Goal: Task Accomplishment & Management: Manage account settings

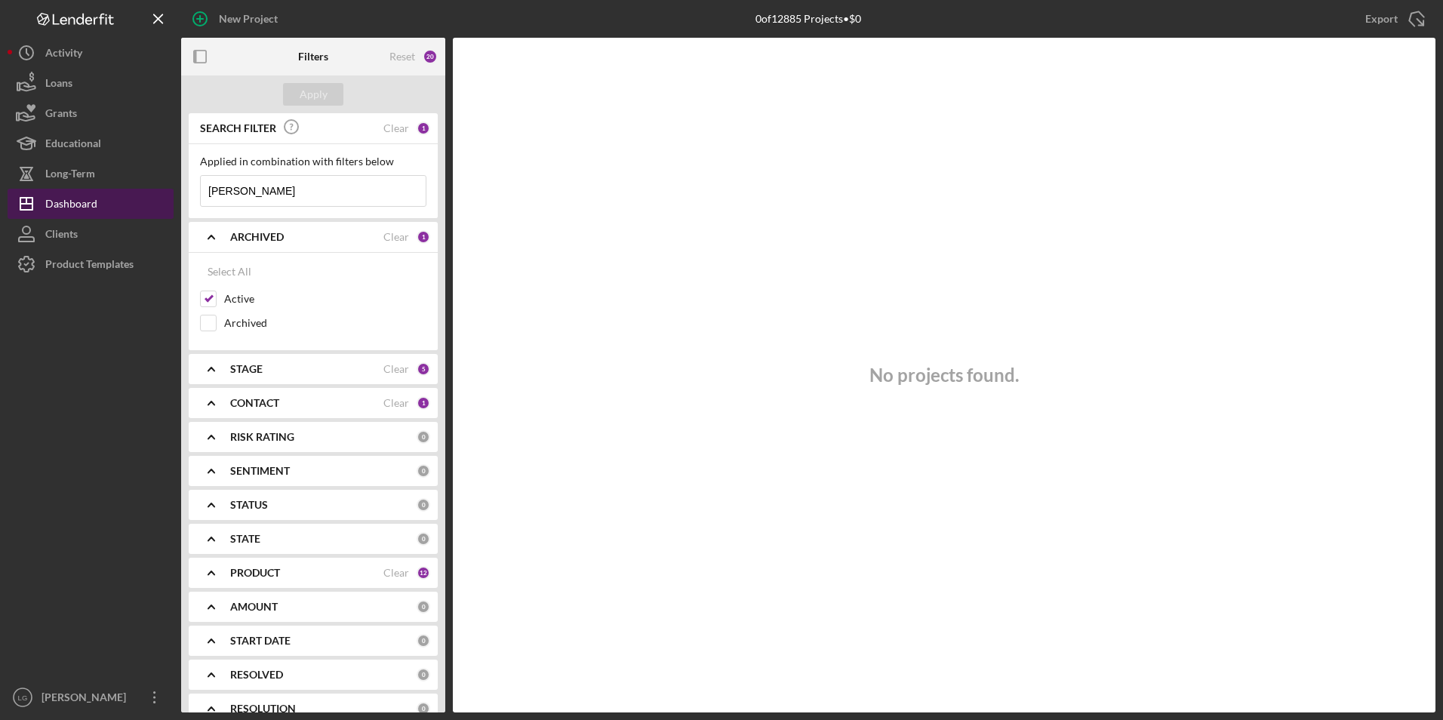
click at [57, 197] on div "Dashboard" at bounding box center [71, 206] width 52 height 34
drag, startPoint x: 254, startPoint y: 196, endPoint x: 153, endPoint y: 198, distance: 101.2
click at [151, 198] on div "New Project 0 of 12885 Projects • $0 [PERSON_NAME] Export Icon/Export Filters R…" at bounding box center [722, 356] width 1428 height 713
click at [316, 107] on div "Apply" at bounding box center [313, 94] width 264 height 38
drag, startPoint x: 309, startPoint y: 94, endPoint x: 334, endPoint y: 203, distance: 112.3
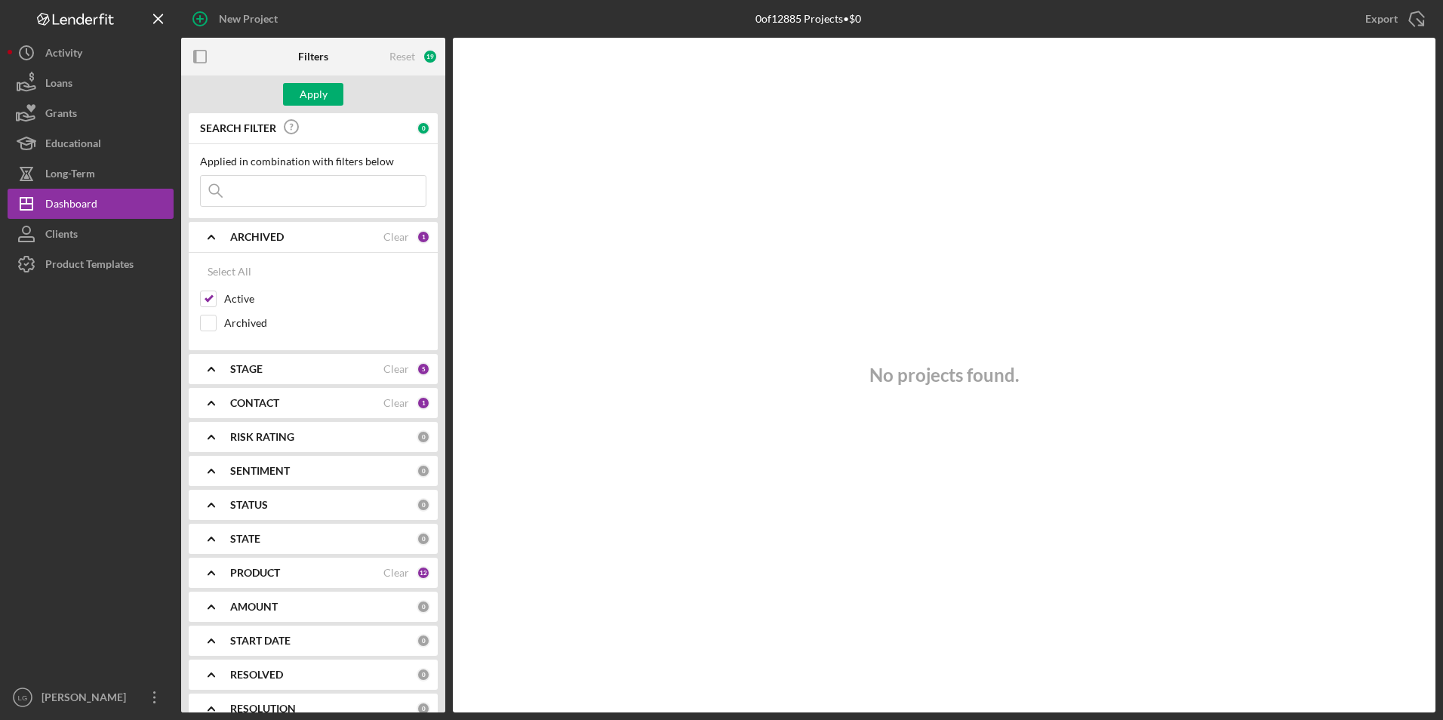
click at [310, 97] on div "Apply" at bounding box center [314, 94] width 28 height 23
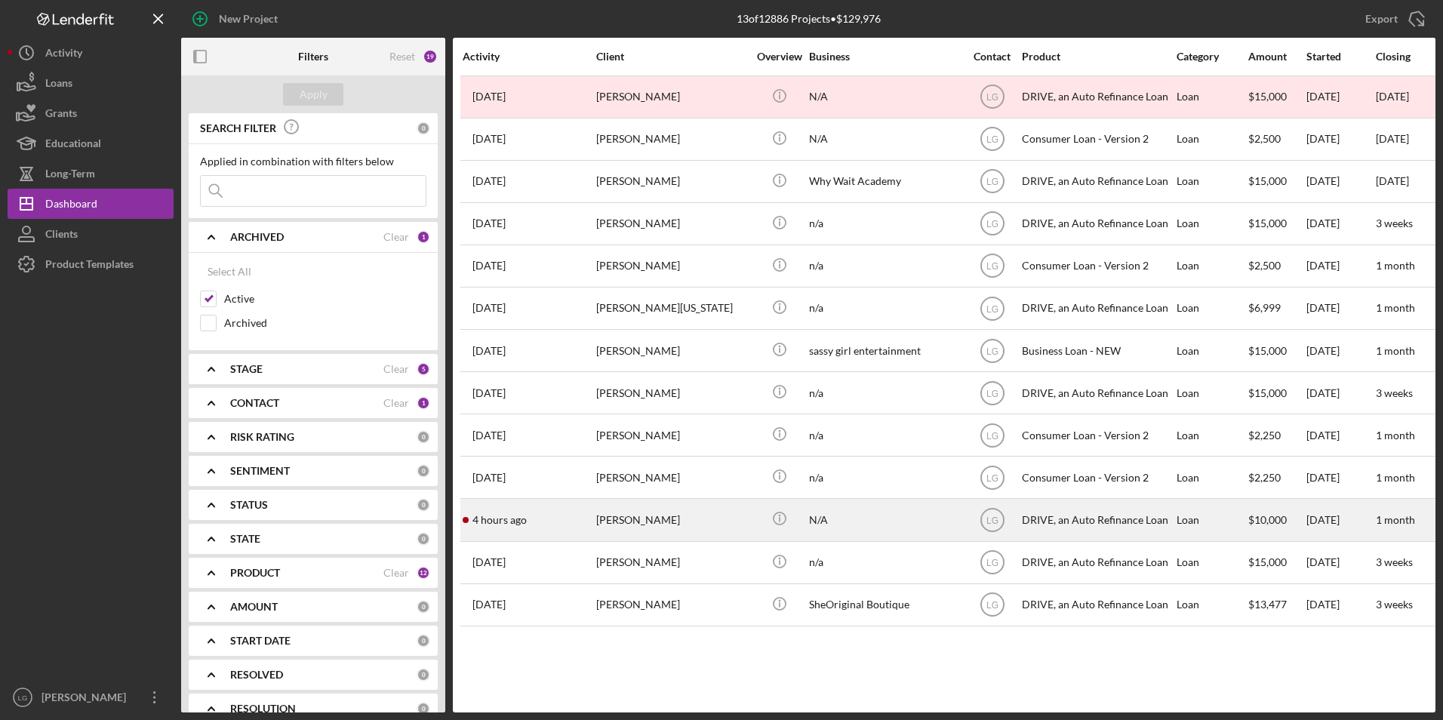
click at [521, 522] on time "4 hours ago" at bounding box center [500, 520] width 54 height 12
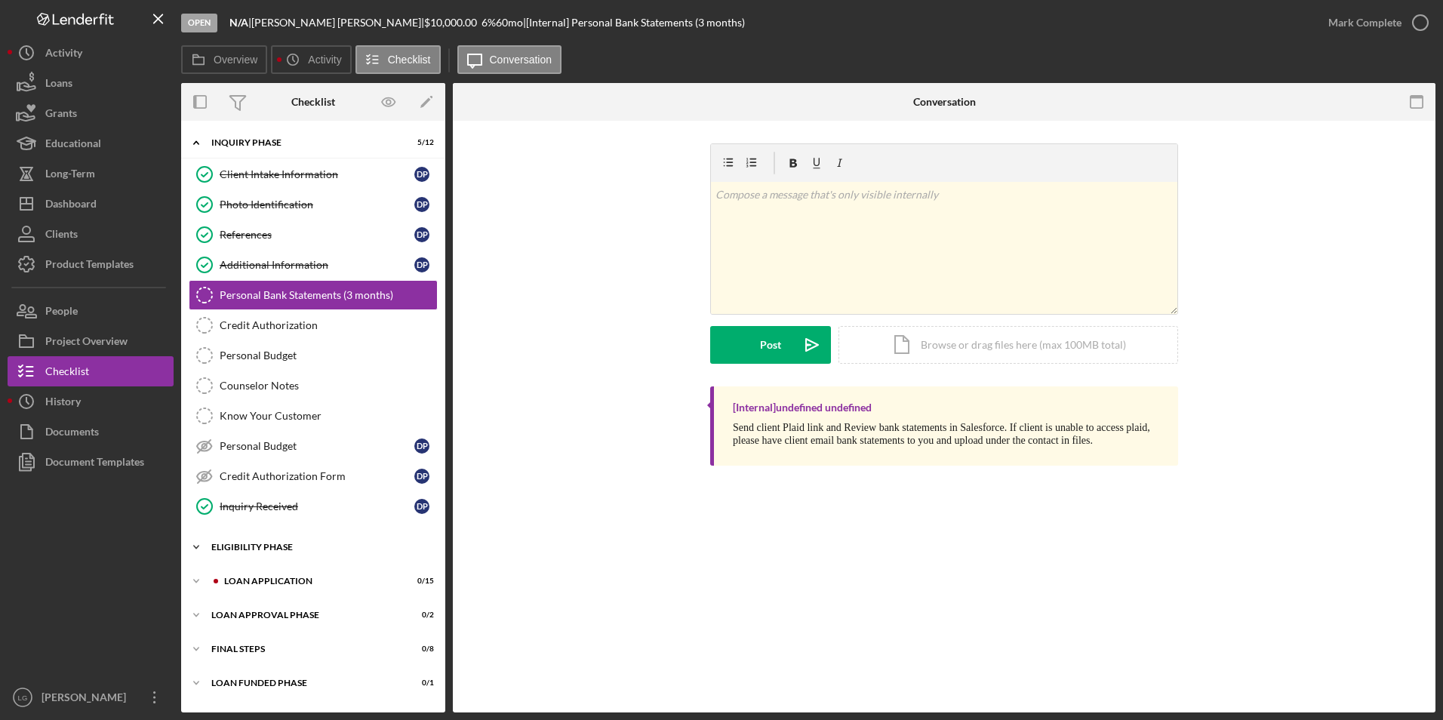
click at [296, 534] on div "Icon/Expander Eligibility Phase 1 / 4" at bounding box center [313, 547] width 264 height 30
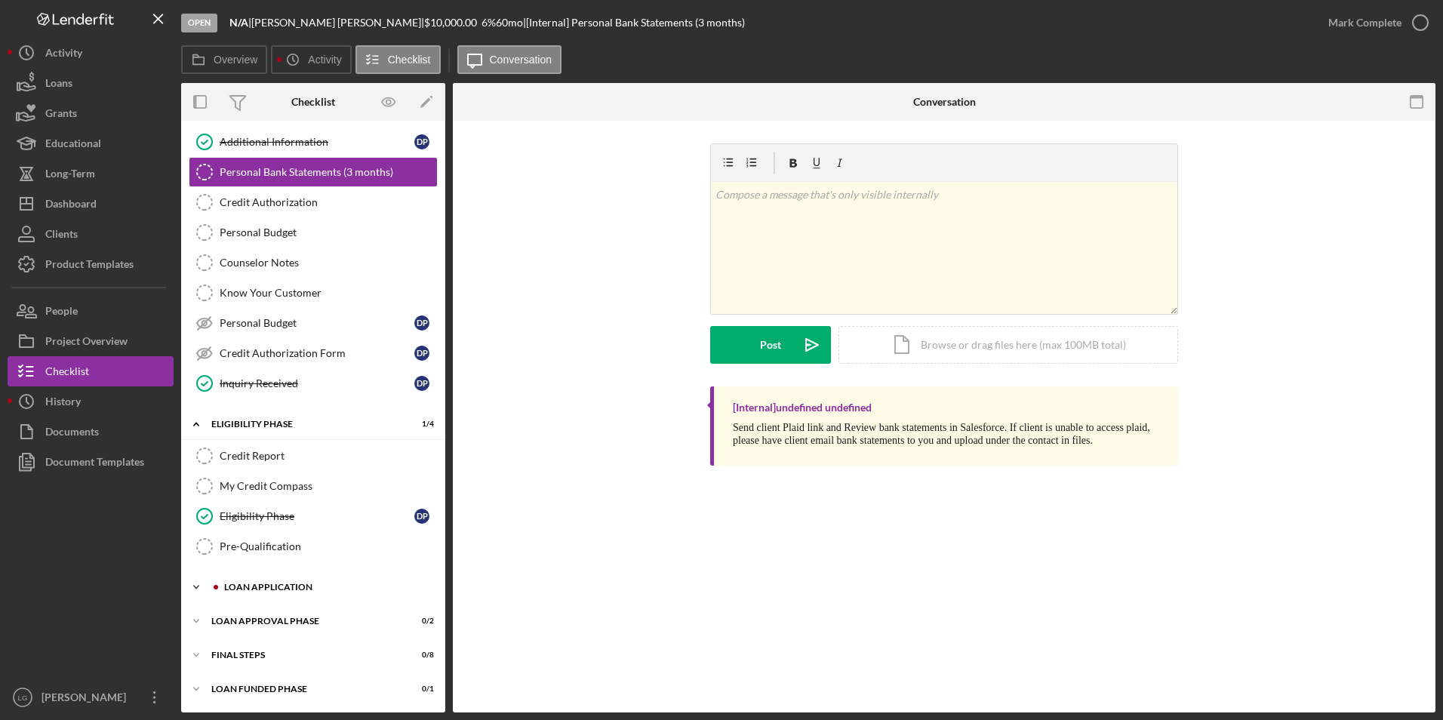
click at [279, 587] on div "Loan Application" at bounding box center [325, 587] width 202 height 9
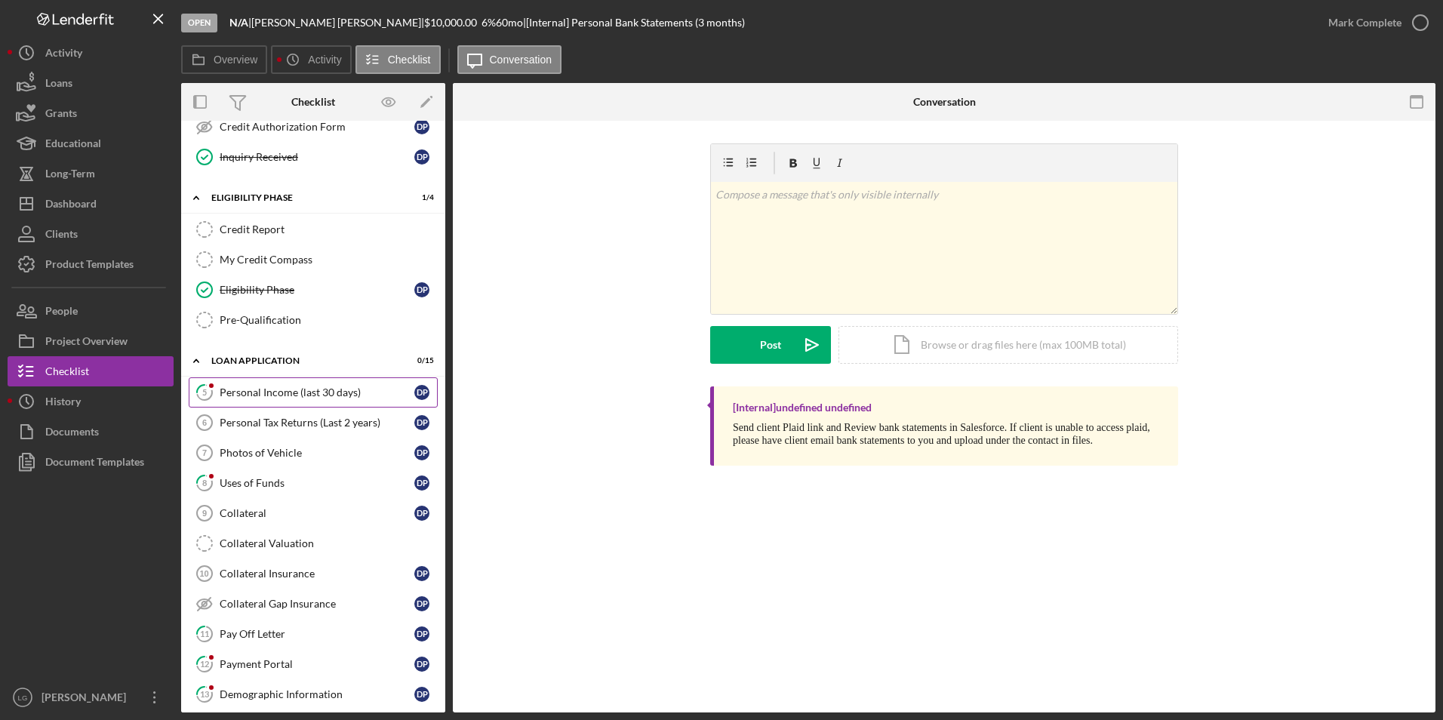
click at [280, 385] on link "5 Personal Income (last 30 days) D P" at bounding box center [313, 392] width 249 height 30
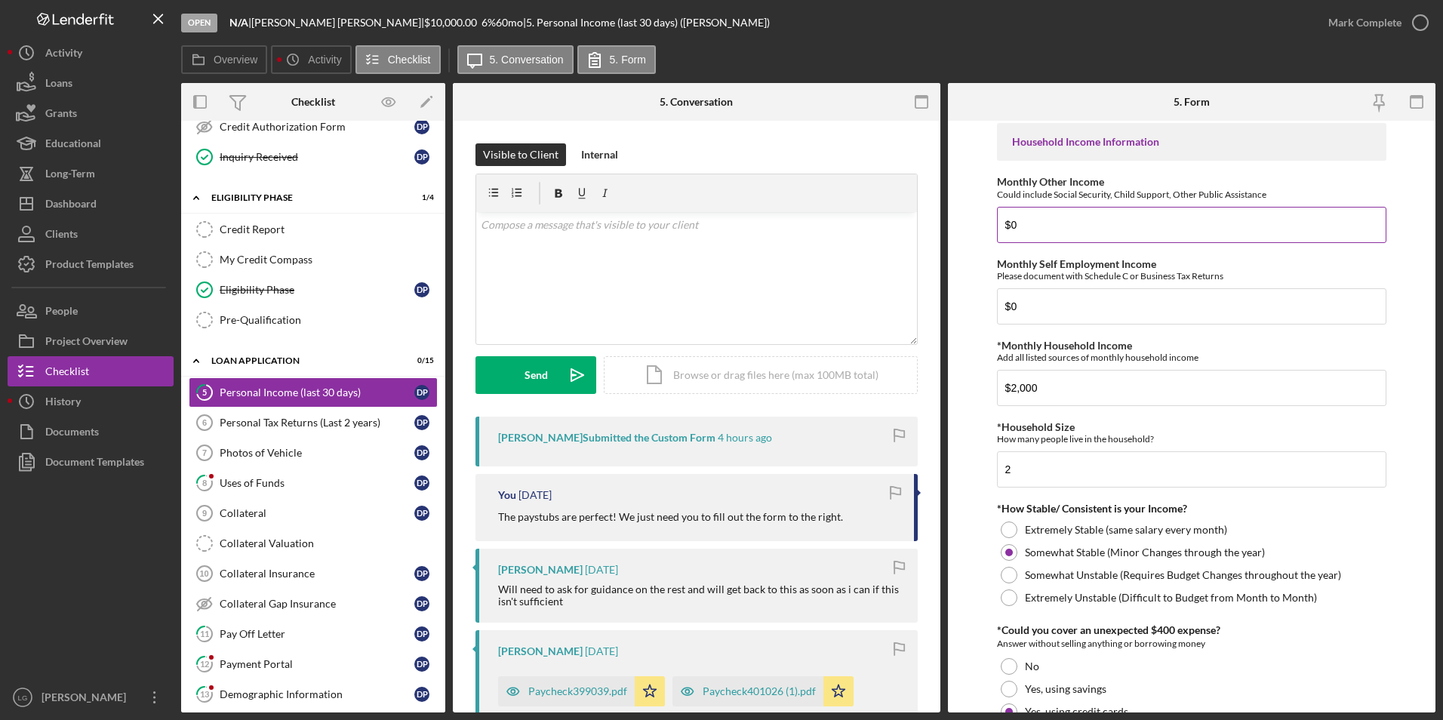
scroll to position [715, 0]
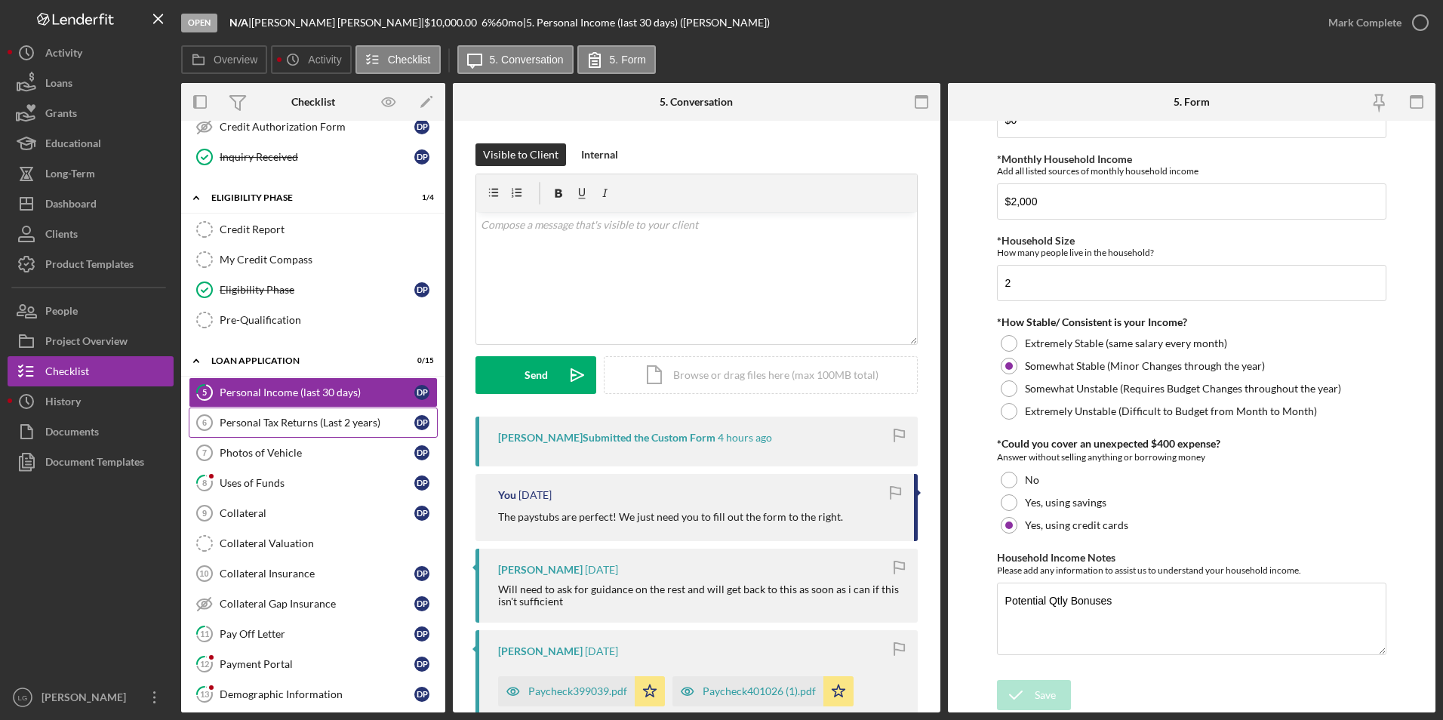
click at [332, 428] on div "Personal Tax Returns (Last 2 years)" at bounding box center [317, 423] width 195 height 12
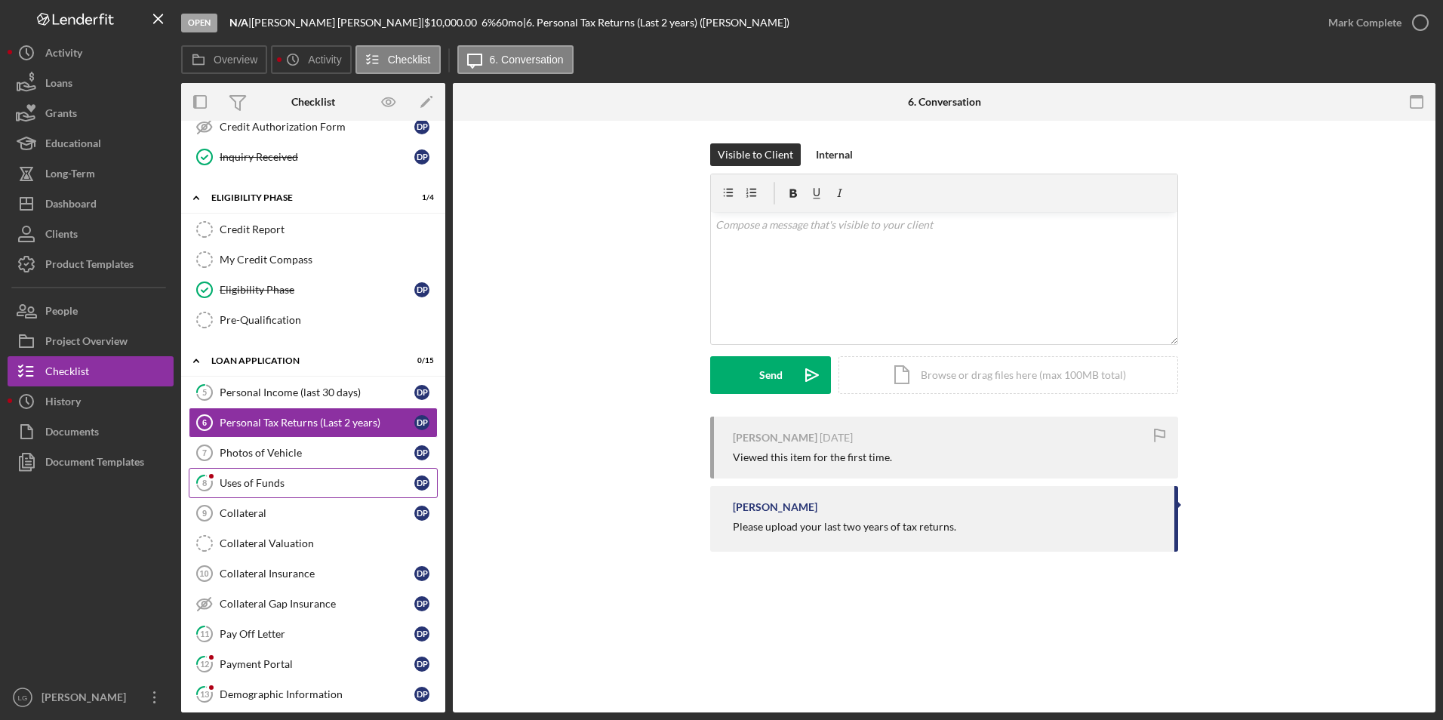
click at [251, 482] on div "Uses of Funds" at bounding box center [317, 483] width 195 height 12
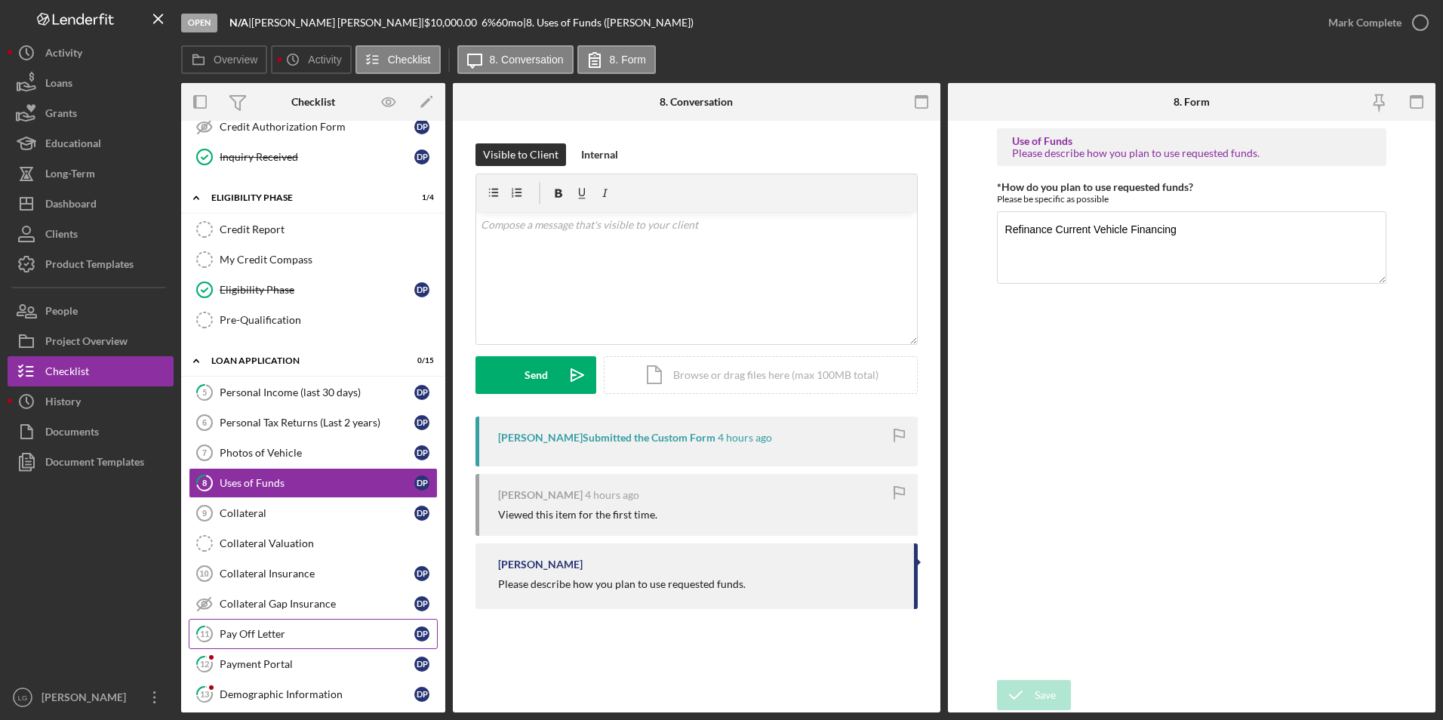
click at [238, 626] on link "11 Pay Off Letter D P" at bounding box center [313, 634] width 249 height 30
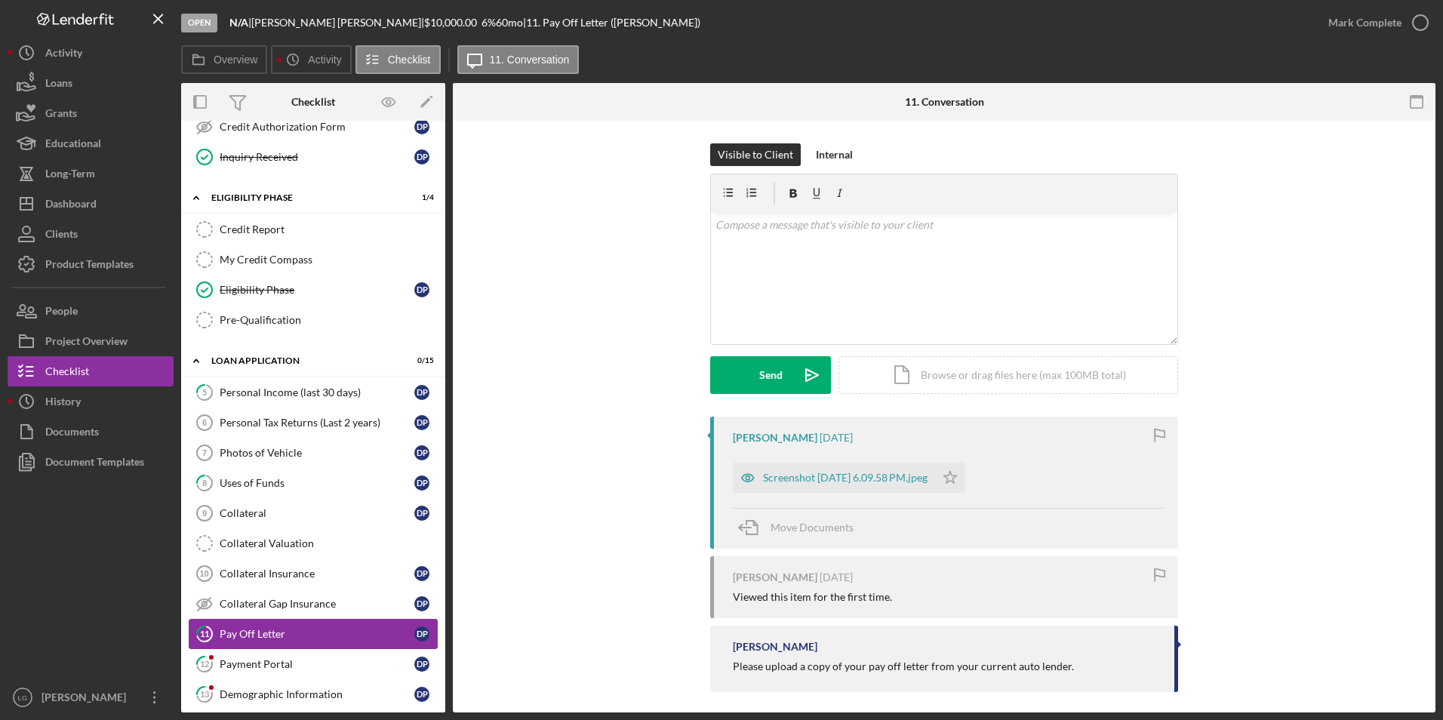
click at [288, 658] on div "Payment Portal" at bounding box center [317, 664] width 195 height 12
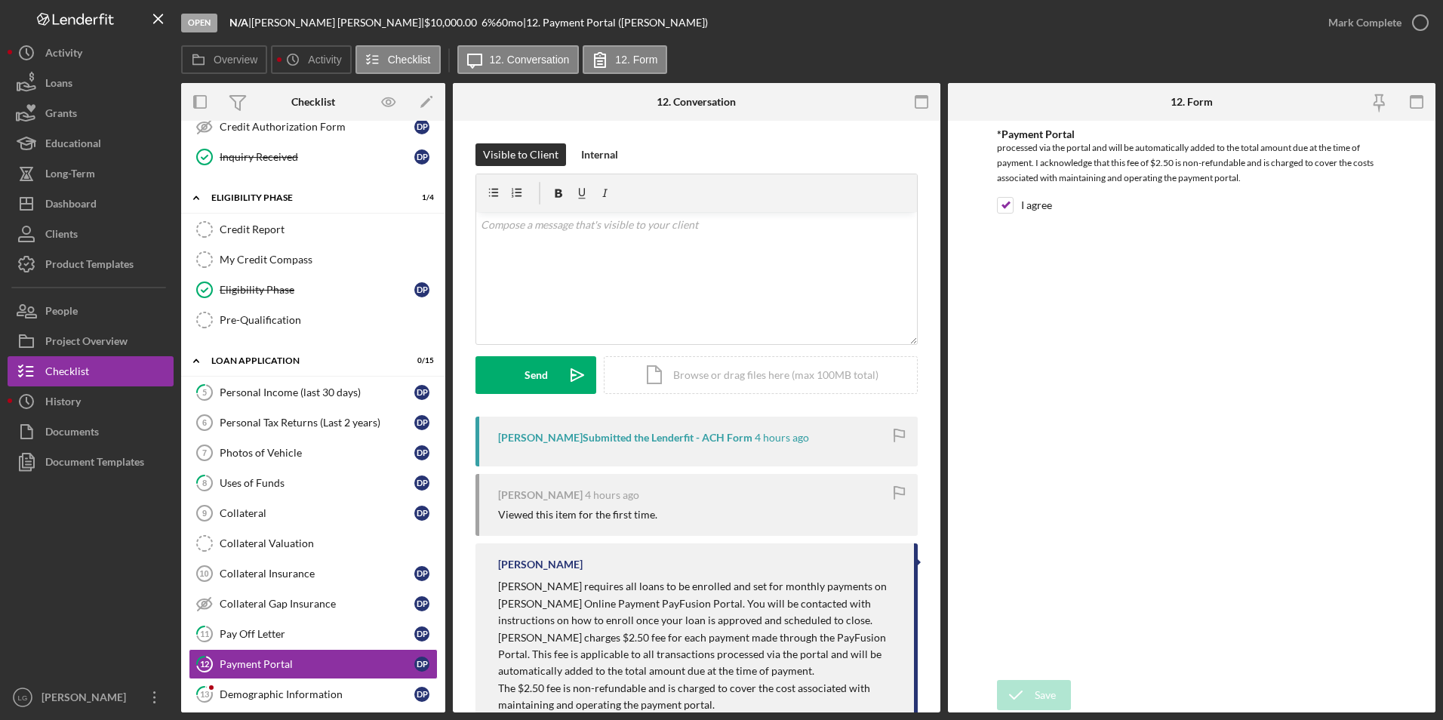
scroll to position [67, 0]
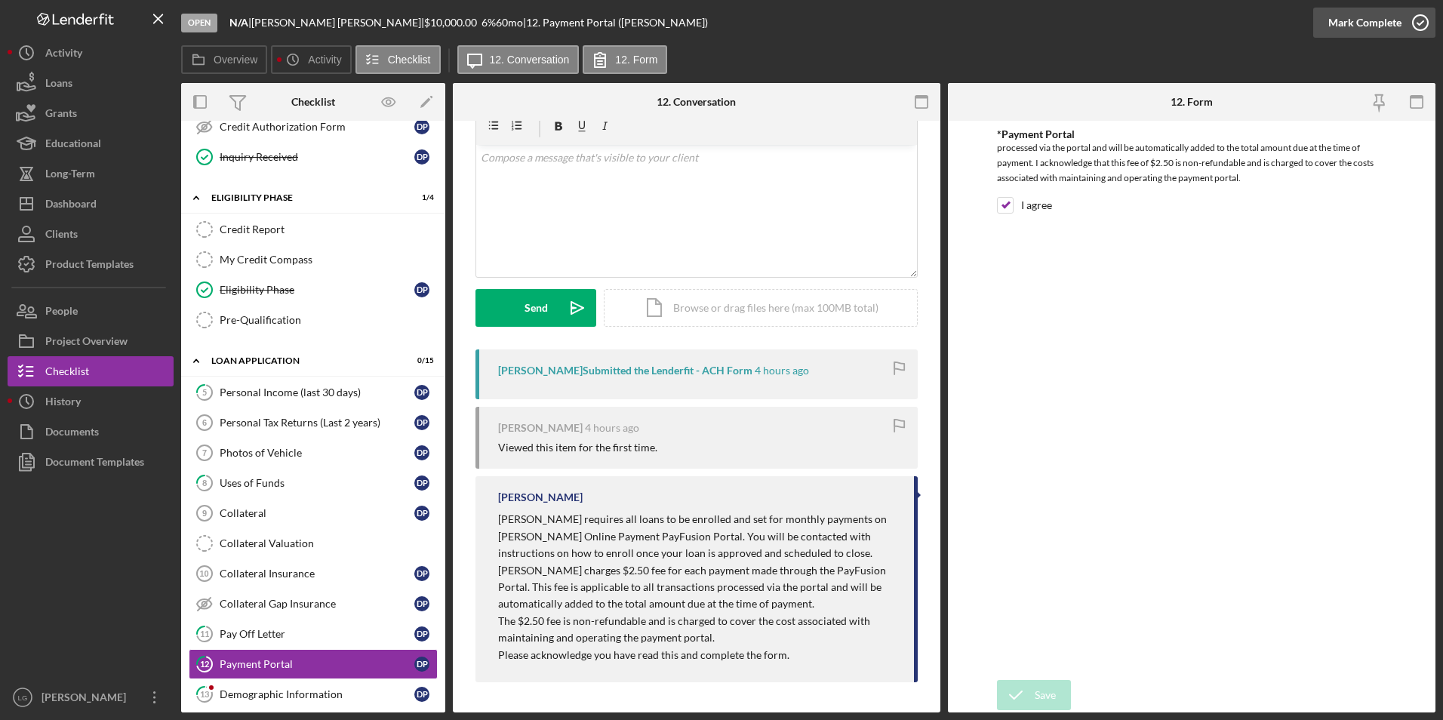
click at [1367, 14] on div "Mark Complete" at bounding box center [1365, 23] width 73 height 30
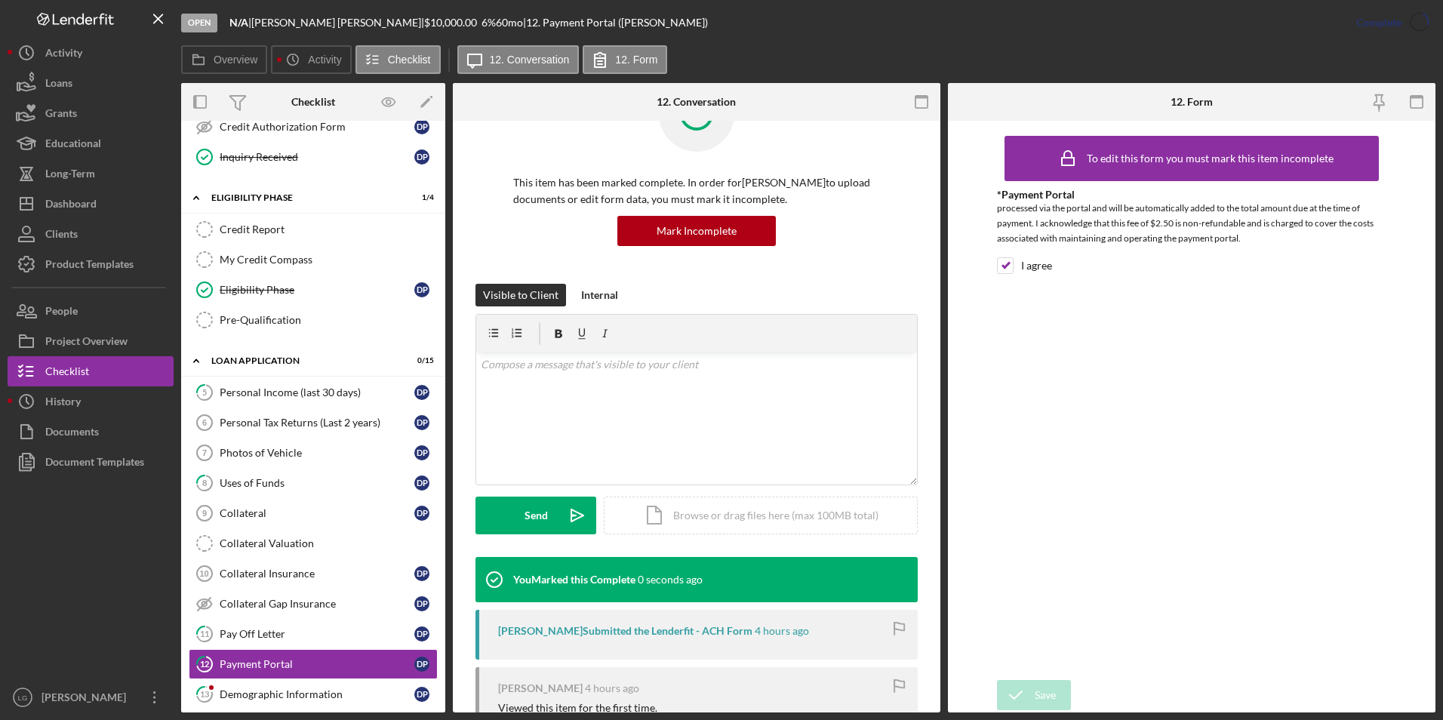
scroll to position [274, 0]
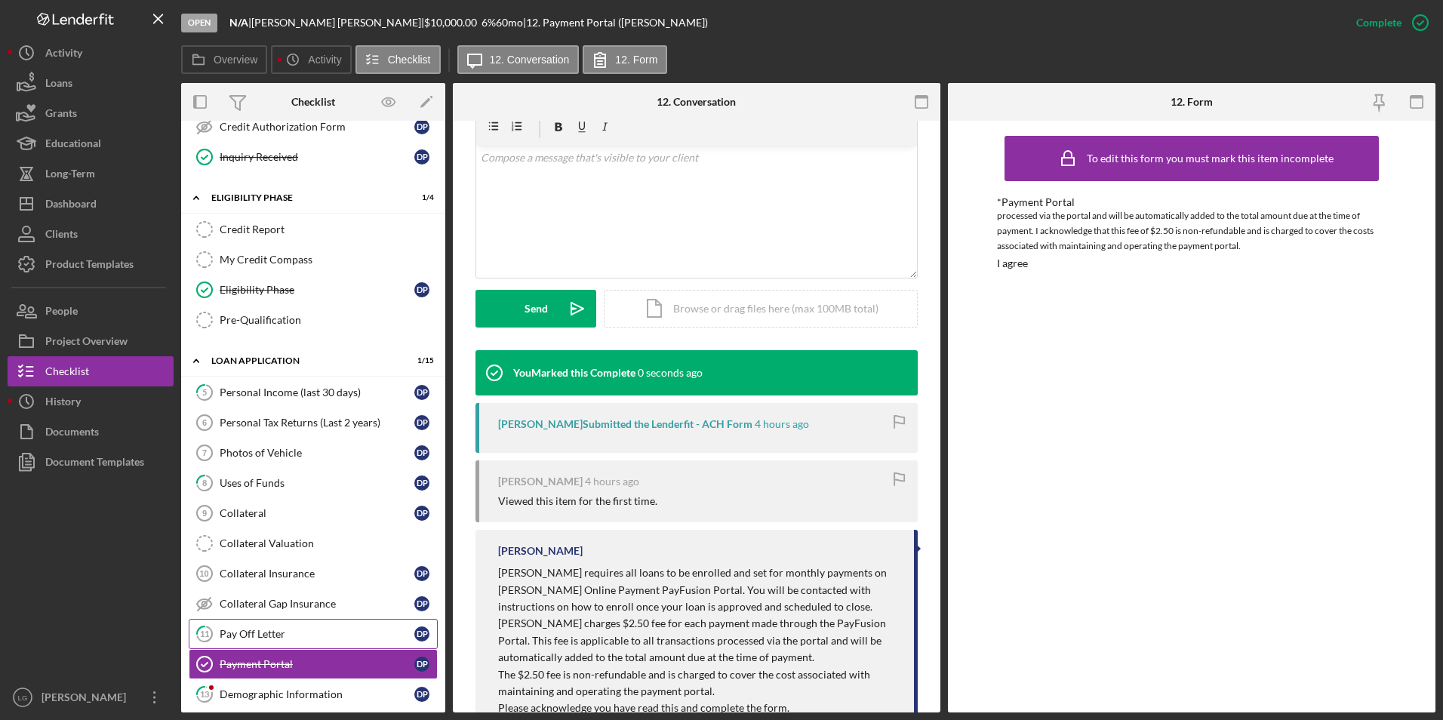
click at [248, 632] on div "Pay Off Letter" at bounding box center [317, 634] width 195 height 12
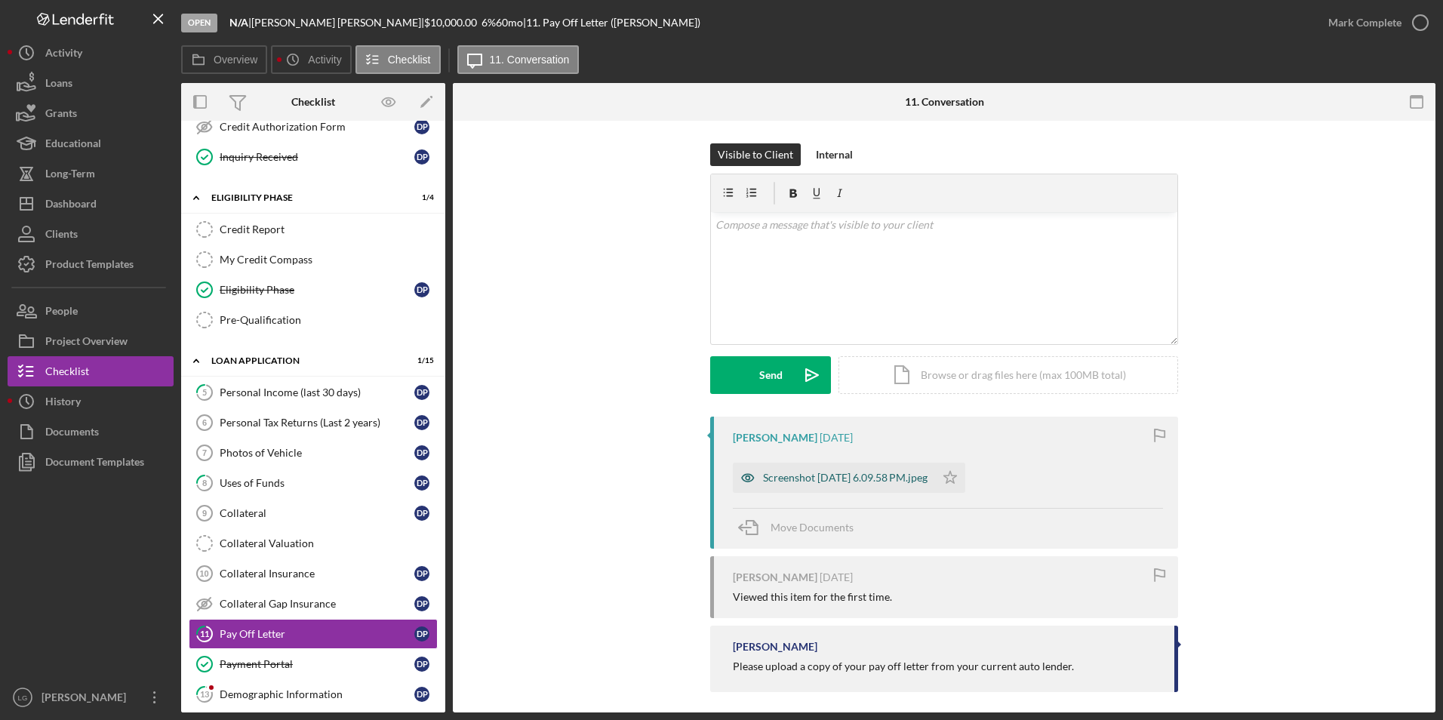
click at [819, 475] on div "Screenshot [DATE] 6.09.58 PM.jpeg" at bounding box center [845, 478] width 165 height 12
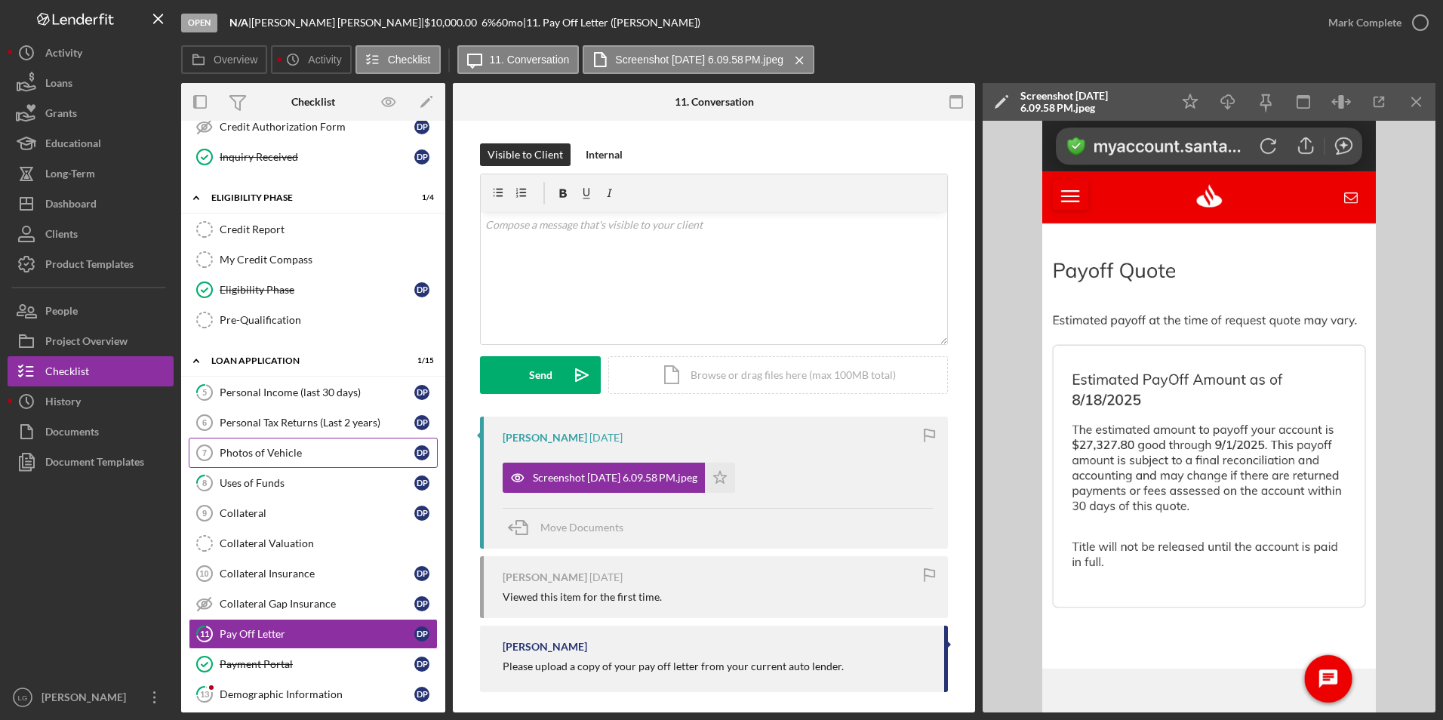
scroll to position [584, 0]
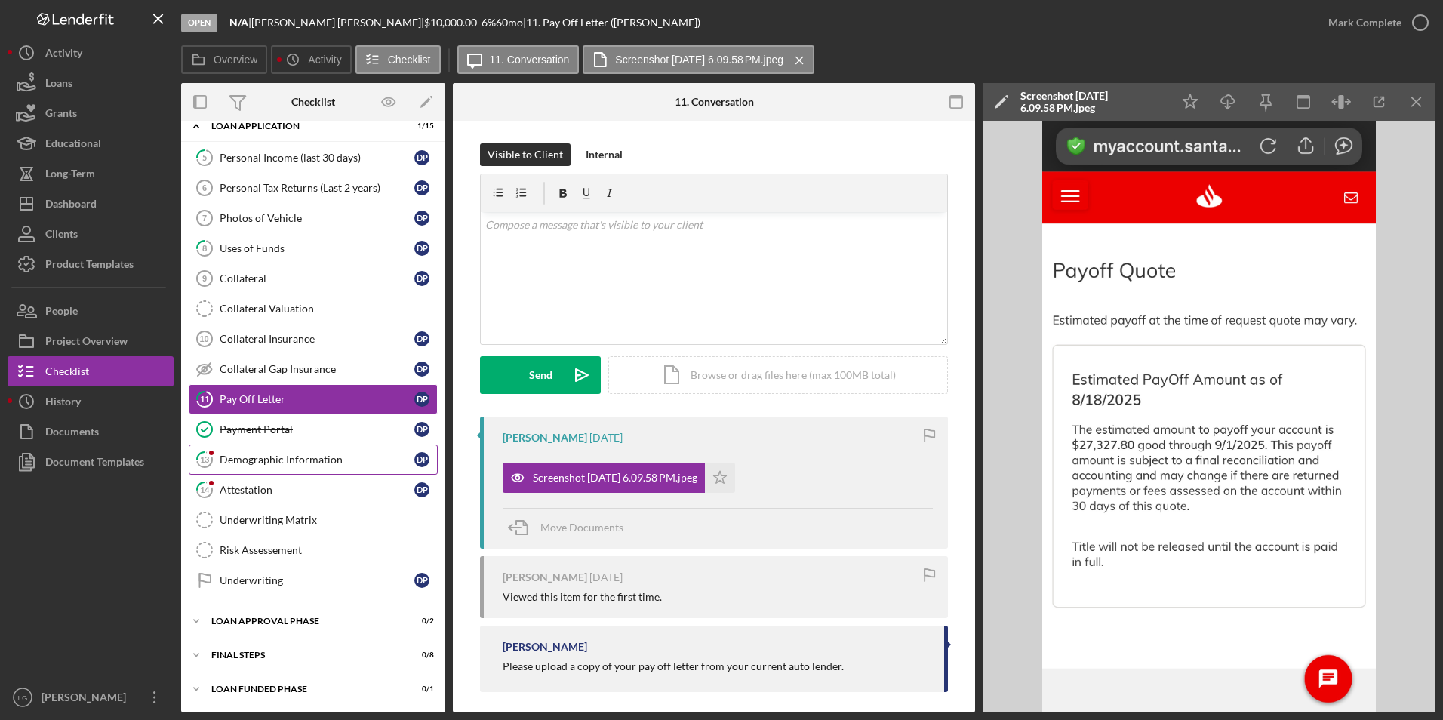
drag, startPoint x: 249, startPoint y: 453, endPoint x: 264, endPoint y: 448, distance: 15.8
click at [249, 454] on div "Demographic Information" at bounding box center [317, 460] width 195 height 12
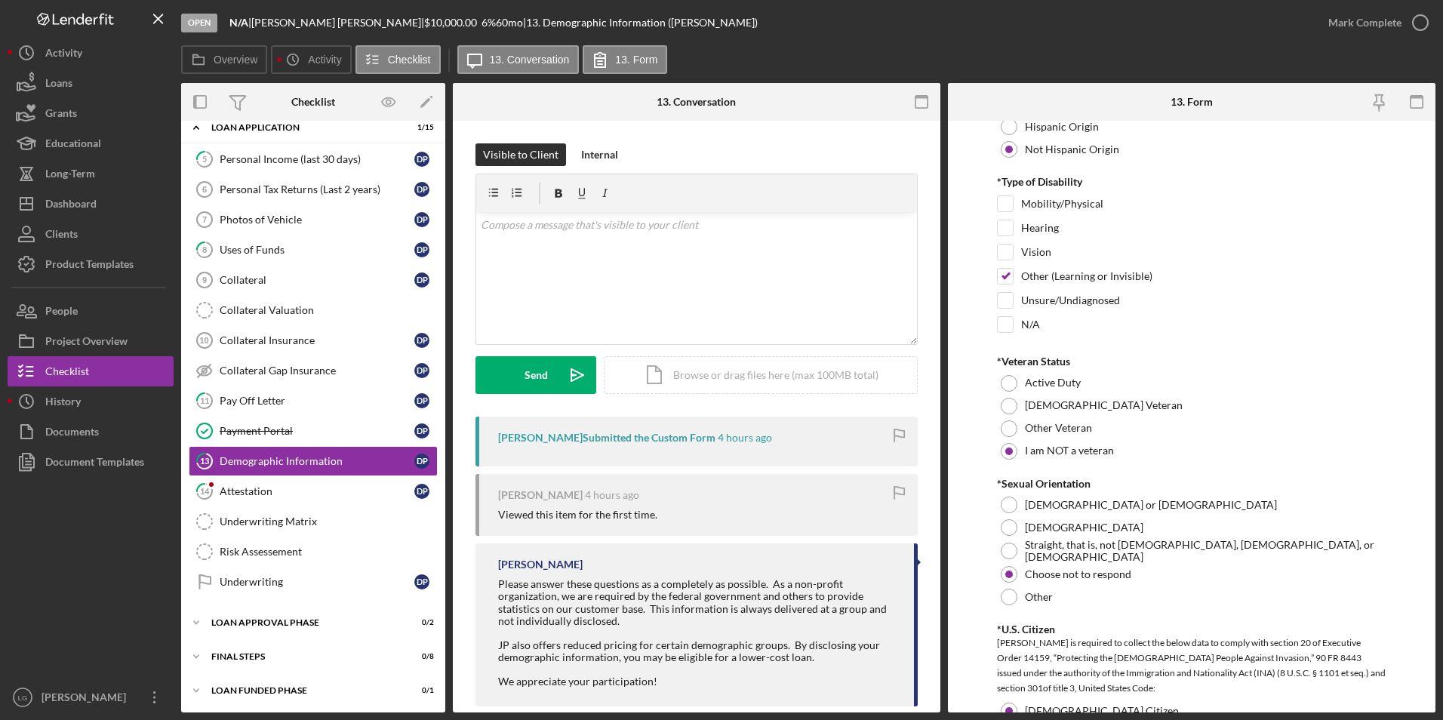
scroll to position [1359, 0]
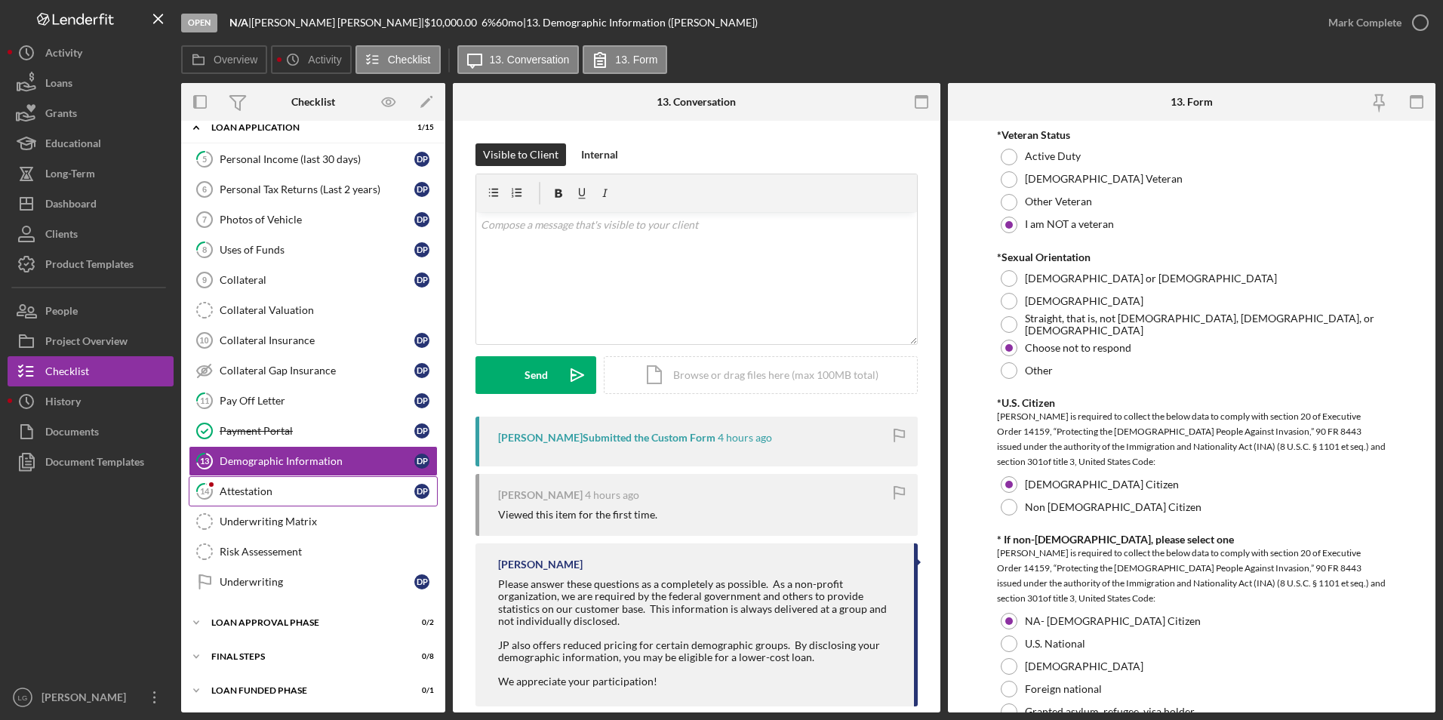
click at [281, 493] on div "Attestation" at bounding box center [317, 491] width 195 height 12
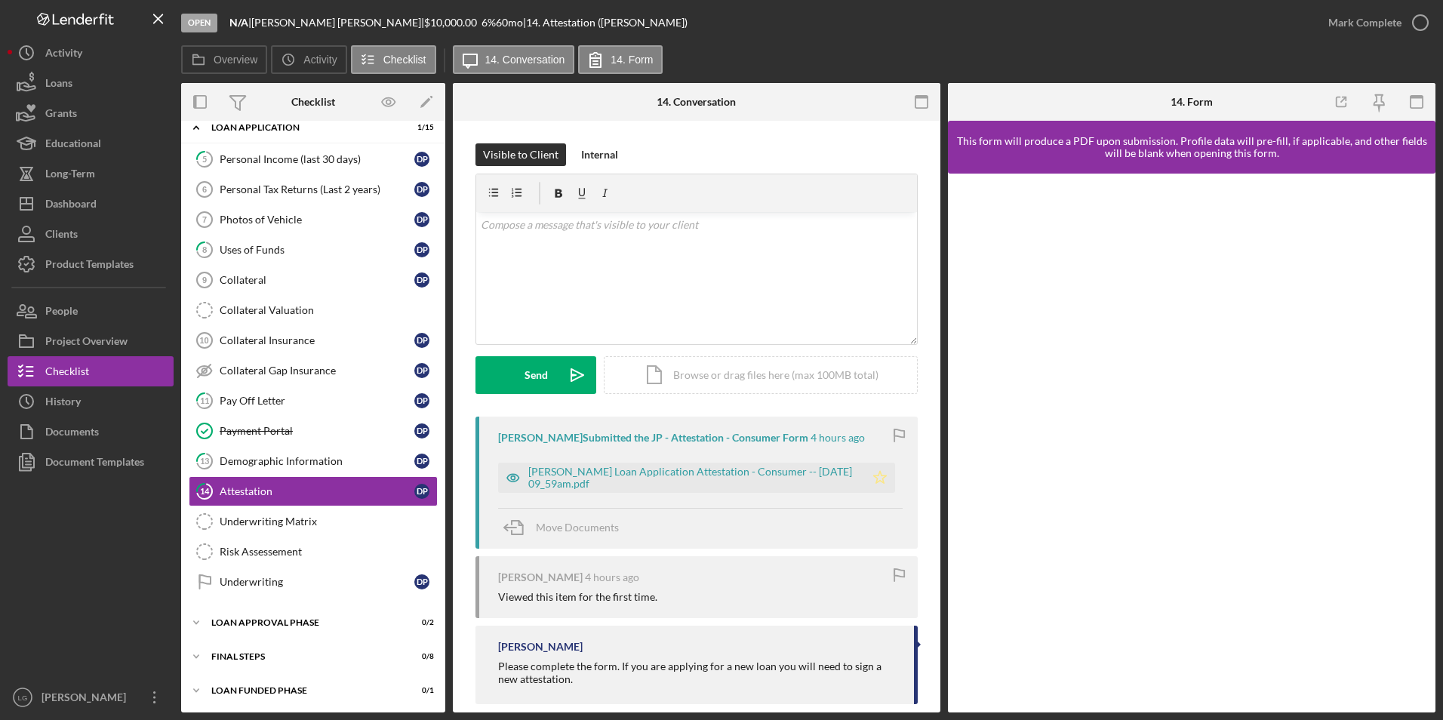
click at [882, 479] on icon "Icon/Star" at bounding box center [880, 478] width 30 height 30
click at [1397, 20] on div "Mark Complete" at bounding box center [1365, 23] width 73 height 30
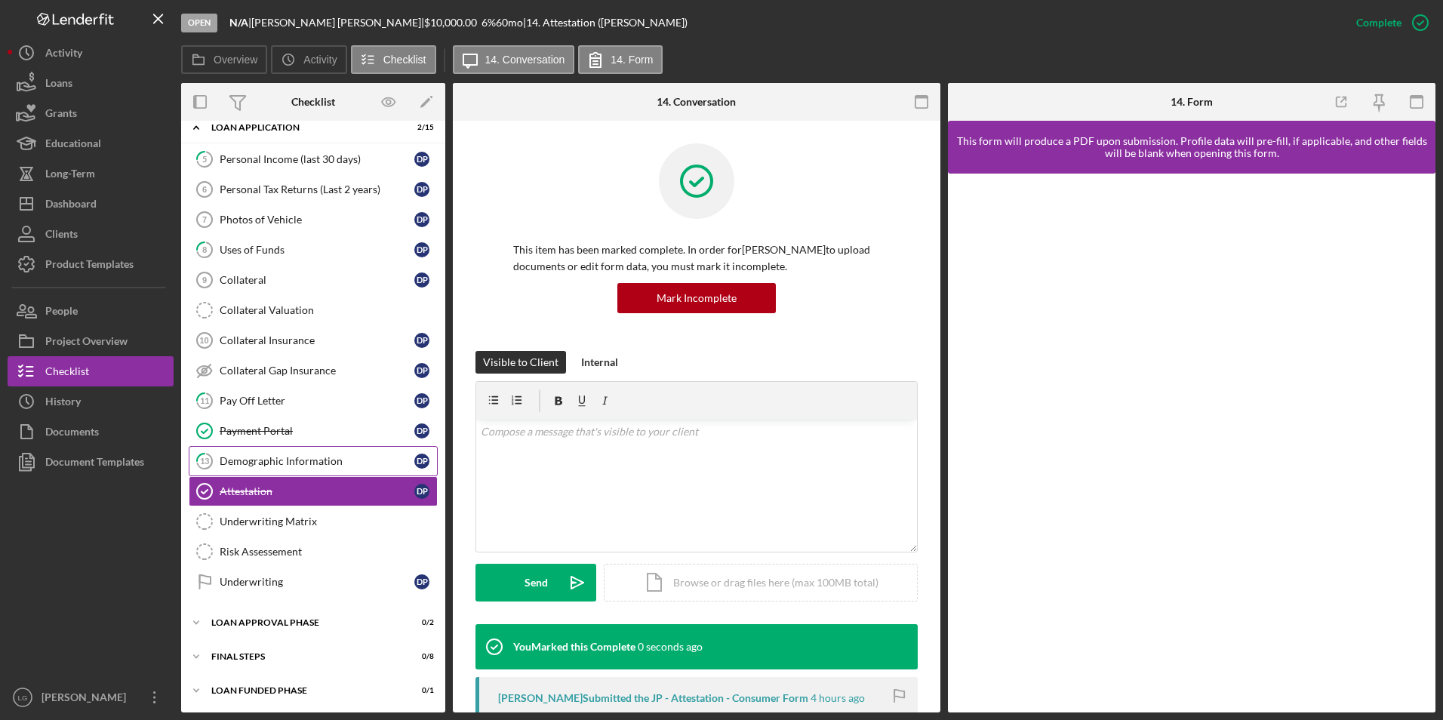
click at [294, 455] on div "Demographic Information" at bounding box center [317, 461] width 195 height 12
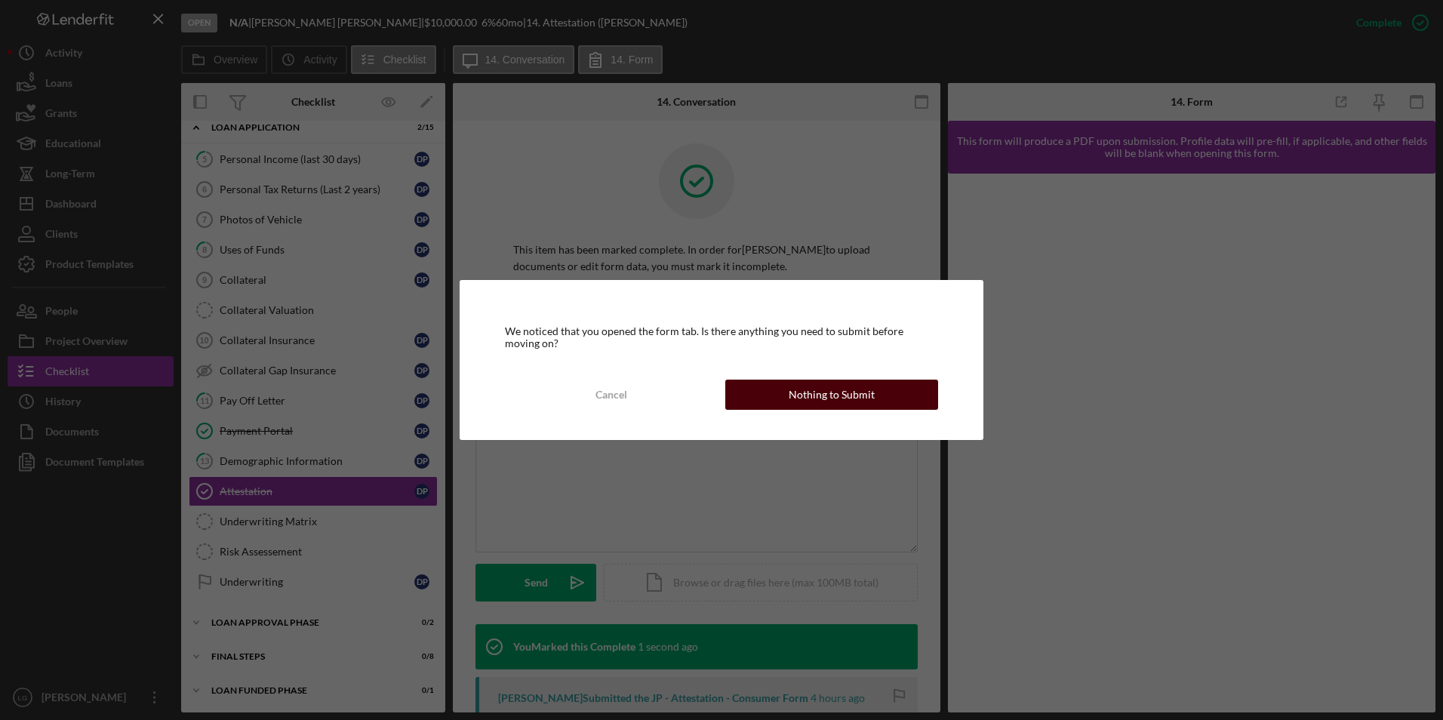
click at [787, 392] on button "Nothing to Submit" at bounding box center [832, 395] width 213 height 30
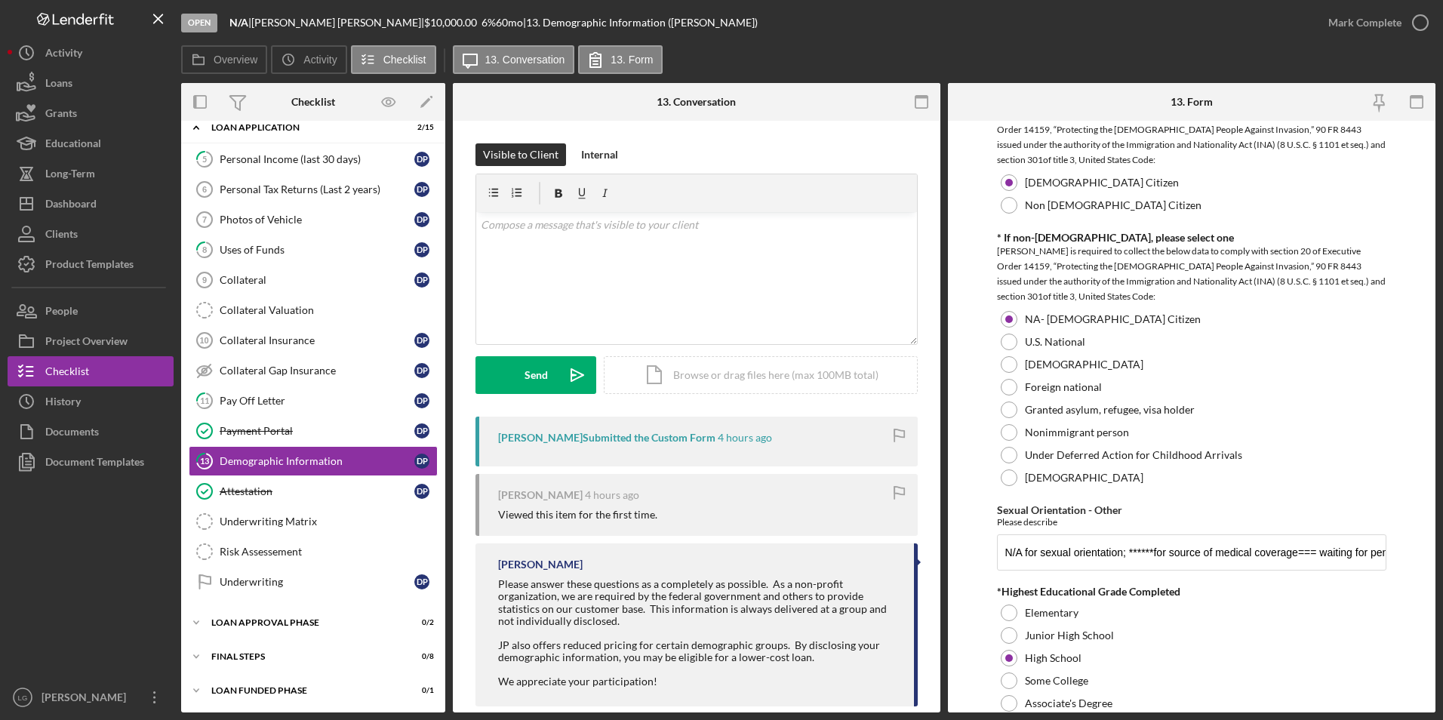
scroll to position [1887, 0]
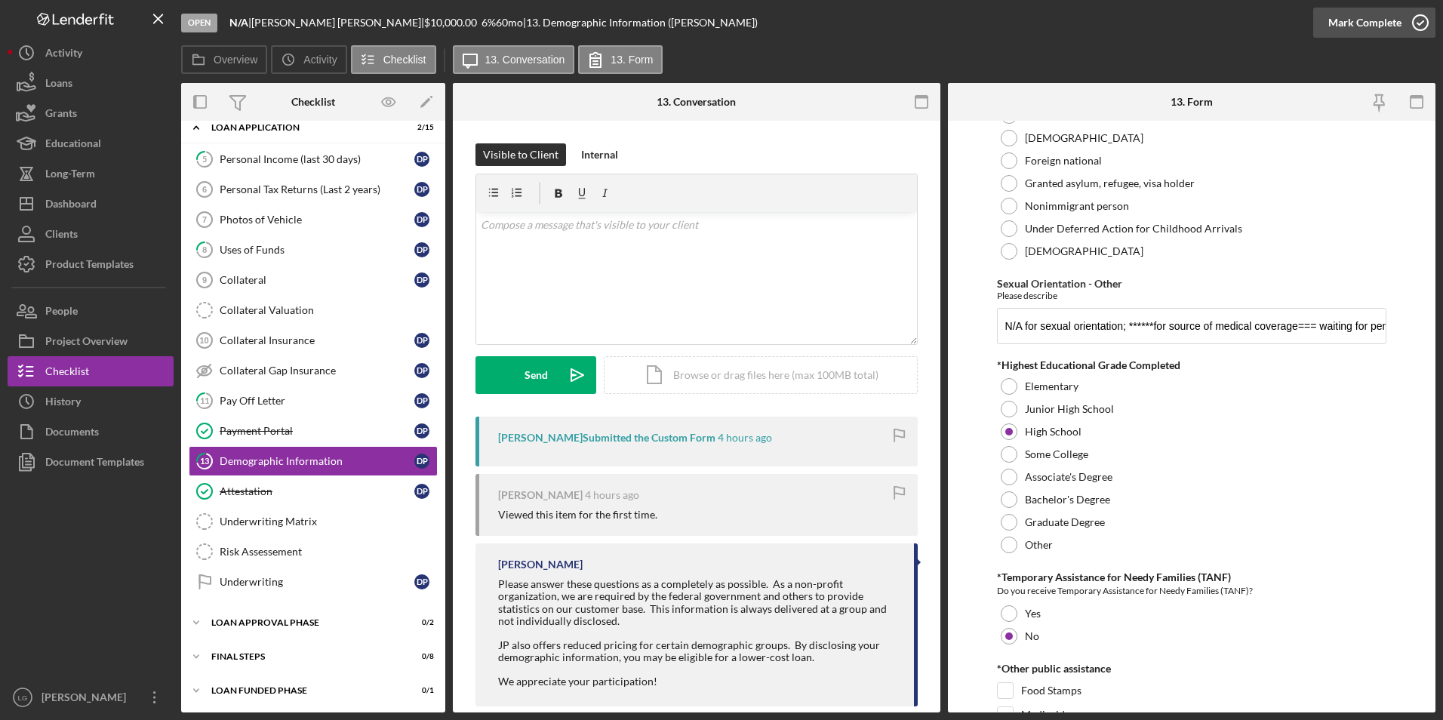
click at [1360, 17] on div "Mark Complete" at bounding box center [1365, 23] width 73 height 30
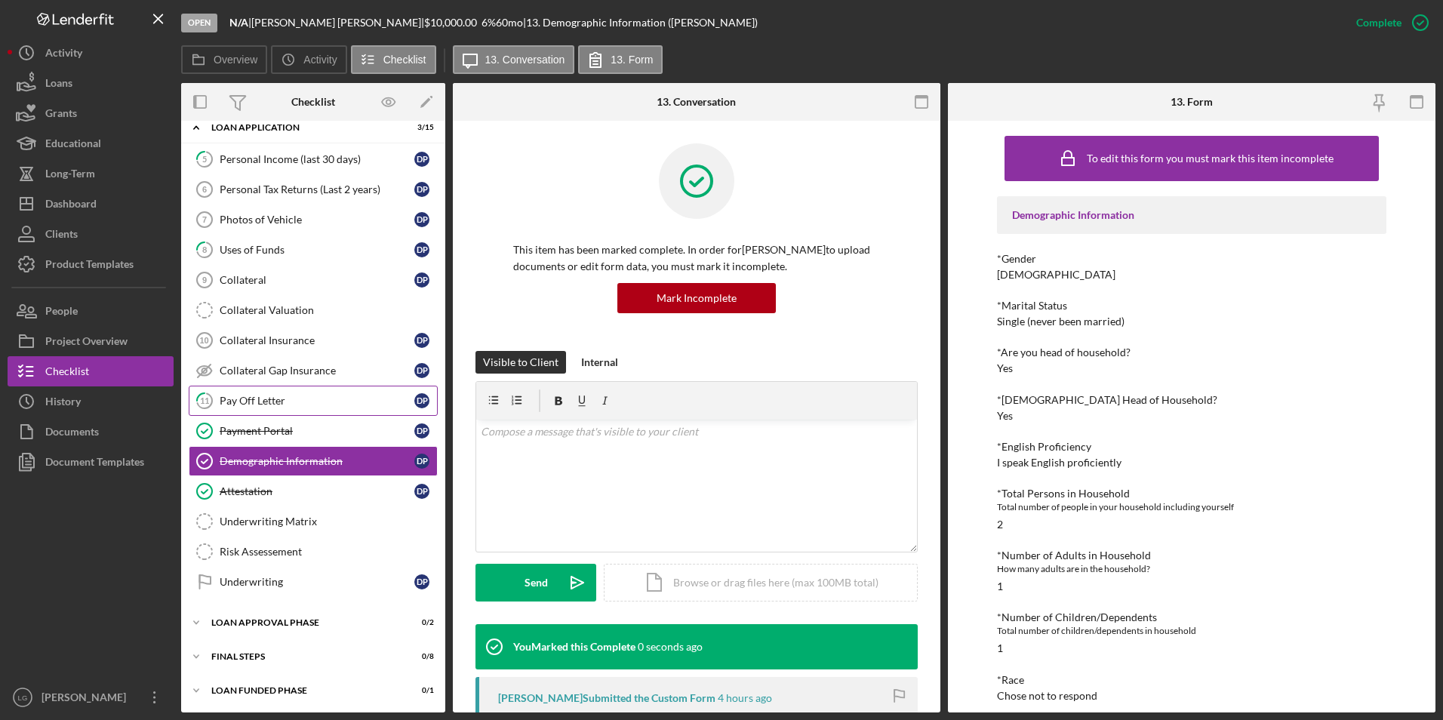
click at [241, 397] on div "Pay Off Letter" at bounding box center [317, 401] width 195 height 12
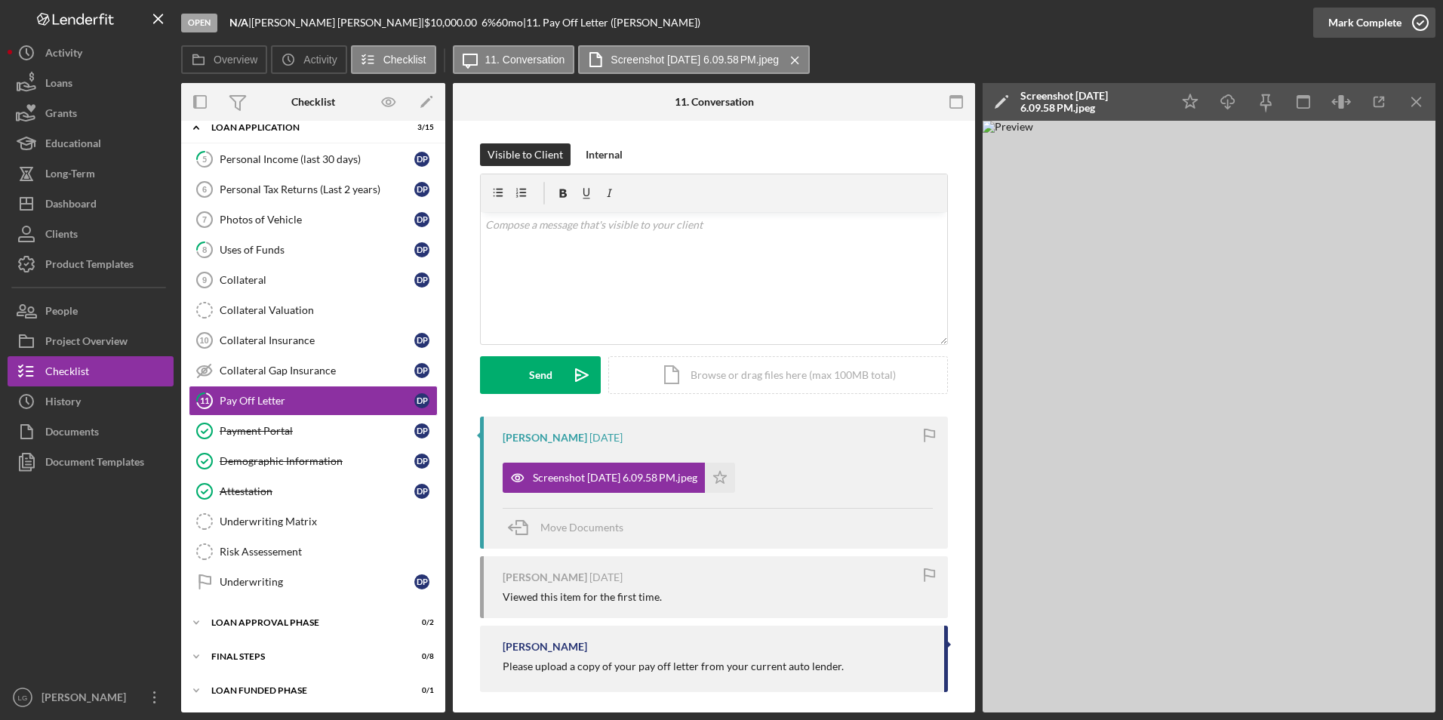
click at [1366, 9] on div "Mark Complete" at bounding box center [1365, 23] width 73 height 30
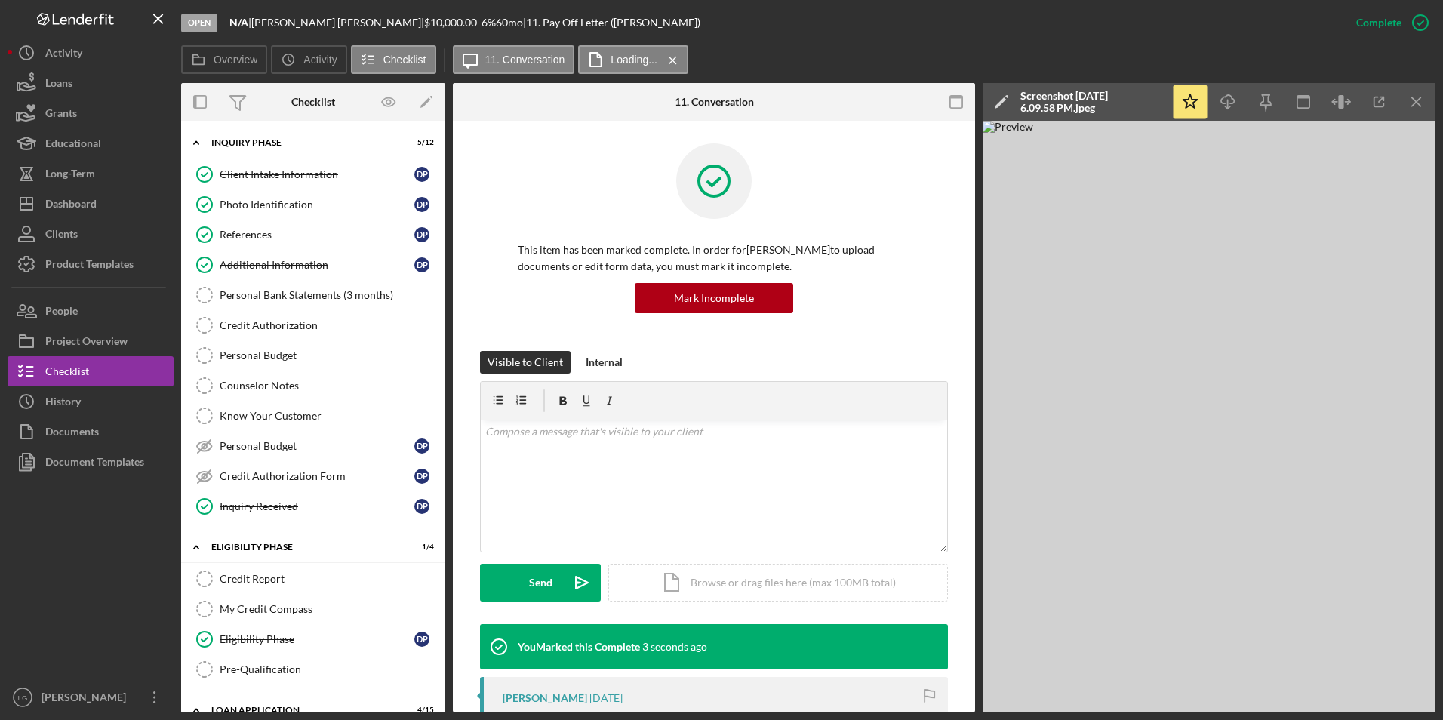
scroll to position [302, 0]
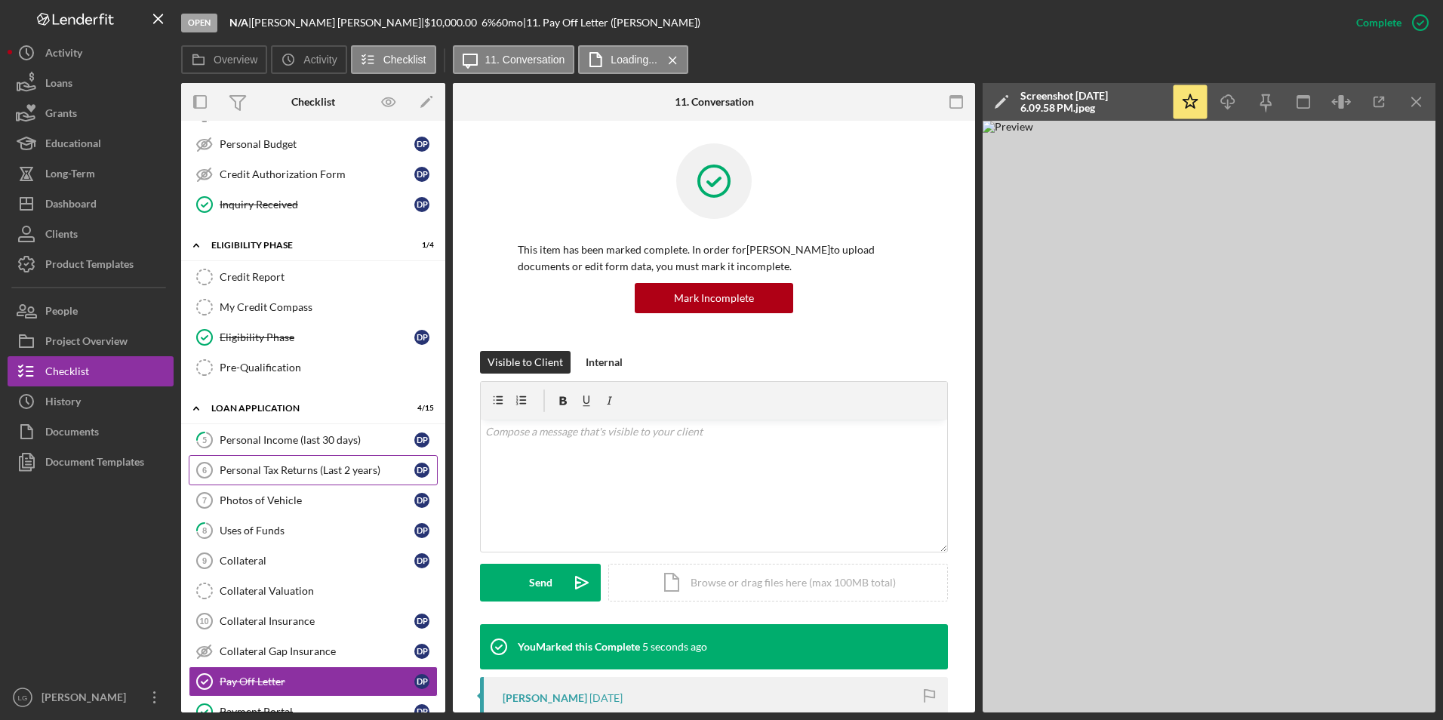
click at [250, 457] on link "Personal Tax Returns (Last 2 years) 6 Personal Tax Returns (Last 2 years) D P" at bounding box center [313, 470] width 249 height 30
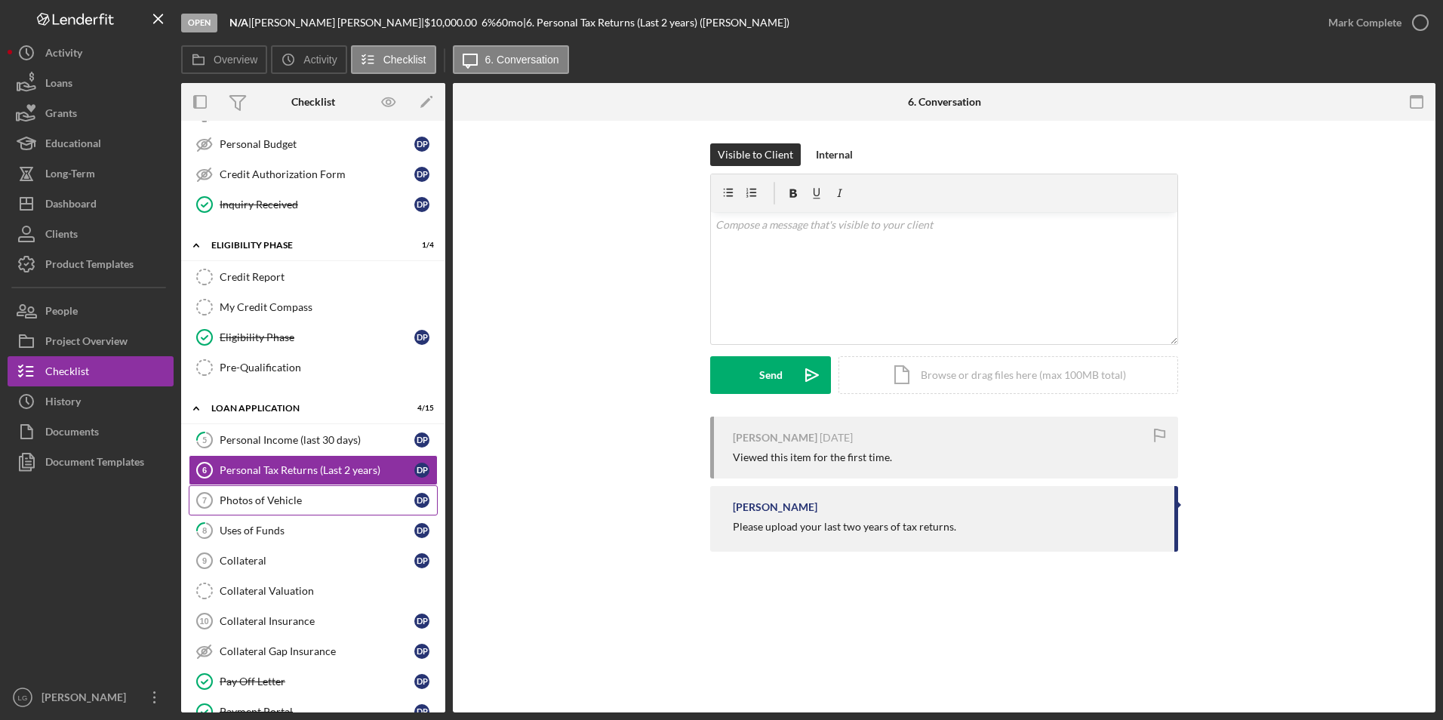
click at [329, 499] on div "Photos of Vehicle" at bounding box center [317, 500] width 195 height 12
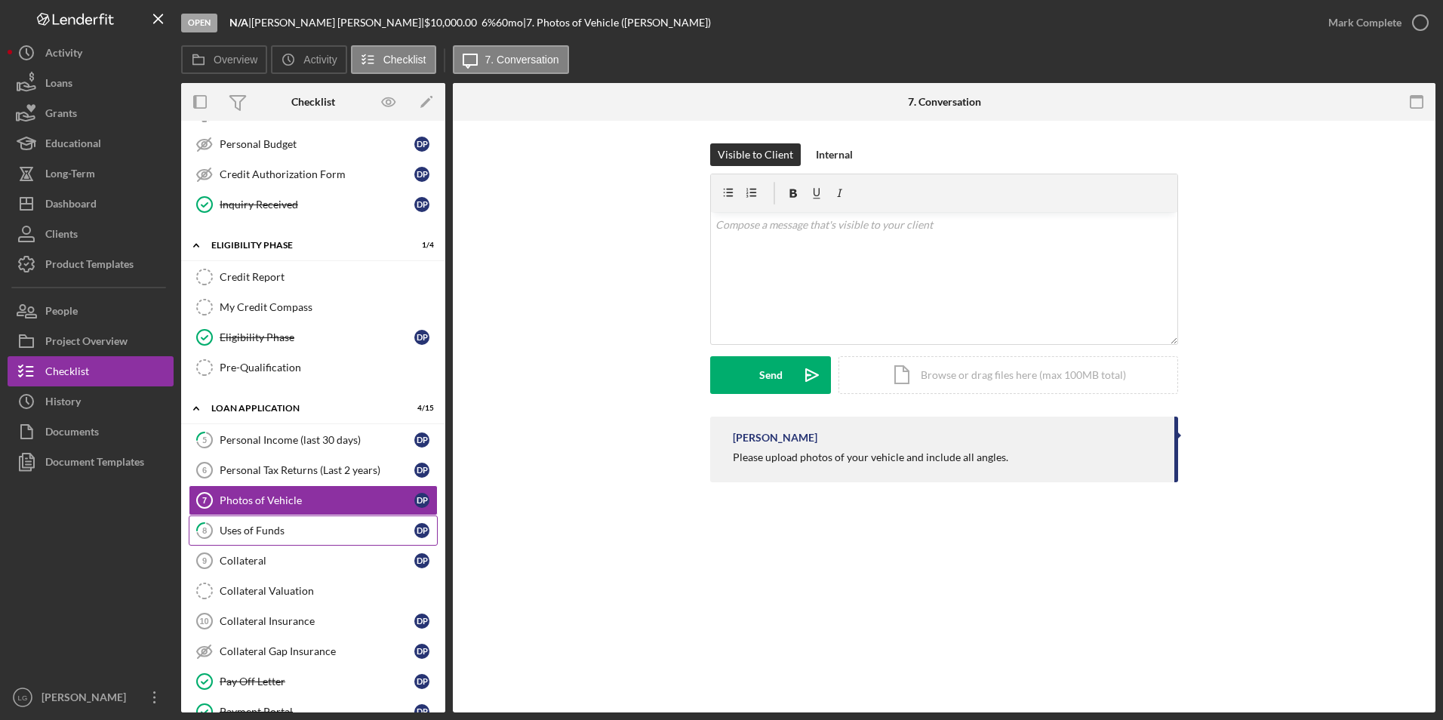
click at [257, 533] on div "Uses of Funds" at bounding box center [317, 531] width 195 height 12
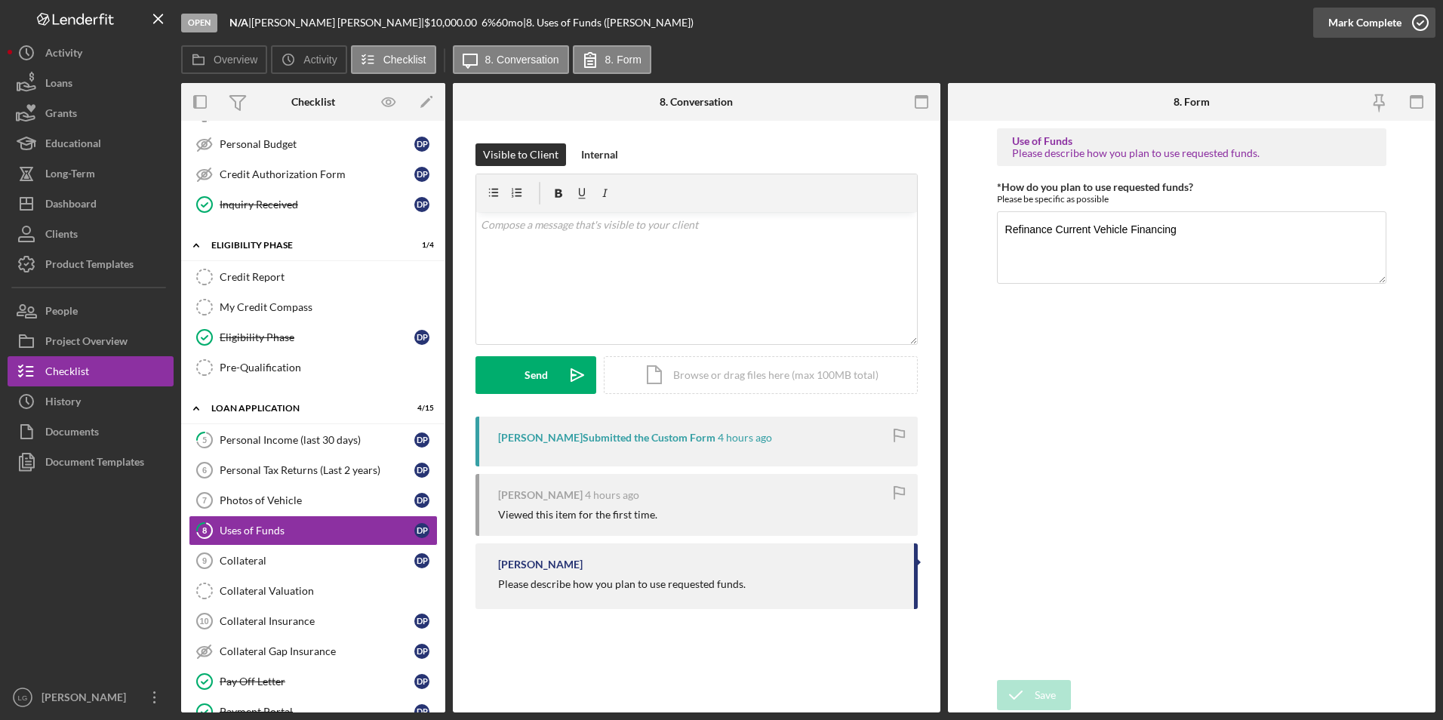
click at [1373, 18] on div "Mark Complete" at bounding box center [1365, 23] width 73 height 30
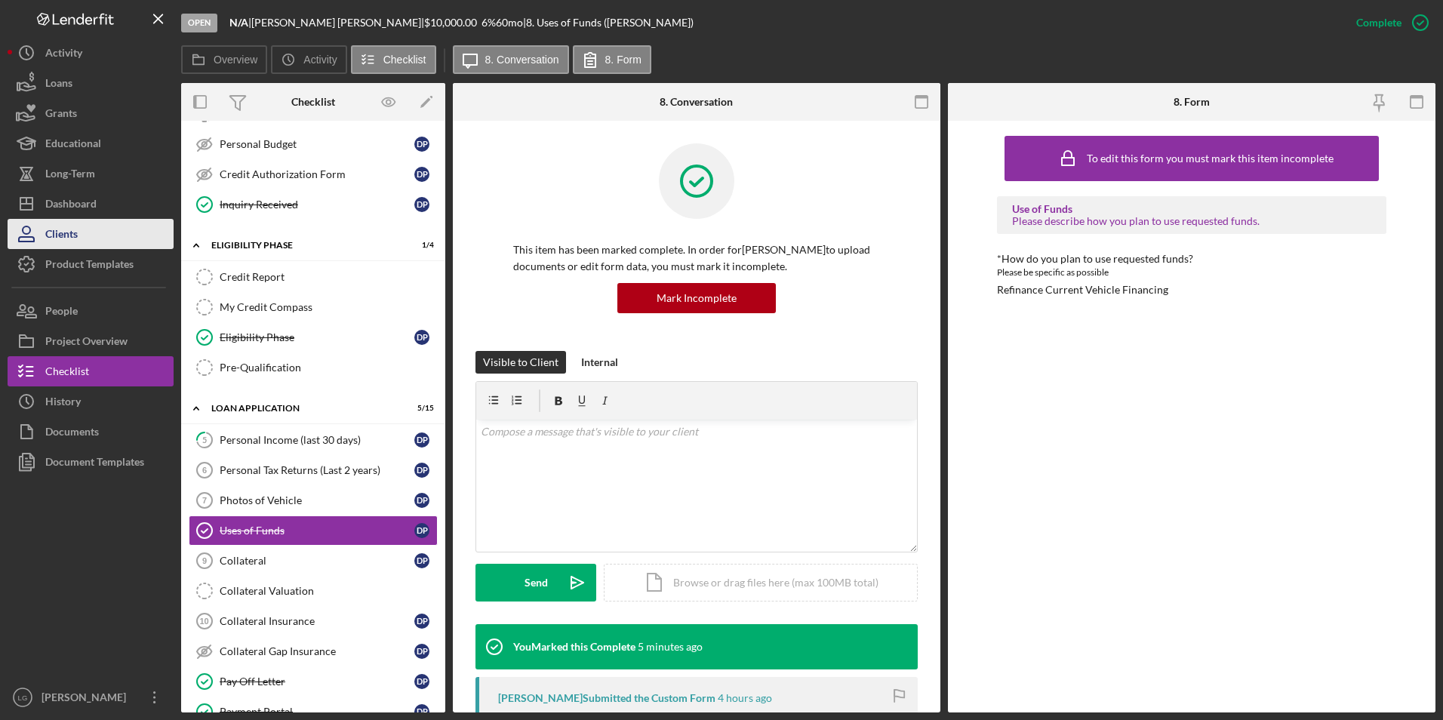
click at [59, 221] on div "Clients" at bounding box center [61, 236] width 32 height 34
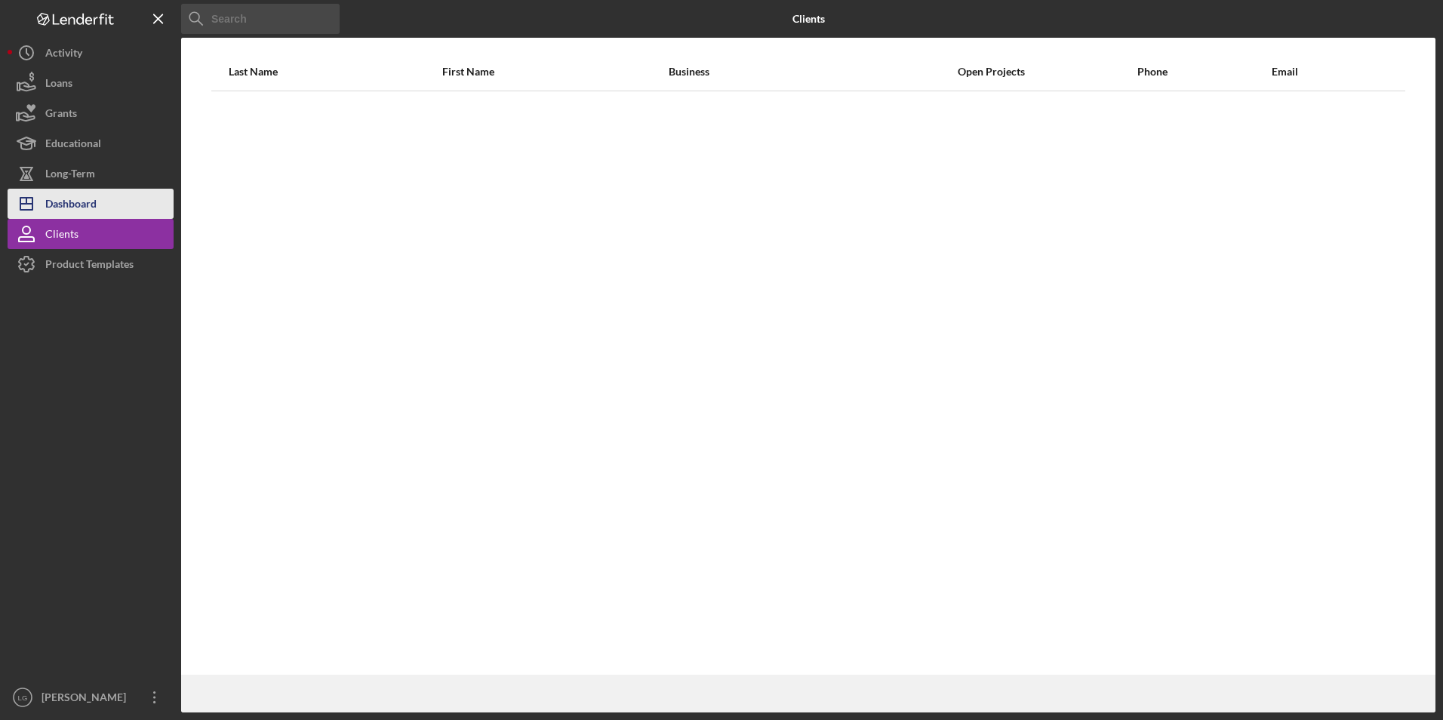
click at [59, 211] on div "Dashboard" at bounding box center [70, 206] width 51 height 34
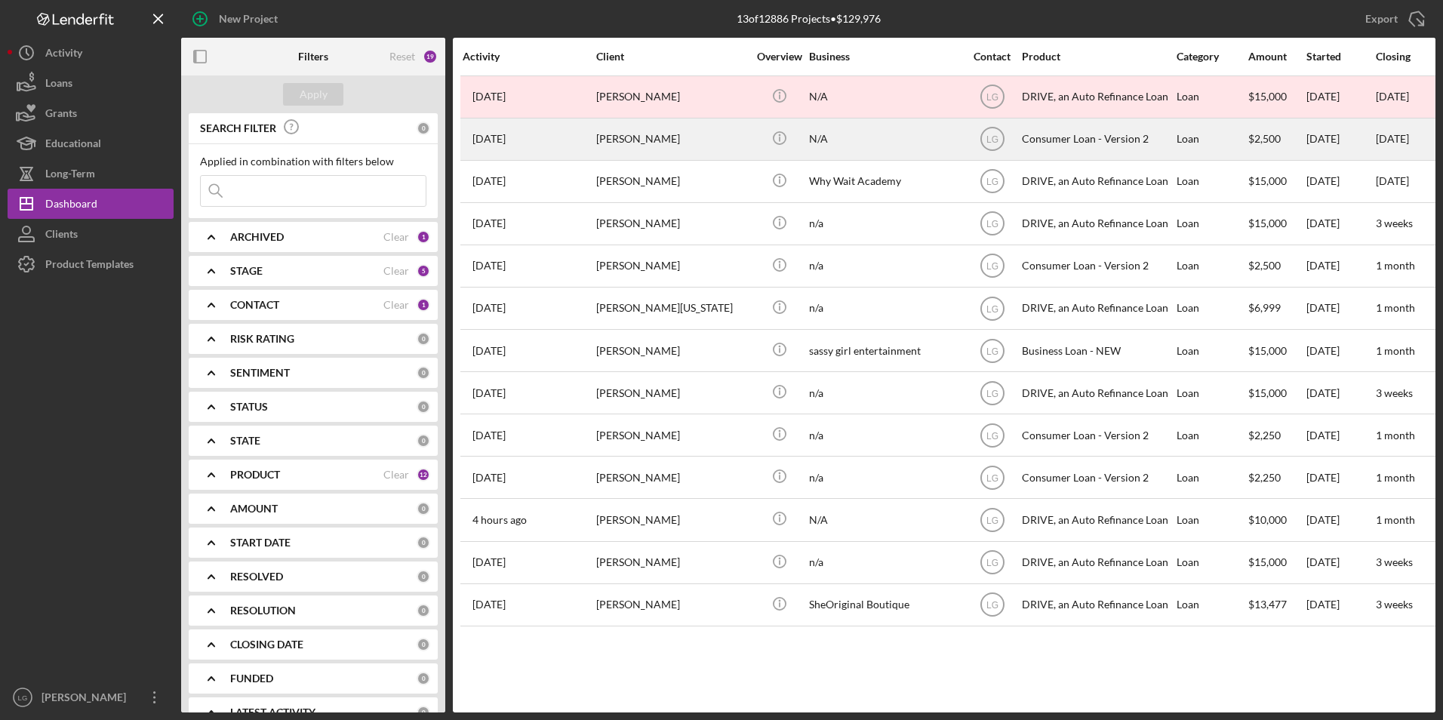
click at [692, 145] on div "[PERSON_NAME]" at bounding box center [671, 139] width 151 height 40
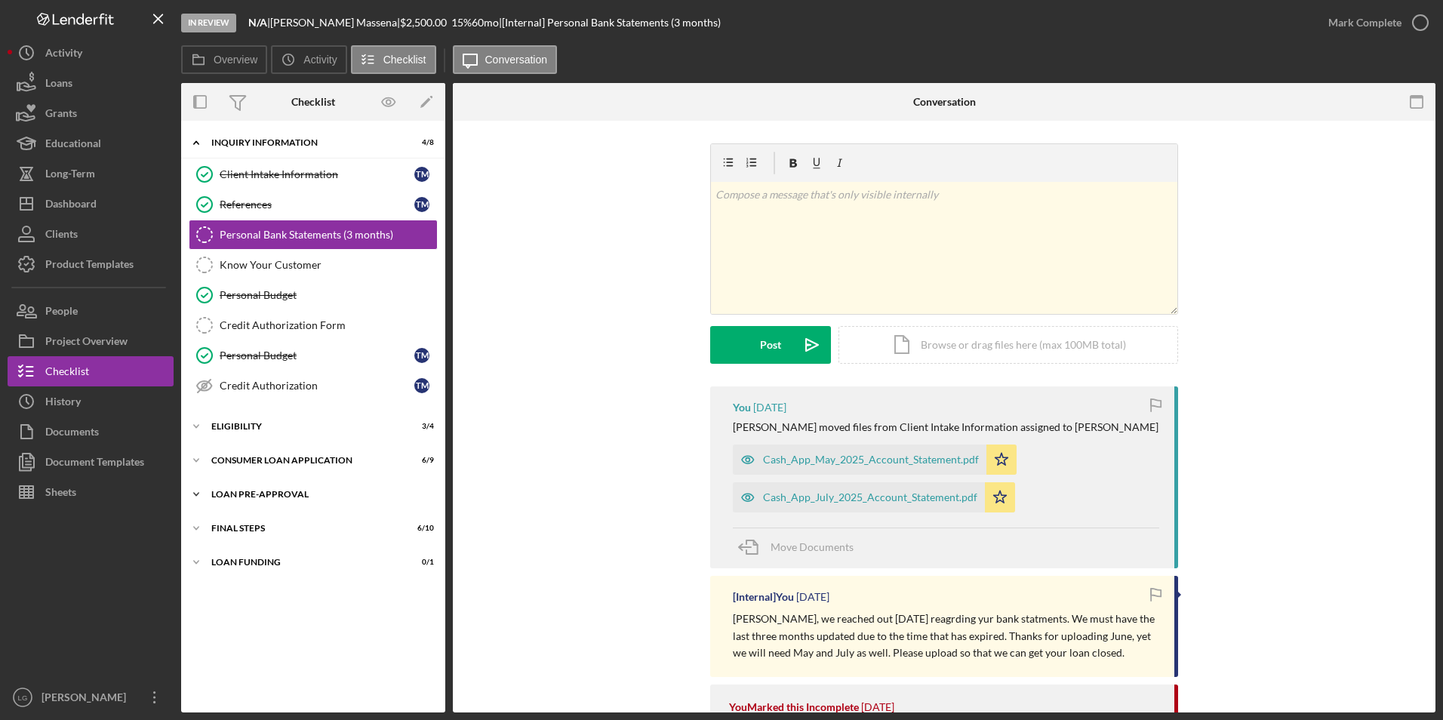
drag, startPoint x: 226, startPoint y: 561, endPoint x: 227, endPoint y: 508, distance: 52.9
click at [226, 559] on div "Loan Funding" at bounding box center [303, 562] width 185 height 9
click at [227, 510] on div "Icon/Expander Loan Pre-Approval 2 / 2" at bounding box center [313, 495] width 264 height 30
click at [233, 495] on div "Loan Pre-Approval" at bounding box center [318, 494] width 215 height 9
click at [226, 430] on div "Eligibility" at bounding box center [318, 426] width 215 height 9
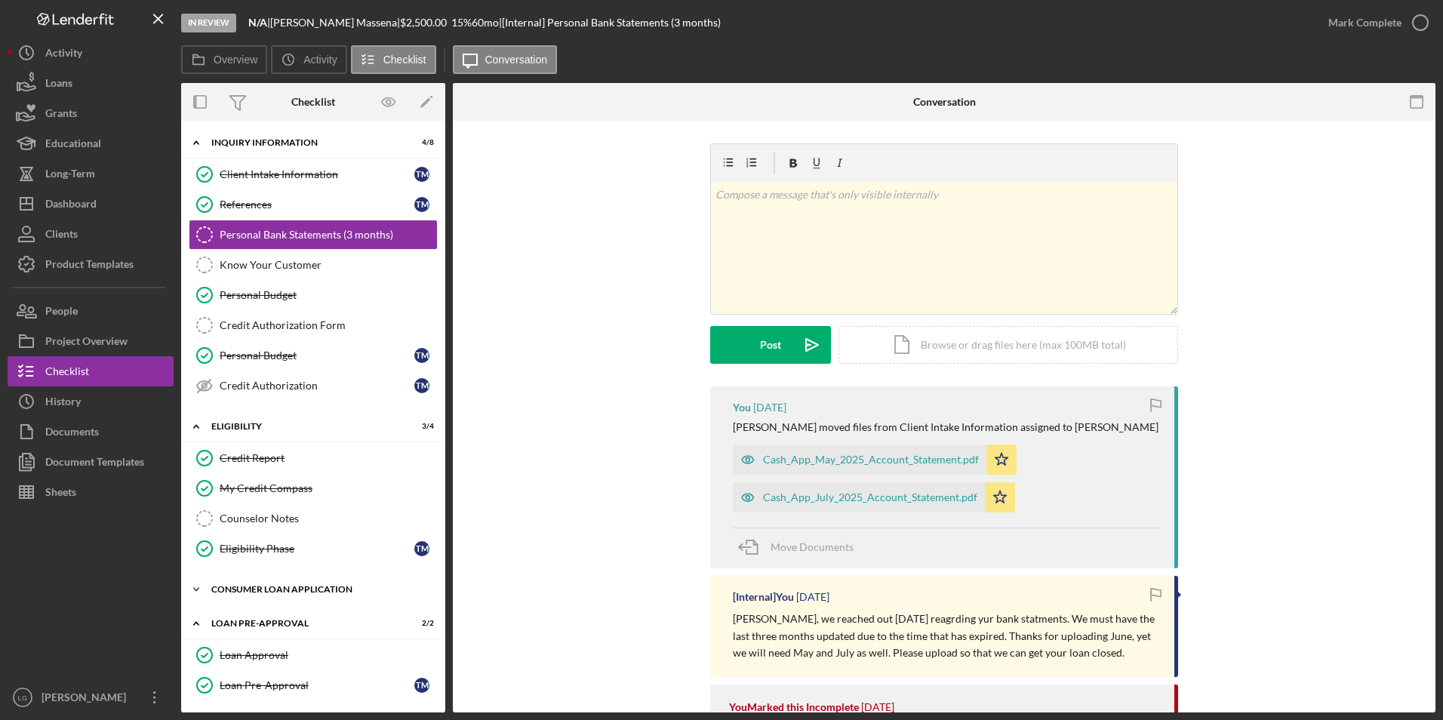
click at [236, 586] on div "Consumer Loan Application" at bounding box center [318, 589] width 215 height 9
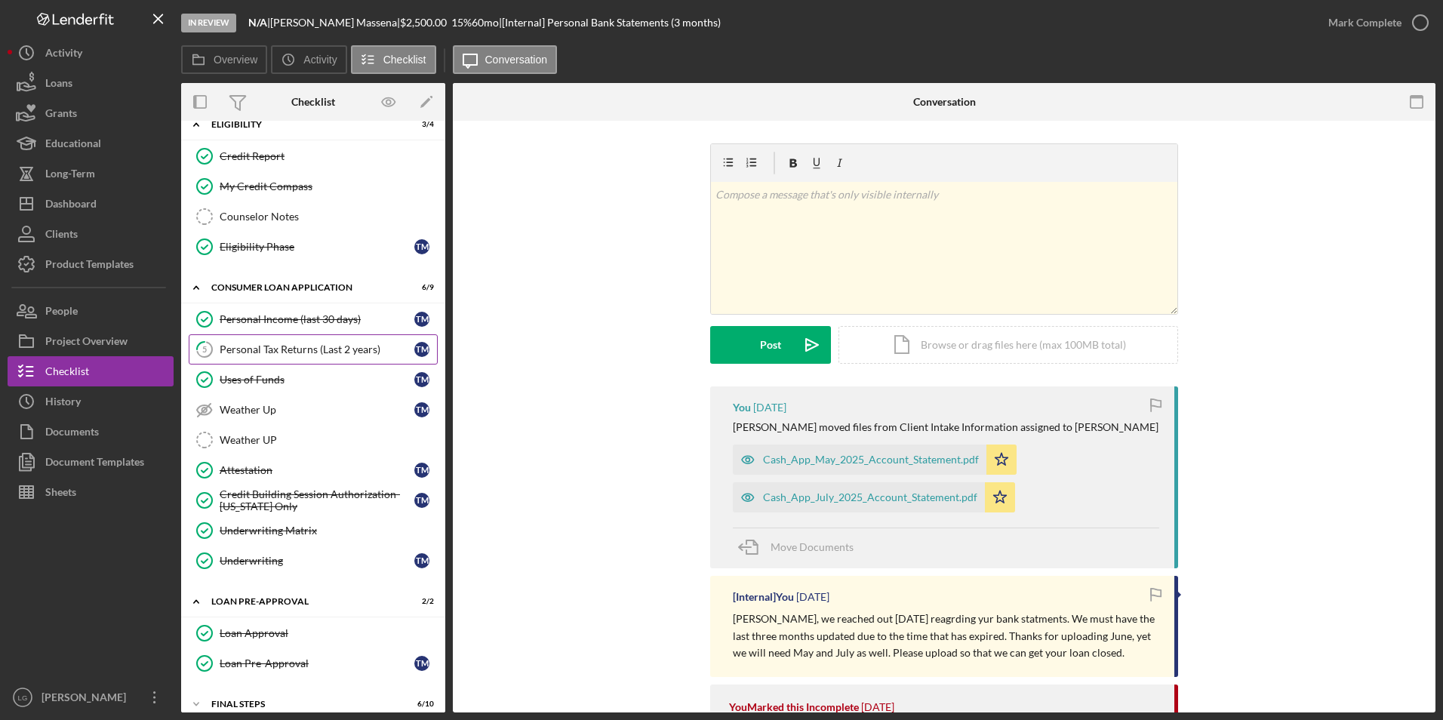
click at [222, 356] on div "Personal Tax Returns (Last 2 years)" at bounding box center [317, 350] width 195 height 12
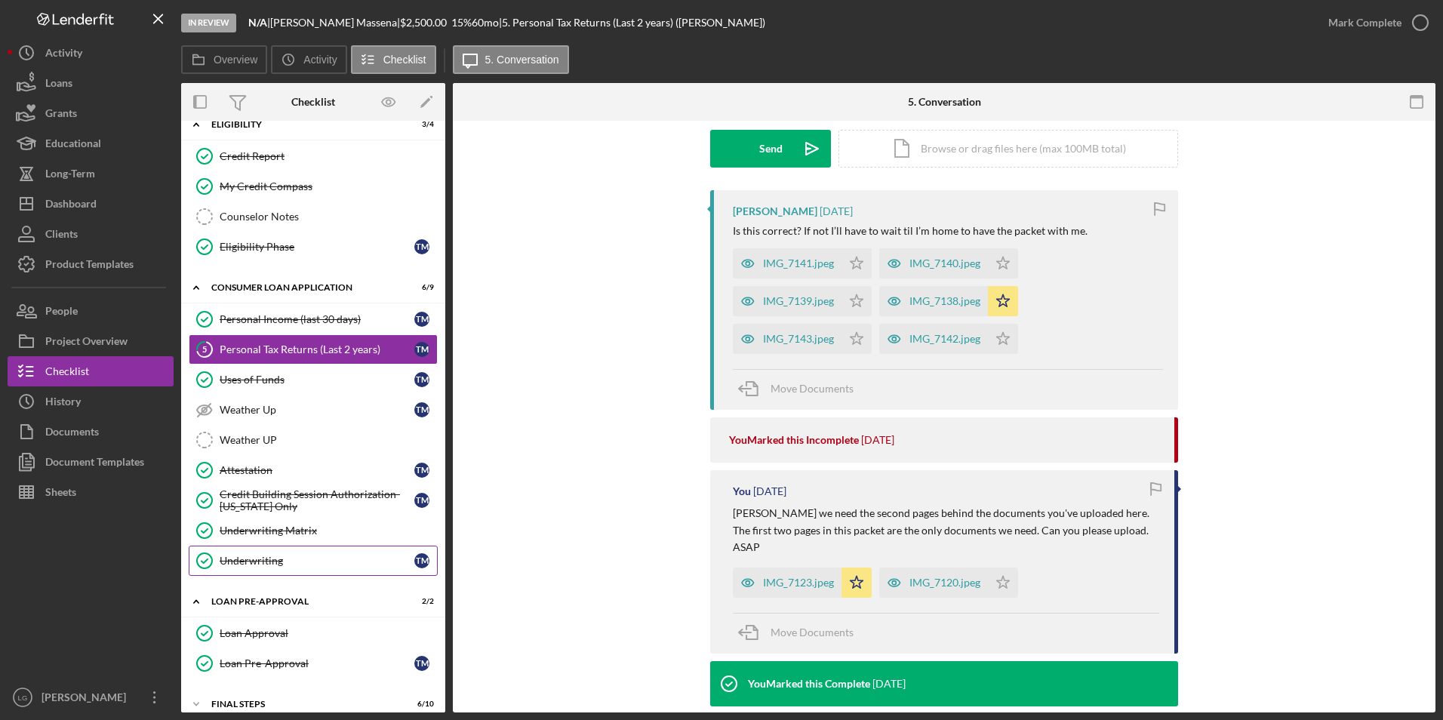
scroll to position [390, 0]
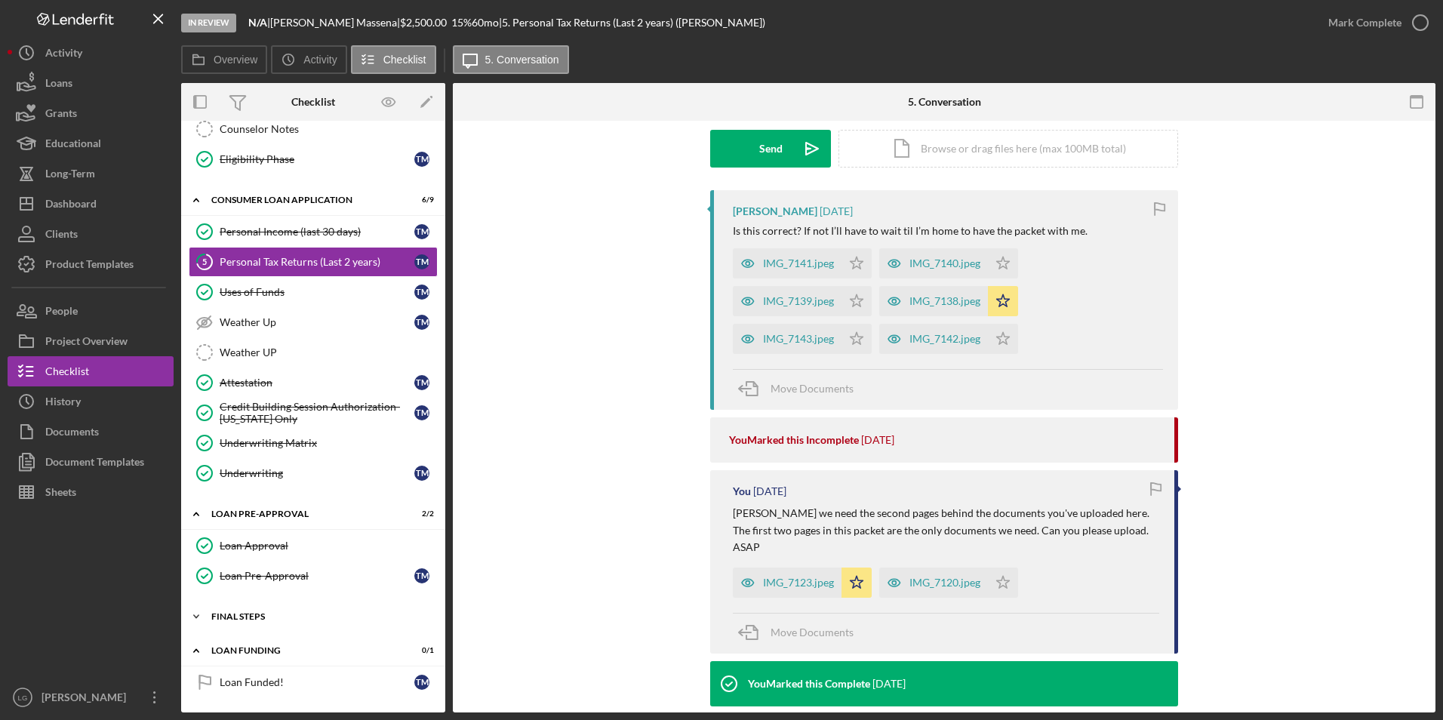
click at [254, 616] on div "FINAL STEPS" at bounding box center [318, 616] width 215 height 9
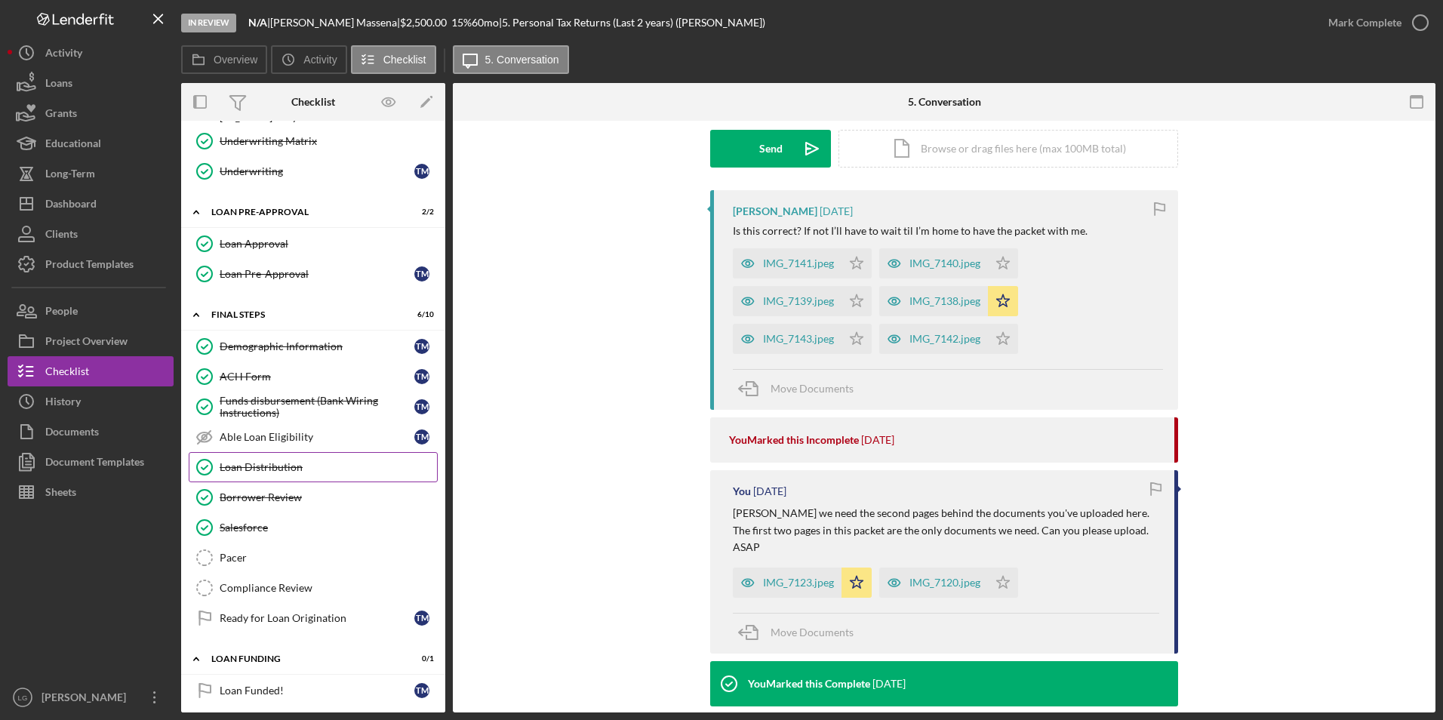
click at [280, 462] on div "Loan Distribution" at bounding box center [328, 467] width 217 height 12
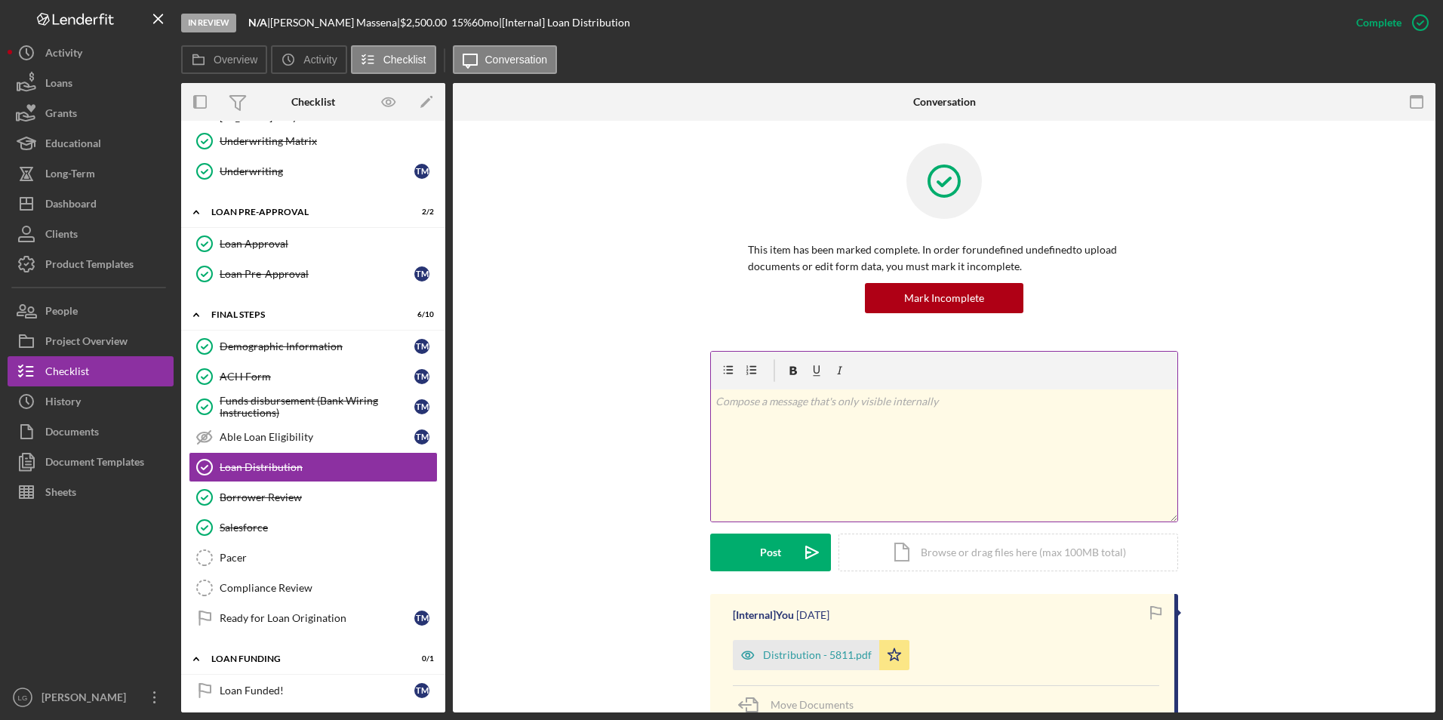
scroll to position [226, 0]
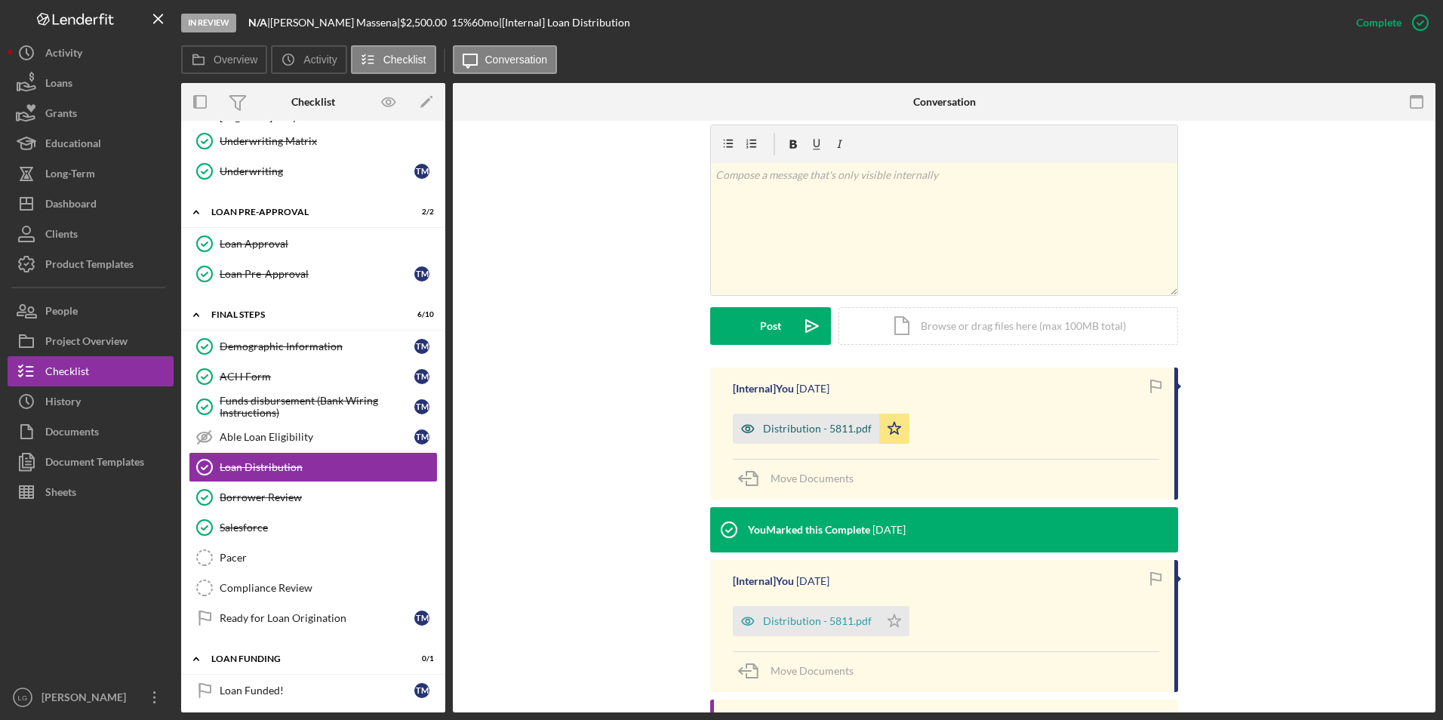
click at [777, 425] on div "Distribution - 5811.pdf" at bounding box center [817, 429] width 109 height 12
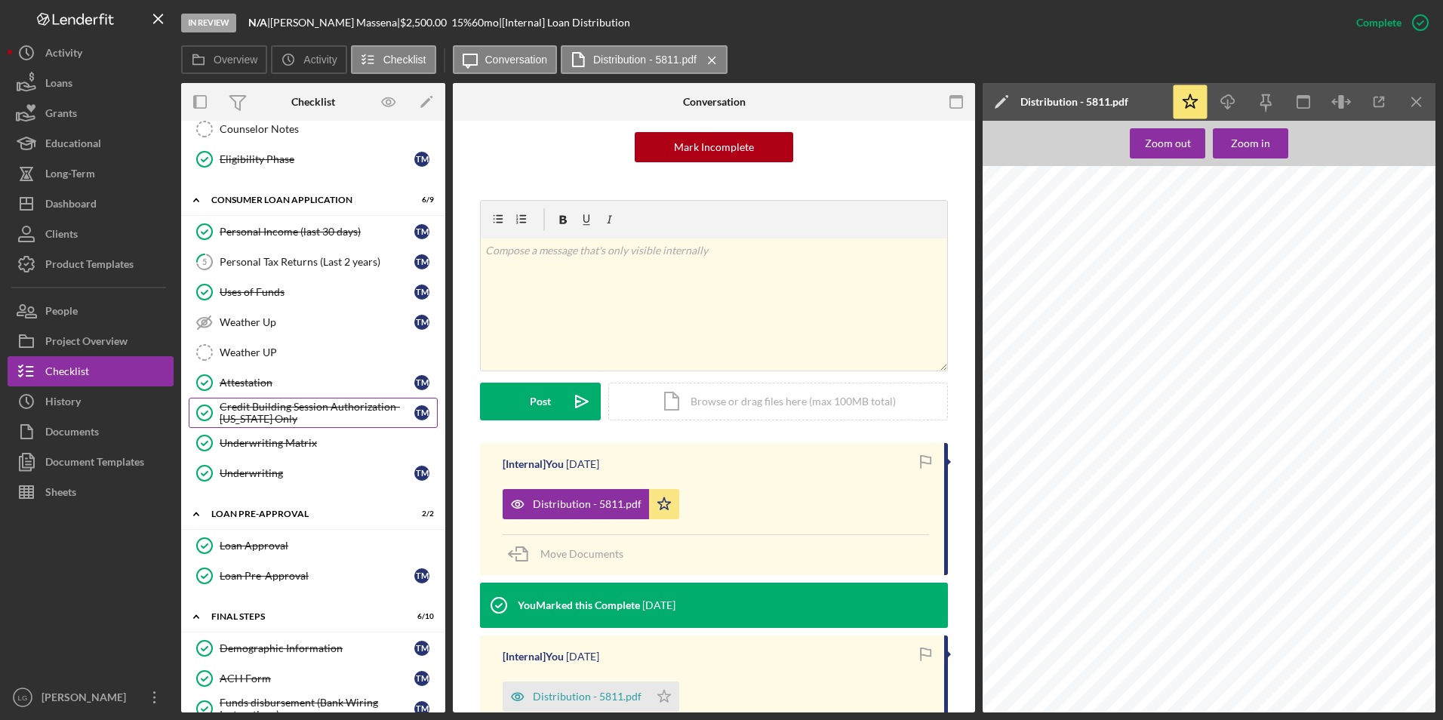
scroll to position [88, 0]
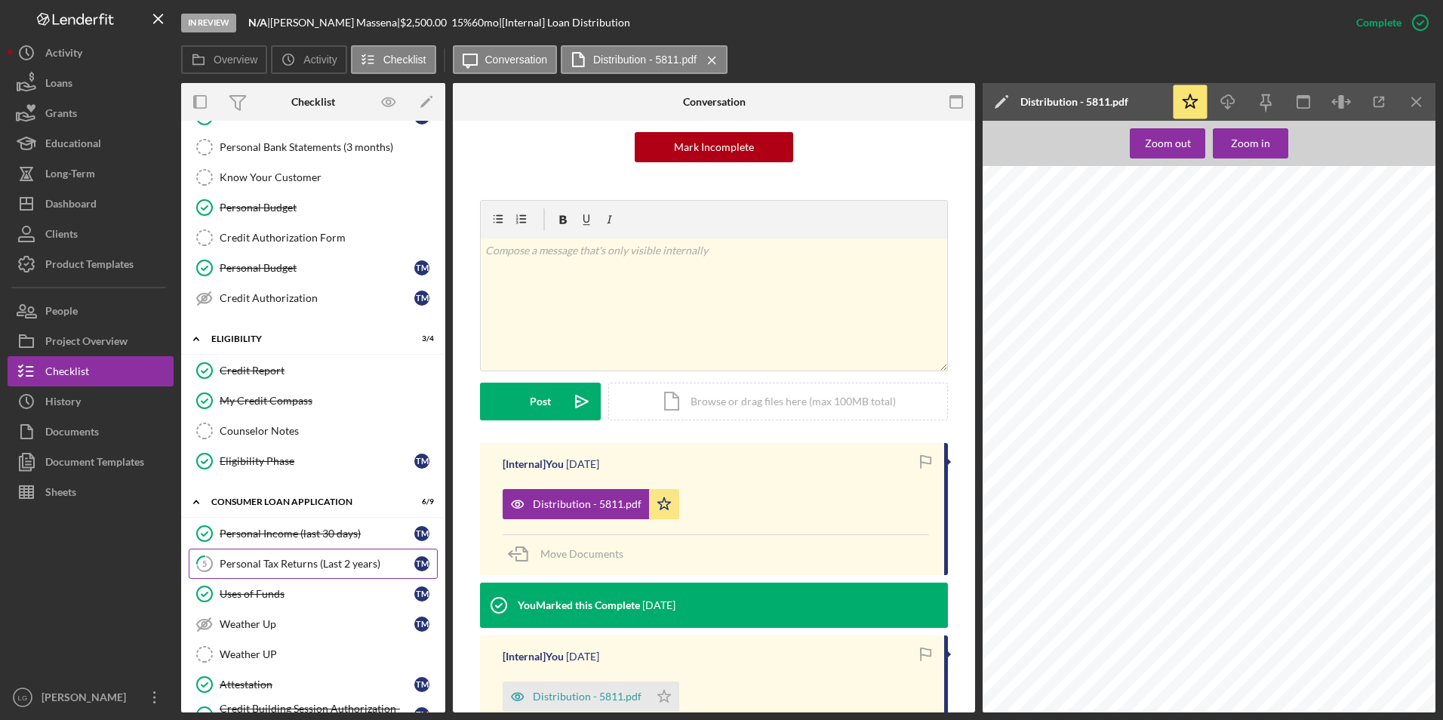
click at [263, 556] on link "5 Personal Tax Returns (Last 2 years) T M" at bounding box center [313, 564] width 249 height 30
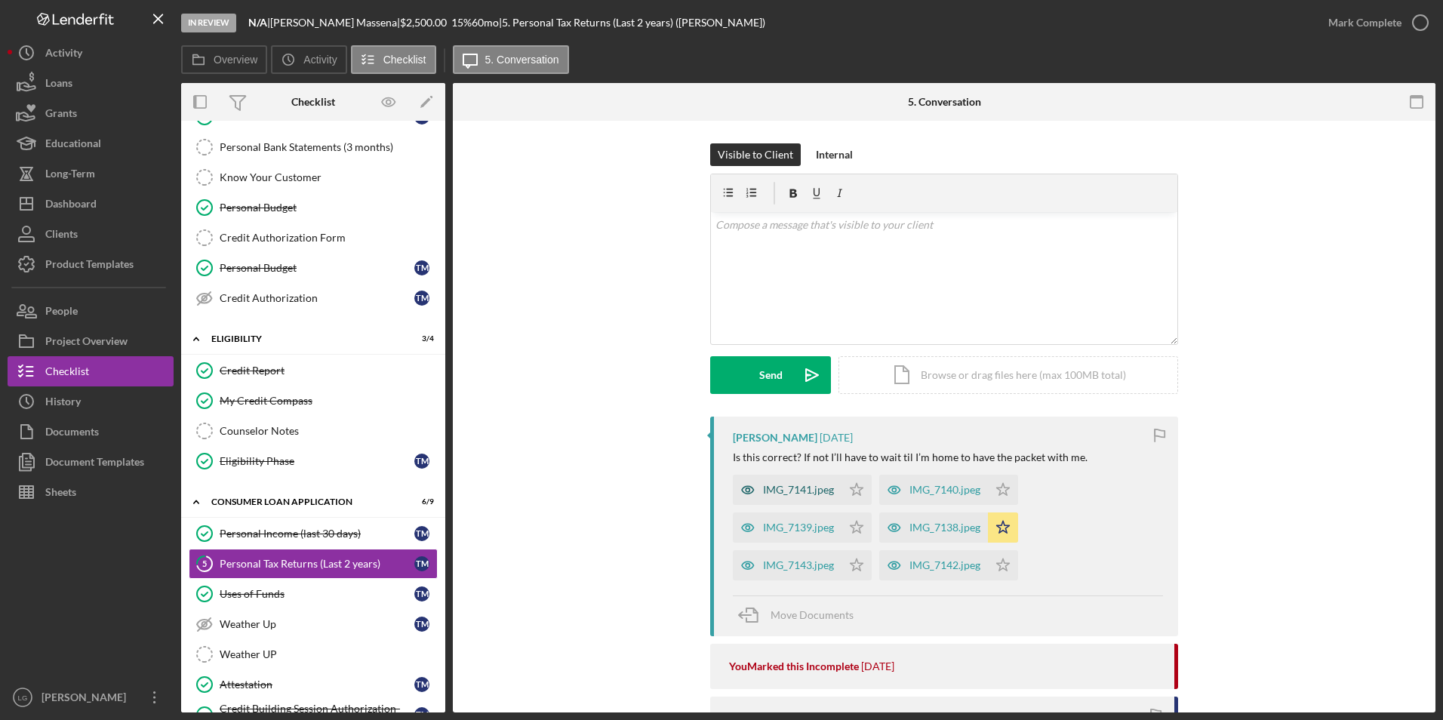
click at [781, 487] on div "IMG_7141.jpeg" at bounding box center [798, 490] width 71 height 12
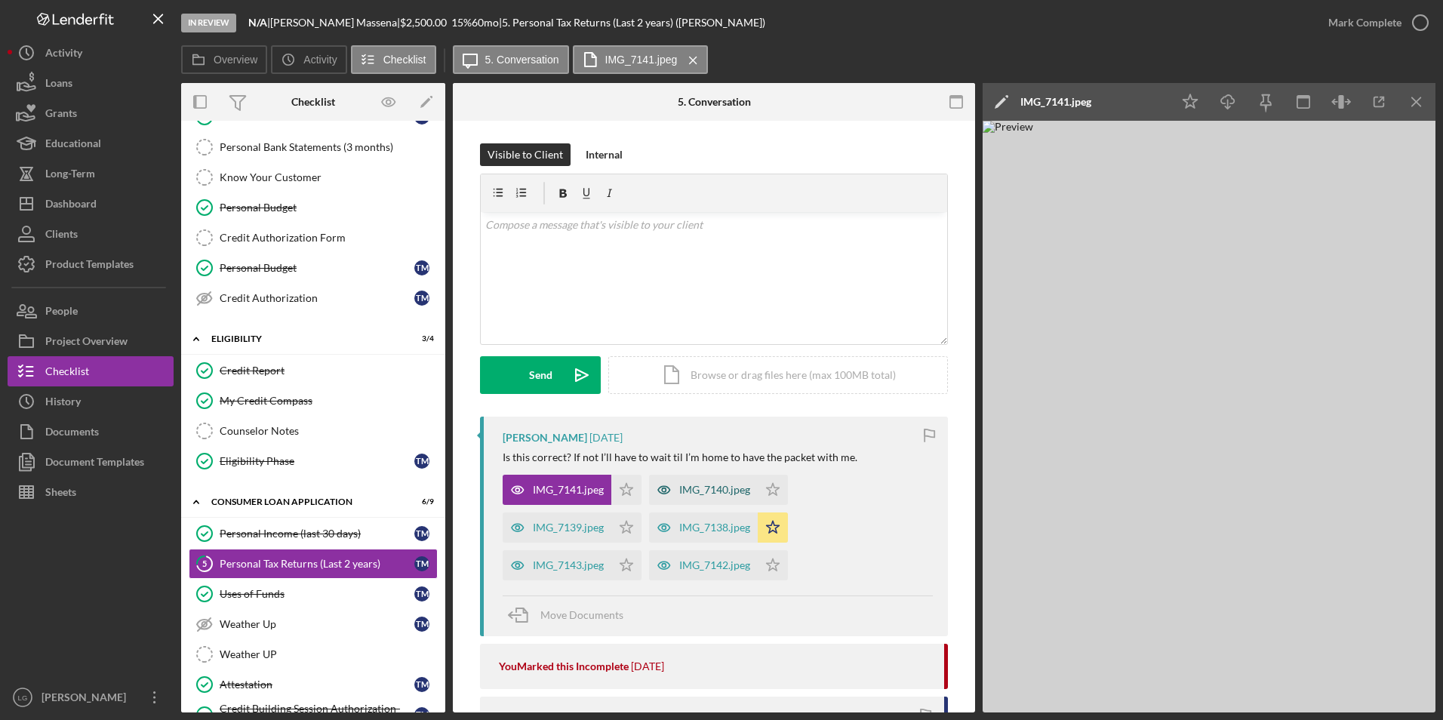
click at [685, 479] on div "IMG_7140.jpeg" at bounding box center [703, 490] width 109 height 30
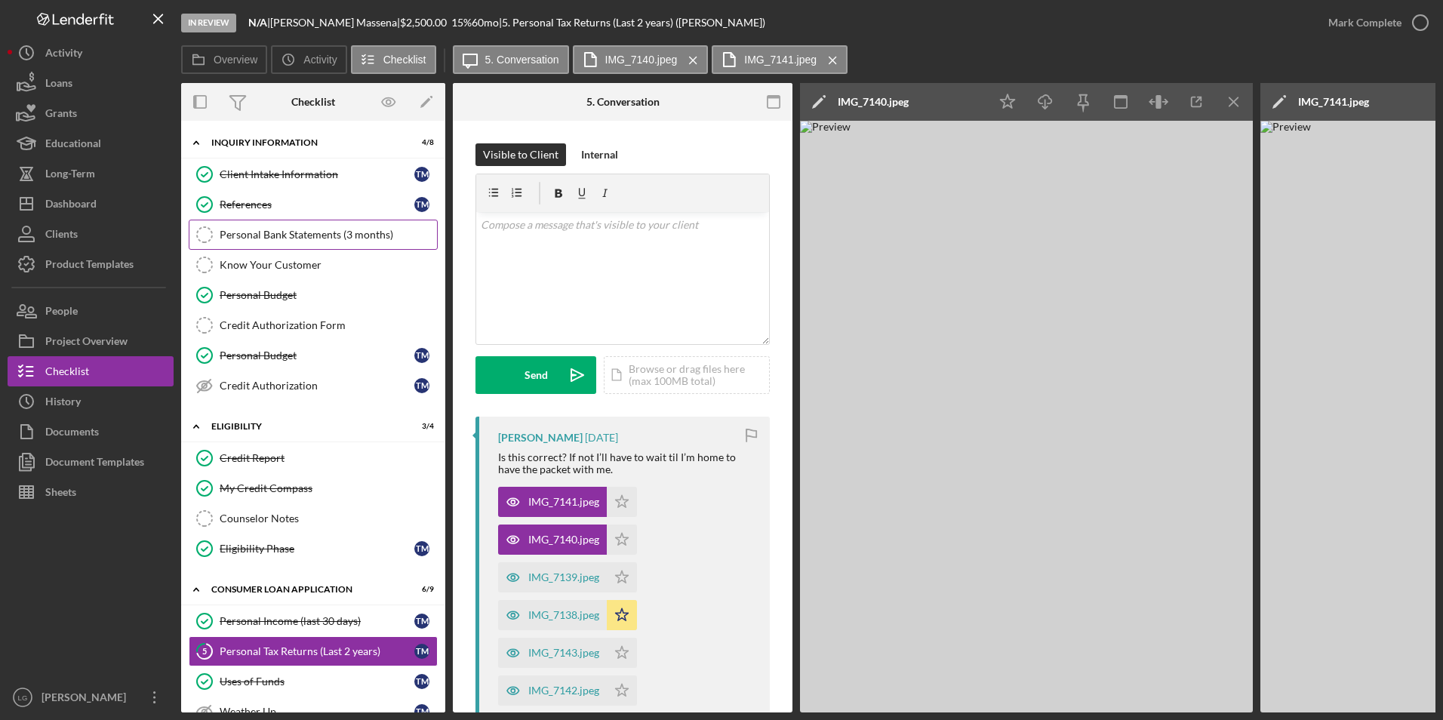
click at [232, 220] on link "Personal Bank Statements (3 months) Personal Bank Statements (3 months)" at bounding box center [313, 235] width 249 height 30
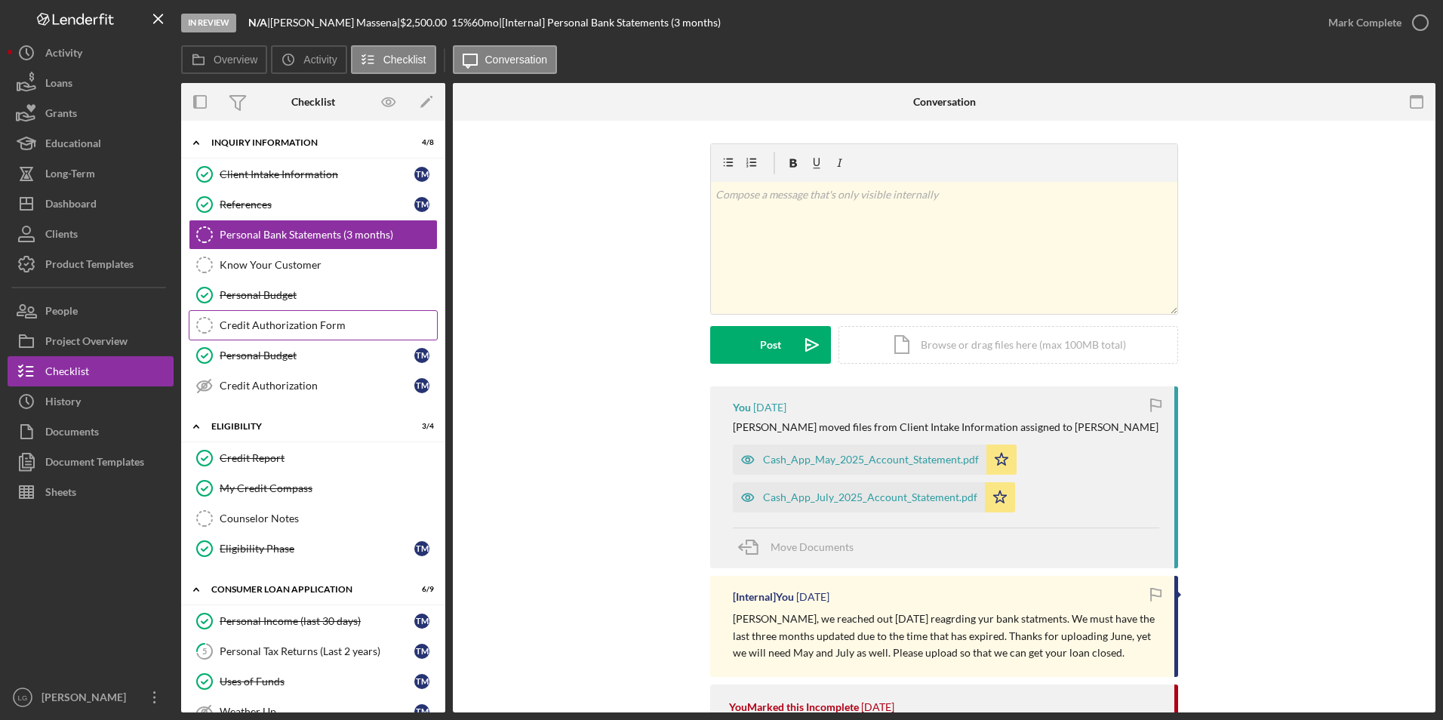
click at [285, 326] on div "Credit Authorization Form" at bounding box center [328, 325] width 217 height 12
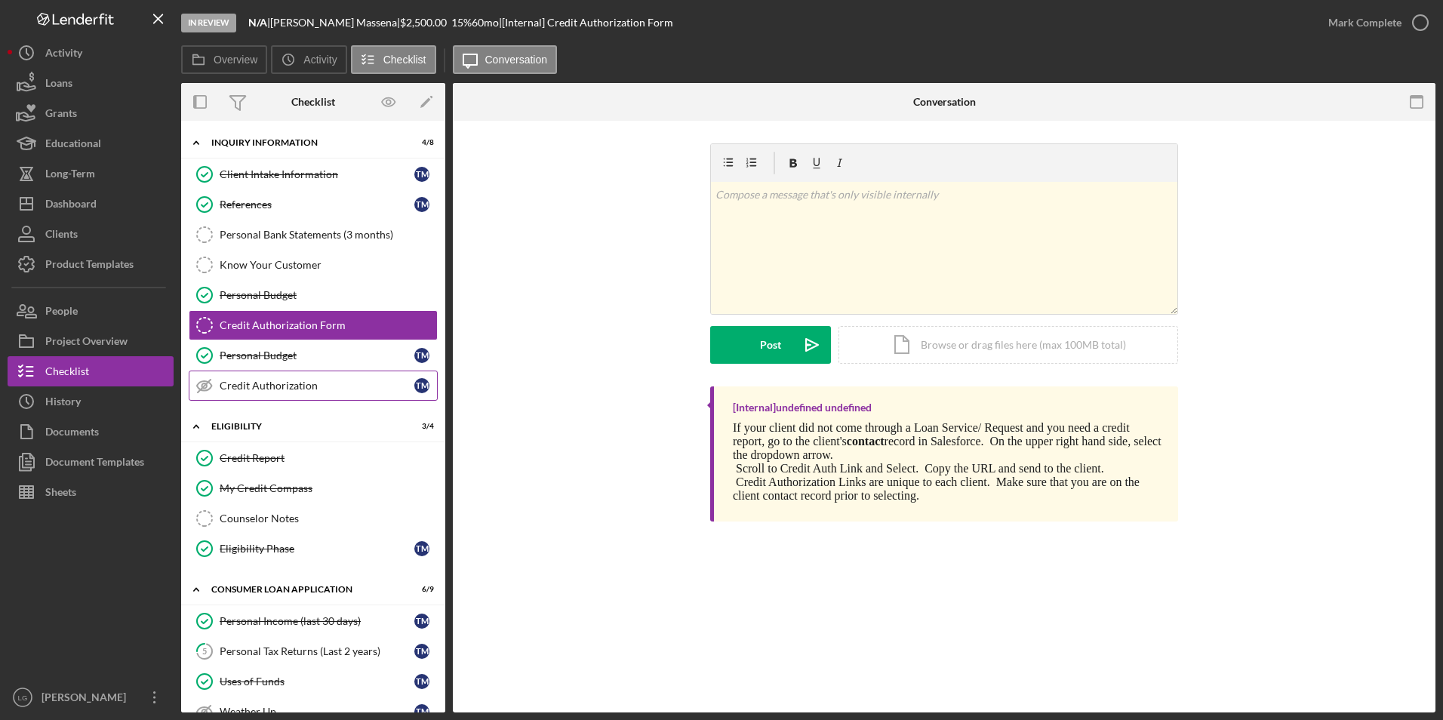
click at [305, 391] on div "Credit Authorization" at bounding box center [317, 386] width 195 height 12
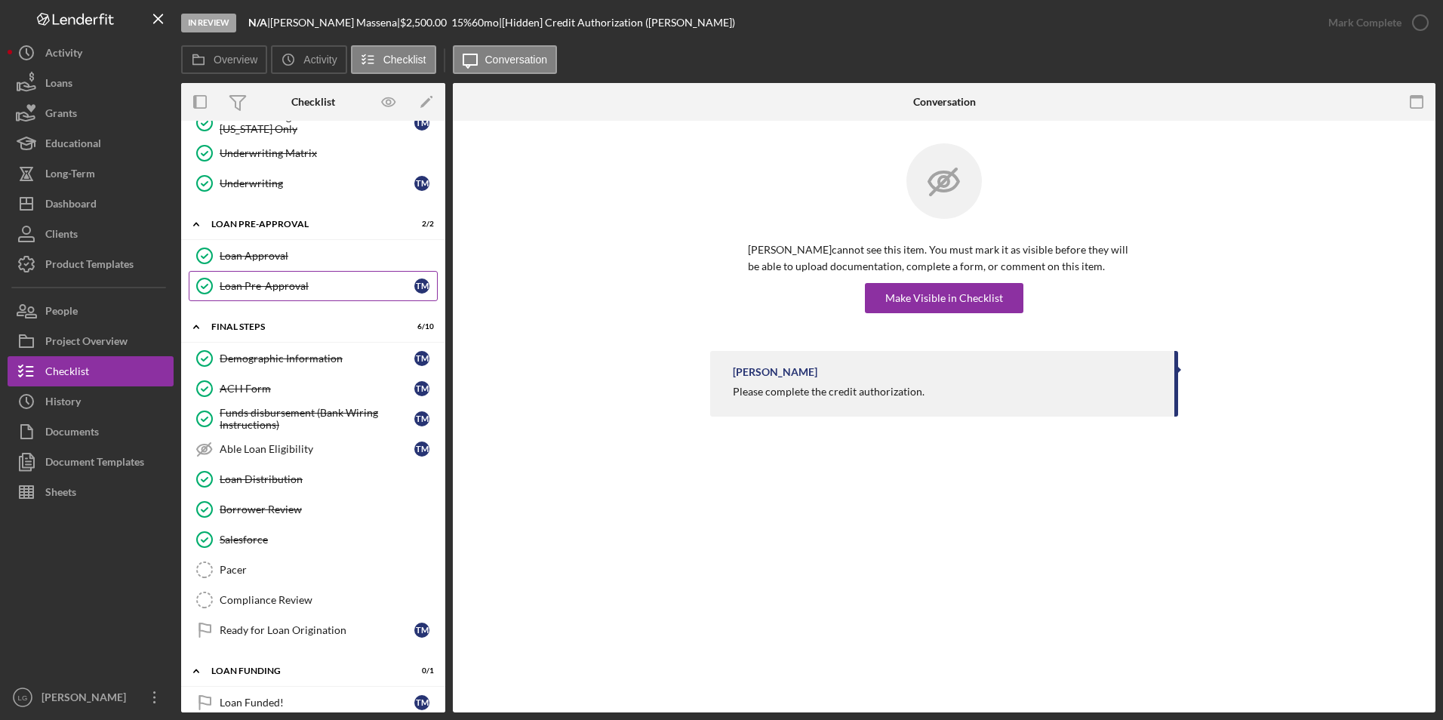
scroll to position [700, 0]
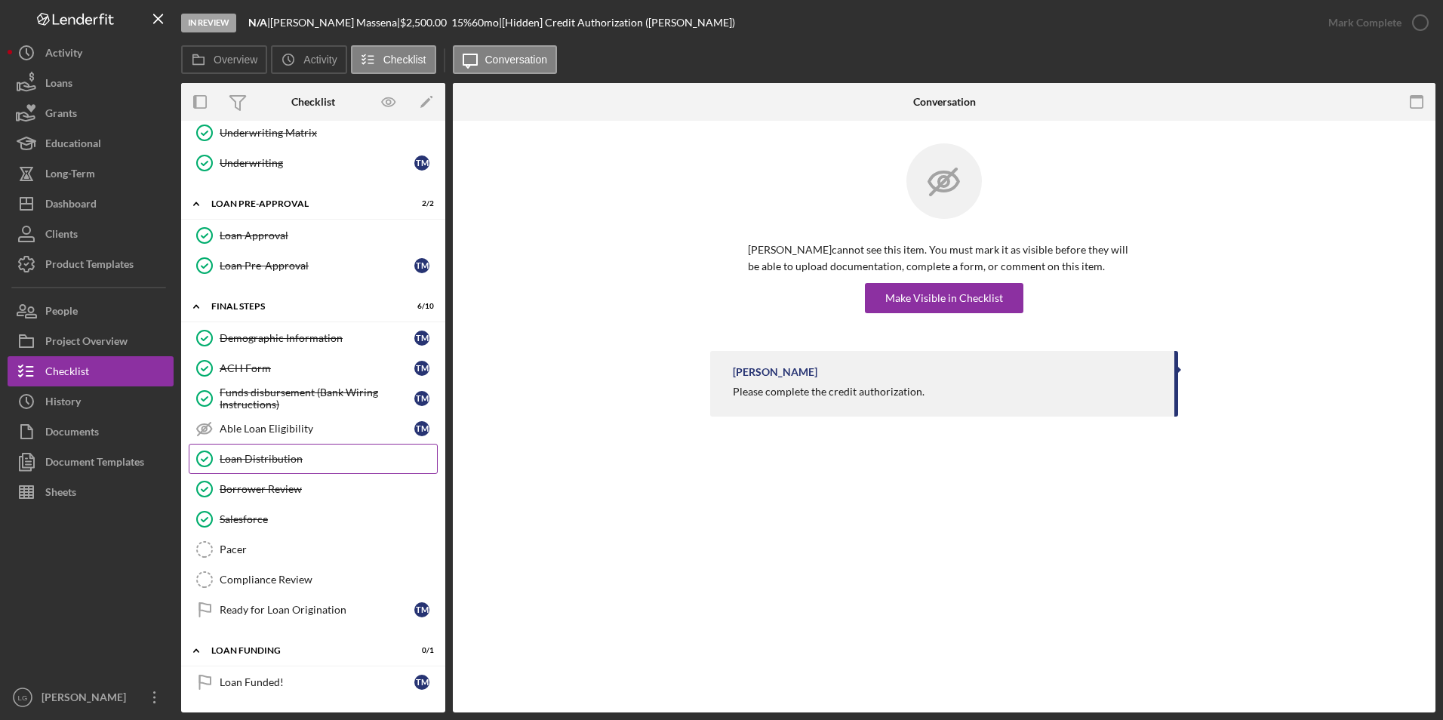
click at [285, 458] on div "Loan Distribution" at bounding box center [328, 459] width 217 height 12
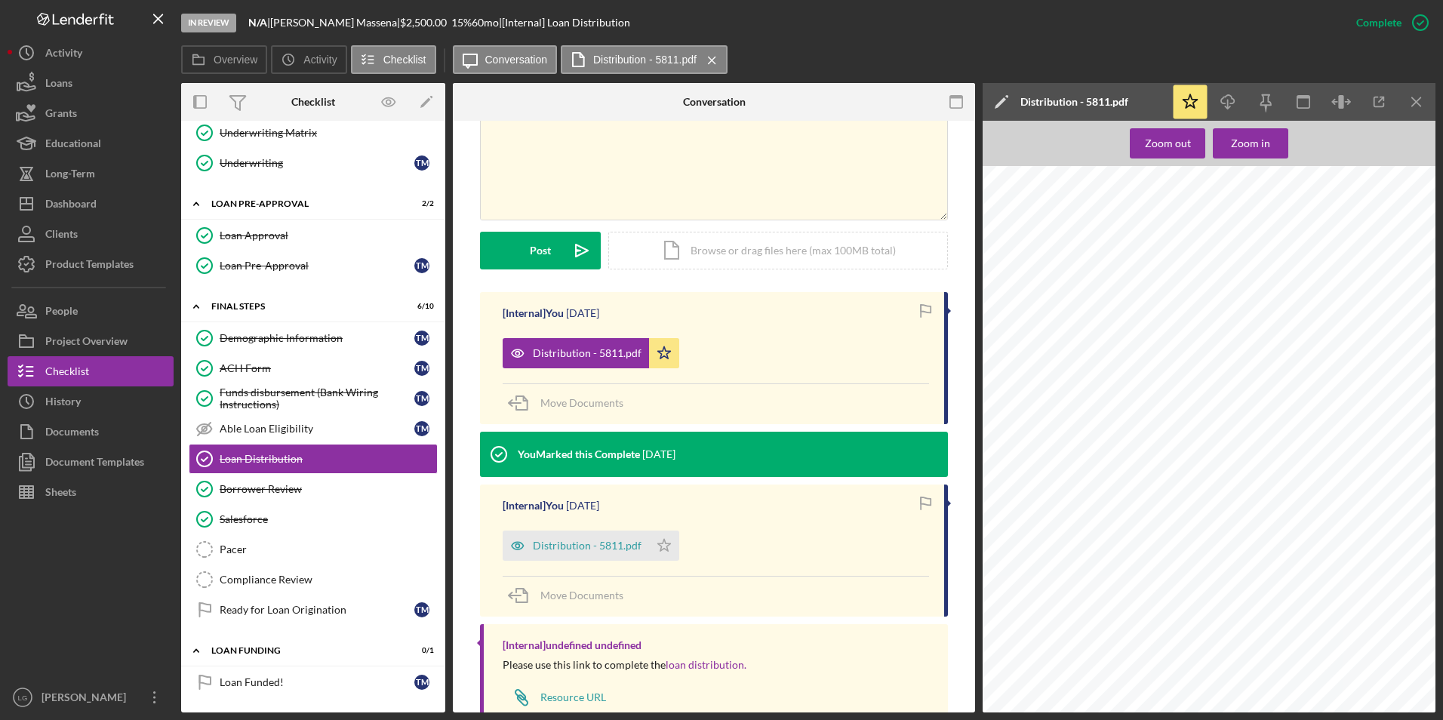
scroll to position [347, 0]
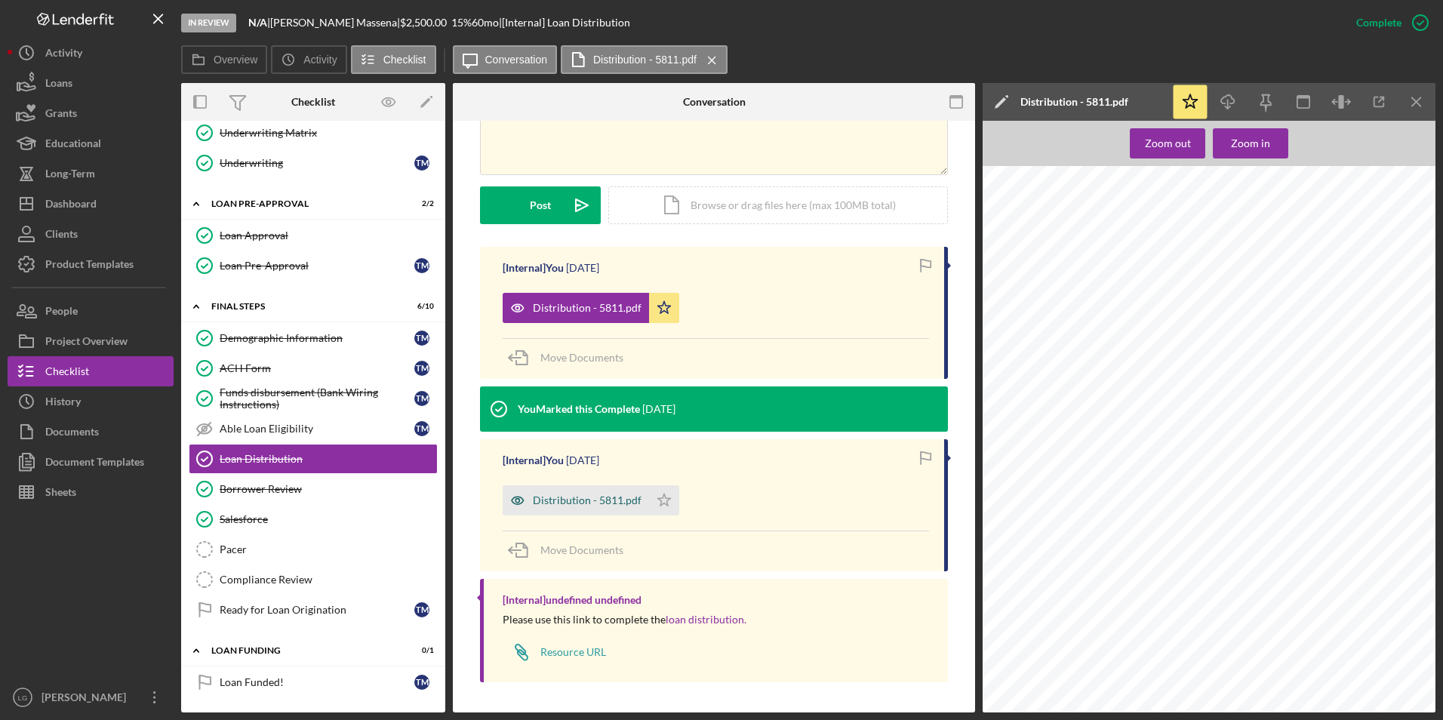
click at [608, 513] on div "Distribution - 5811.pdf" at bounding box center [576, 500] width 146 height 30
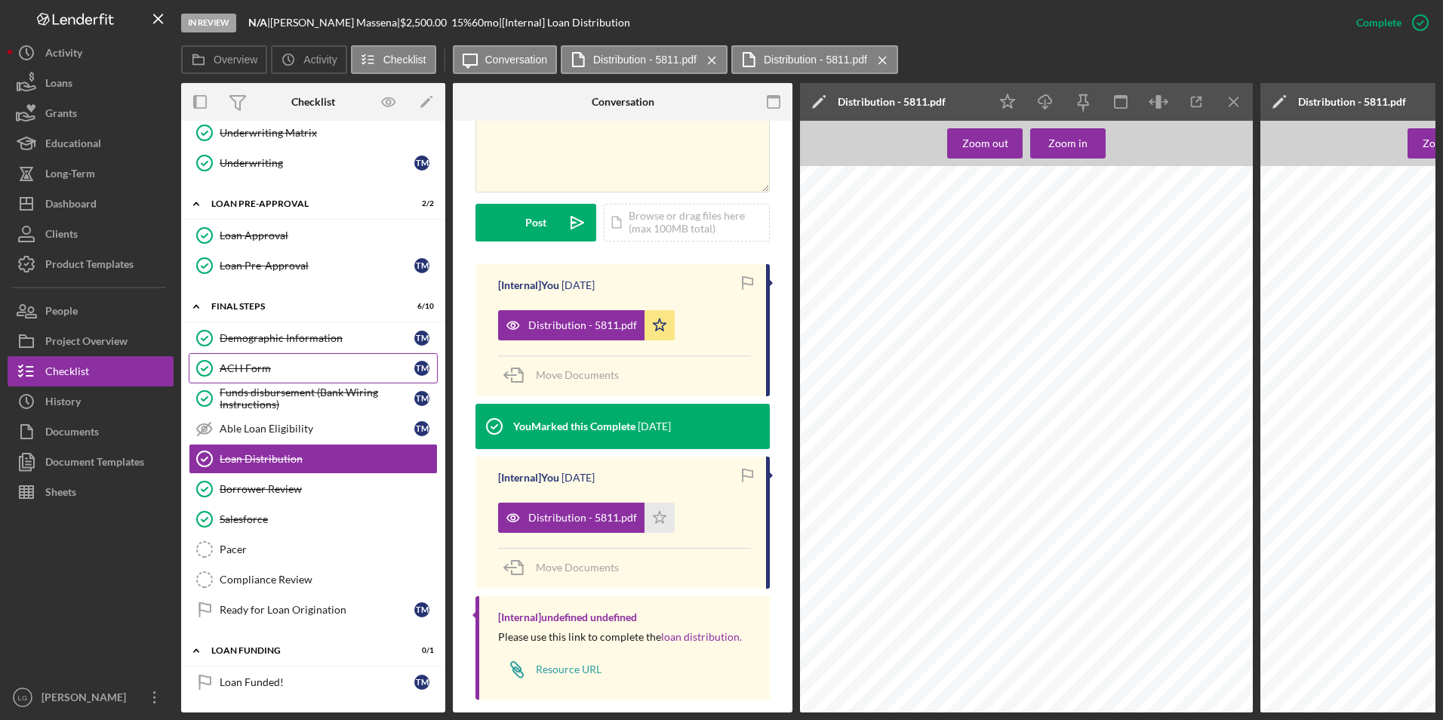
scroll to position [473, 0]
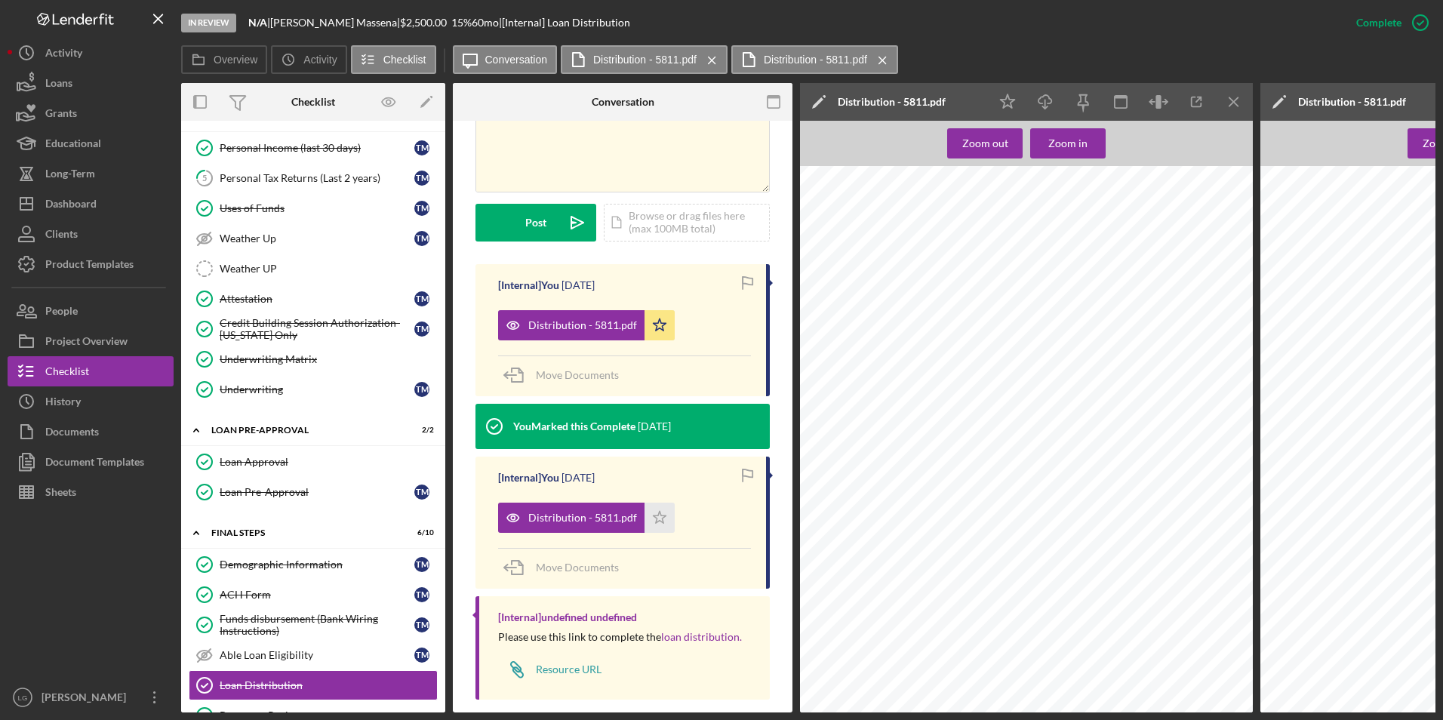
click at [230, 459] on div "Loan Approval" at bounding box center [328, 462] width 217 height 12
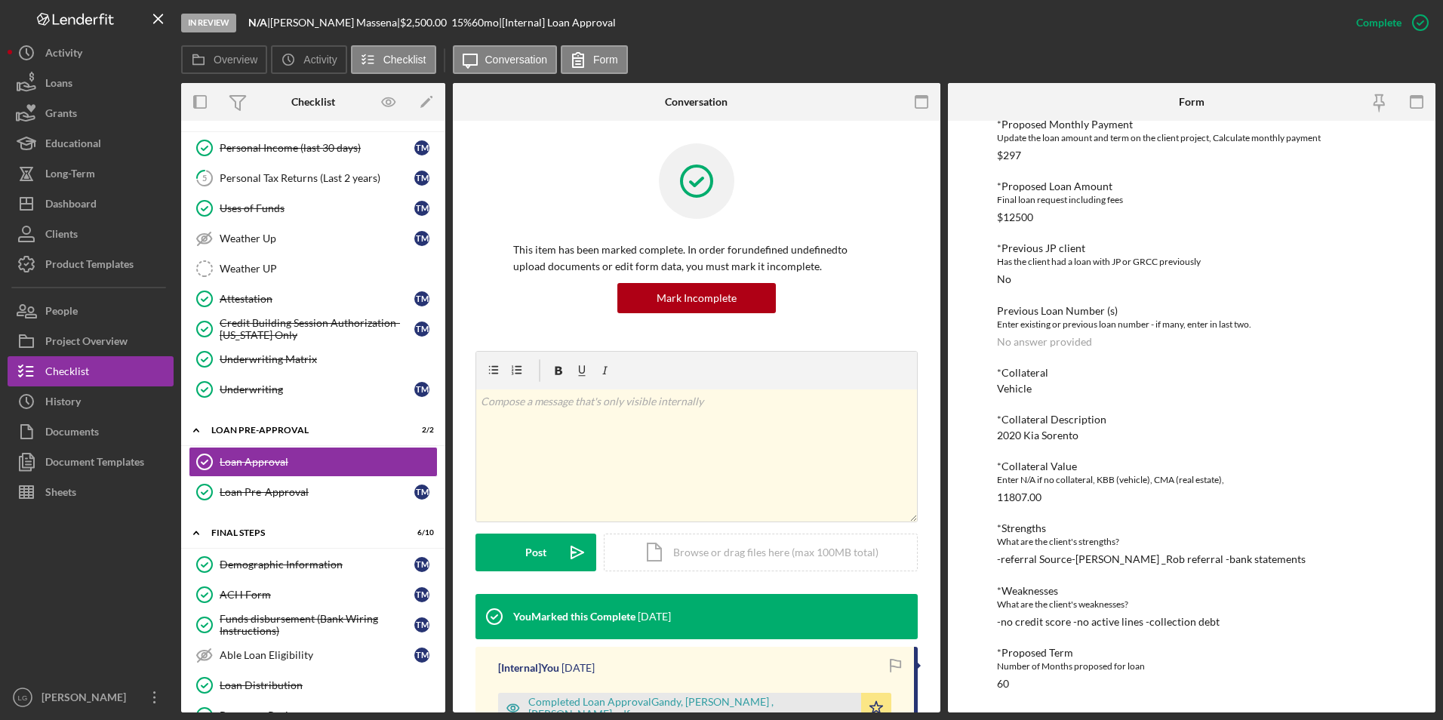
scroll to position [302, 0]
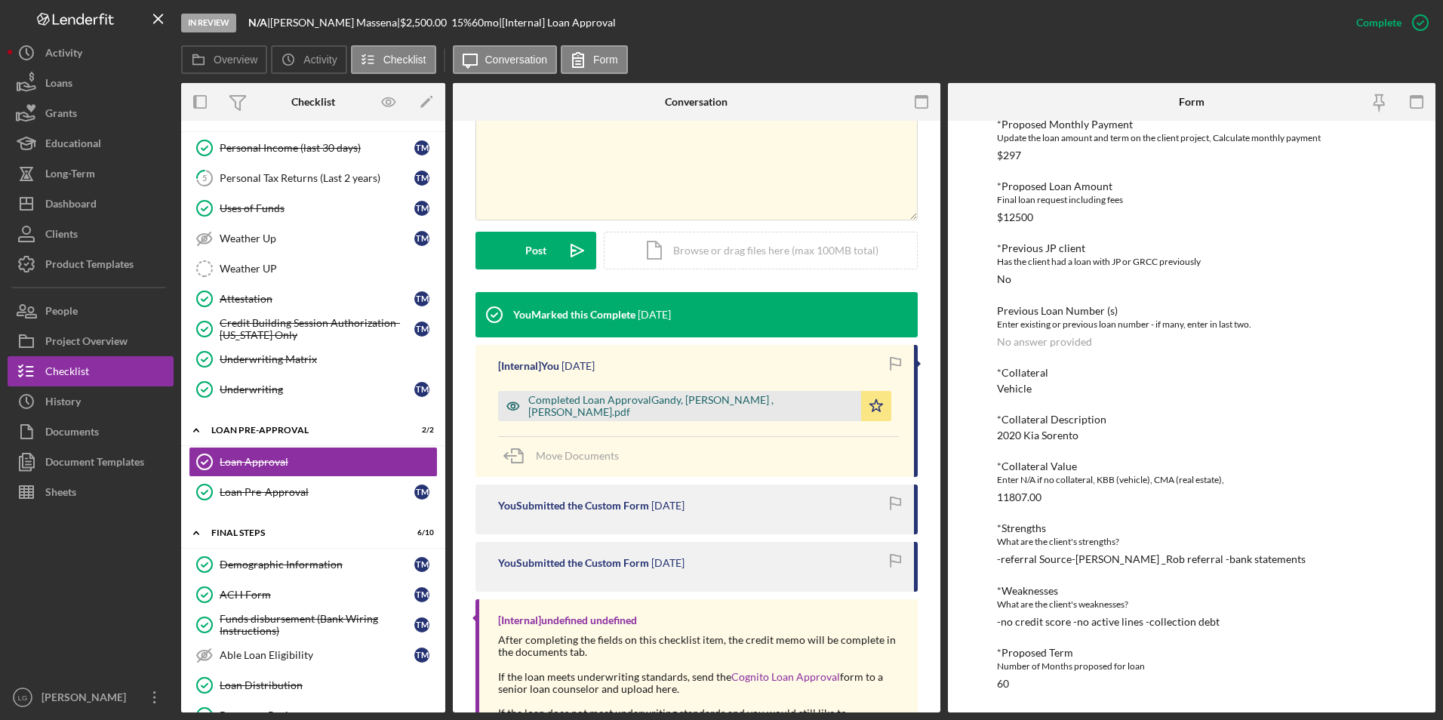
click at [626, 396] on div "Completed Loan ApprovalGandy, [PERSON_NAME] ,[PERSON_NAME].pdf" at bounding box center [679, 406] width 363 height 30
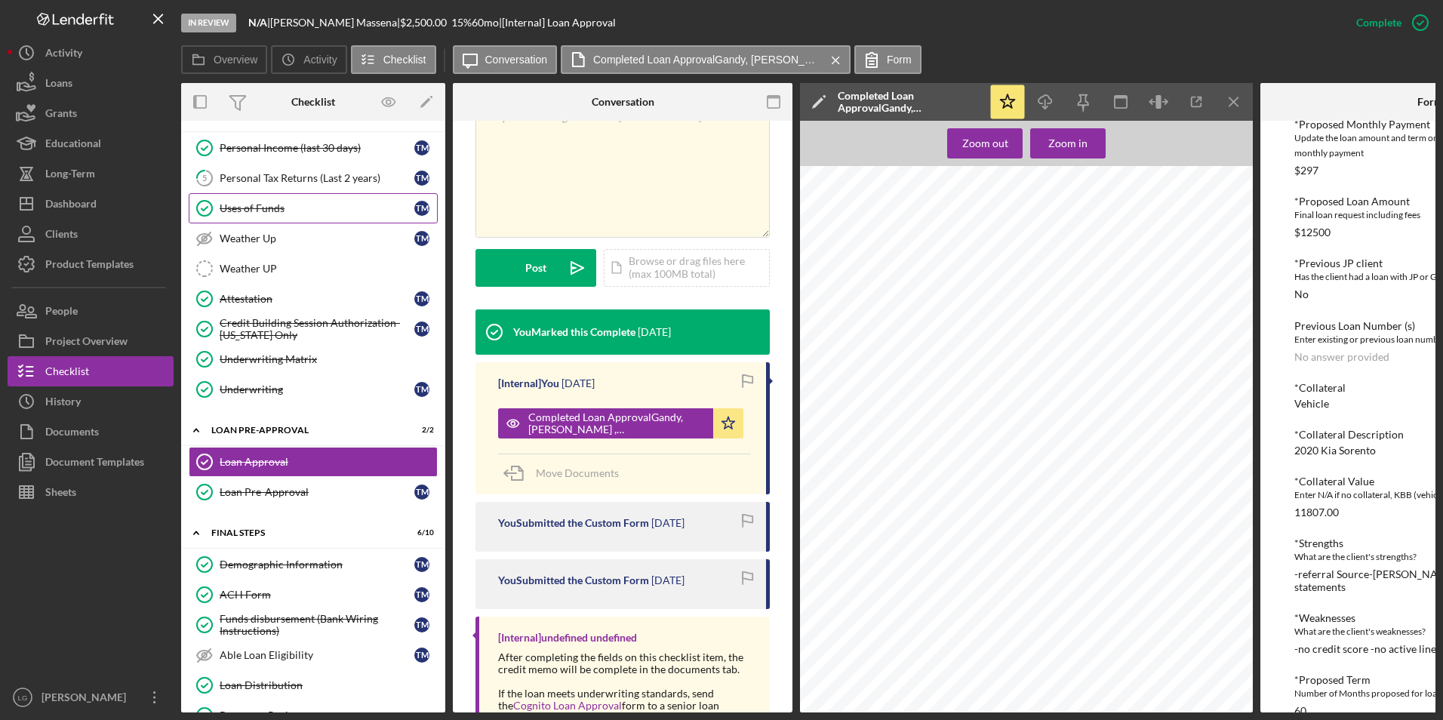
scroll to position [17, 0]
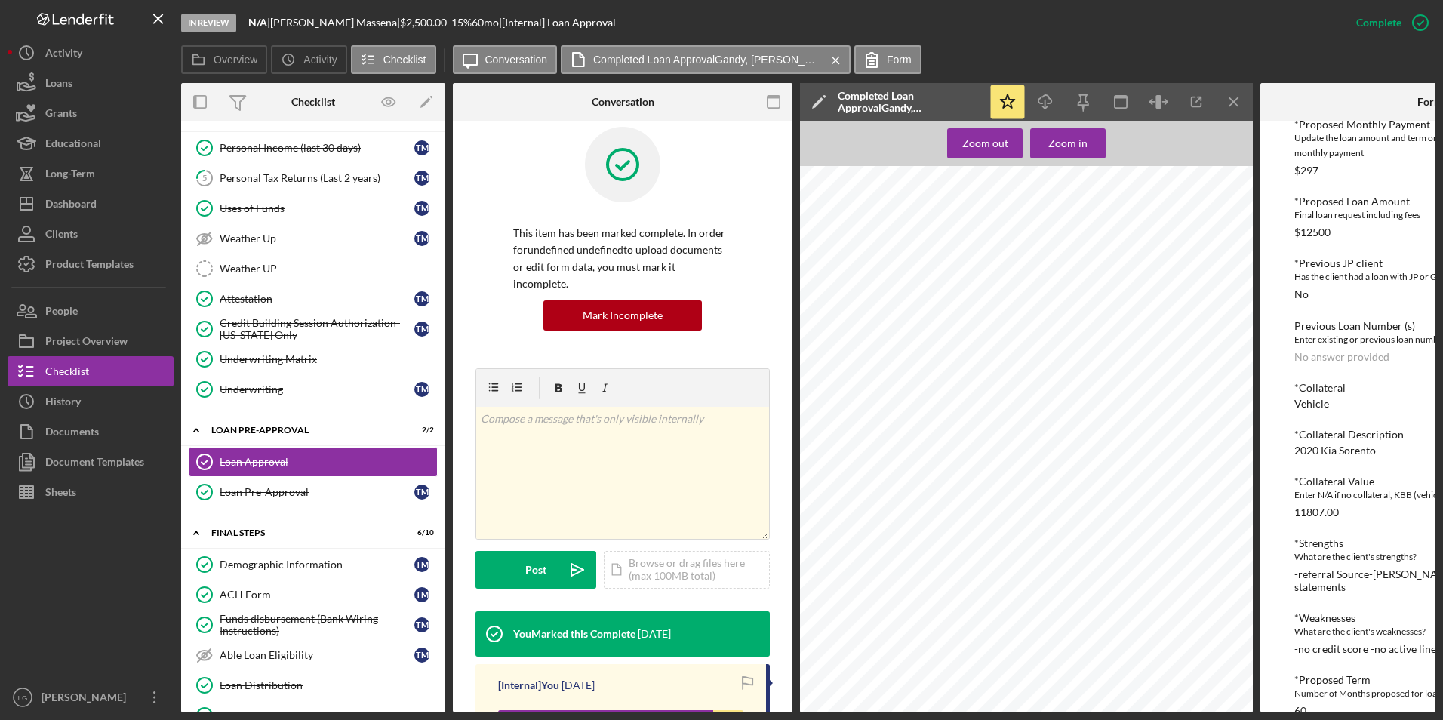
drag, startPoint x: 294, startPoint y: 180, endPoint x: 572, endPoint y: 302, distance: 303.2
click at [294, 180] on div "Personal Tax Returns (Last 2 years)" at bounding box center [317, 178] width 195 height 12
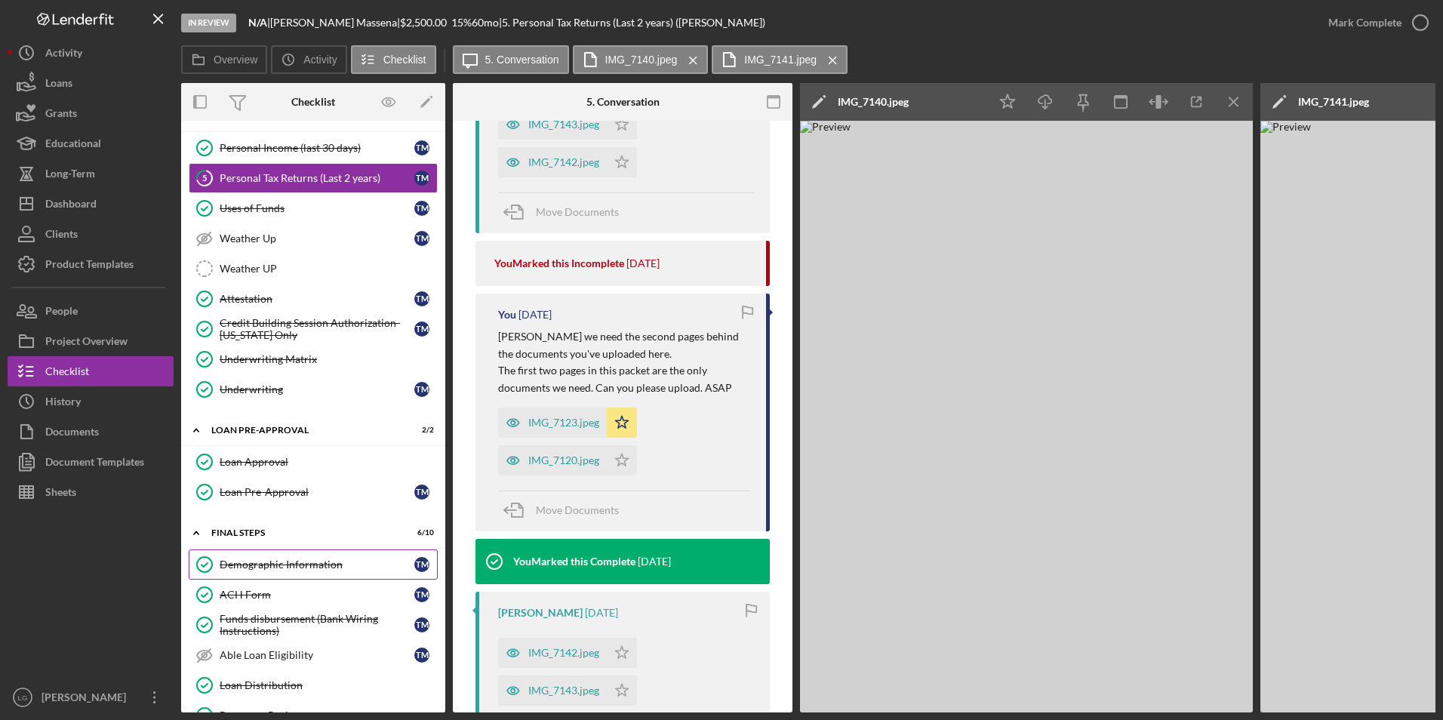
scroll to position [704, 0]
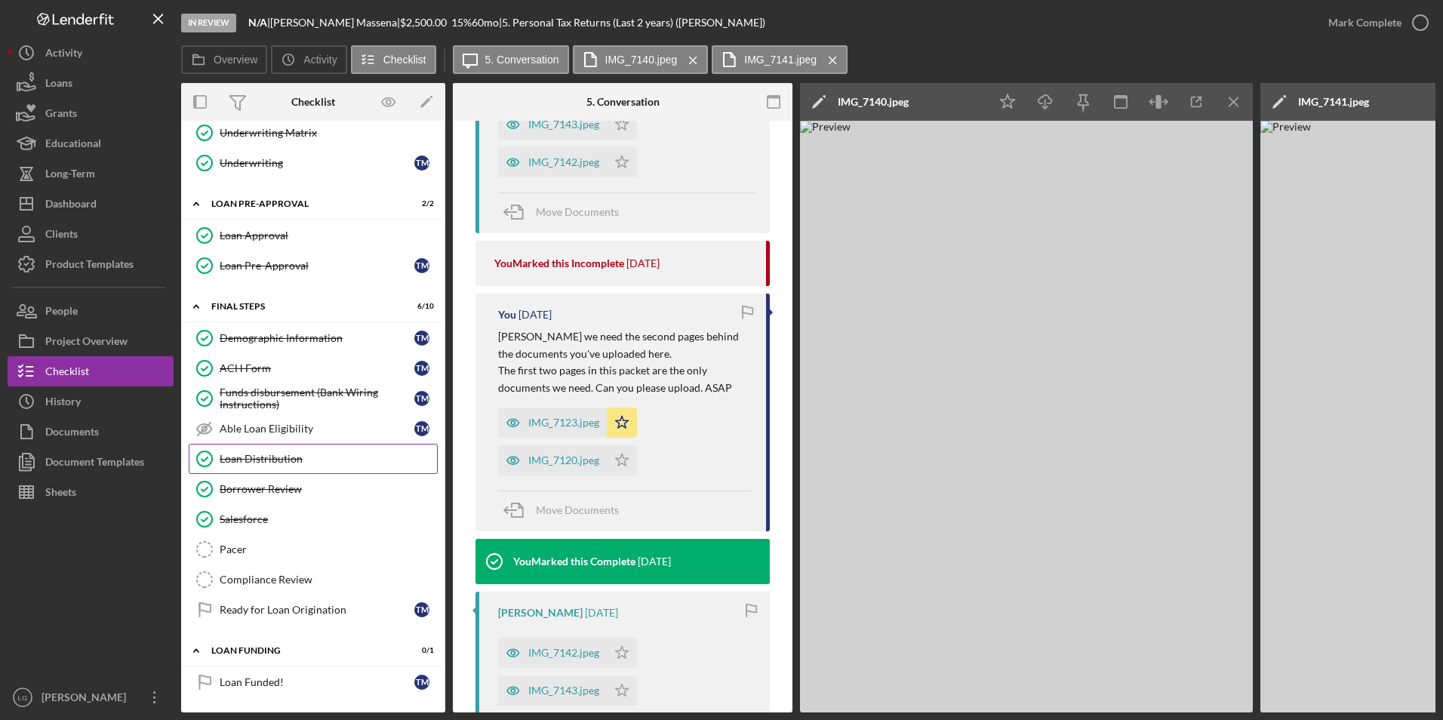
click at [273, 461] on link "Loan Distribution Loan Distribution" at bounding box center [313, 459] width 249 height 30
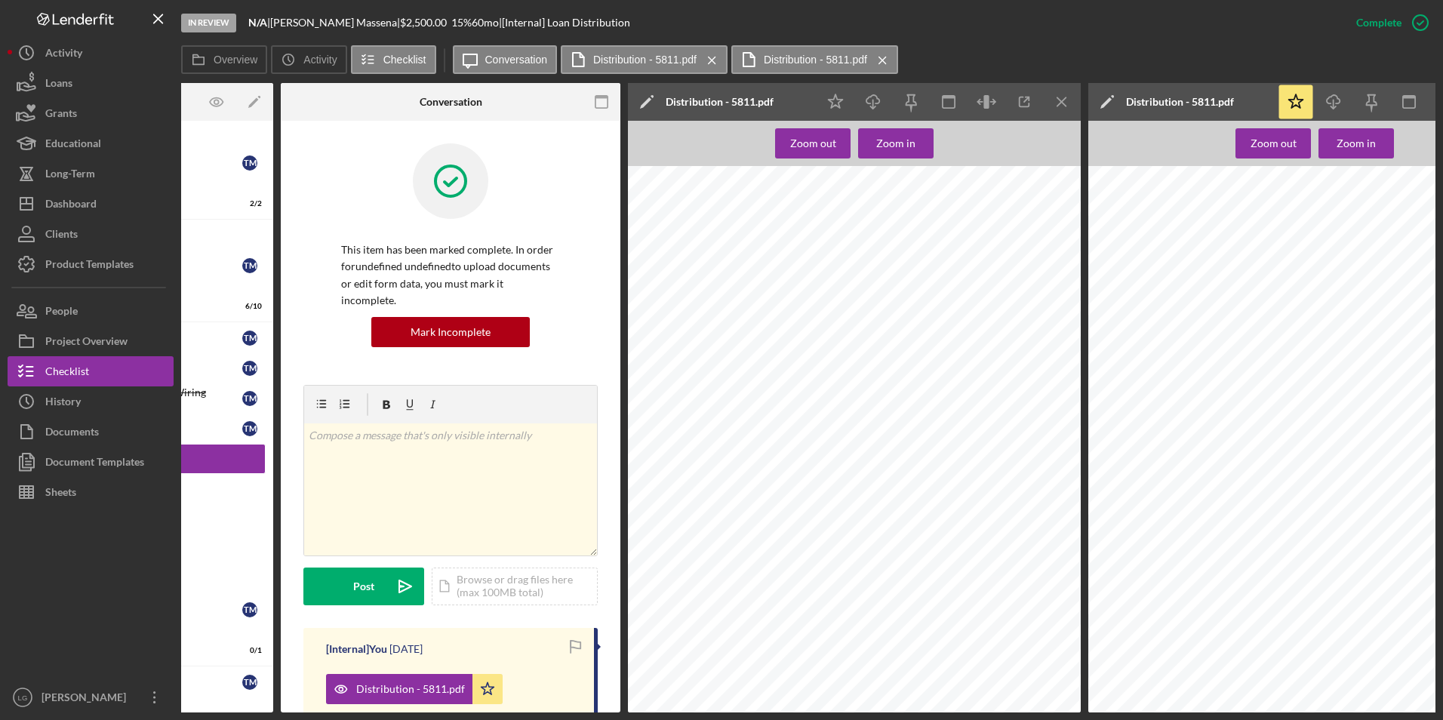
scroll to position [0, 278]
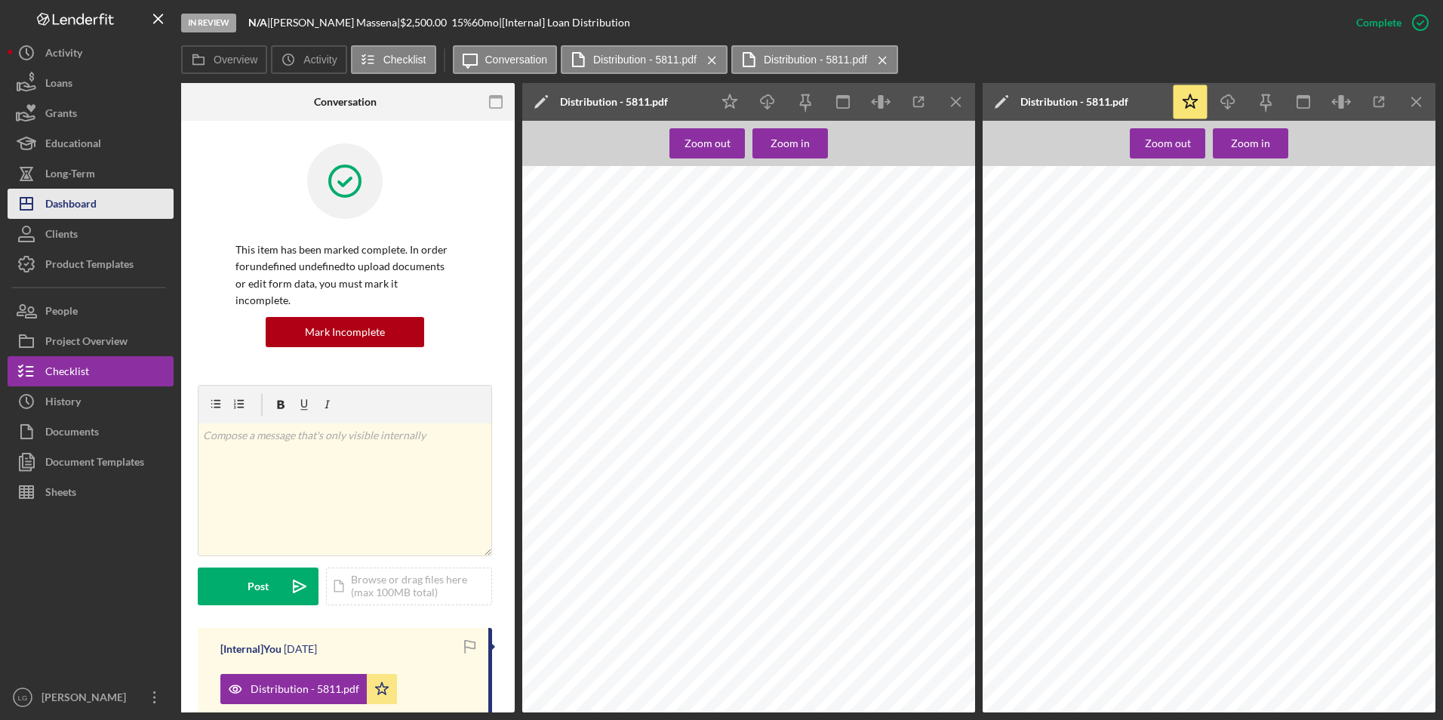
click at [63, 209] on div "Dashboard" at bounding box center [70, 206] width 51 height 34
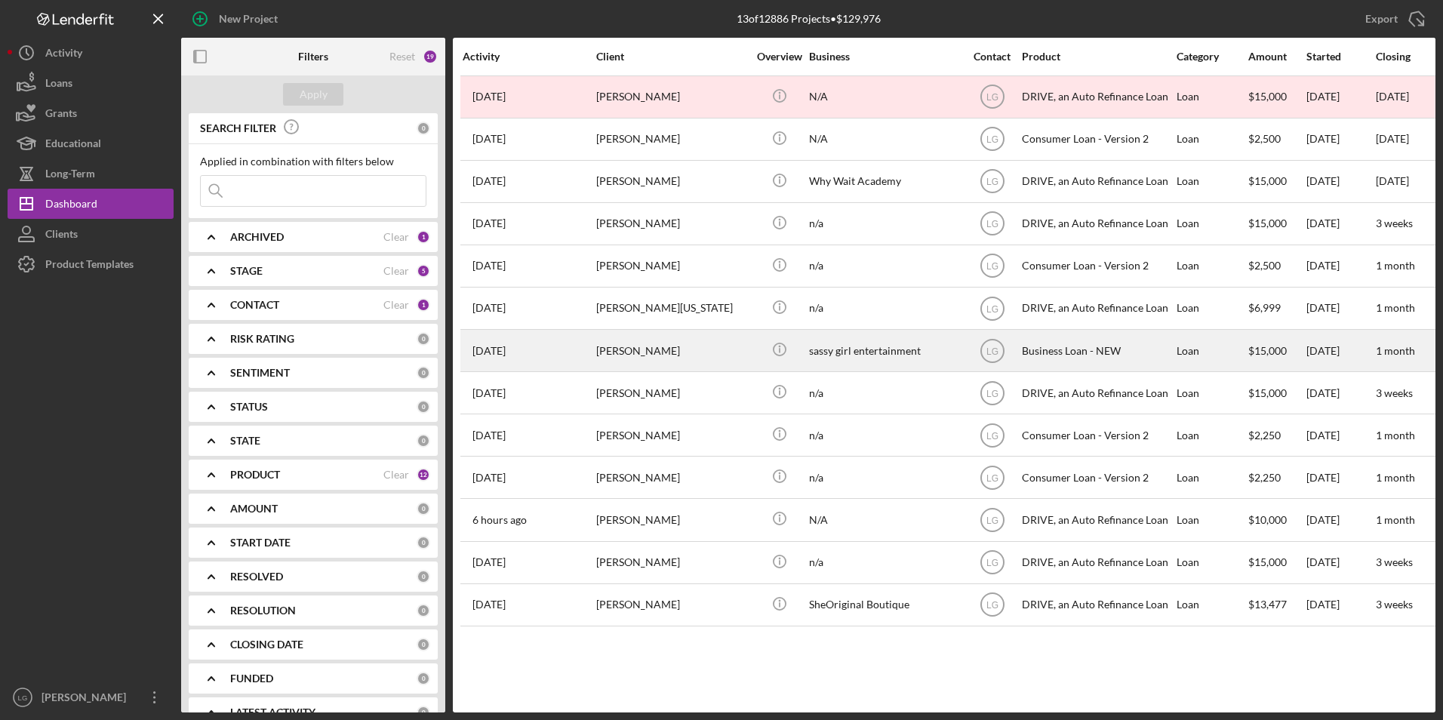
click at [643, 343] on div "[PERSON_NAME]" at bounding box center [671, 351] width 151 height 40
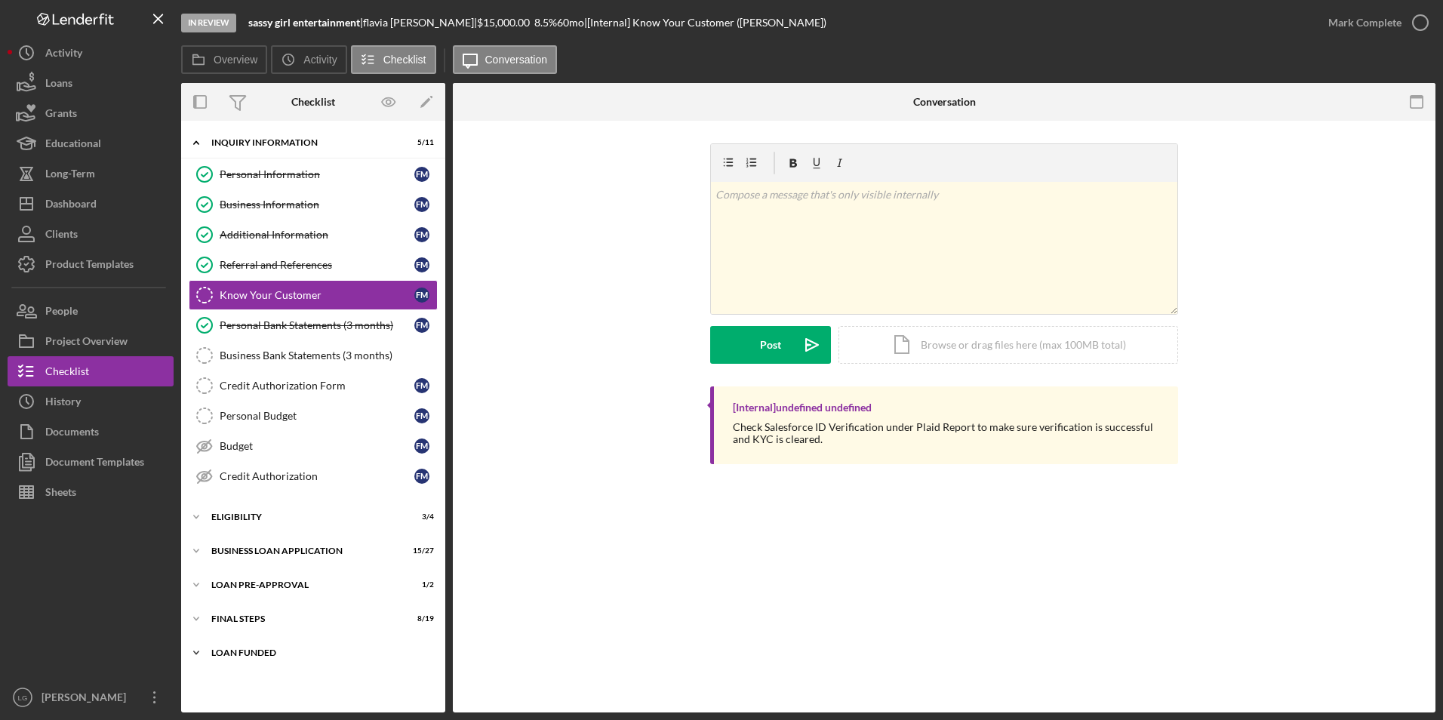
drag, startPoint x: 242, startPoint y: 650, endPoint x: 242, endPoint y: 639, distance: 10.6
click at [242, 644] on div "Icon/Expander LOAN FUNDED 0 / 1" at bounding box center [313, 653] width 264 height 30
drag, startPoint x: 242, startPoint y: 620, endPoint x: 242, endPoint y: 591, distance: 28.7
click at [242, 618] on div "FINAL STEPS" at bounding box center [303, 619] width 185 height 9
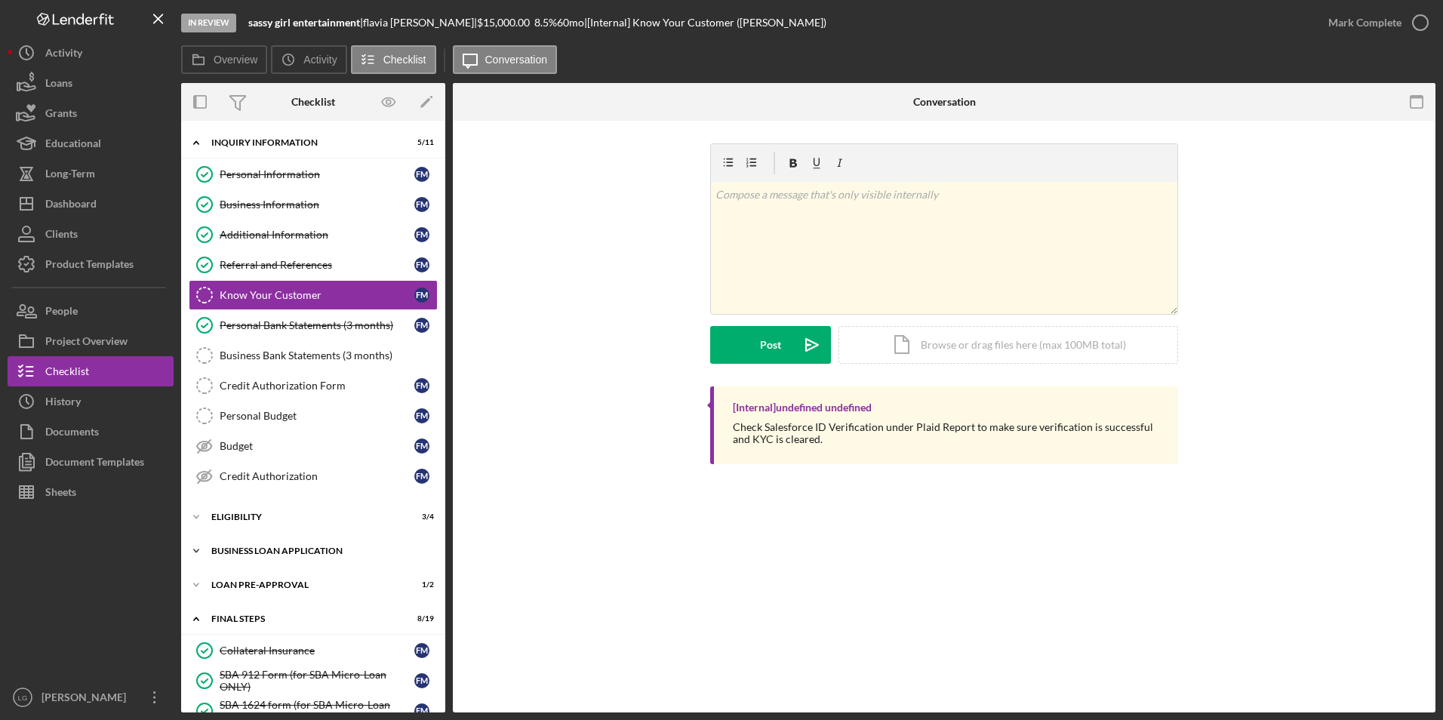
drag, startPoint x: 242, startPoint y: 586, endPoint x: 242, endPoint y: 556, distance: 30.2
click at [242, 581] on div "LOAN PRE-APPROVAL" at bounding box center [303, 585] width 185 height 9
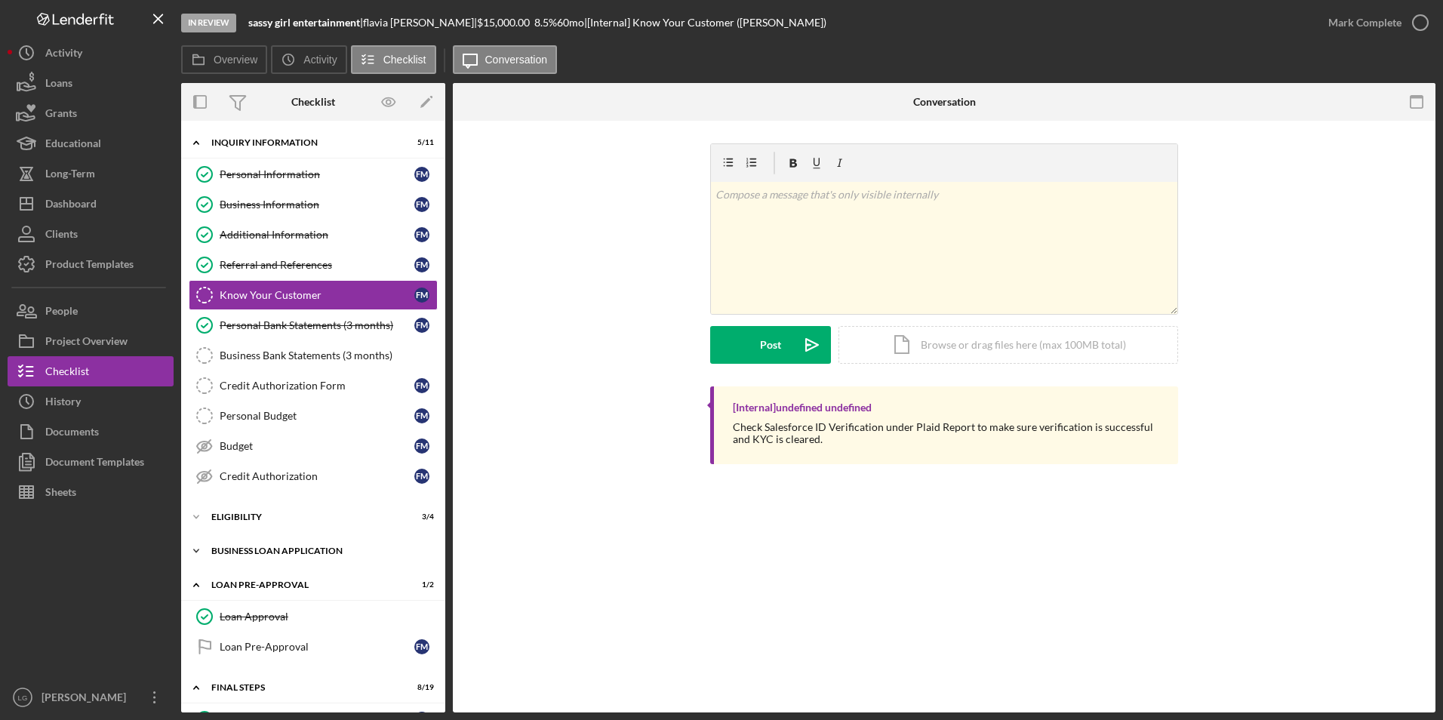
drag, startPoint x: 242, startPoint y: 551, endPoint x: 242, endPoint y: 539, distance: 12.1
click at [242, 549] on div "BUSINESS LOAN APPLICATION" at bounding box center [318, 551] width 215 height 9
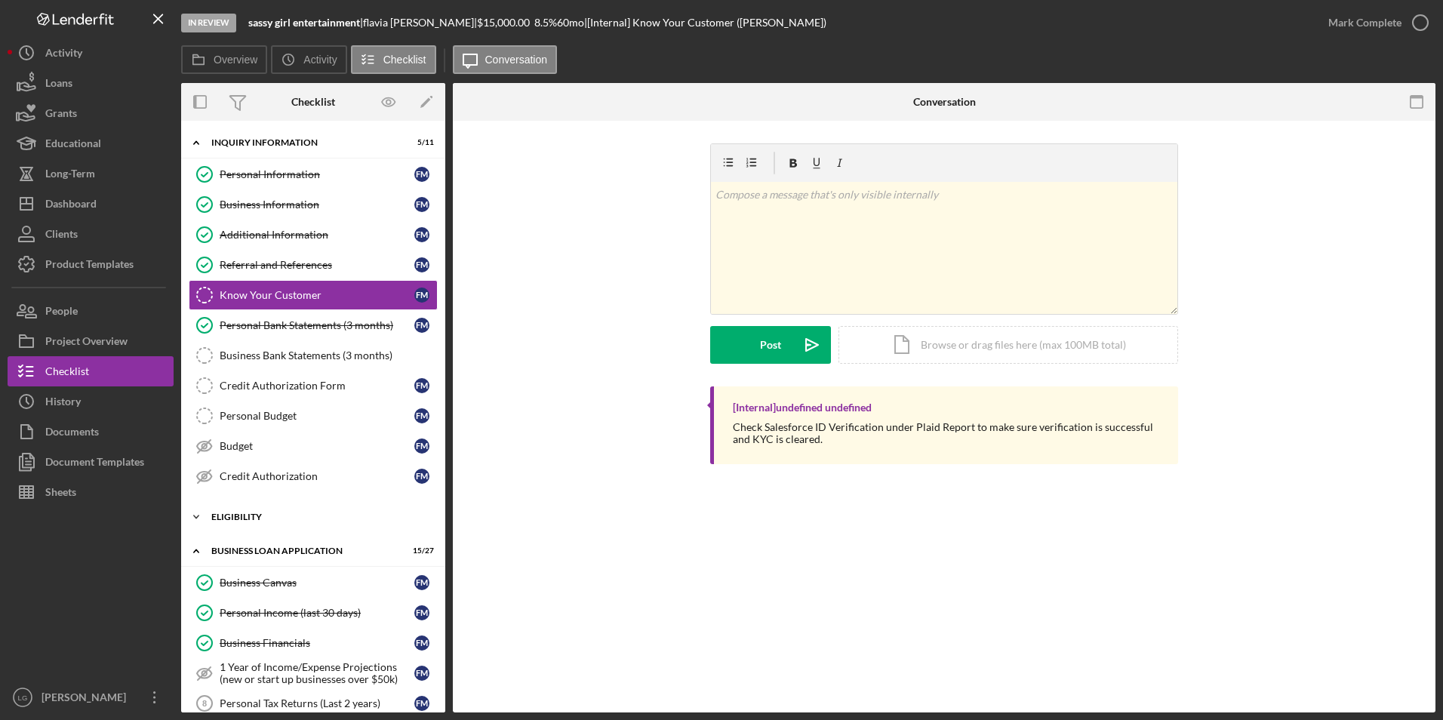
click at [242, 513] on div "ELIGIBILITY" at bounding box center [318, 517] width 215 height 9
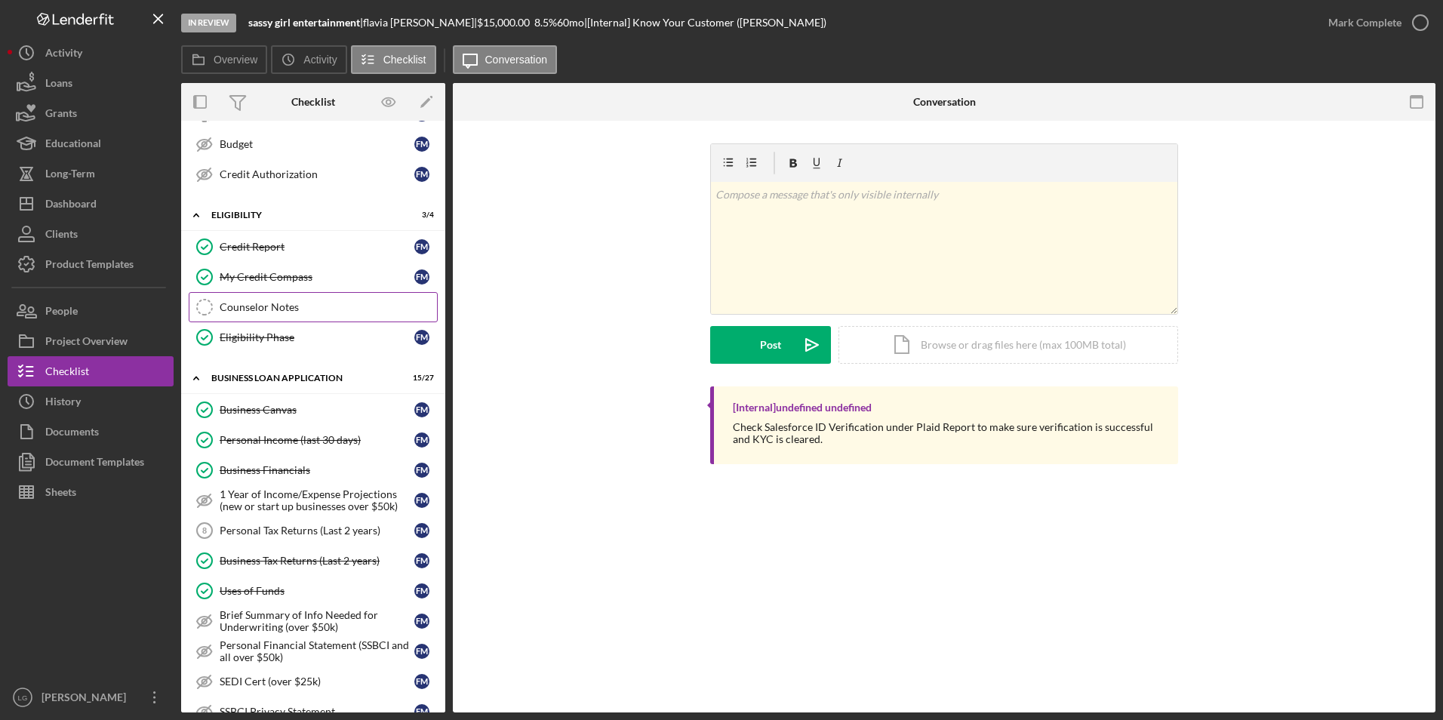
scroll to position [453, 0]
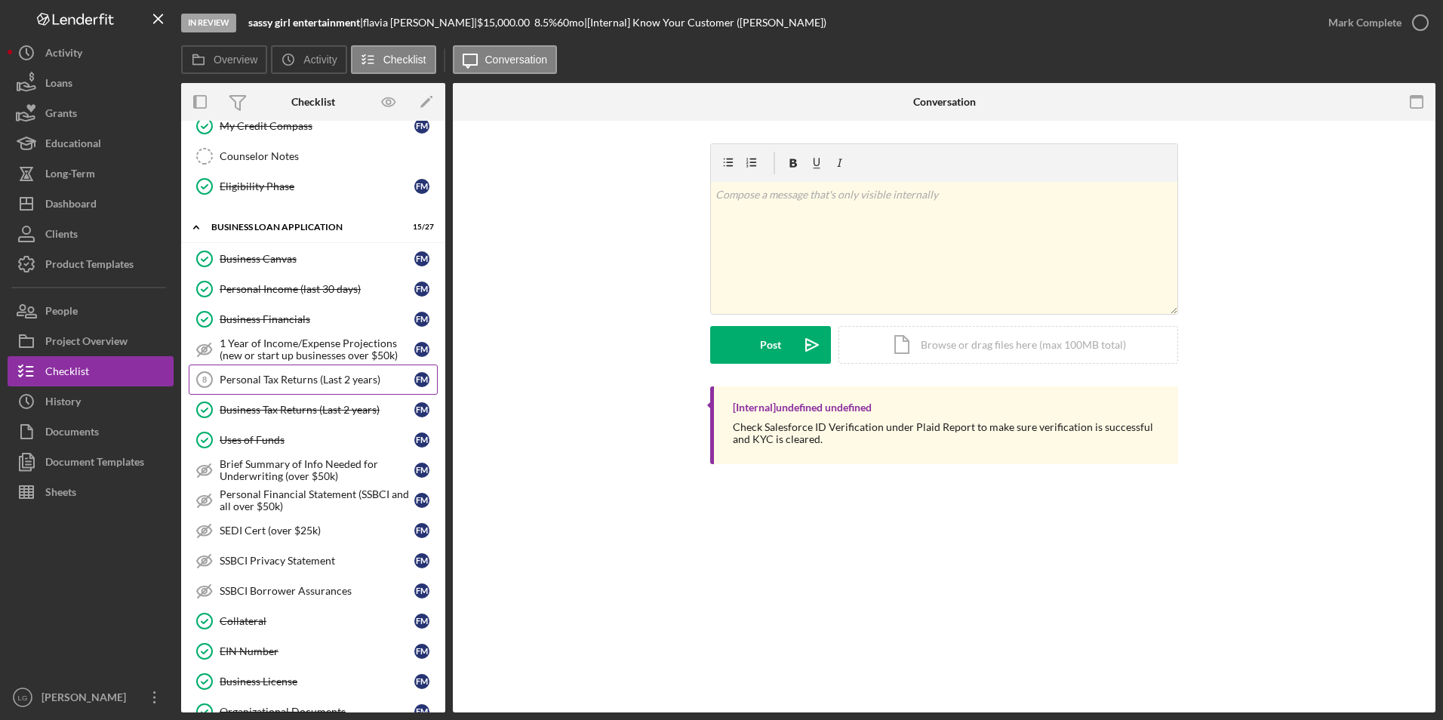
click at [284, 385] on div "Personal Tax Returns (Last 2 years)" at bounding box center [317, 380] width 195 height 12
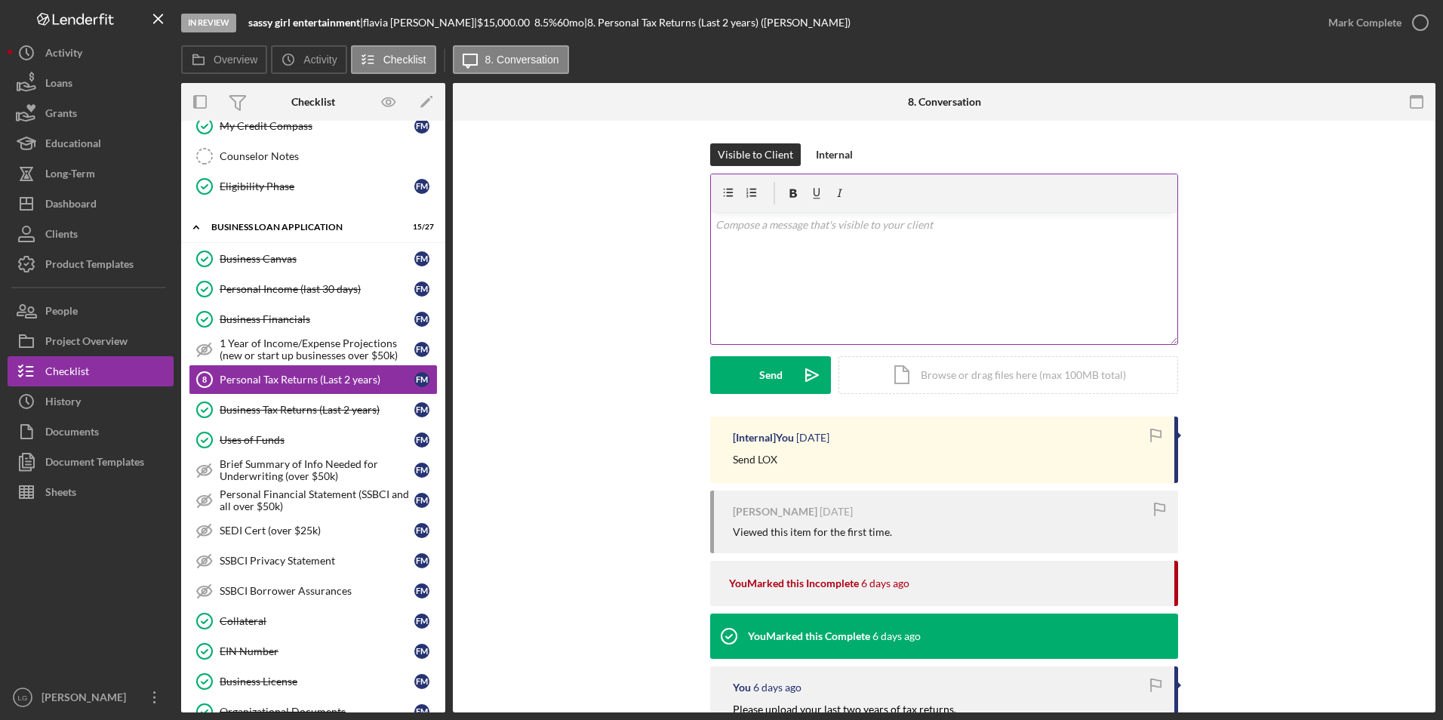
scroll to position [124, 0]
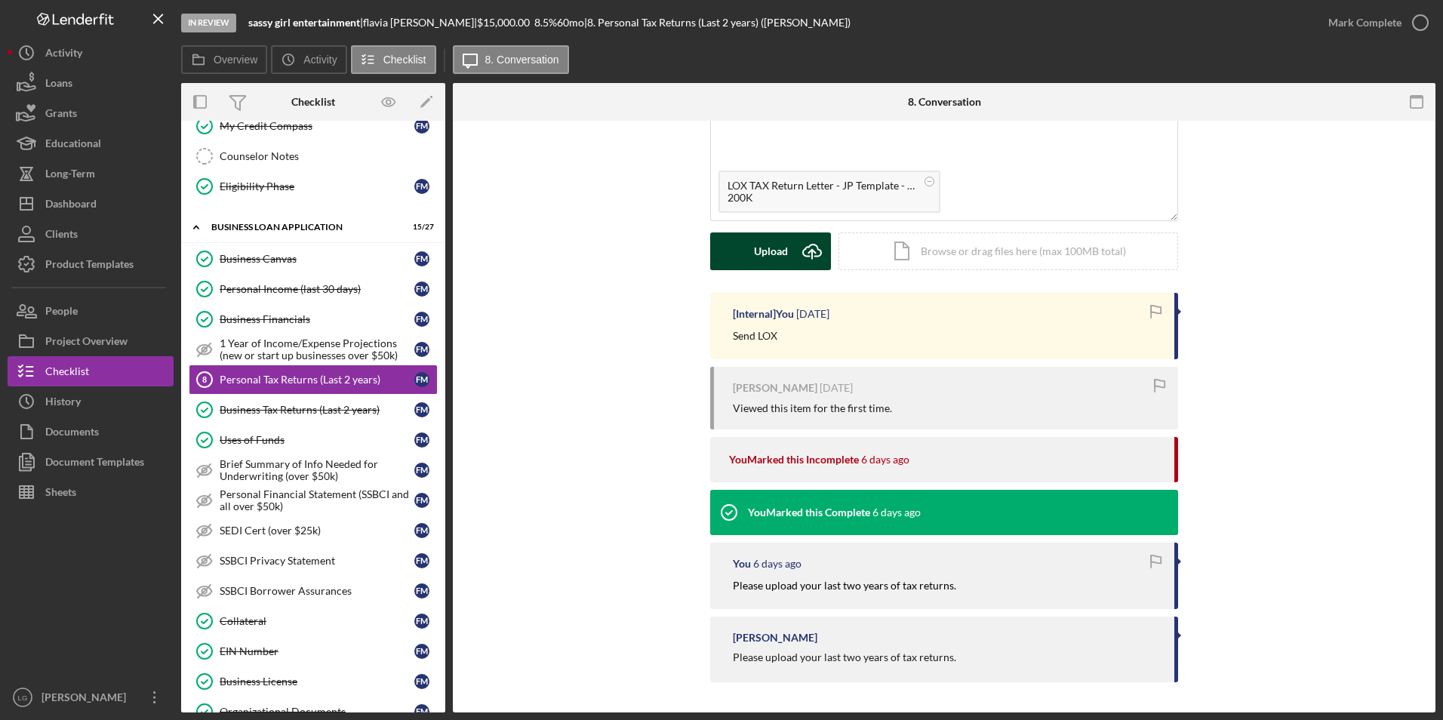
click at [765, 248] on div "Upload" at bounding box center [771, 252] width 34 height 38
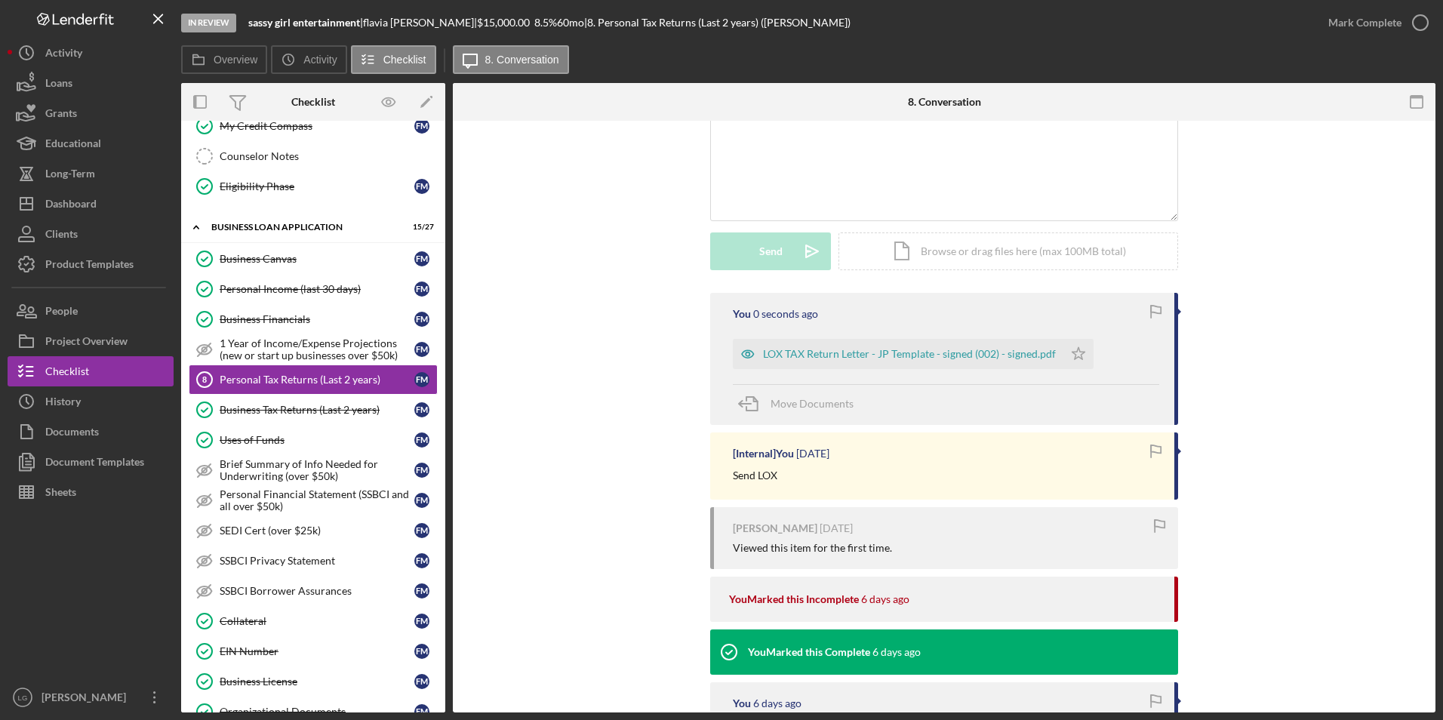
click at [1069, 340] on icon "Icon/Star" at bounding box center [1079, 354] width 30 height 30
click at [1357, 16] on div "Mark Complete" at bounding box center [1365, 23] width 73 height 30
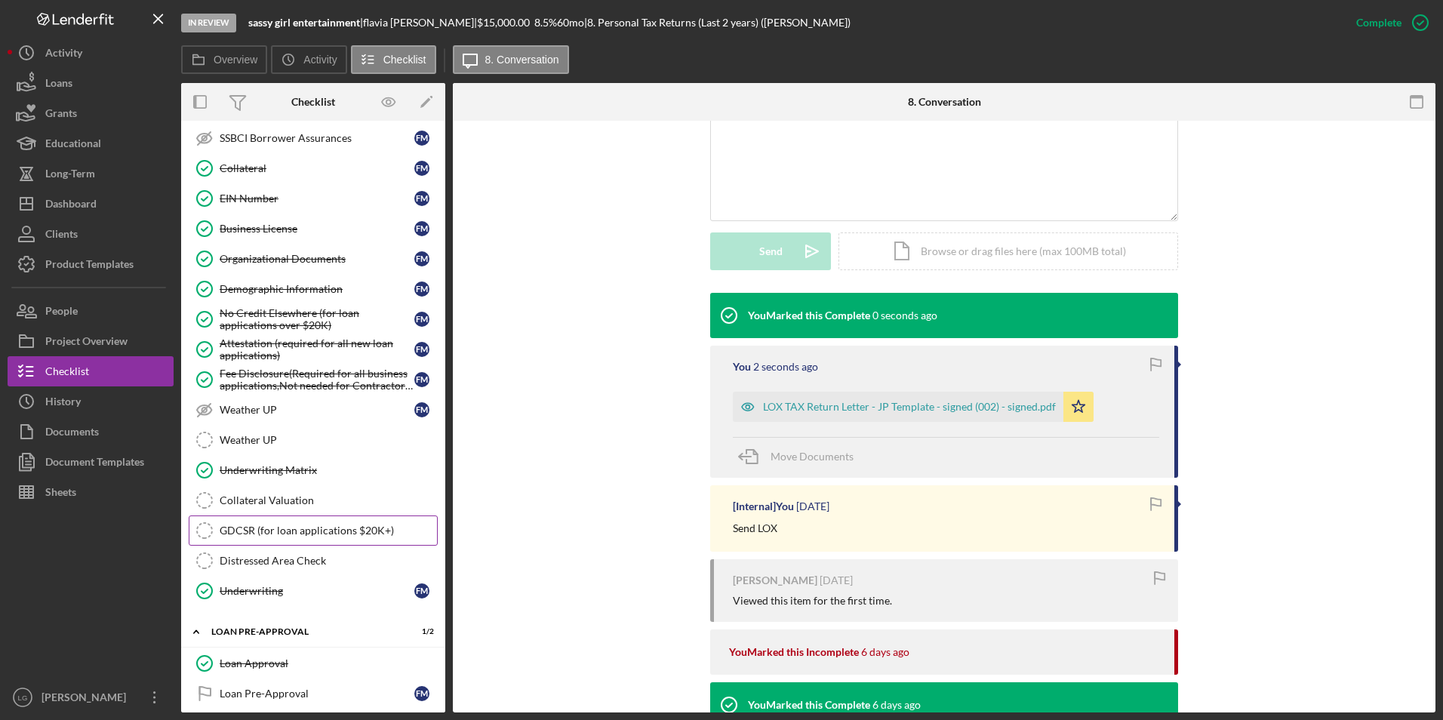
scroll to position [1132, 0]
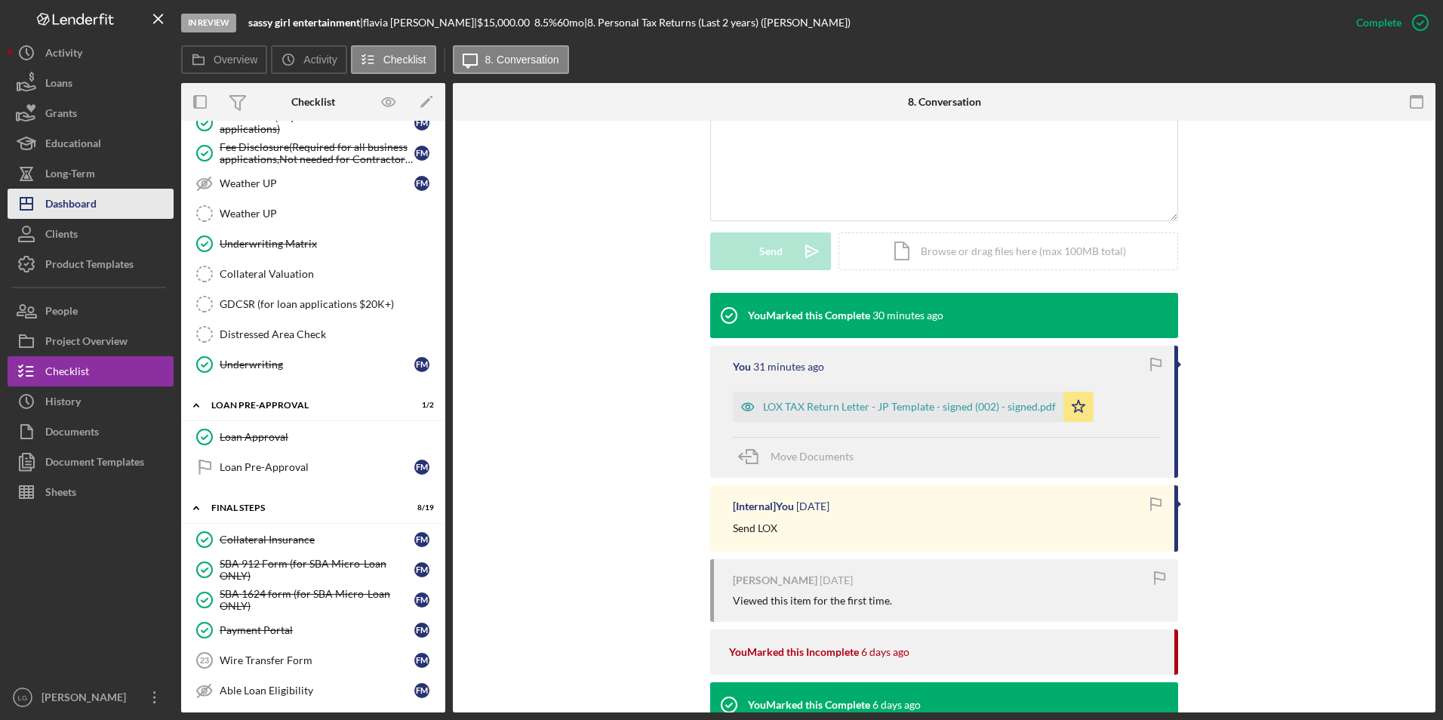
click at [77, 214] on div "Dashboard" at bounding box center [70, 206] width 51 height 34
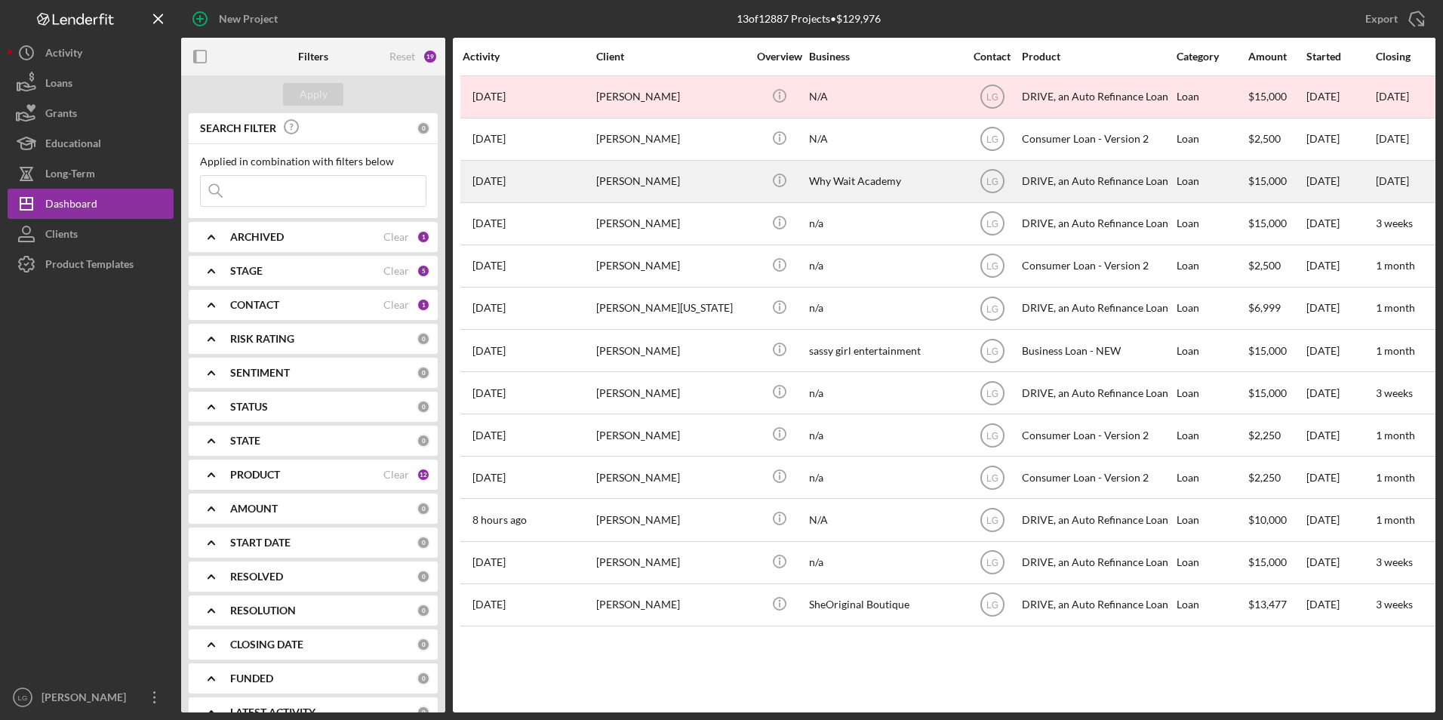
click at [692, 182] on div "[PERSON_NAME]" at bounding box center [671, 182] width 151 height 40
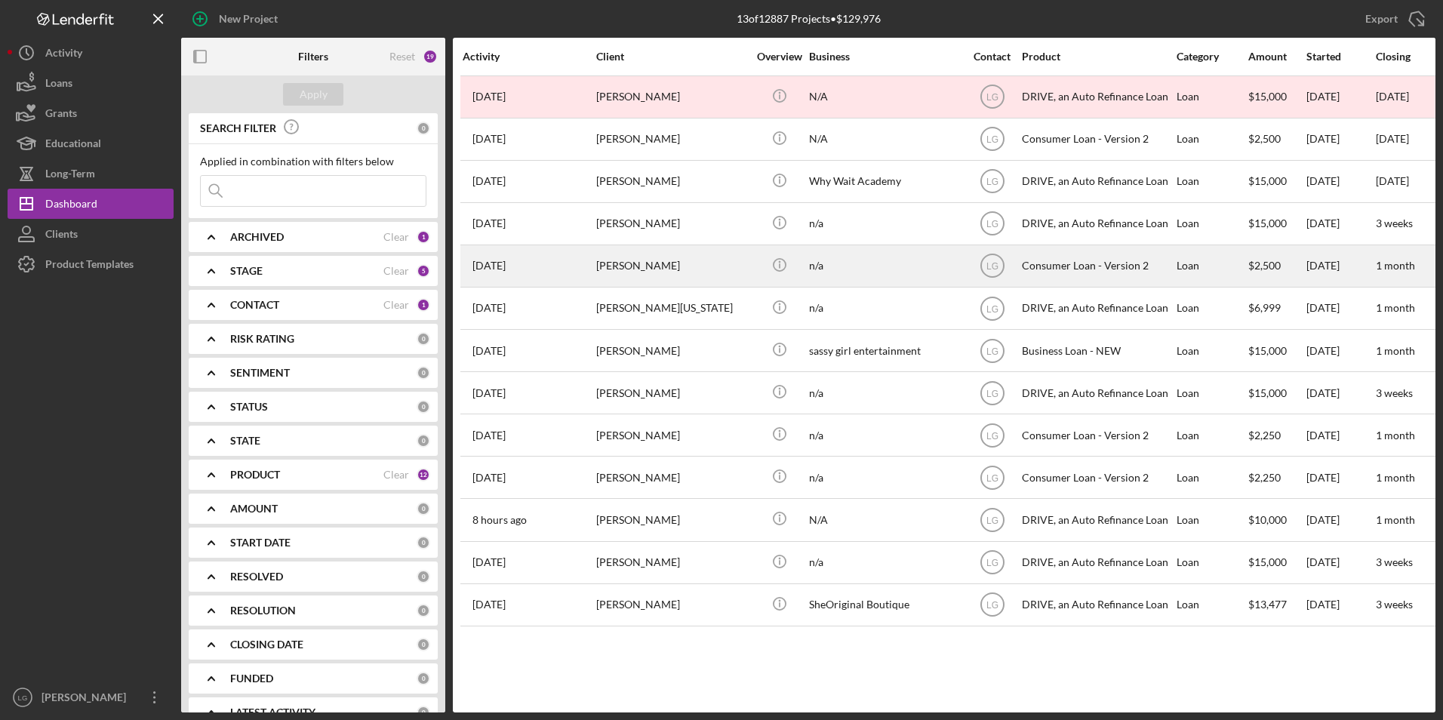
click at [705, 266] on div "[PERSON_NAME]" at bounding box center [671, 266] width 151 height 40
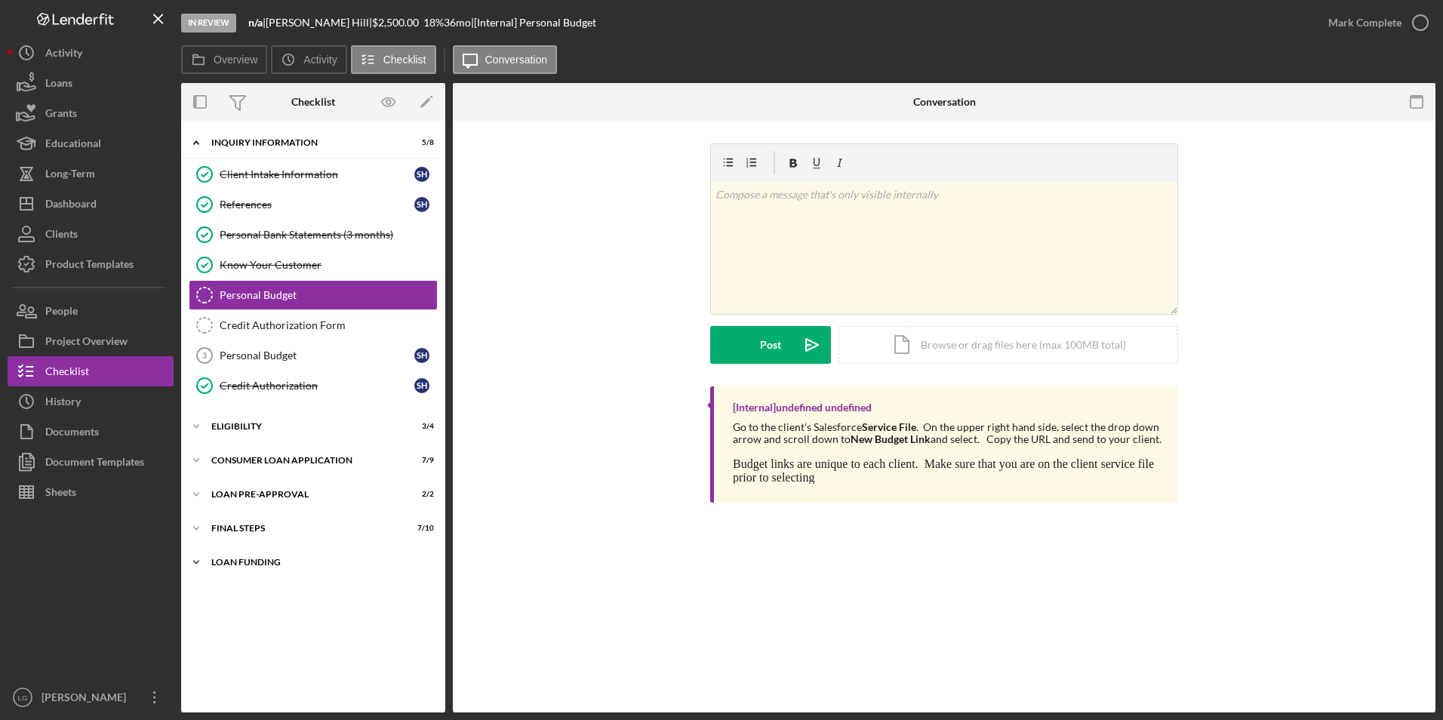
drag, startPoint x: 265, startPoint y: 562, endPoint x: 257, endPoint y: 540, distance: 23.9
click at [265, 562] on div "Loan Funding" at bounding box center [318, 562] width 215 height 9
click at [254, 532] on div "Icon/Expander FINAL STEPS 7 / 10" at bounding box center [313, 528] width 264 height 30
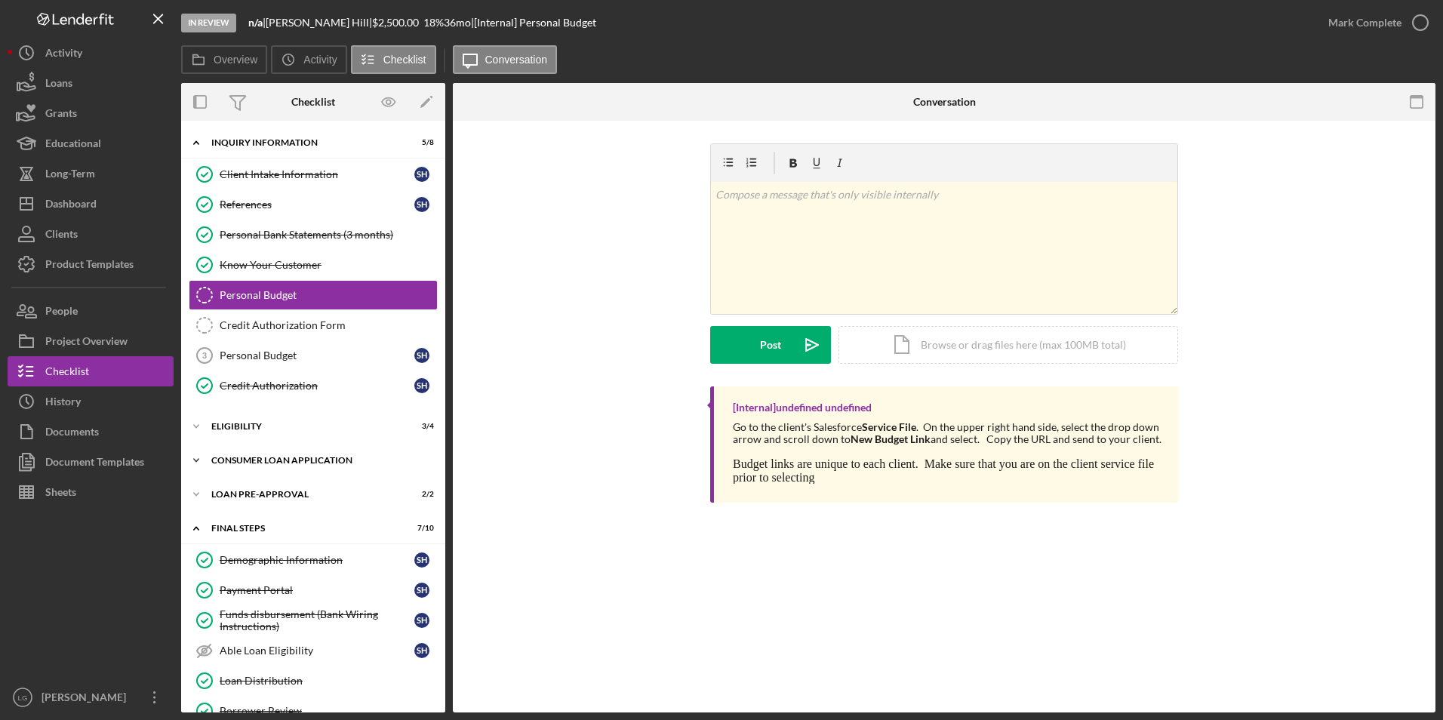
drag, startPoint x: 249, startPoint y: 504, endPoint x: 240, endPoint y: 469, distance: 35.9
click at [248, 495] on div "Icon/Expander Loan Pre-Approval 2 / 2" at bounding box center [313, 494] width 264 height 30
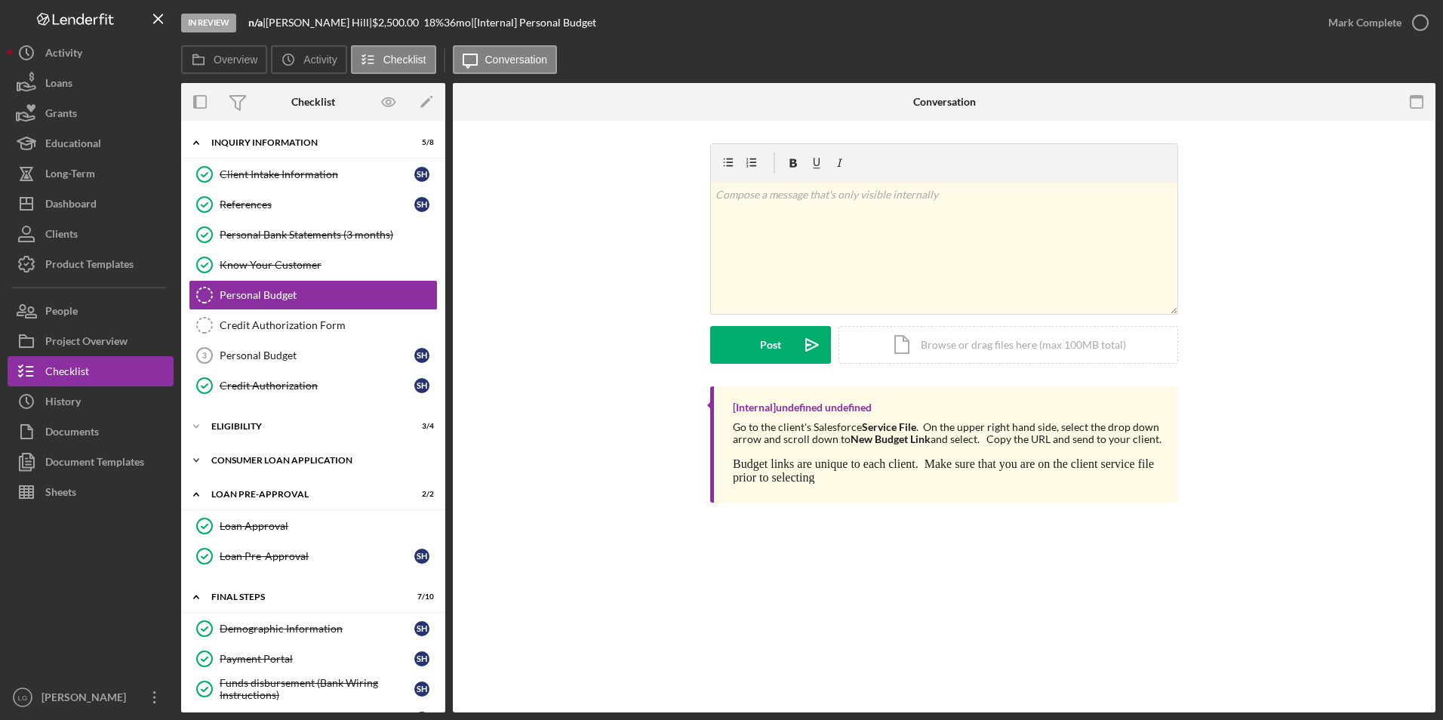
click at [239, 458] on div "Consumer Loan Application" at bounding box center [318, 460] width 215 height 9
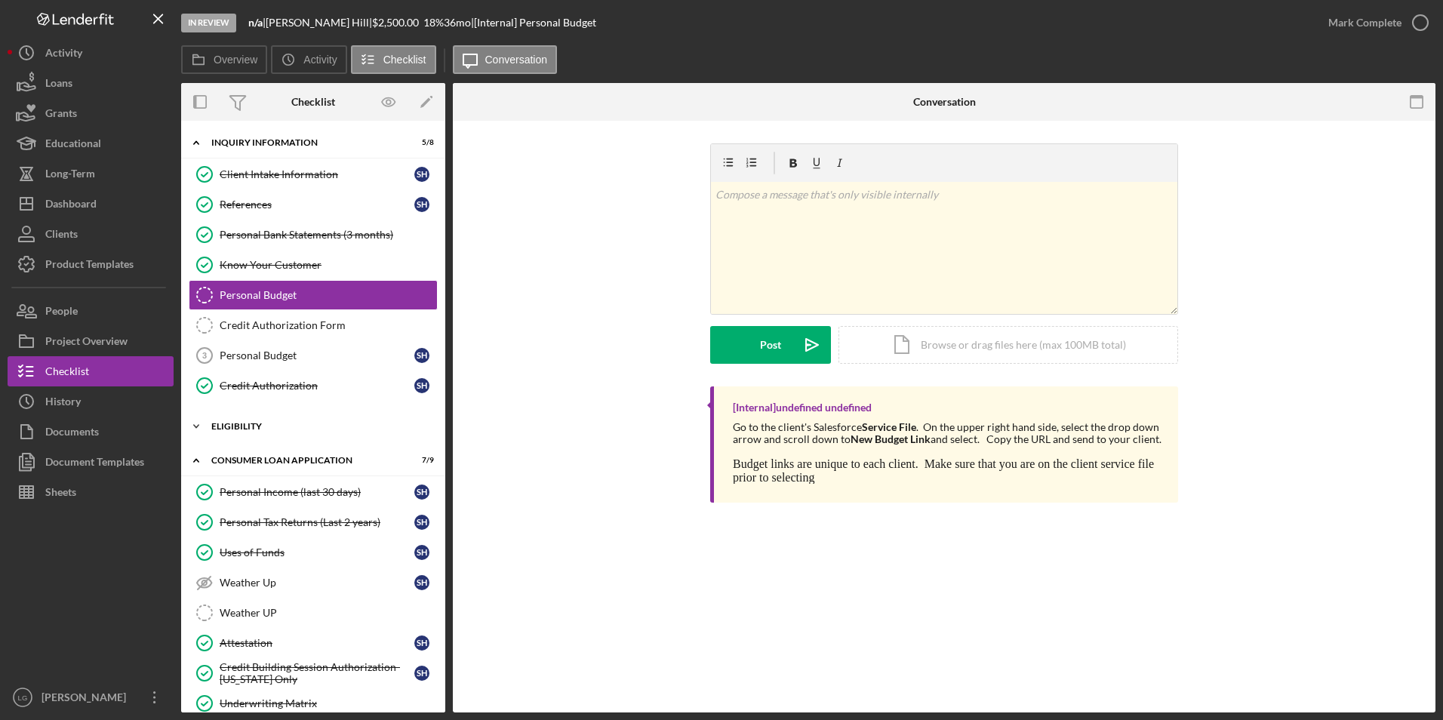
click at [236, 430] on div "Eligibility" at bounding box center [318, 426] width 215 height 9
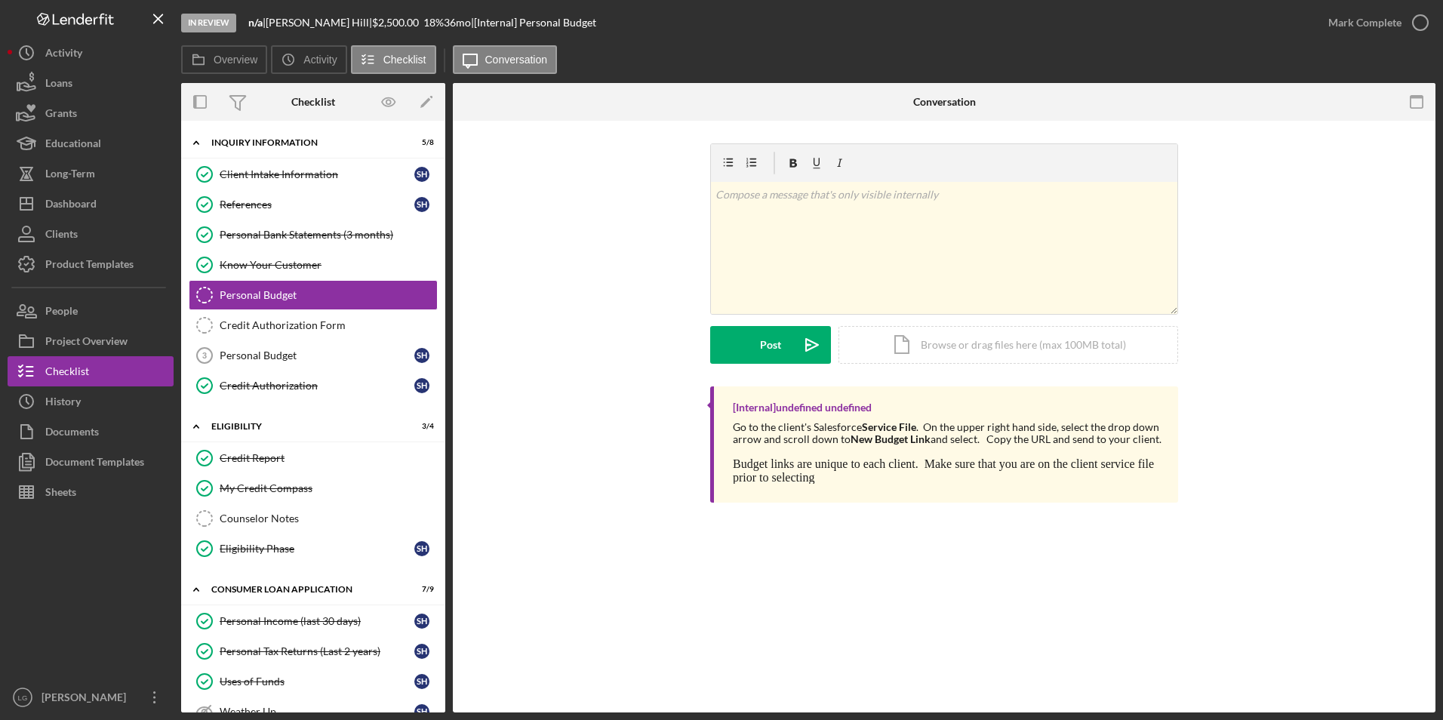
scroll to position [75, 0]
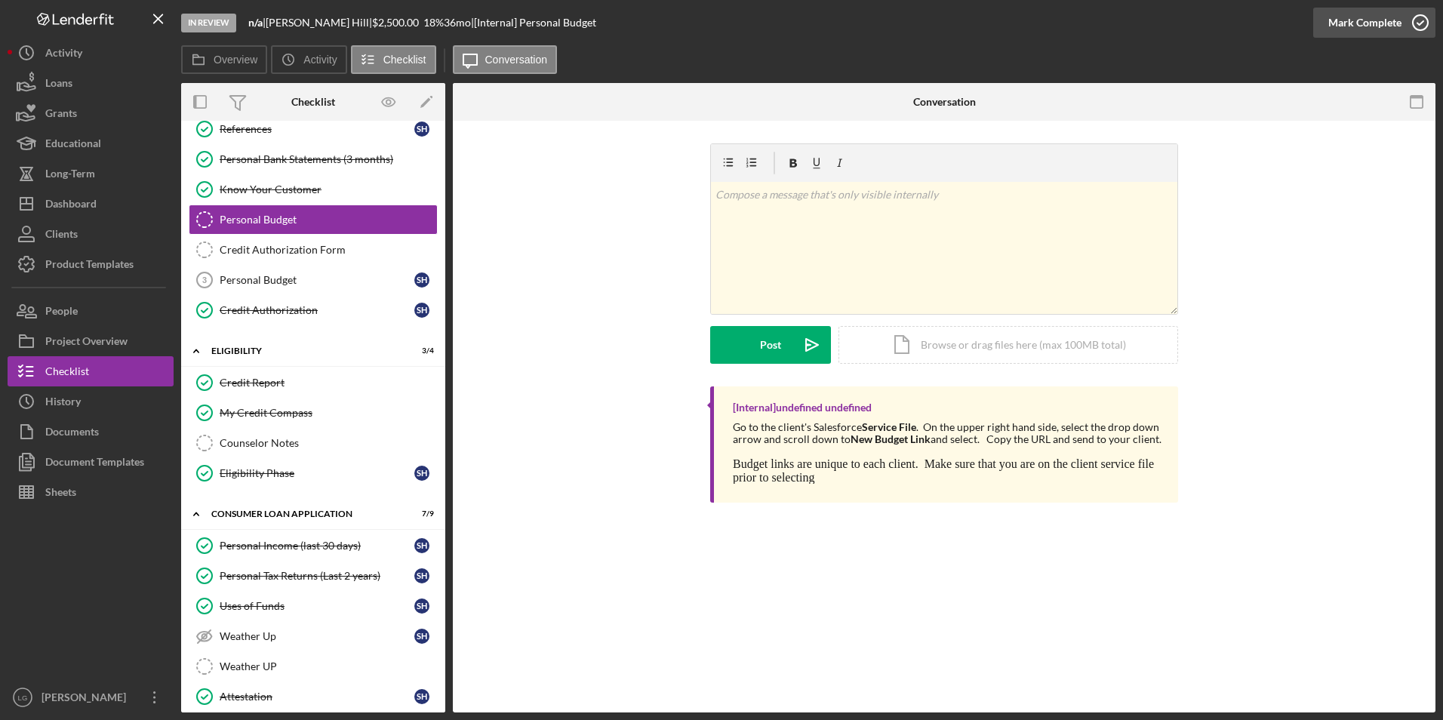
click at [1388, 23] on div "Mark Complete" at bounding box center [1365, 23] width 73 height 30
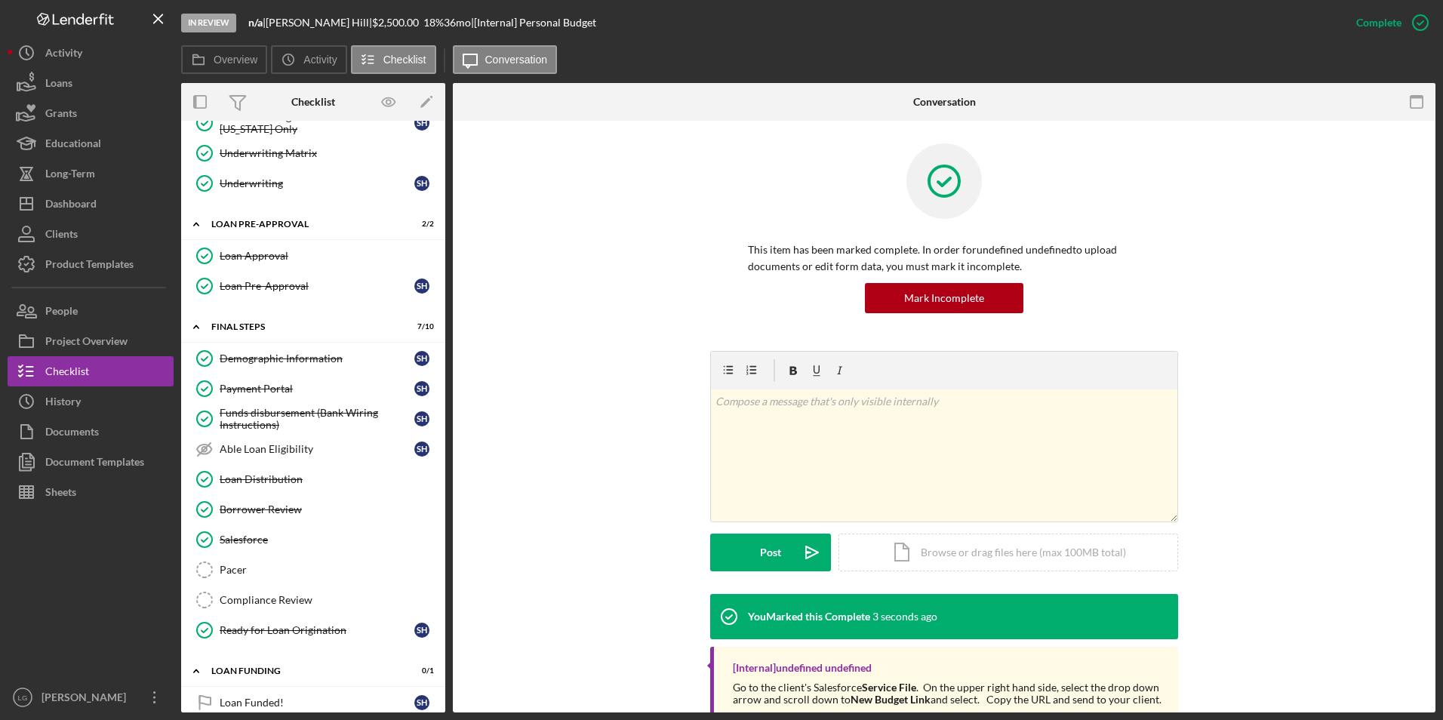
scroll to position [700, 0]
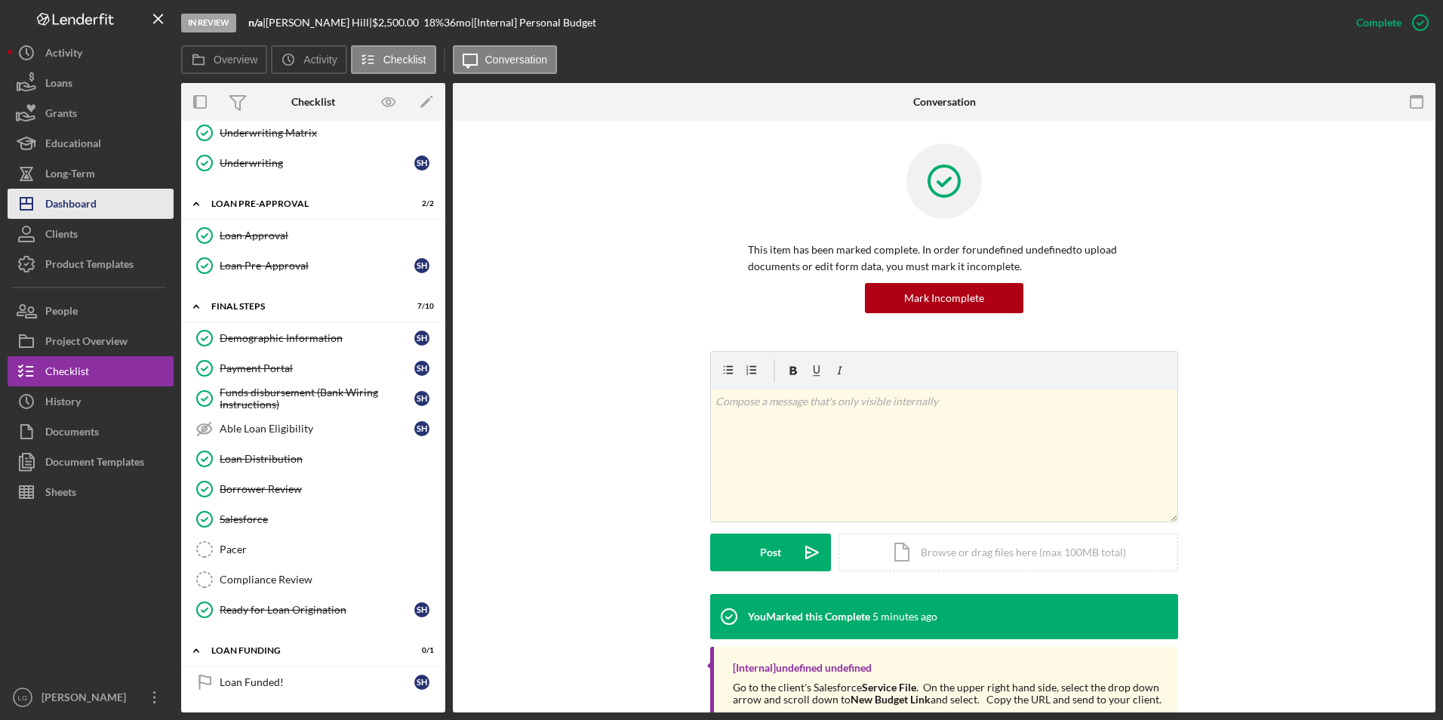
click at [82, 205] on div "Dashboard" at bounding box center [70, 206] width 51 height 34
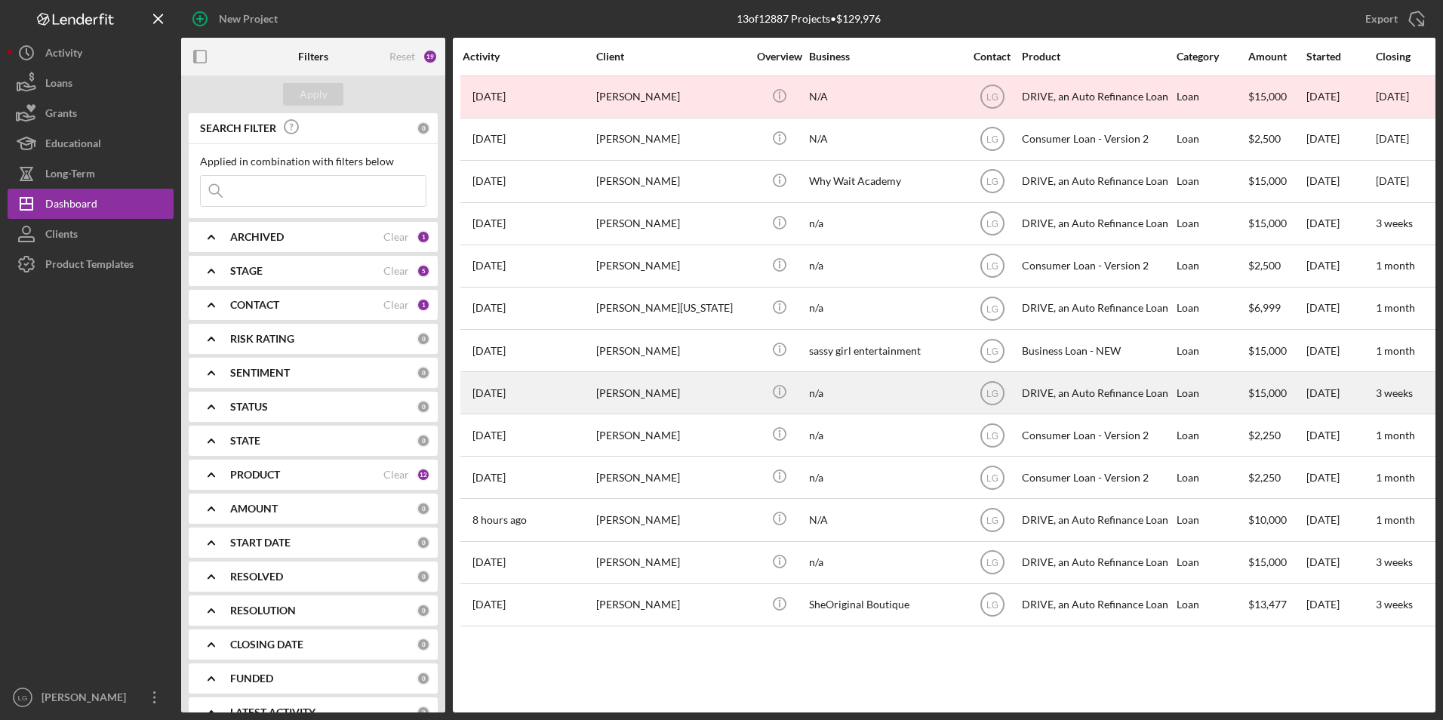
click at [736, 392] on div "[PERSON_NAME]" at bounding box center [671, 393] width 151 height 40
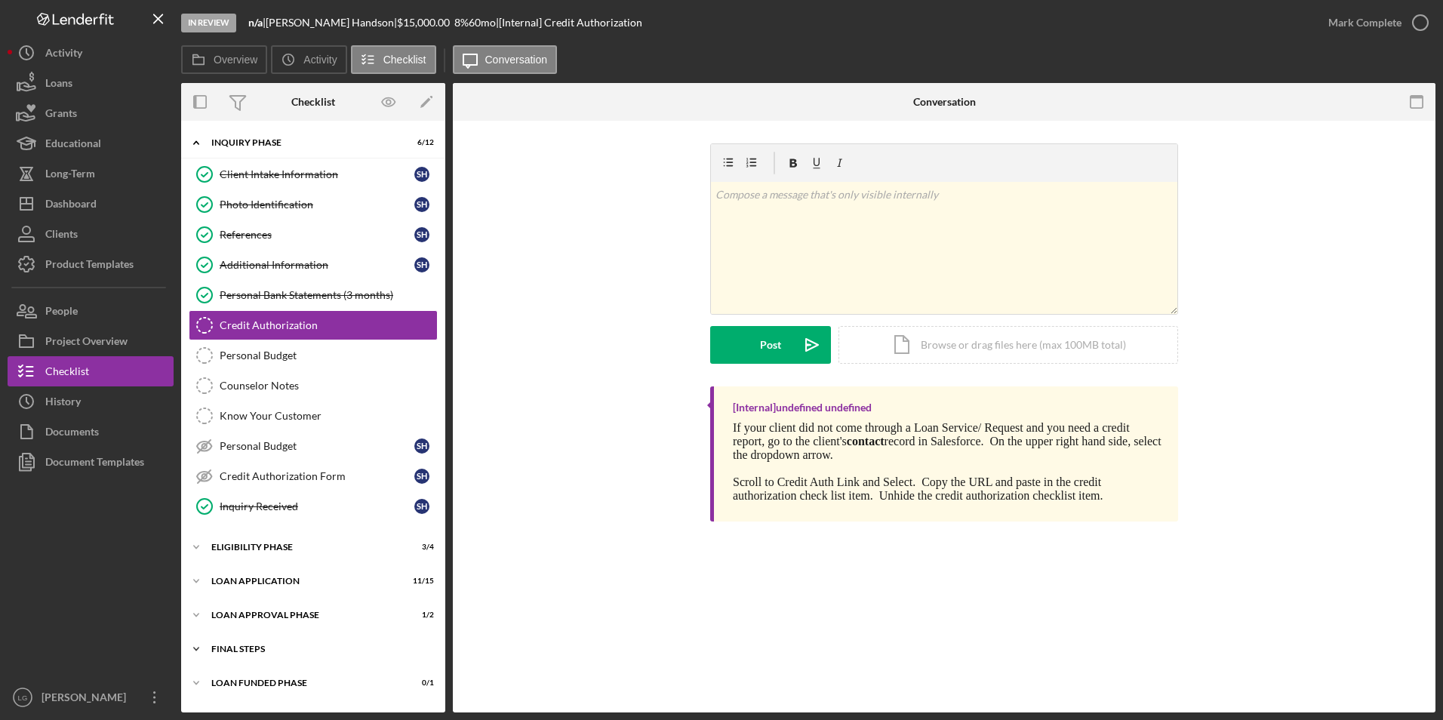
drag, startPoint x: 250, startPoint y: 693, endPoint x: 254, endPoint y: 658, distance: 34.9
click at [251, 689] on div "Icon/Expander Loan Funded Phase 0 / 1" at bounding box center [313, 683] width 264 height 30
click at [252, 646] on div "FINAL STEPS" at bounding box center [318, 649] width 215 height 9
click at [249, 608] on div "Icon/Expander Loan Approval Phase 1 / 2" at bounding box center [313, 615] width 264 height 30
click at [249, 572] on div "Icon/Expander Loan Application 11 / 15" at bounding box center [313, 581] width 264 height 30
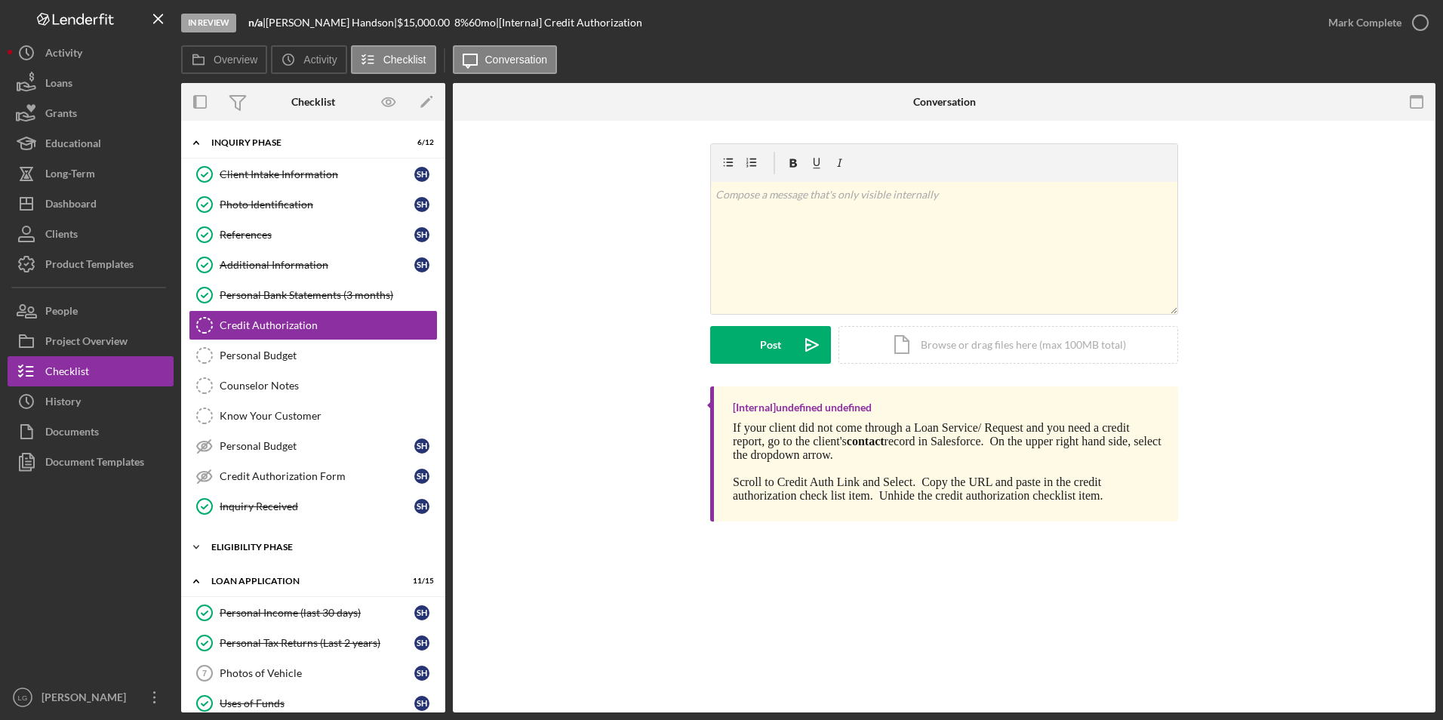
click at [249, 542] on div "Icon/Expander Eligibility Phase 3 / 4" at bounding box center [313, 547] width 264 height 30
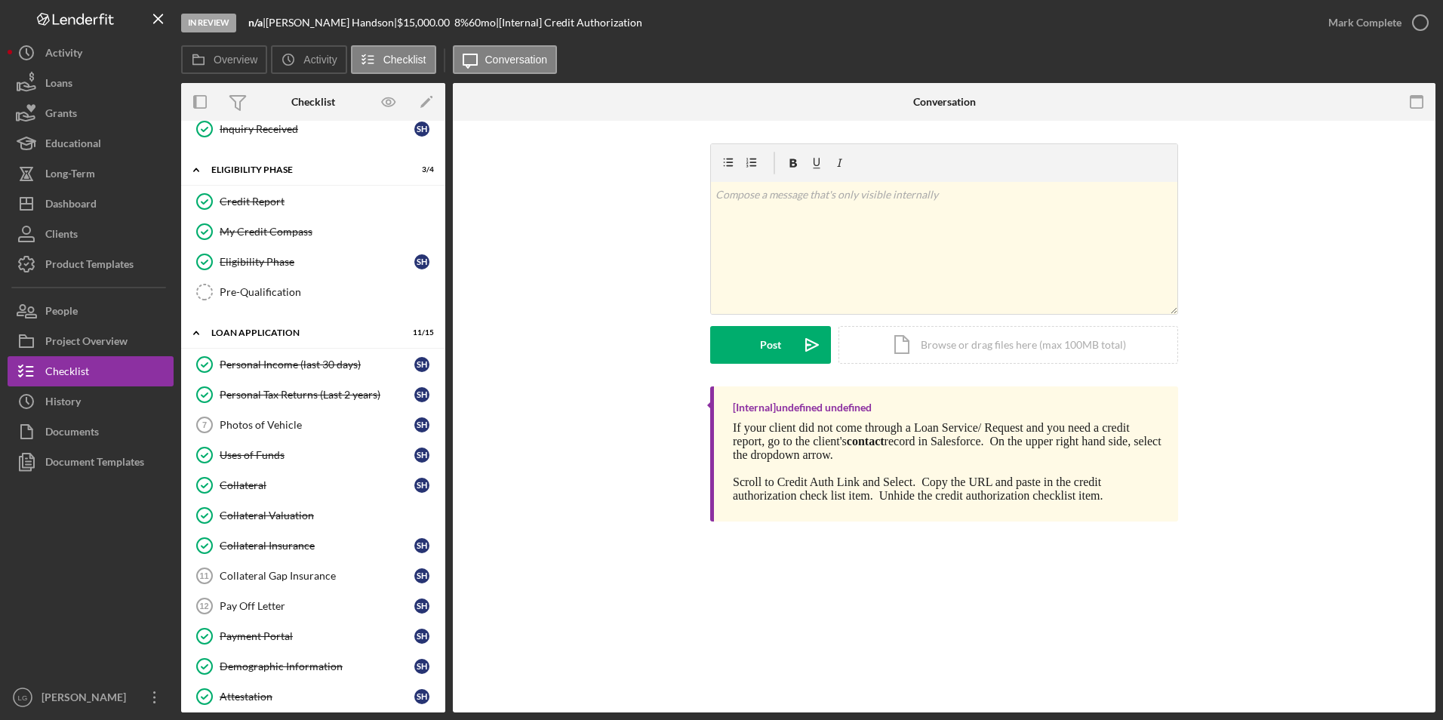
scroll to position [604, 0]
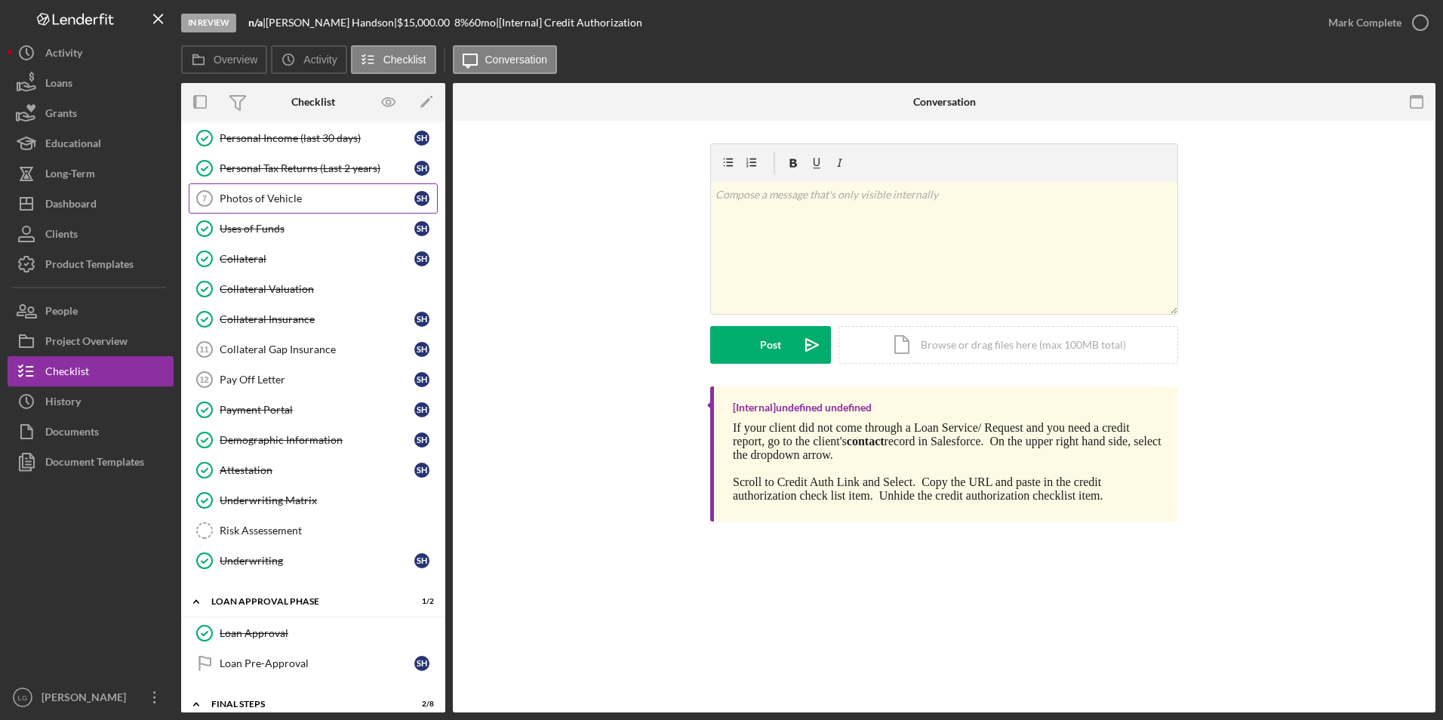
click at [285, 198] on div "Photos of Vehicle" at bounding box center [317, 199] width 195 height 12
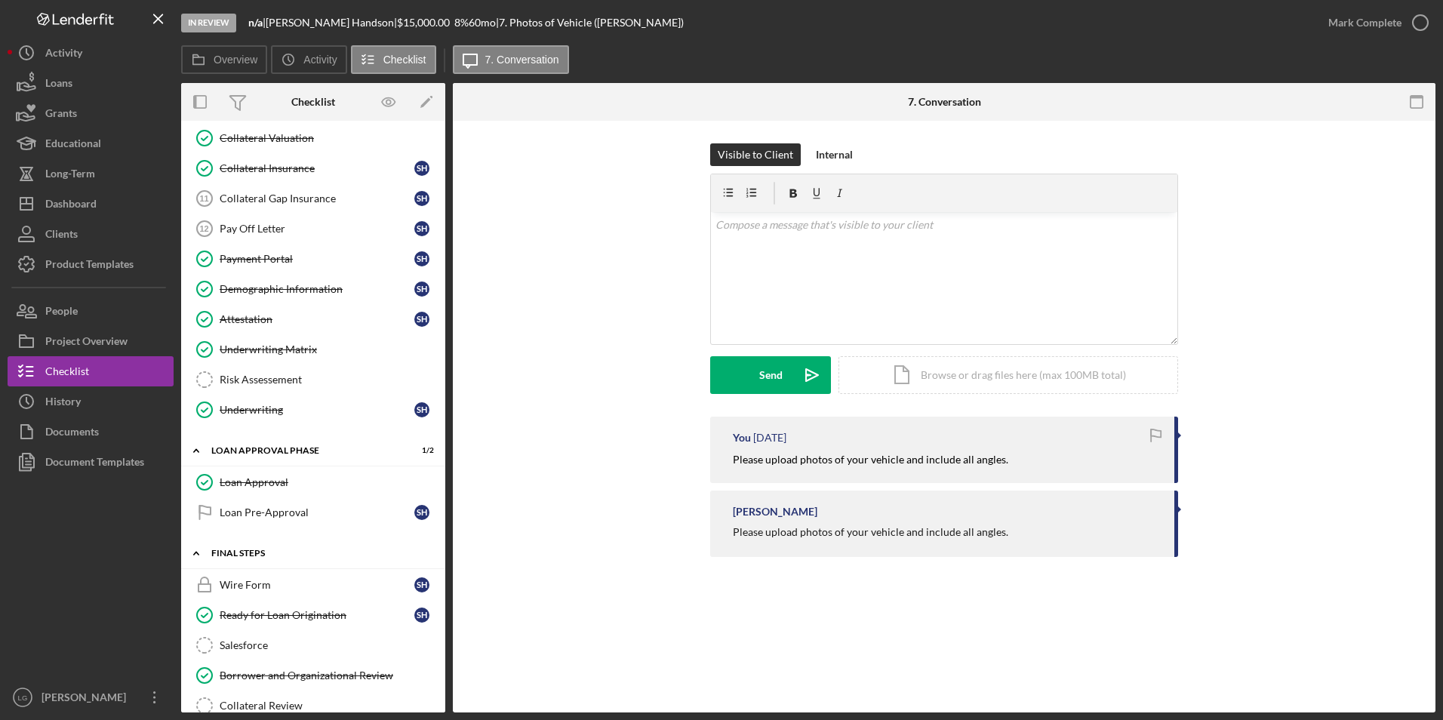
scroll to position [906, 0]
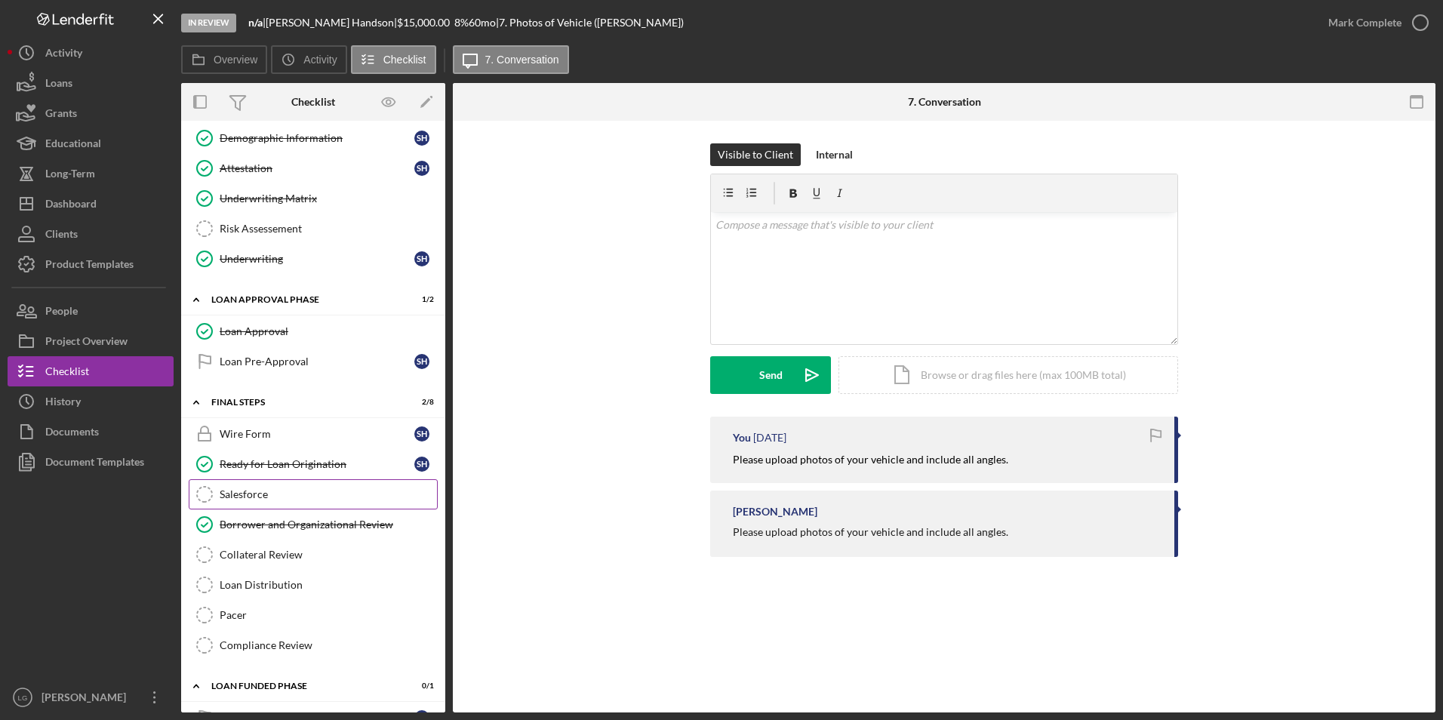
click at [282, 499] on div "Salesforce" at bounding box center [328, 494] width 217 height 12
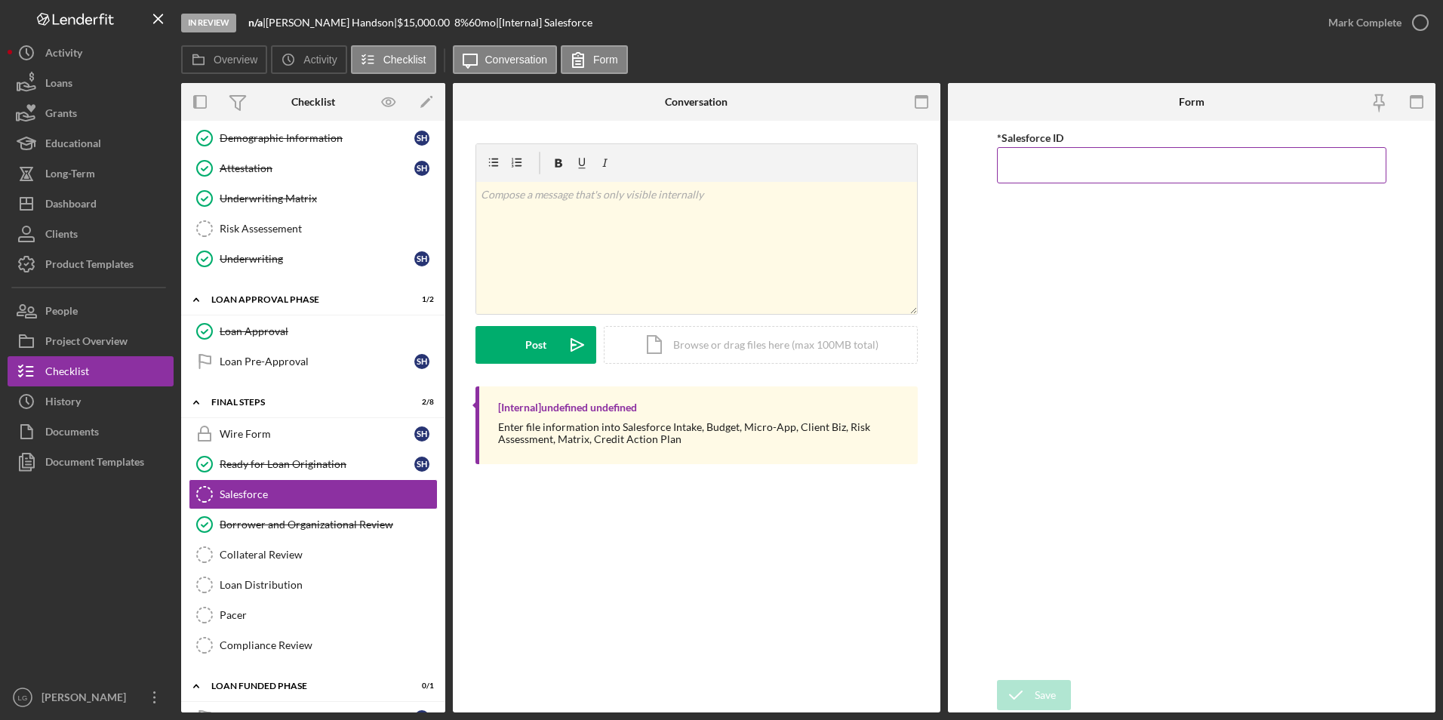
click at [1025, 152] on input "*Salesforce ID" at bounding box center [1192, 165] width 390 height 36
paste input "a0wPC000001hzxJYAQ"
type input "a0wPC000001hzxJYAQ"
click at [1036, 701] on div "Save" at bounding box center [1045, 695] width 21 height 30
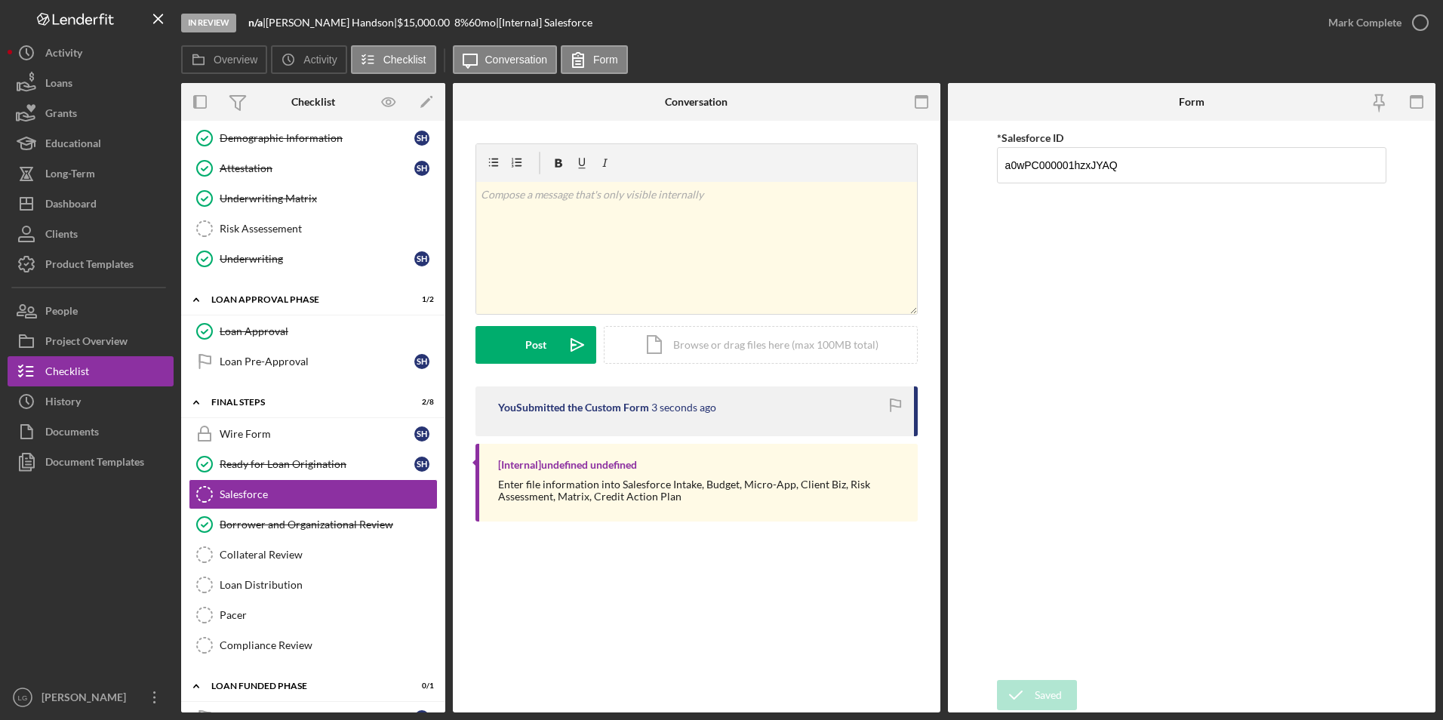
click at [1343, 26] on div "Mark Complete" at bounding box center [1365, 23] width 73 height 30
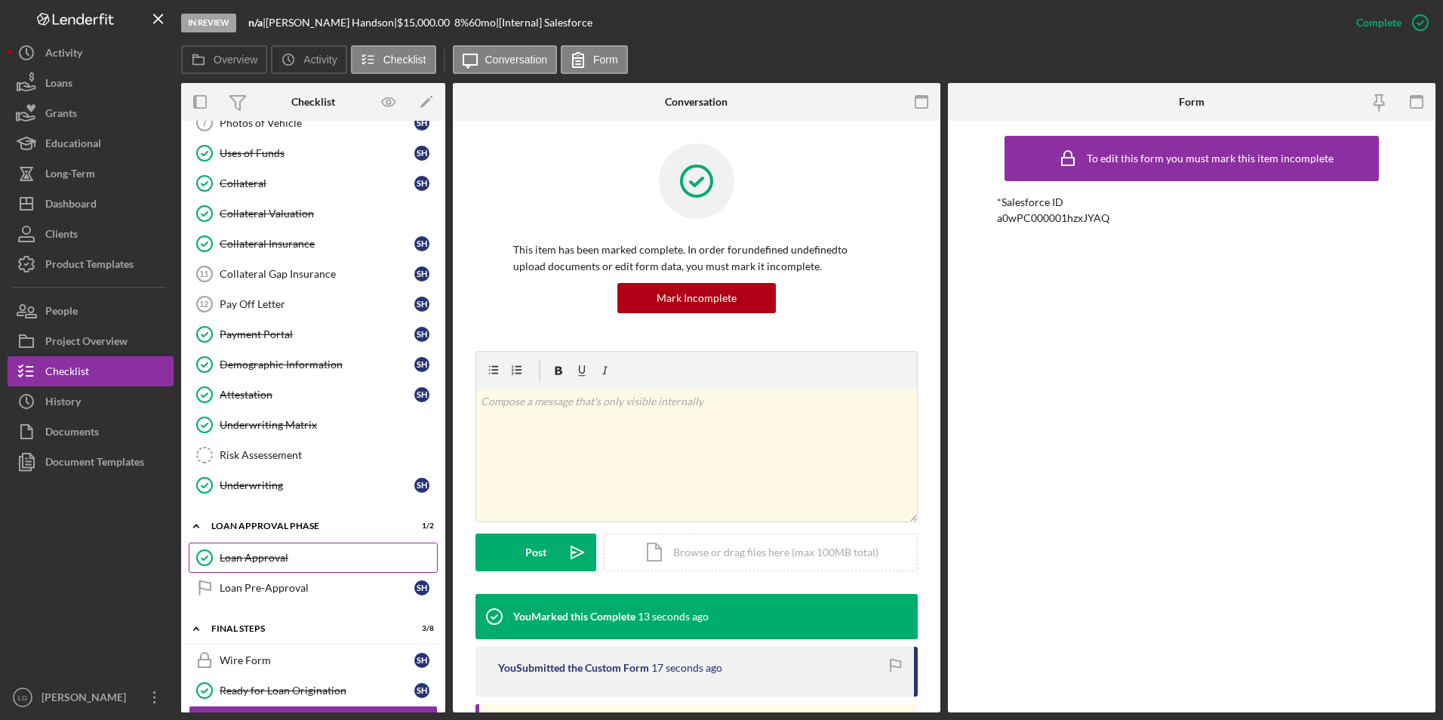
scroll to position [528, 0]
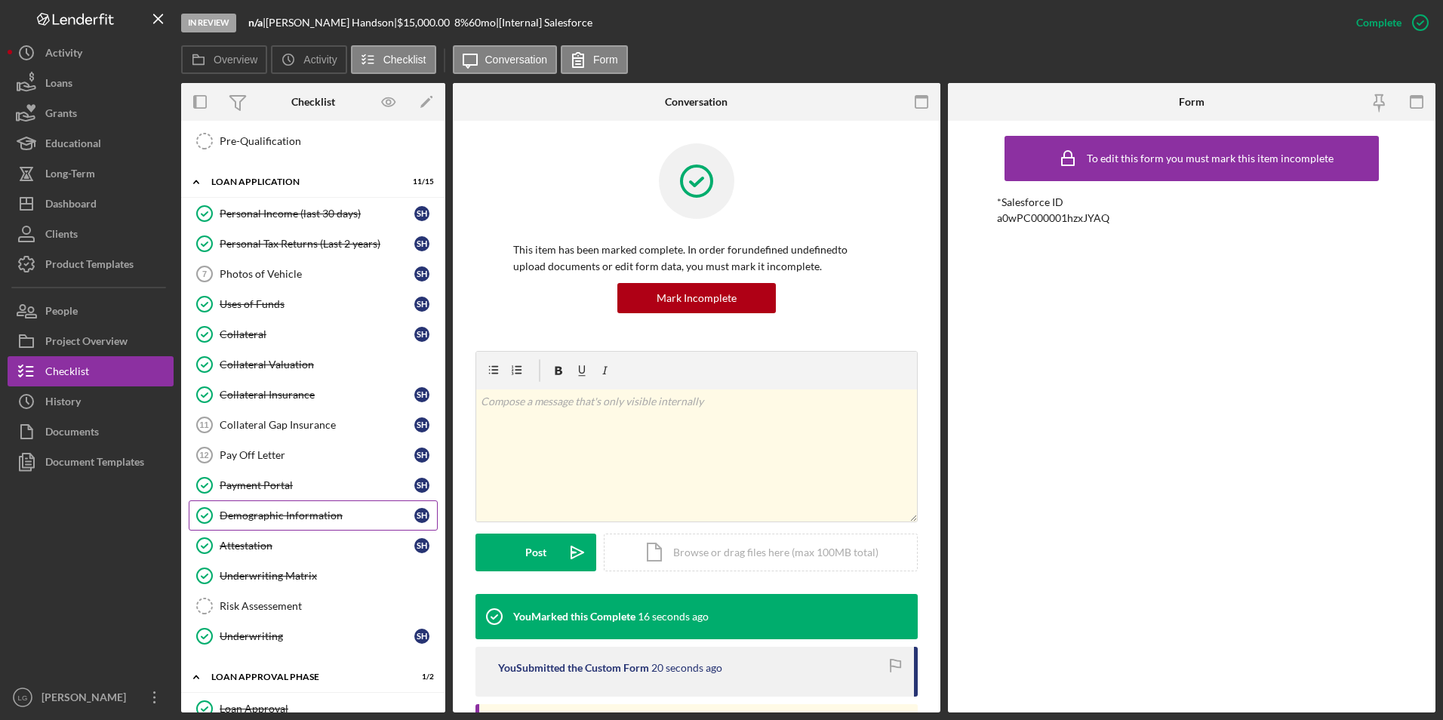
click at [286, 519] on div "Demographic Information" at bounding box center [317, 516] width 195 height 12
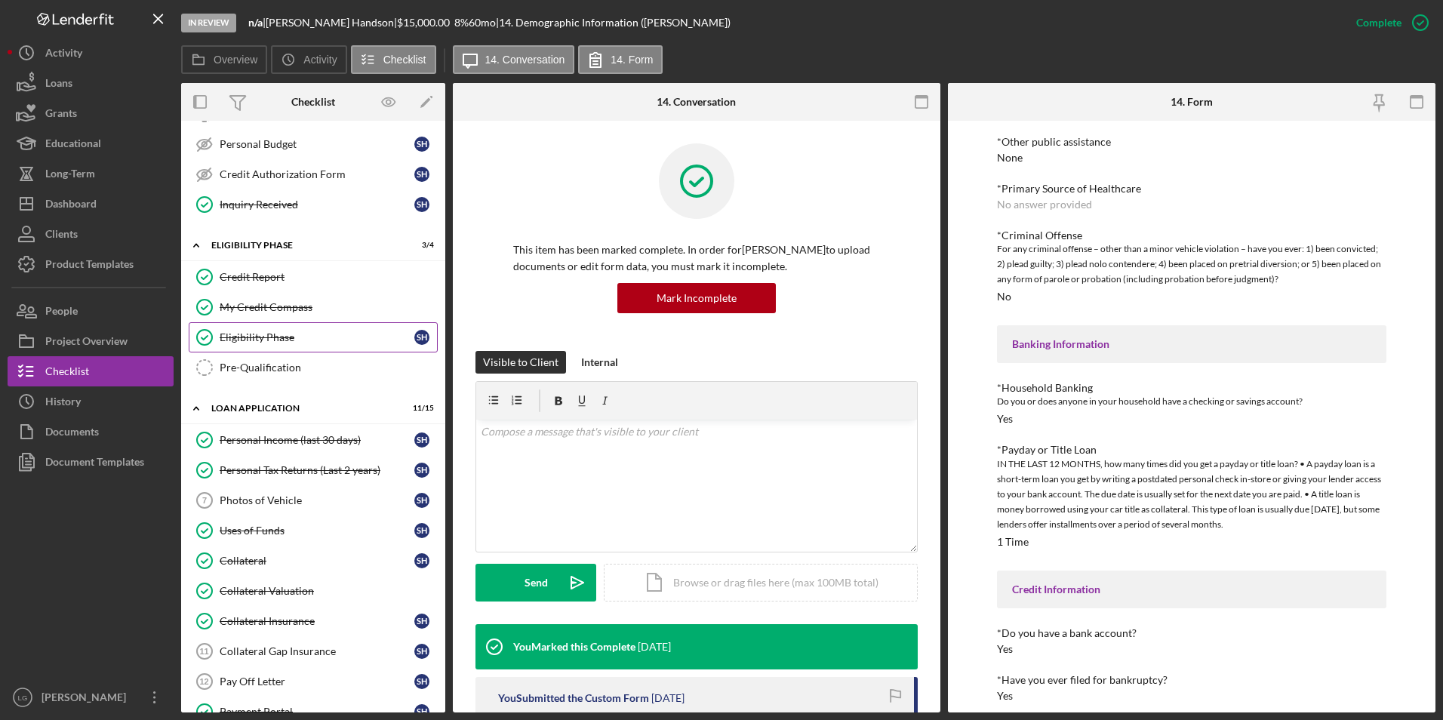
scroll to position [453, 0]
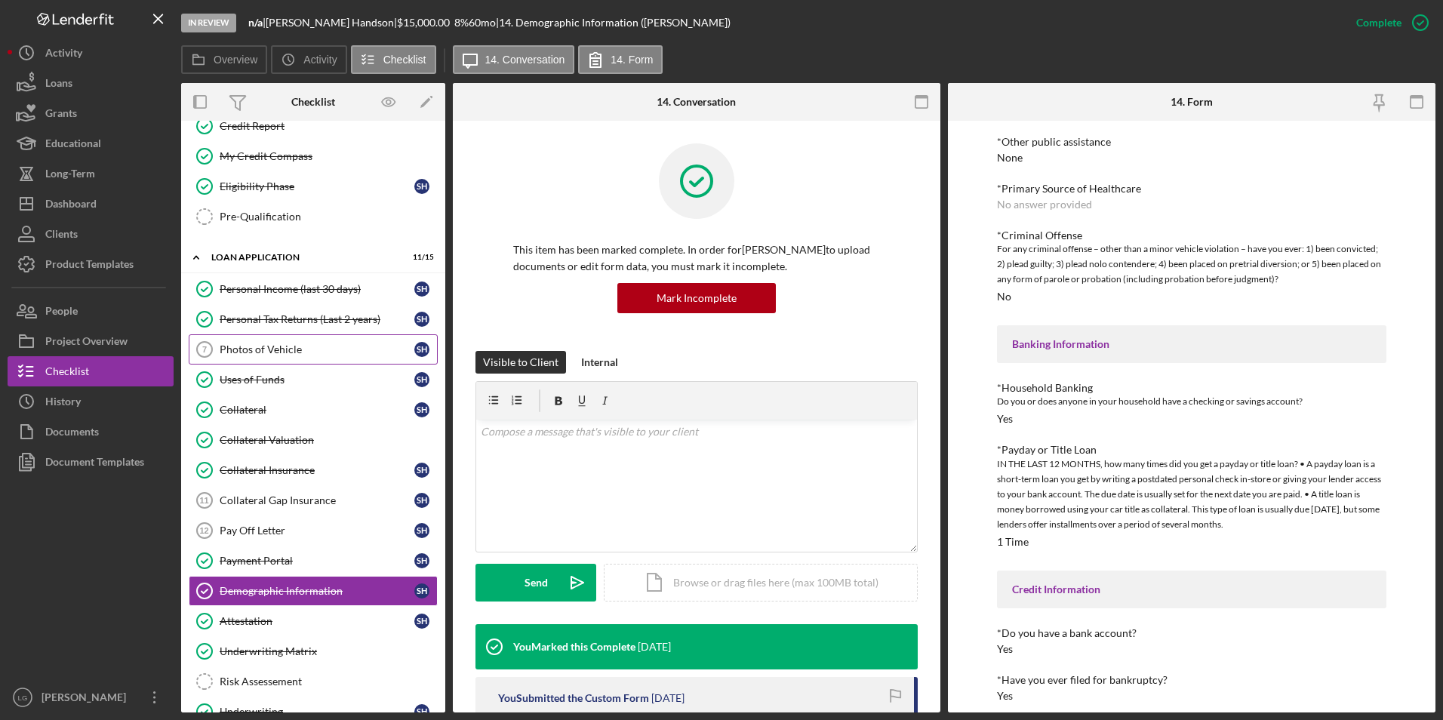
drag, startPoint x: 251, startPoint y: 356, endPoint x: 277, endPoint y: 347, distance: 27.2
click at [254, 356] on link "Photos of Vehicle 7 Photos of Vehicle S H" at bounding box center [313, 349] width 249 height 30
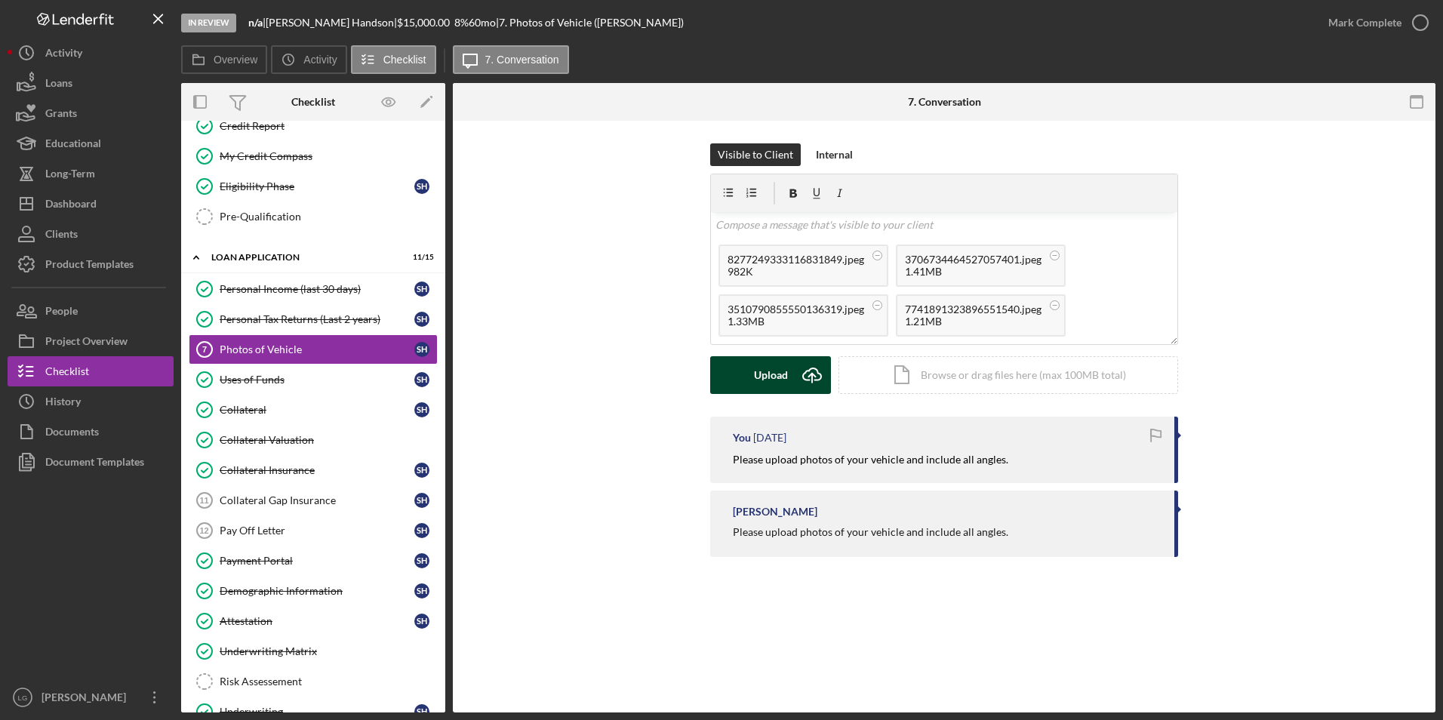
click at [784, 377] on div "Upload" at bounding box center [771, 375] width 34 height 38
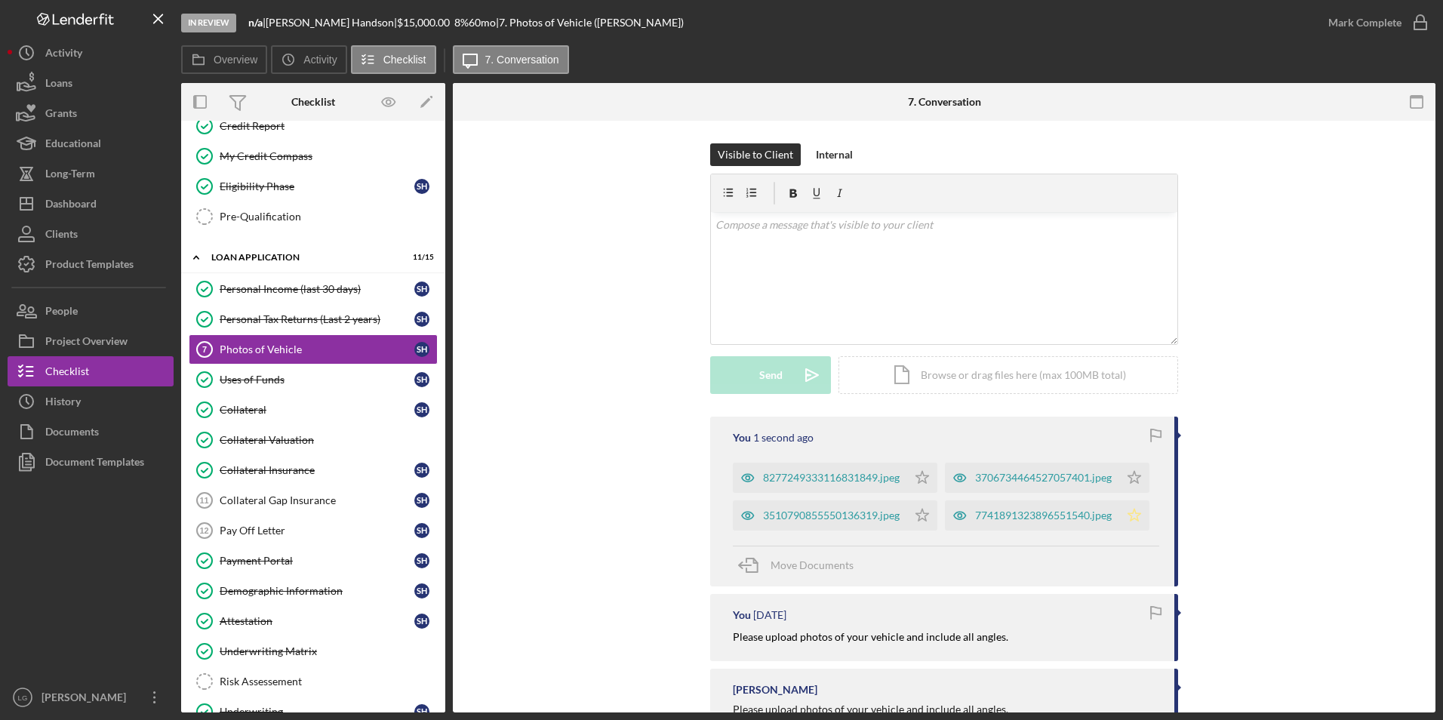
click at [1120, 531] on icon "Icon/Star" at bounding box center [1135, 516] width 30 height 30
drag, startPoint x: 923, startPoint y: 553, endPoint x: 920, endPoint y: 518, distance: 34.9
click at [923, 531] on icon "Icon/Star" at bounding box center [922, 516] width 30 height 30
drag, startPoint x: 920, startPoint y: 509, endPoint x: 920, endPoint y: 489, distance: 19.6
click at [1120, 493] on icon "Icon/Star" at bounding box center [1135, 478] width 30 height 30
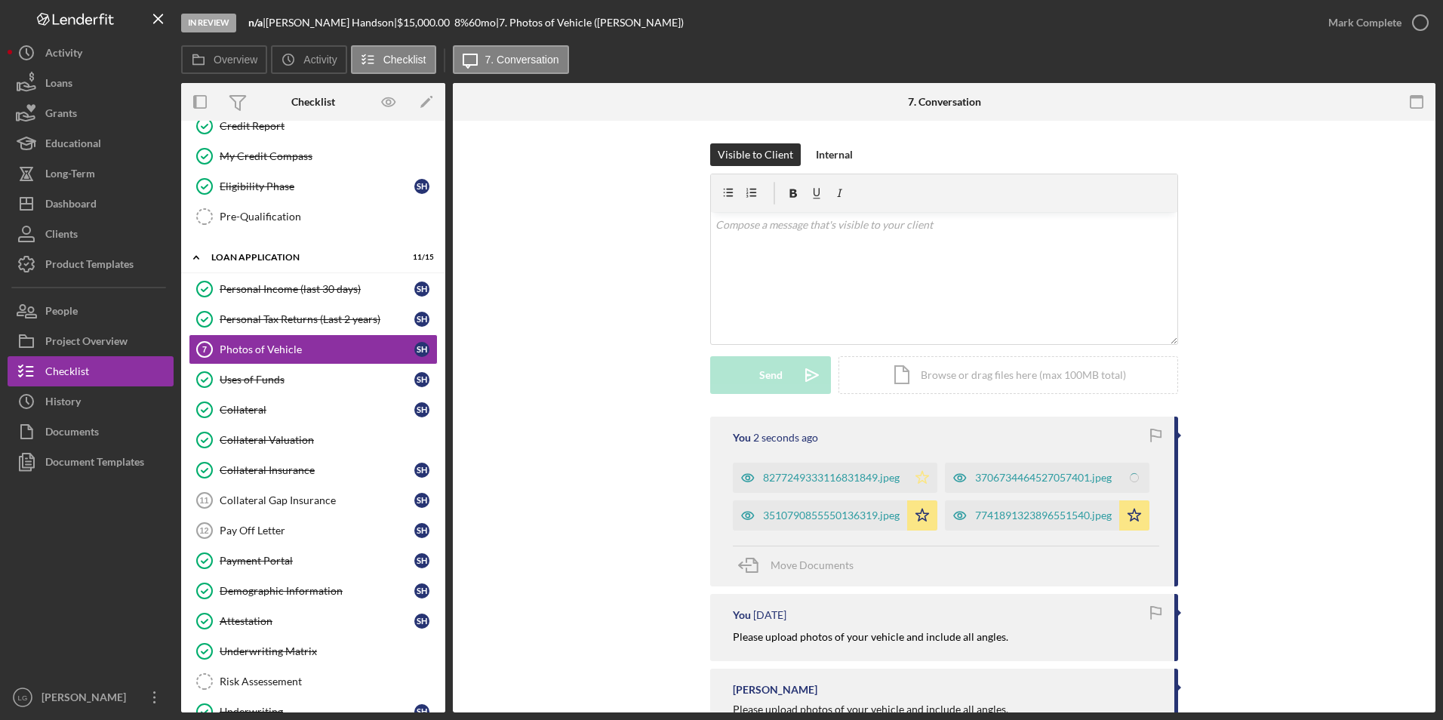
click at [920, 473] on icon "Icon/Star" at bounding box center [922, 478] width 30 height 30
click at [1342, 8] on div "Mark Complete" at bounding box center [1365, 23] width 73 height 30
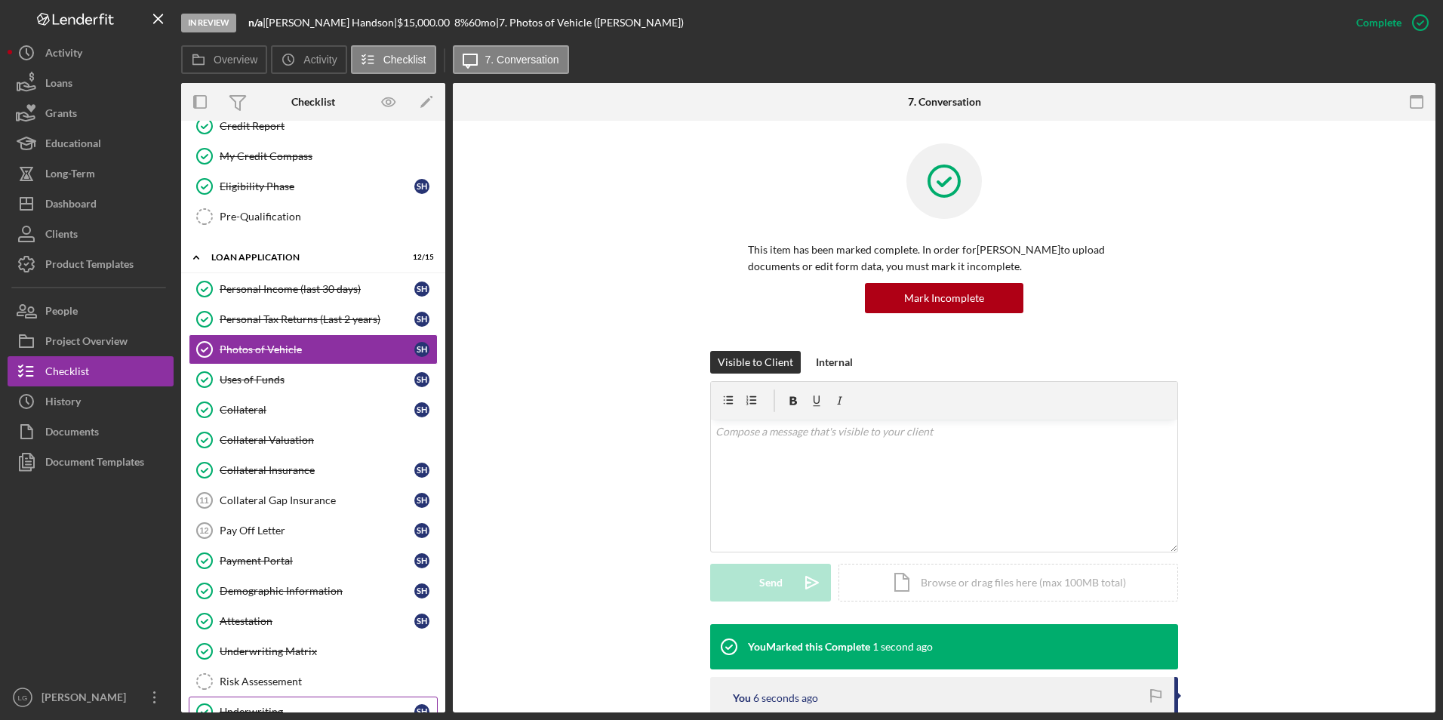
scroll to position [679, 0]
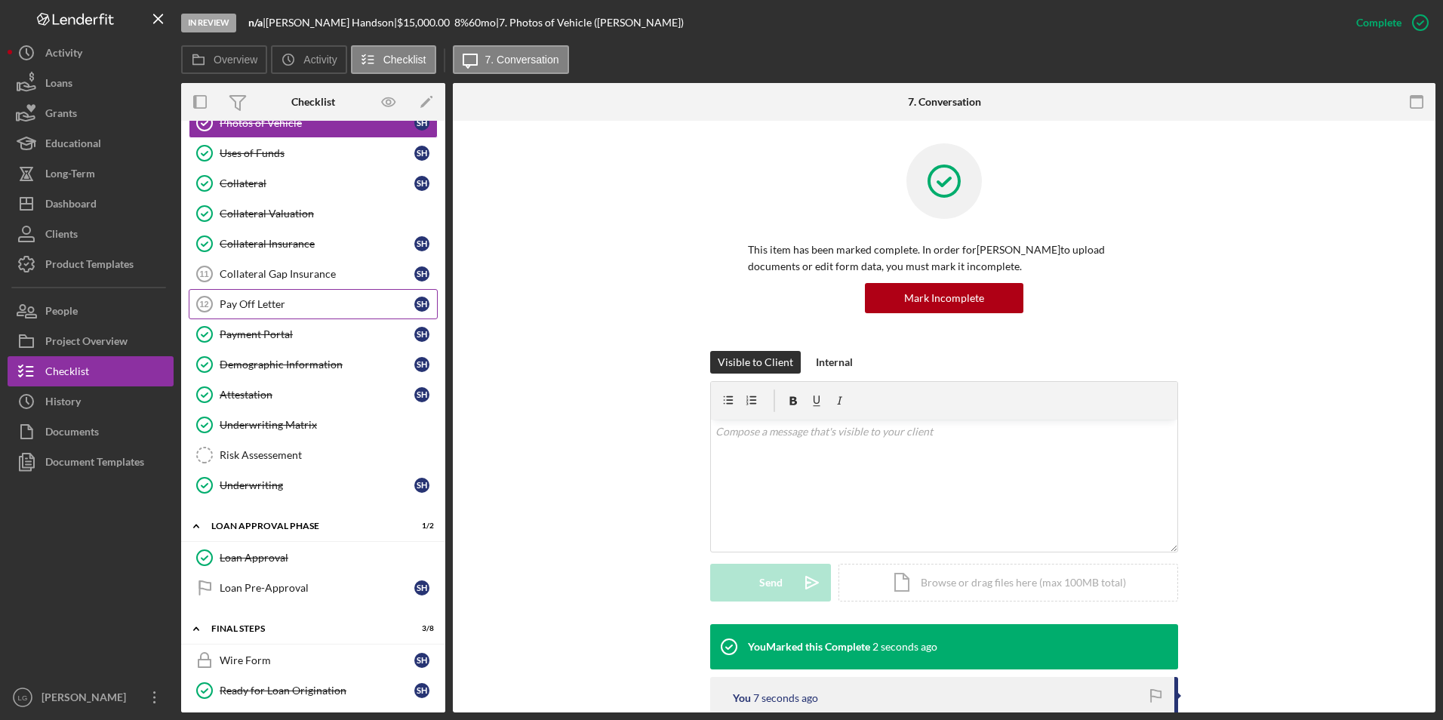
click at [259, 310] on div "Pay Off Letter" at bounding box center [317, 304] width 195 height 12
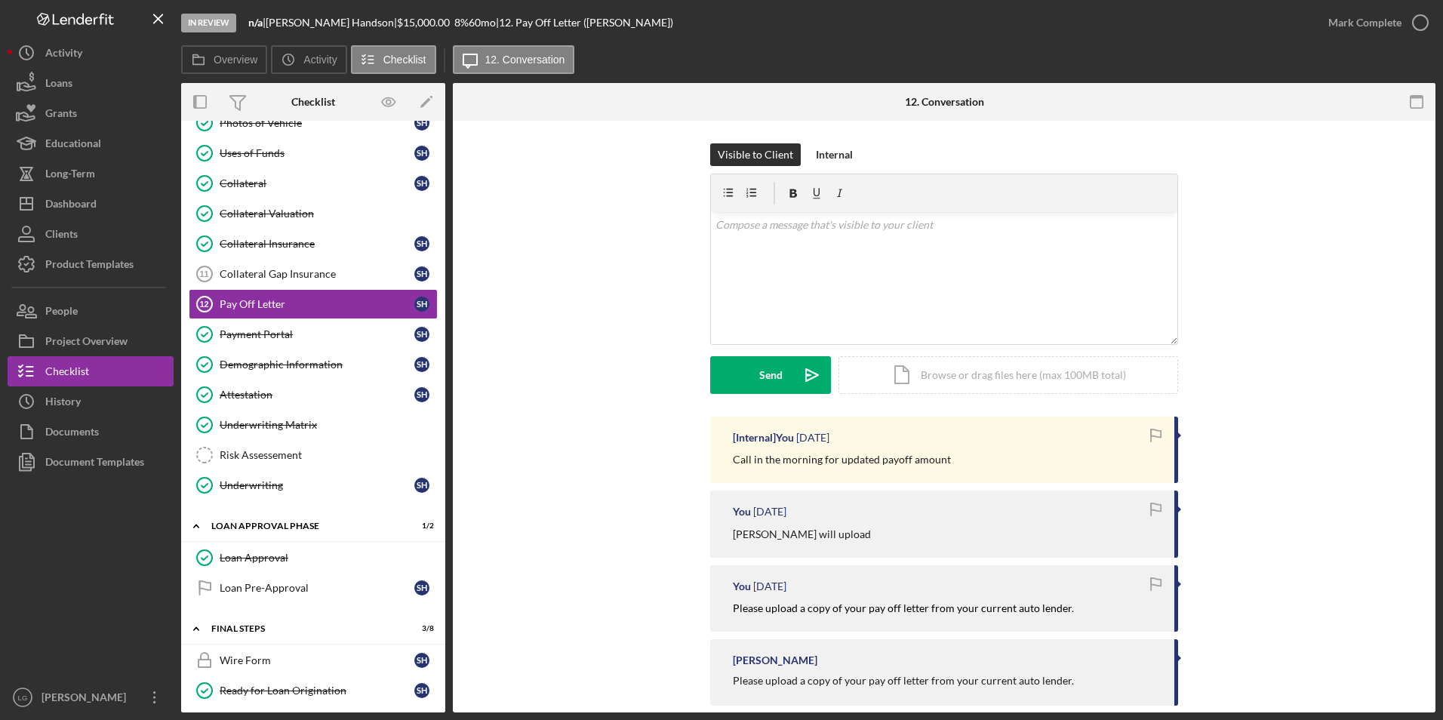
scroll to position [23, 0]
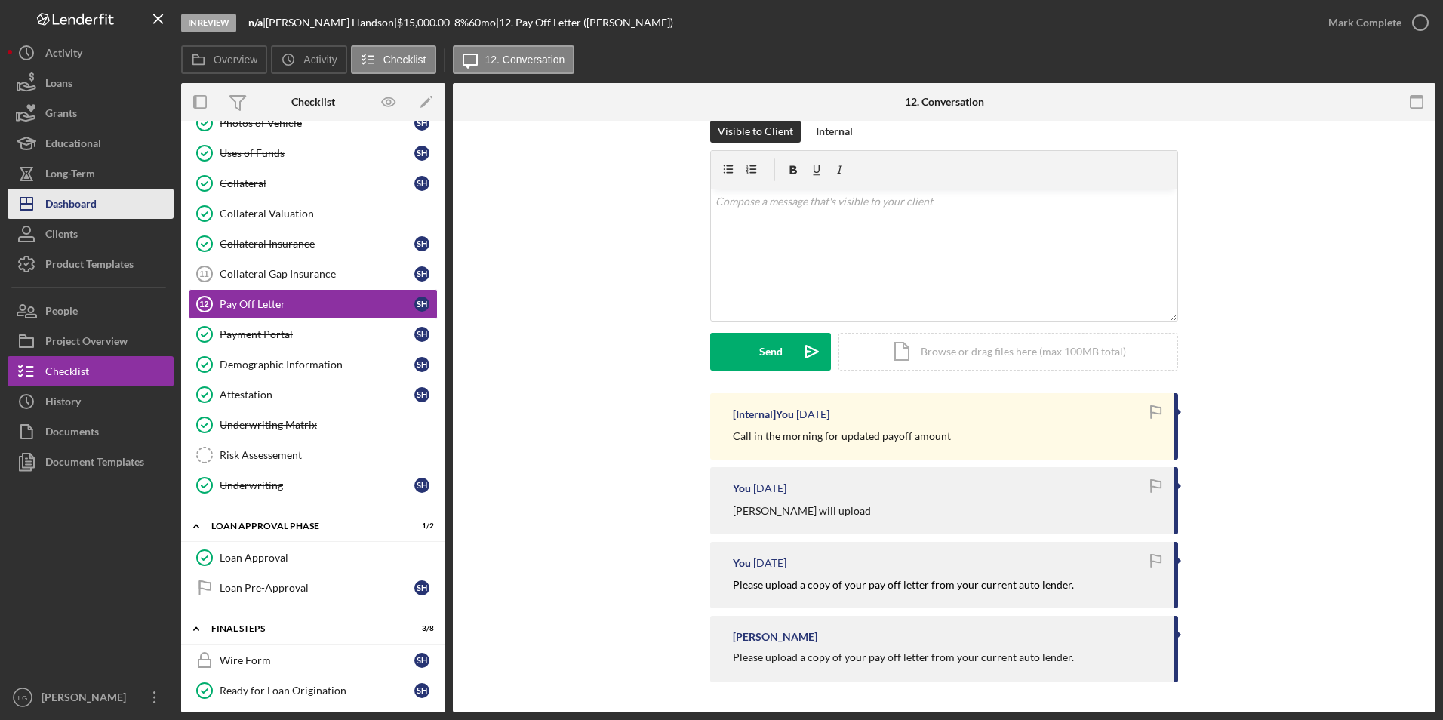
click at [32, 198] on polygon "button" at bounding box center [26, 204] width 12 height 12
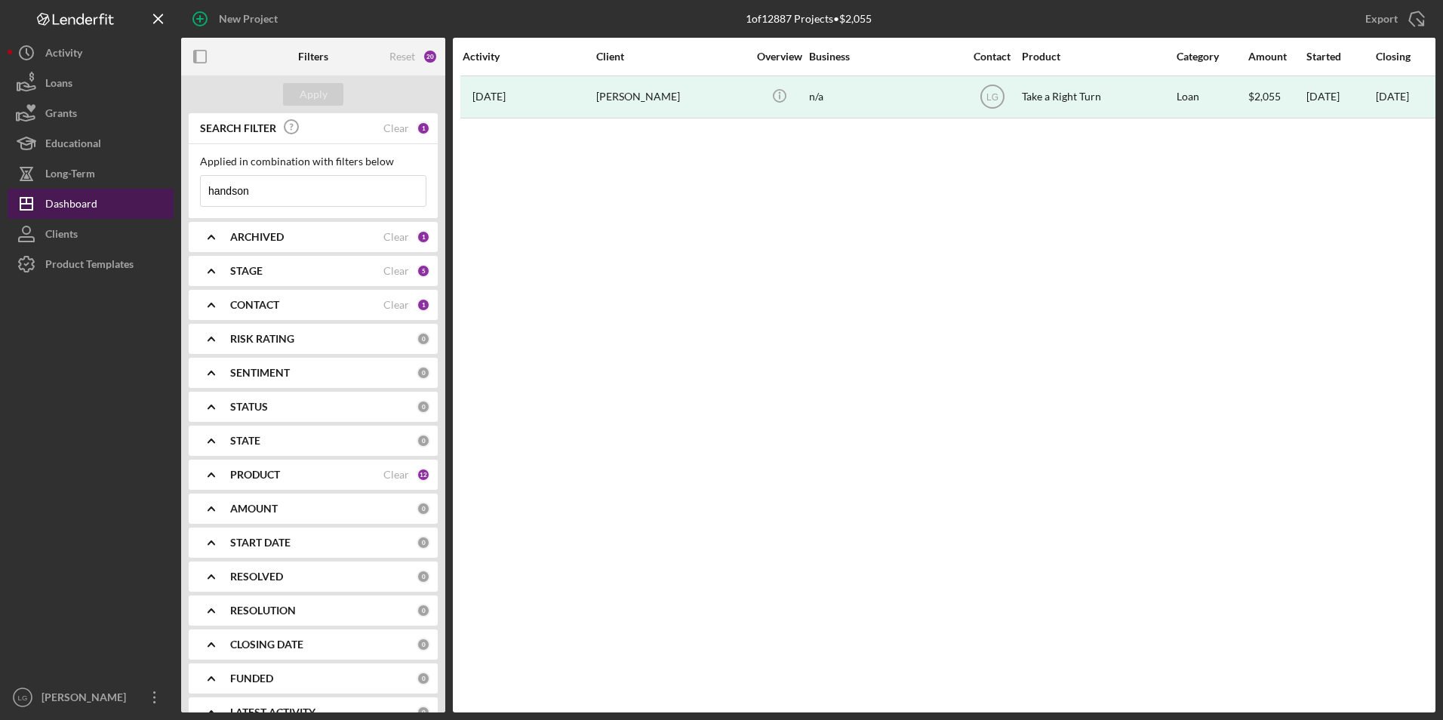
click at [94, 205] on div "Dashboard" at bounding box center [71, 206] width 52 height 34
click at [68, 206] on div "Dashboard" at bounding box center [71, 206] width 52 height 34
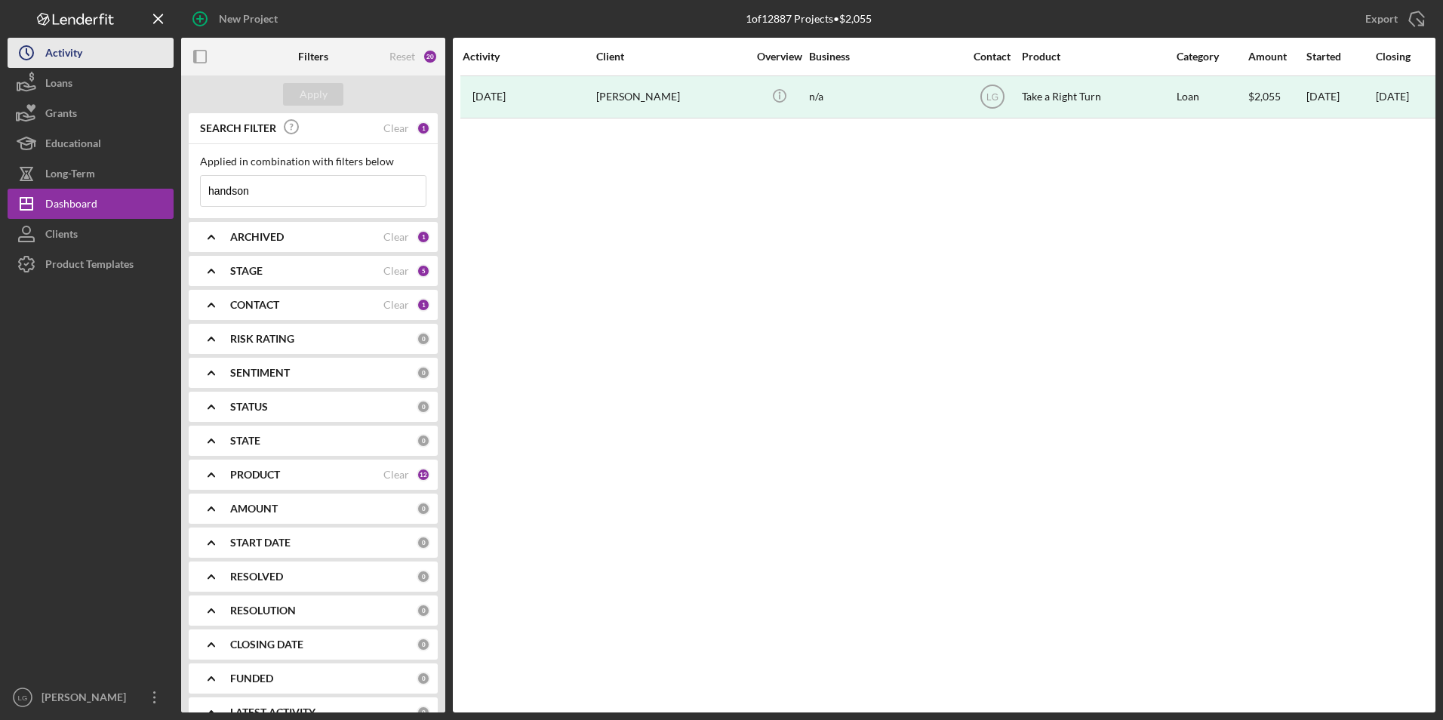
click at [60, 46] on div "Activity" at bounding box center [63, 55] width 37 height 34
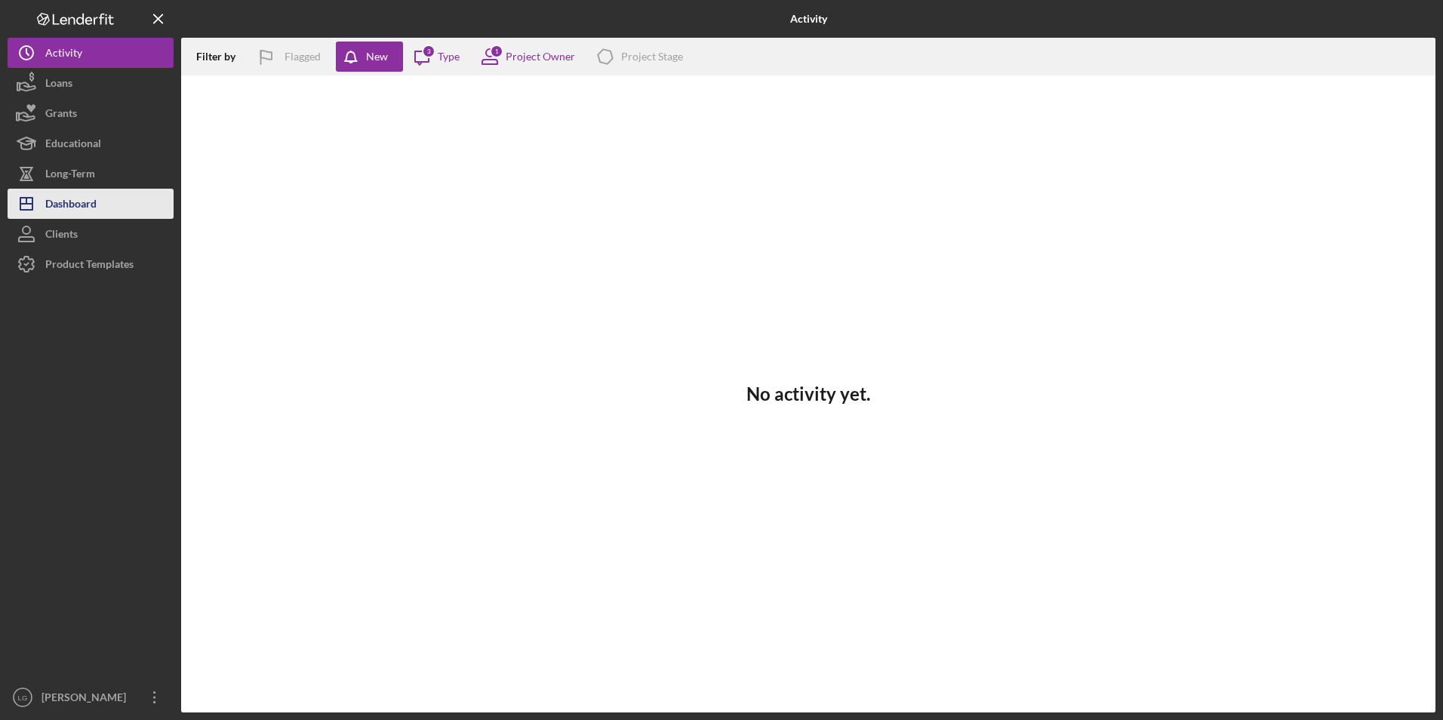
click at [79, 196] on div "Dashboard" at bounding box center [70, 206] width 51 height 34
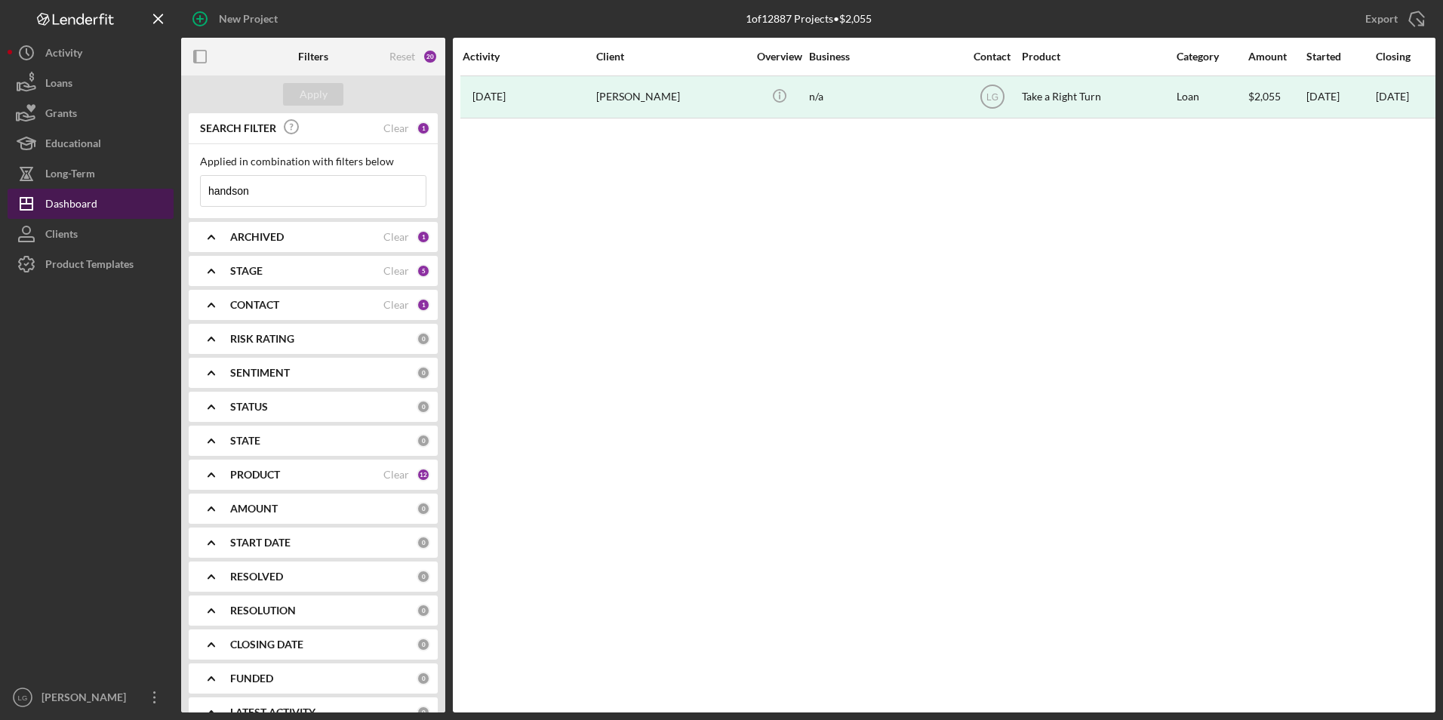
drag, startPoint x: 150, startPoint y: 206, endPoint x: 123, endPoint y: 210, distance: 27.4
click at [123, 210] on div "New Project 1 of 12887 Projects • $2,055 handson Export Icon/Export Filters Res…" at bounding box center [722, 356] width 1428 height 713
click at [311, 103] on div "Apply" at bounding box center [314, 94] width 28 height 23
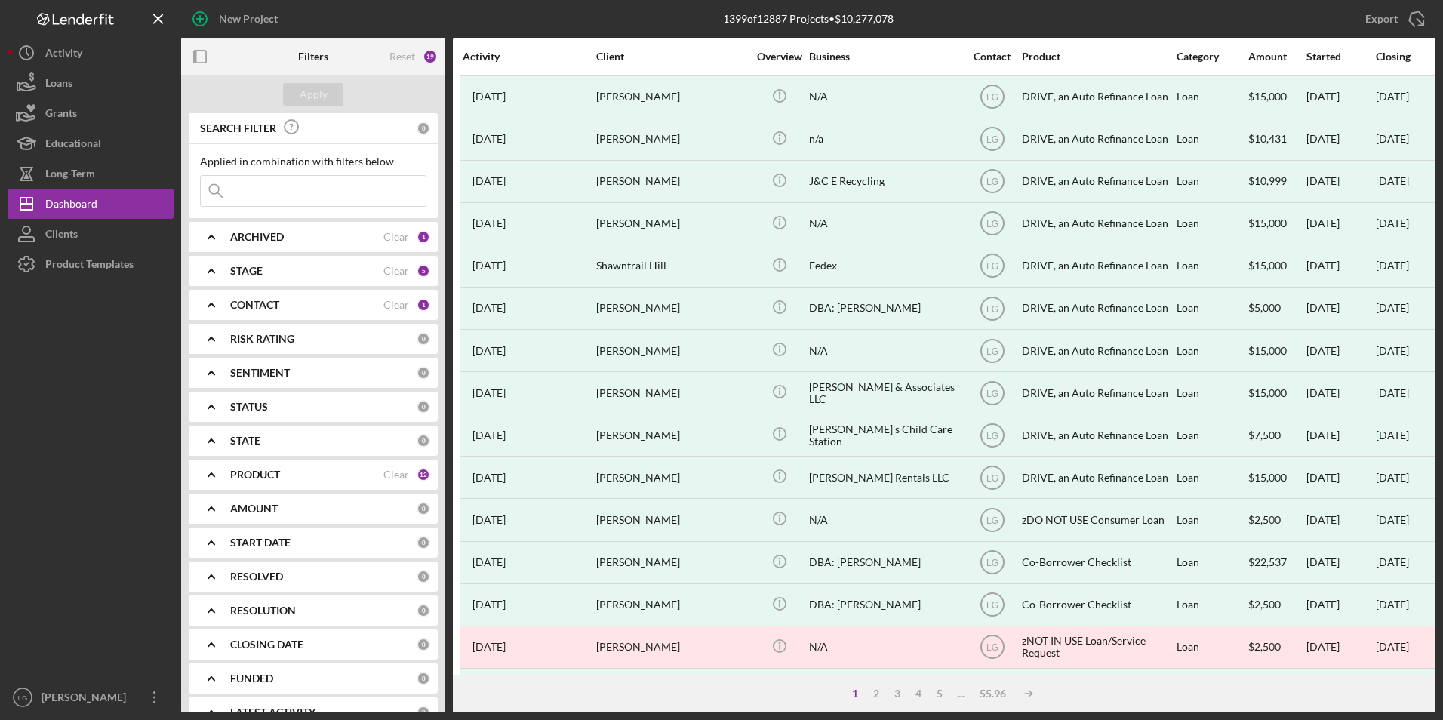
click at [289, 308] on div "CONTACT" at bounding box center [306, 305] width 153 height 12
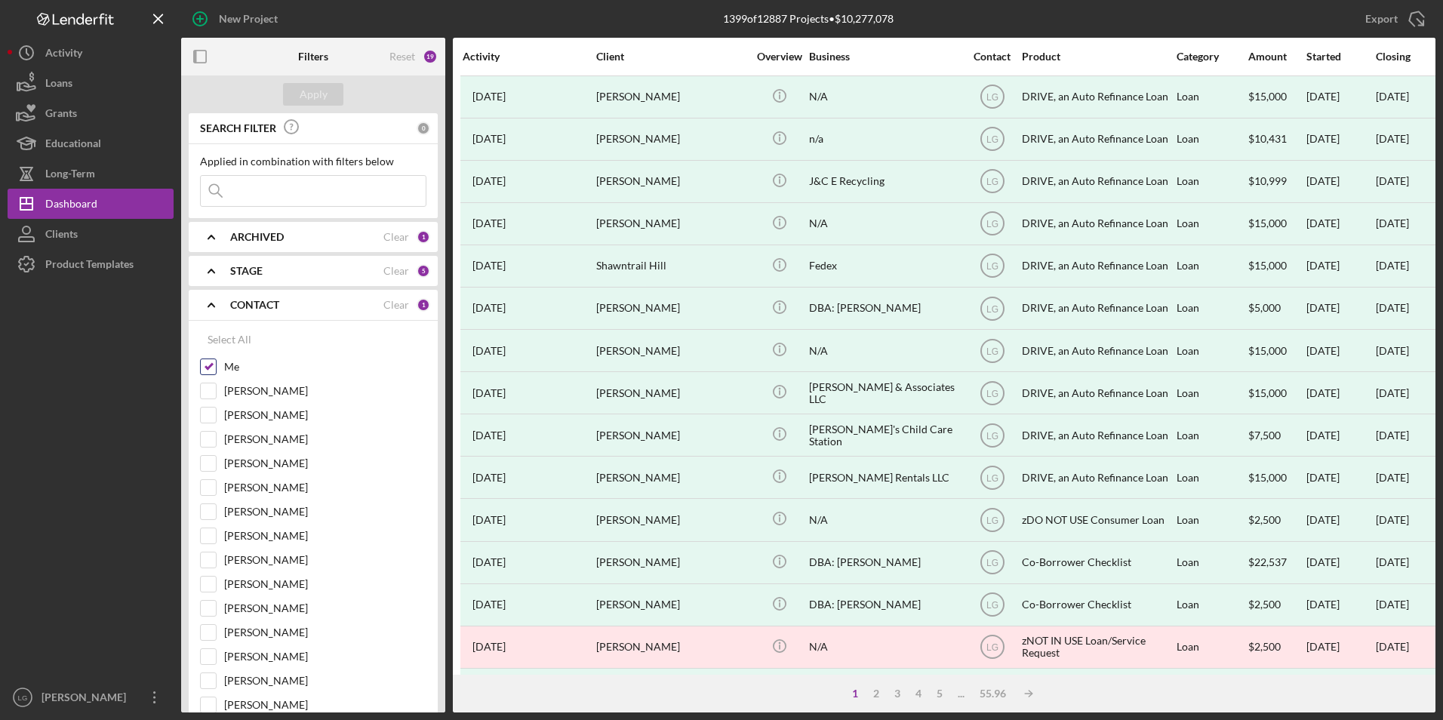
click at [208, 365] on input "Me" at bounding box center [208, 366] width 15 height 15
checkbox input "false"
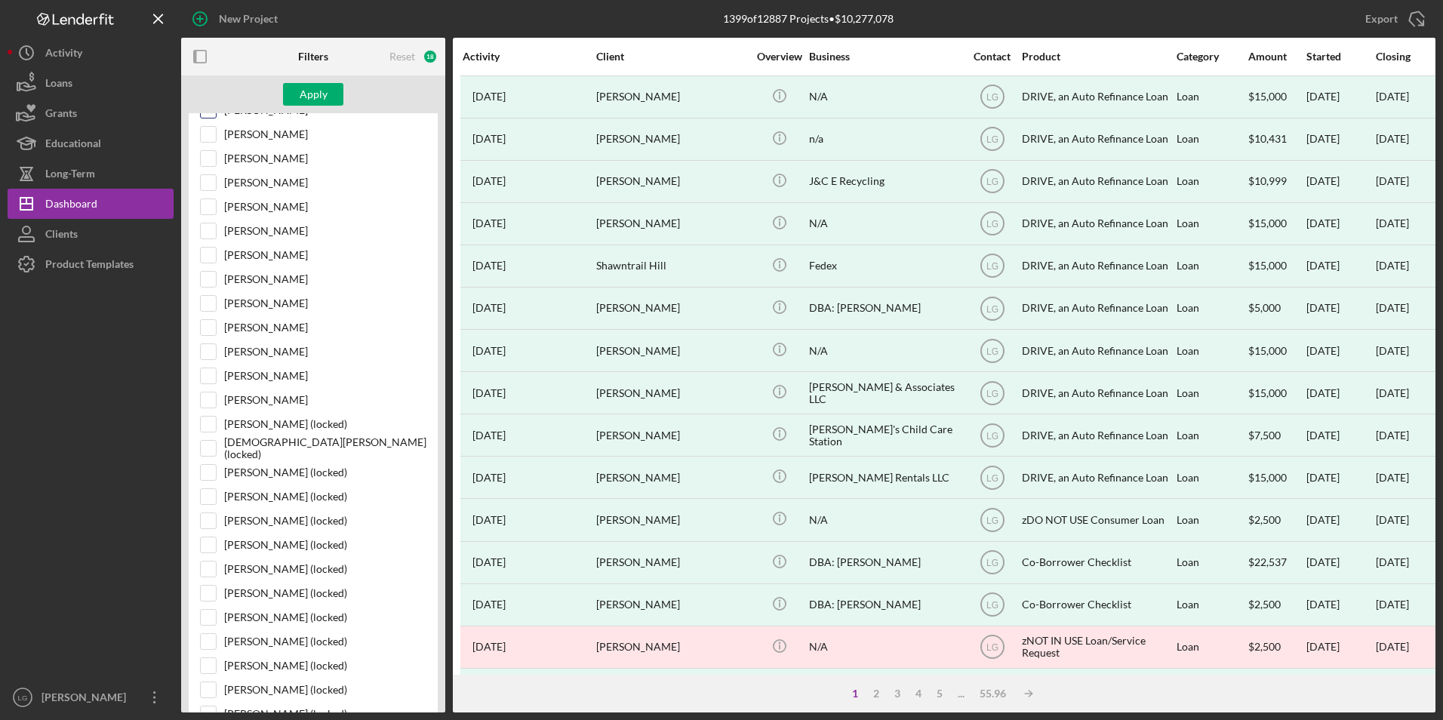
scroll to position [151, 0]
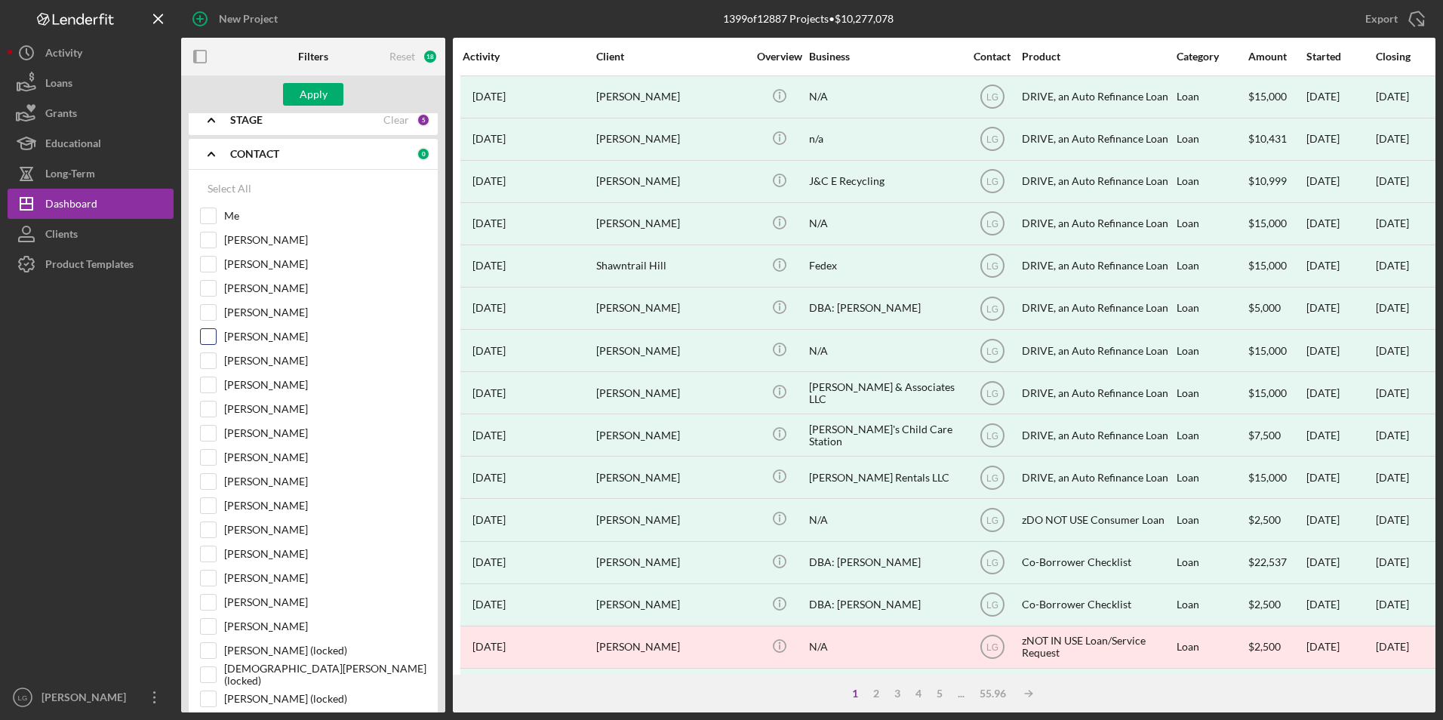
drag, startPoint x: 217, startPoint y: 348, endPoint x: 208, endPoint y: 352, distance: 10.5
click at [214, 350] on div "[PERSON_NAME]" at bounding box center [313, 340] width 226 height 24
click at [211, 363] on input "[PERSON_NAME]" at bounding box center [208, 360] width 15 height 15
checkbox input "true"
click at [328, 85] on button "Apply" at bounding box center [313, 94] width 60 height 23
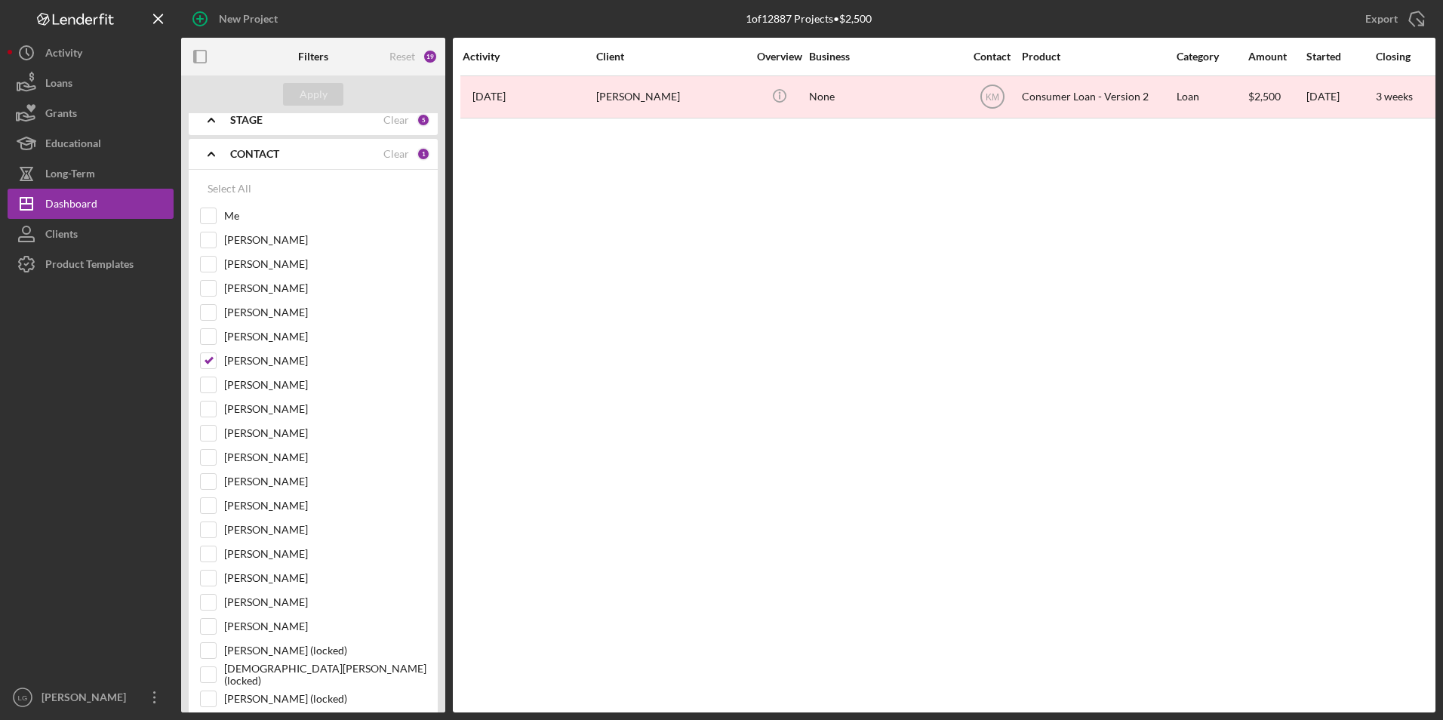
scroll to position [0, 0]
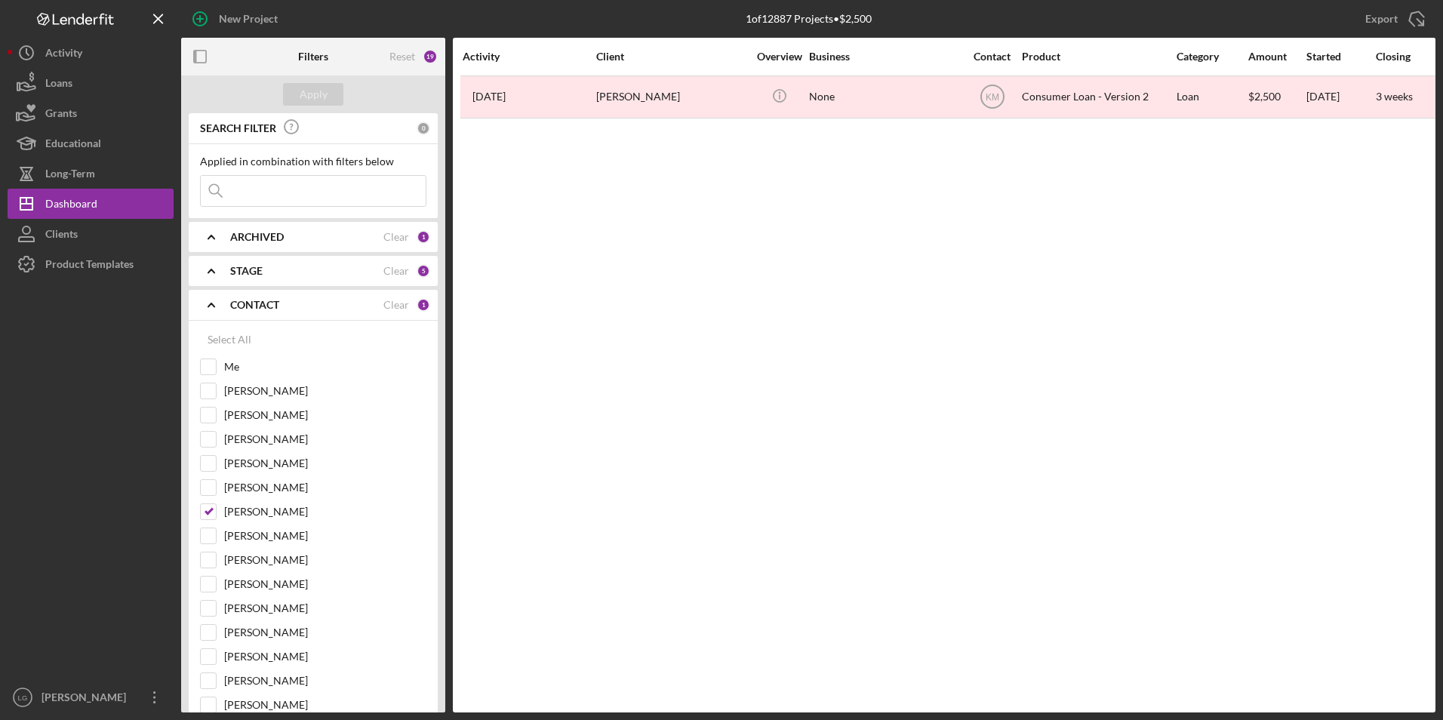
click at [276, 238] on b "ARCHIVED" at bounding box center [257, 237] width 54 height 12
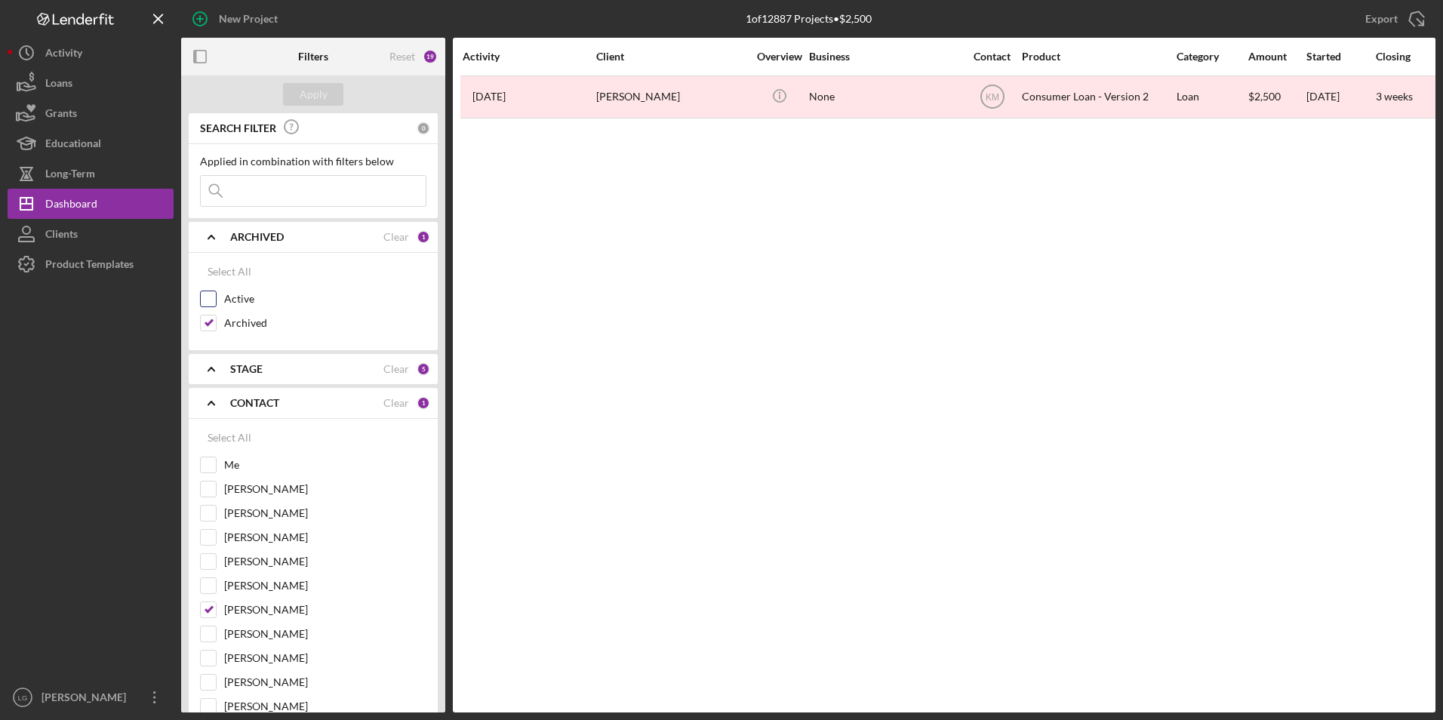
click at [204, 297] on input "Active" at bounding box center [208, 298] width 15 height 15
checkbox input "true"
click at [214, 323] on input "Archived" at bounding box center [208, 323] width 15 height 15
checkbox input "false"
click at [338, 97] on button "Apply" at bounding box center [313, 94] width 60 height 23
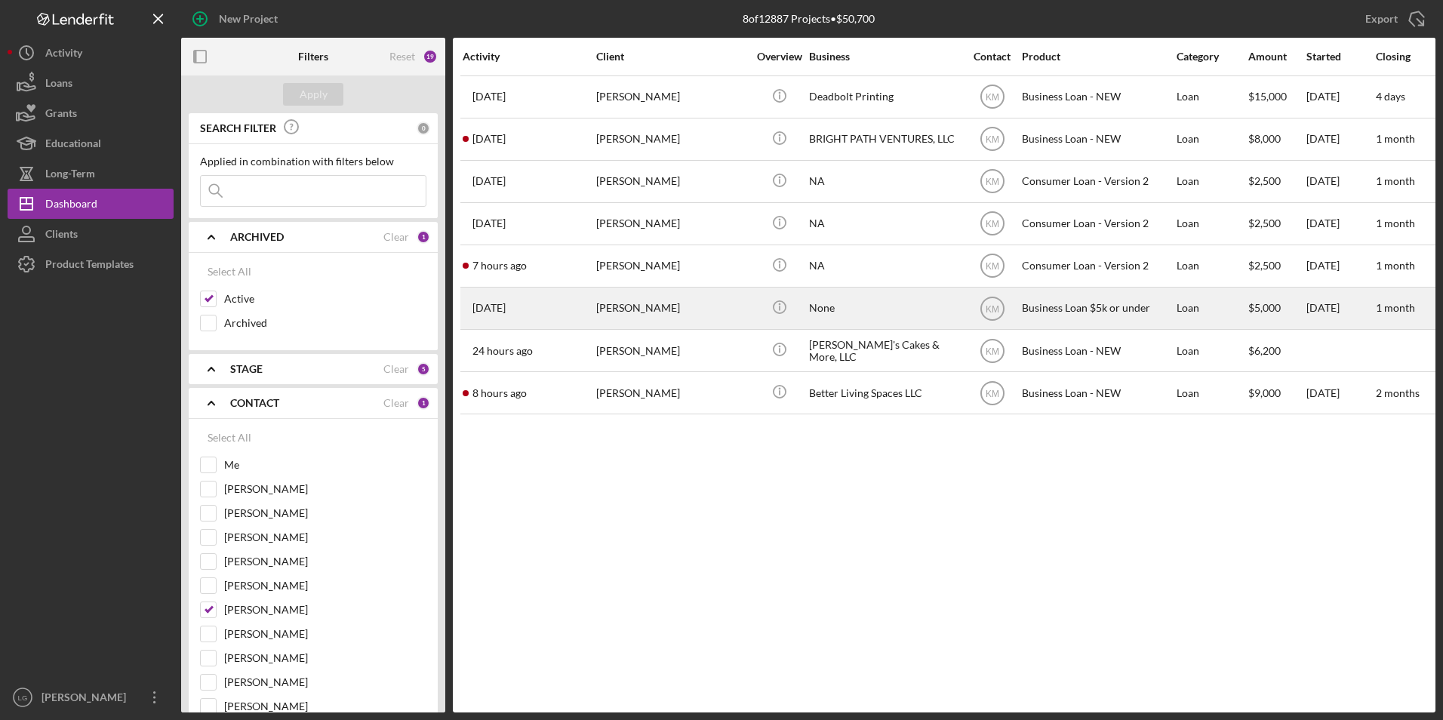
click at [614, 312] on div "[PERSON_NAME]" at bounding box center [671, 308] width 151 height 40
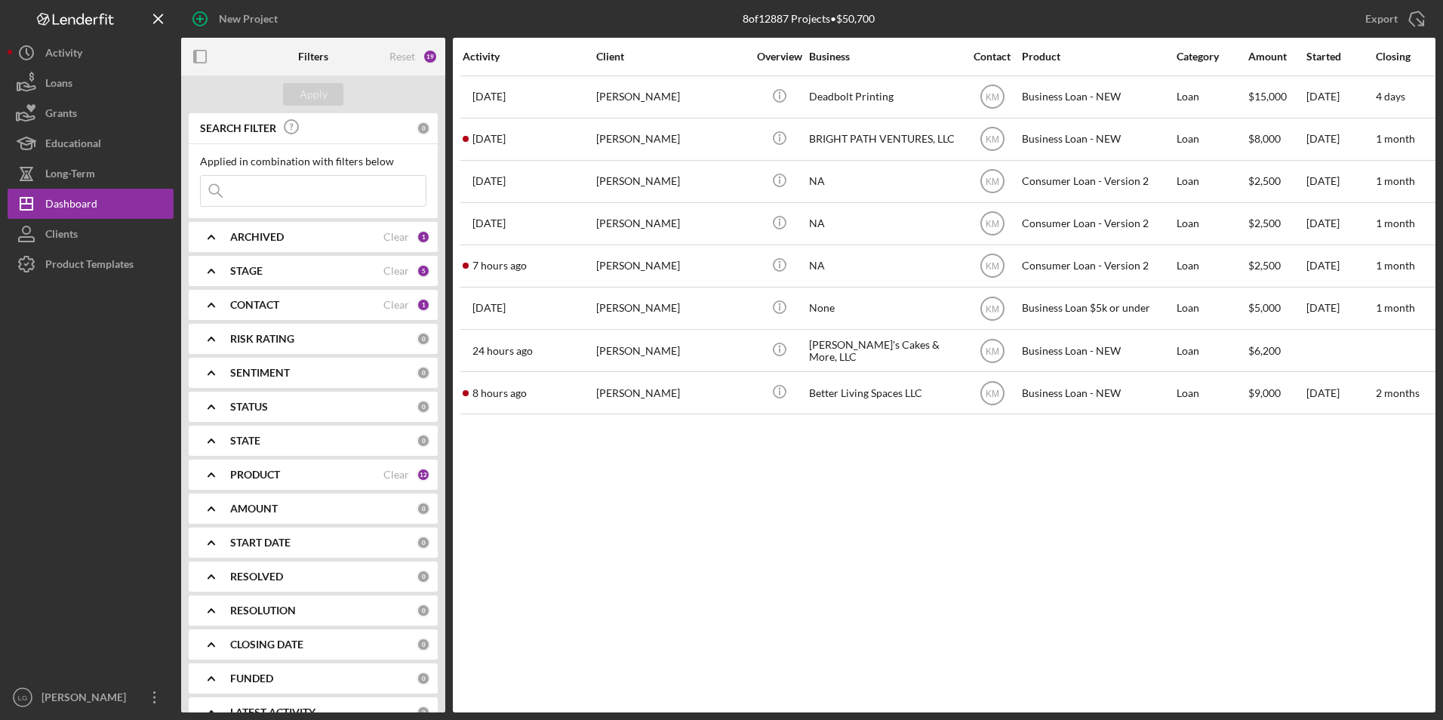
click at [316, 236] on div "ARCHIVED" at bounding box center [306, 237] width 153 height 12
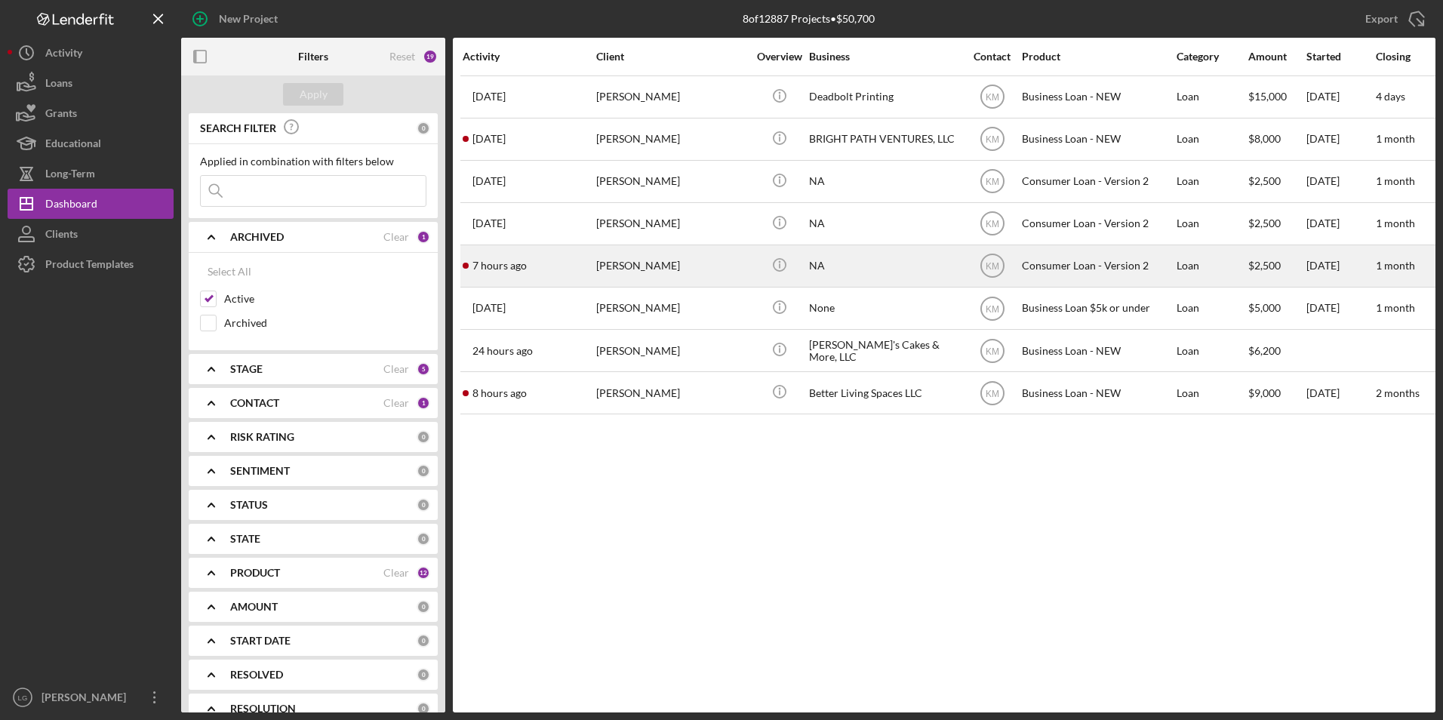
click at [695, 273] on div "[PERSON_NAME]" at bounding box center [671, 266] width 151 height 40
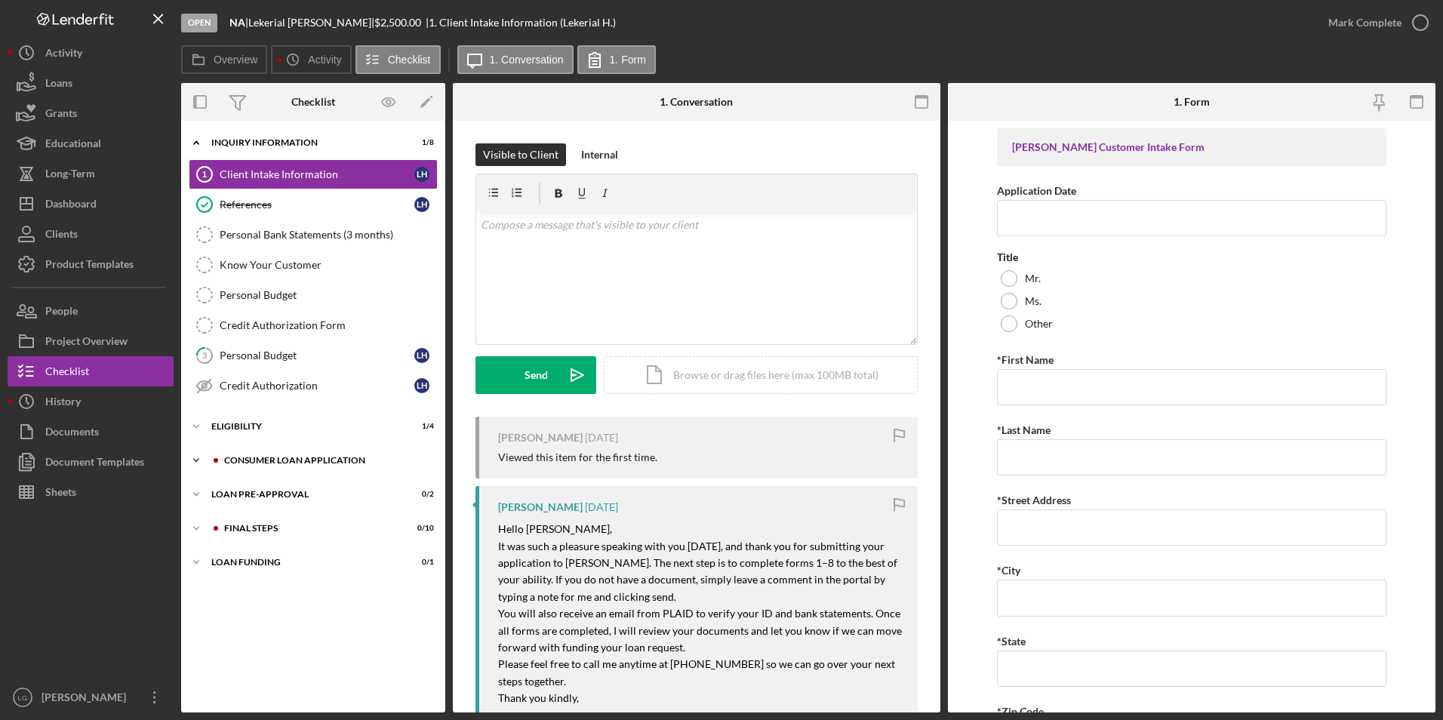
click at [268, 464] on div "Consumer Loan Application" at bounding box center [325, 460] width 202 height 9
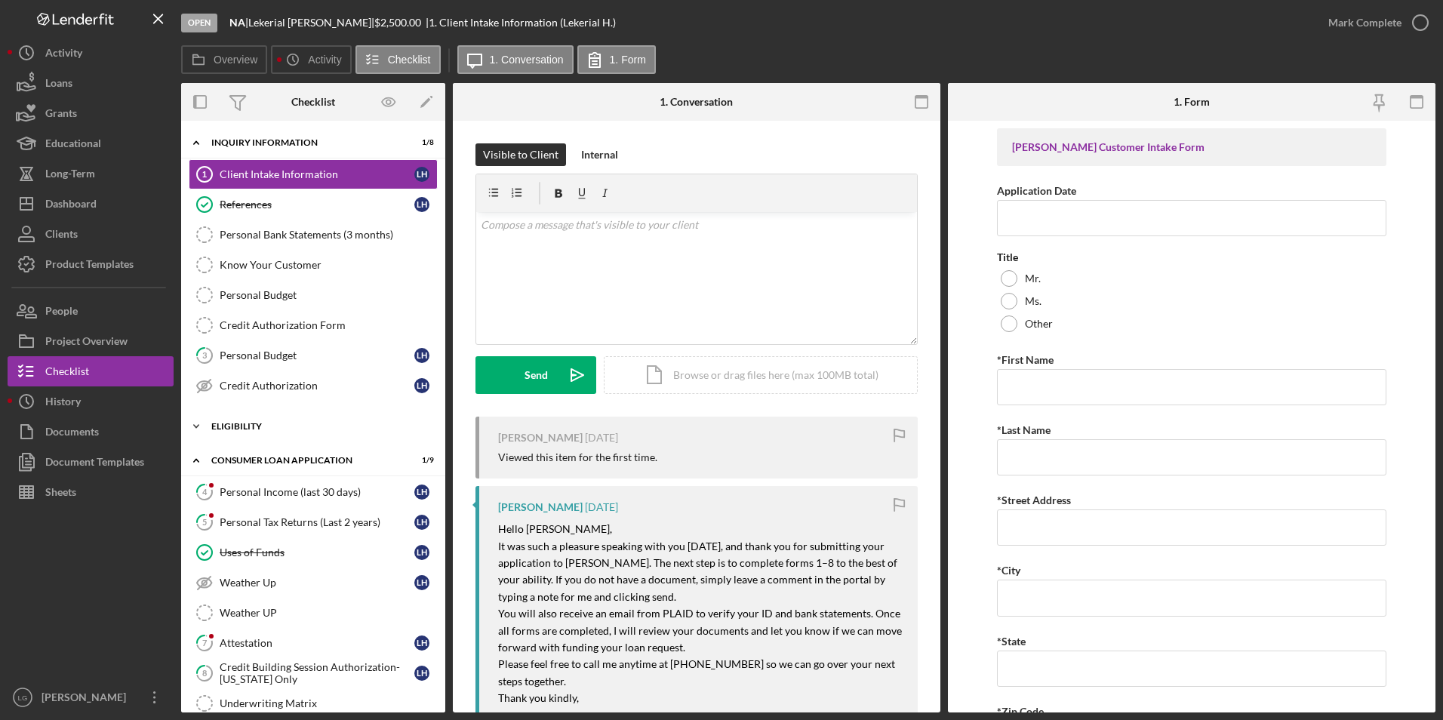
click at [242, 428] on div "Eligibility" at bounding box center [318, 426] width 215 height 9
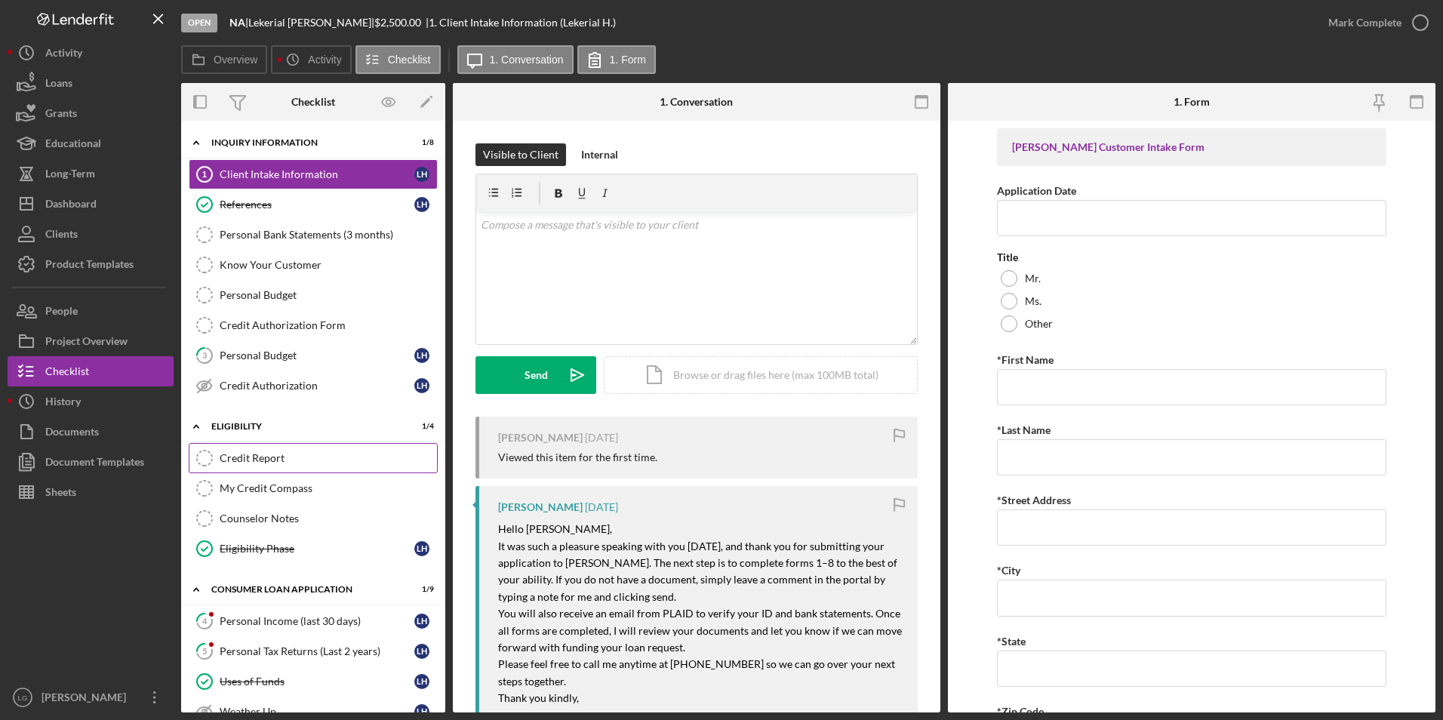
click at [246, 457] on div "Credit Report" at bounding box center [328, 458] width 217 height 12
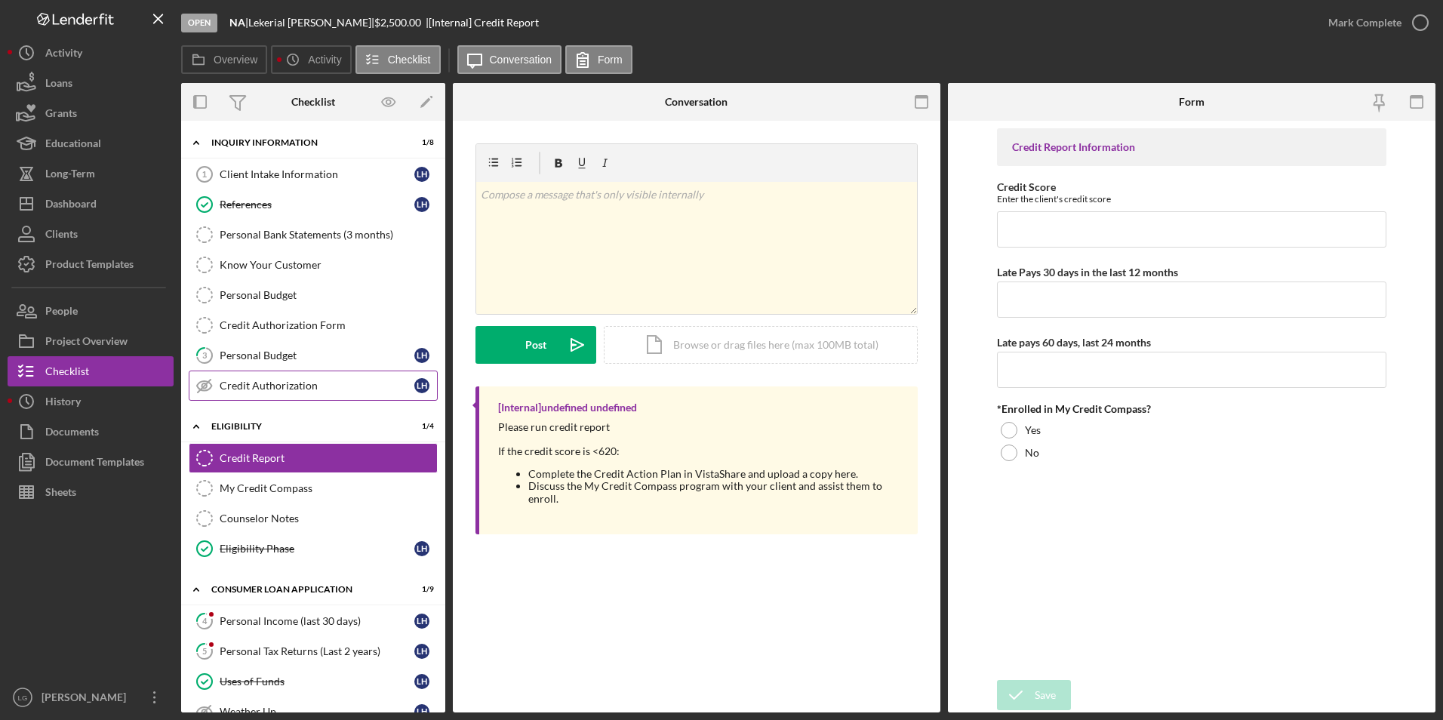
scroll to position [151, 0]
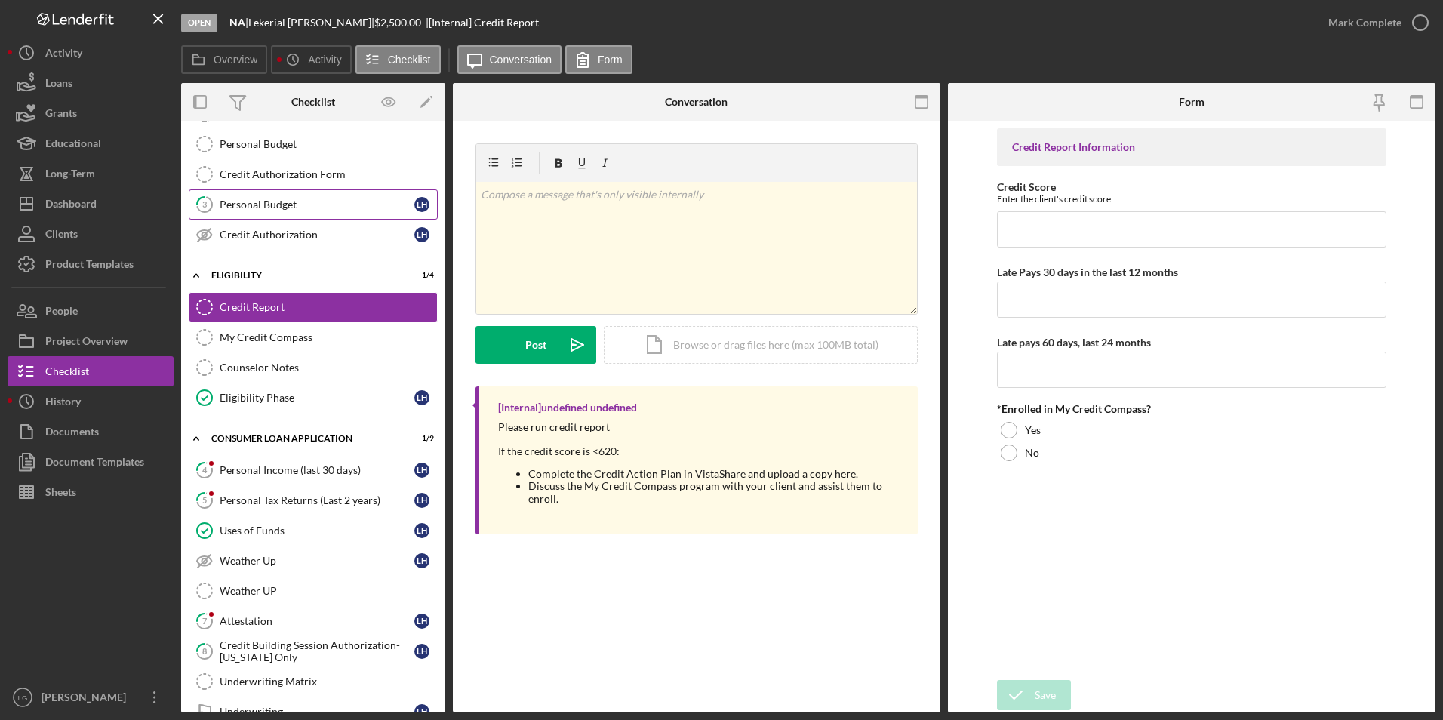
click at [260, 207] on div "Personal Budget" at bounding box center [317, 205] width 195 height 12
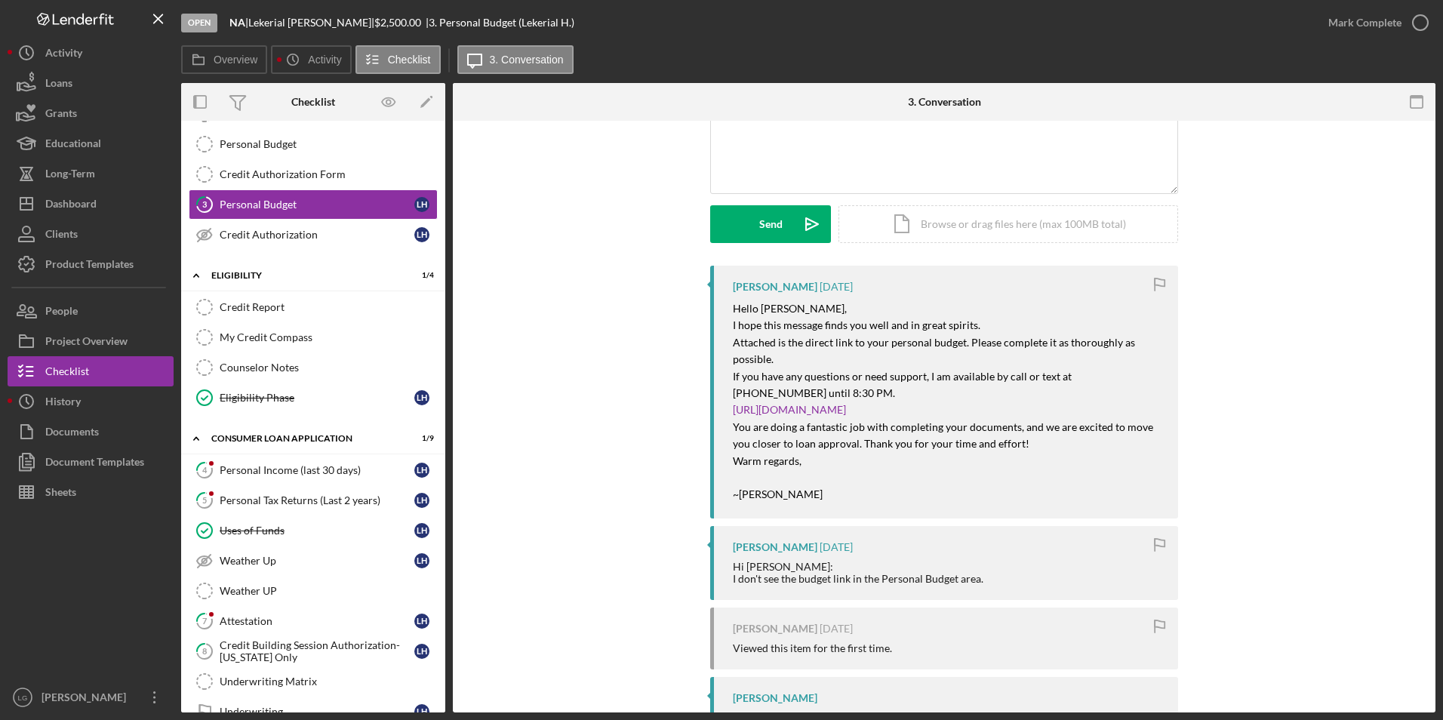
scroll to position [226, 0]
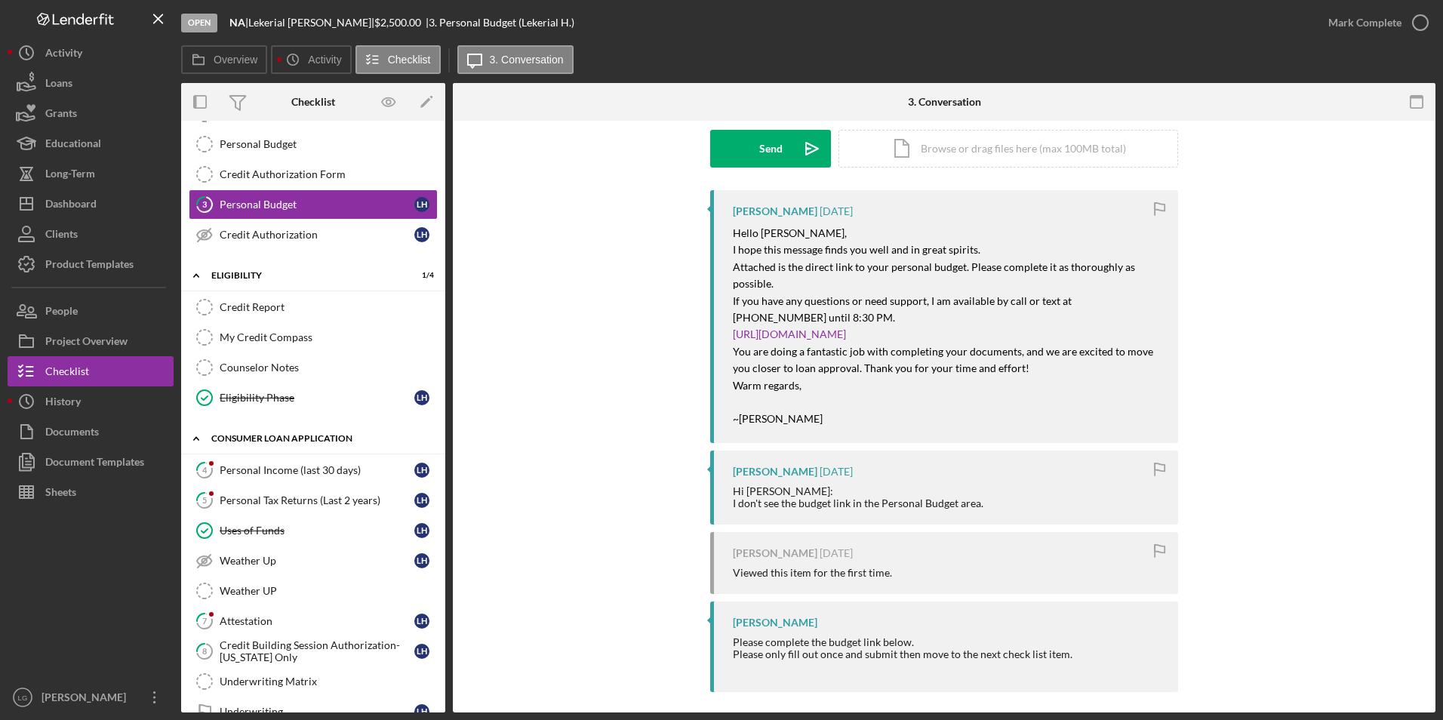
click at [289, 476] on div "Personal Income (last 30 days)" at bounding box center [317, 470] width 195 height 12
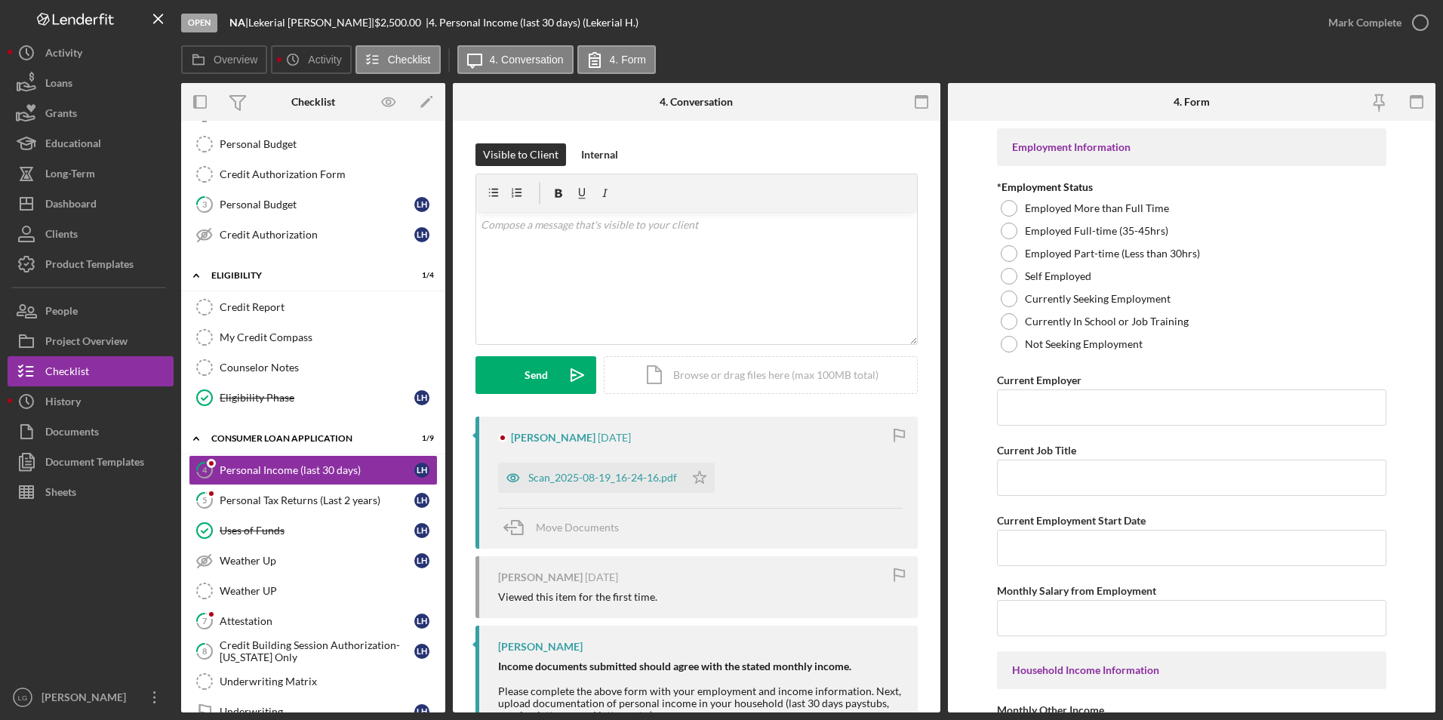
click at [627, 474] on div "Scan_2025-08-19_16-24-16.pdf" at bounding box center [602, 478] width 149 height 12
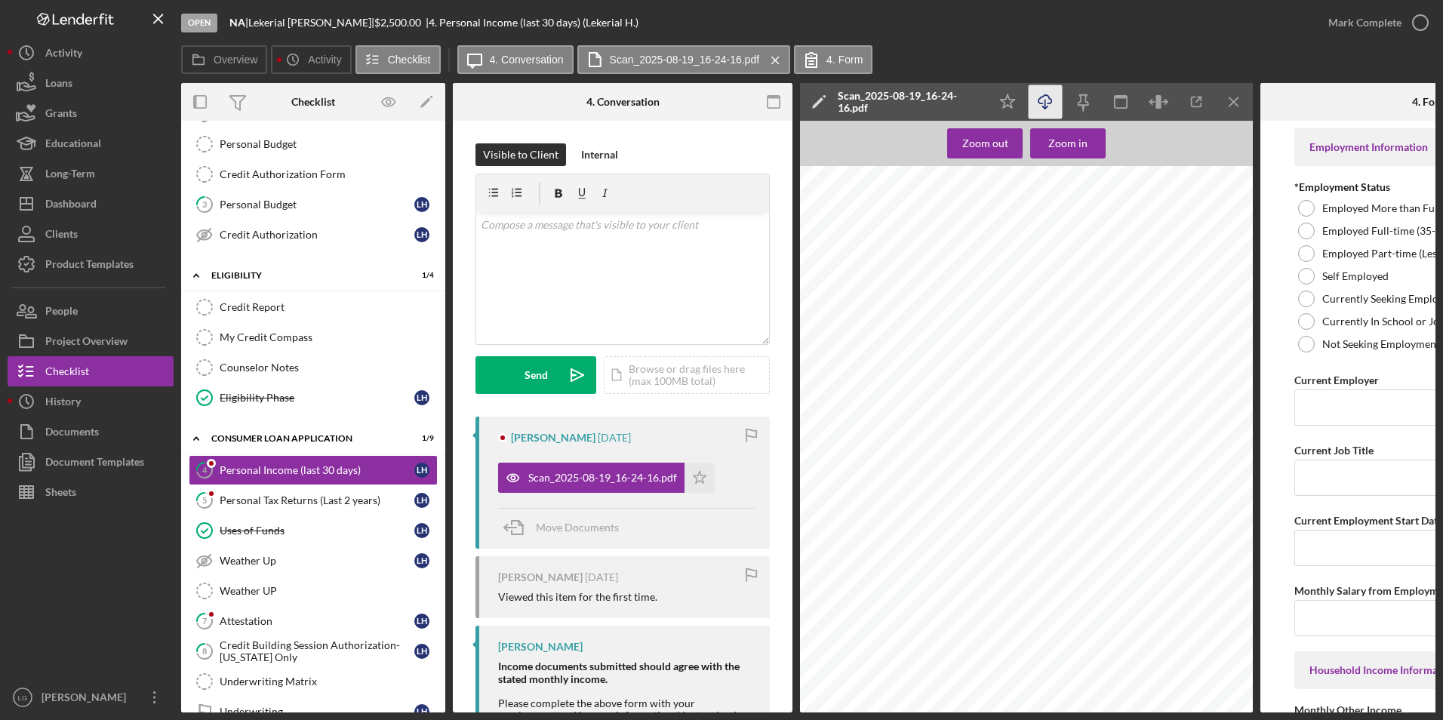
click at [1054, 109] on icon "Icon/Download" at bounding box center [1046, 102] width 34 height 34
drag, startPoint x: 656, startPoint y: 661, endPoint x: 590, endPoint y: 296, distance: 370.6
click at [590, 296] on div "v Color teal Color pink Remove color Add row above Add row below Add column bef…" at bounding box center [622, 278] width 293 height 132
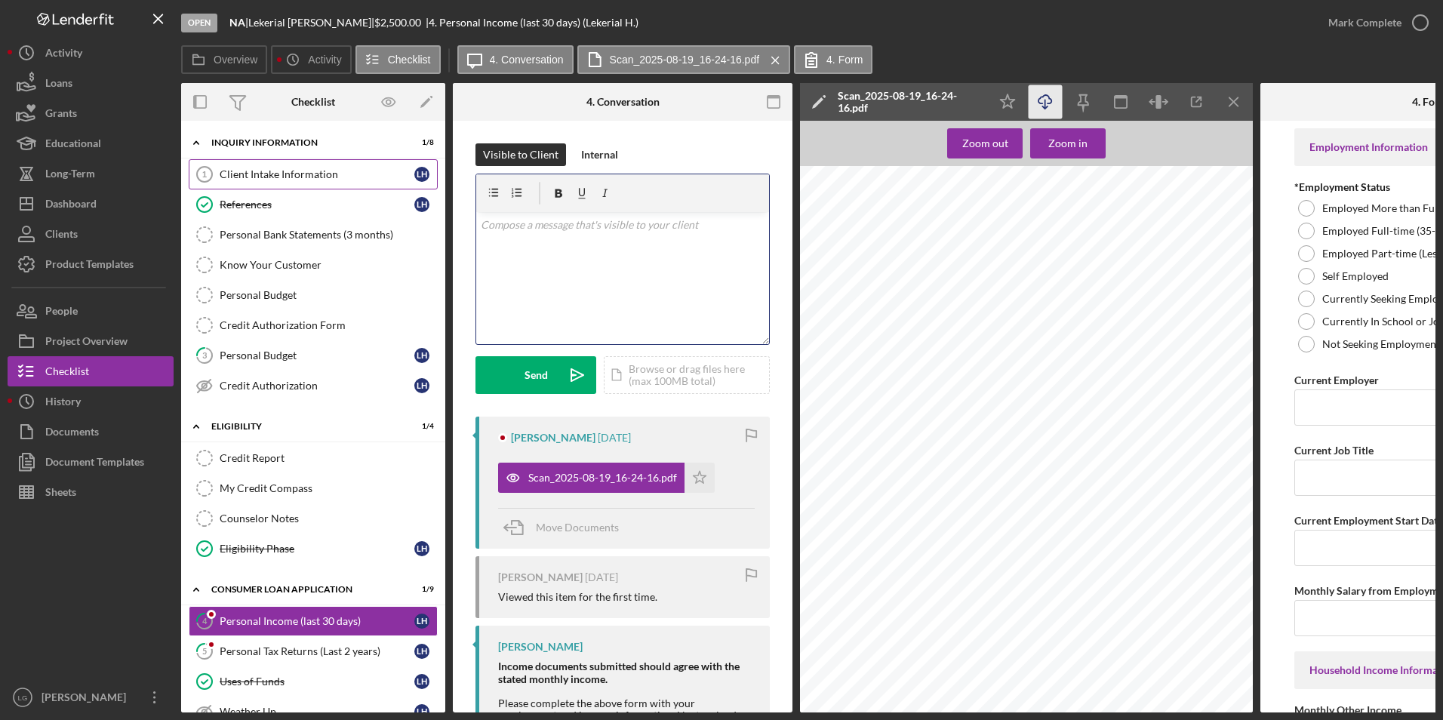
click at [319, 175] on div "Client Intake Information" at bounding box center [317, 174] width 195 height 12
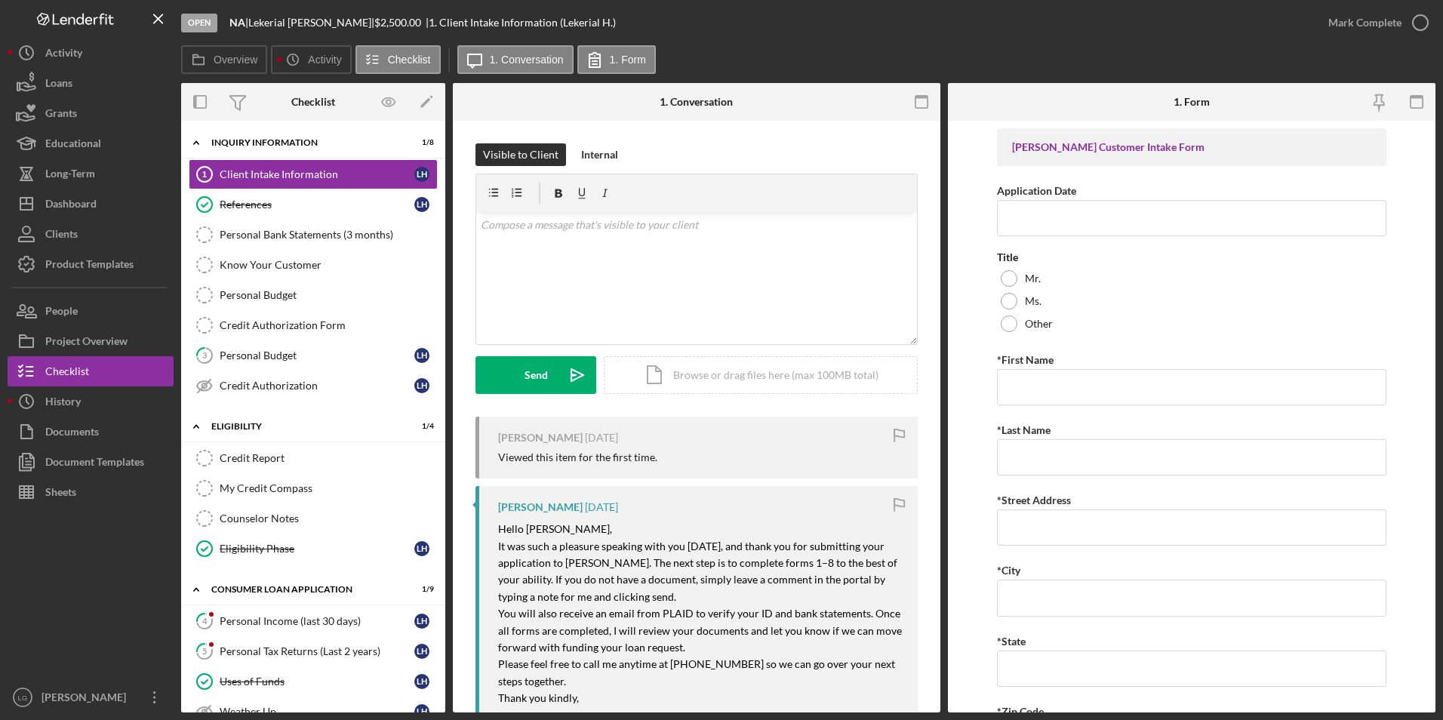
scroll to position [151, 0]
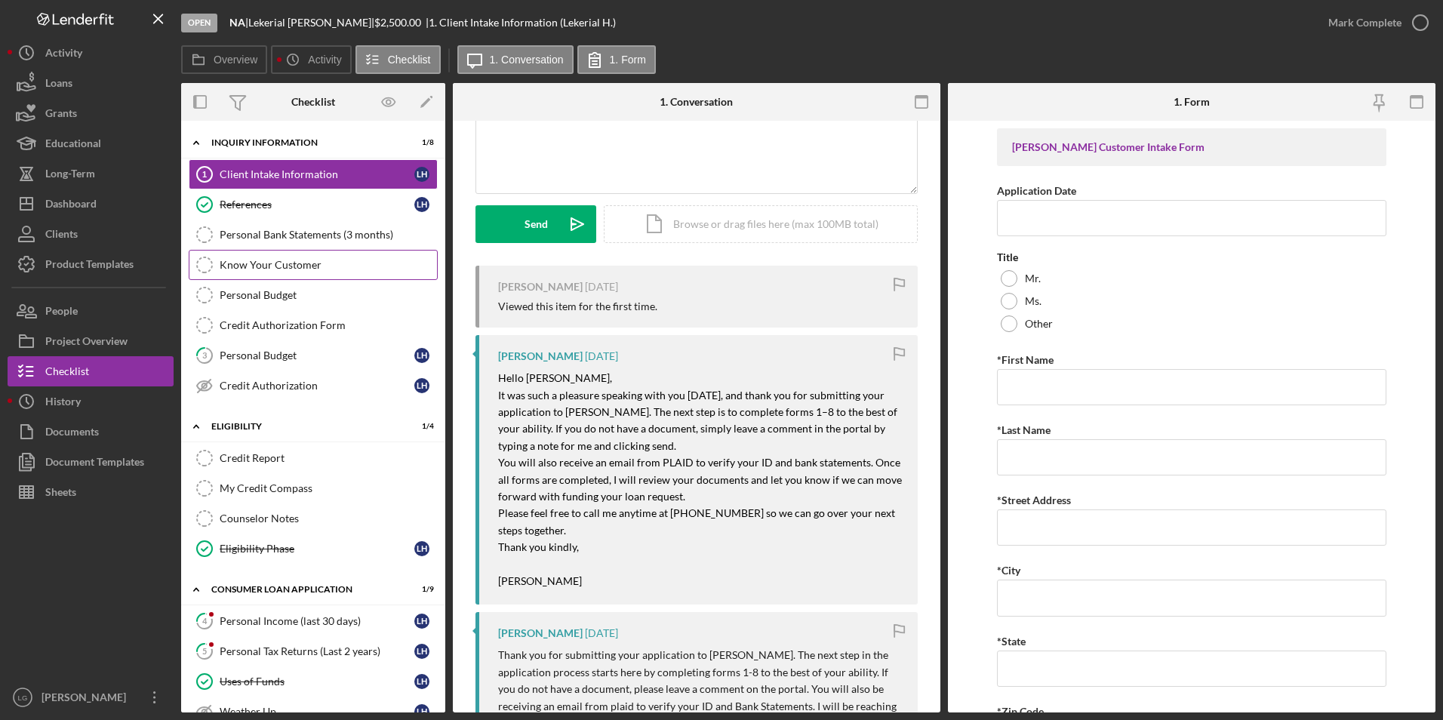
drag, startPoint x: 257, startPoint y: 209, endPoint x: 352, endPoint y: 266, distance: 110.7
click at [257, 209] on div "References" at bounding box center [317, 205] width 195 height 12
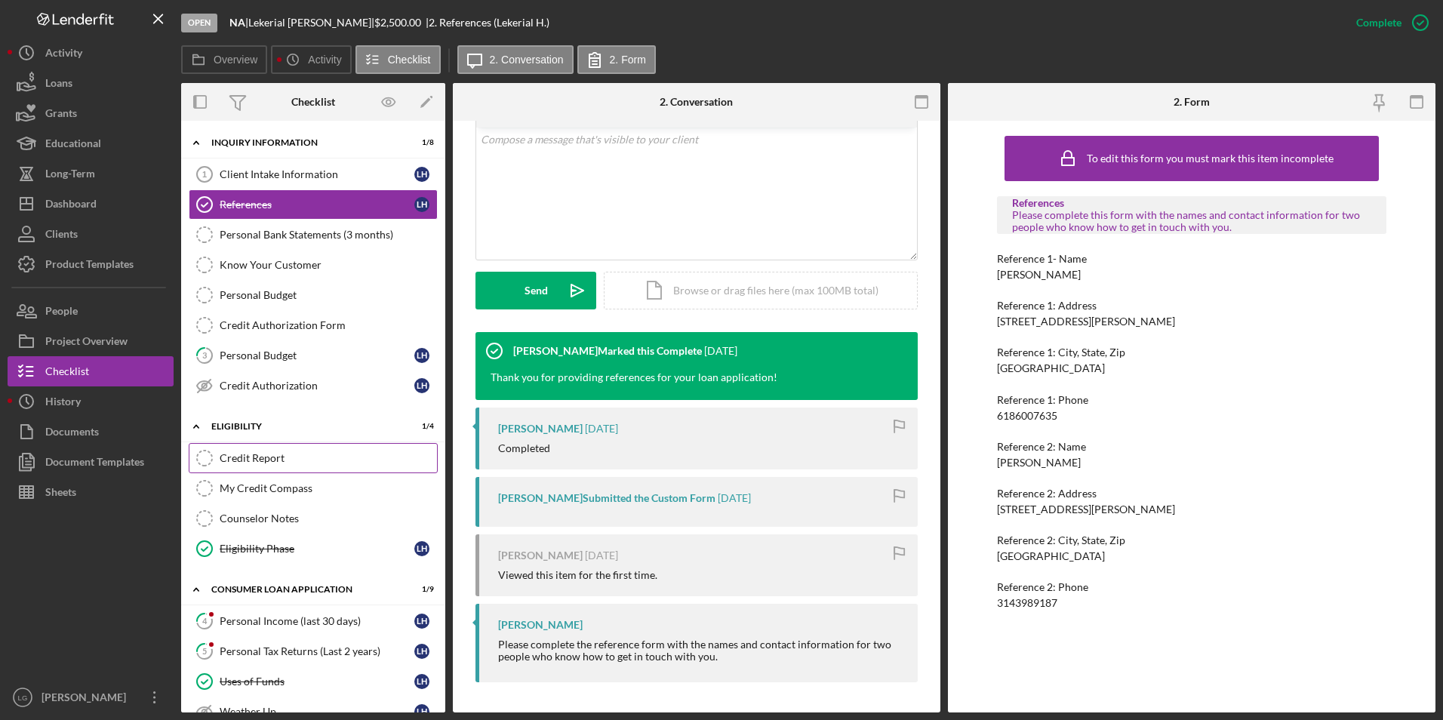
scroll to position [151, 0]
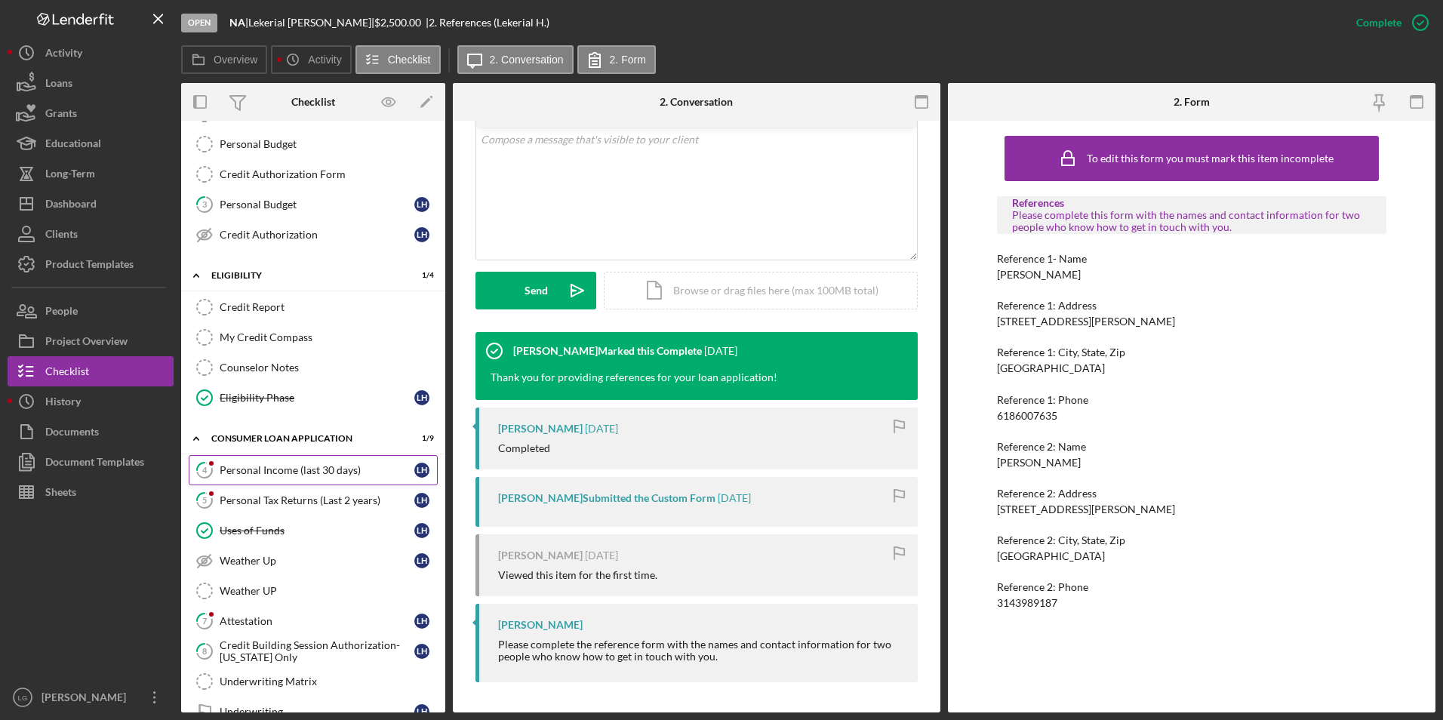
click at [254, 467] on div "Personal Income (last 30 days)" at bounding box center [317, 470] width 195 height 12
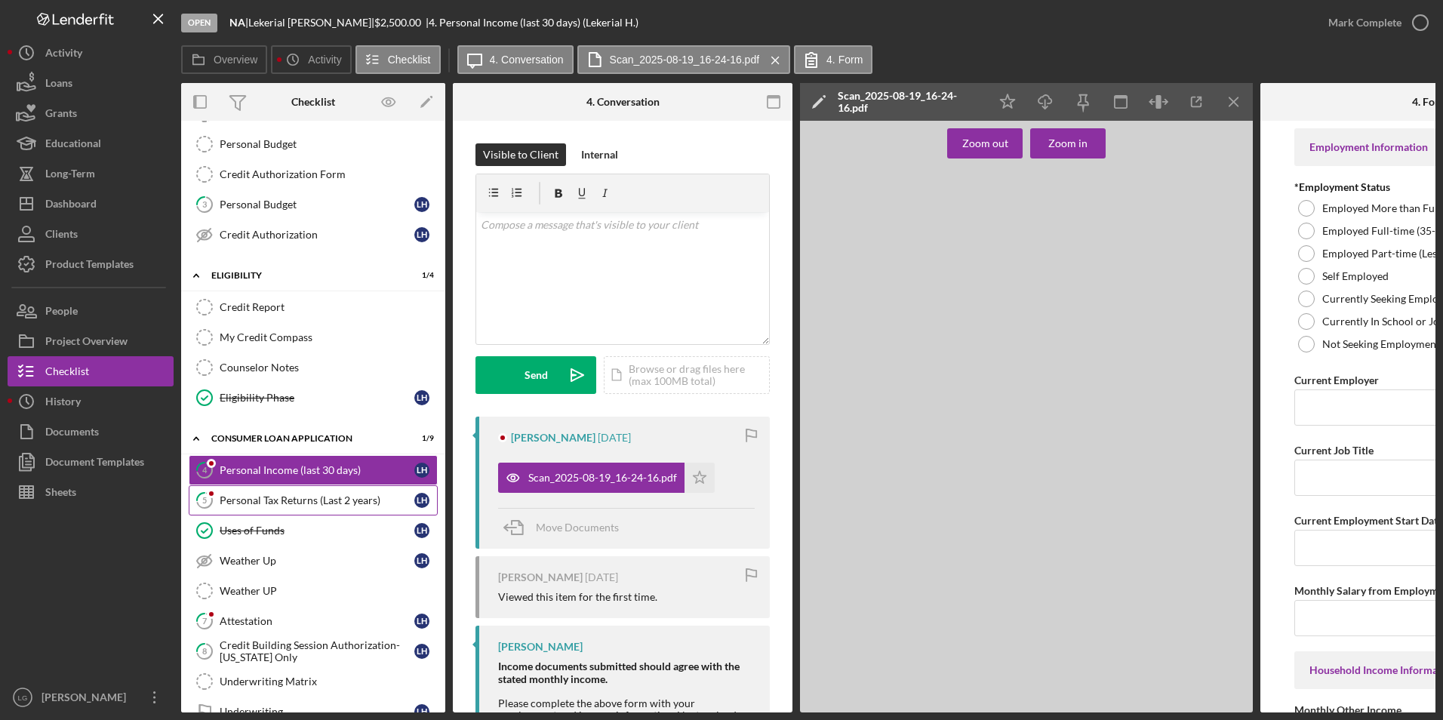
click at [273, 509] on link "5 Personal Tax Returns (Last 2 years) L H" at bounding box center [313, 500] width 249 height 30
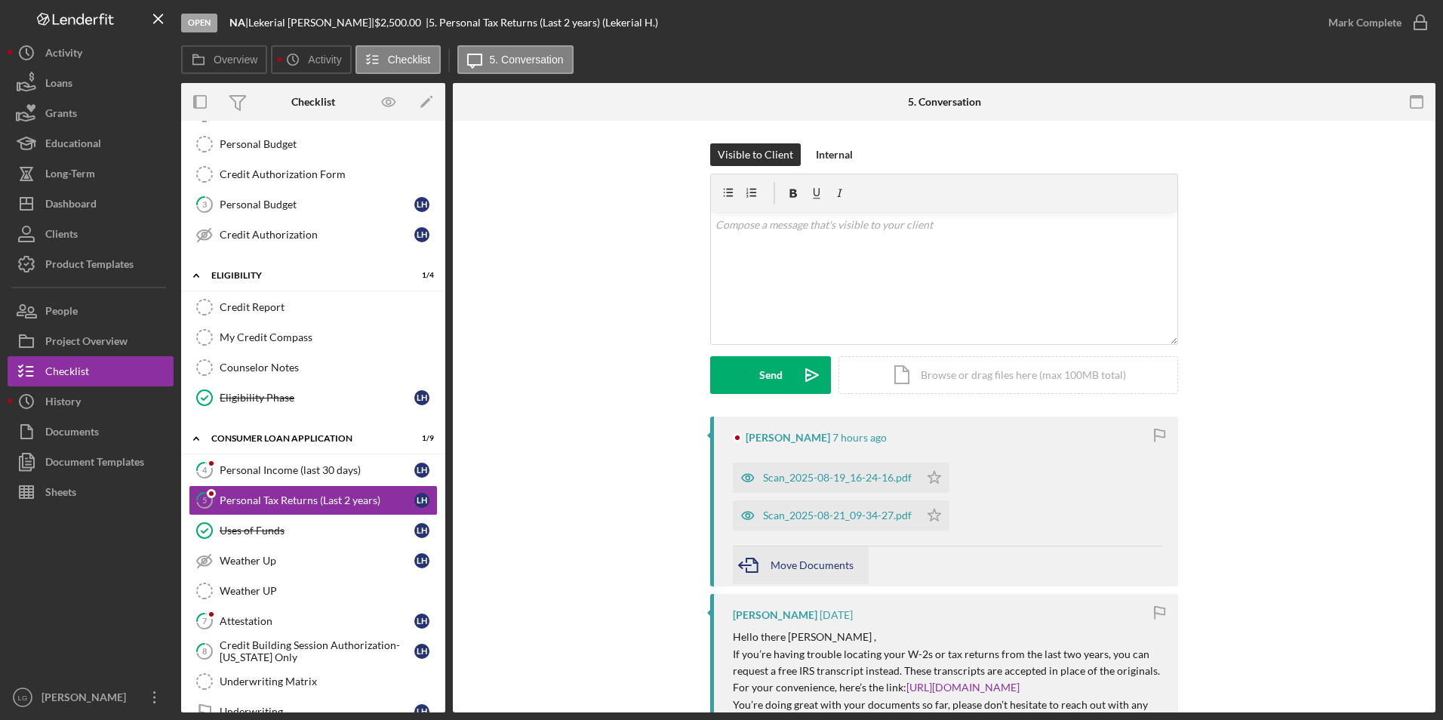
scroll to position [226, 0]
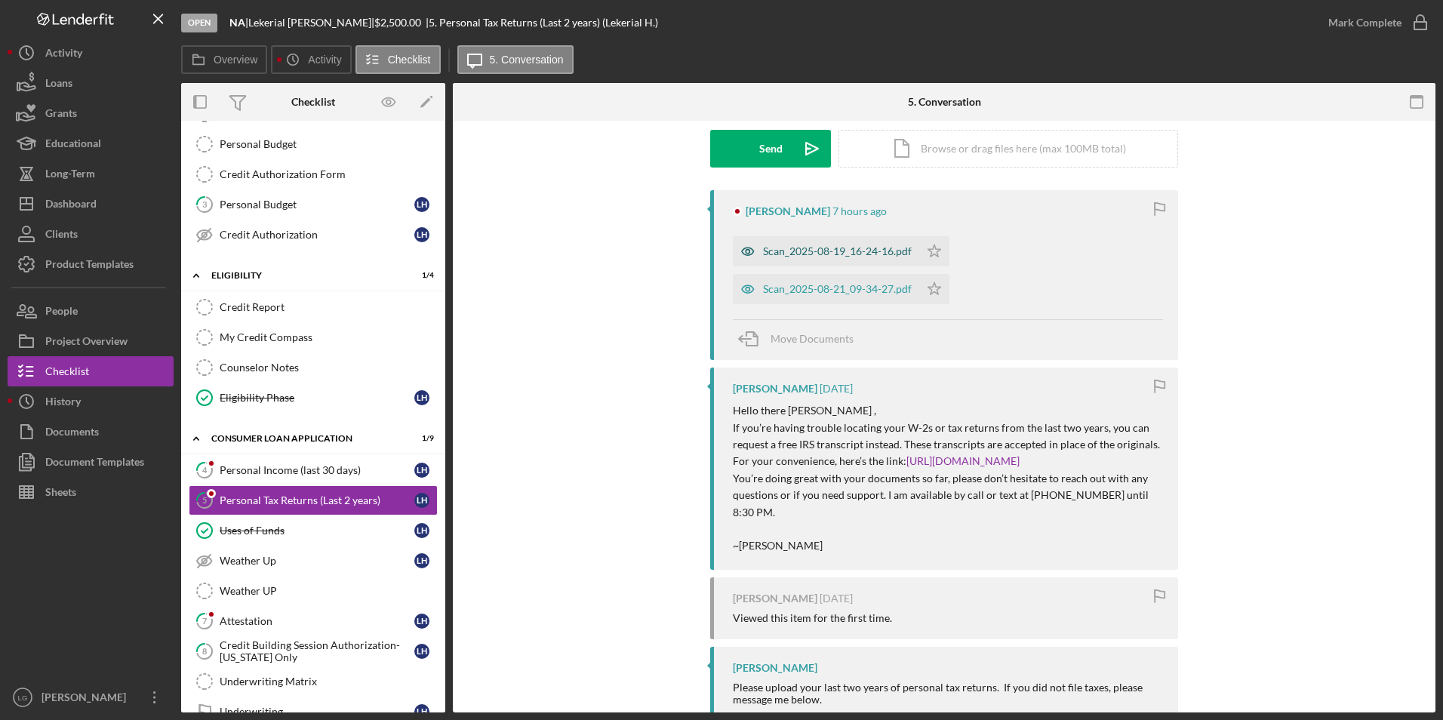
click at [820, 247] on div "Scan_2025-08-19_16-24-16.pdf" at bounding box center [837, 251] width 149 height 12
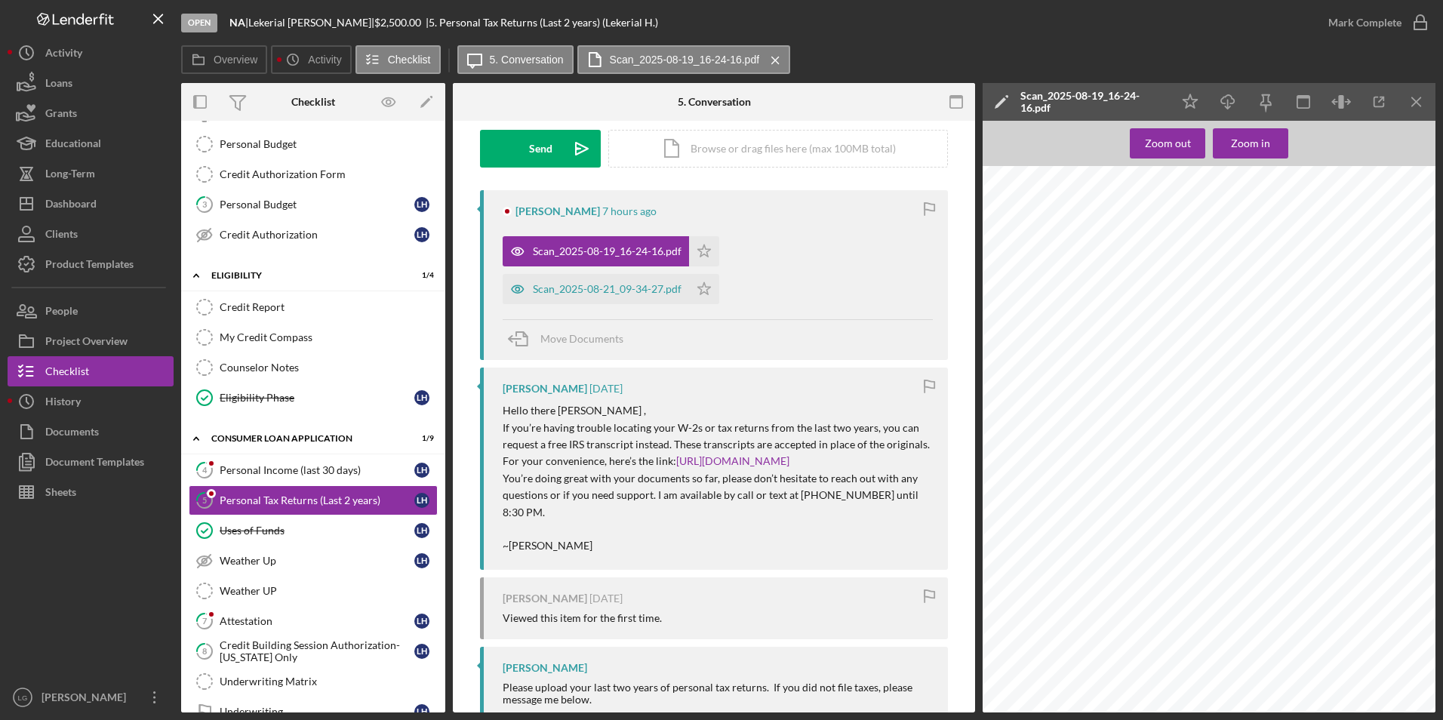
scroll to position [1856, 0]
click at [578, 285] on div "Scan_2025-08-21_09-34-27.pdf" at bounding box center [607, 289] width 149 height 12
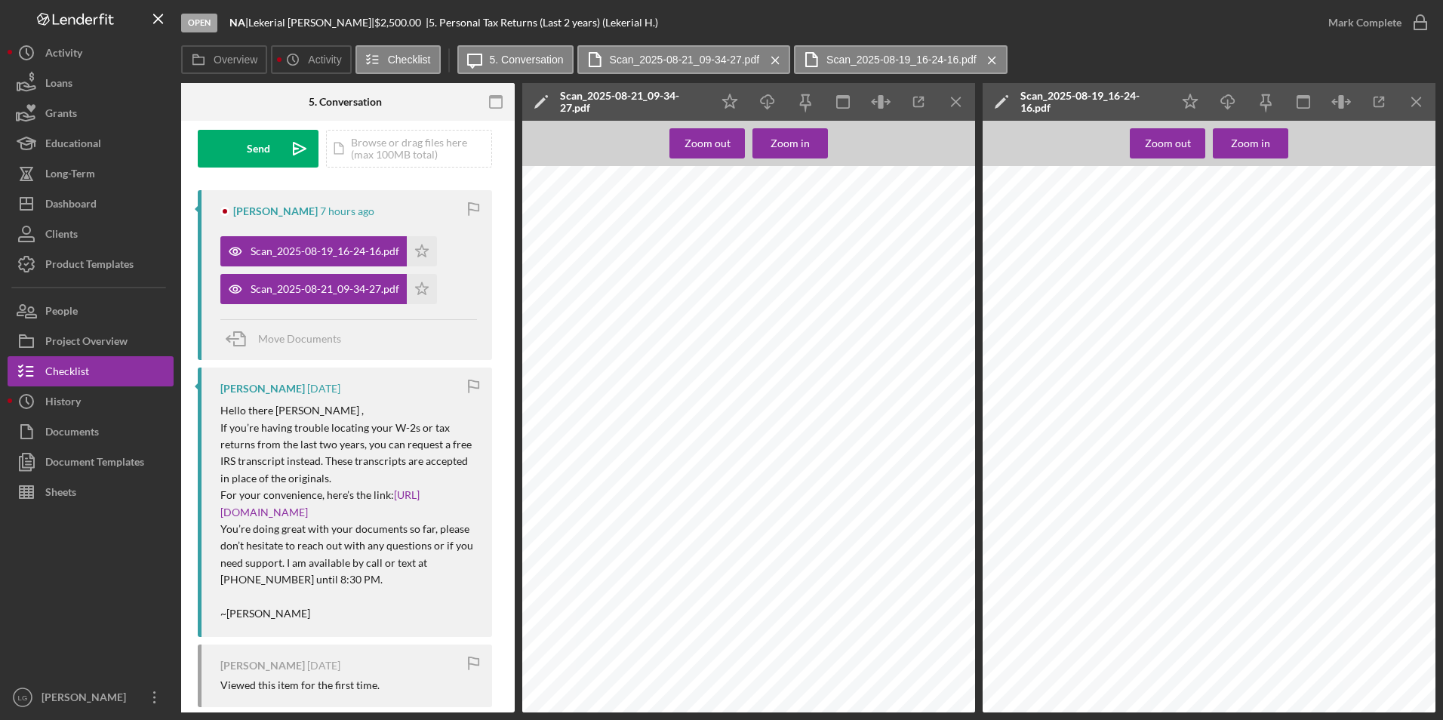
scroll to position [120, 0]
click at [769, 99] on icon "Icon/Download" at bounding box center [768, 102] width 34 height 34
click at [356, 250] on div "Scan_2025-08-19_16-24-16.pdf" at bounding box center [325, 251] width 149 height 12
click at [282, 340] on span "Move Documents" at bounding box center [299, 338] width 83 height 13
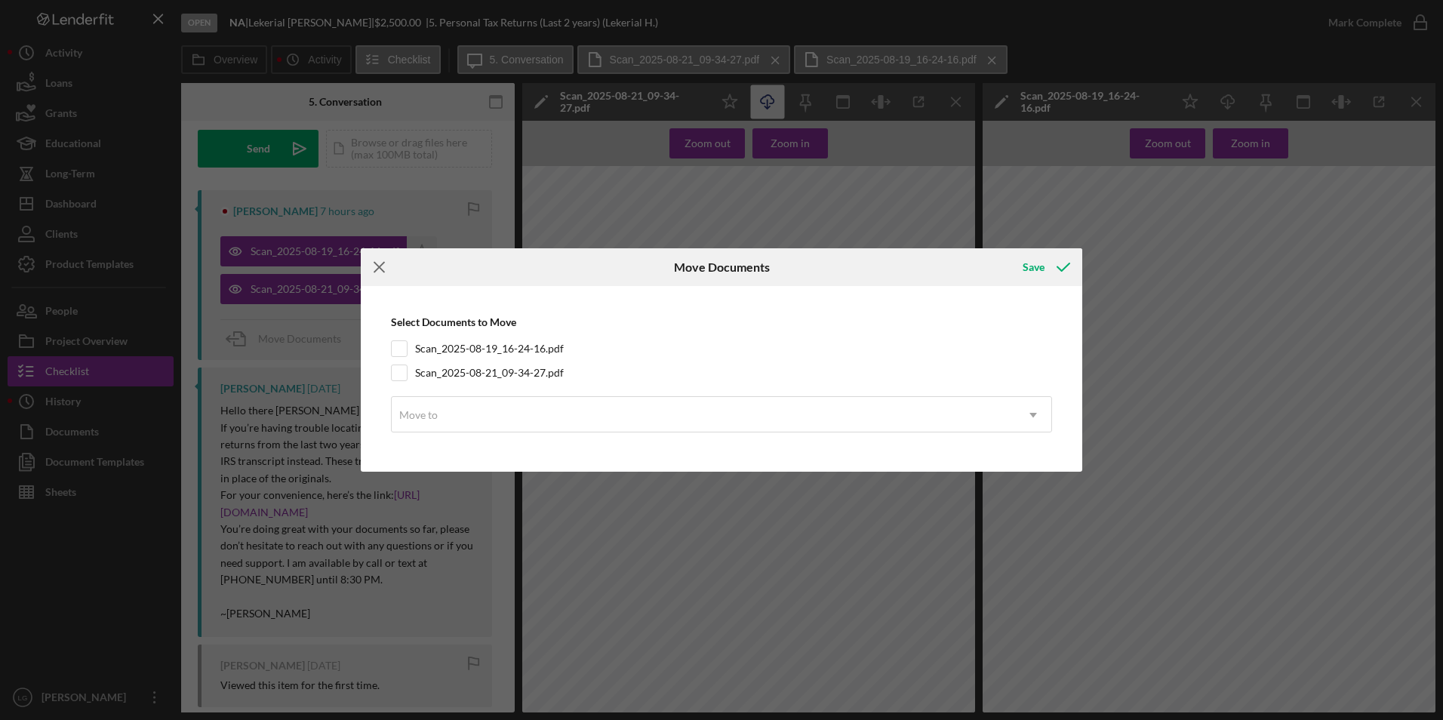
click at [382, 267] on icon "Icon/Menu Close" at bounding box center [380, 267] width 38 height 38
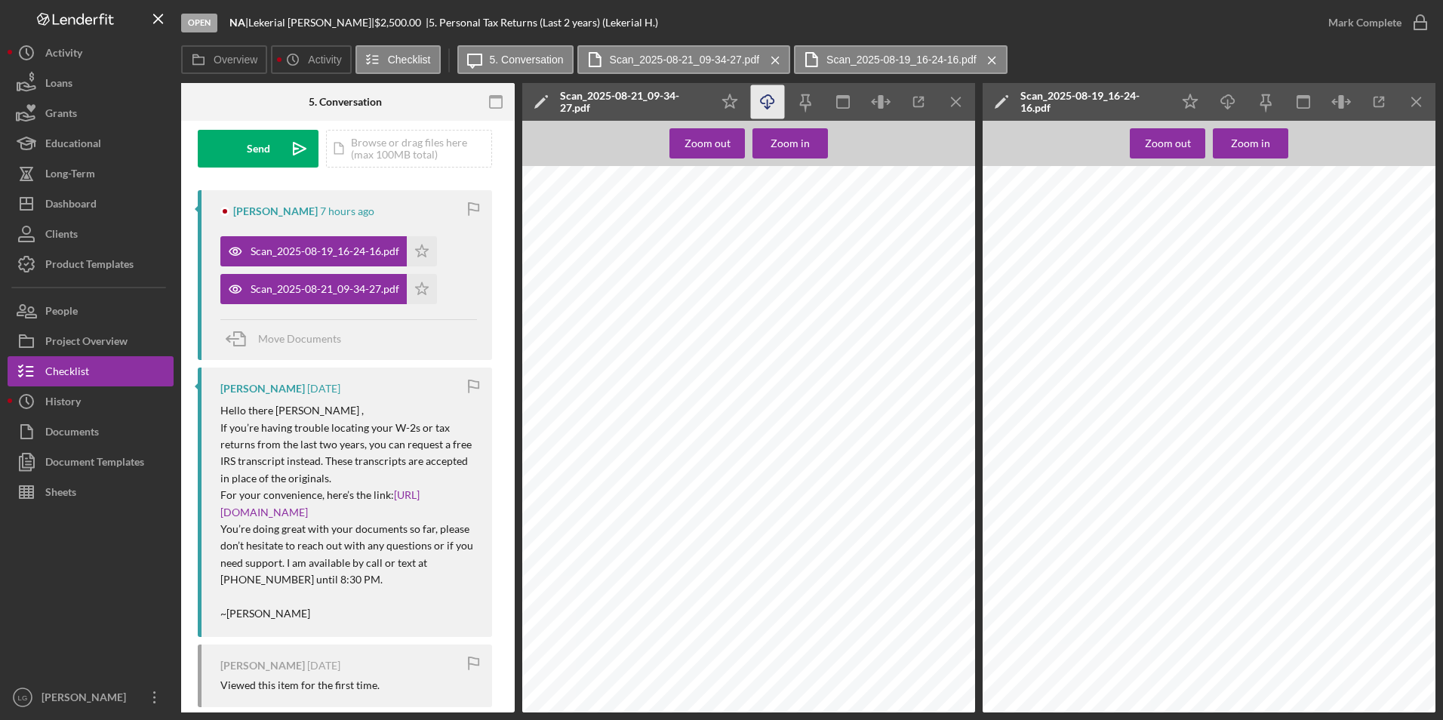
click at [764, 100] on icon "Icon/Download" at bounding box center [768, 102] width 34 height 34
click at [108, 202] on button "Icon/Dashboard Dashboard" at bounding box center [91, 204] width 166 height 30
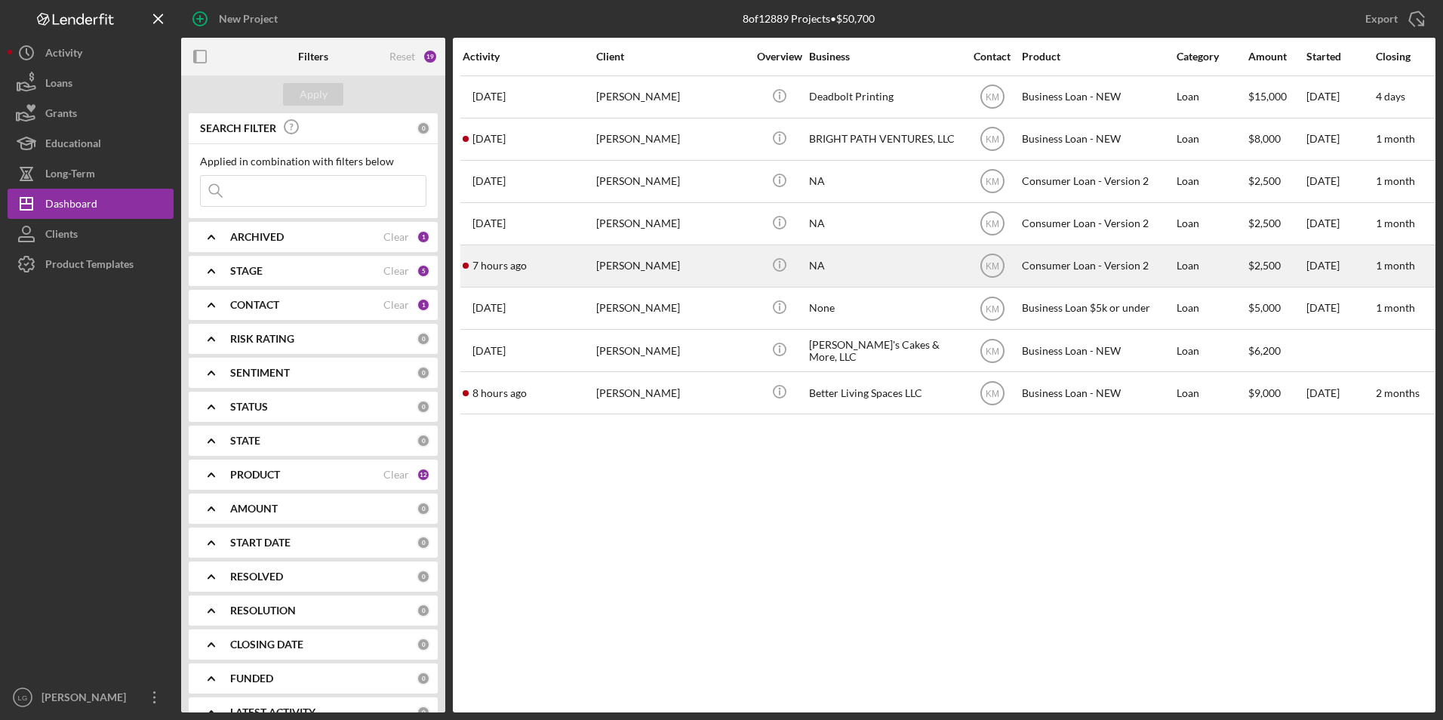
click at [554, 271] on div "7 hours ago [PERSON_NAME]" at bounding box center [529, 266] width 132 height 40
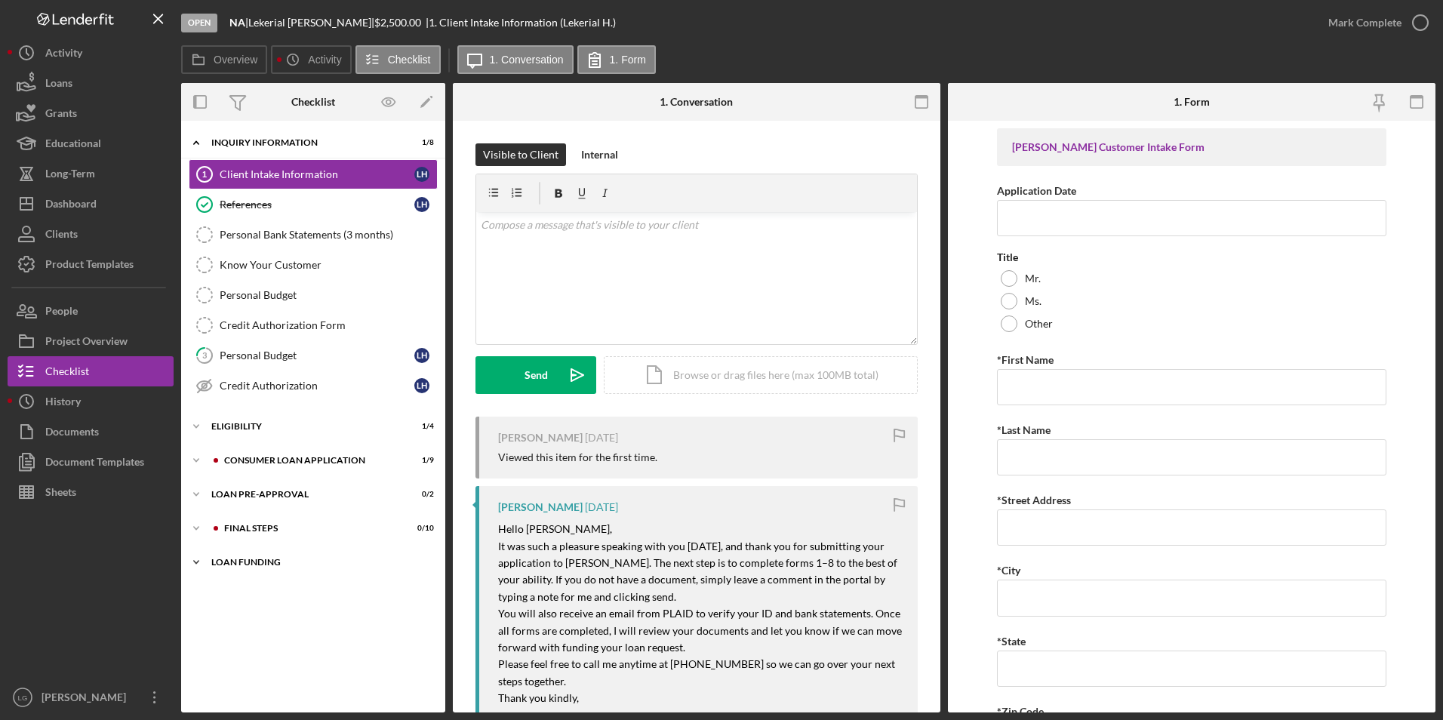
click at [252, 562] on div "Loan Funding" at bounding box center [318, 562] width 215 height 9
click at [248, 535] on div "Icon/Expander FINAL STEPS 0 / 10" at bounding box center [313, 528] width 264 height 30
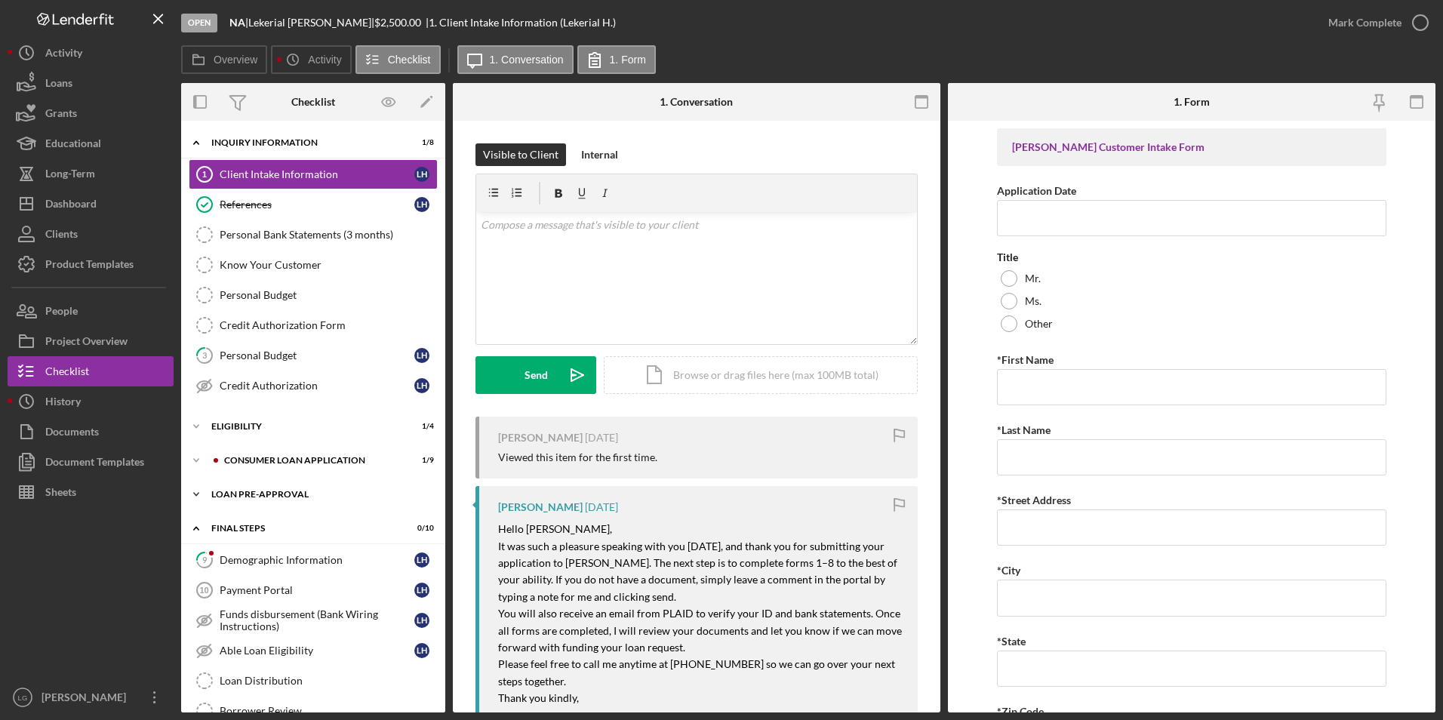
click at [248, 490] on div "Loan Pre-Approval" at bounding box center [318, 494] width 215 height 9
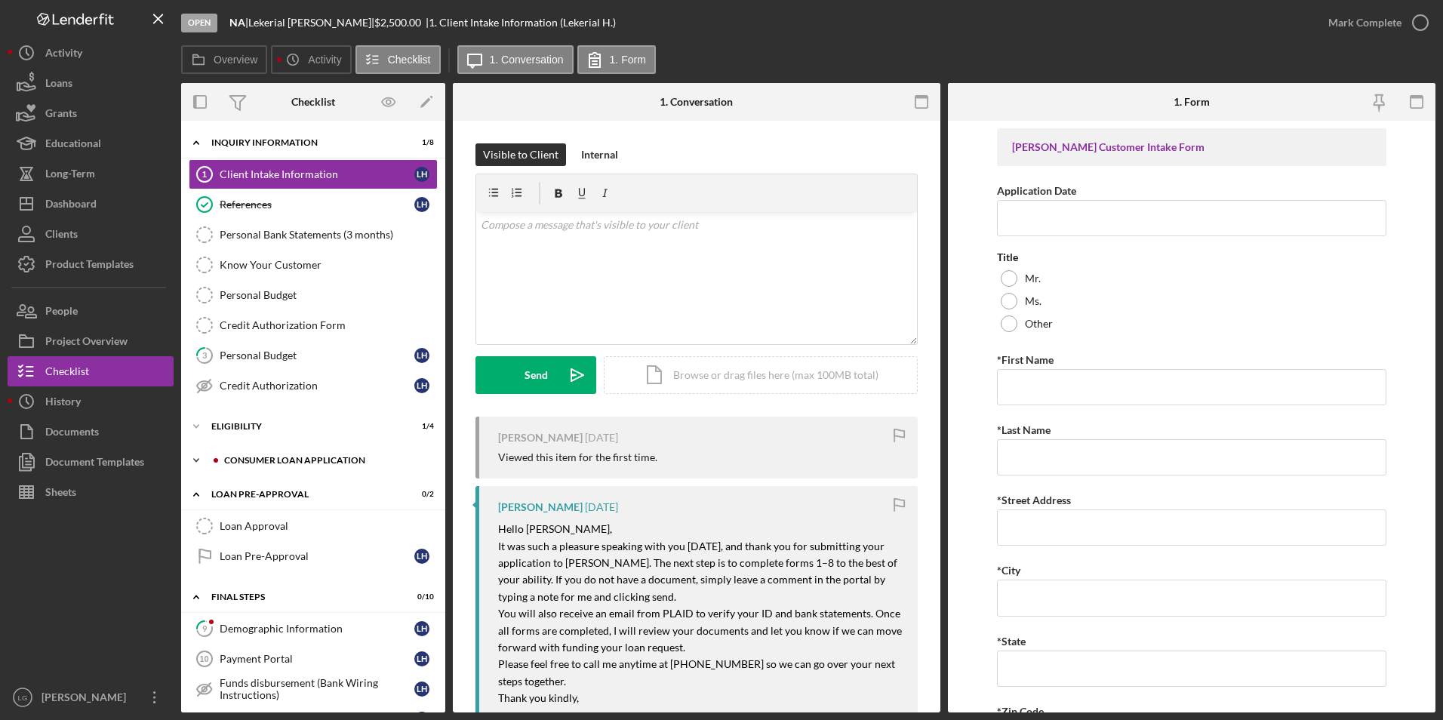
click at [245, 458] on div "Consumer Loan Application" at bounding box center [325, 460] width 202 height 9
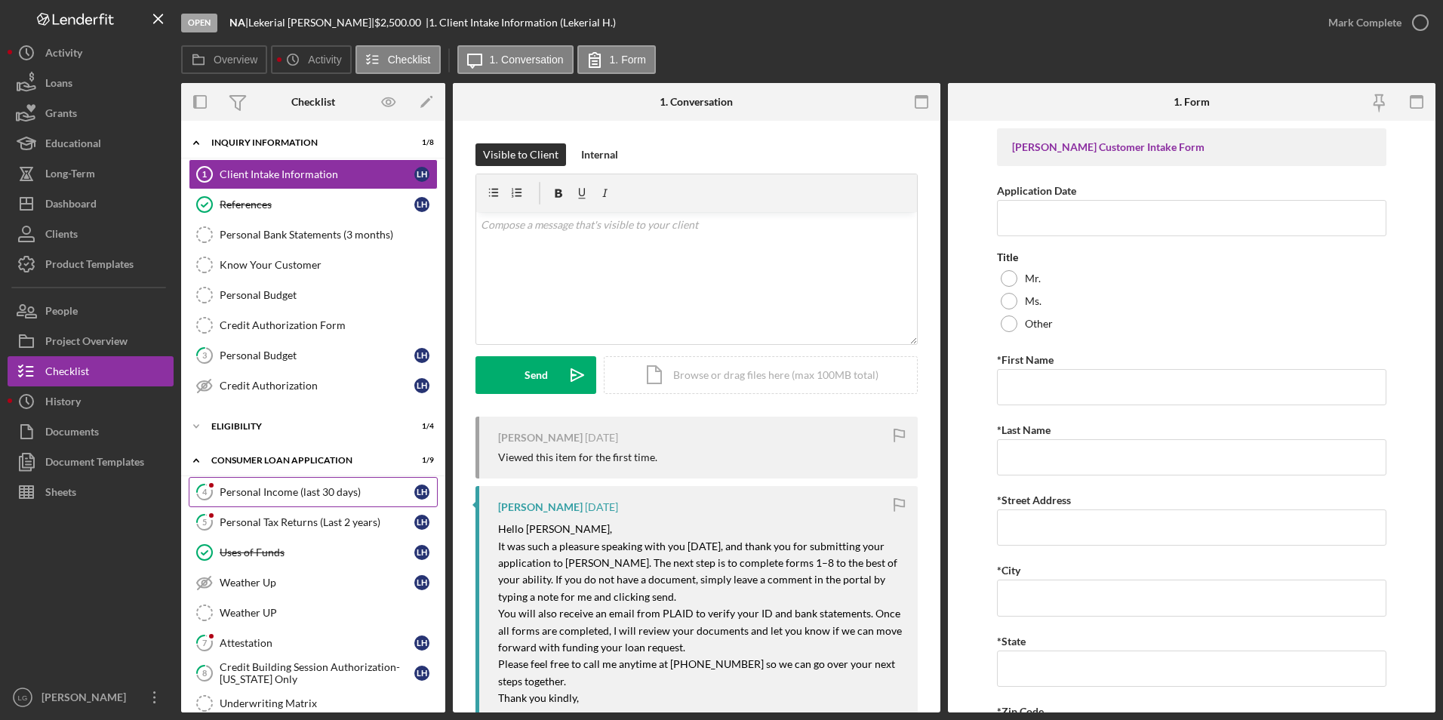
scroll to position [226, 0]
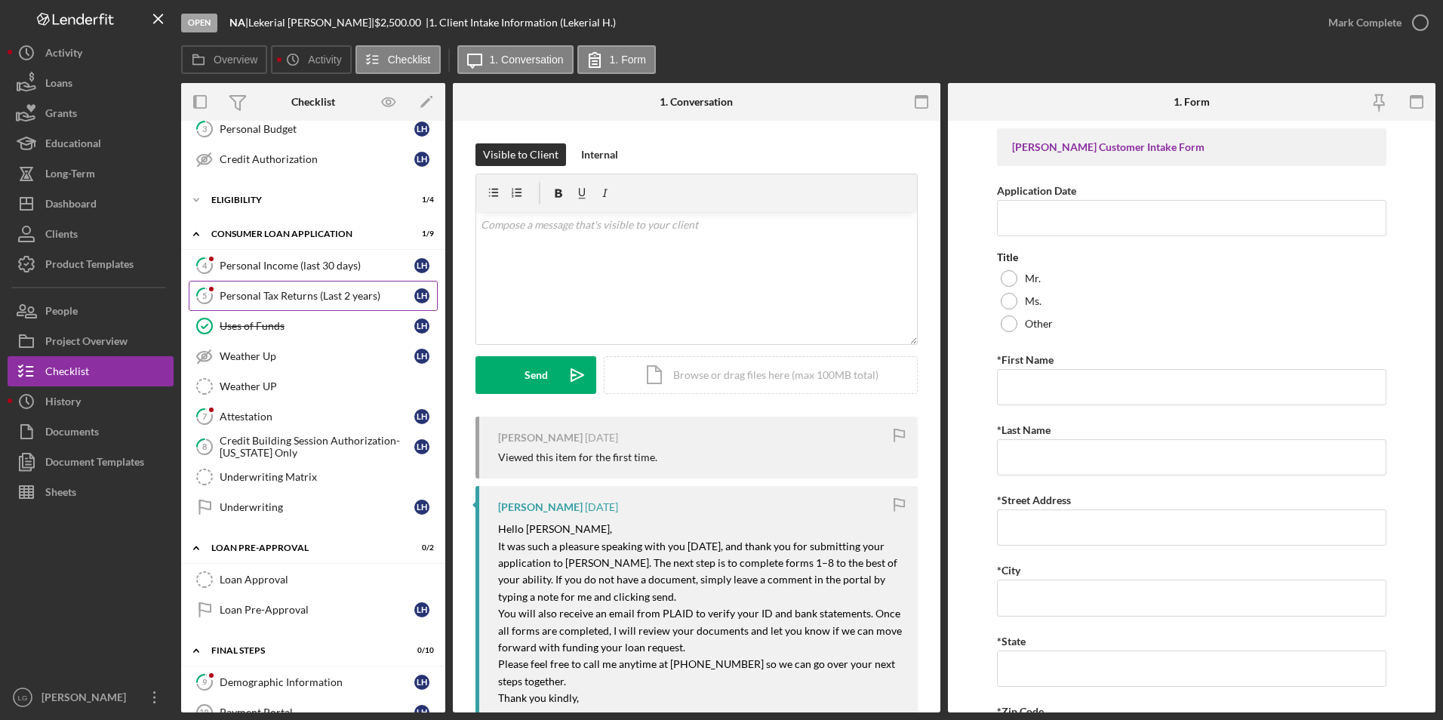
click at [260, 297] on div "Personal Tax Returns (Last 2 years)" at bounding box center [317, 296] width 195 height 12
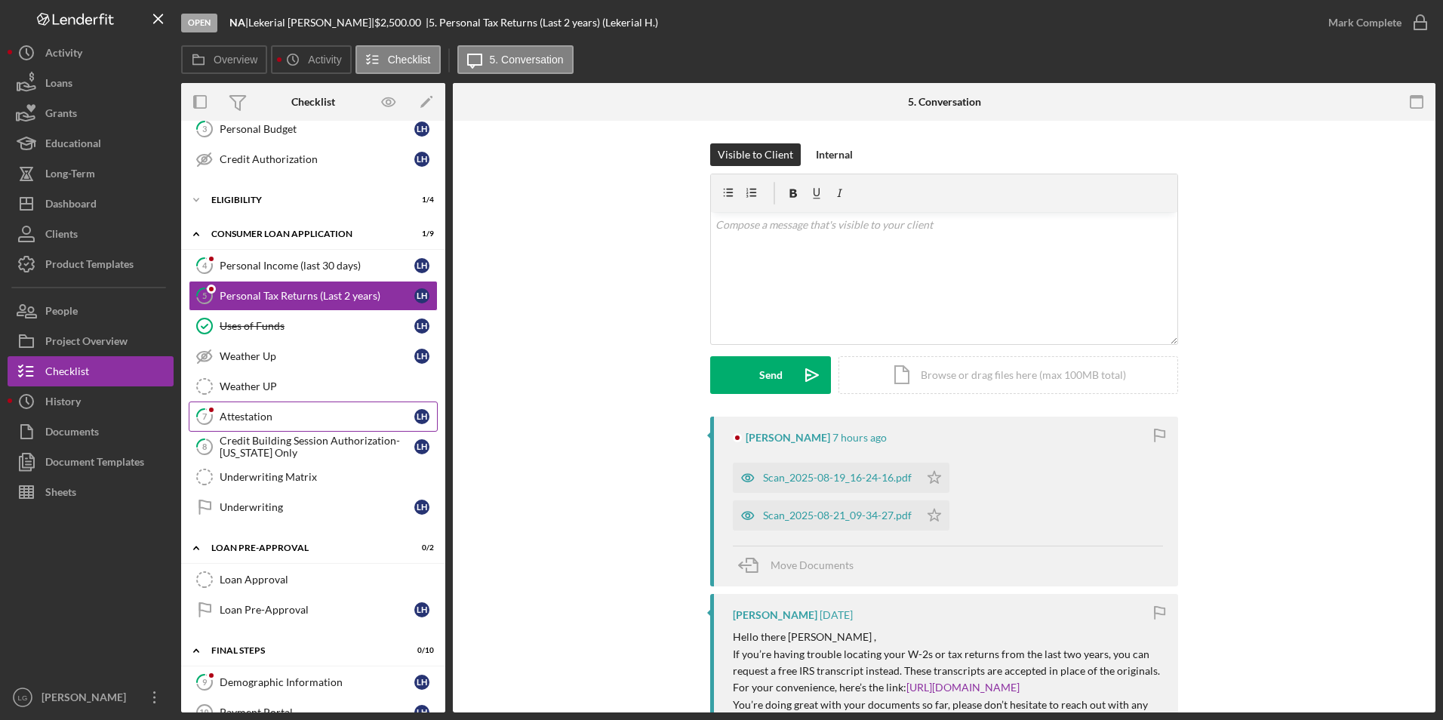
click at [213, 424] on icon "7" at bounding box center [205, 417] width 38 height 38
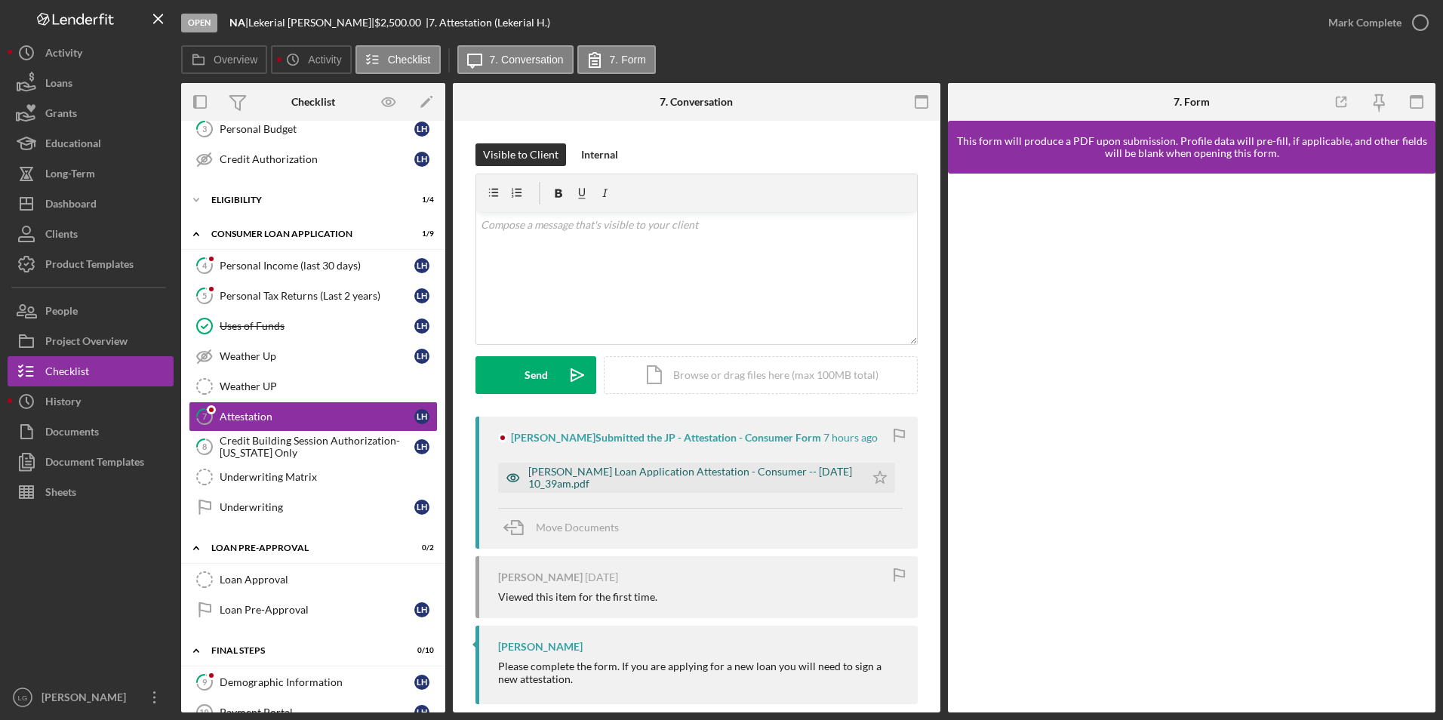
click at [736, 476] on div "[PERSON_NAME] Loan Application Attestation - Consumer -- [DATE] 10_39am.pdf" at bounding box center [692, 478] width 329 height 24
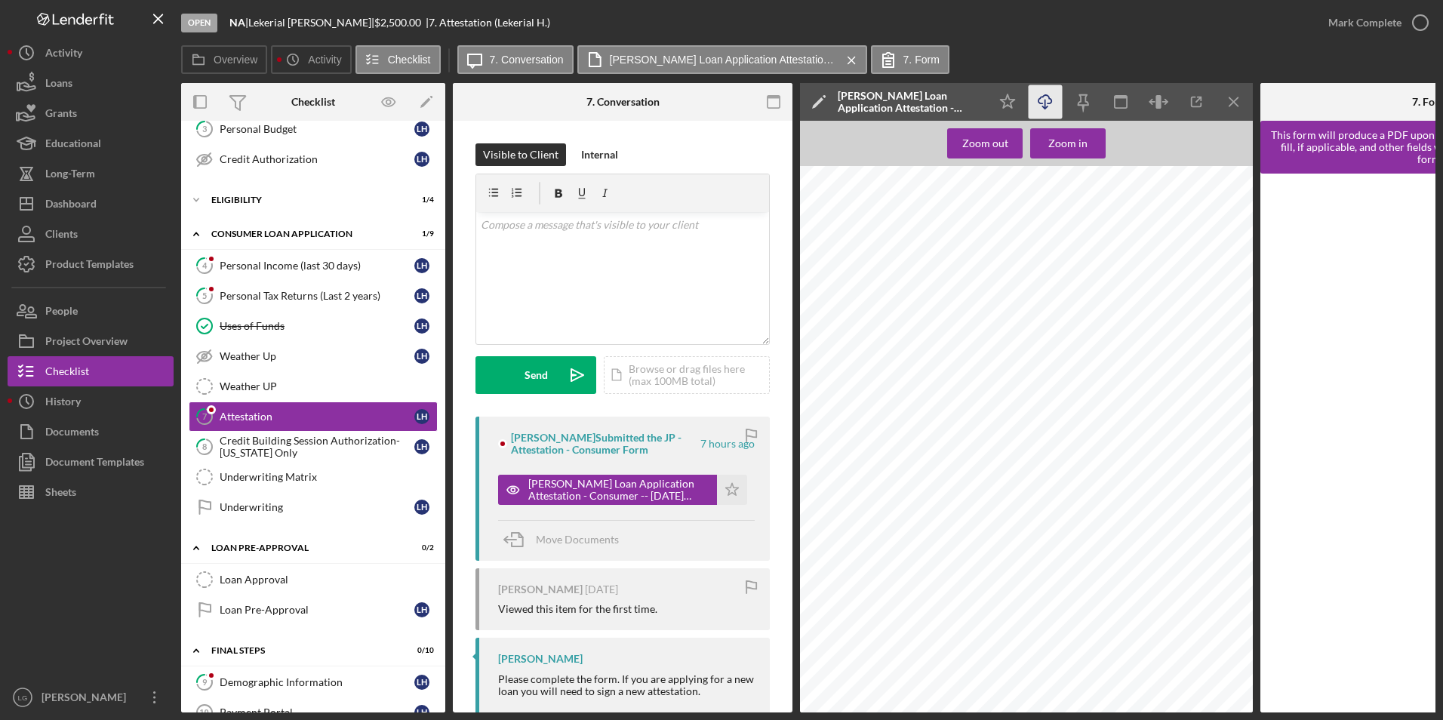
click at [1045, 99] on icon "Icon/Download" at bounding box center [1046, 102] width 34 height 34
click at [96, 199] on div "Dashboard" at bounding box center [70, 206] width 51 height 34
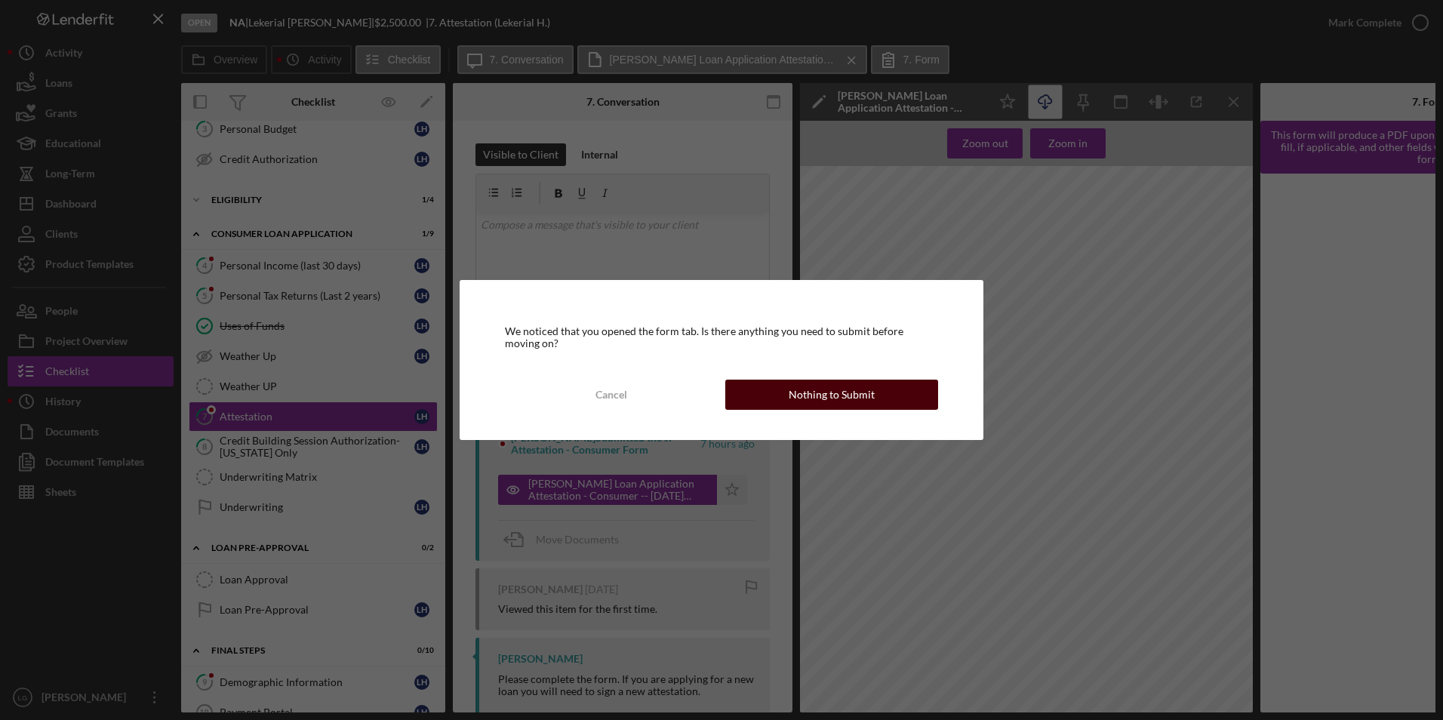
click at [806, 389] on div "Nothing to Submit" at bounding box center [832, 395] width 86 height 30
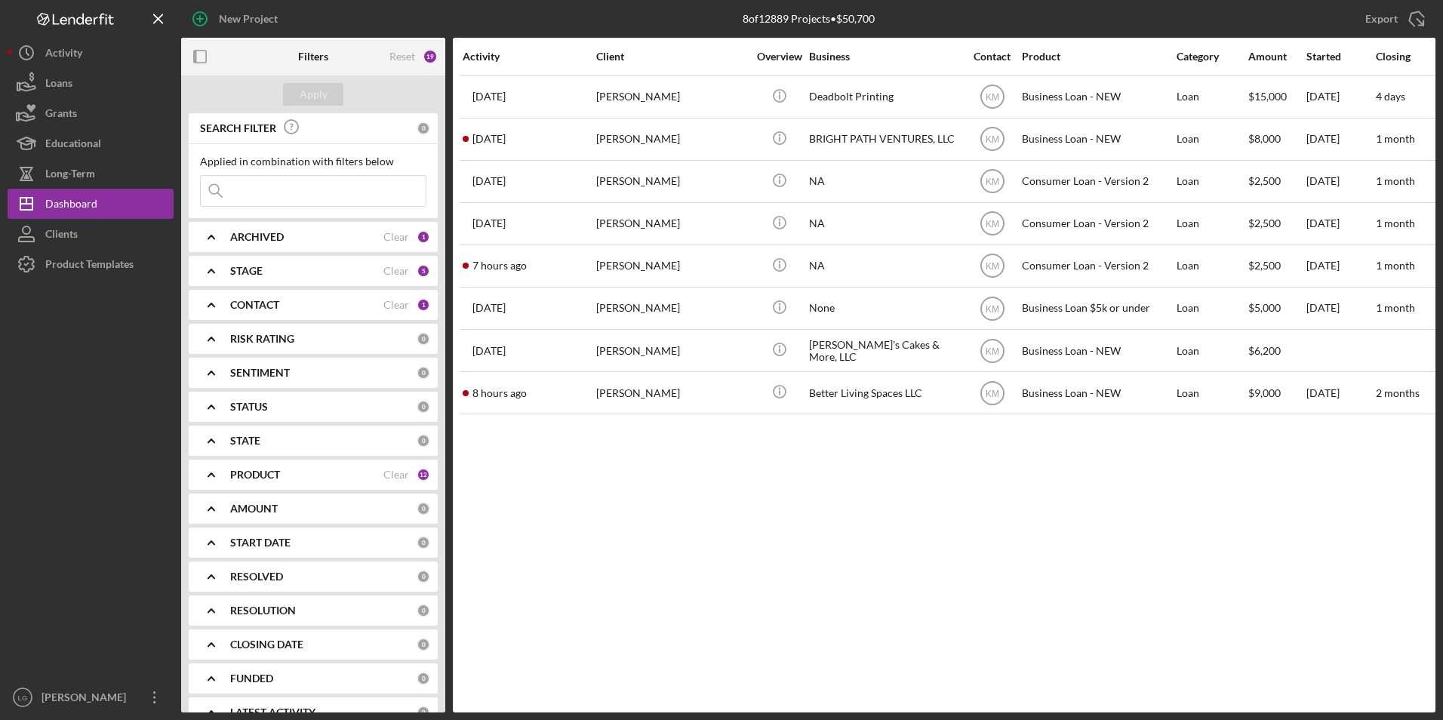
click at [266, 308] on b "CONTACT" at bounding box center [254, 305] width 49 height 12
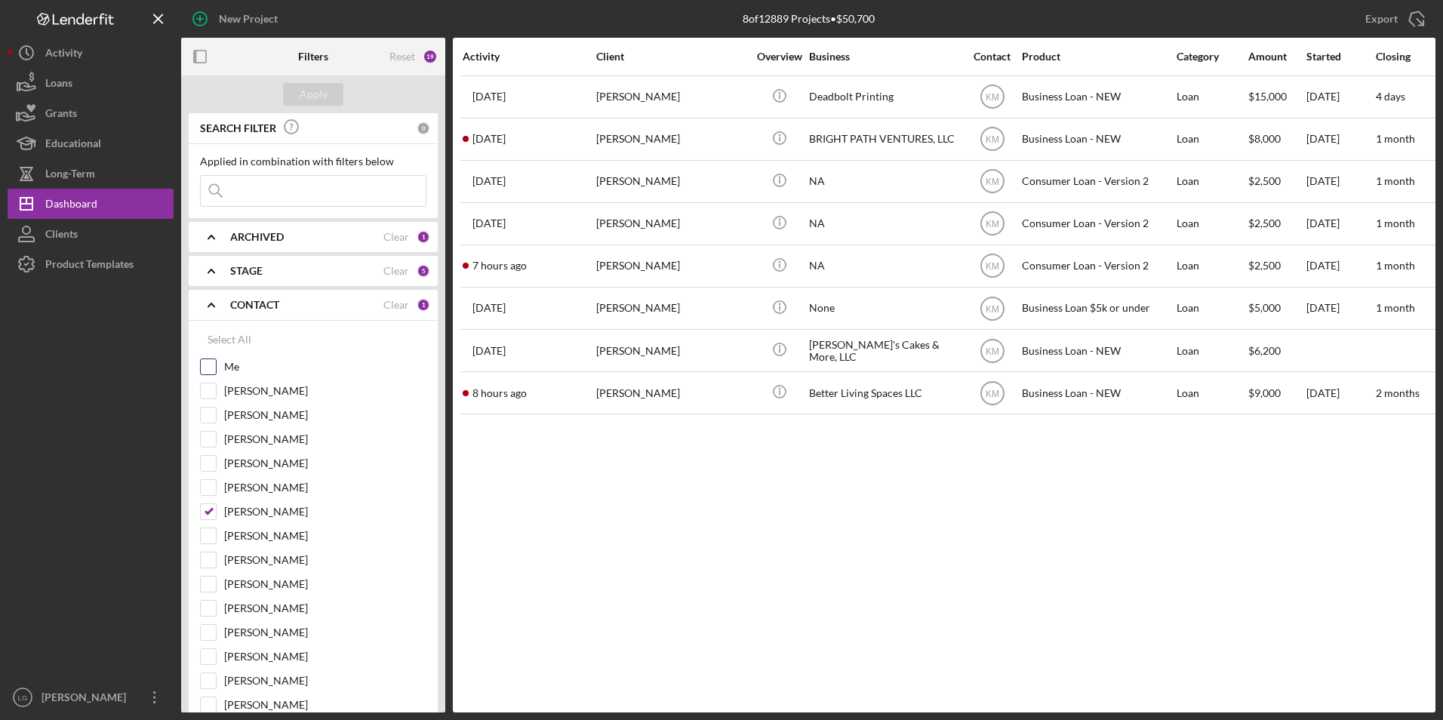
click at [210, 371] on input "Me" at bounding box center [208, 366] width 15 height 15
checkbox input "true"
click at [211, 511] on input "[PERSON_NAME]" at bounding box center [208, 511] width 15 height 15
click at [313, 94] on div "Apply" at bounding box center [314, 94] width 28 height 23
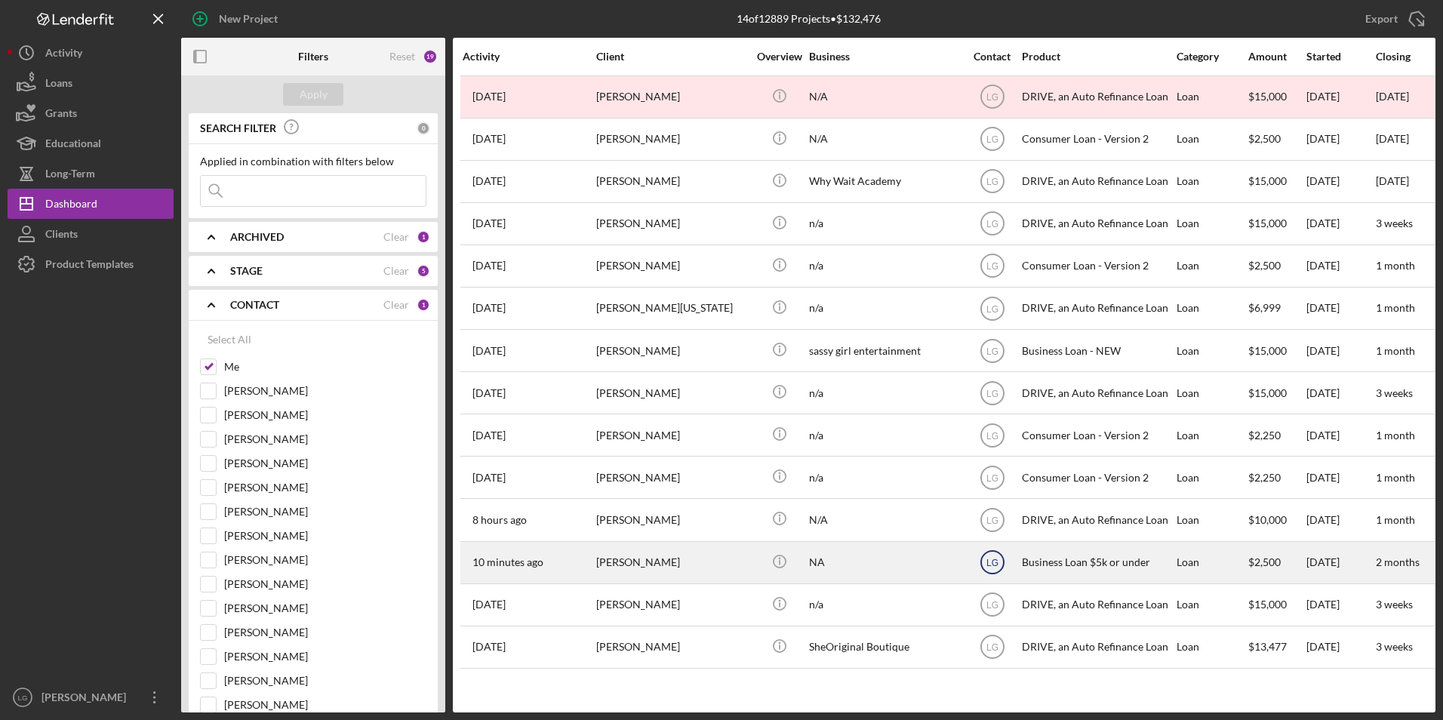
click at [1007, 563] on icon "LG" at bounding box center [993, 563] width 38 height 38
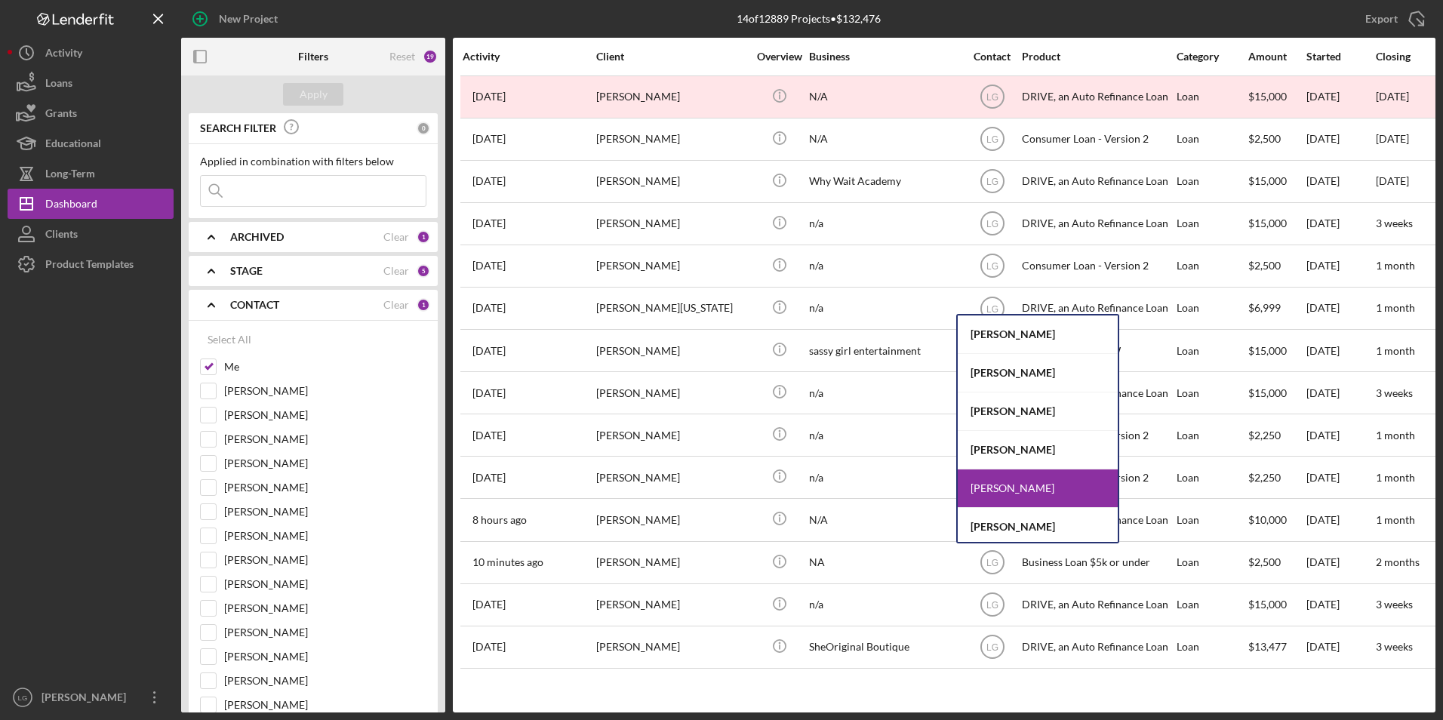
scroll to position [75, 0]
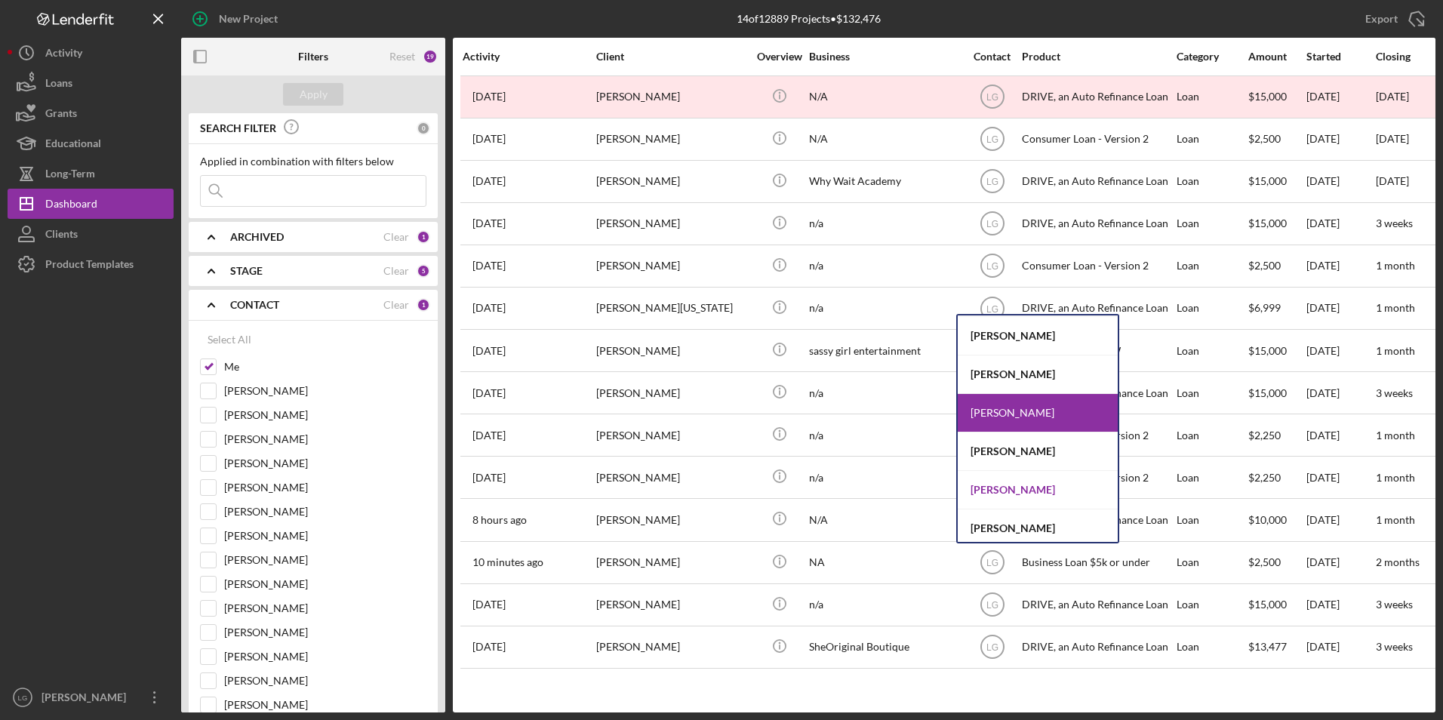
click at [1028, 492] on div "[PERSON_NAME]" at bounding box center [1038, 490] width 160 height 39
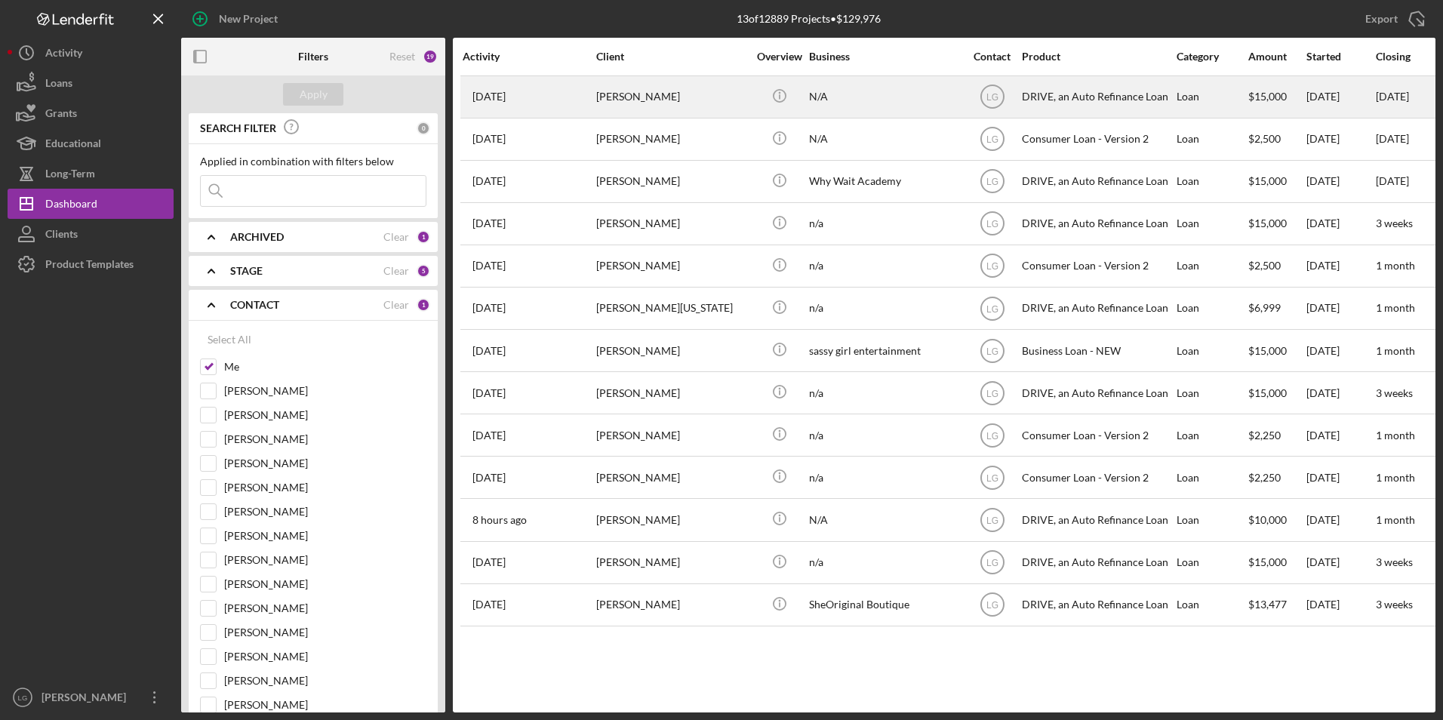
click at [211, 512] on input "[PERSON_NAME]" at bounding box center [208, 511] width 15 height 15
click at [208, 512] on input "[PERSON_NAME]" at bounding box center [208, 511] width 15 height 15
click at [206, 509] on input "[PERSON_NAME]" at bounding box center [208, 511] width 15 height 15
click at [207, 507] on input "[PERSON_NAME]" at bounding box center [208, 511] width 15 height 15
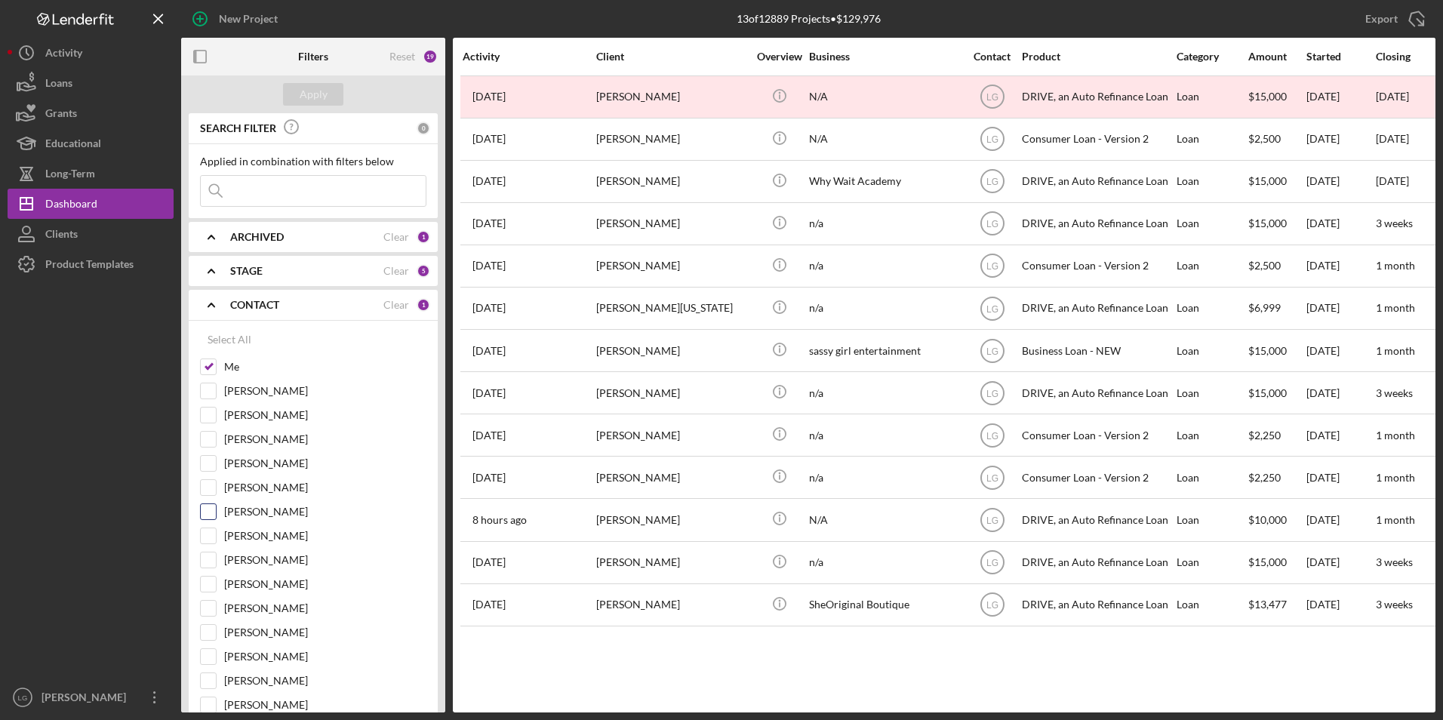
click at [208, 512] on input "[PERSON_NAME]" at bounding box center [208, 511] width 15 height 15
checkbox input "true"
click at [213, 366] on input "Me" at bounding box center [208, 366] width 15 height 15
checkbox input "false"
click at [312, 105] on div "Apply" at bounding box center [314, 94] width 28 height 23
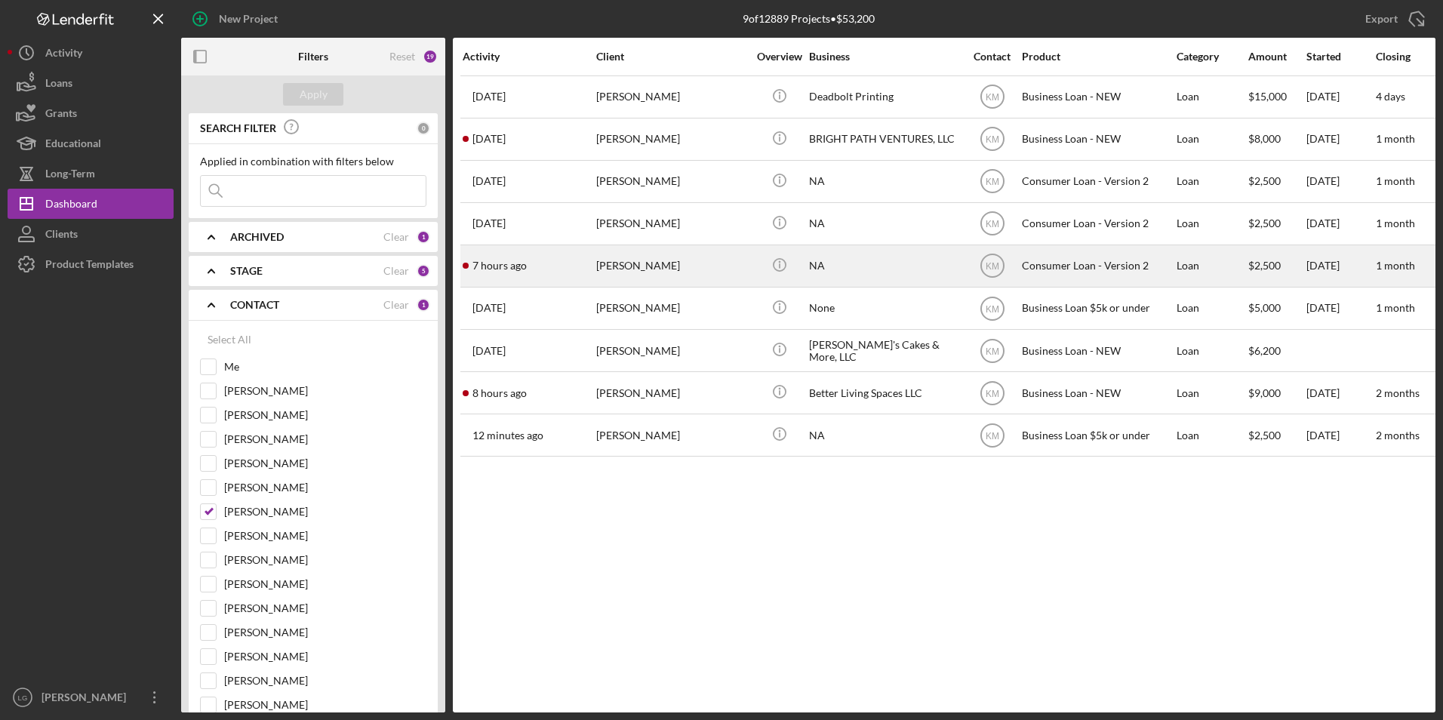
click at [664, 260] on div "[PERSON_NAME]" at bounding box center [671, 266] width 151 height 40
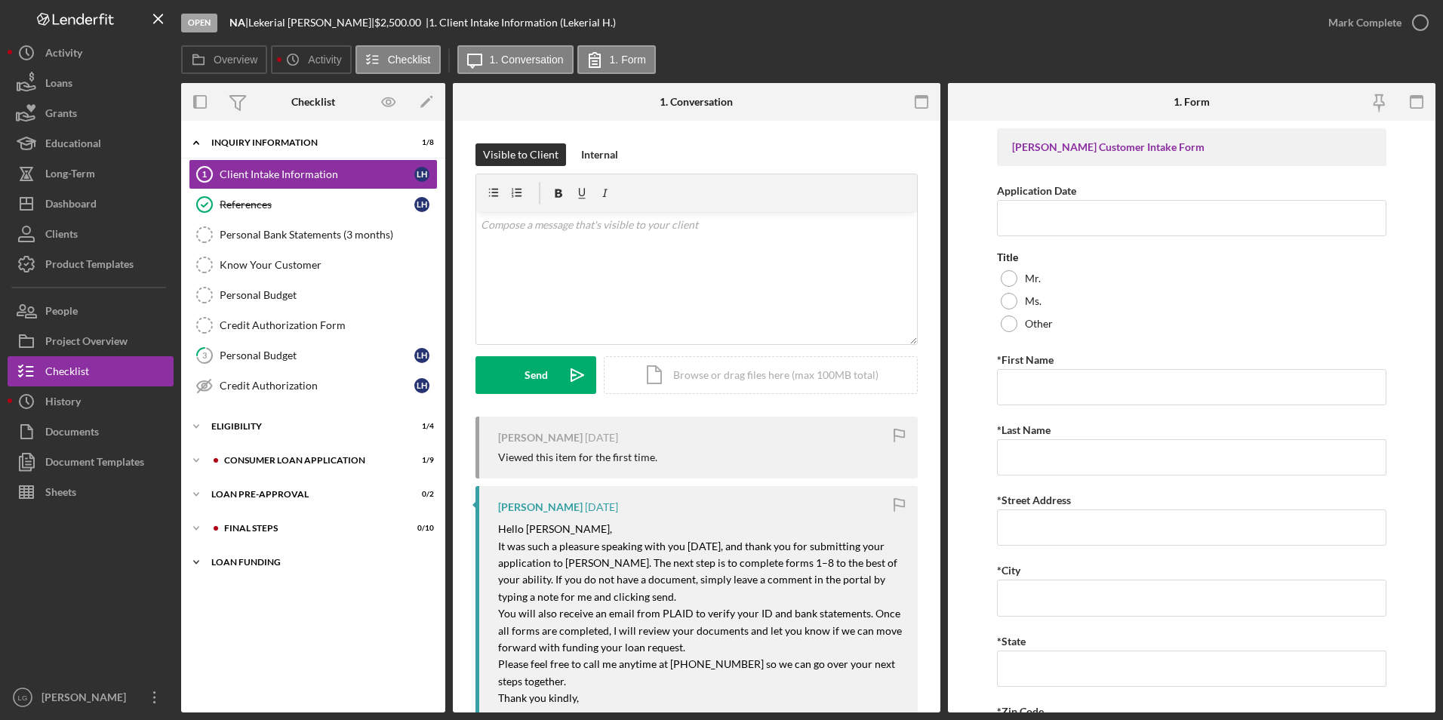
click at [251, 556] on div "Icon/Expander Loan Funding 0 / 1" at bounding box center [313, 562] width 264 height 30
drag, startPoint x: 254, startPoint y: 526, endPoint x: 254, endPoint y: 501, distance: 24.9
click at [254, 523] on div "Icon/Expander FINAL STEPS 0 / 10" at bounding box center [313, 528] width 264 height 30
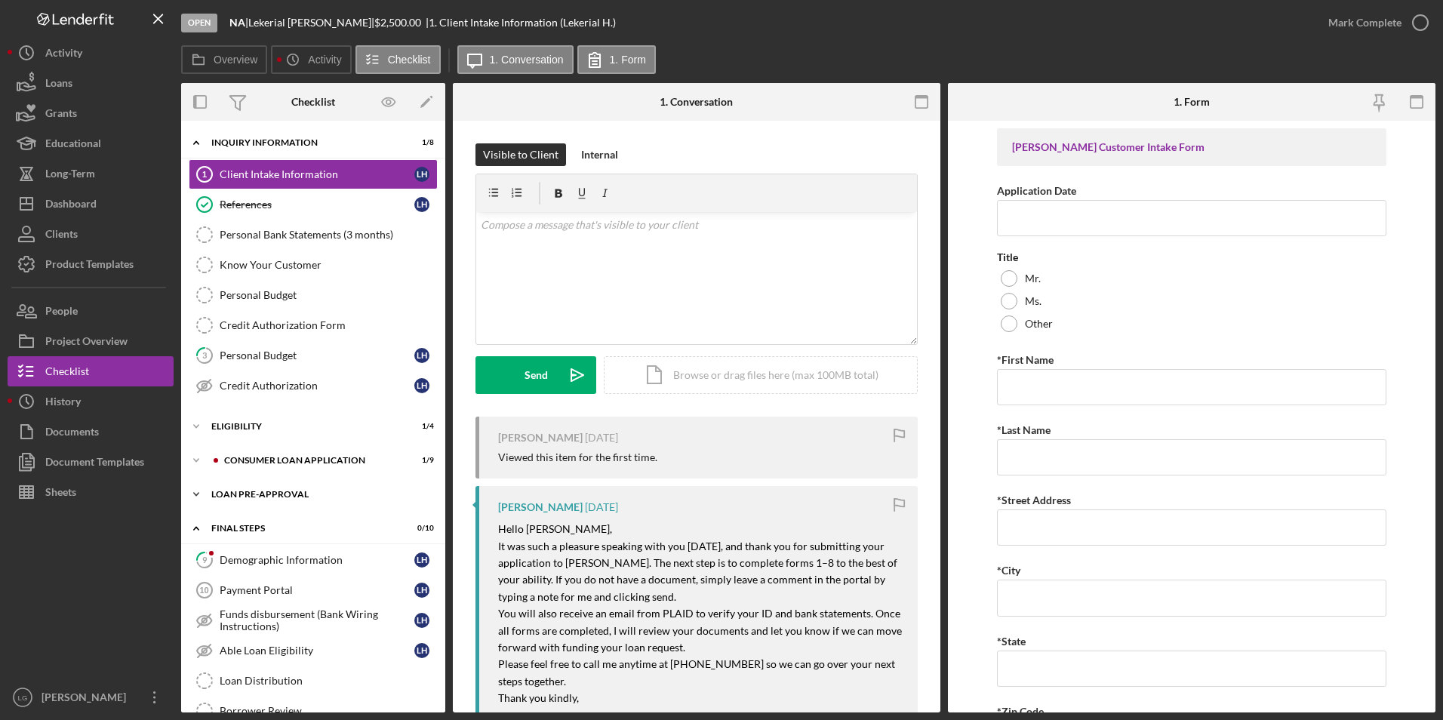
click at [254, 492] on div "Loan Pre-Approval" at bounding box center [318, 494] width 215 height 9
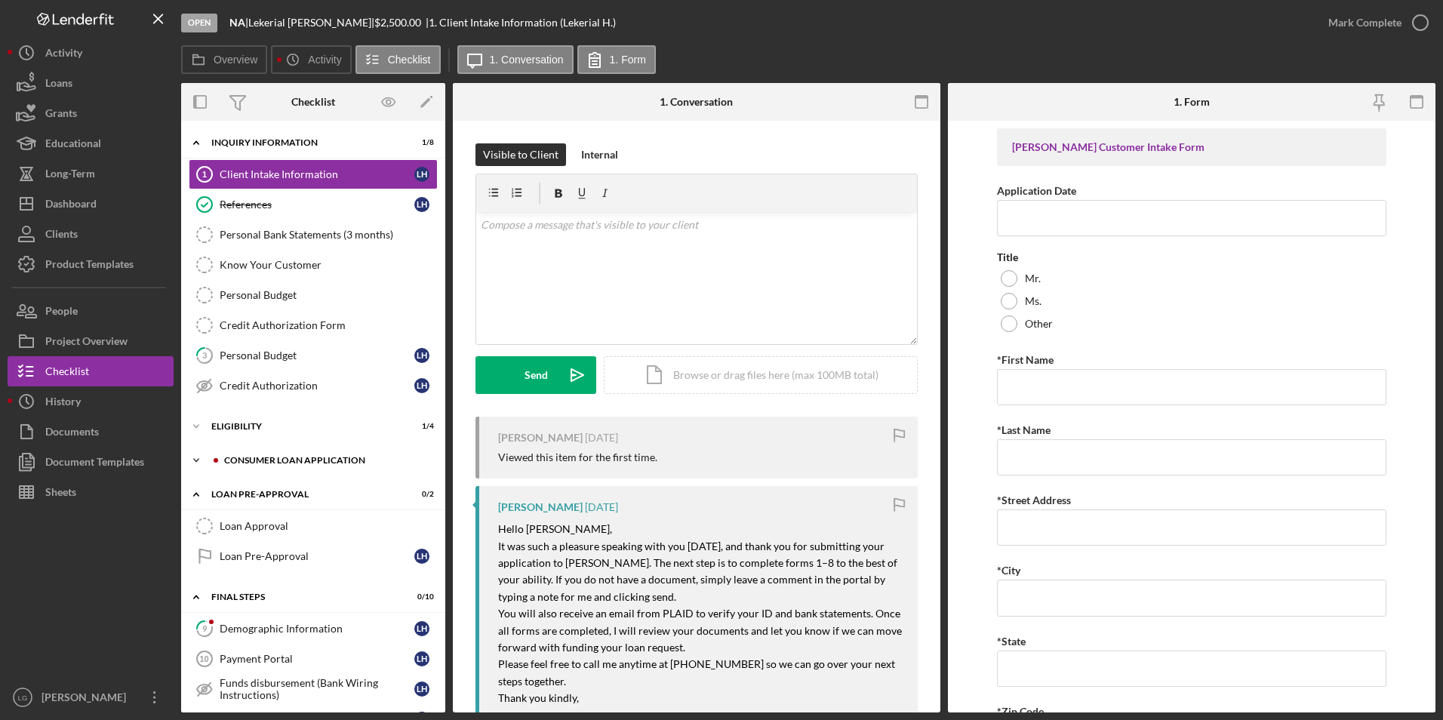
click at [254, 465] on div "Icon/Expander Consumer Loan Application 1 / 9" at bounding box center [313, 460] width 264 height 30
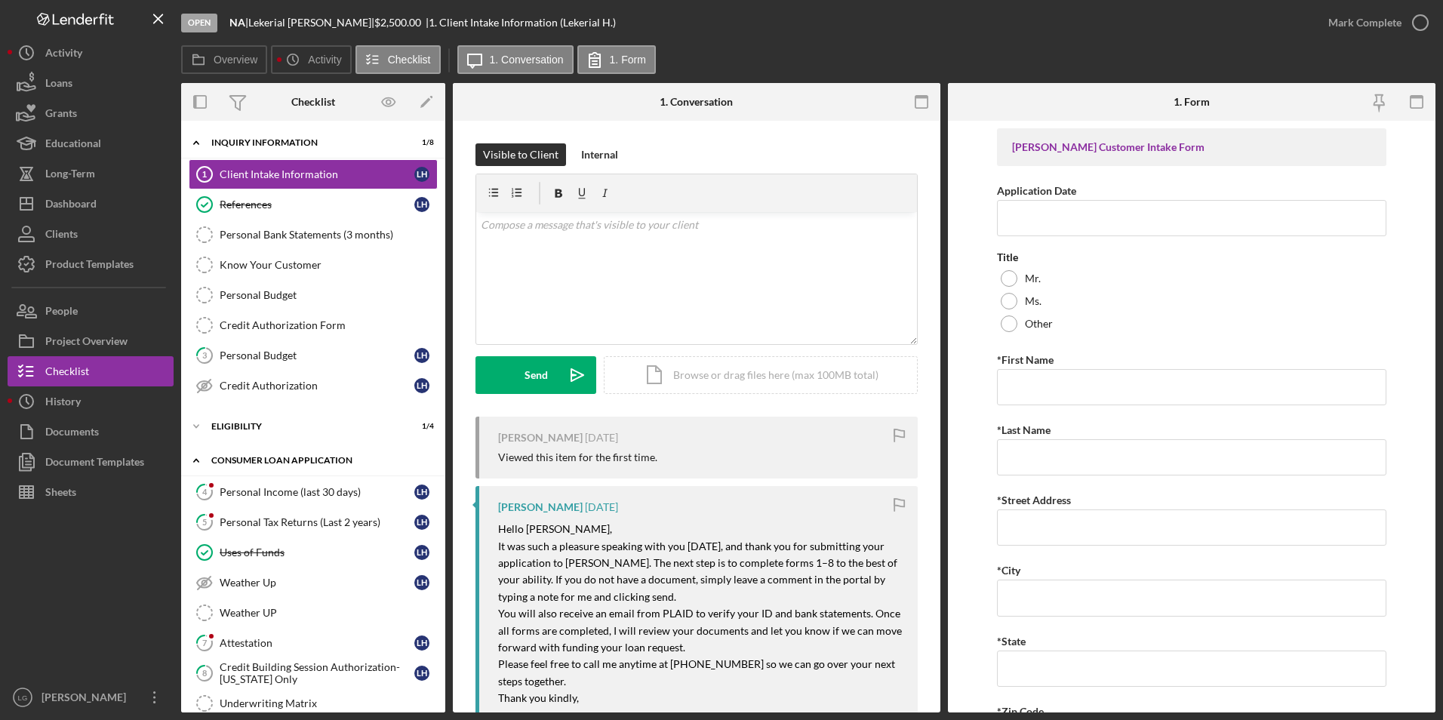
scroll to position [226, 0]
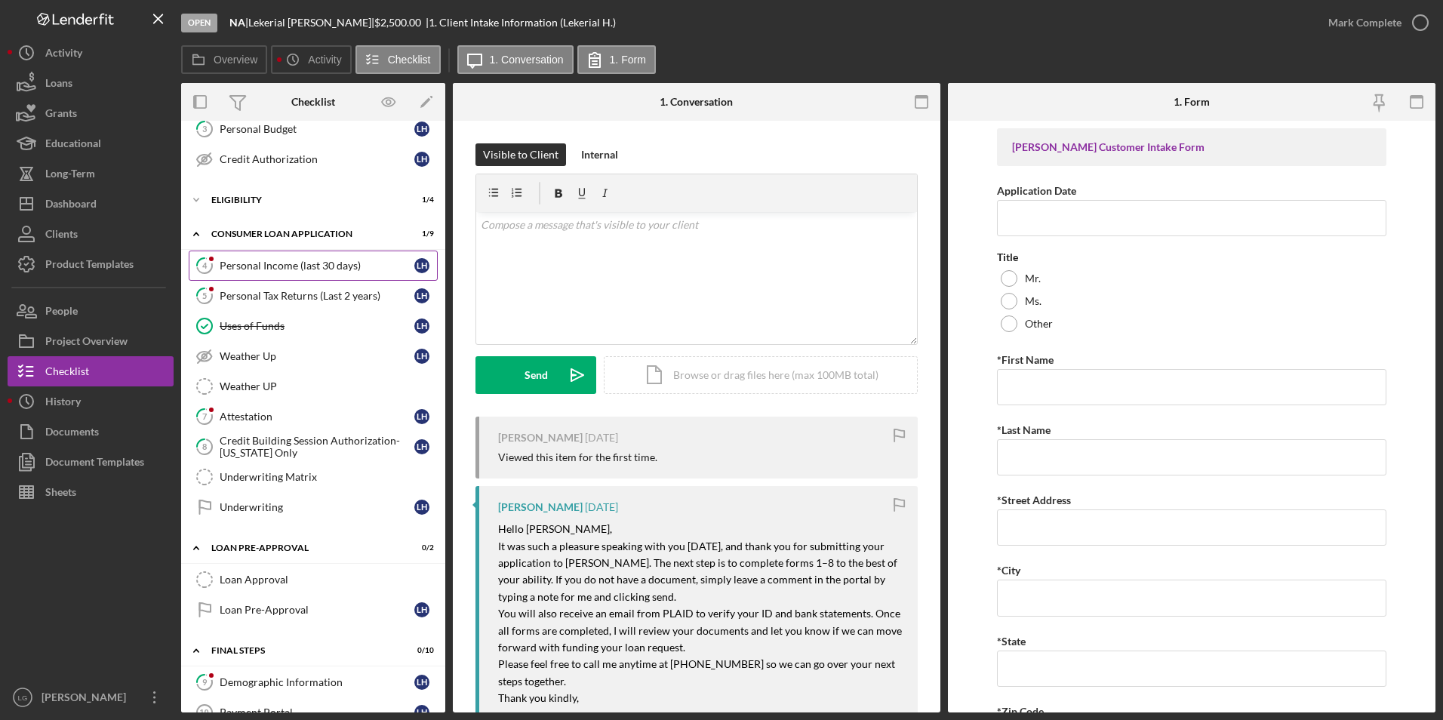
click at [316, 265] on div "Personal Income (last 30 days)" at bounding box center [317, 266] width 195 height 12
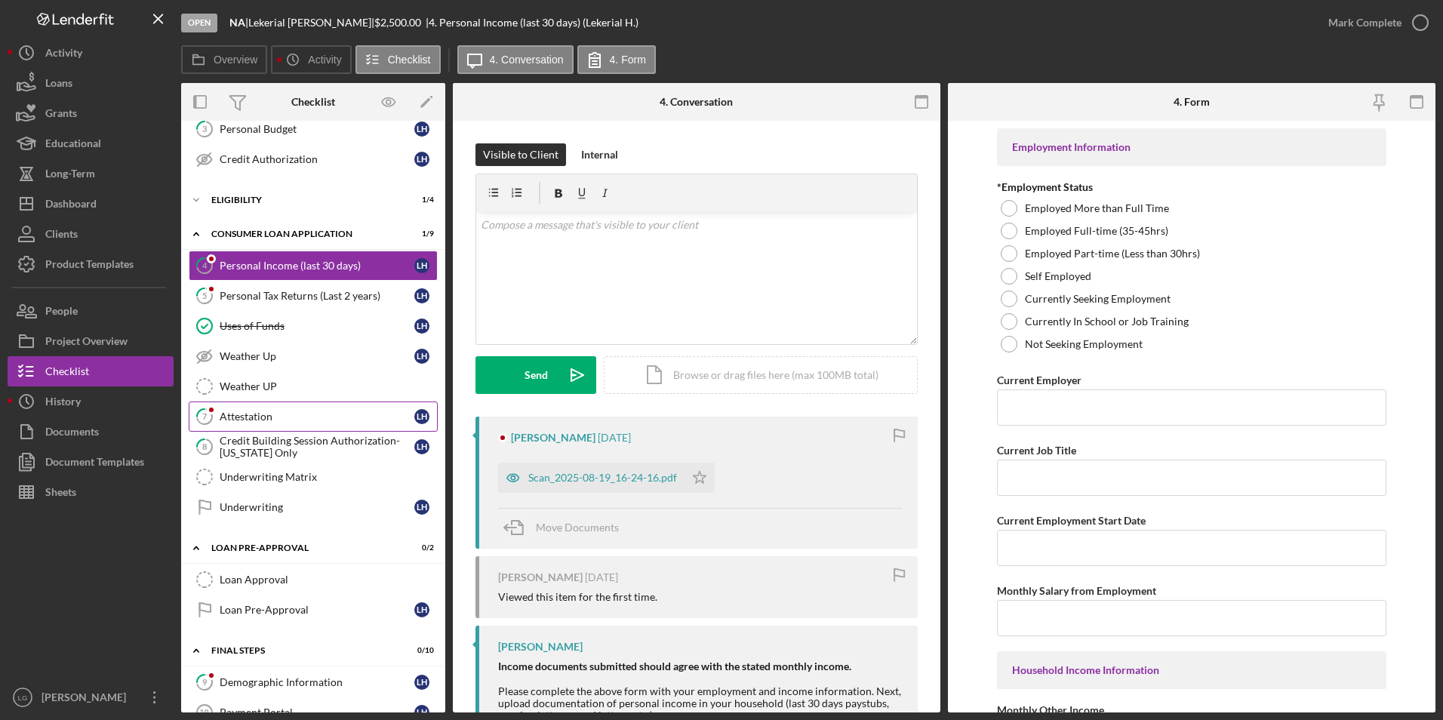
click at [231, 414] on div "Attestation" at bounding box center [317, 417] width 195 height 12
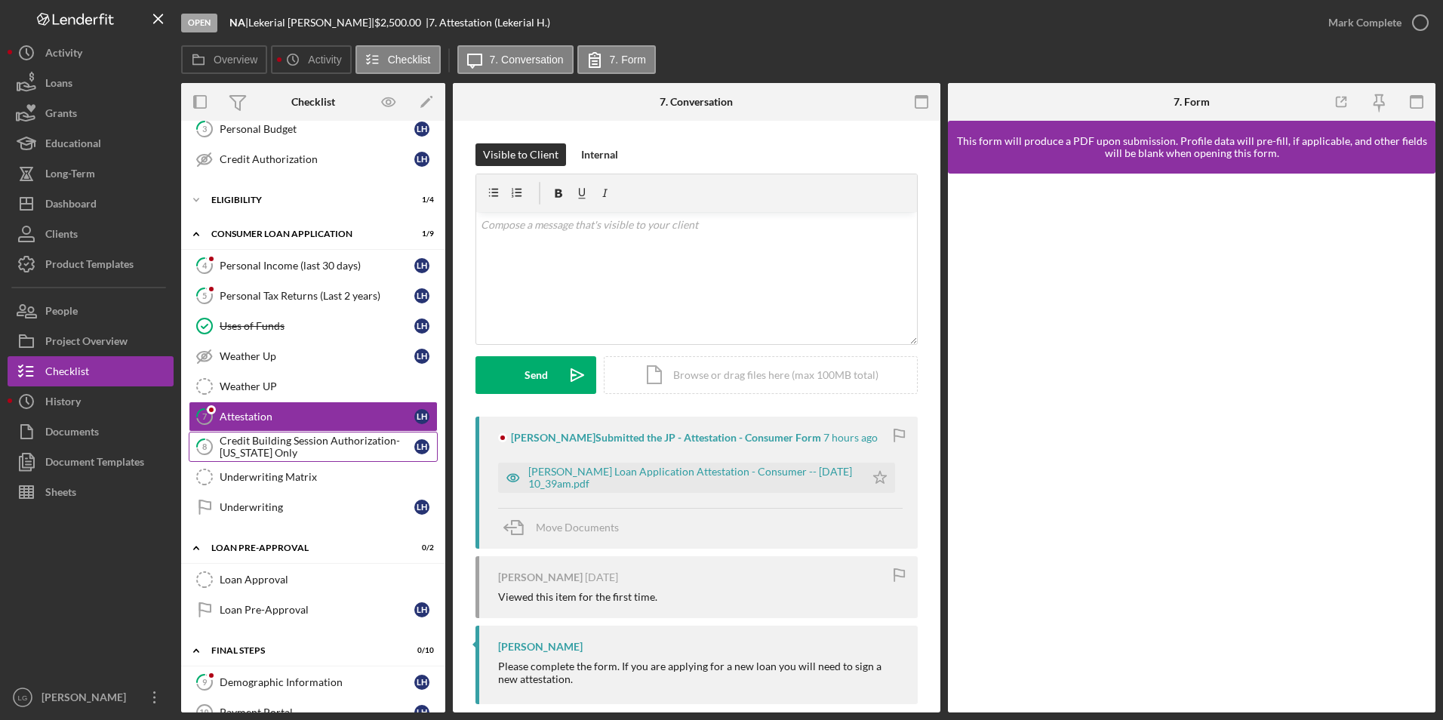
click at [336, 433] on link "8 Credit Building Session Authorization- [US_STATE] Only L H" at bounding box center [313, 447] width 249 height 30
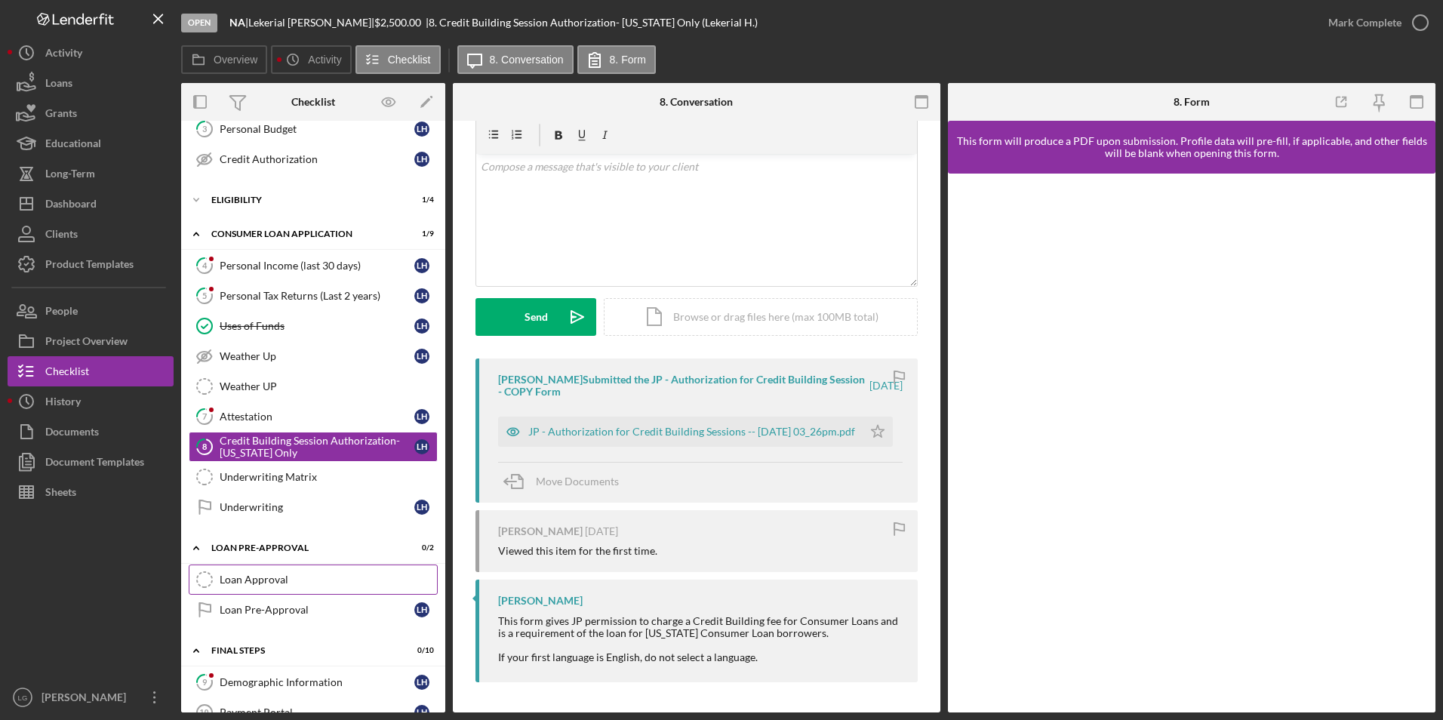
scroll to position [377, 0]
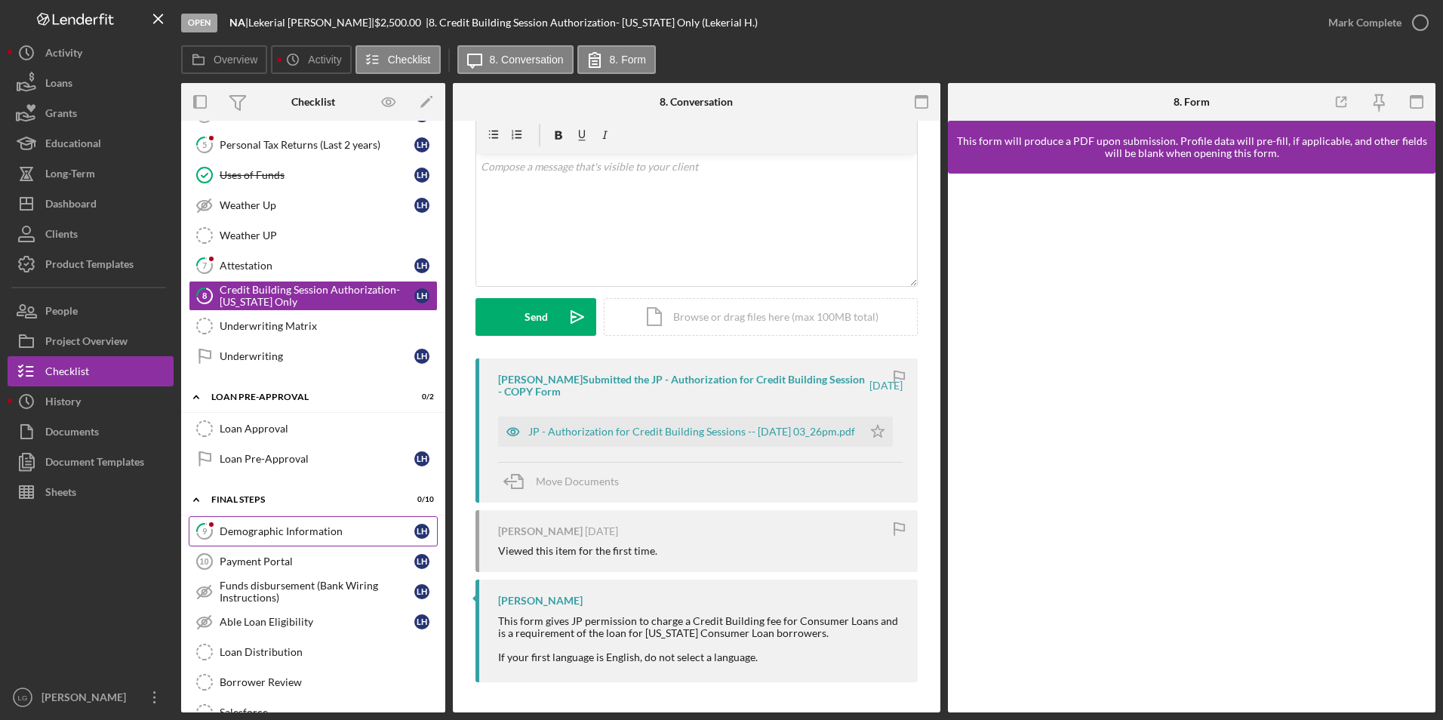
click at [261, 528] on div "Demographic Information" at bounding box center [317, 531] width 195 height 12
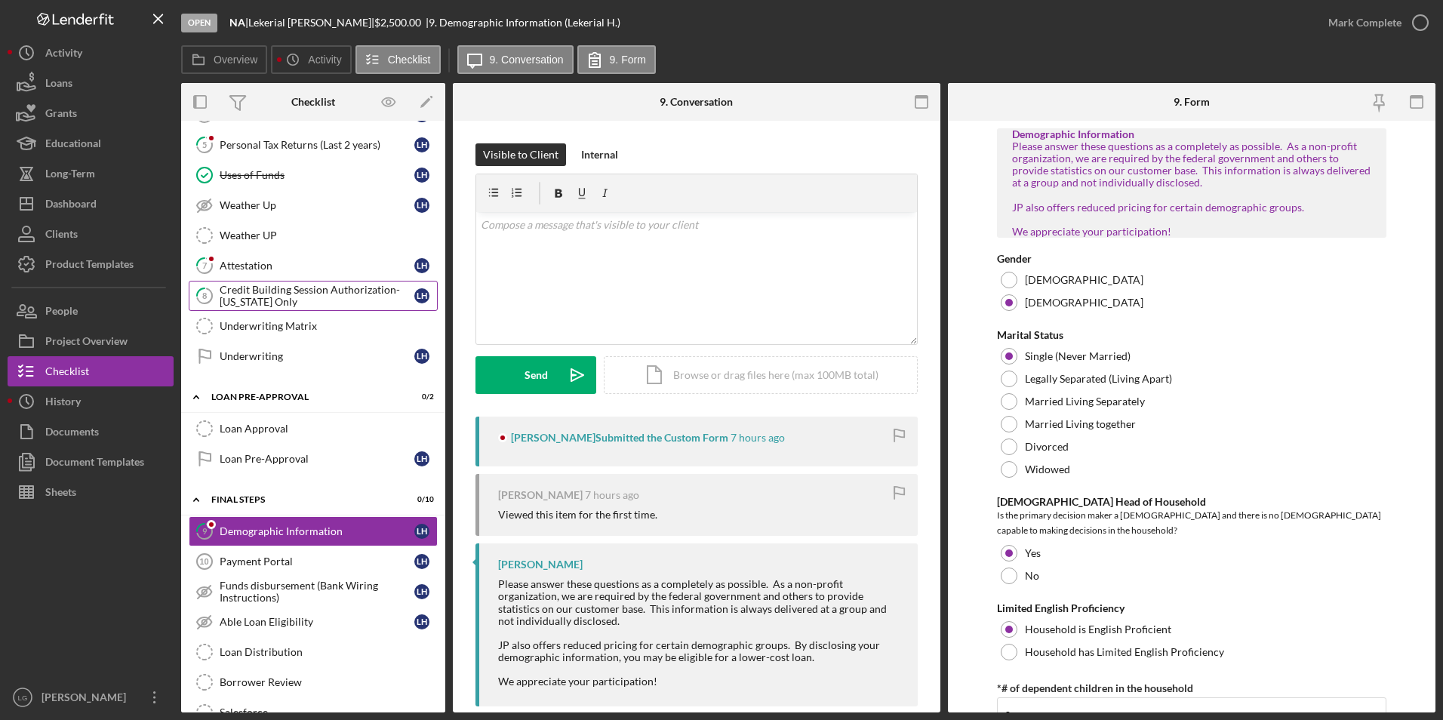
click at [268, 294] on div "Credit Building Session Authorization- [US_STATE] Only" at bounding box center [317, 296] width 195 height 24
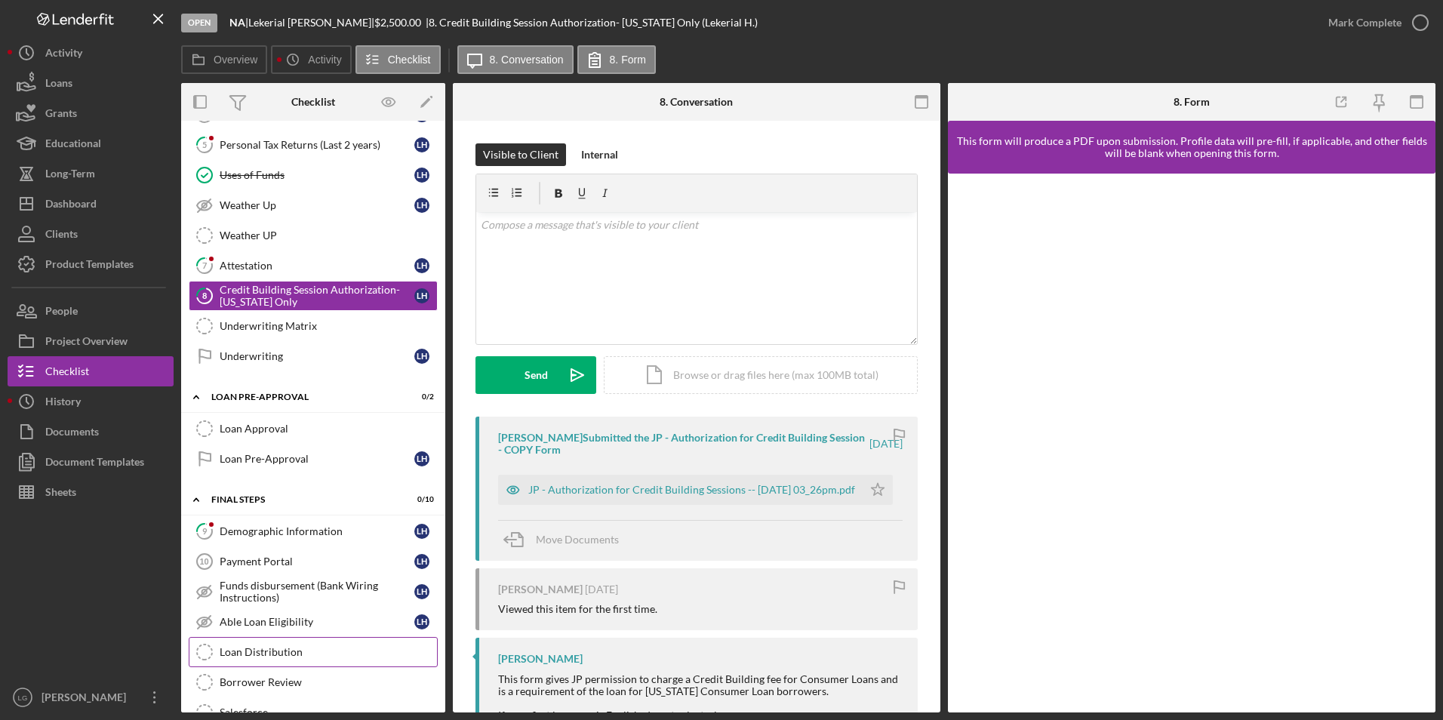
scroll to position [571, 0]
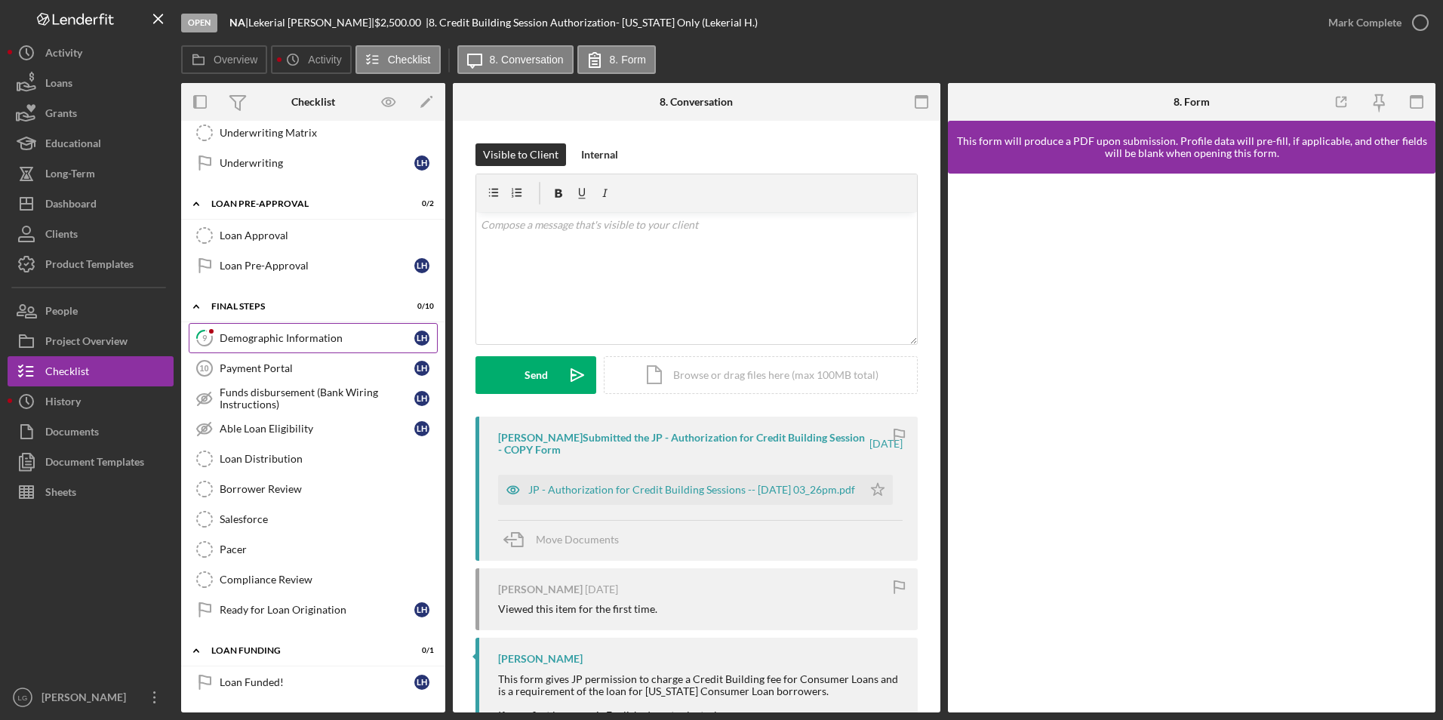
drag, startPoint x: 273, startPoint y: 339, endPoint x: 354, endPoint y: 339, distance: 80.8
click at [273, 339] on div "Demographic Information" at bounding box center [317, 338] width 195 height 12
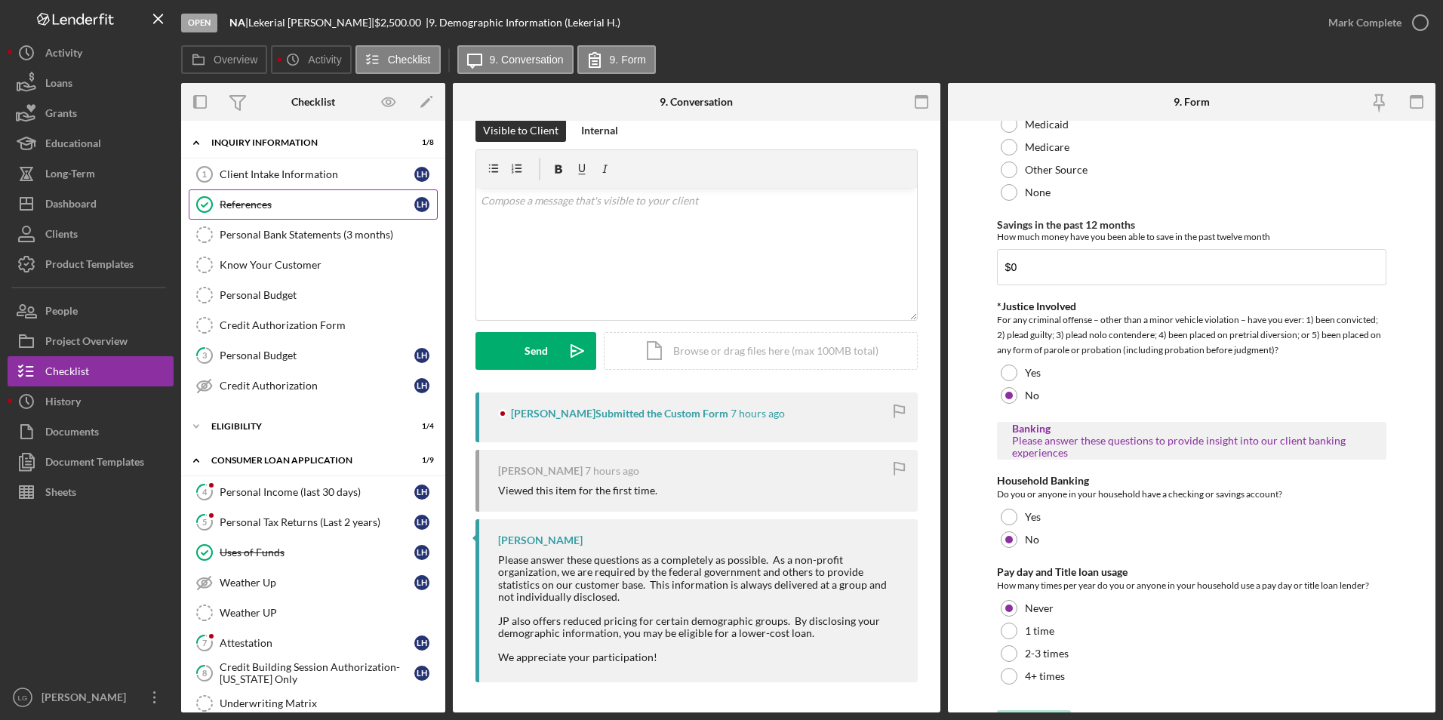
click at [258, 204] on div "References" at bounding box center [317, 205] width 195 height 12
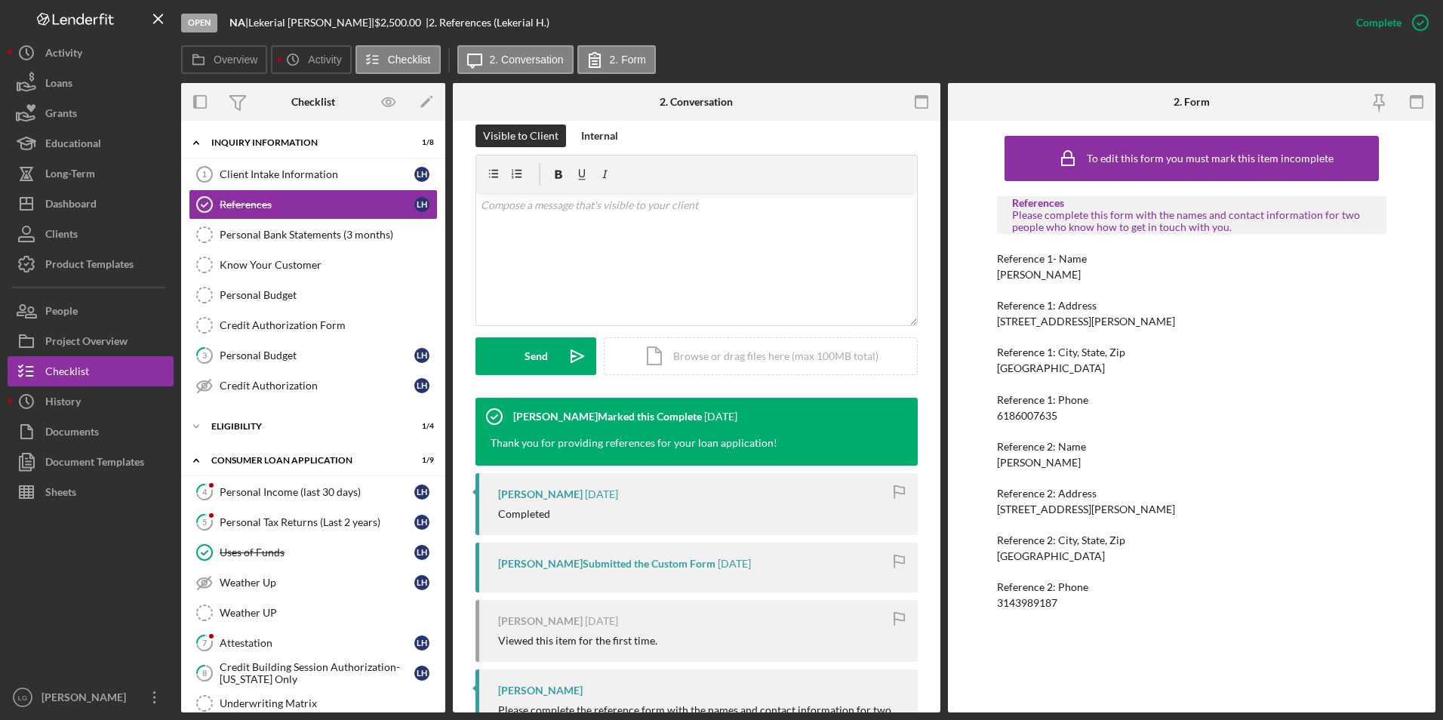
scroll to position [226, 0]
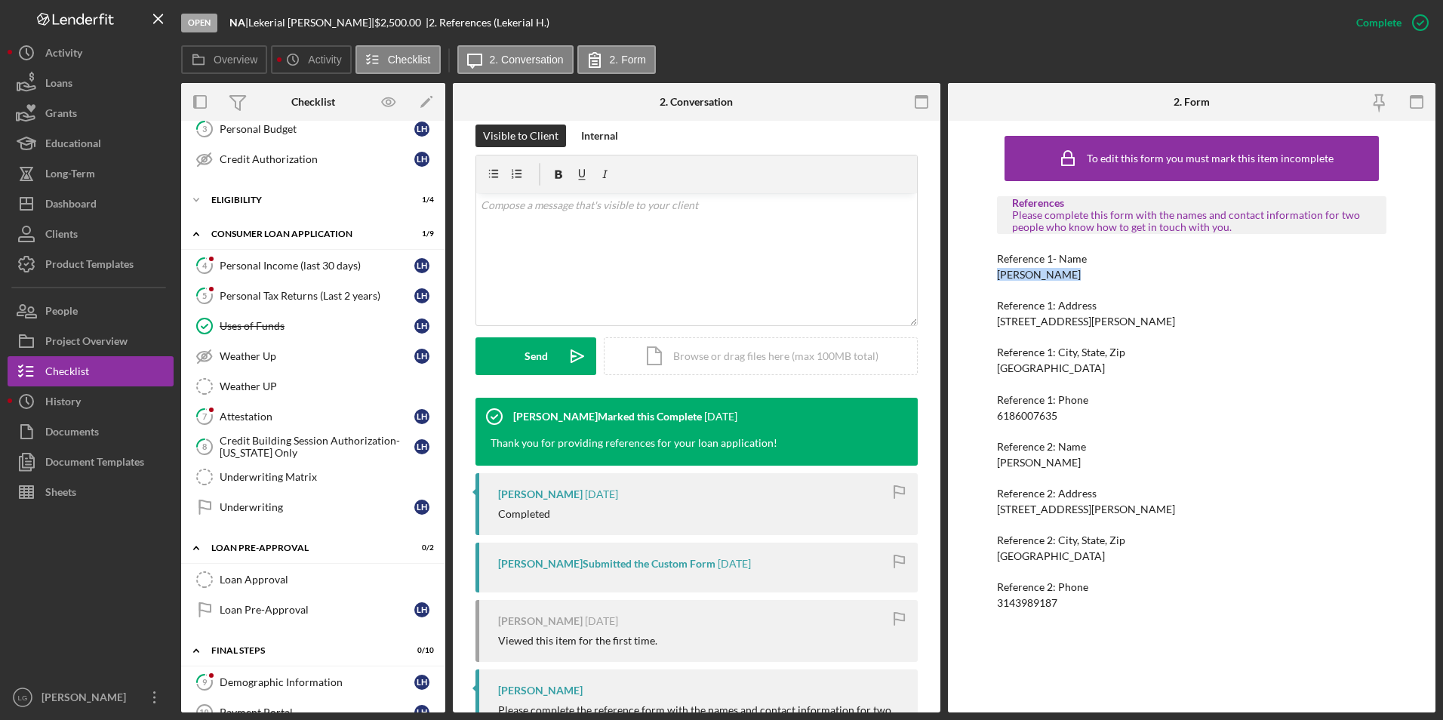
drag, startPoint x: 1078, startPoint y: 274, endPoint x: 981, endPoint y: 273, distance: 97.4
click at [981, 273] on div "To edit this form you must mark this item incomplete References Please complete…" at bounding box center [1192, 417] width 488 height 592
drag, startPoint x: 981, startPoint y: 273, endPoint x: 1013, endPoint y: 273, distance: 32.5
copy div "[PERSON_NAME]"
drag, startPoint x: 1121, startPoint y: 311, endPoint x: 959, endPoint y: 321, distance: 162.6
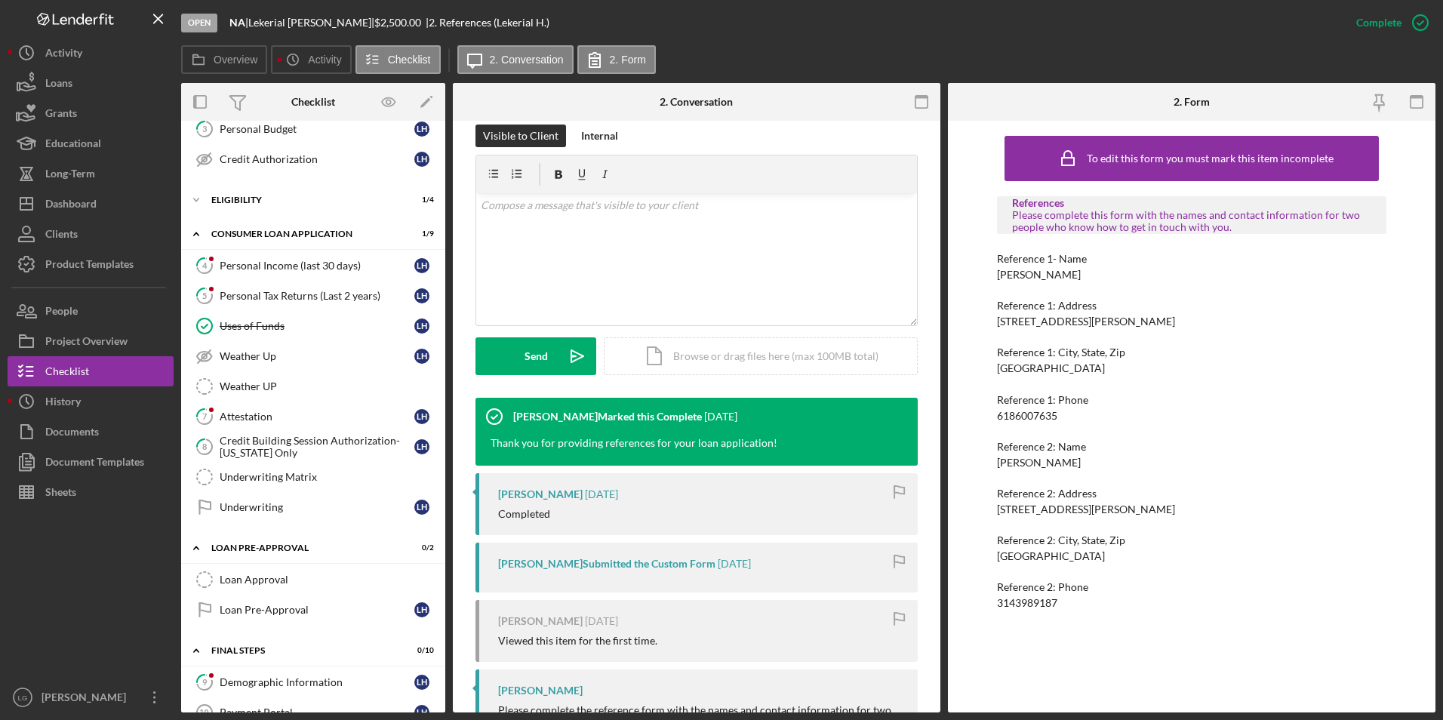
click at [959, 321] on div "To edit this form you must mark this item incomplete References Please complete…" at bounding box center [1192, 417] width 488 height 592
drag, startPoint x: 1141, startPoint y: 325, endPoint x: 991, endPoint y: 323, distance: 150.2
click at [991, 323] on div "To edit this form you must mark this item incomplete References Please complete…" at bounding box center [1192, 417] width 488 height 592
drag, startPoint x: 991, startPoint y: 323, endPoint x: 1011, endPoint y: 318, distance: 21.1
copy div "[STREET_ADDRESS][PERSON_NAME]"
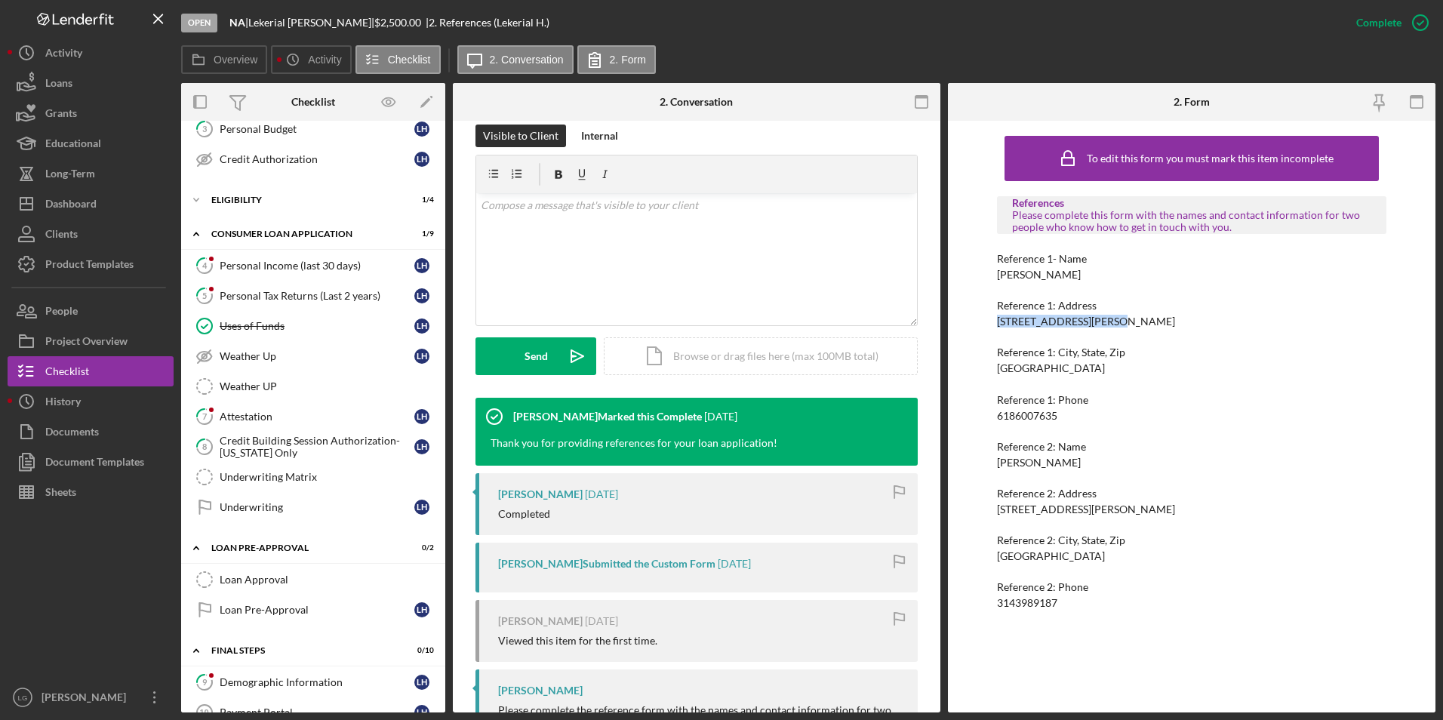
drag, startPoint x: 1132, startPoint y: 370, endPoint x: 991, endPoint y: 367, distance: 140.5
click at [991, 367] on div "To edit this form you must mark this item incomplete References Please complete…" at bounding box center [1192, 417] width 488 height 592
drag, startPoint x: 991, startPoint y: 367, endPoint x: 1006, endPoint y: 362, distance: 15.3
copy div "[GEOGRAPHIC_DATA]"
drag, startPoint x: 1065, startPoint y: 414, endPoint x: 980, endPoint y: 414, distance: 85.3
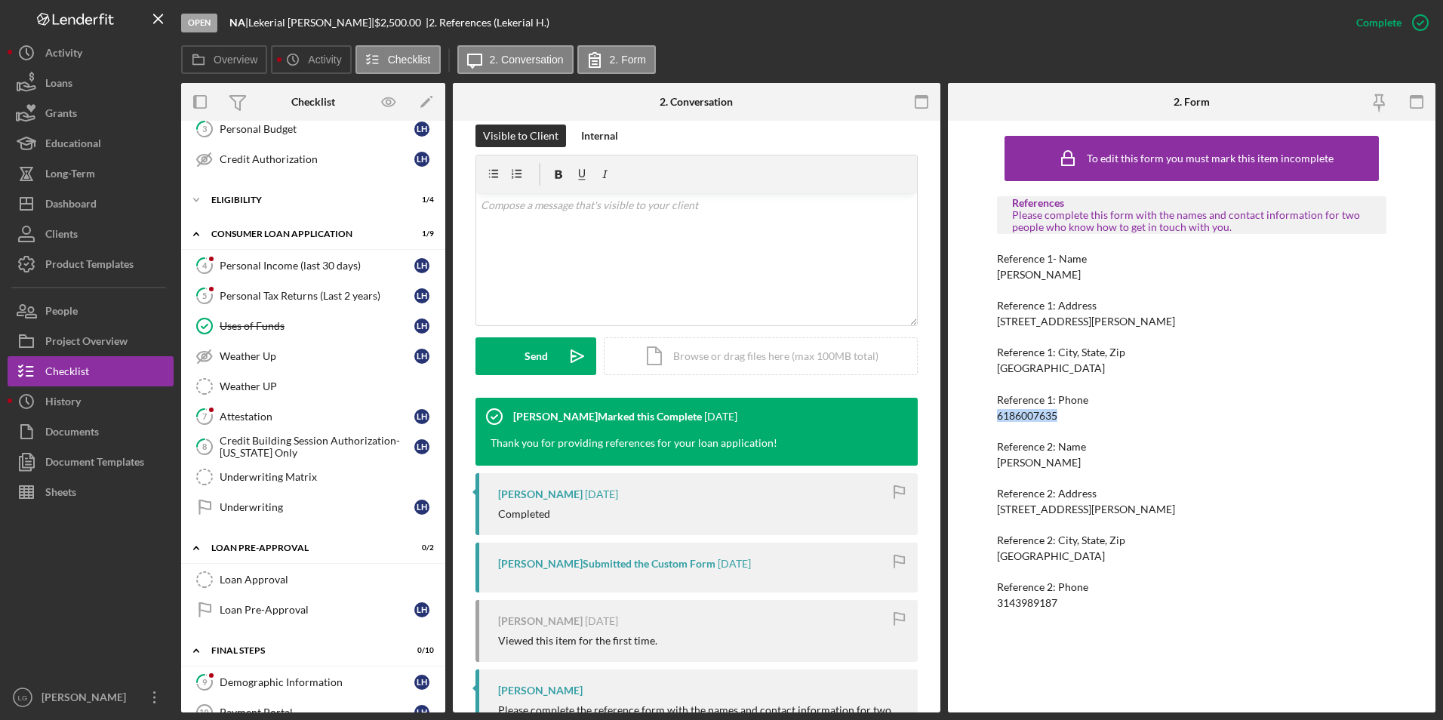
click at [980, 414] on div "To edit this form you must mark this item incomplete References Please complete…" at bounding box center [1192, 417] width 488 height 592
drag, startPoint x: 980, startPoint y: 414, endPoint x: 1001, endPoint y: 411, distance: 21.4
copy div "6186007635"
drag, startPoint x: 1064, startPoint y: 461, endPoint x: 996, endPoint y: 463, distance: 68.0
click at [996, 463] on div "To edit this form you must mark this item incomplete References Please complete…" at bounding box center [1192, 417] width 488 height 592
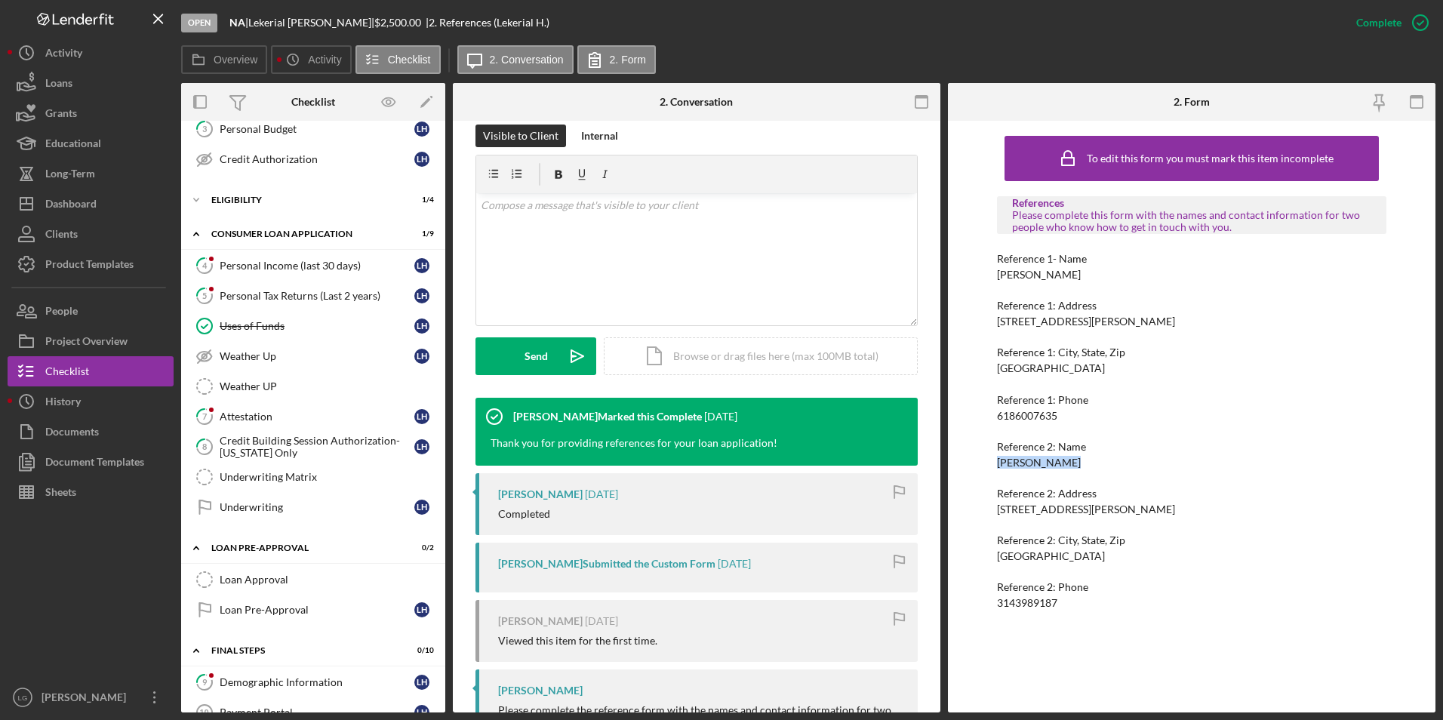
drag, startPoint x: 996, startPoint y: 463, endPoint x: 1023, endPoint y: 464, distance: 27.2
copy div "[PERSON_NAME]"
drag, startPoint x: 1127, startPoint y: 506, endPoint x: 994, endPoint y: 504, distance: 133.6
click at [994, 504] on div "To edit this form you must mark this item incomplete References Please complete…" at bounding box center [1192, 417] width 488 height 592
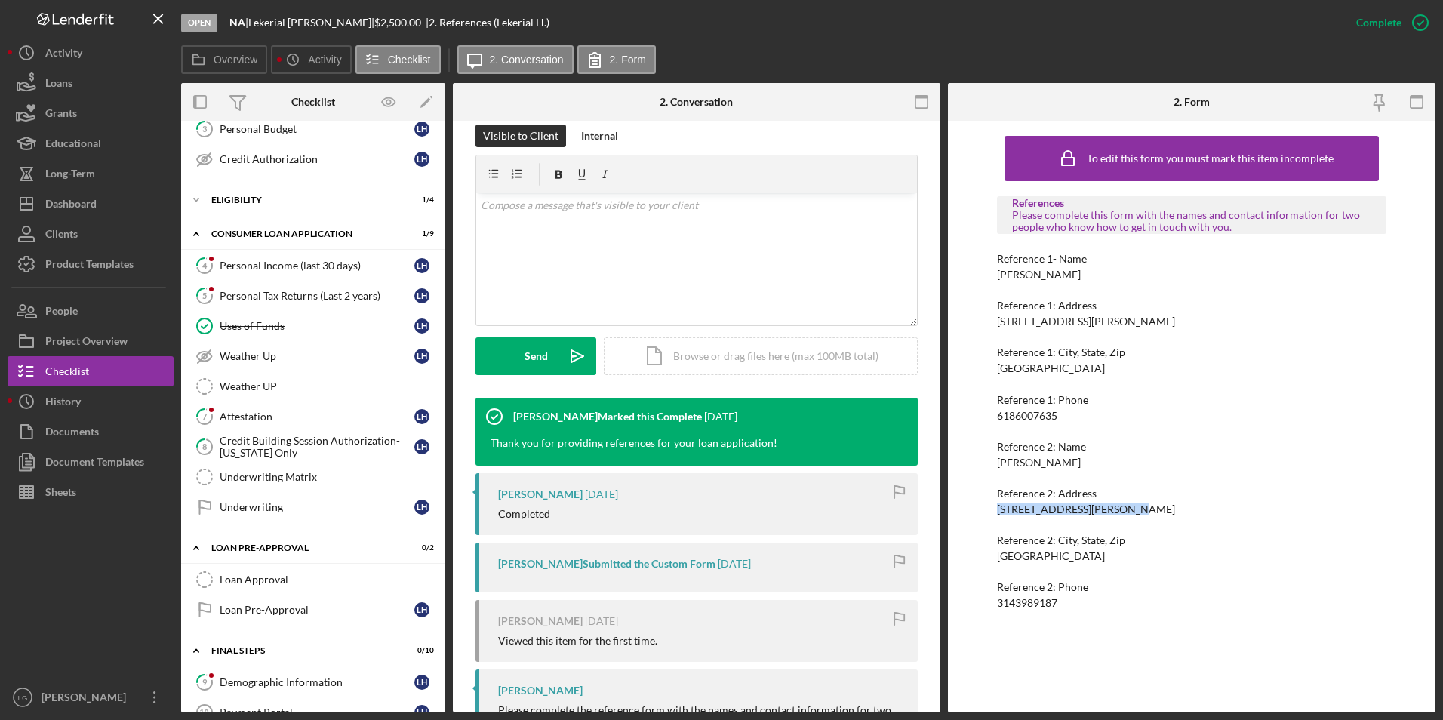
drag, startPoint x: 994, startPoint y: 504, endPoint x: 1006, endPoint y: 504, distance: 12.1
copy div "[STREET_ADDRESS][PERSON_NAME]"
drag, startPoint x: 1106, startPoint y: 557, endPoint x: 998, endPoint y: 561, distance: 108.0
click at [998, 561] on div "Reference 2: City, State, [GEOGRAPHIC_DATA]" at bounding box center [1192, 549] width 390 height 28
drag, startPoint x: 998, startPoint y: 561, endPoint x: 1011, endPoint y: 557, distance: 13.4
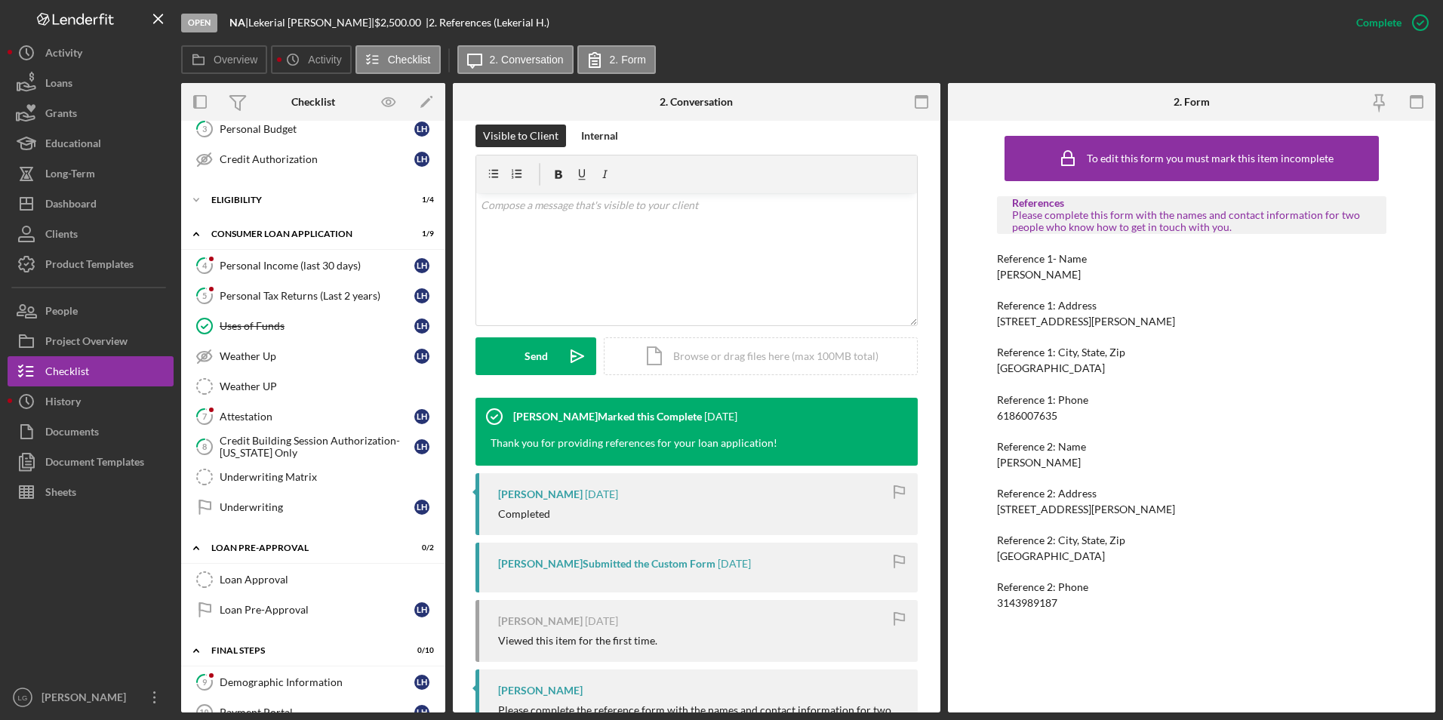
drag, startPoint x: 1011, startPoint y: 557, endPoint x: 1074, endPoint y: 328, distance: 237.4
click at [1074, 328] on div "References Please complete this form with the names and contact information for…" at bounding box center [1192, 403] width 390 height 414
drag, startPoint x: 1101, startPoint y: 553, endPoint x: 978, endPoint y: 565, distance: 122.9
click at [978, 565] on div "To edit this form you must mark this item incomplete References Please complete…" at bounding box center [1192, 417] width 488 height 592
drag, startPoint x: 994, startPoint y: 559, endPoint x: 1104, endPoint y: 559, distance: 110.2
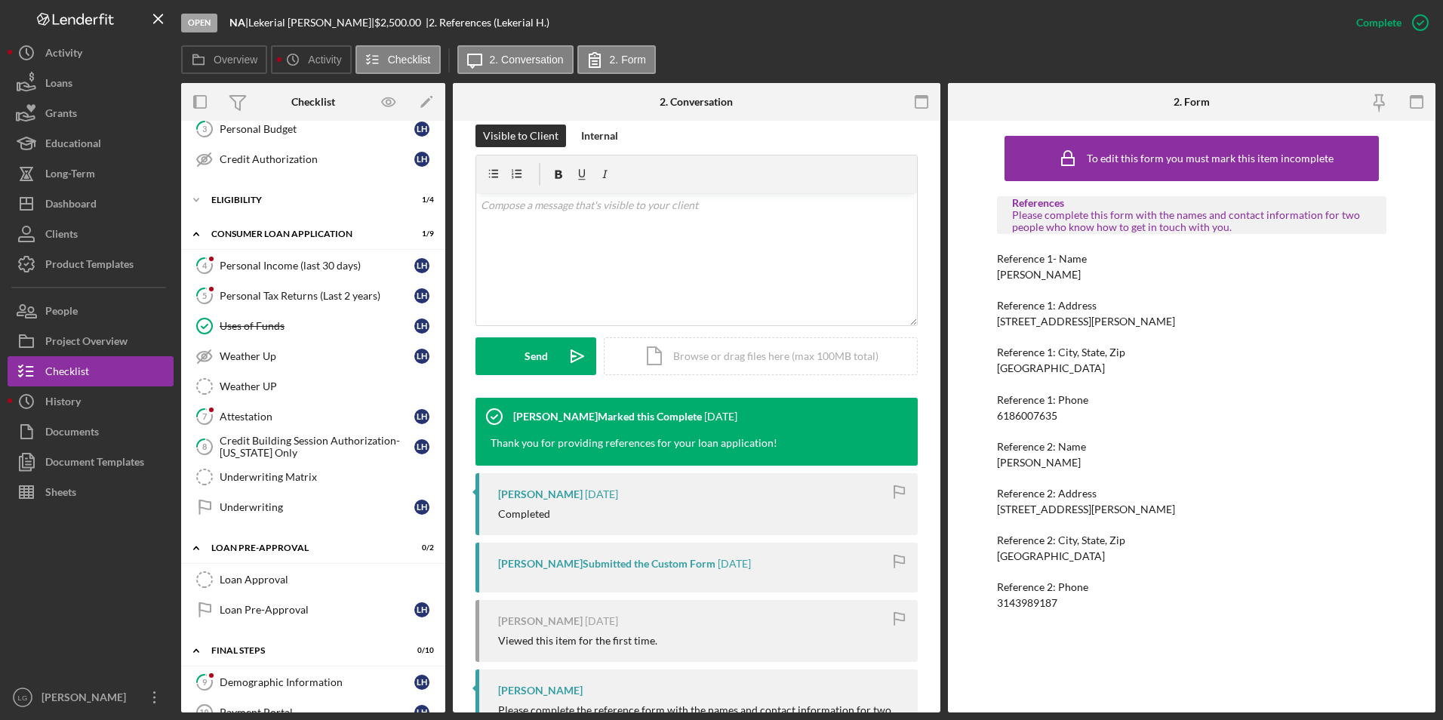
click at [1104, 559] on div "To edit this form you must mark this item incomplete References Please complete…" at bounding box center [1192, 417] width 488 height 592
drag, startPoint x: 1104, startPoint y: 559, endPoint x: 1076, endPoint y: 553, distance: 28.6
copy div "[GEOGRAPHIC_DATA]"
drag, startPoint x: 1083, startPoint y: 597, endPoint x: 986, endPoint y: 608, distance: 98.0
click at [986, 608] on div "To edit this form you must mark this item incomplete References Please complete…" at bounding box center [1192, 417] width 488 height 592
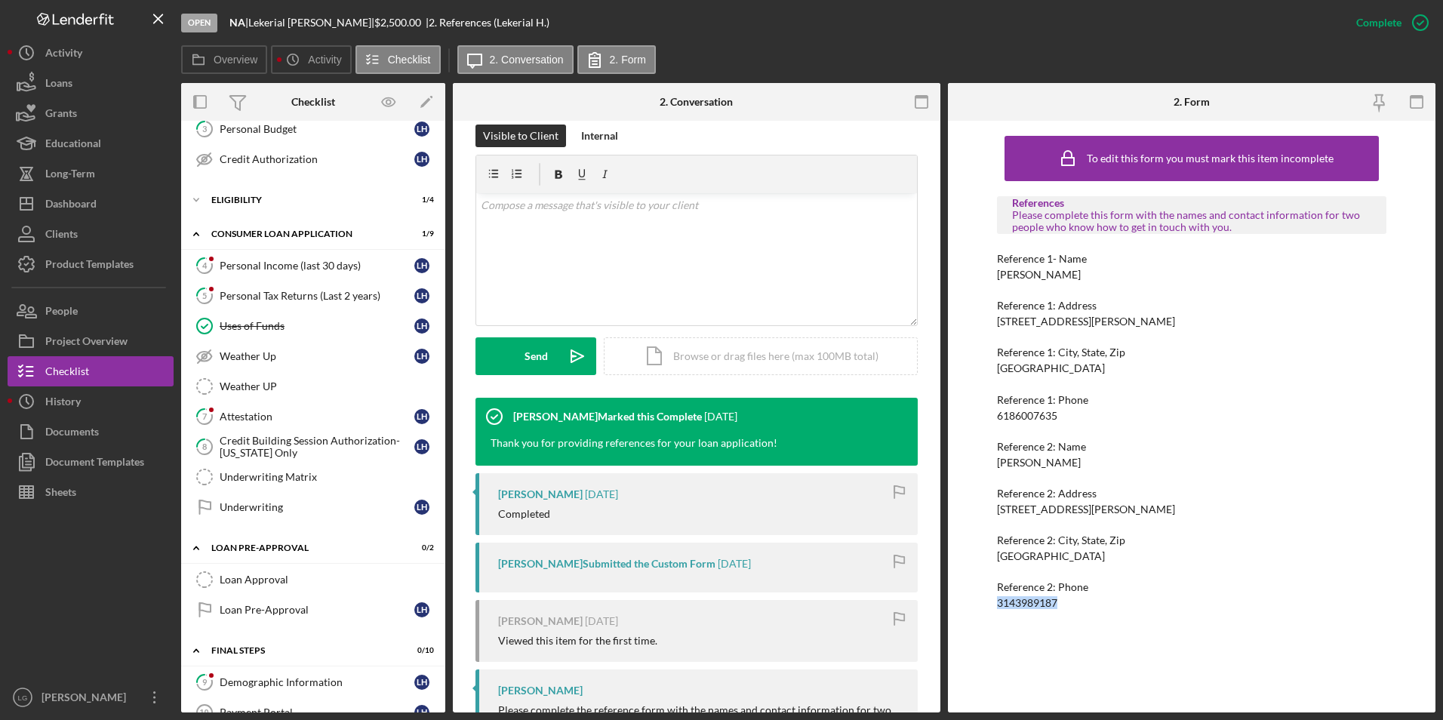
drag, startPoint x: 986, startPoint y: 608, endPoint x: 1017, endPoint y: 605, distance: 31.0
copy div "3143989187"
click at [108, 348] on div "Project Overview" at bounding box center [86, 343] width 82 height 34
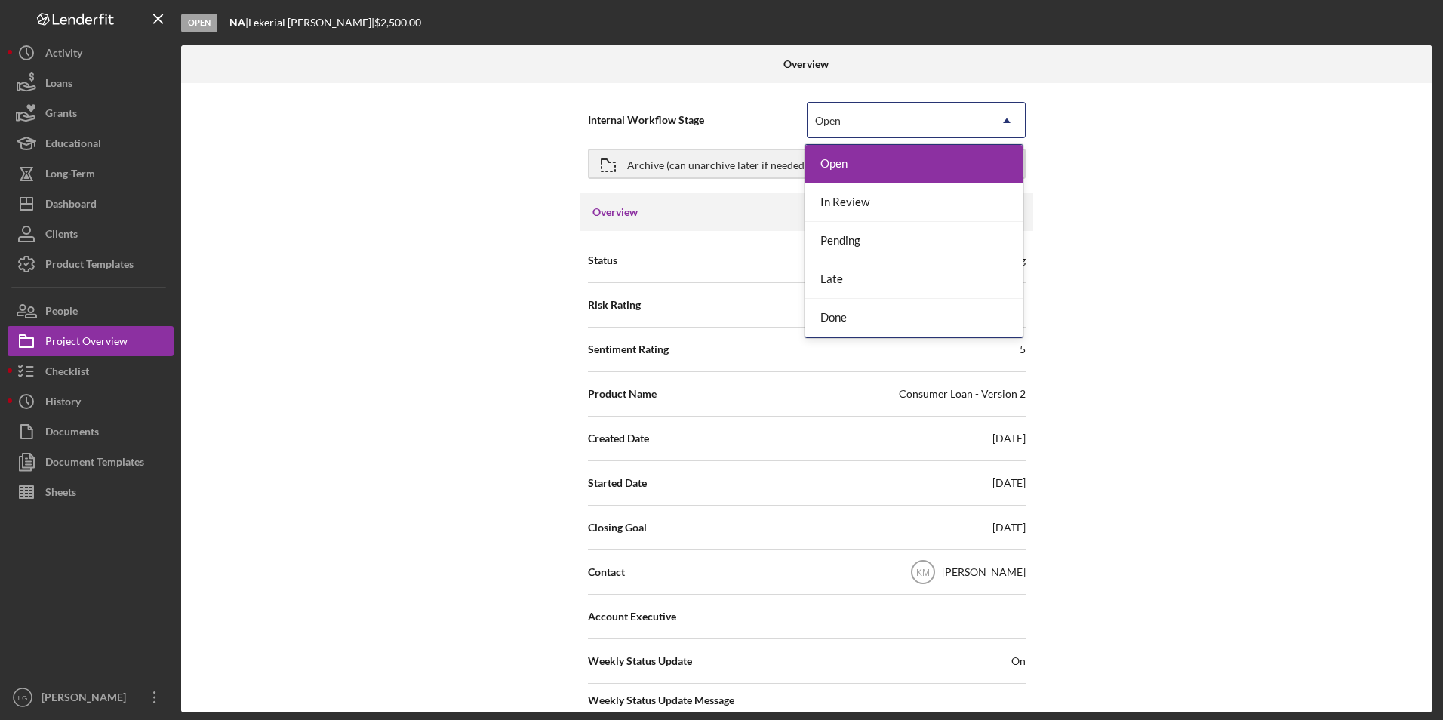
click at [862, 121] on div "Open" at bounding box center [898, 120] width 181 height 35
click at [850, 317] on div "Done" at bounding box center [914, 318] width 217 height 39
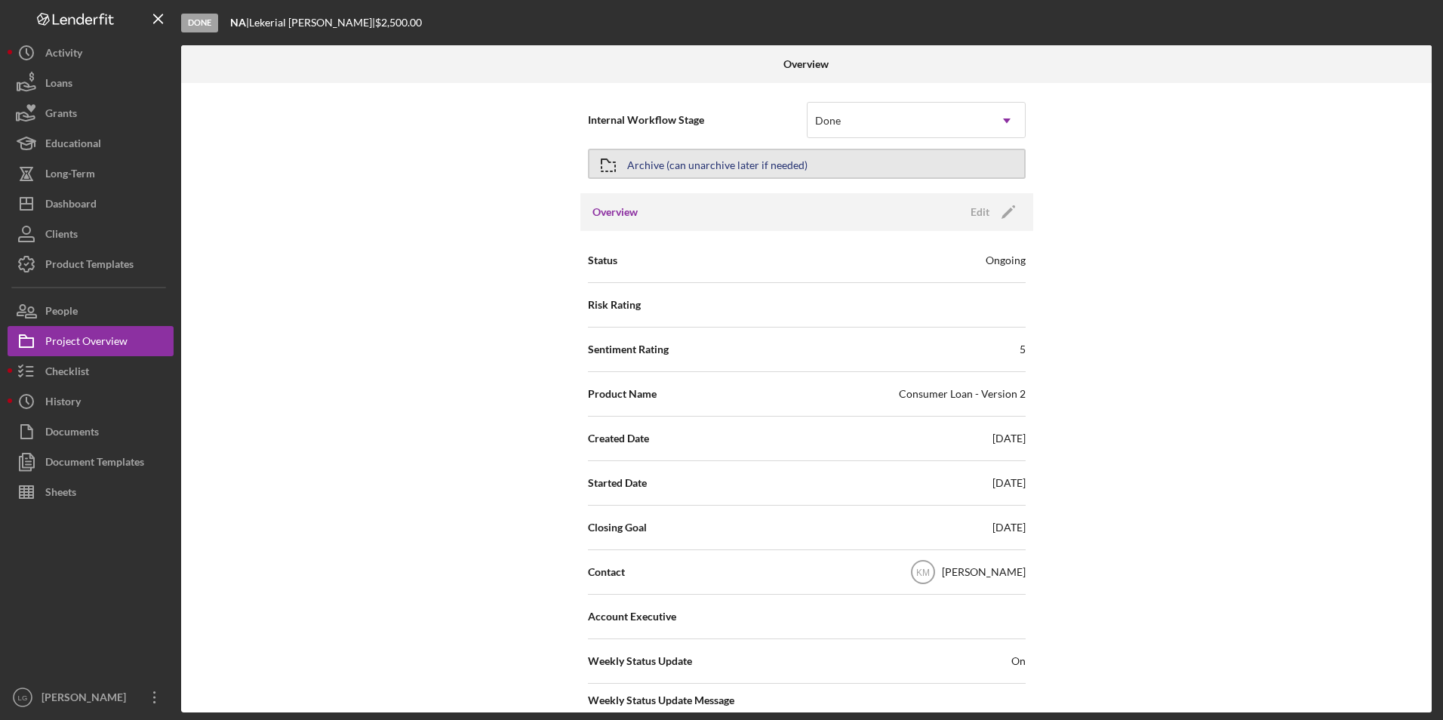
click at [774, 168] on div "Archive (can unarchive later if needed)" at bounding box center [717, 163] width 180 height 27
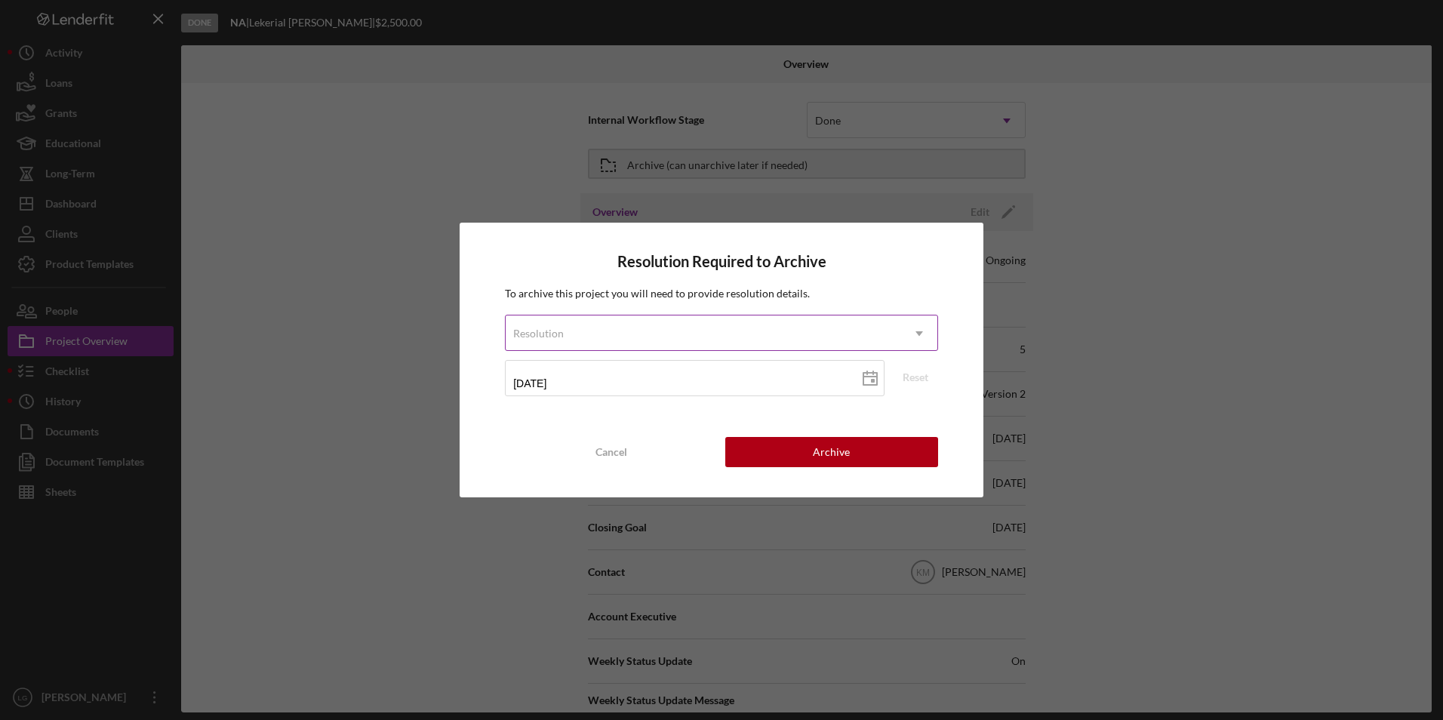
click at [630, 327] on div "Resolution" at bounding box center [704, 333] width 396 height 35
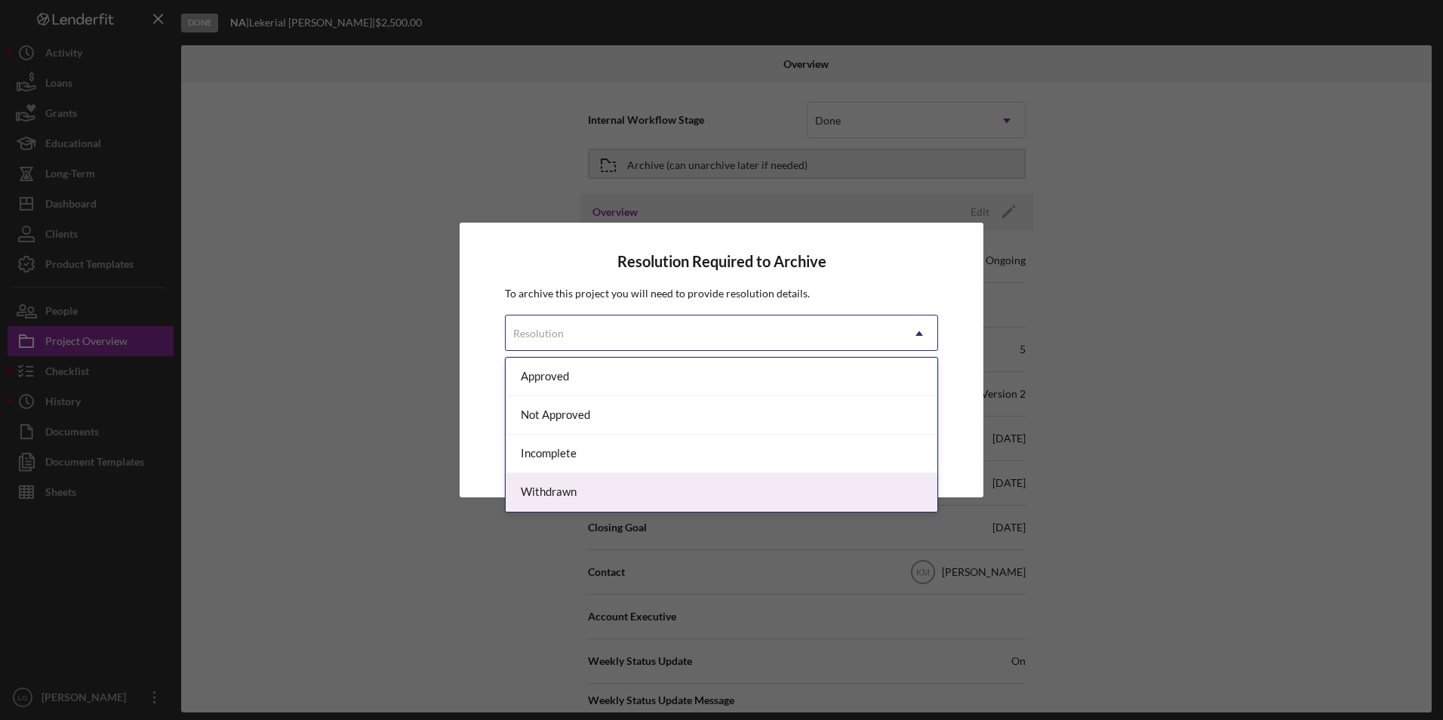
click at [581, 488] on div "Withdrawn" at bounding box center [722, 492] width 432 height 39
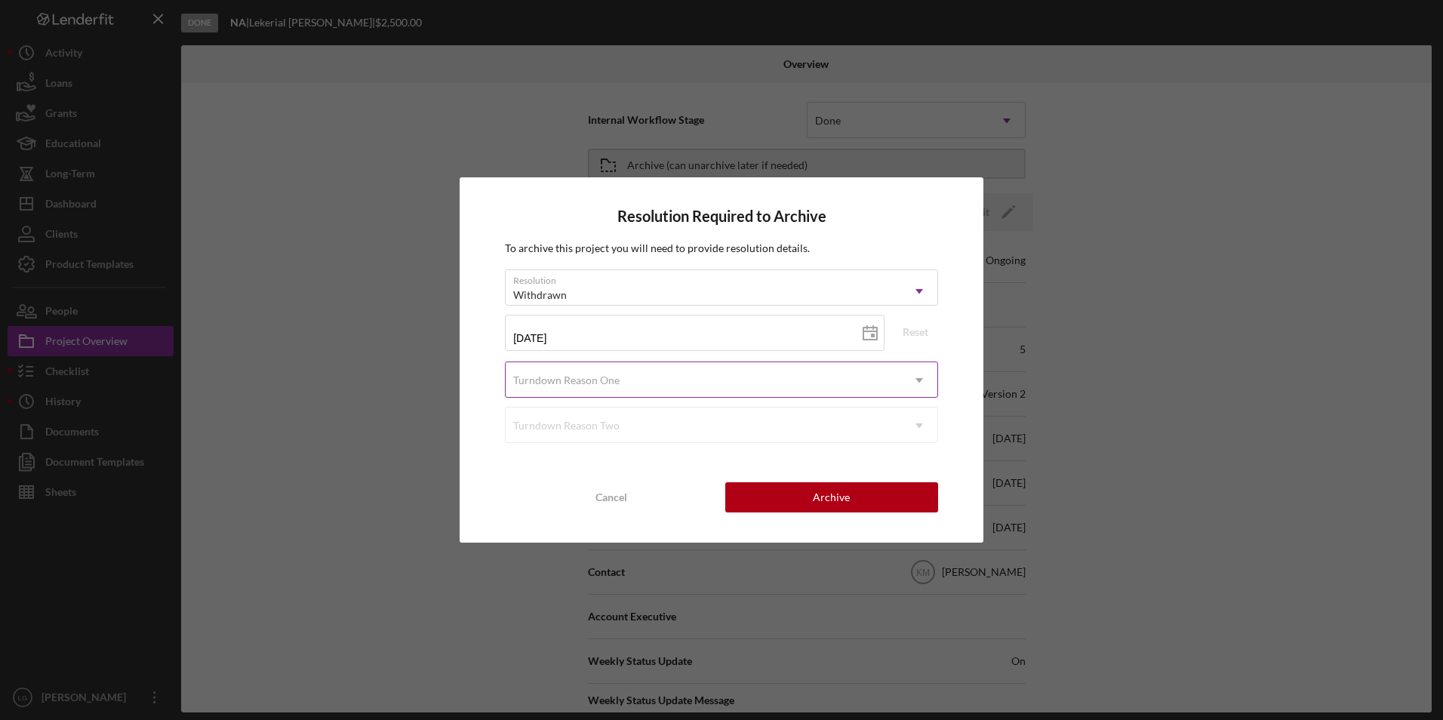
click at [648, 378] on div "Turndown Reason One" at bounding box center [704, 380] width 396 height 35
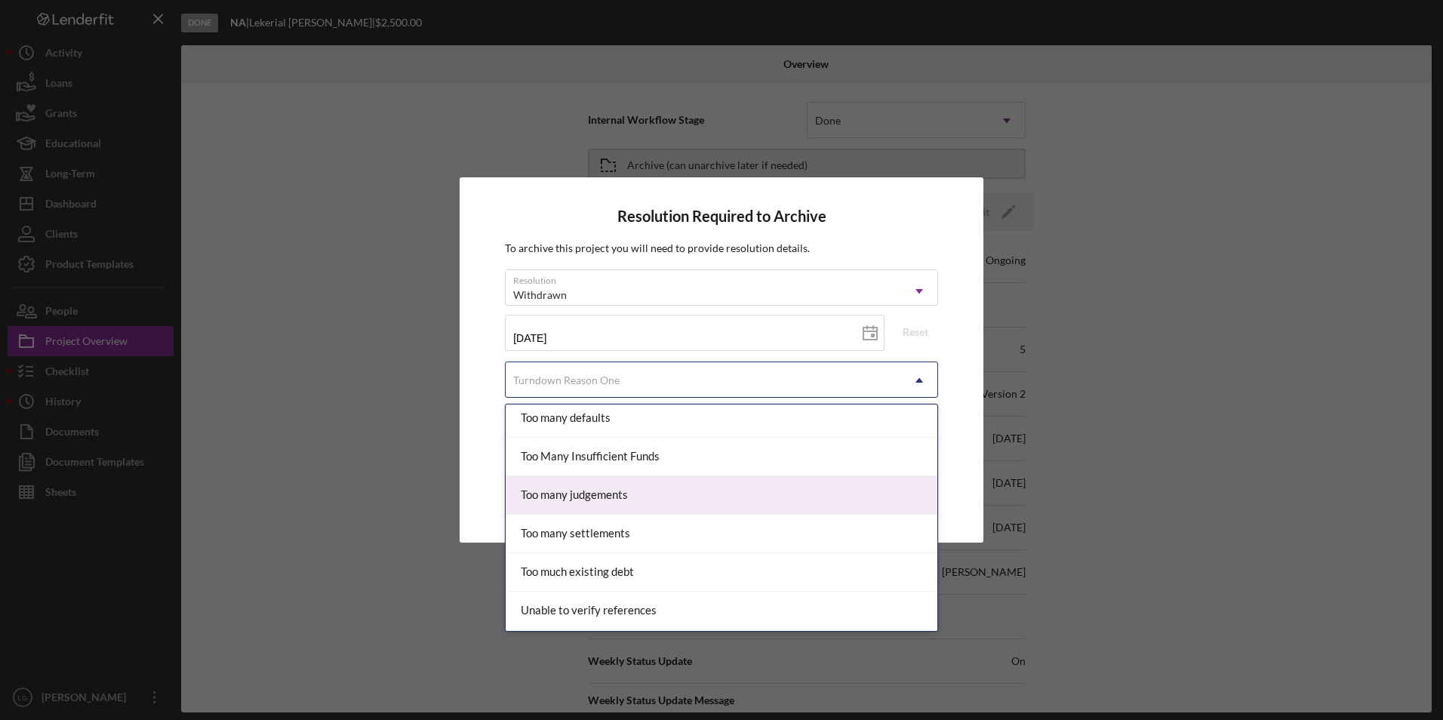
scroll to position [1737, 0]
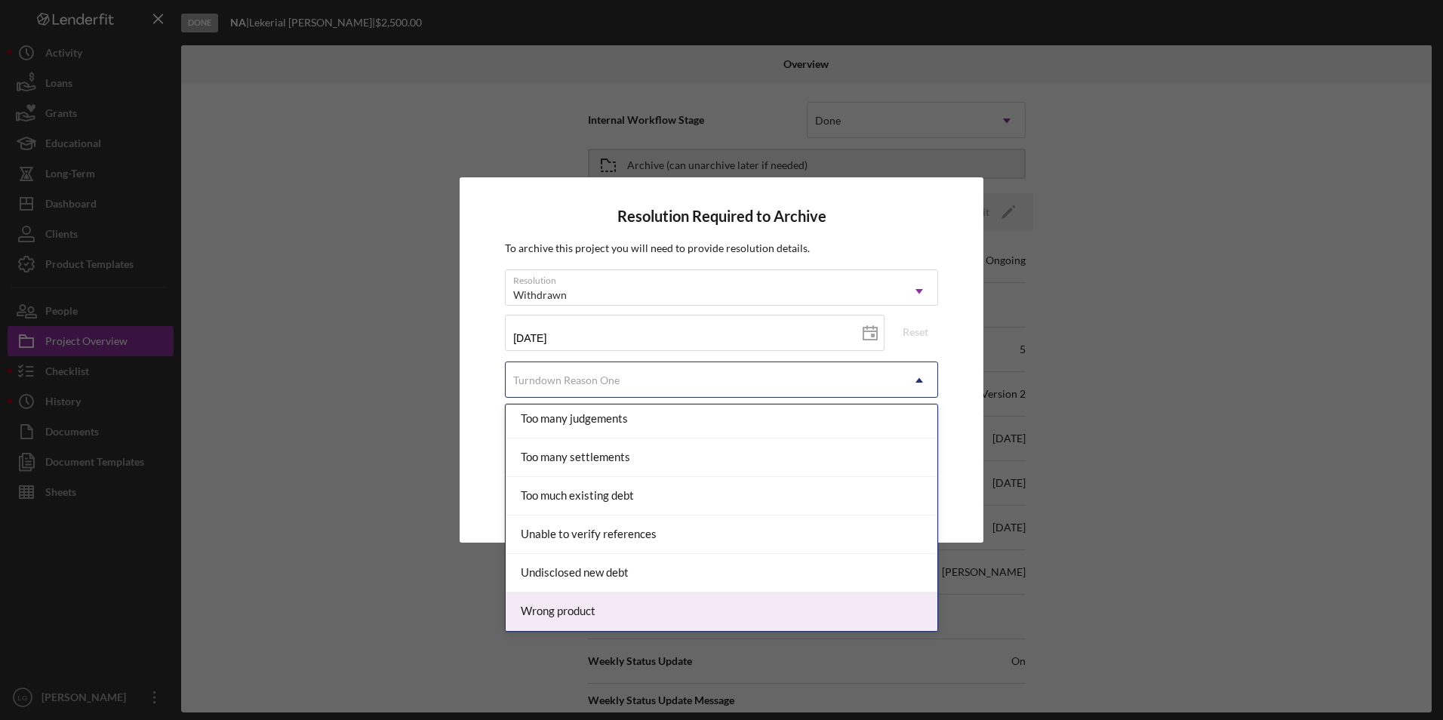
click at [581, 616] on div "Wrong product" at bounding box center [722, 612] width 432 height 39
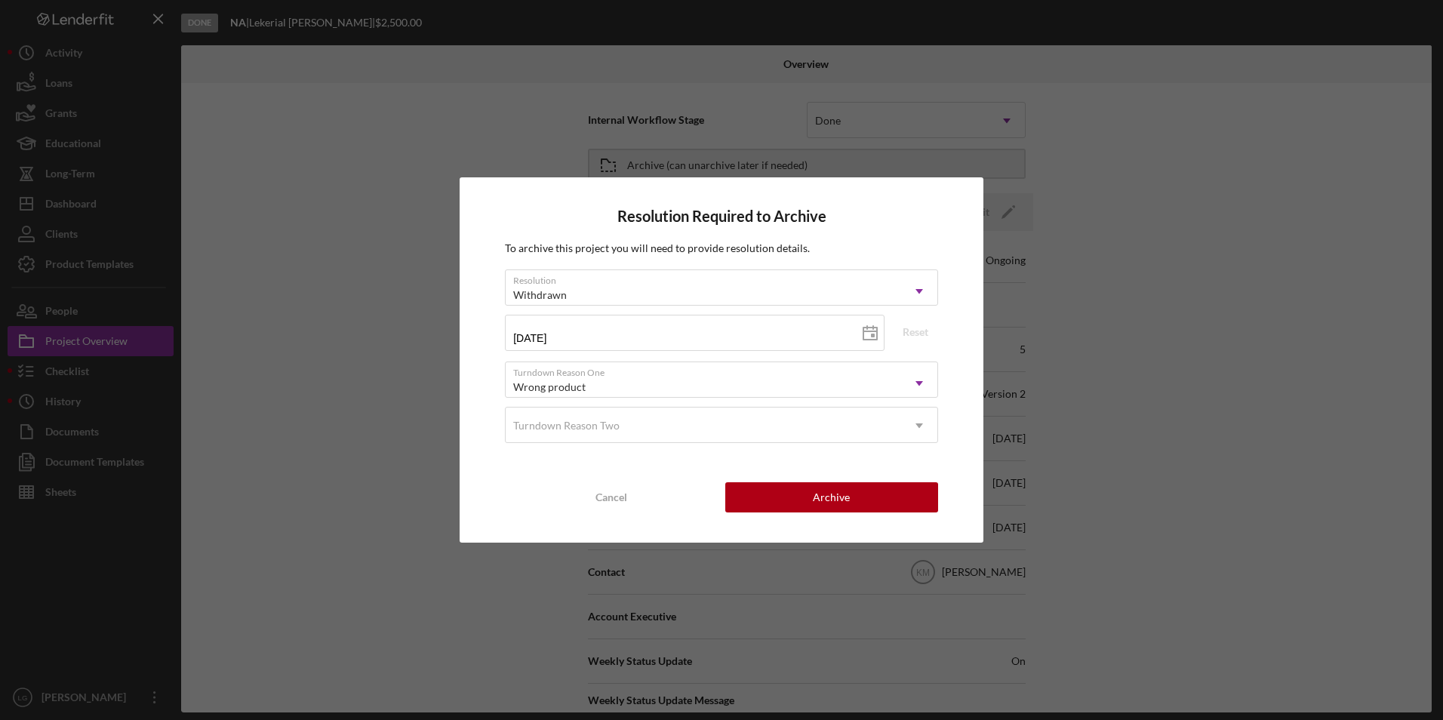
click at [818, 513] on div "Resolution Required to Archive To archive this project you will need to provide…" at bounding box center [722, 359] width 524 height 365
click at [818, 507] on div "Archive" at bounding box center [831, 497] width 37 height 30
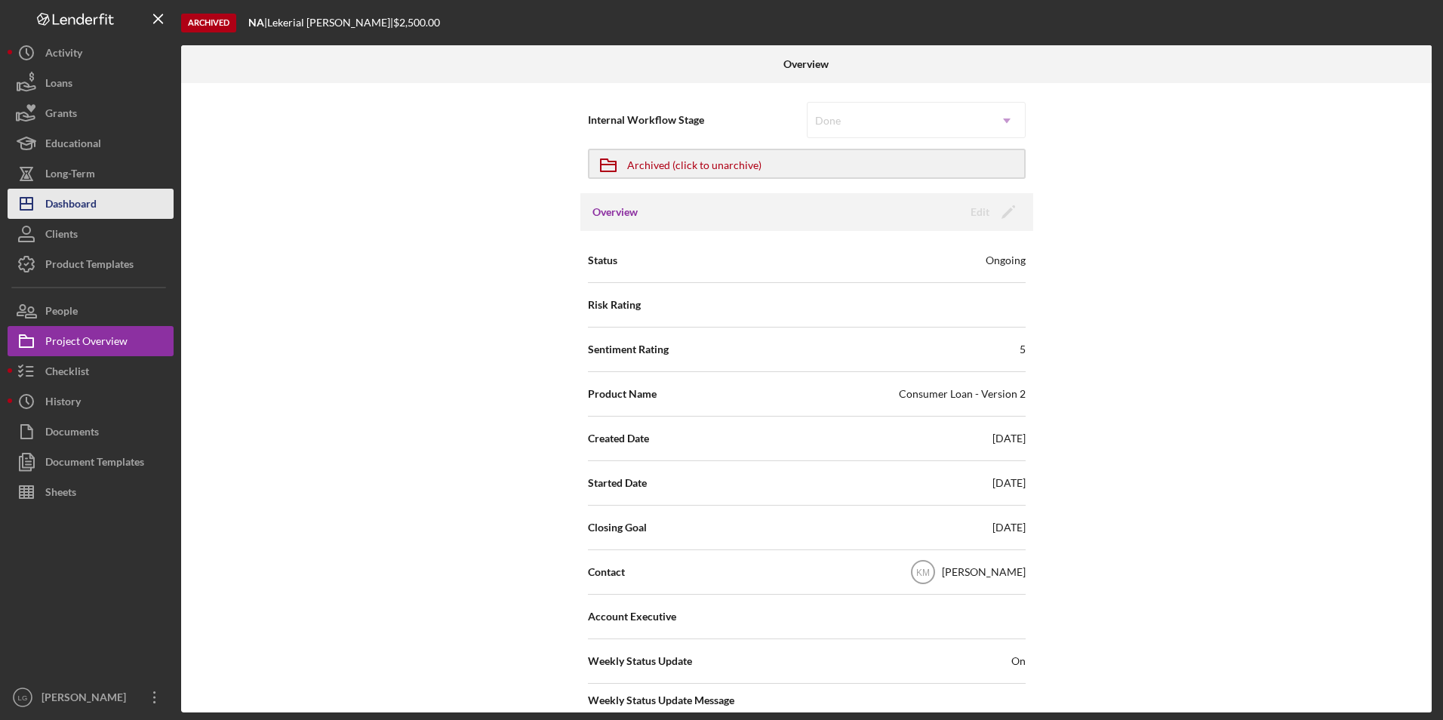
click at [96, 207] on div "Dashboard" at bounding box center [70, 206] width 51 height 34
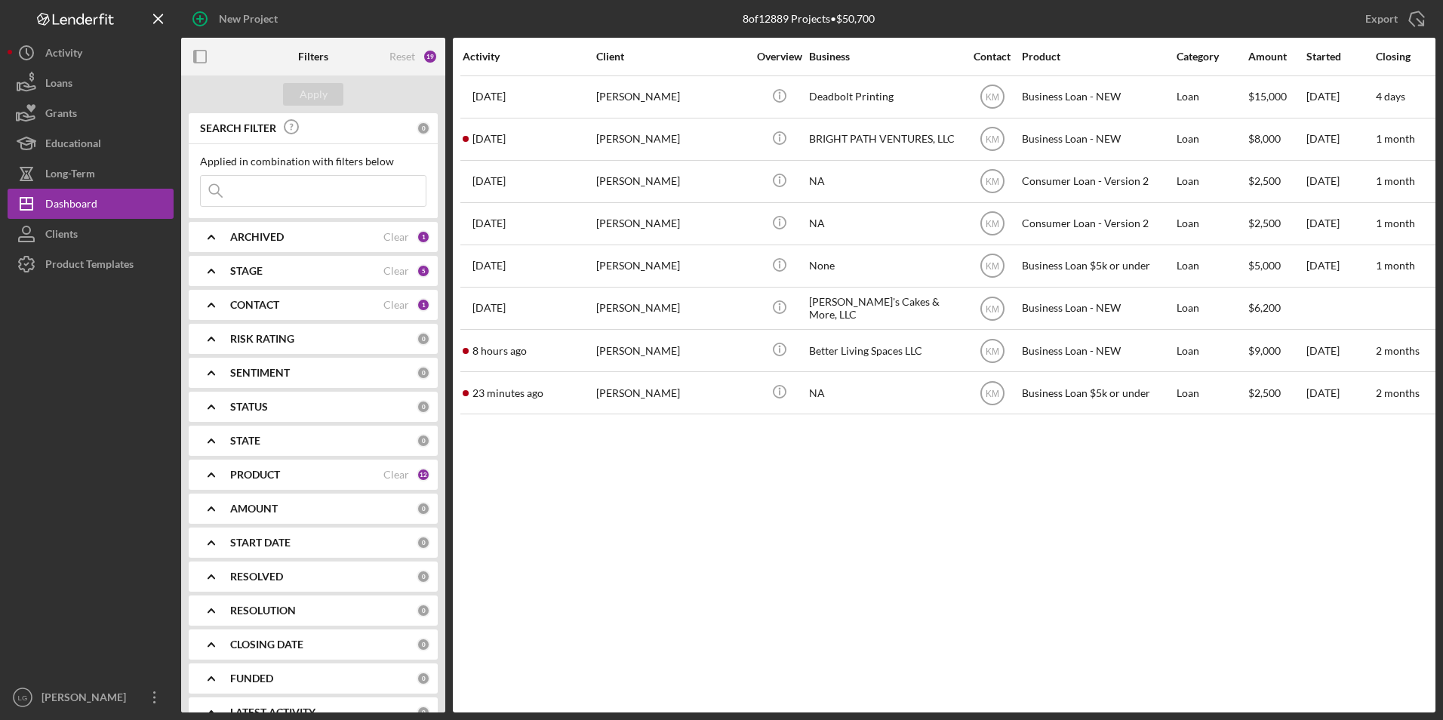
click at [338, 240] on div "ARCHIVED" at bounding box center [306, 237] width 153 height 12
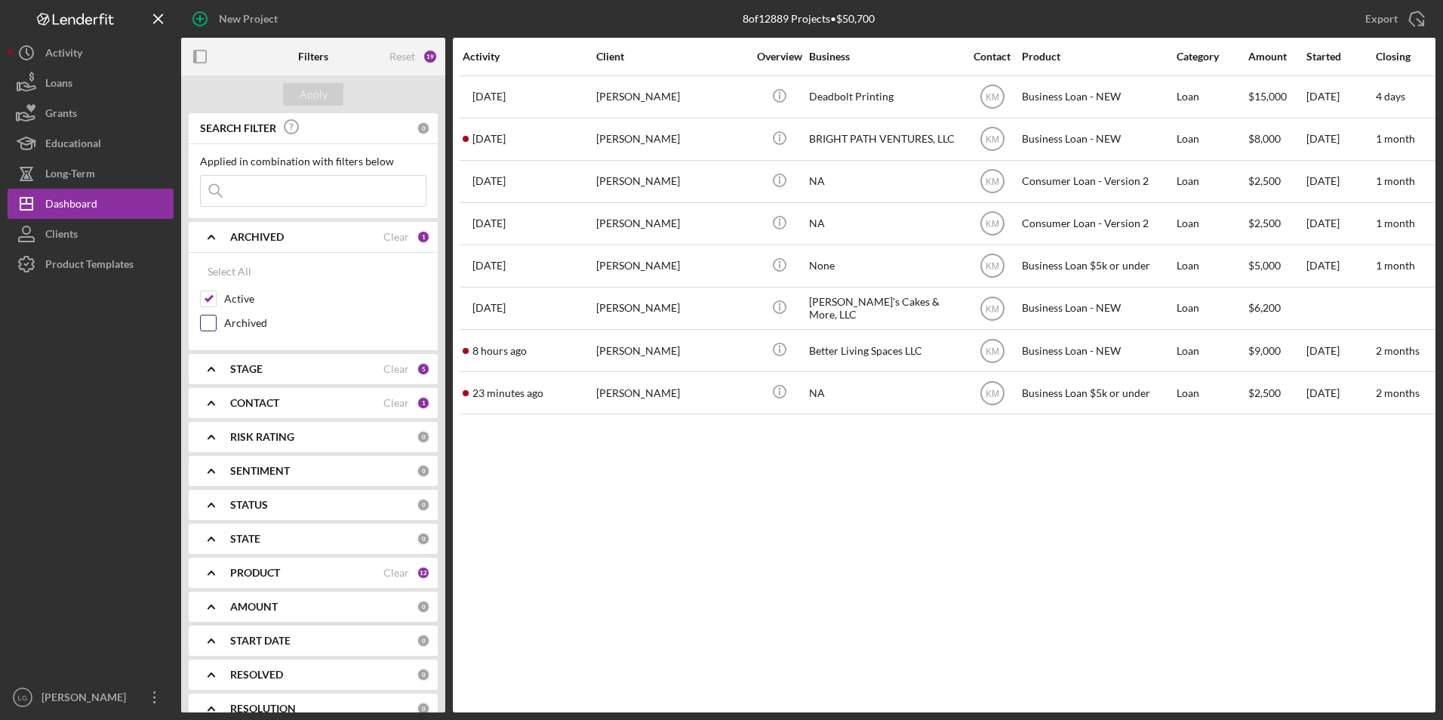
click at [214, 324] on input "Archived" at bounding box center [208, 323] width 15 height 15
checkbox input "true"
click at [309, 97] on div "Apply" at bounding box center [314, 94] width 28 height 23
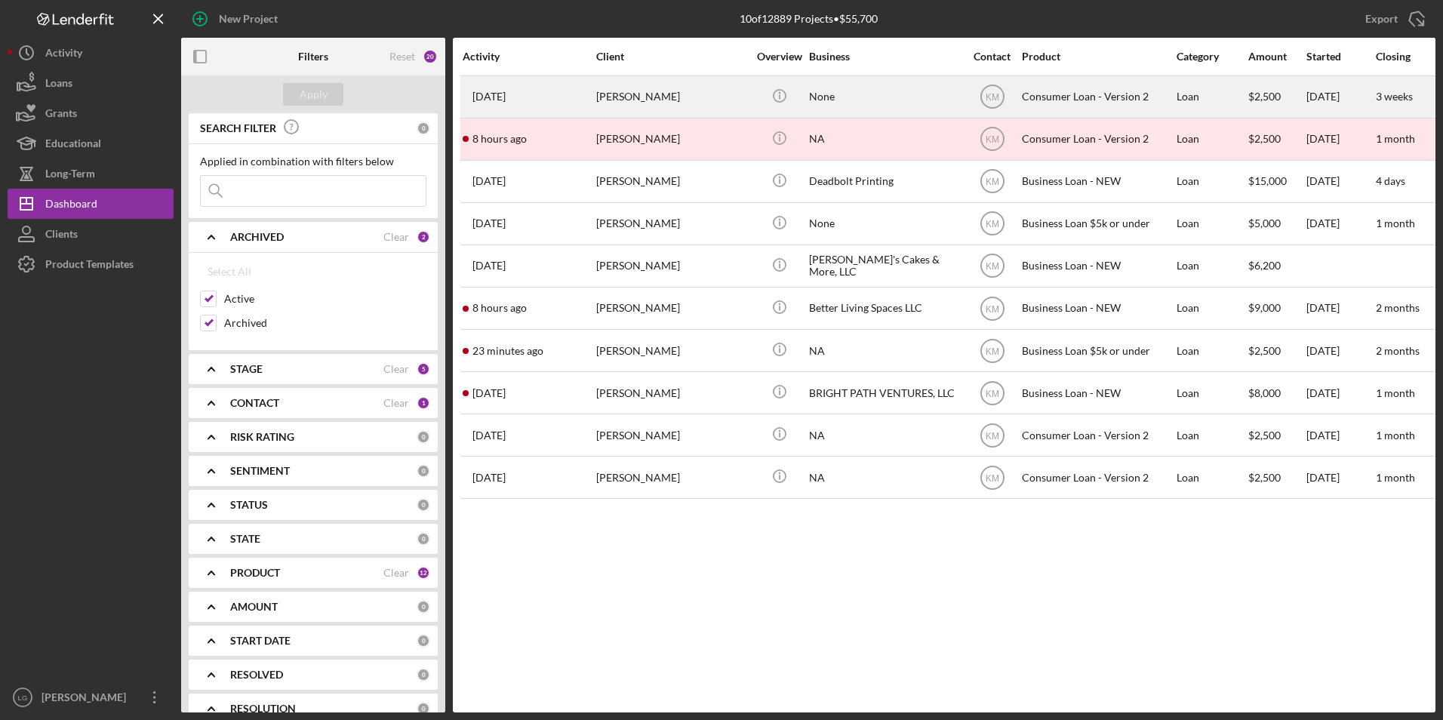
click at [585, 82] on div "[DATE] [PERSON_NAME]" at bounding box center [529, 97] width 132 height 40
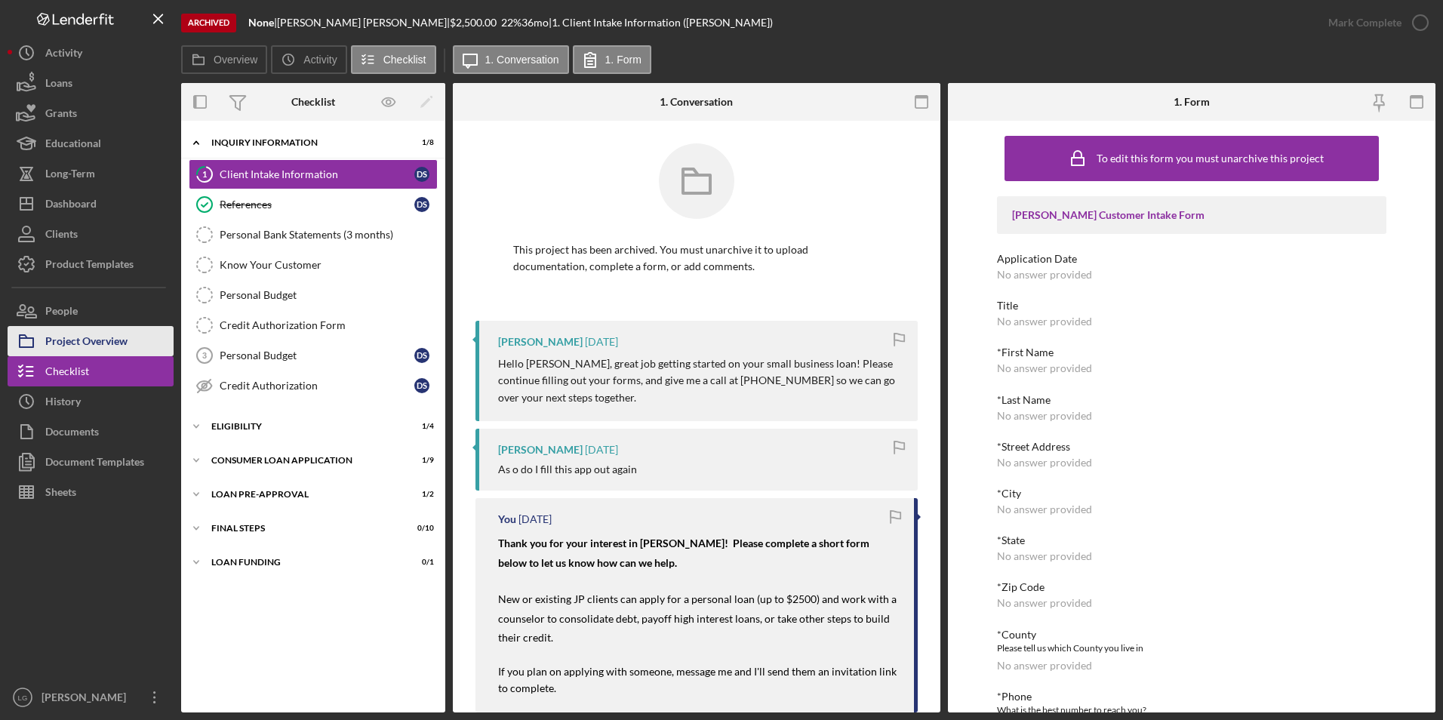
click at [74, 340] on div "Project Overview" at bounding box center [86, 343] width 82 height 34
click at [98, 331] on div "Project Overview" at bounding box center [86, 343] width 82 height 34
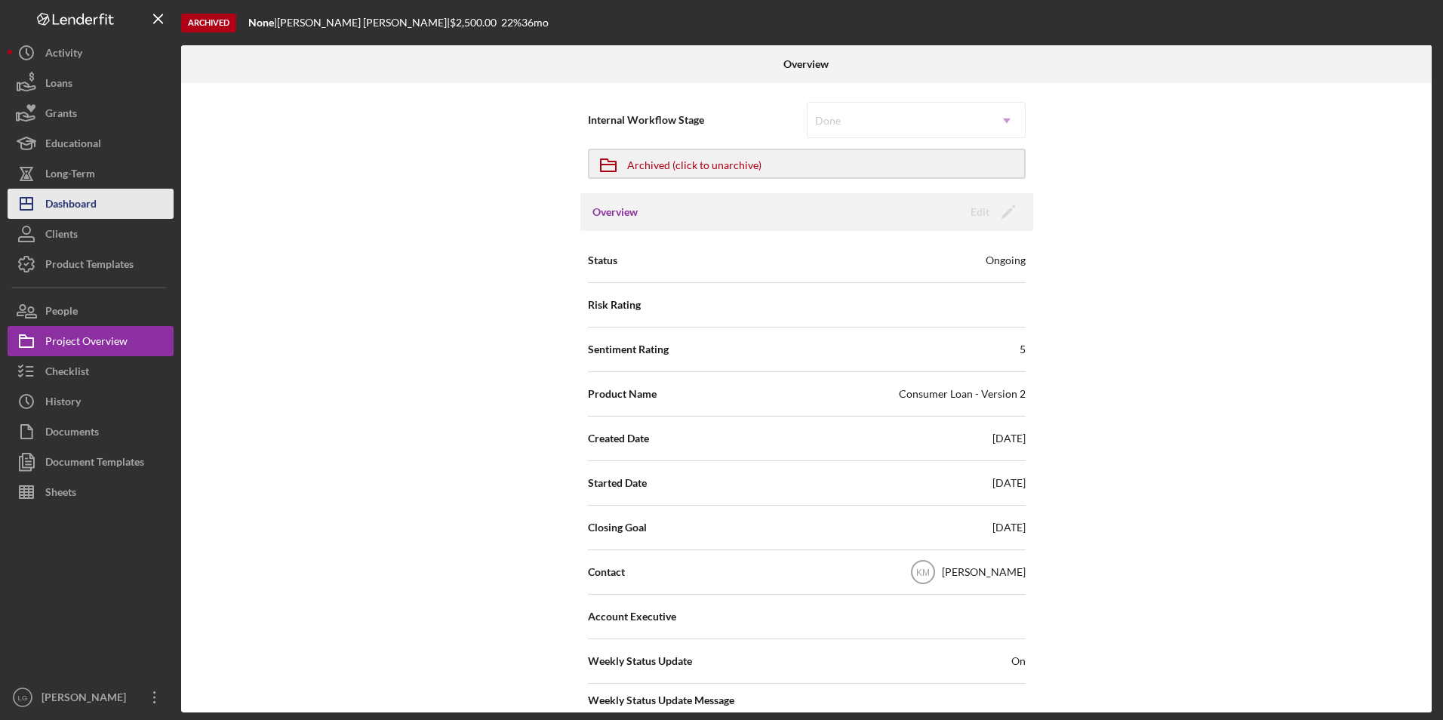
click at [100, 200] on button "Icon/Dashboard Dashboard" at bounding box center [91, 204] width 166 height 30
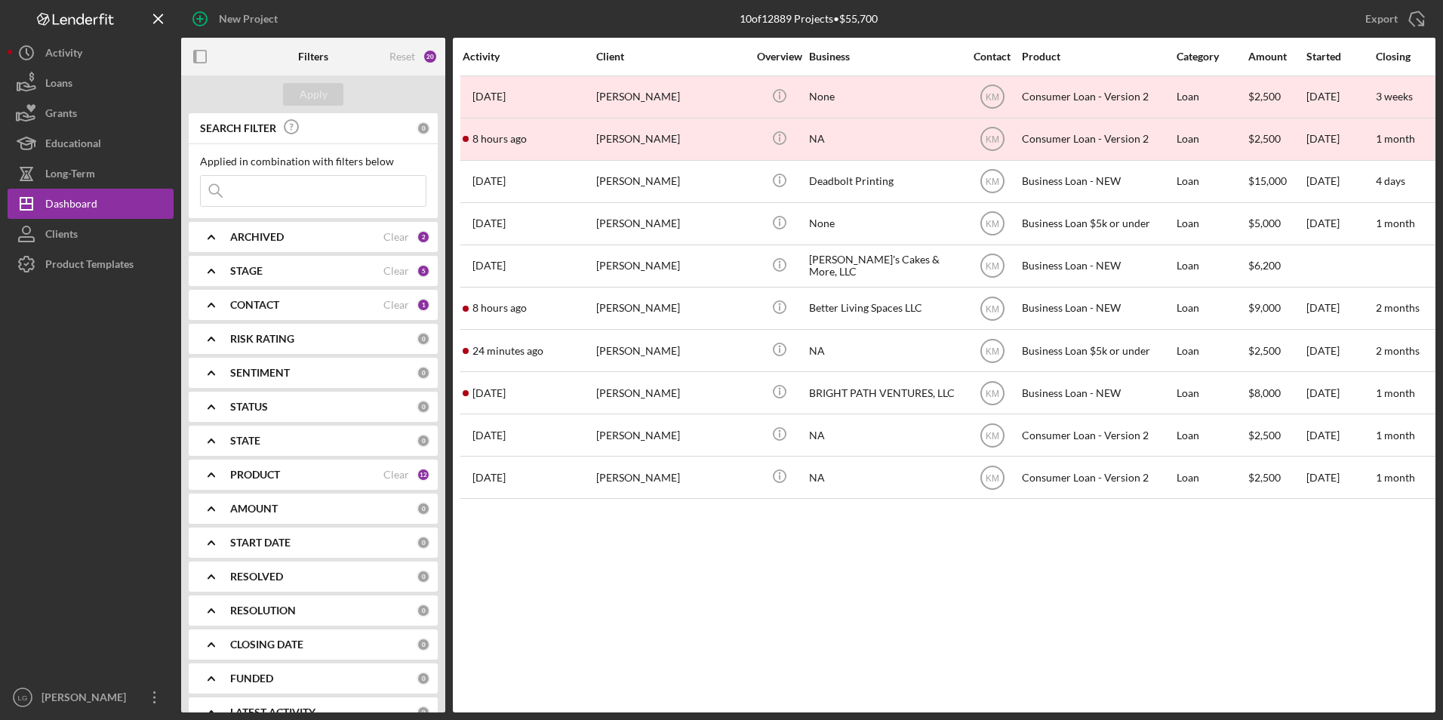
click at [322, 242] on div "ARCHIVED" at bounding box center [306, 237] width 153 height 12
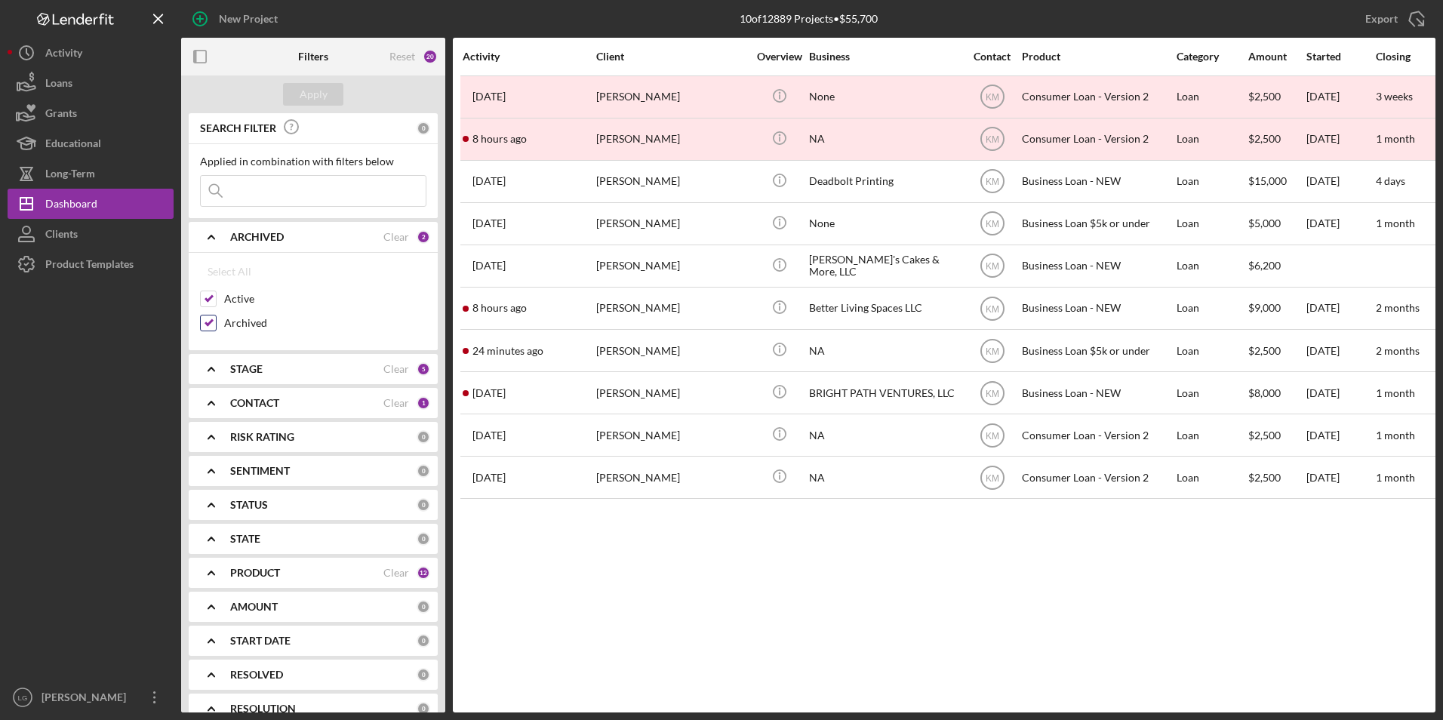
click at [212, 322] on input "Archived" at bounding box center [208, 323] width 15 height 15
checkbox input "false"
click at [306, 93] on div "Apply" at bounding box center [314, 94] width 28 height 23
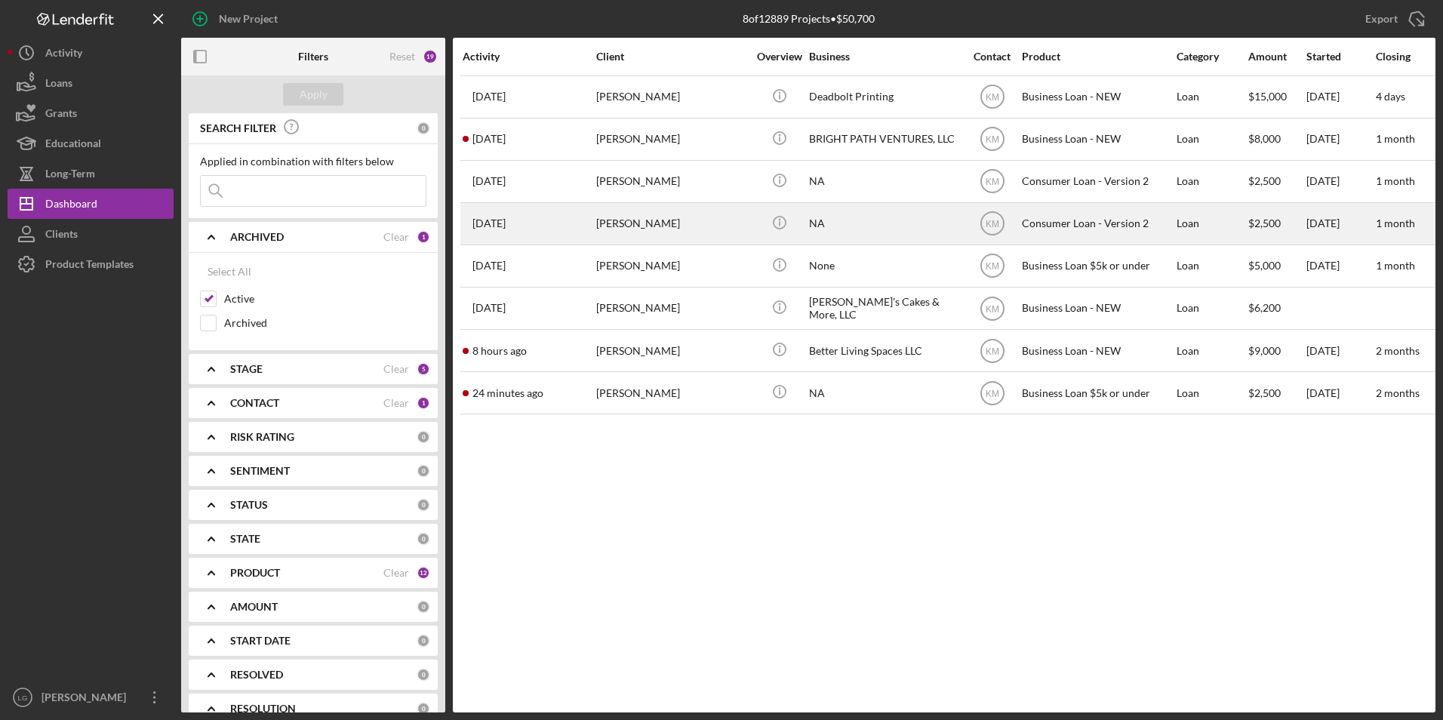
click at [676, 228] on div "[PERSON_NAME]" at bounding box center [671, 224] width 151 height 40
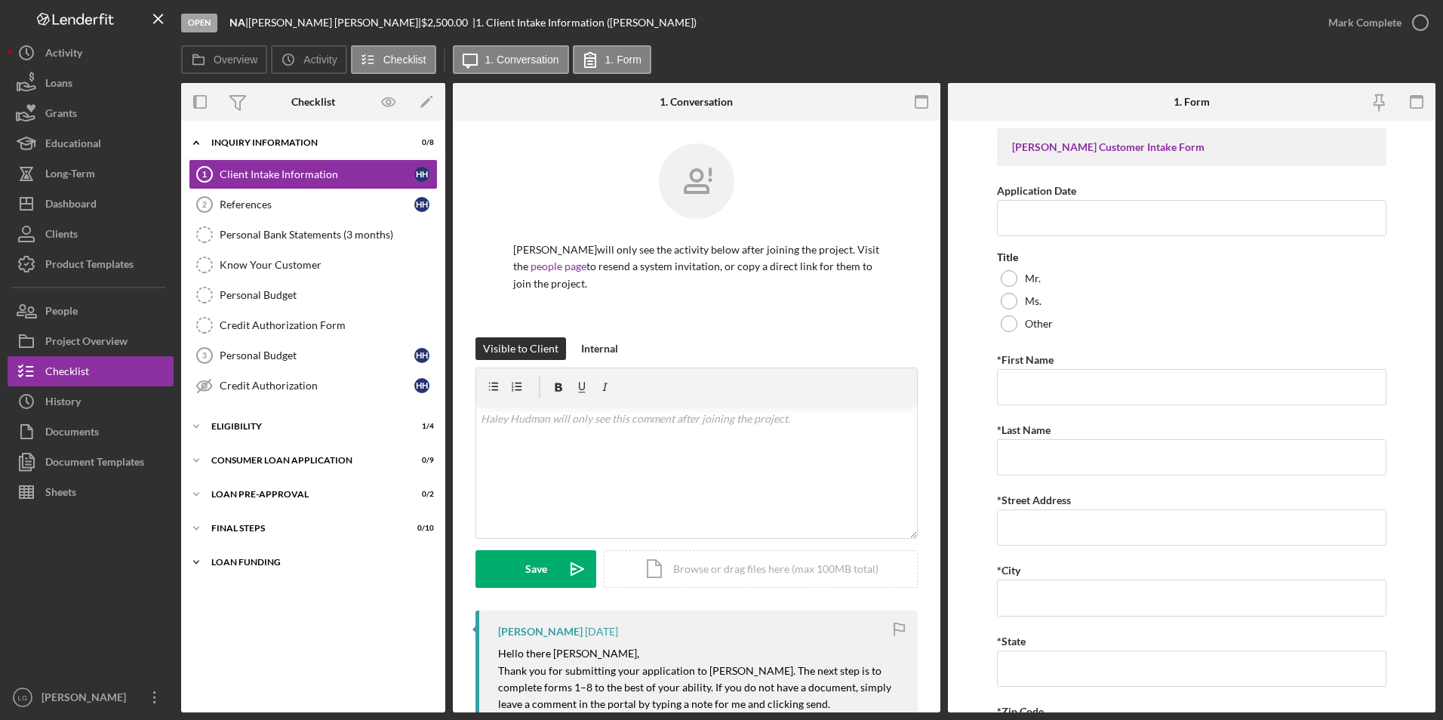
click at [273, 561] on div "Loan Funding" at bounding box center [318, 562] width 215 height 9
click at [252, 524] on div "FINAL STEPS" at bounding box center [318, 528] width 215 height 9
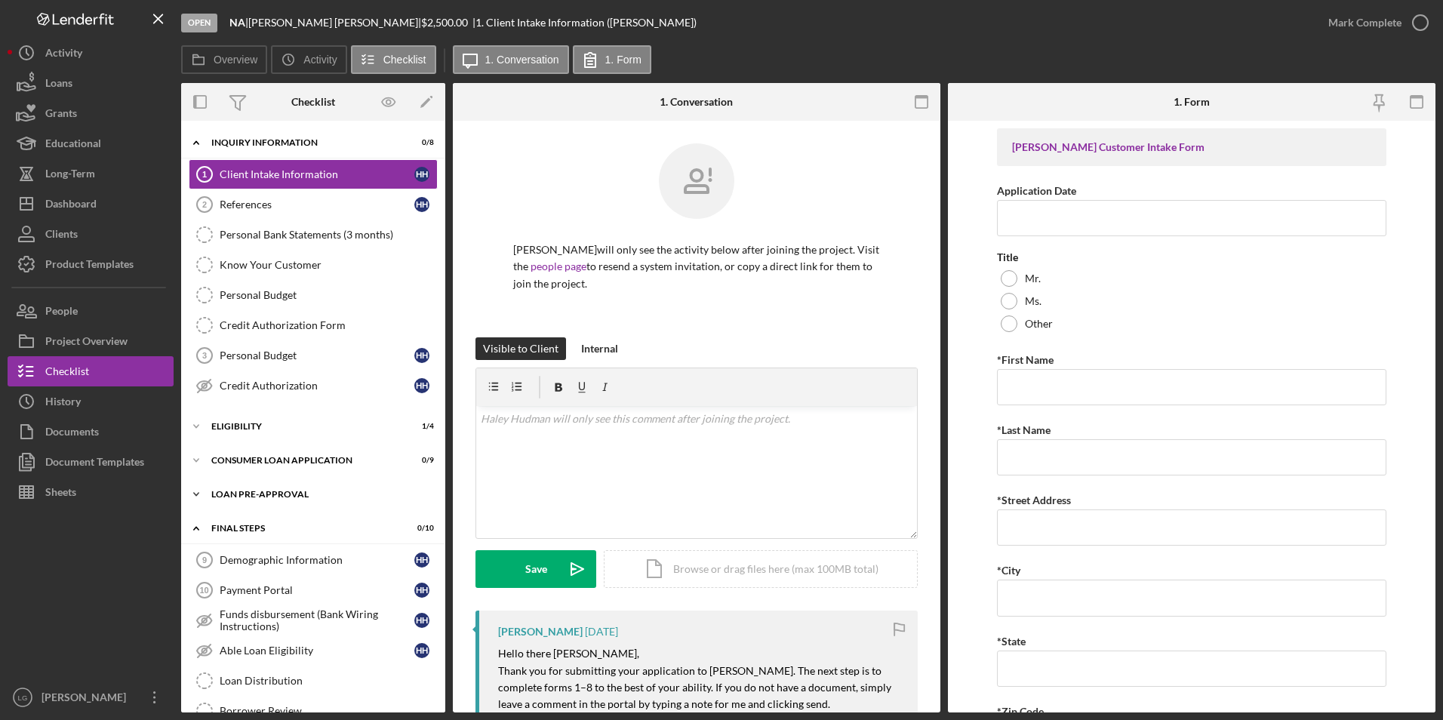
click at [254, 495] on div "Loan Pre-Approval" at bounding box center [318, 494] width 215 height 9
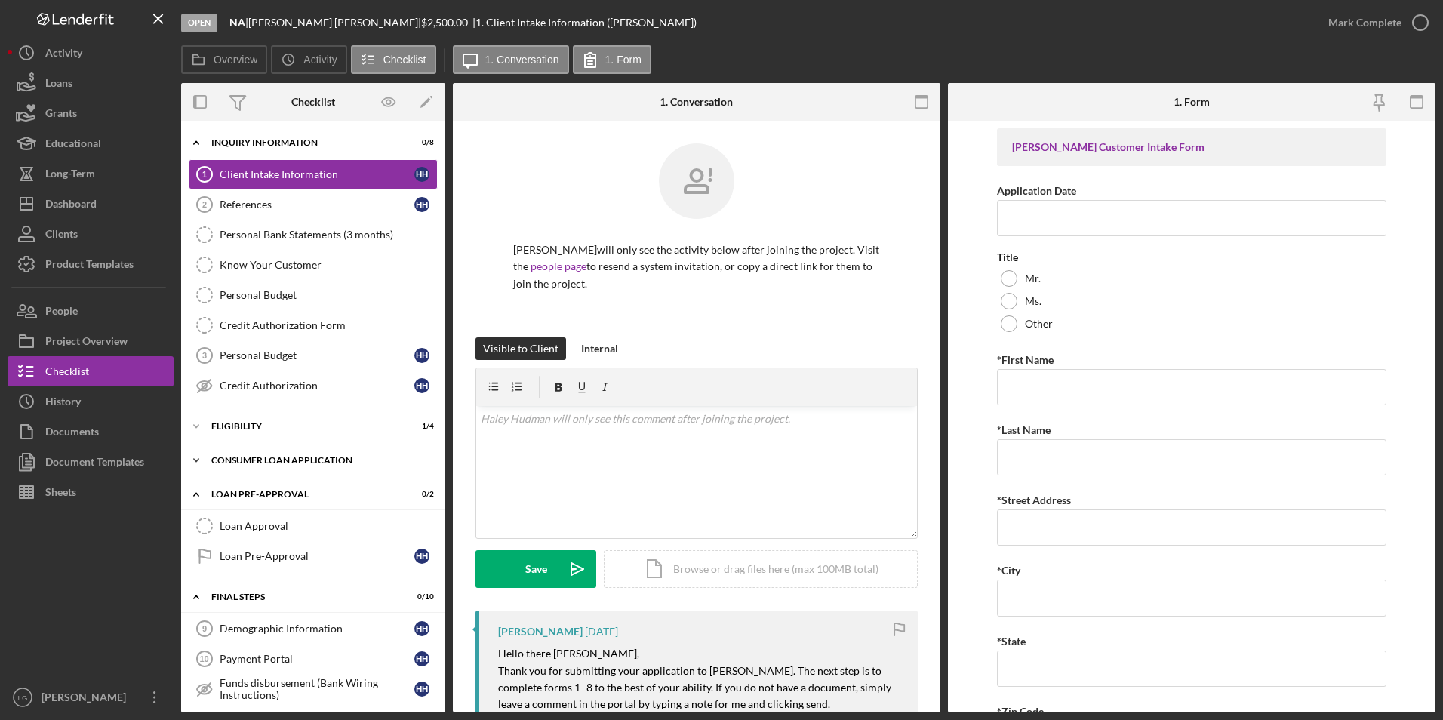
drag, startPoint x: 254, startPoint y: 462, endPoint x: 253, endPoint y: 446, distance: 15.9
click at [254, 459] on div "Consumer Loan Application" at bounding box center [318, 460] width 215 height 9
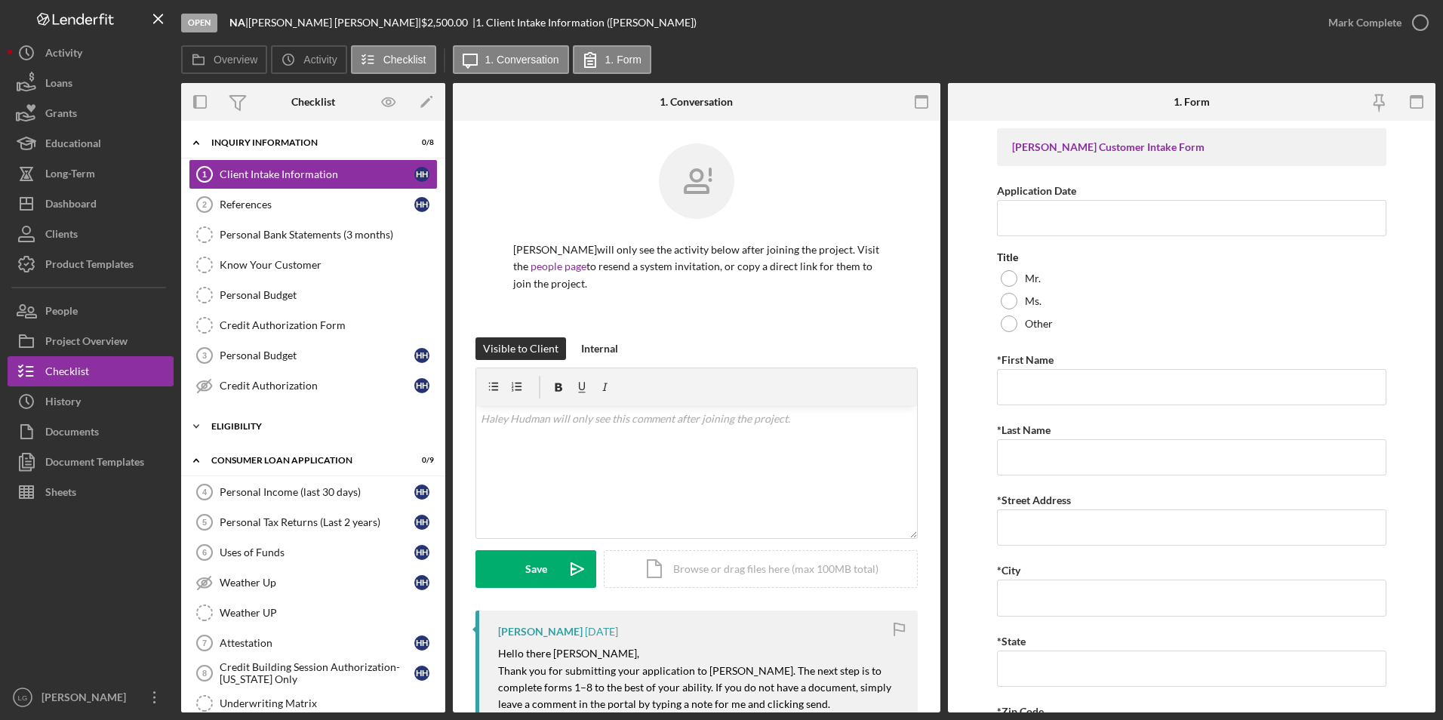
click at [246, 423] on div "Eligibility" at bounding box center [318, 426] width 215 height 9
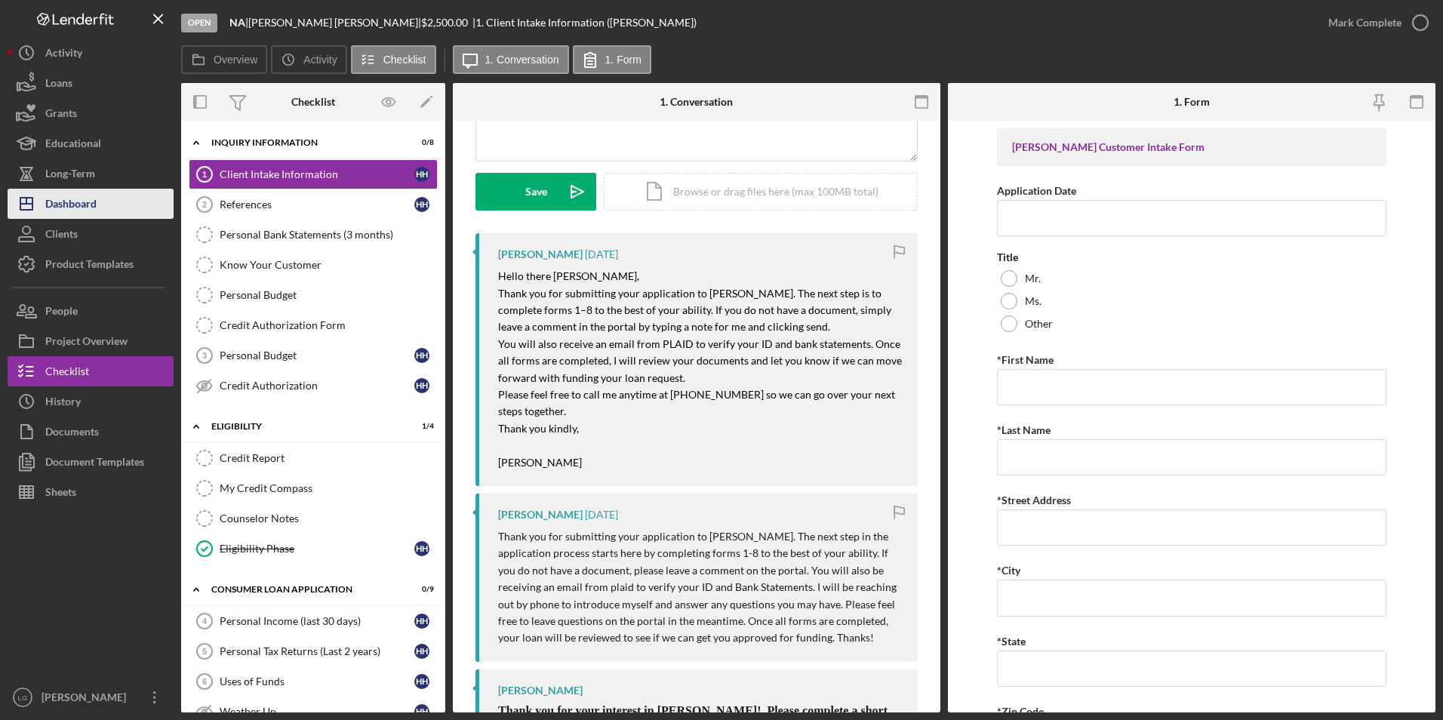
click at [58, 204] on div "Dashboard" at bounding box center [70, 206] width 51 height 34
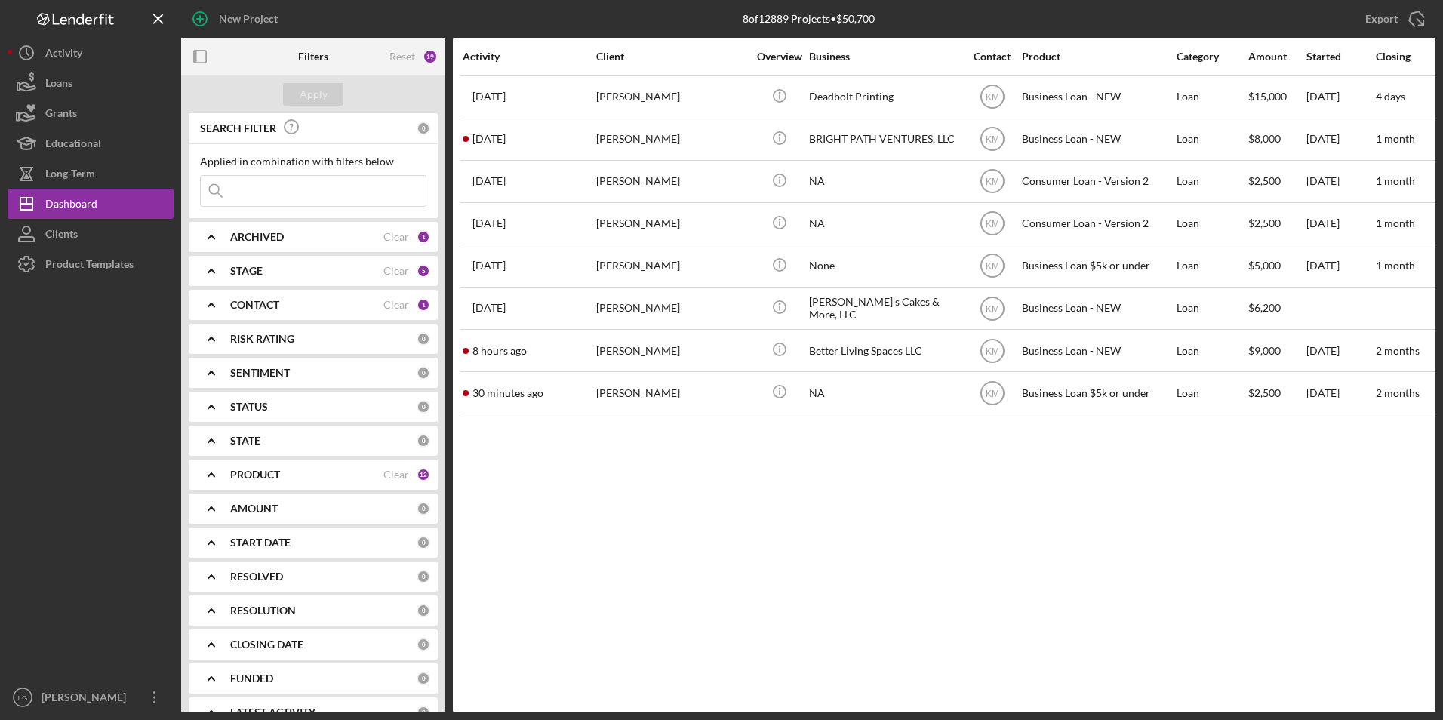
click at [353, 244] on div "ARCHIVED Clear 1" at bounding box center [330, 237] width 200 height 14
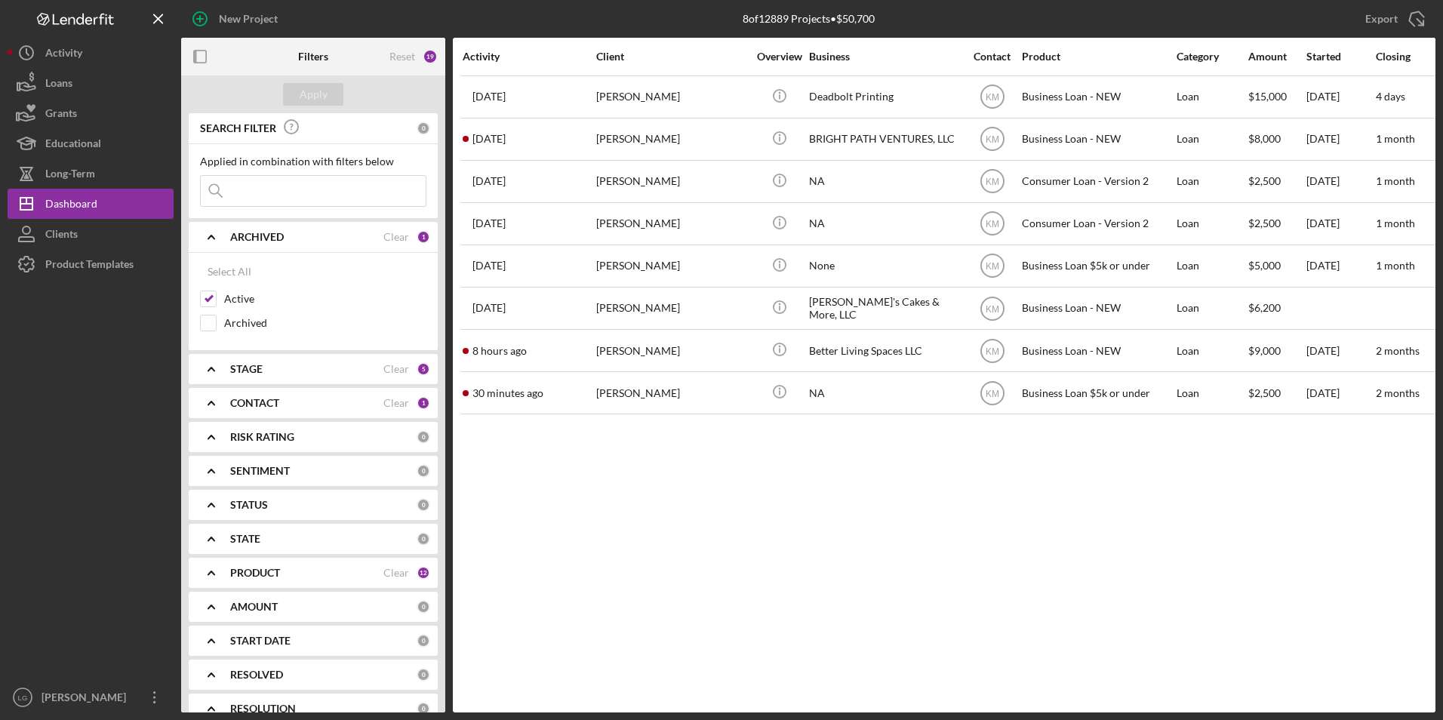
click at [349, 242] on div "ARCHIVED" at bounding box center [306, 237] width 153 height 12
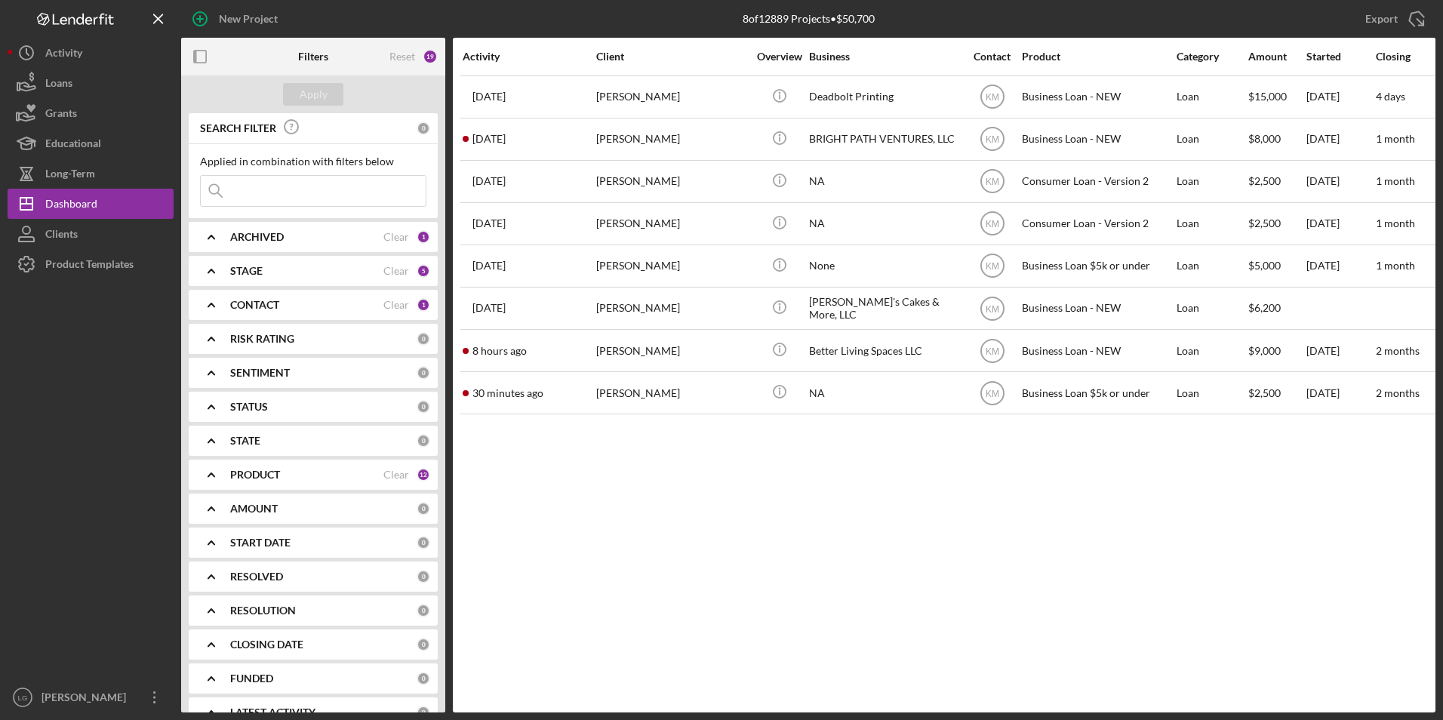
click at [354, 245] on div "ARCHIVED Clear 1" at bounding box center [330, 237] width 200 height 30
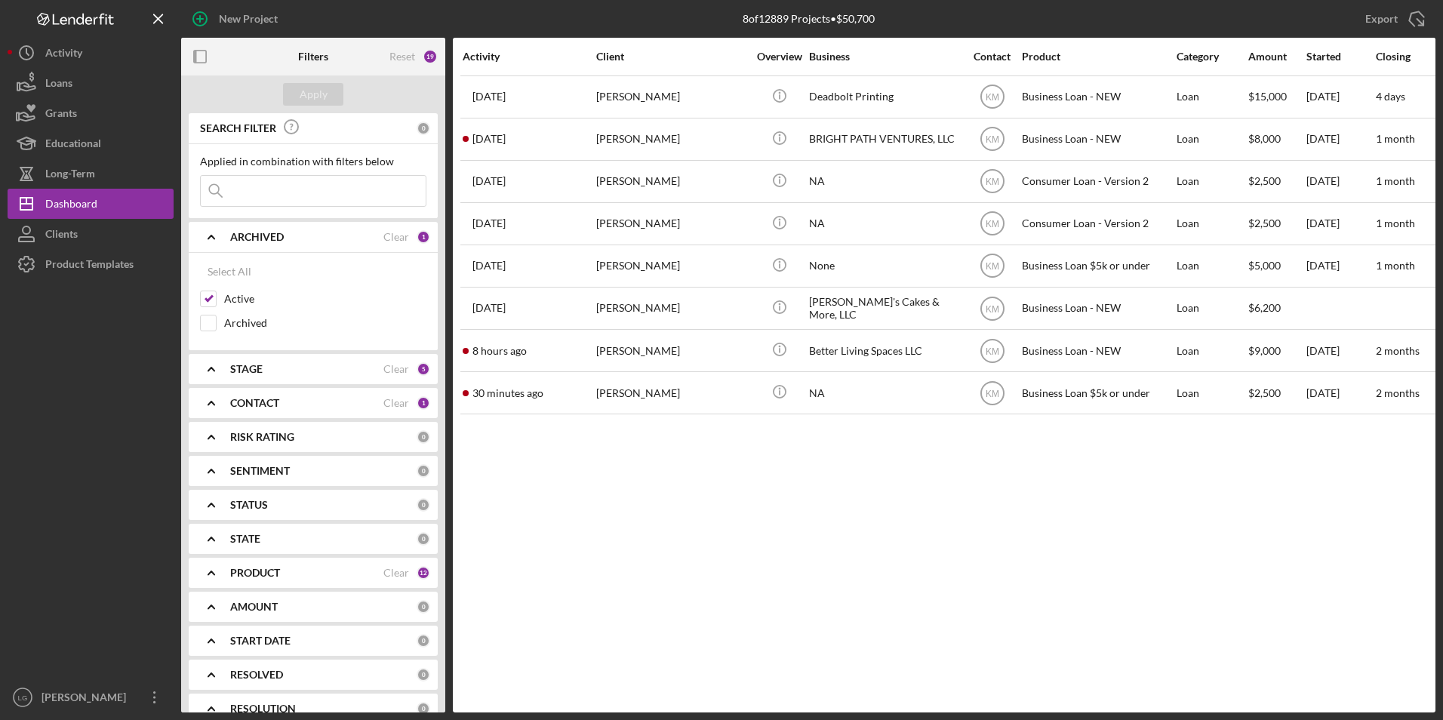
click at [325, 363] on div "STAGE" at bounding box center [306, 369] width 153 height 12
click at [307, 232] on div "ARCHIVED" at bounding box center [306, 237] width 153 height 12
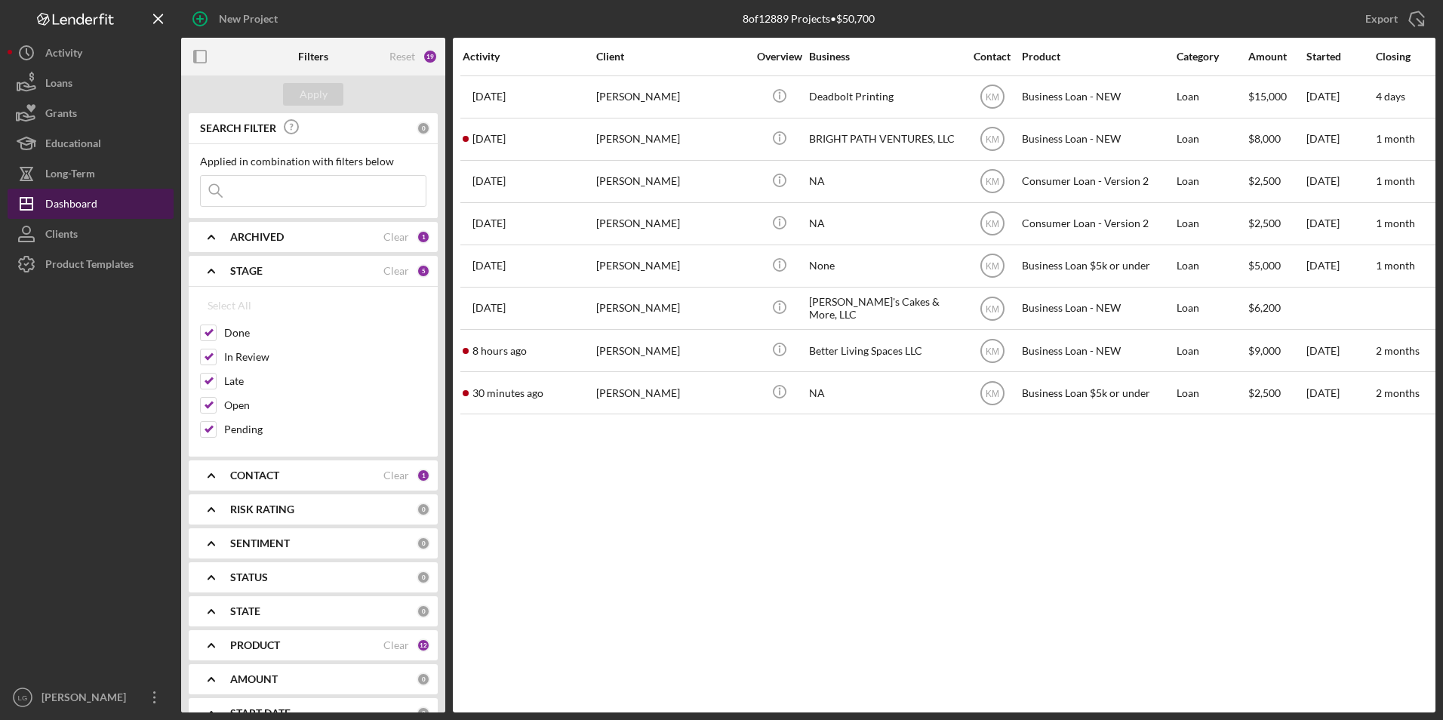
click at [68, 204] on div "Dashboard" at bounding box center [71, 206] width 52 height 34
click at [57, 203] on div "Dashboard" at bounding box center [71, 206] width 52 height 34
click at [244, 239] on b "ARCHIVED" at bounding box center [257, 237] width 54 height 12
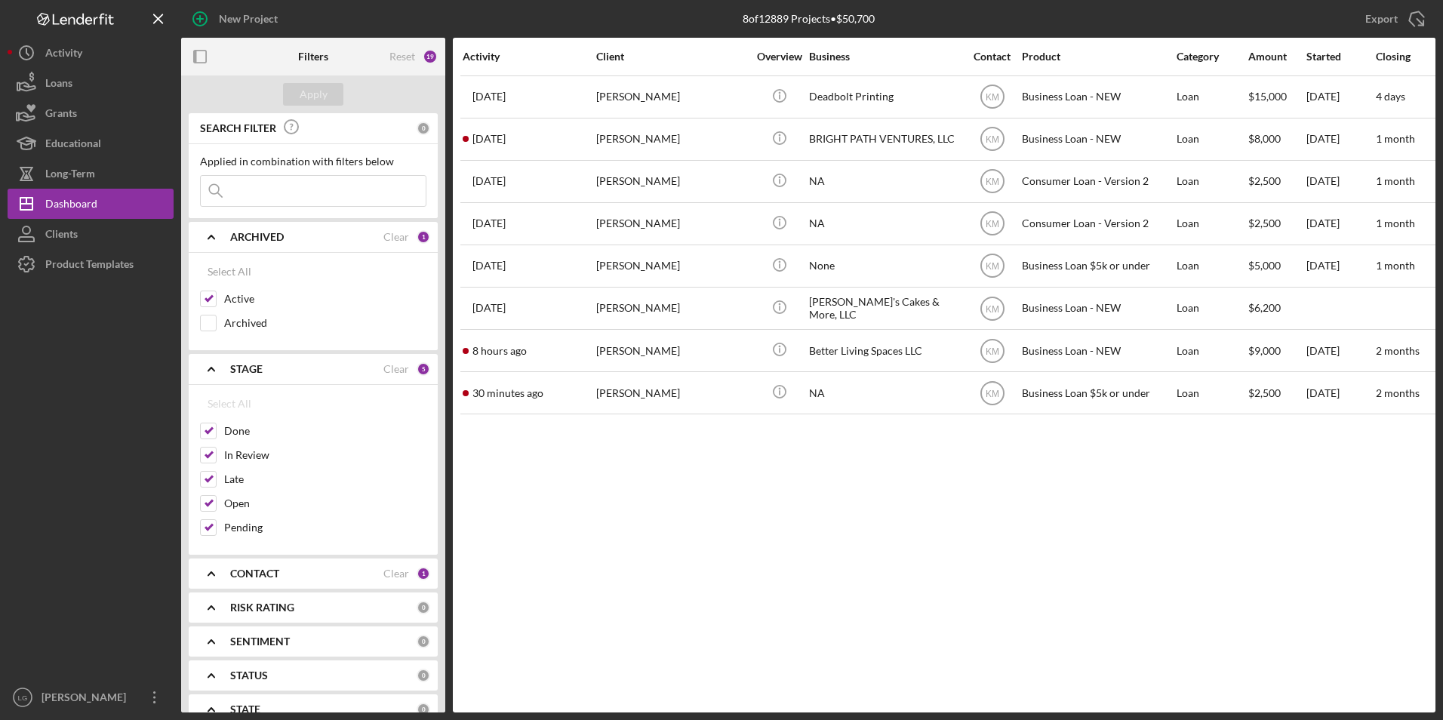
scroll to position [151, 0]
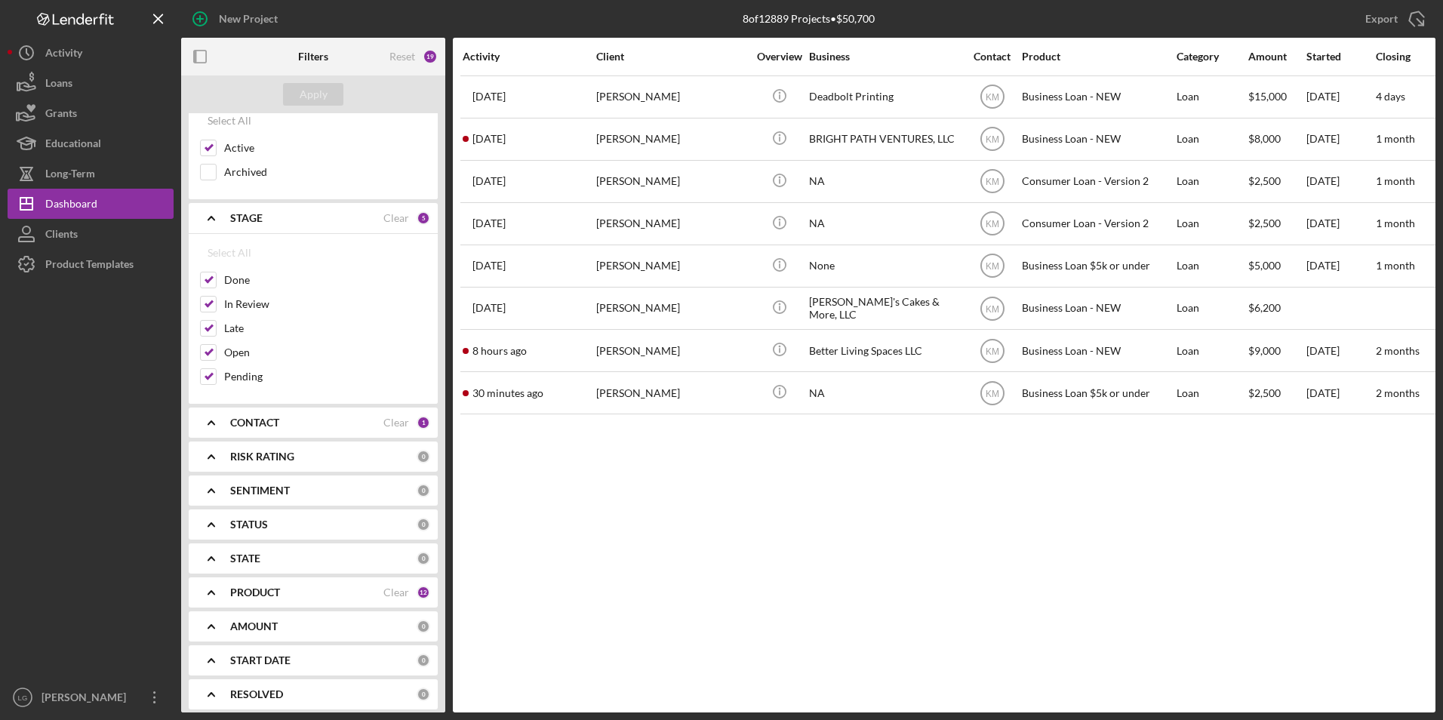
click at [296, 435] on div "CONTACT Clear 1" at bounding box center [330, 423] width 200 height 30
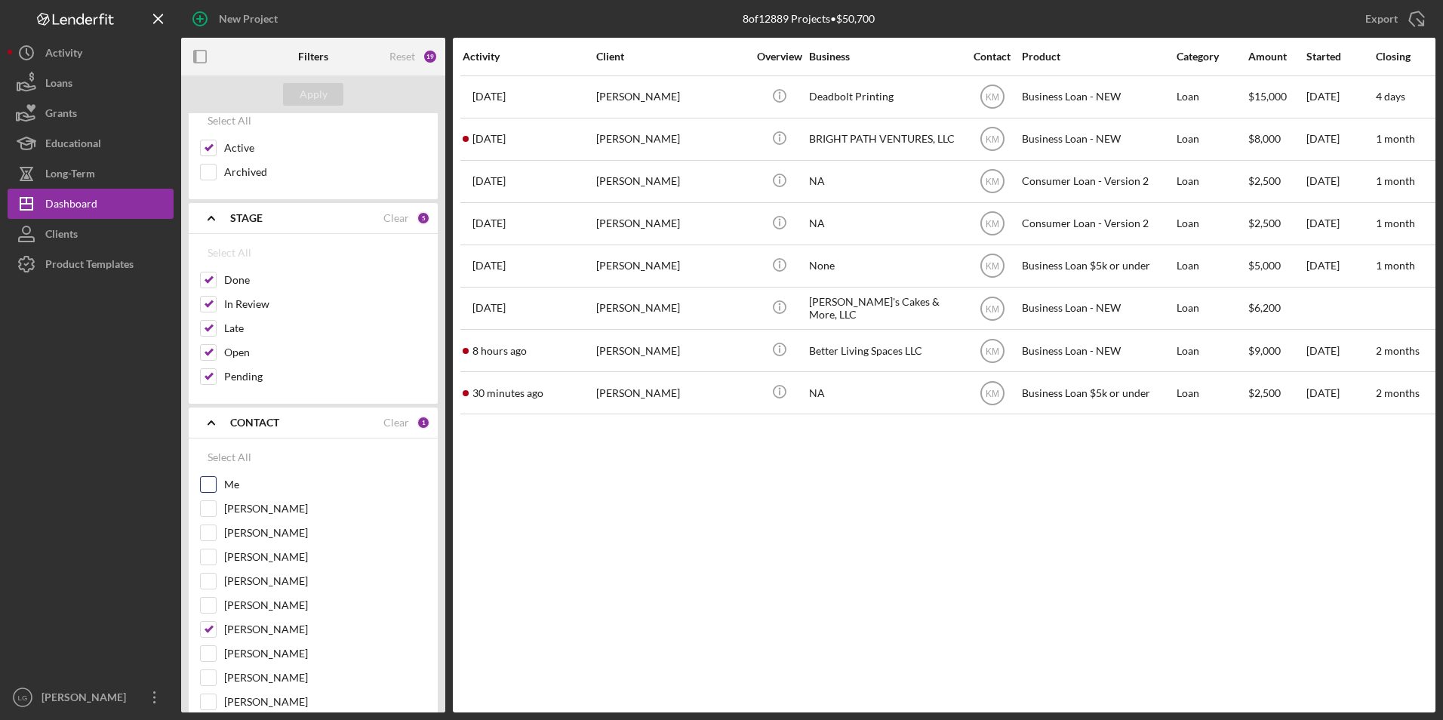
click at [212, 484] on input "Me" at bounding box center [208, 484] width 15 height 15
checkbox input "true"
click at [211, 627] on input "[PERSON_NAME]" at bounding box center [208, 629] width 15 height 15
checkbox input "false"
click at [310, 91] on div "Apply" at bounding box center [314, 94] width 28 height 23
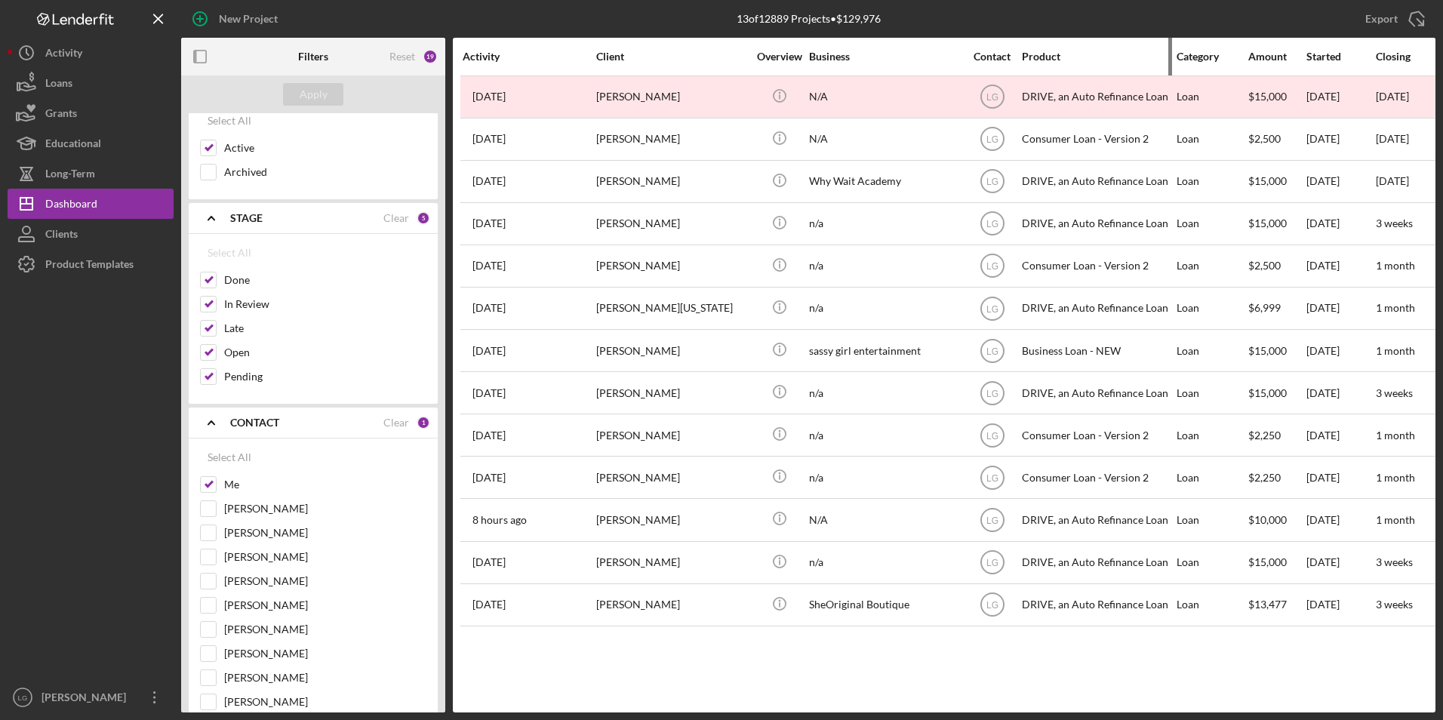
click at [1041, 46] on div "Product" at bounding box center [1097, 57] width 151 height 36
click at [1041, 53] on div "Product" at bounding box center [1097, 57] width 151 height 12
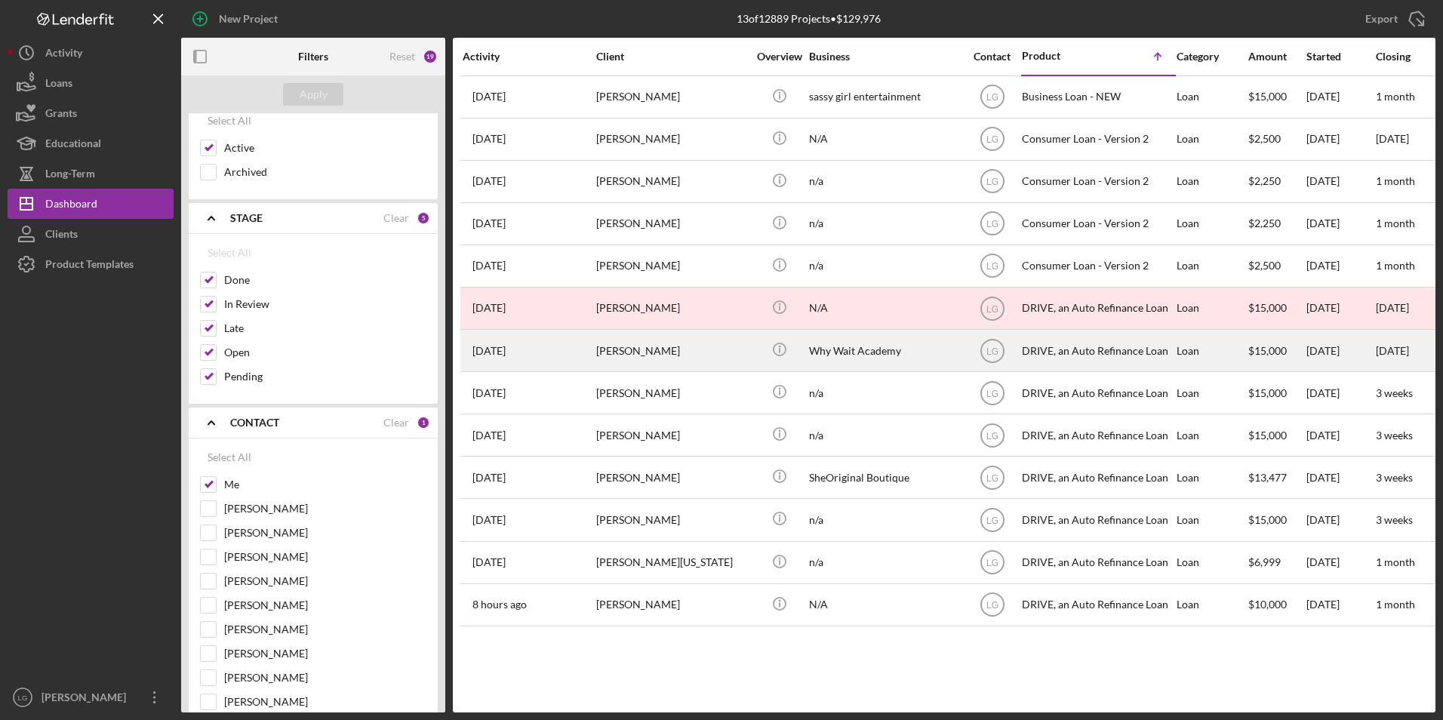
click at [691, 350] on div "[PERSON_NAME]" at bounding box center [671, 351] width 151 height 40
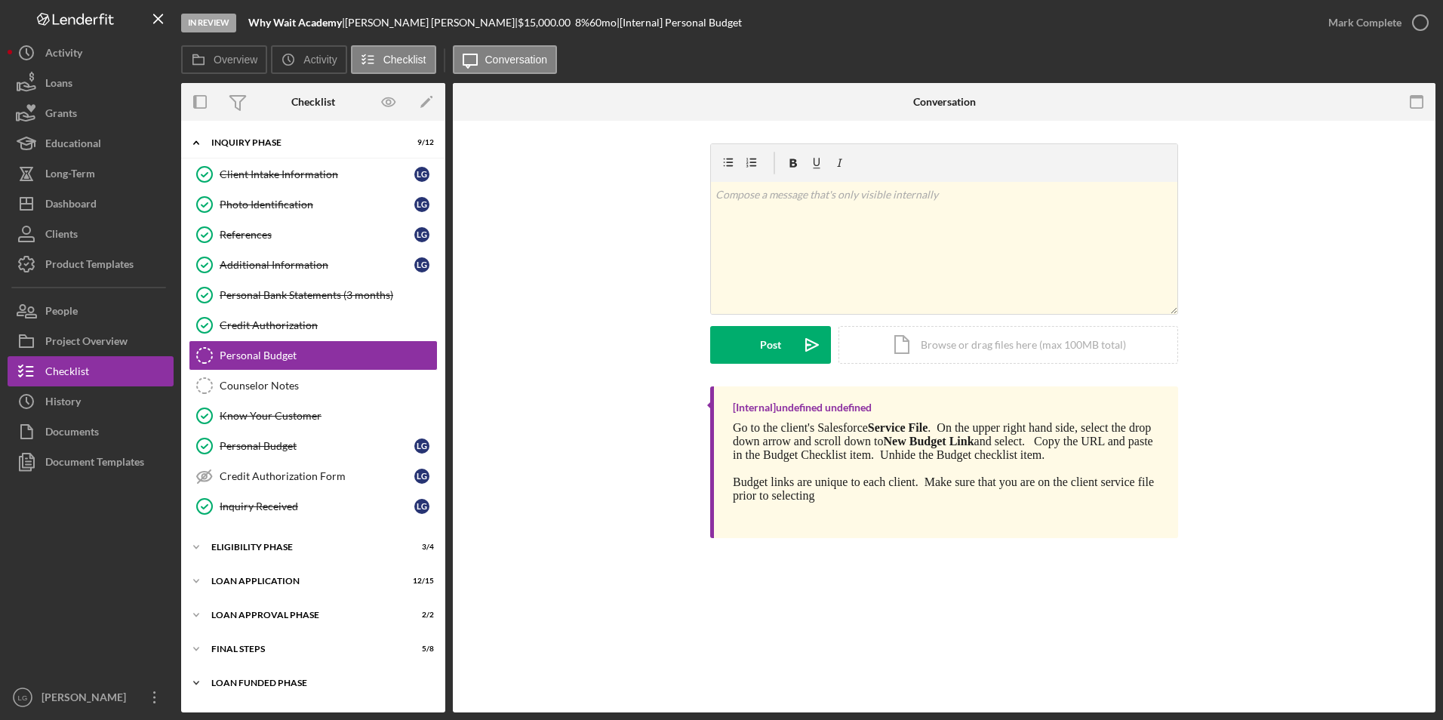
click at [267, 679] on div "Loan Funded Phase" at bounding box center [318, 683] width 215 height 9
click at [259, 649] on div "FINAL STEPS" at bounding box center [318, 649] width 215 height 9
click at [252, 608] on div "Icon/Expander Loan Approval Phase 2 / 2" at bounding box center [313, 615] width 264 height 30
click at [251, 578] on div "Loan Application" at bounding box center [318, 581] width 215 height 9
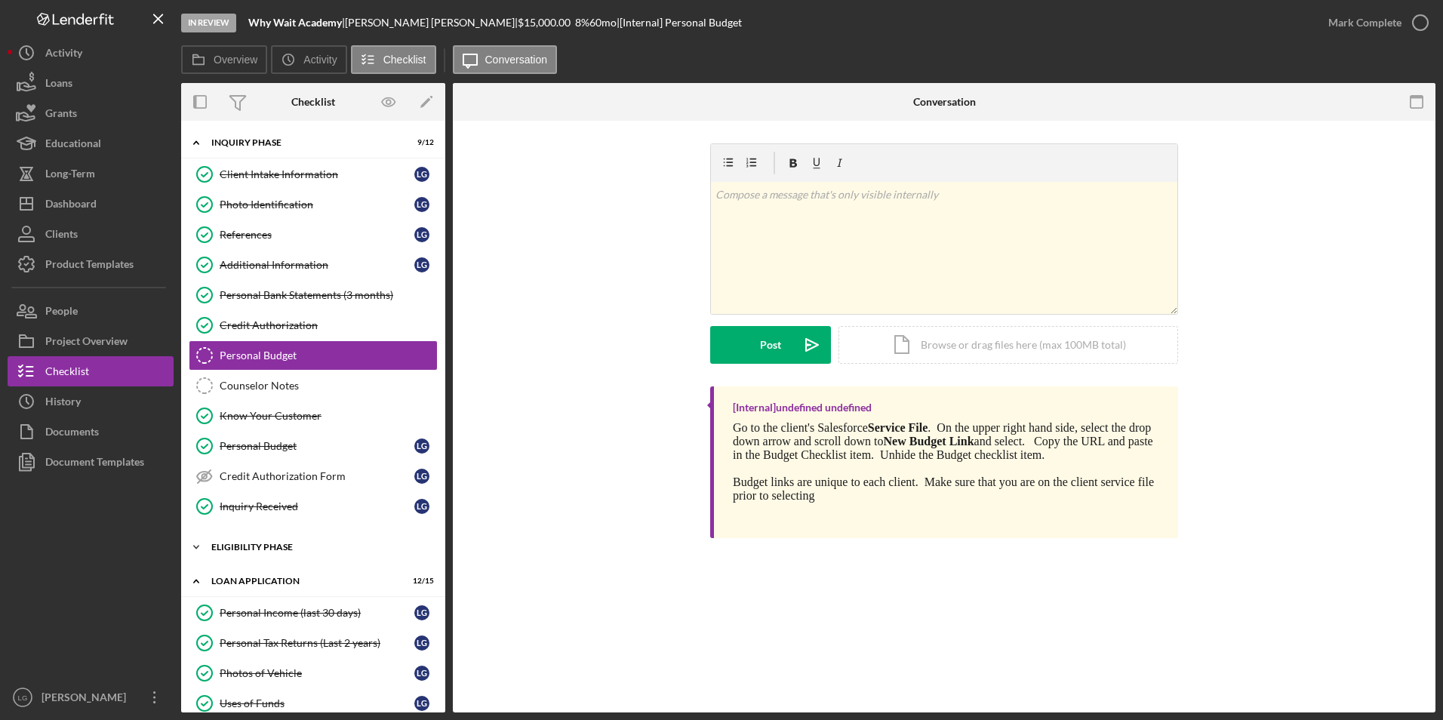
click at [251, 555] on div "Icon/Expander Eligibility Phase 3 / 4" at bounding box center [313, 547] width 264 height 30
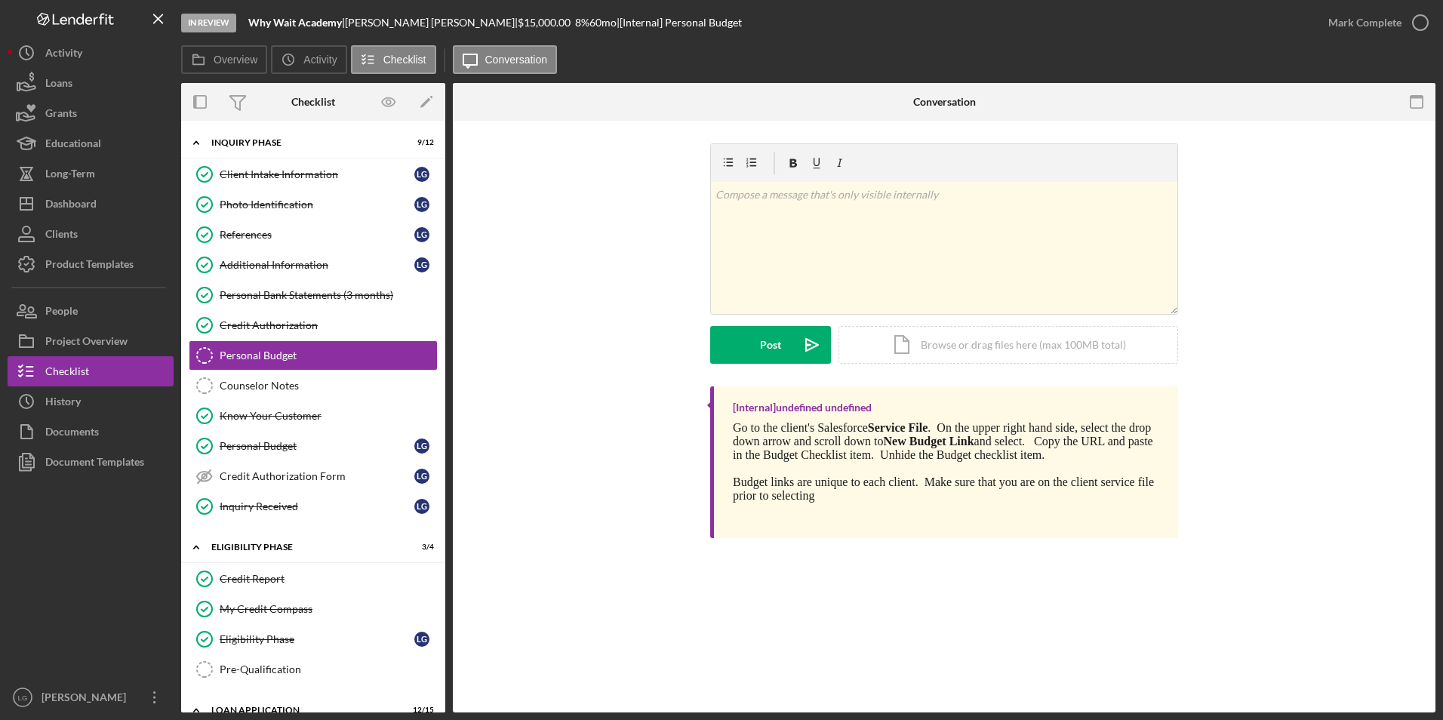
scroll to position [226, 0]
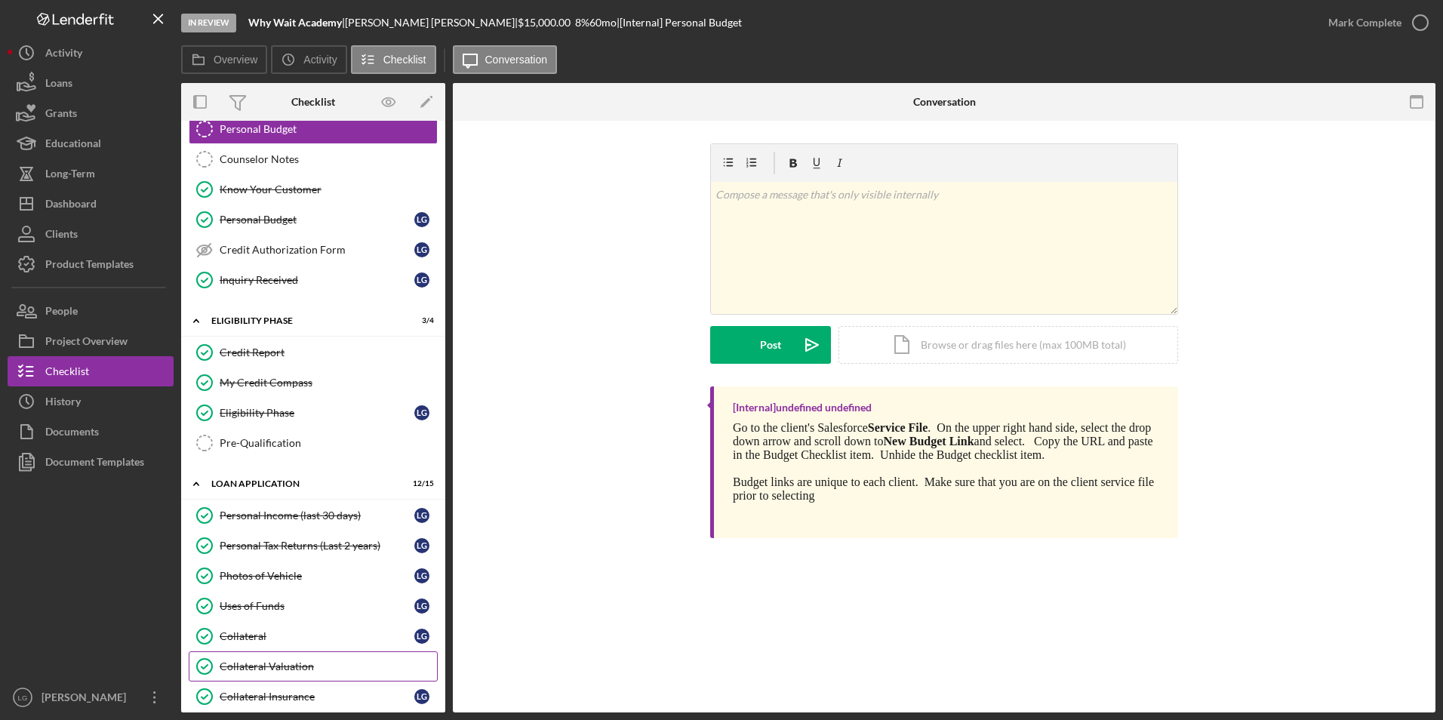
click at [246, 664] on div "Collateral Valuation" at bounding box center [328, 667] width 217 height 12
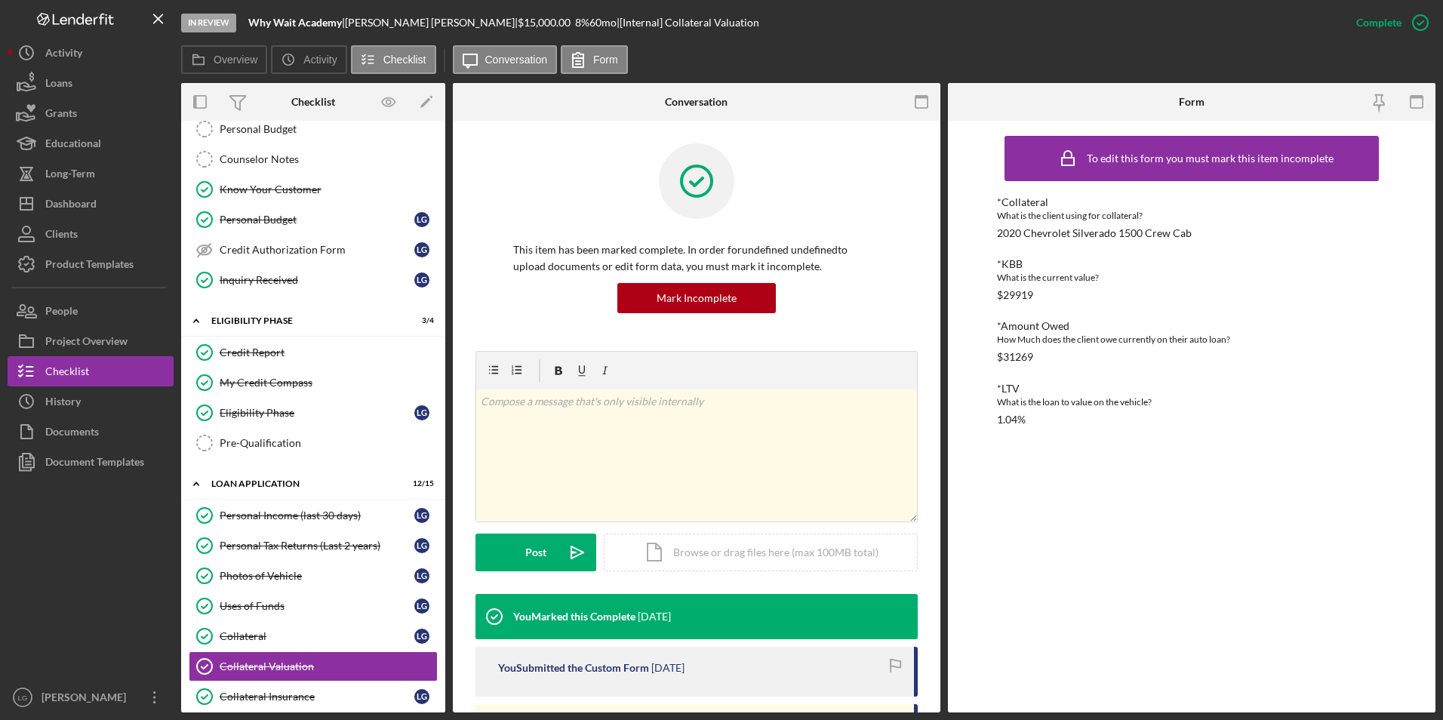
scroll to position [151, 0]
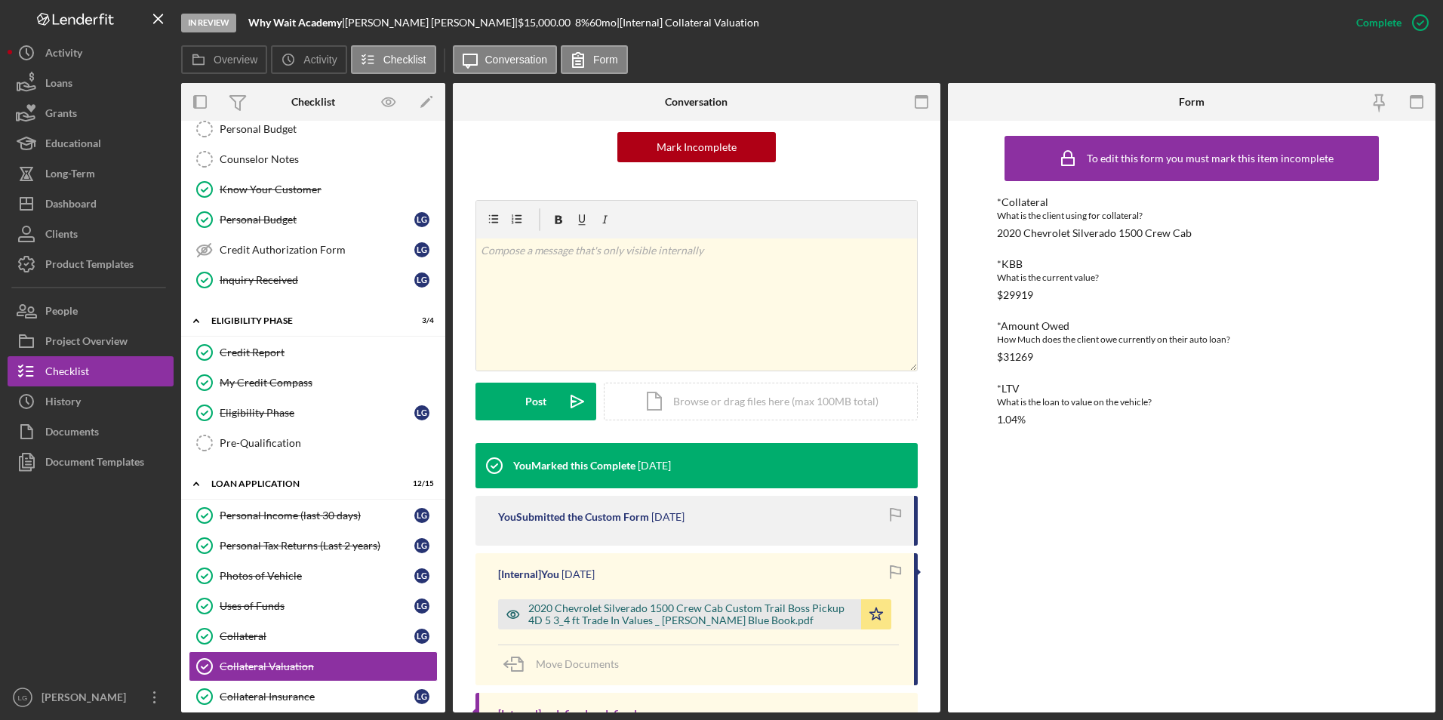
click at [655, 611] on div "2020 Chevrolet Silverado 1500 Crew Cab Custom Trail Boss Pickup 4D 5 3_4 ft Tra…" at bounding box center [690, 614] width 325 height 24
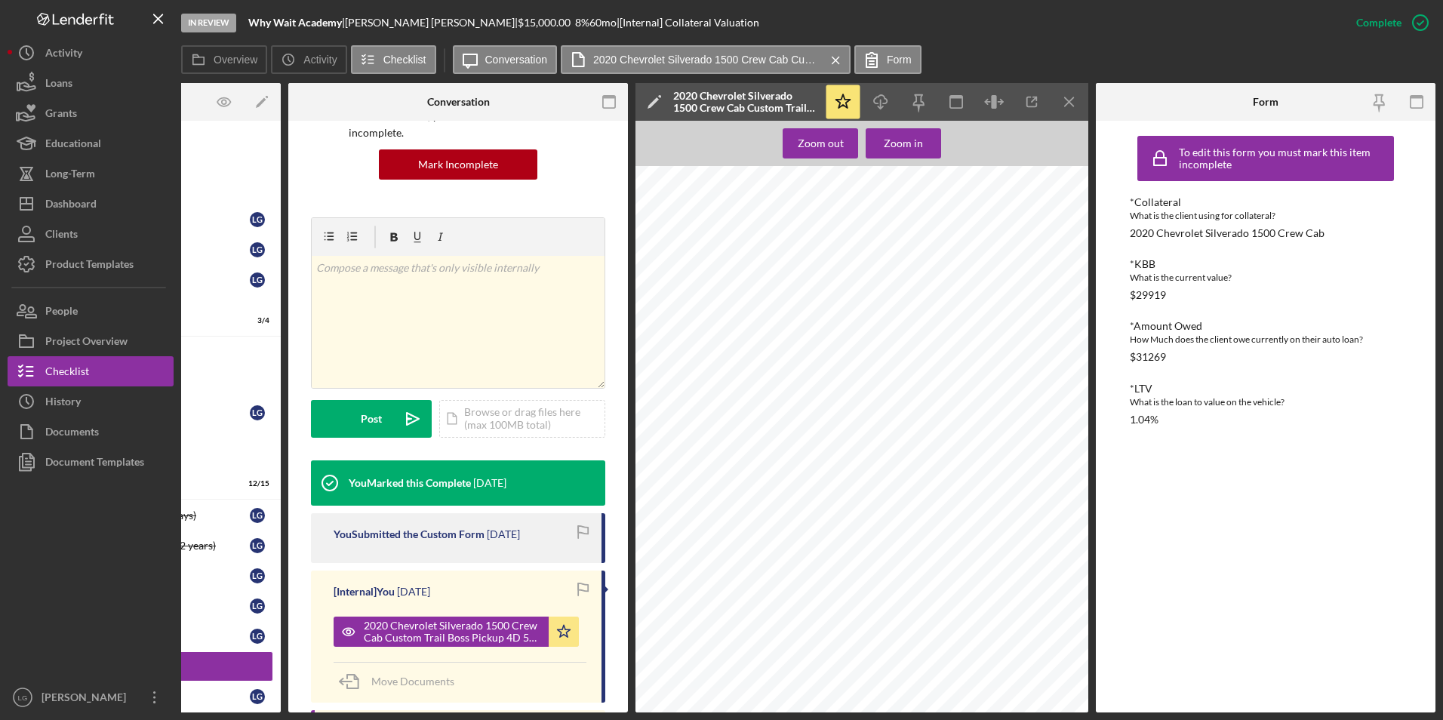
scroll to position [0, 0]
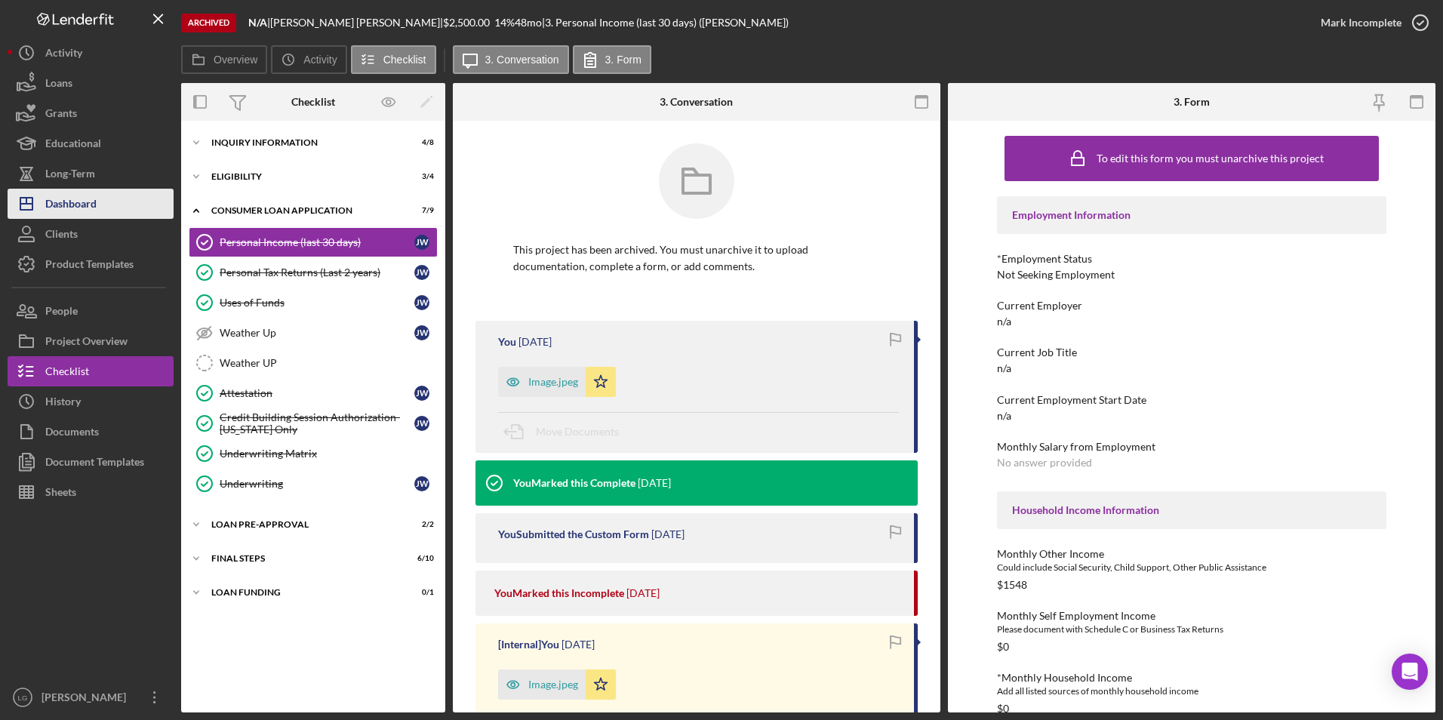
drag, startPoint x: 127, startPoint y: 194, endPoint x: 135, endPoint y: 193, distance: 8.4
click at [127, 194] on button "Icon/Dashboard Dashboard" at bounding box center [91, 204] width 166 height 30
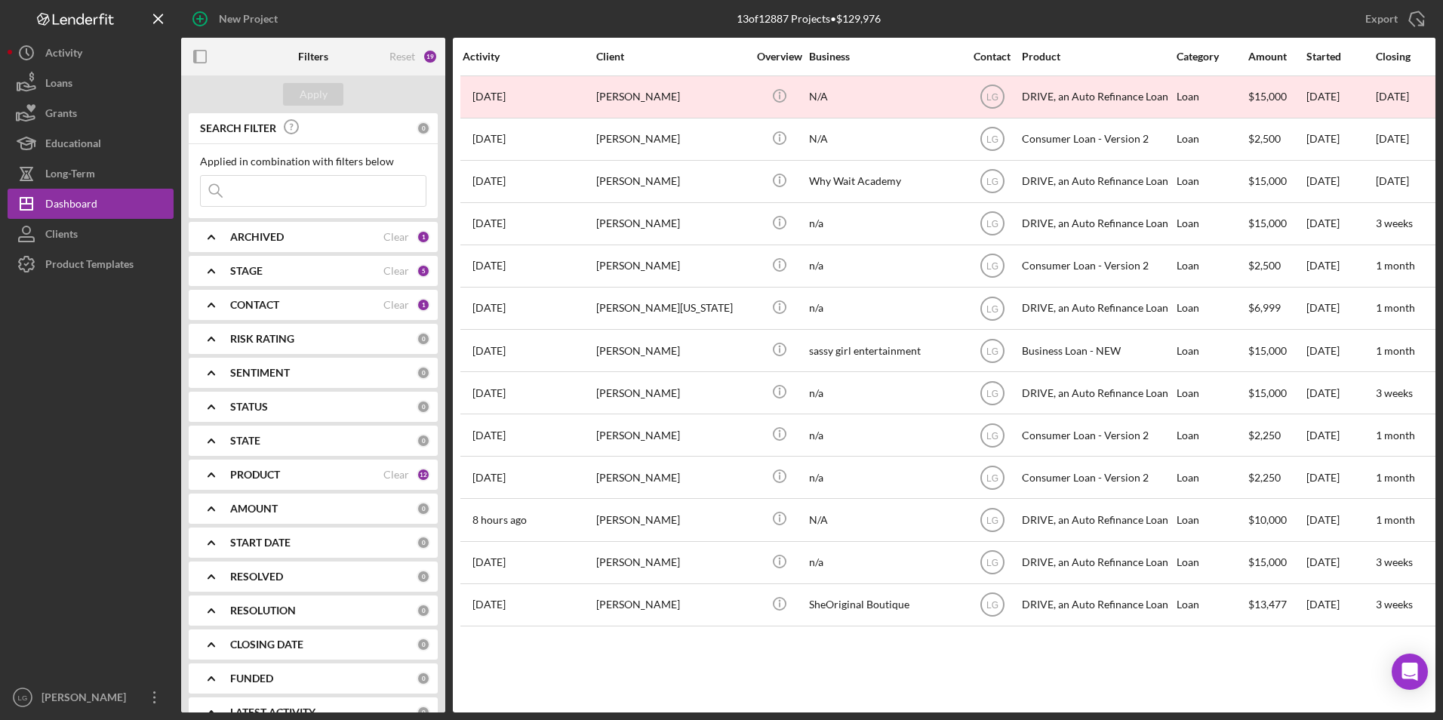
click at [258, 231] on b "ARCHIVED" at bounding box center [257, 237] width 54 height 12
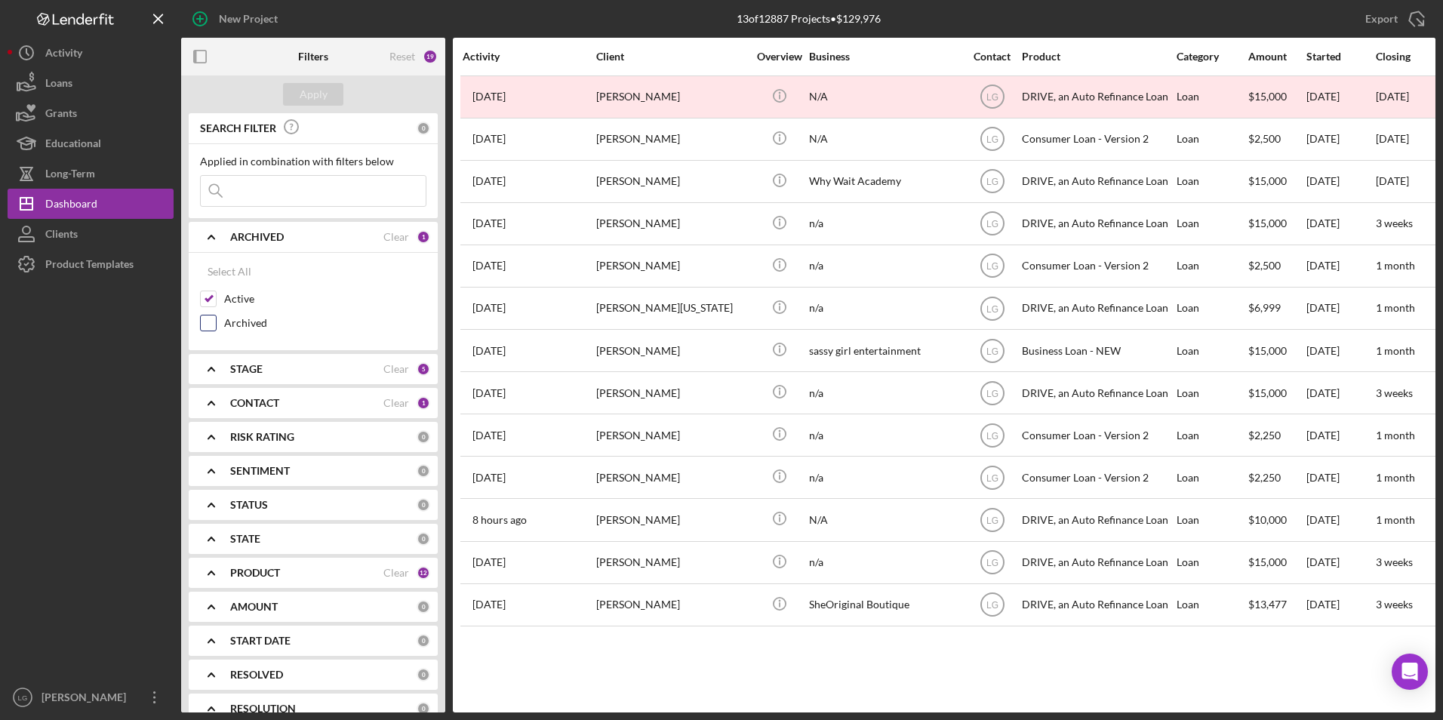
click at [210, 318] on input "Archived" at bounding box center [208, 323] width 15 height 15
checkbox input "true"
click at [213, 305] on input "Active" at bounding box center [208, 298] width 15 height 15
checkbox input "false"
click at [323, 91] on div "Apply" at bounding box center [314, 94] width 28 height 23
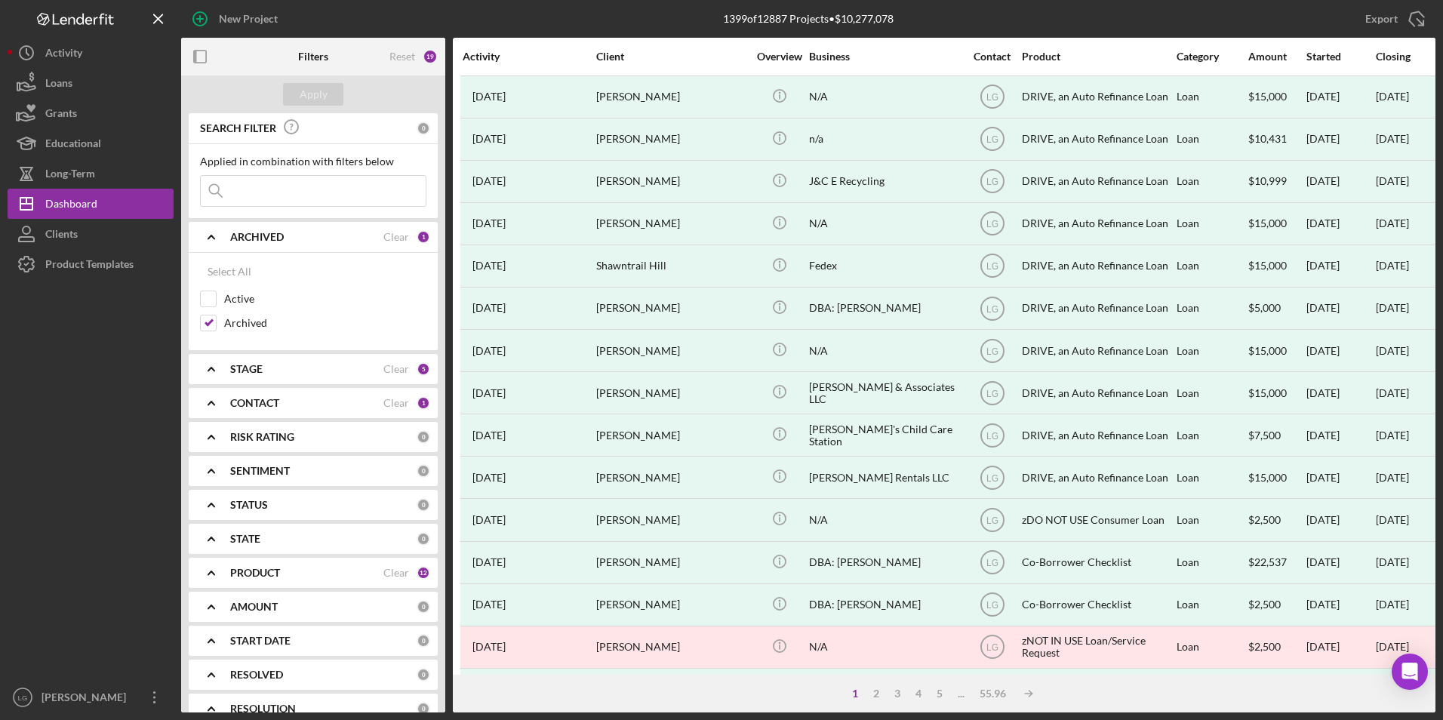
click at [250, 202] on input at bounding box center [313, 191] width 225 height 30
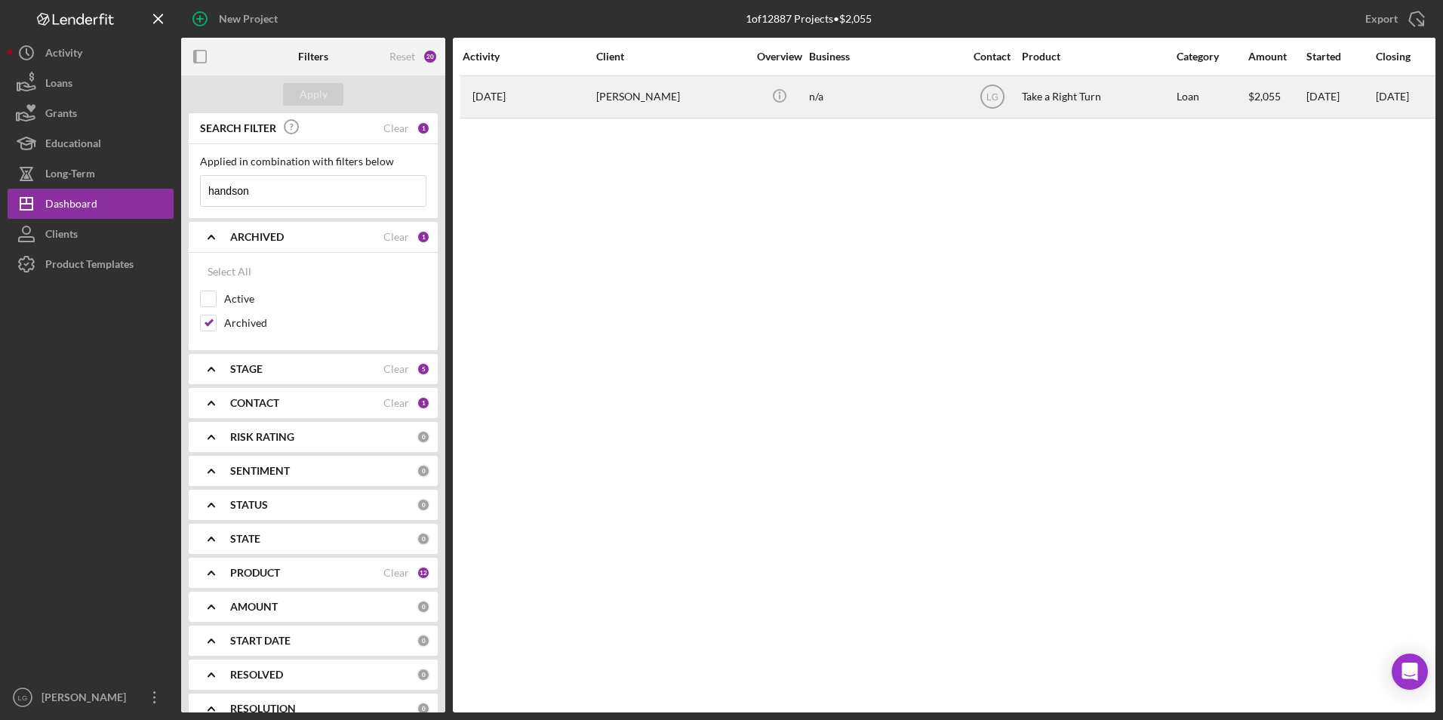
type input "handson"
click at [596, 102] on td "[PERSON_NAME]" at bounding box center [673, 96] width 155 height 42
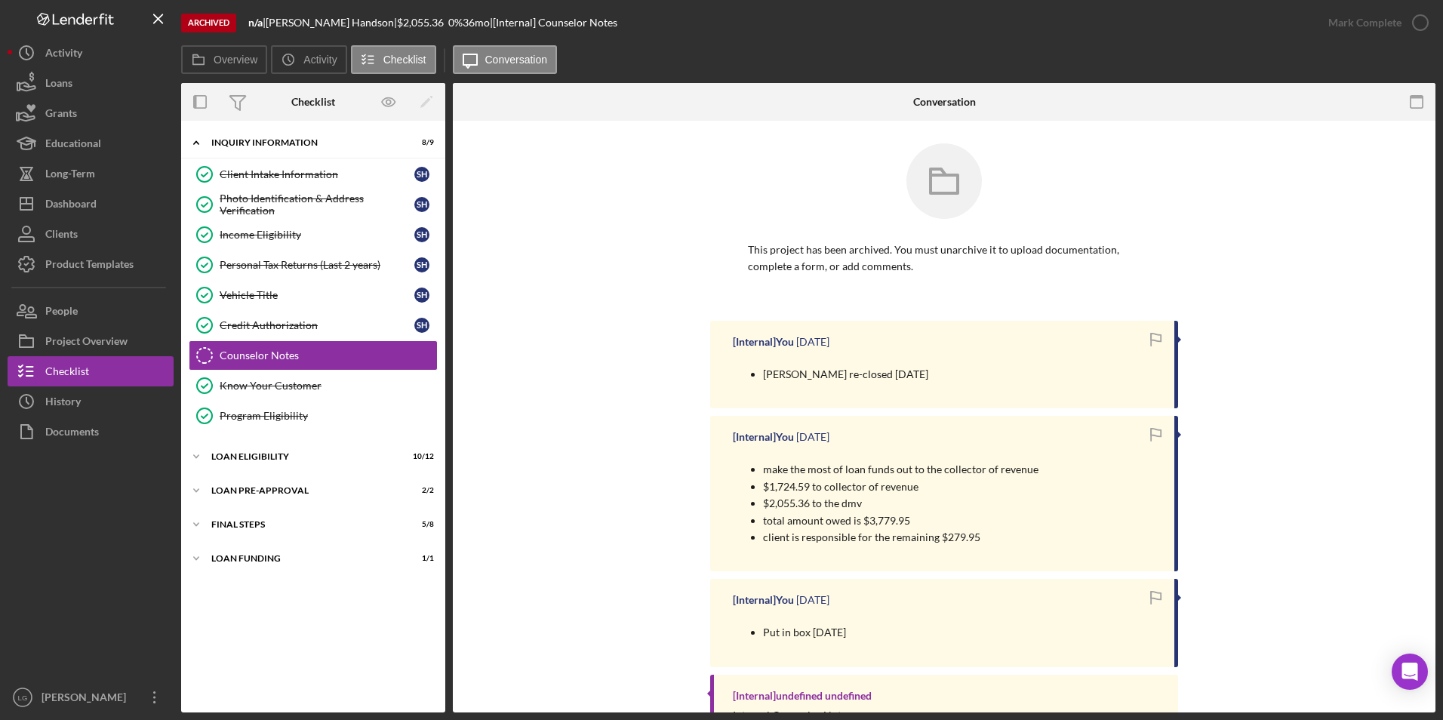
drag, startPoint x: 240, startPoint y: 560, endPoint x: 249, endPoint y: 541, distance: 20.9
click at [240, 559] on div "Loan Funding" at bounding box center [303, 558] width 185 height 9
drag, startPoint x: 253, startPoint y: 527, endPoint x: 251, endPoint y: 494, distance: 32.5
click at [253, 523] on div "FINAL STEPS" at bounding box center [303, 524] width 185 height 9
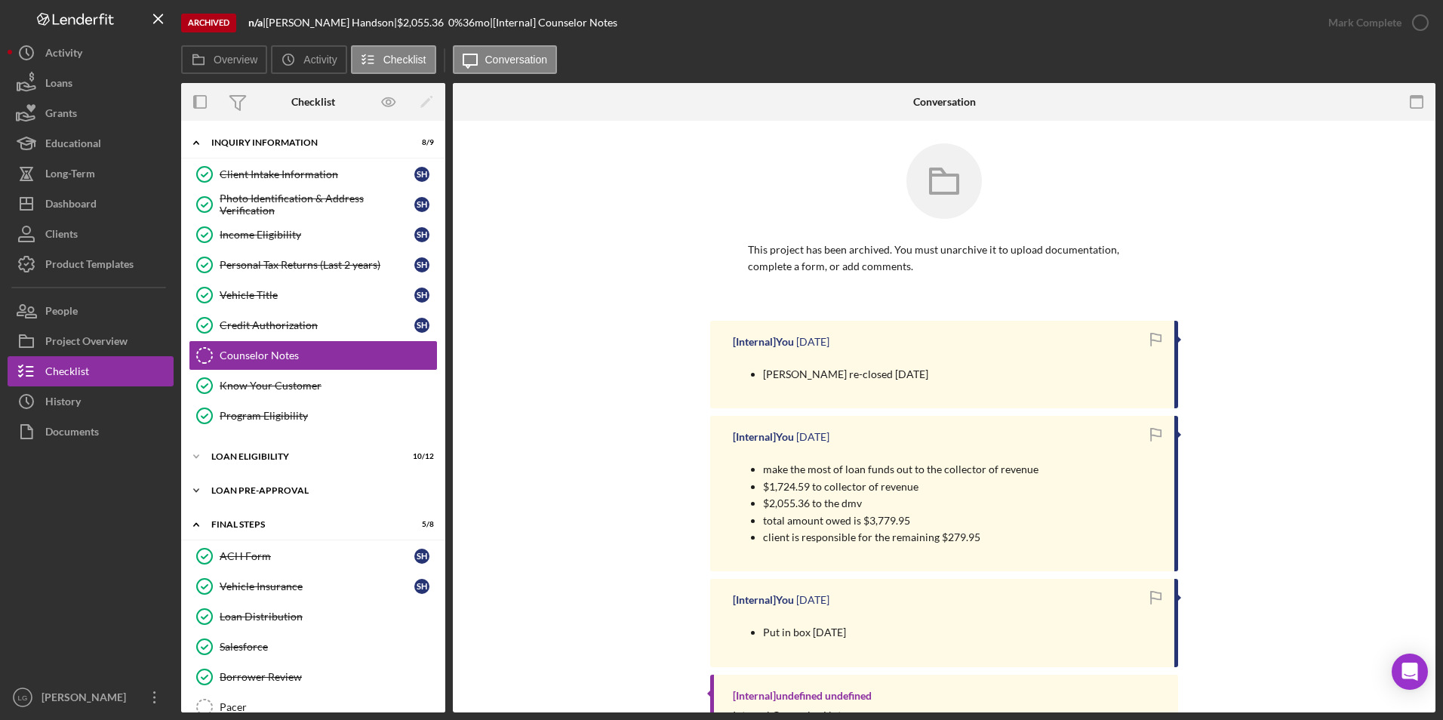
click at [251, 492] on div "Loan Pre-Approval" at bounding box center [318, 490] width 215 height 9
click at [251, 446] on div "Icon/Expander Loan Eligibility 10 / 12" at bounding box center [313, 457] width 264 height 30
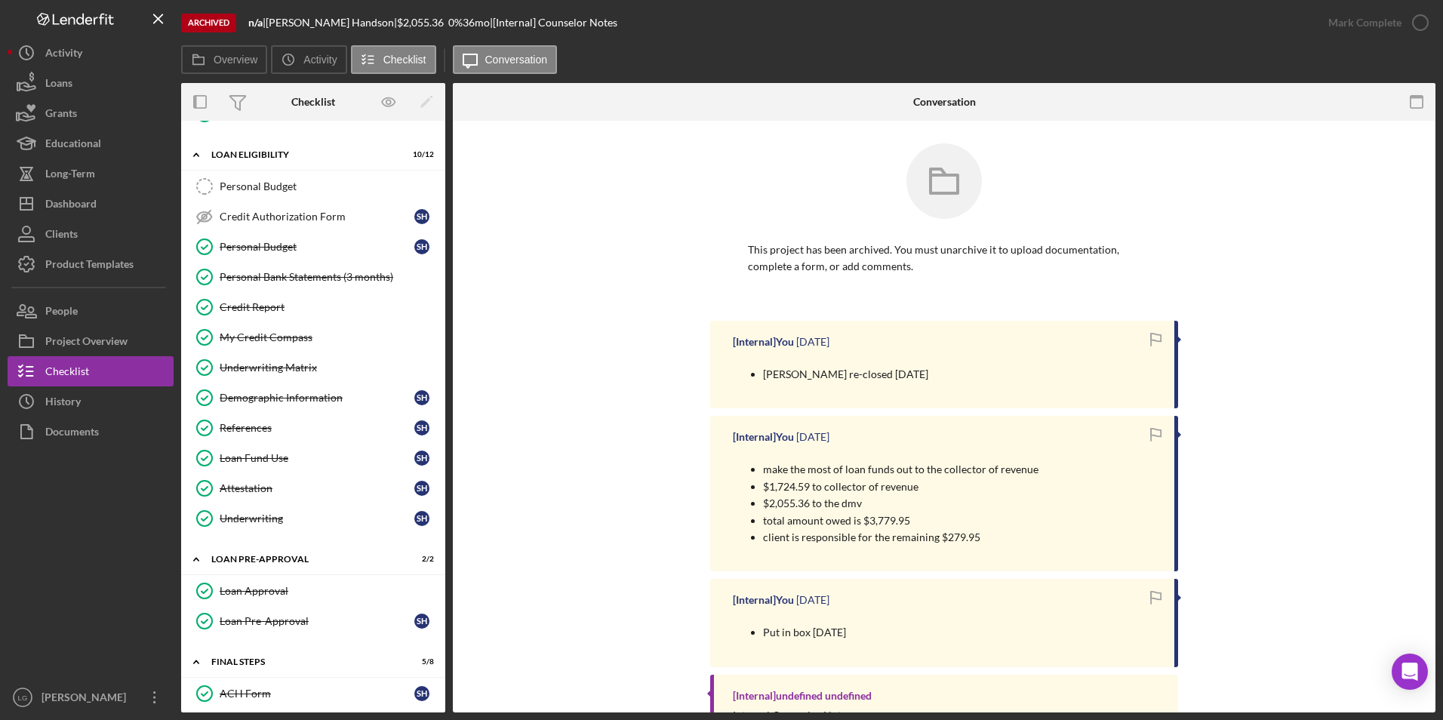
scroll to position [528, 0]
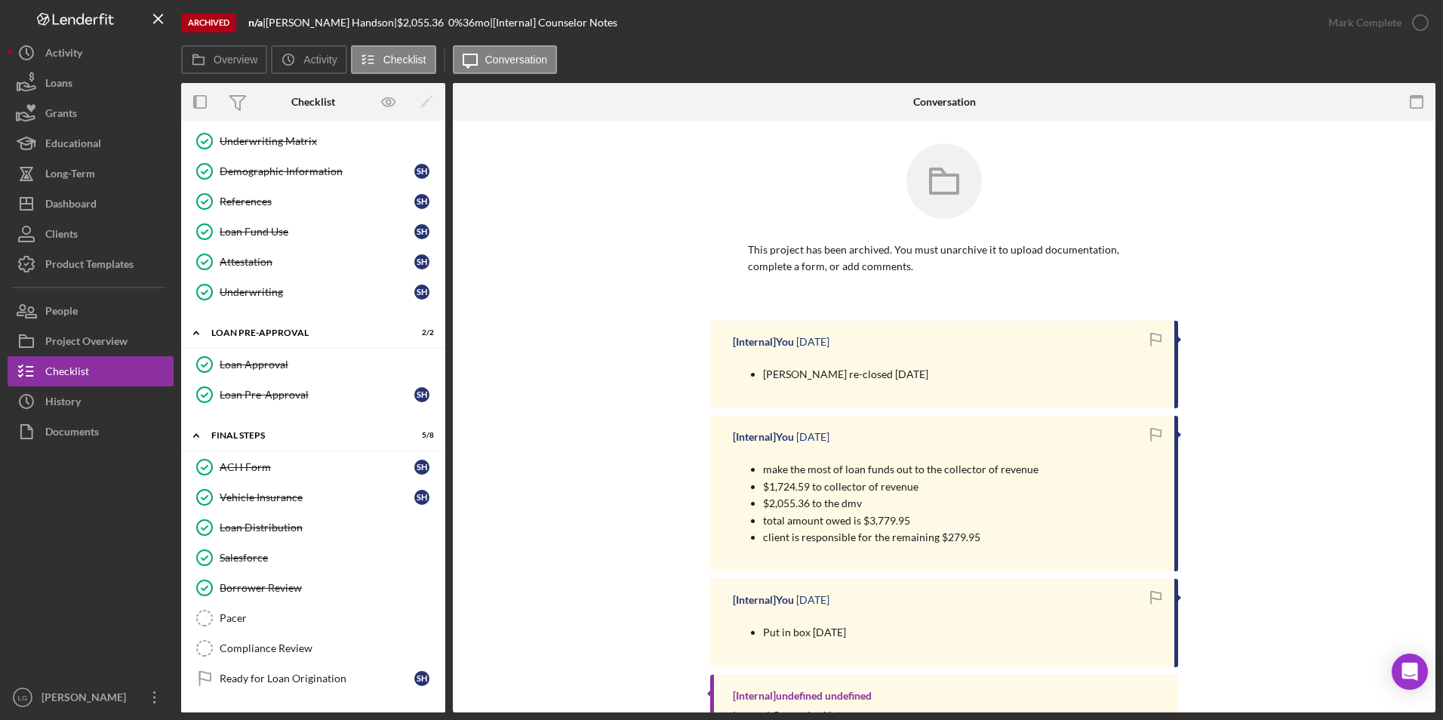
drag, startPoint x: 232, startPoint y: 559, endPoint x: 612, endPoint y: 377, distance: 421.4
click at [232, 559] on div "Salesforce" at bounding box center [328, 558] width 217 height 12
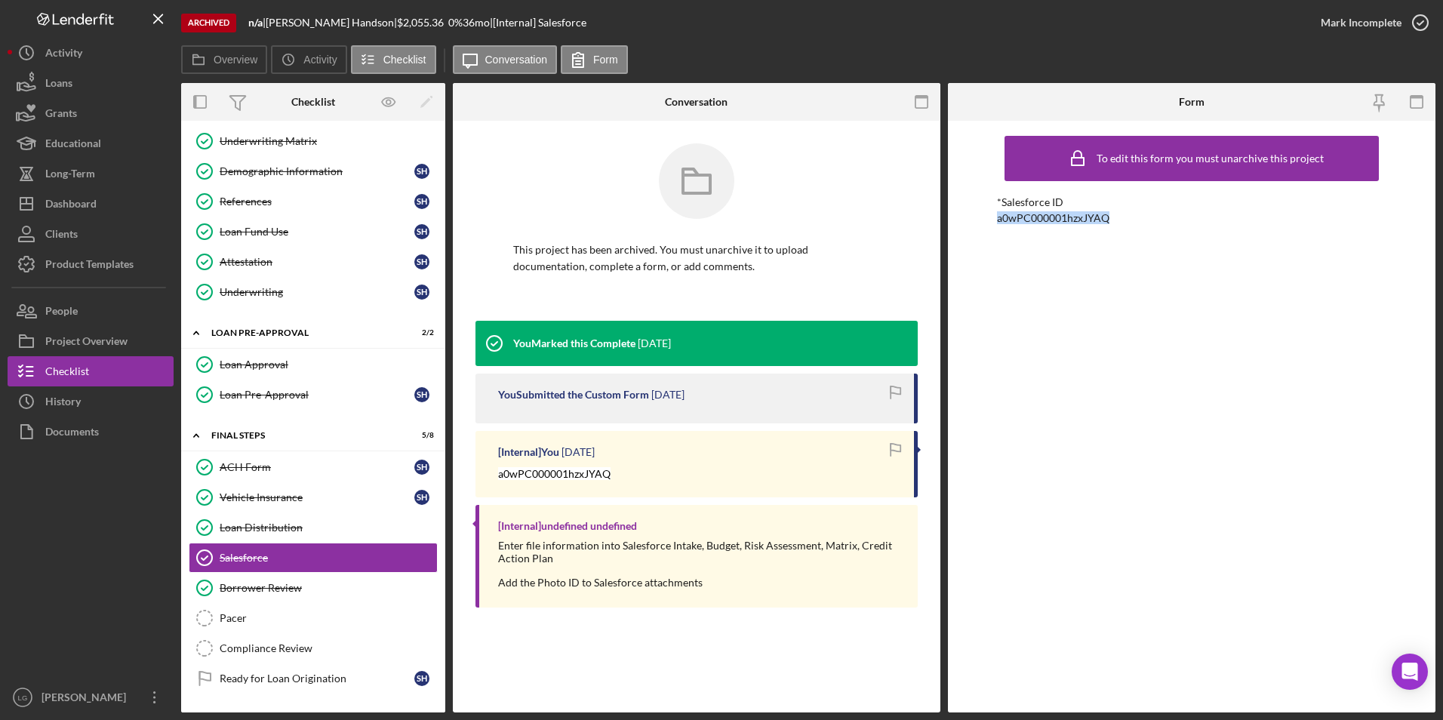
drag, startPoint x: 1135, startPoint y: 211, endPoint x: 972, endPoint y: 211, distance: 163.1
click at [972, 211] on div "To edit this form you must unarchive this project *Salesforce ID a0wPC000001hzx…" at bounding box center [1192, 417] width 488 height 592
drag, startPoint x: 972, startPoint y: 211, endPoint x: 1061, endPoint y: 223, distance: 89.9
copy div "a0wPC000001hzxJYAQ"
click at [75, 203] on div "Dashboard" at bounding box center [70, 206] width 51 height 34
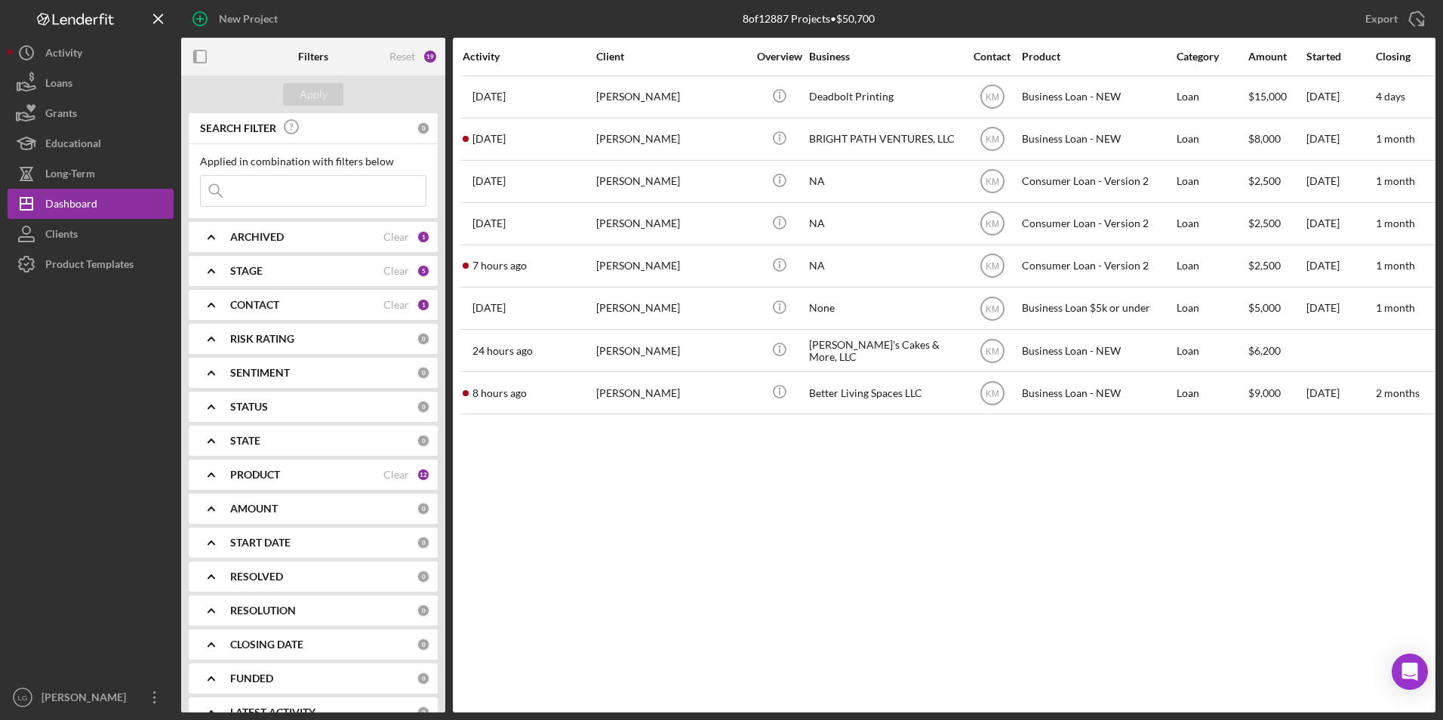
click at [263, 240] on b "ARCHIVED" at bounding box center [257, 237] width 54 height 12
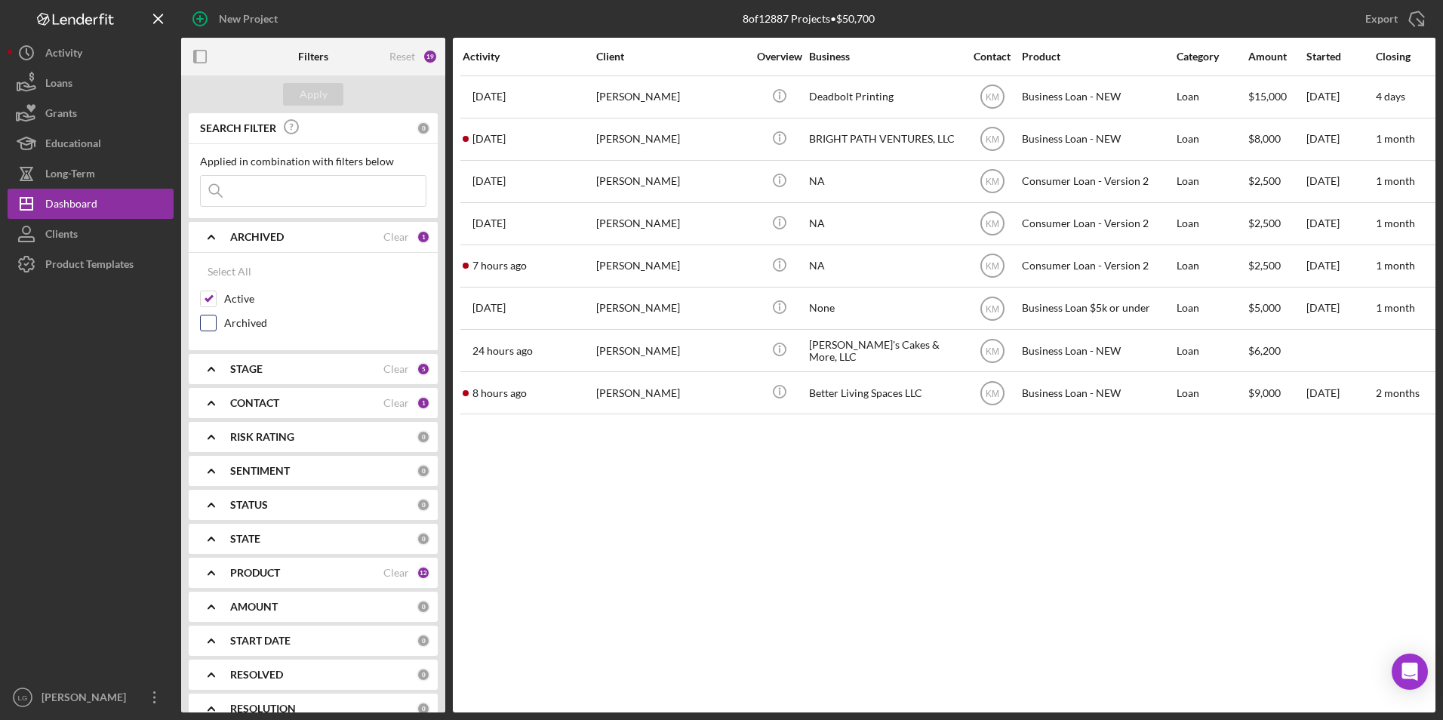
click at [213, 322] on input "Archived" at bounding box center [208, 323] width 15 height 15
click at [202, 322] on input "Archived" at bounding box center [208, 323] width 15 height 15
checkbox input "false"
click at [63, 230] on div "Clients" at bounding box center [61, 236] width 32 height 34
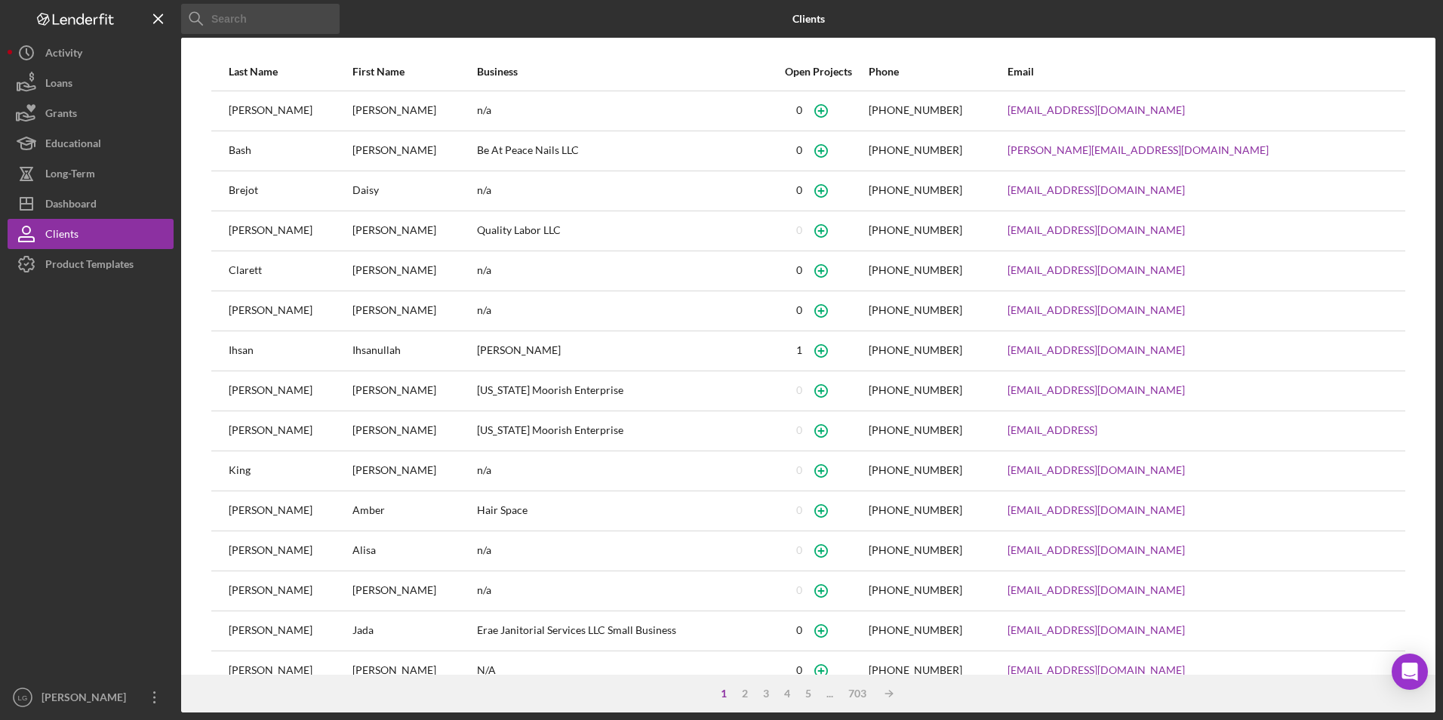
click at [227, 11] on input at bounding box center [260, 19] width 159 height 30
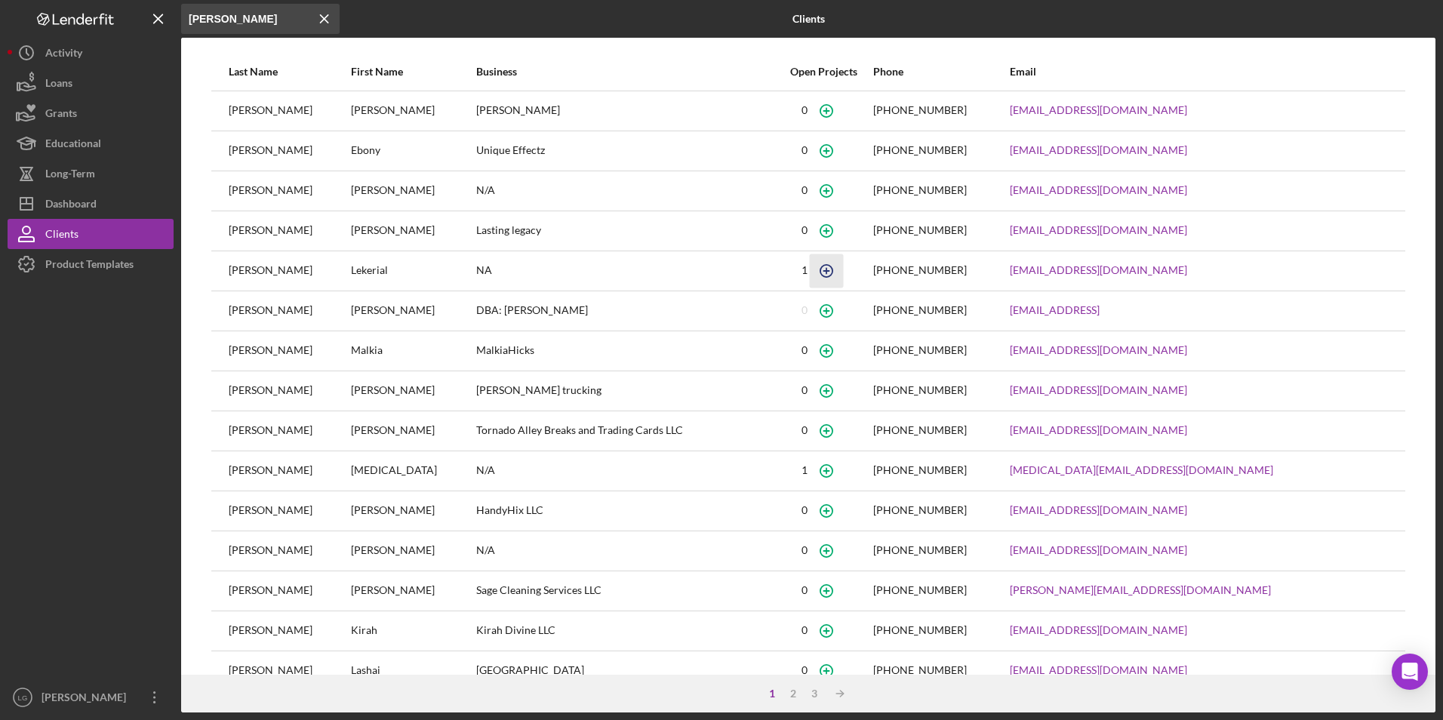
type input "hicks"
click at [830, 114] on icon "button" at bounding box center [827, 110] width 7 height 7
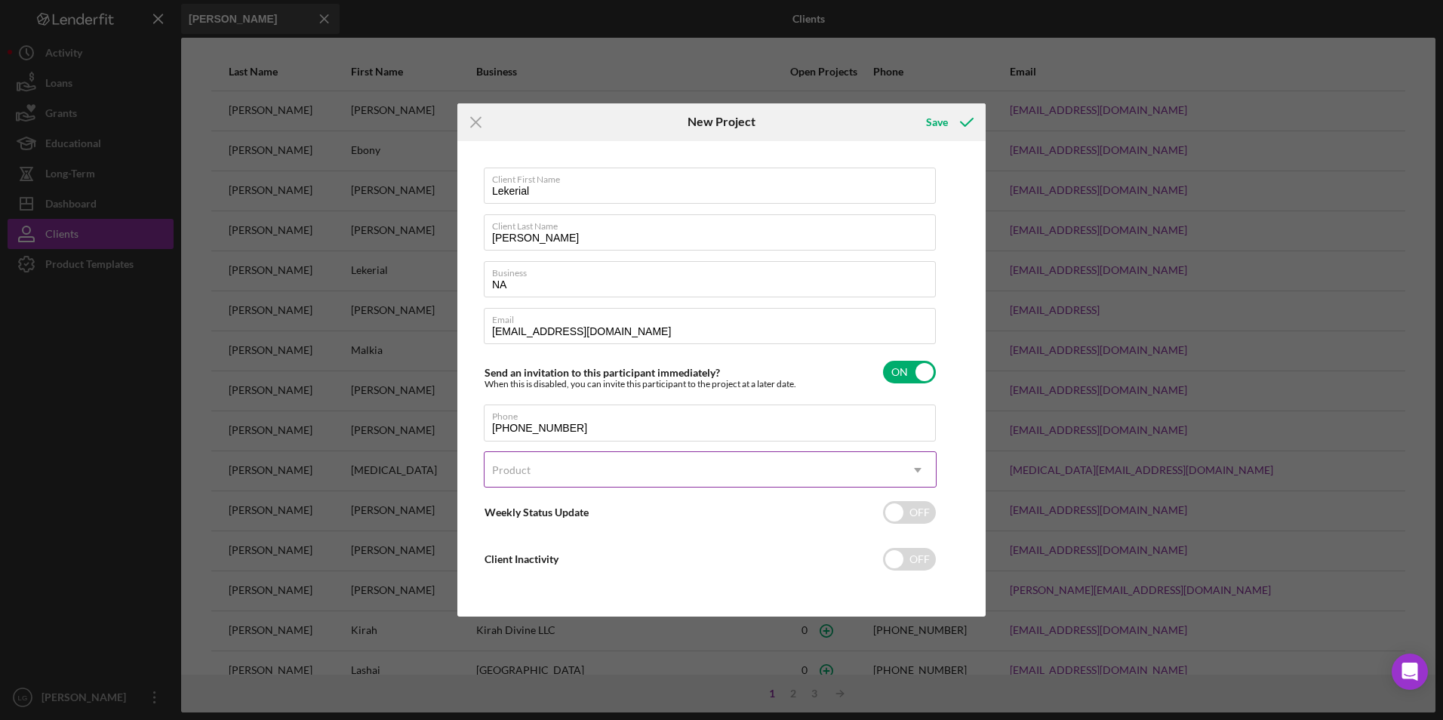
click at [565, 465] on div "Product" at bounding box center [692, 470] width 415 height 35
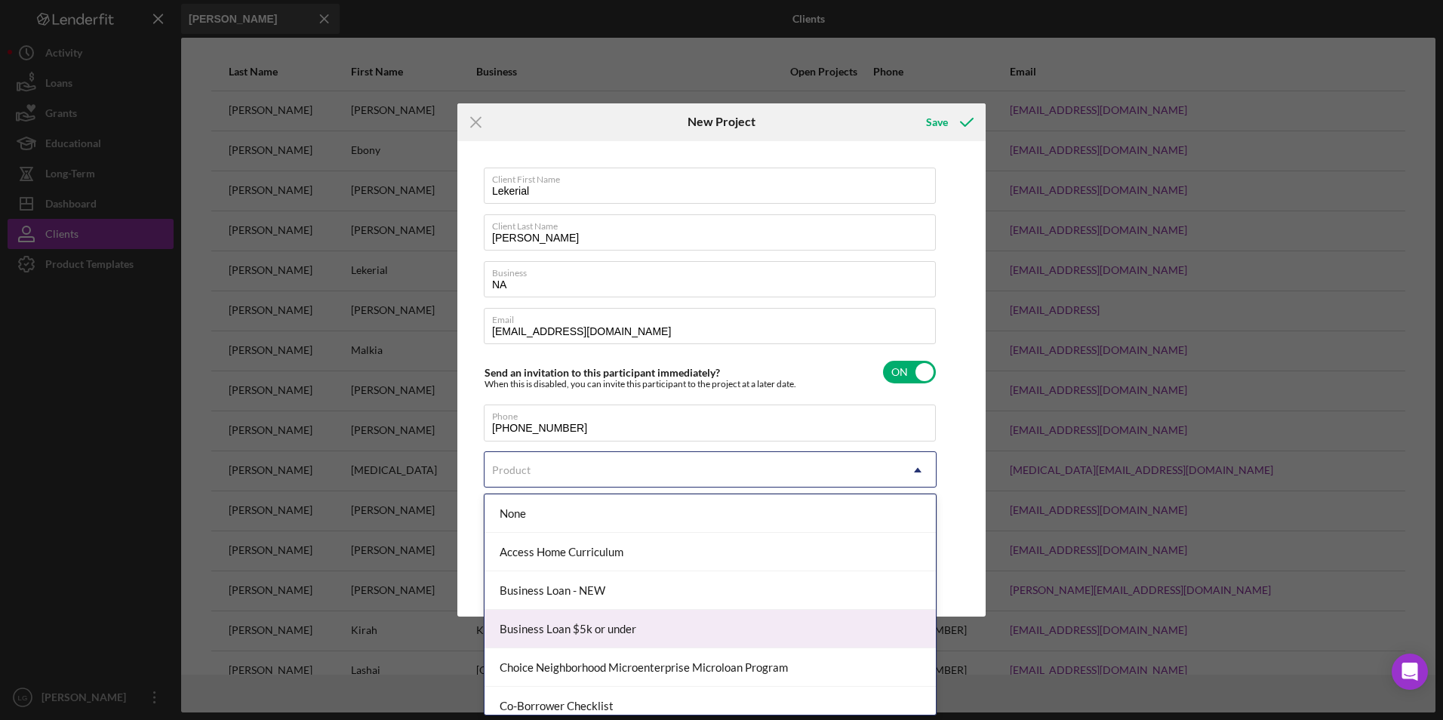
click at [550, 627] on div "Business Loan $5k or under" at bounding box center [710, 629] width 451 height 39
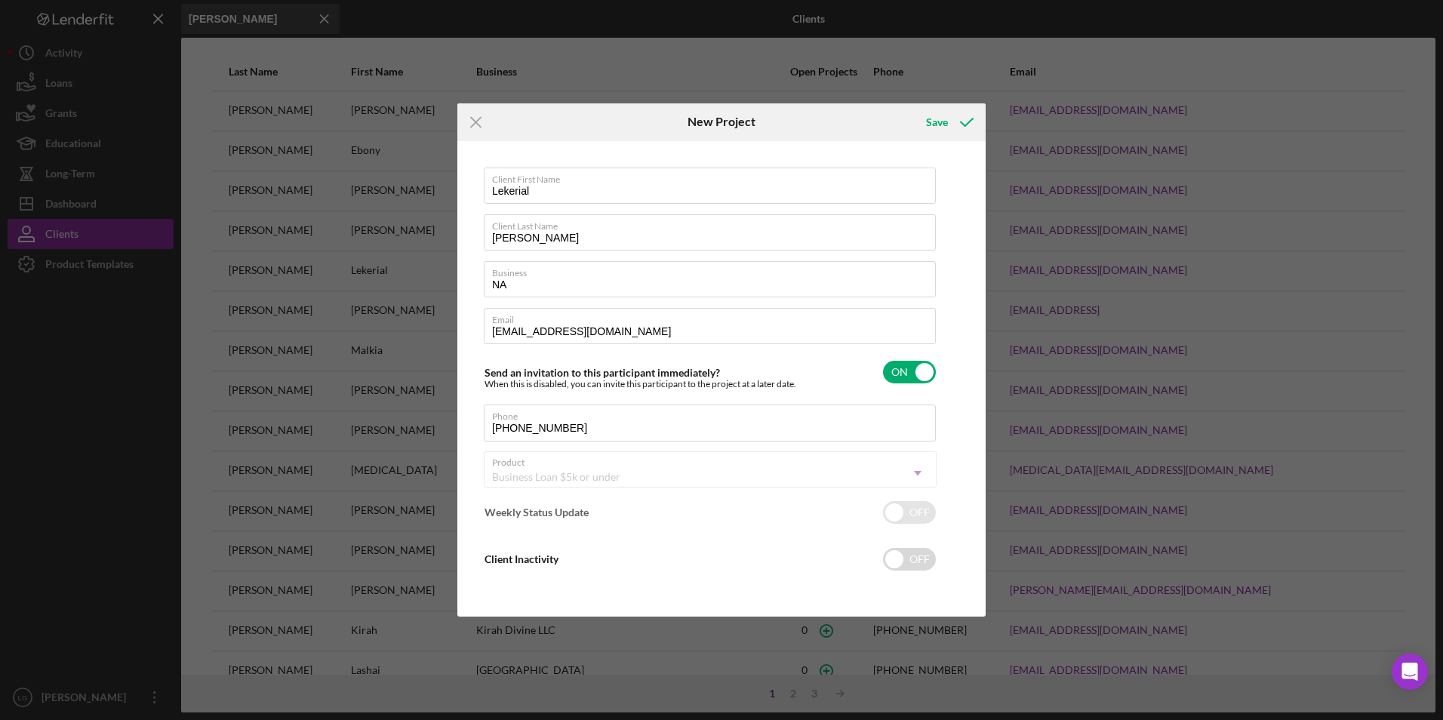
checkbox input "true"
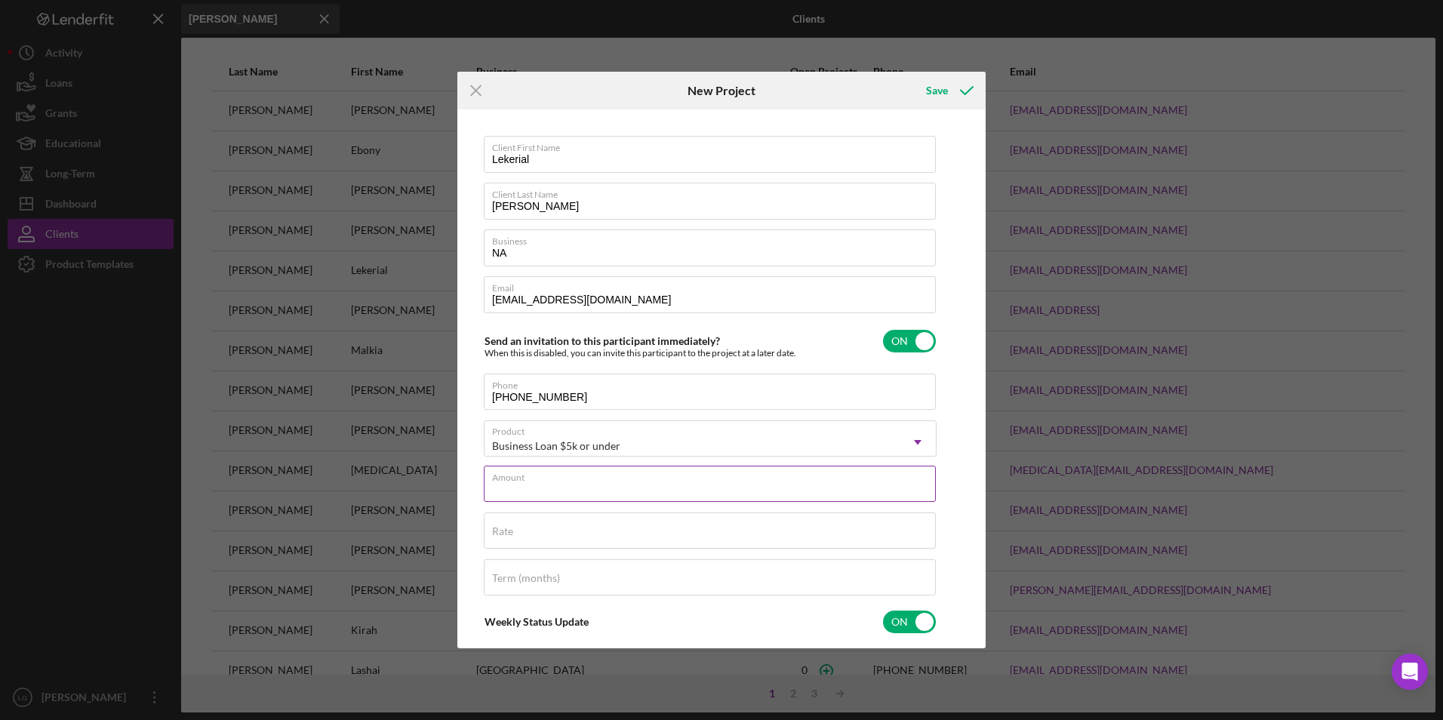
click at [546, 482] on div "Amount" at bounding box center [710, 485] width 453 height 38
type input "$2,500"
click at [549, 541] on input "Rate" at bounding box center [710, 531] width 452 height 36
type input "8.500%"
click at [532, 596] on div "Term (months)" at bounding box center [710, 578] width 453 height 38
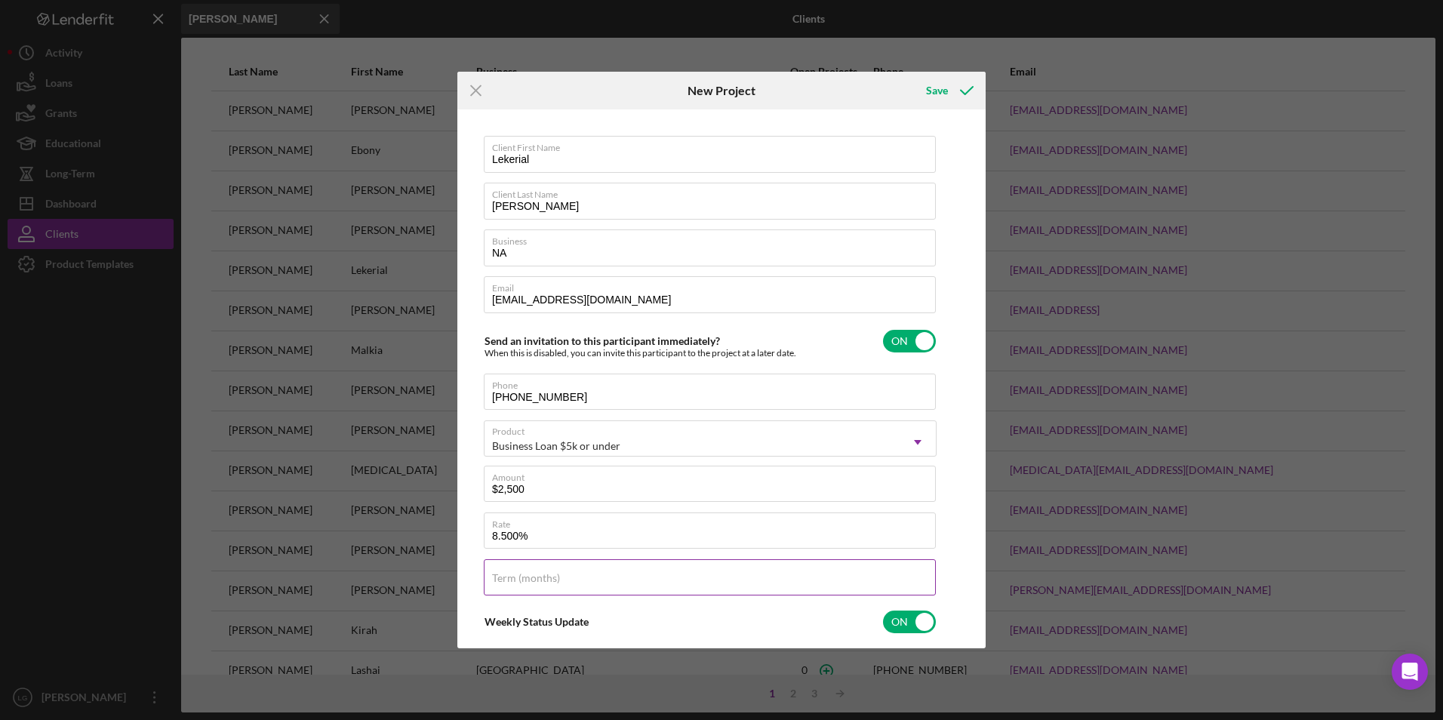
click at [539, 575] on label "Term (months)" at bounding box center [526, 578] width 68 height 12
click at [539, 575] on input "Term (months)" at bounding box center [710, 577] width 452 height 36
type input "36"
click at [927, 85] on div "Save" at bounding box center [937, 90] width 22 height 30
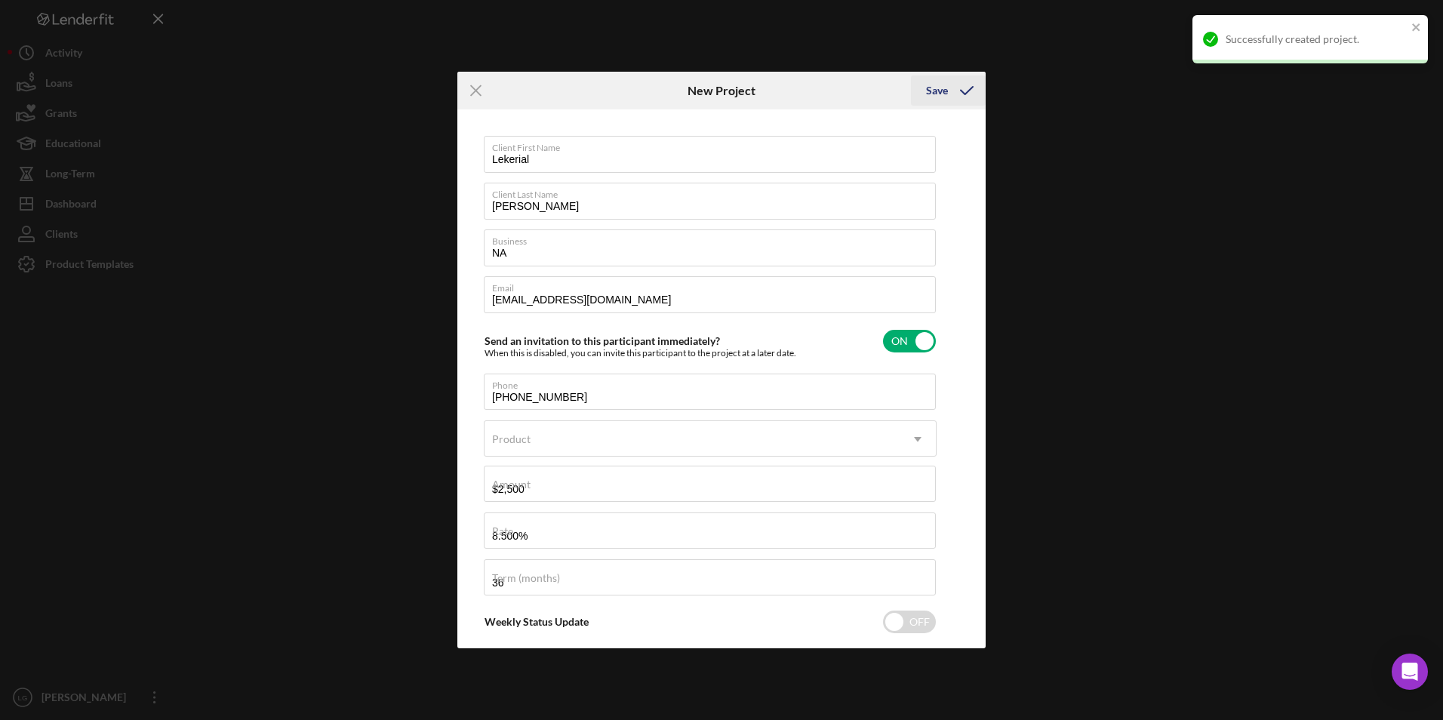
checkbox input "false"
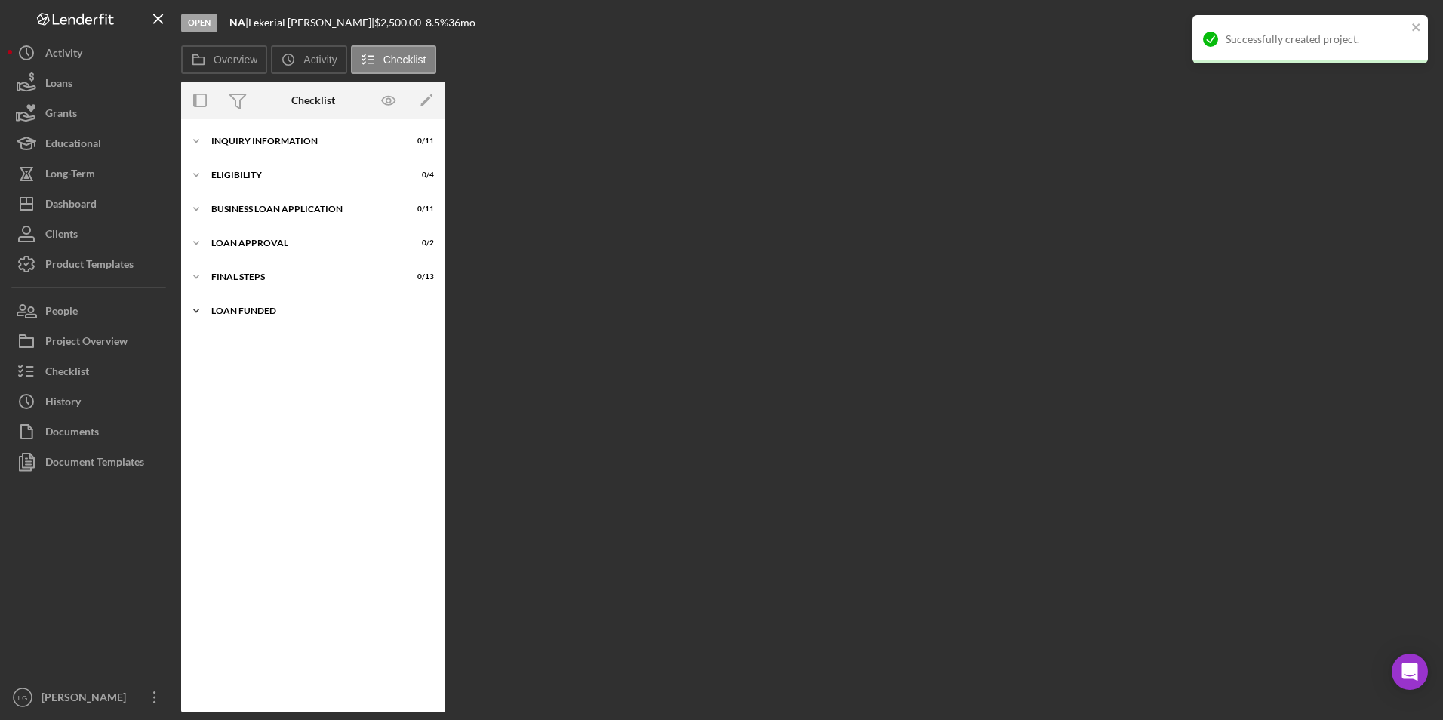
drag, startPoint x: 242, startPoint y: 303, endPoint x: 244, endPoint y: 286, distance: 16.8
click at [242, 298] on div "Icon/Expander LOAN FUNDED 0 / 1" at bounding box center [313, 311] width 264 height 30
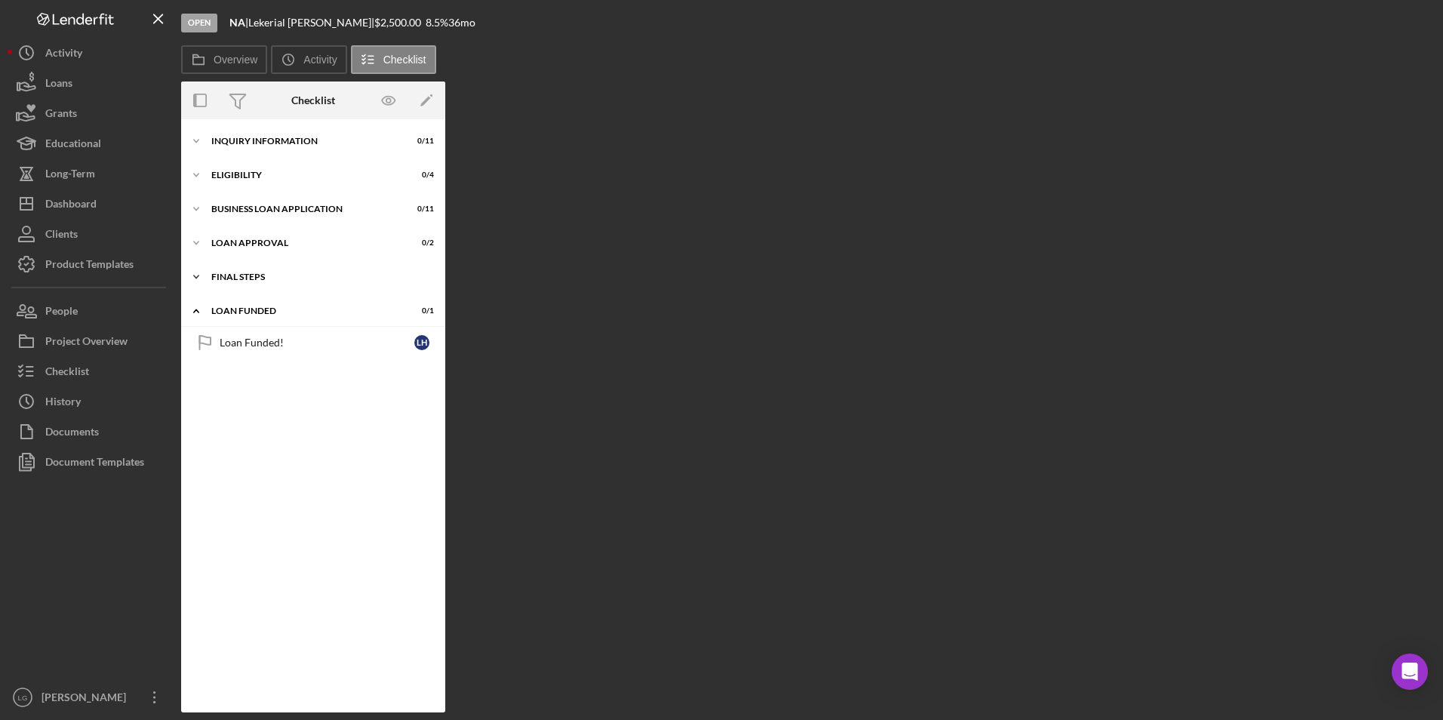
drag, startPoint x: 246, startPoint y: 273, endPoint x: 246, endPoint y: 262, distance: 11.3
click at [246, 273] on div "Final Steps" at bounding box center [303, 277] width 185 height 9
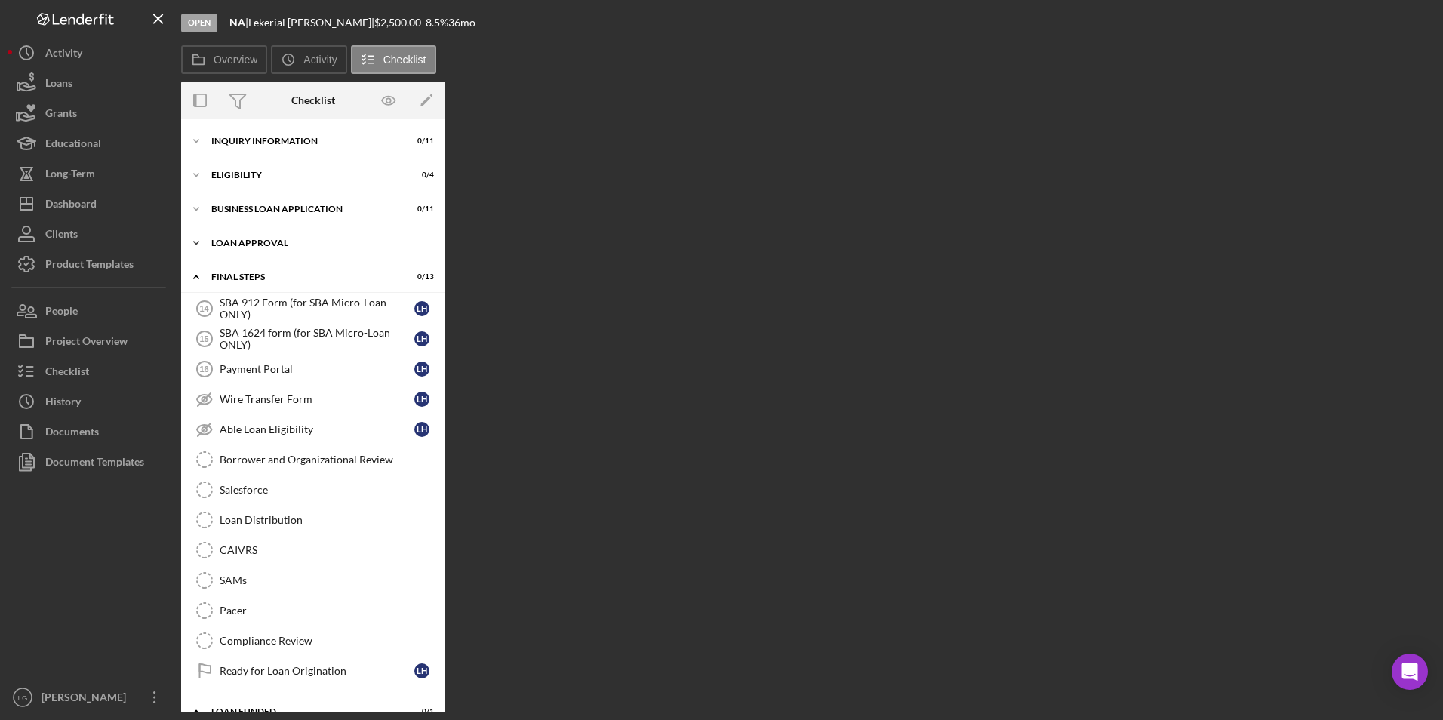
click at [250, 237] on div "Icon/Expander Loan Approval 0 / 2" at bounding box center [313, 243] width 264 height 30
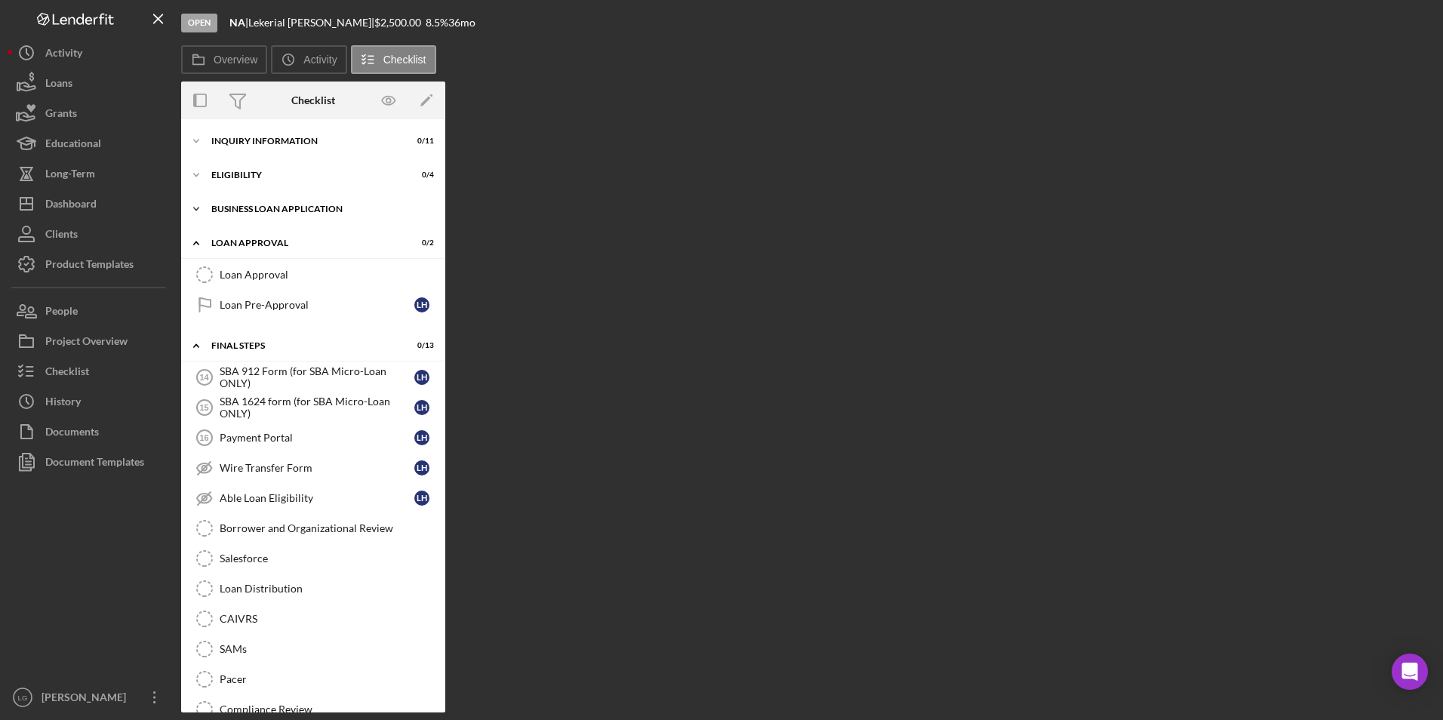
drag, startPoint x: 252, startPoint y: 208, endPoint x: 253, endPoint y: 196, distance: 12.1
click at [253, 205] on div "BUSINESS LOAN APPLICATION" at bounding box center [318, 209] width 215 height 9
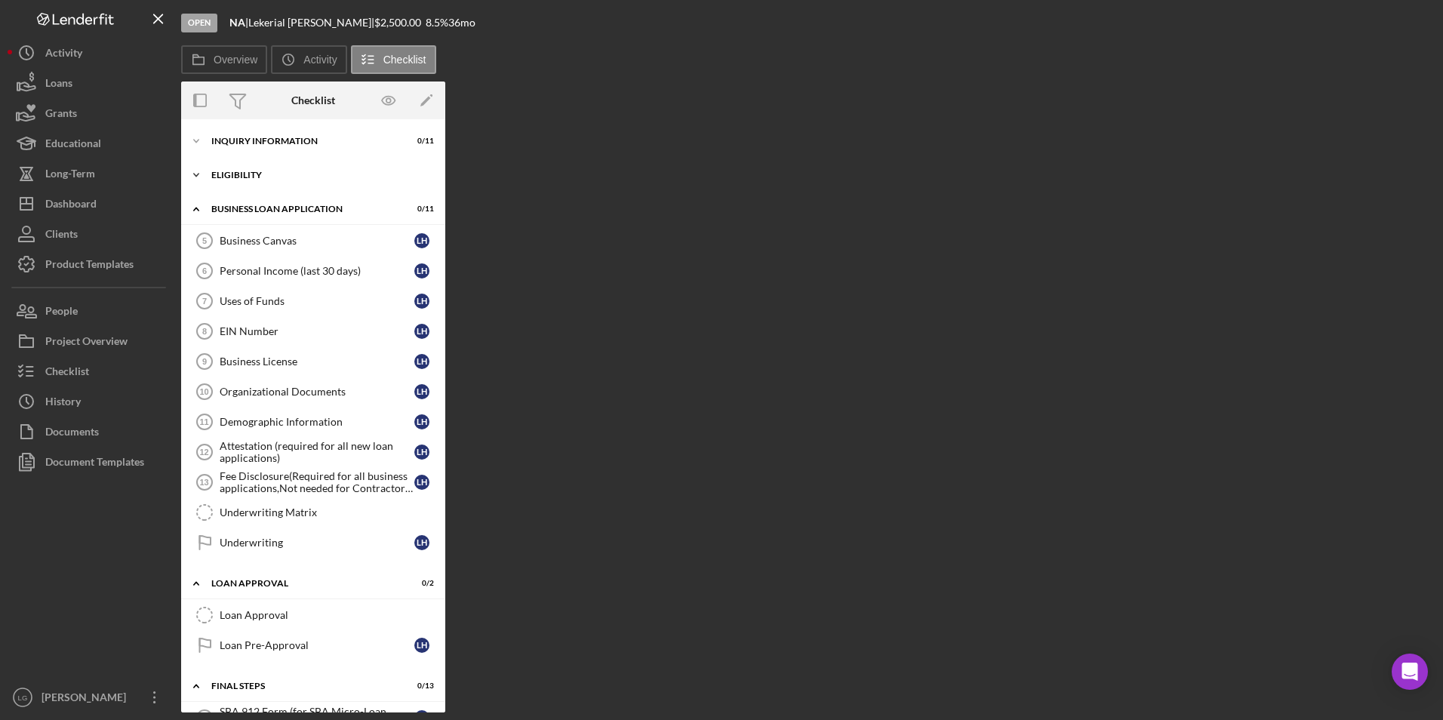
click at [250, 172] on div "Eligibility" at bounding box center [318, 175] width 215 height 9
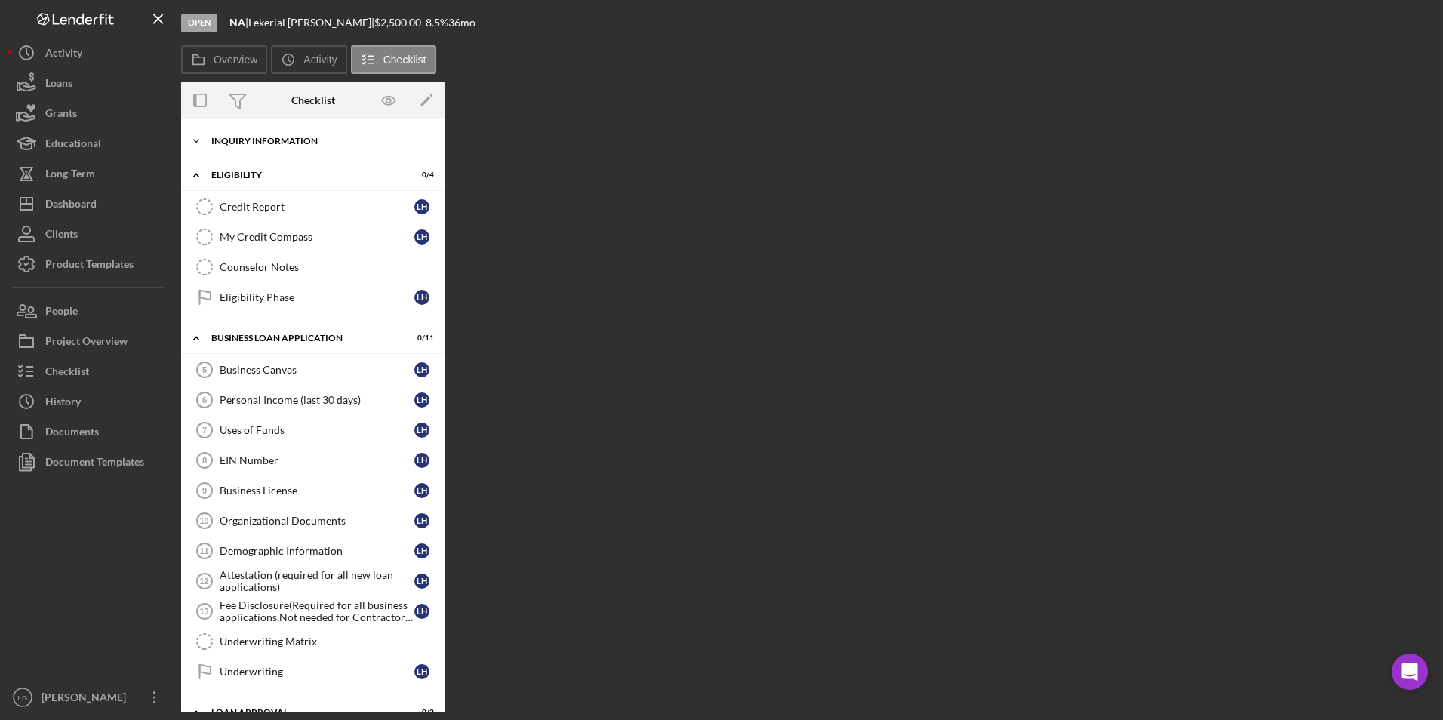
click at [250, 149] on div "Icon/Expander INQUIRY INFORMATION 0 / 11" at bounding box center [313, 141] width 264 height 30
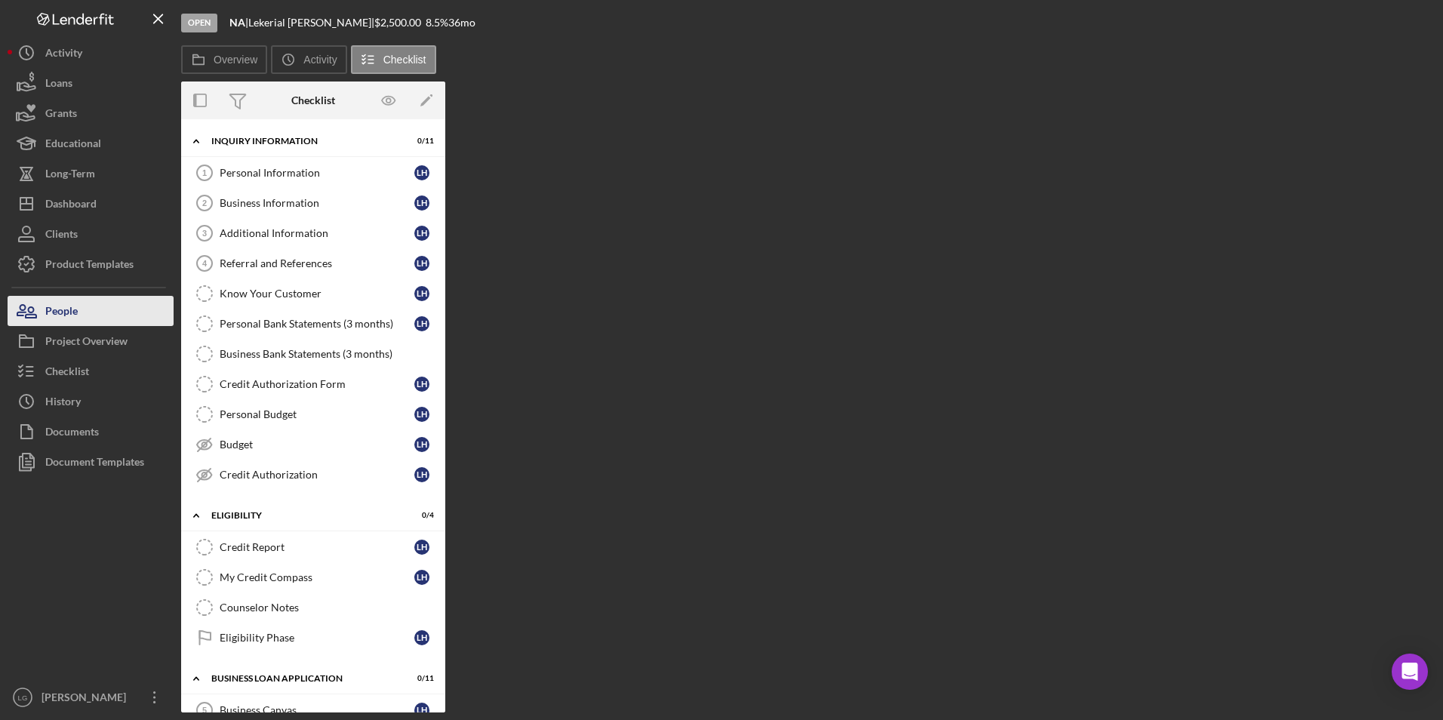
click at [54, 318] on div "People" at bounding box center [61, 313] width 32 height 34
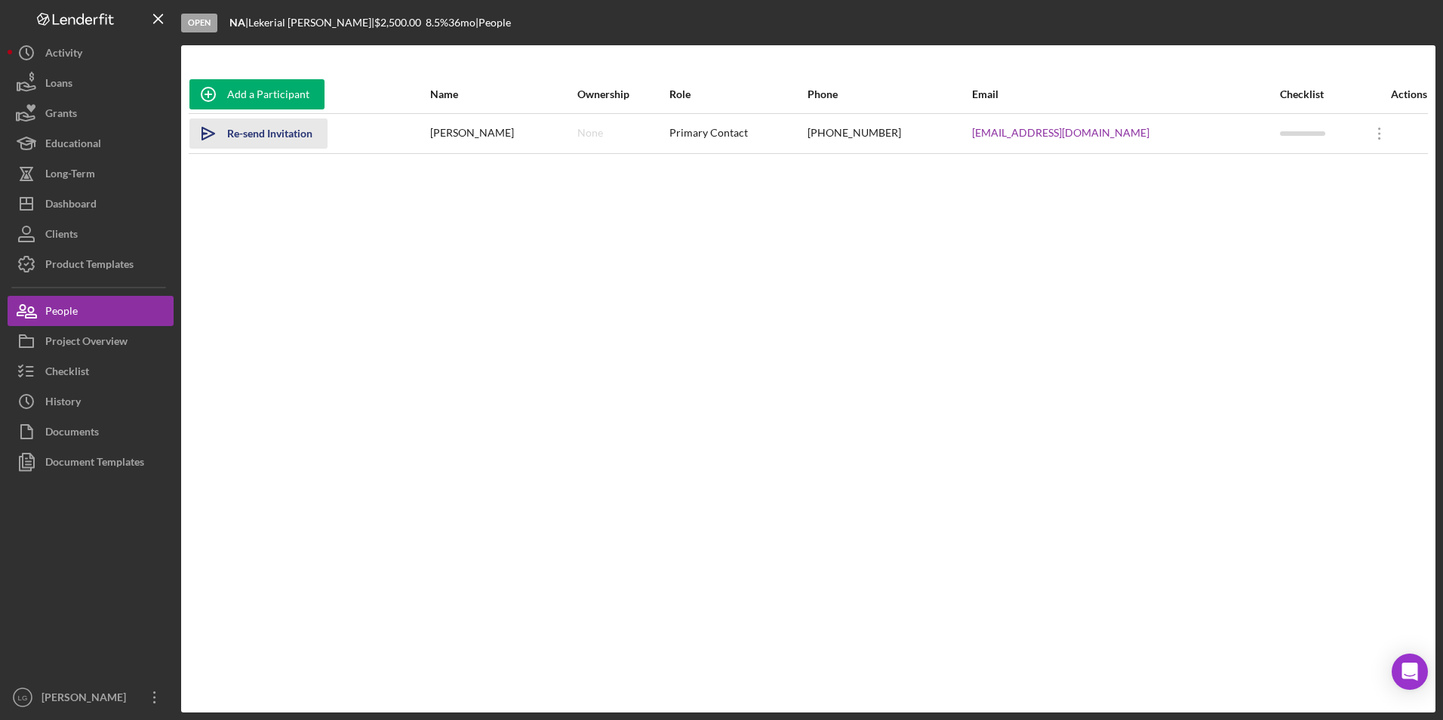
click at [283, 134] on div "Re-send Invitation" at bounding box center [269, 134] width 85 height 30
click at [57, 368] on div "Checklist" at bounding box center [67, 373] width 44 height 34
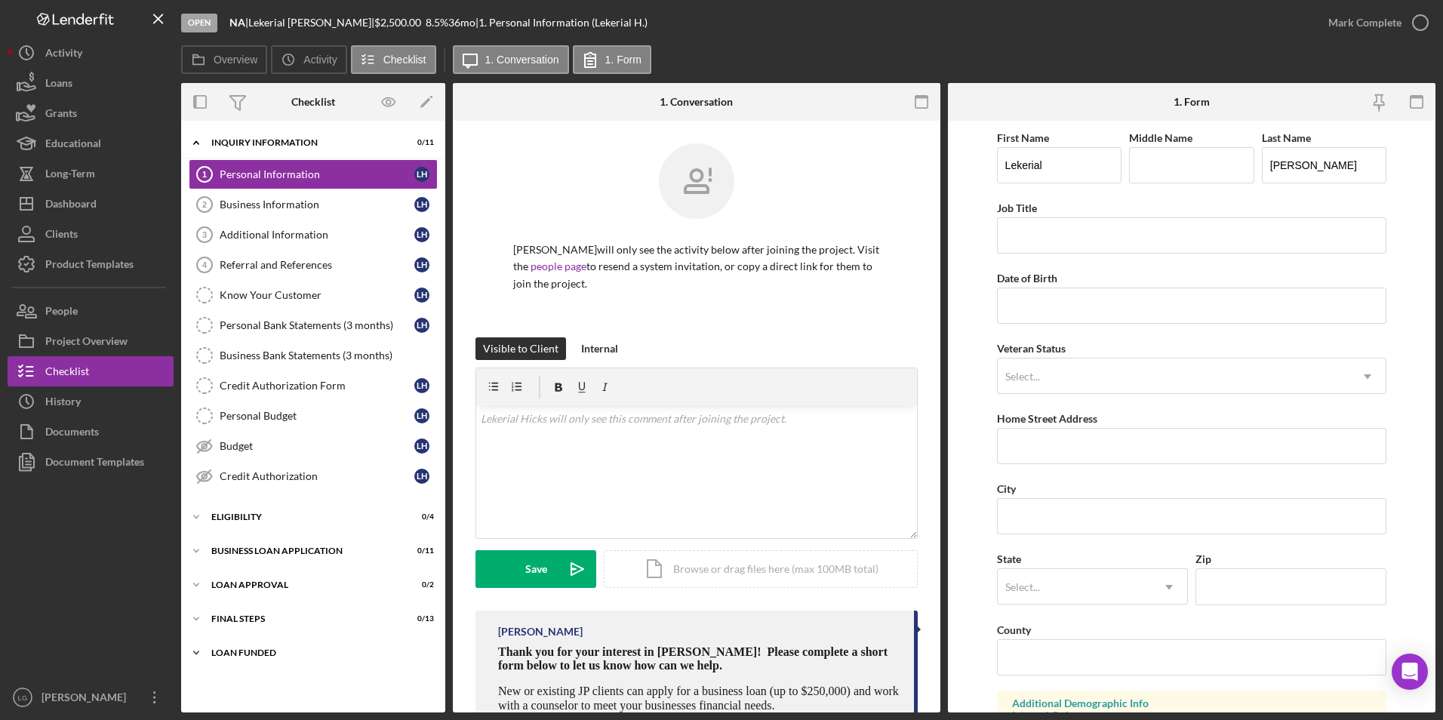
click at [222, 645] on div "Icon/Expander LOAN FUNDED 0 / 1" at bounding box center [313, 653] width 264 height 30
click at [223, 615] on div "Final Steps" at bounding box center [318, 619] width 215 height 9
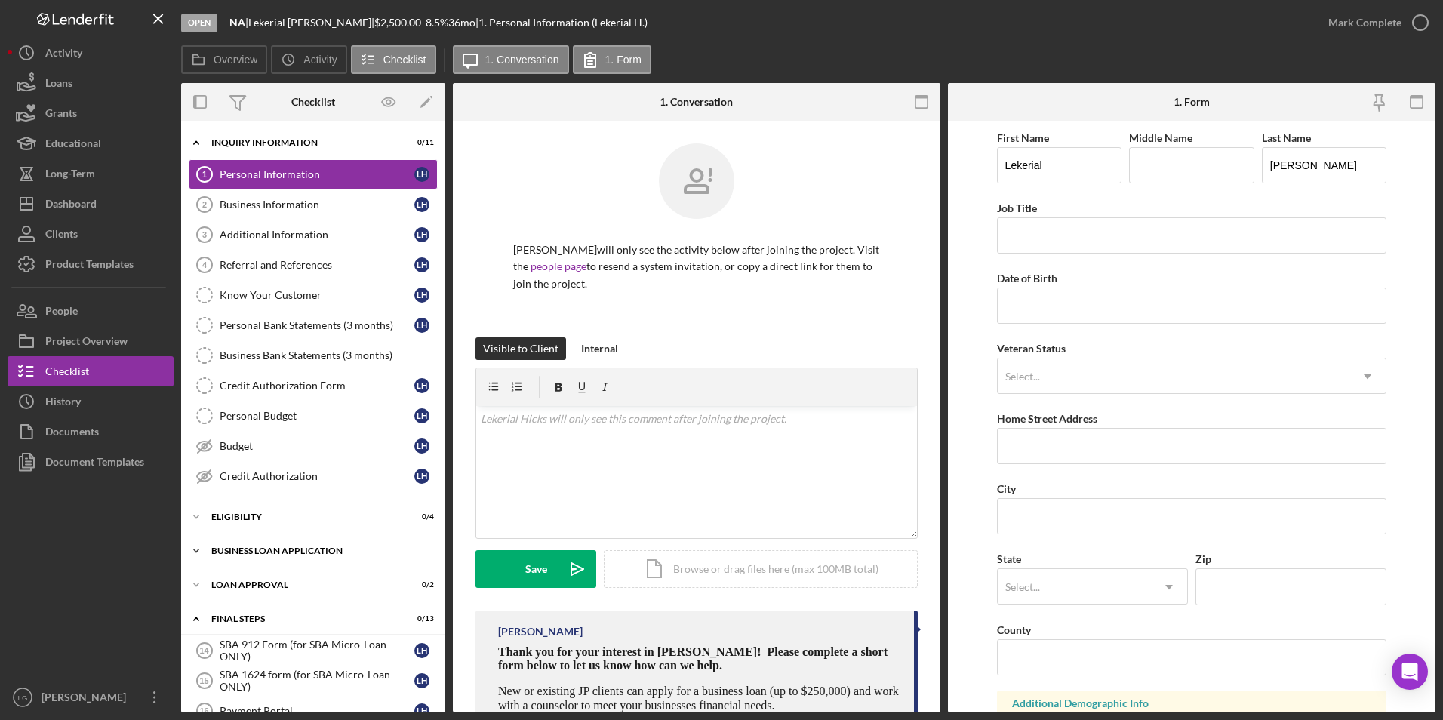
drag, startPoint x: 220, startPoint y: 577, endPoint x: 217, endPoint y: 562, distance: 15.4
click at [220, 575] on div "Icon/Expander Loan Approval 0 / 2" at bounding box center [313, 585] width 264 height 30
click at [217, 541] on div "Icon/Expander BUSINESS LOAN APPLICATION 0 / 11" at bounding box center [313, 551] width 264 height 30
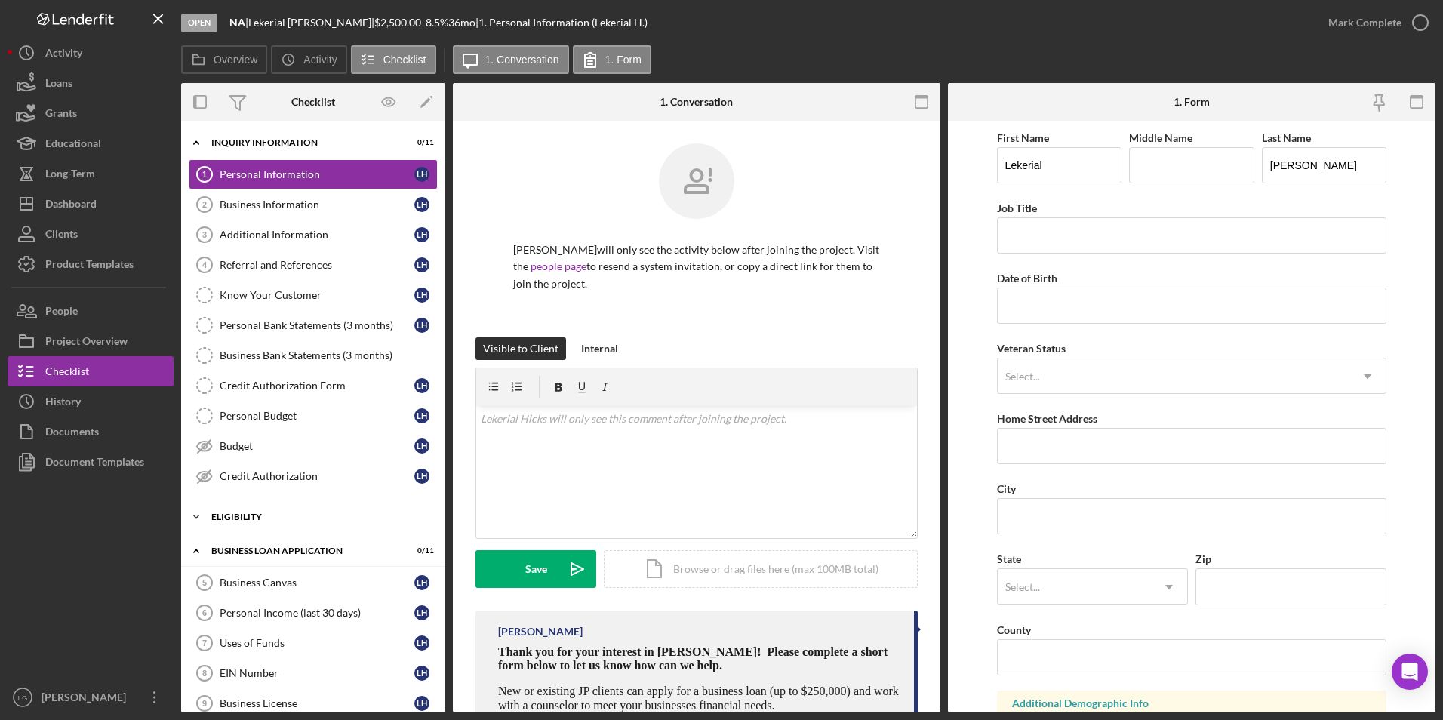
click at [217, 525] on div "Icon/Expander Eligibility 0 / 4" at bounding box center [313, 517] width 264 height 30
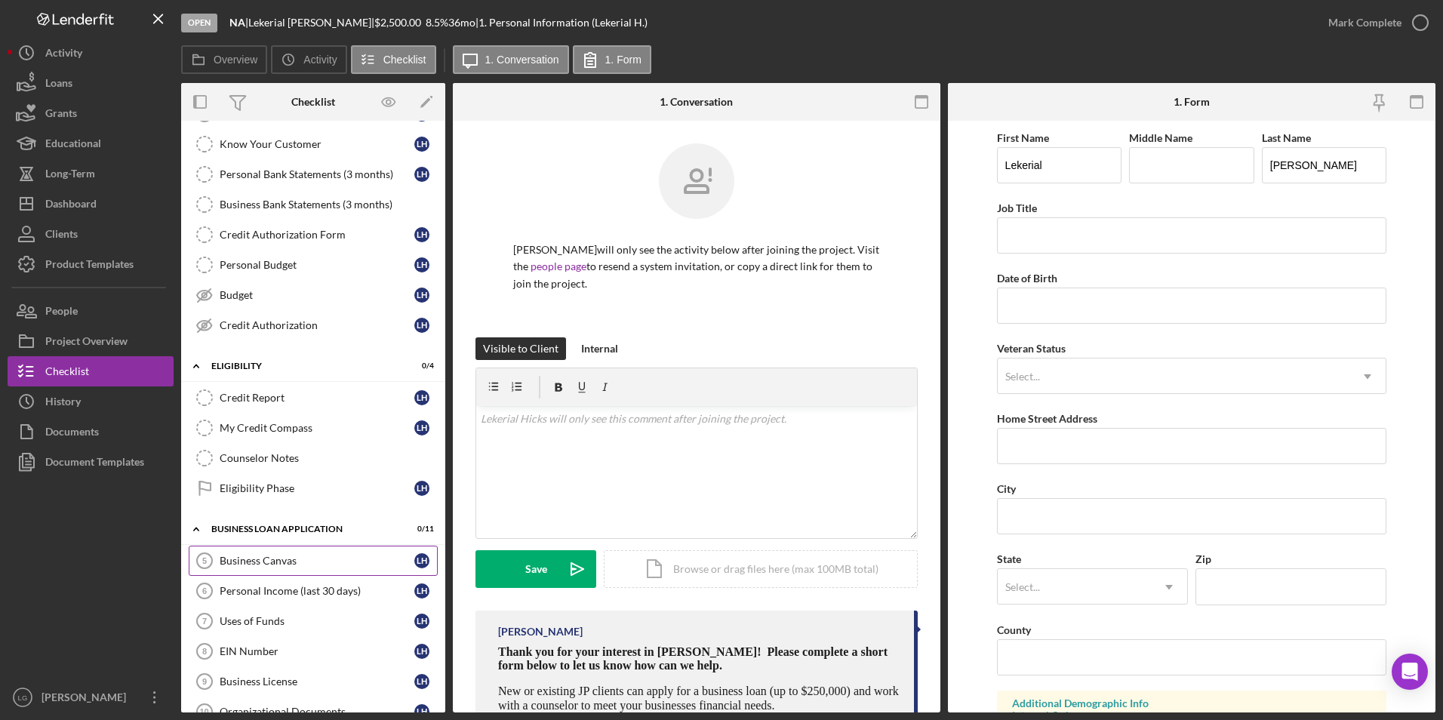
click at [327, 593] on div "Personal Income (last 30 days)" at bounding box center [317, 591] width 195 height 12
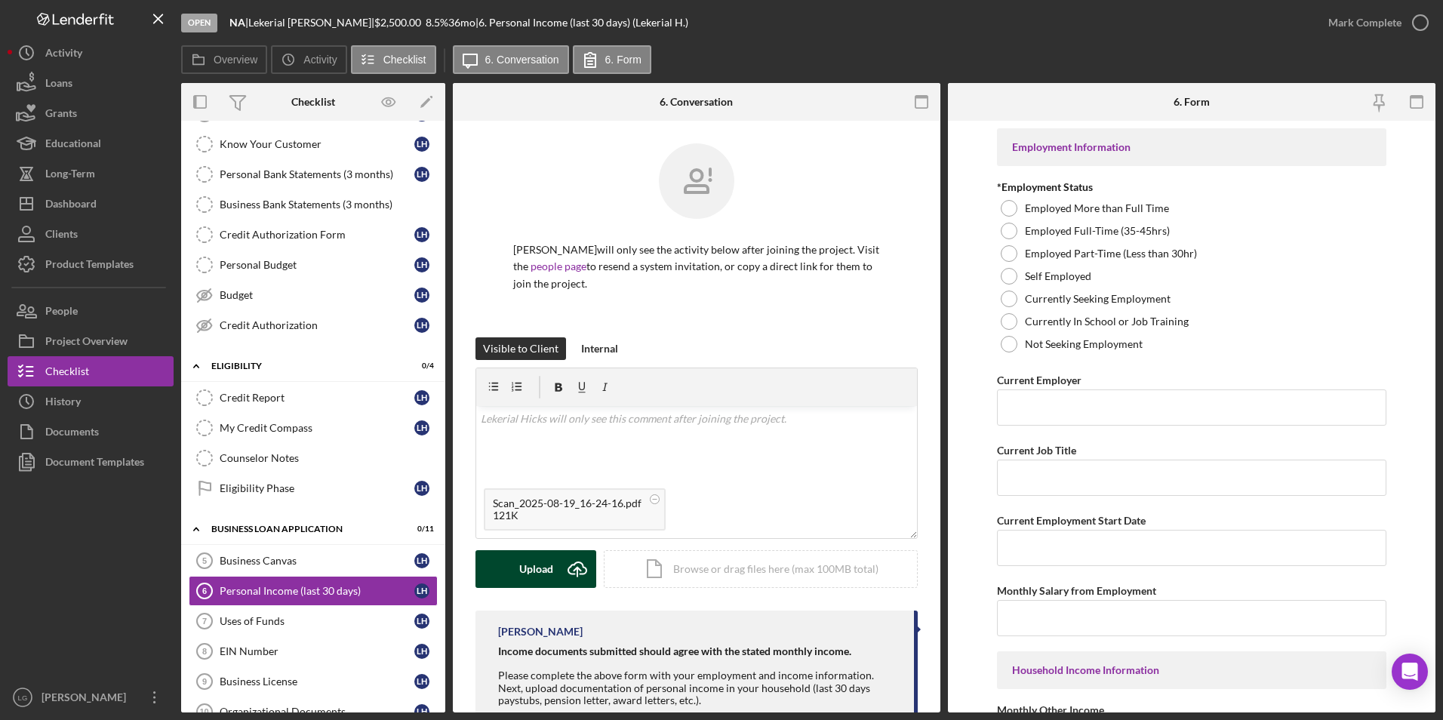
click at [507, 567] on button "Upload Icon/Upload" at bounding box center [536, 569] width 121 height 38
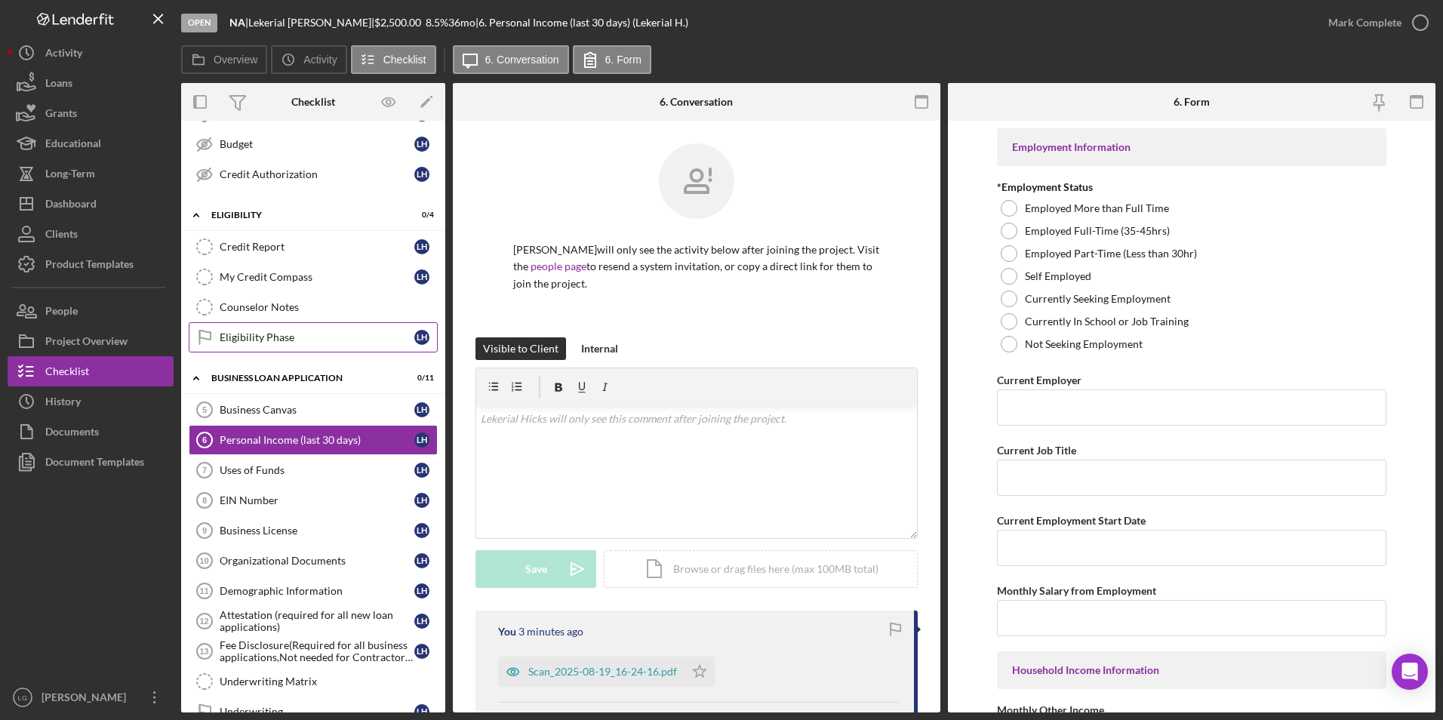
scroll to position [453, 0]
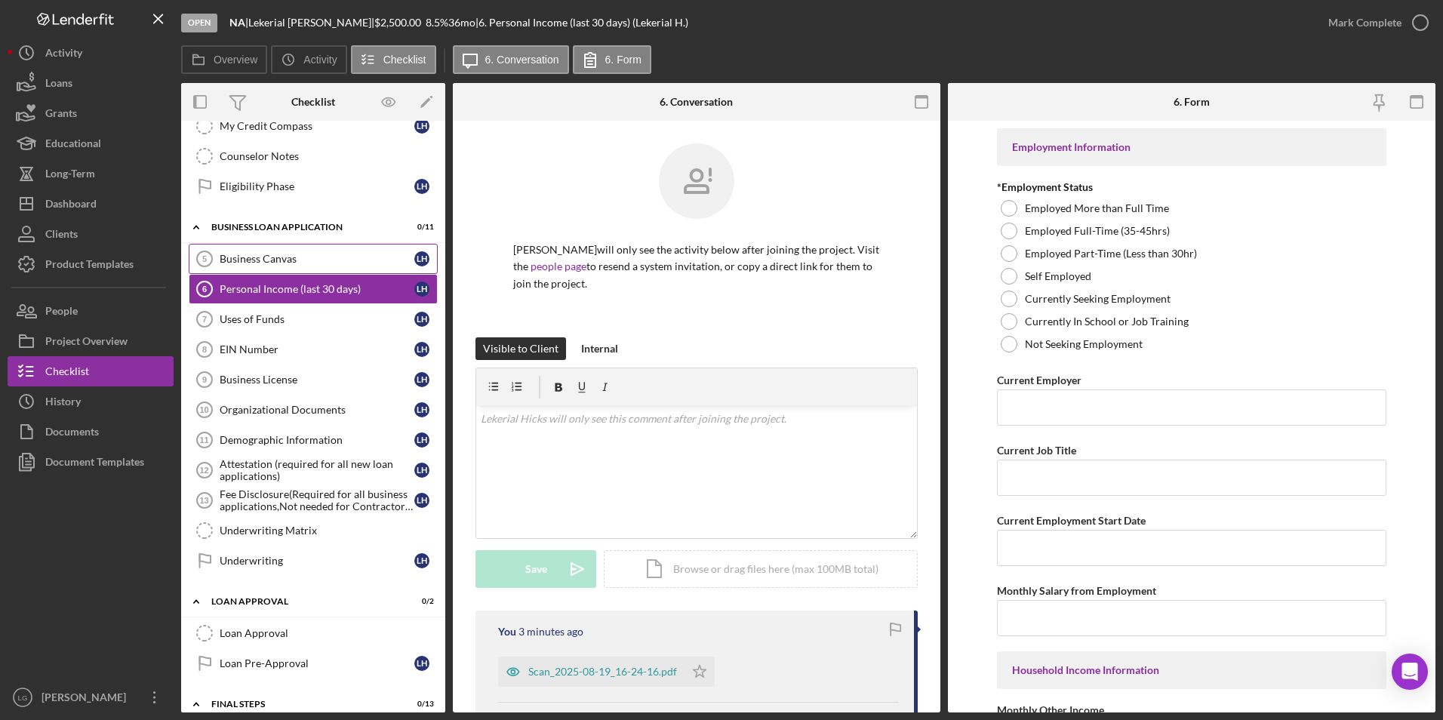
click at [307, 254] on div "Business Canvas" at bounding box center [317, 259] width 195 height 12
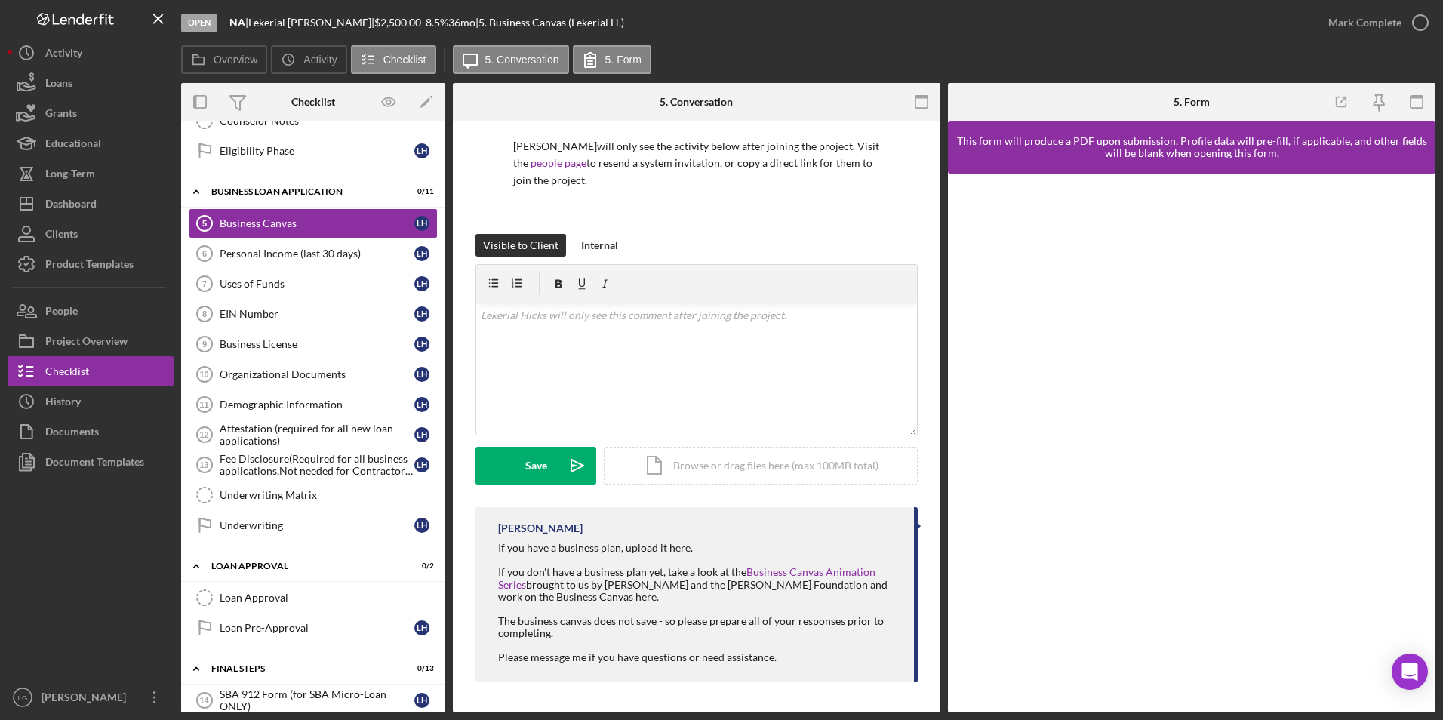
scroll to position [262, 0]
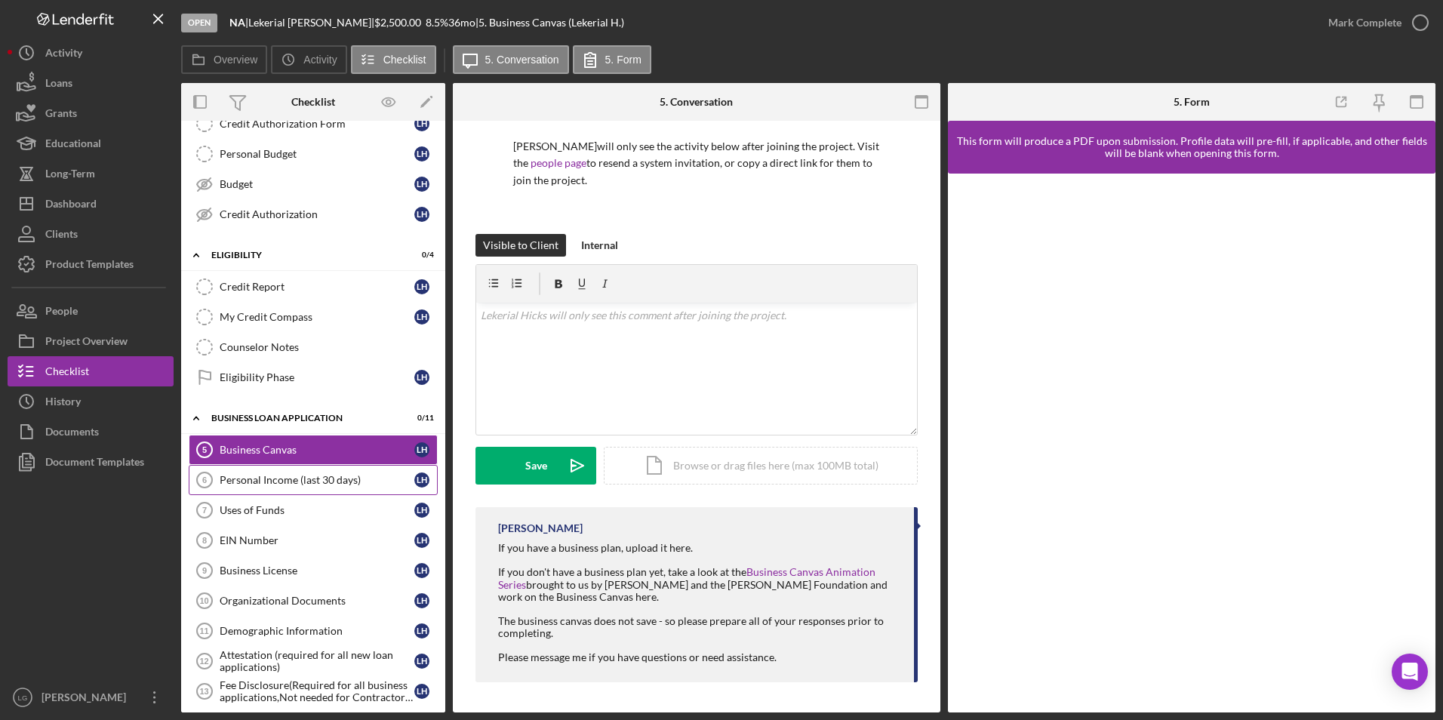
click at [274, 491] on link "Personal Income (last 30 days) 6 Personal Income (last 30 days) L H" at bounding box center [313, 480] width 249 height 30
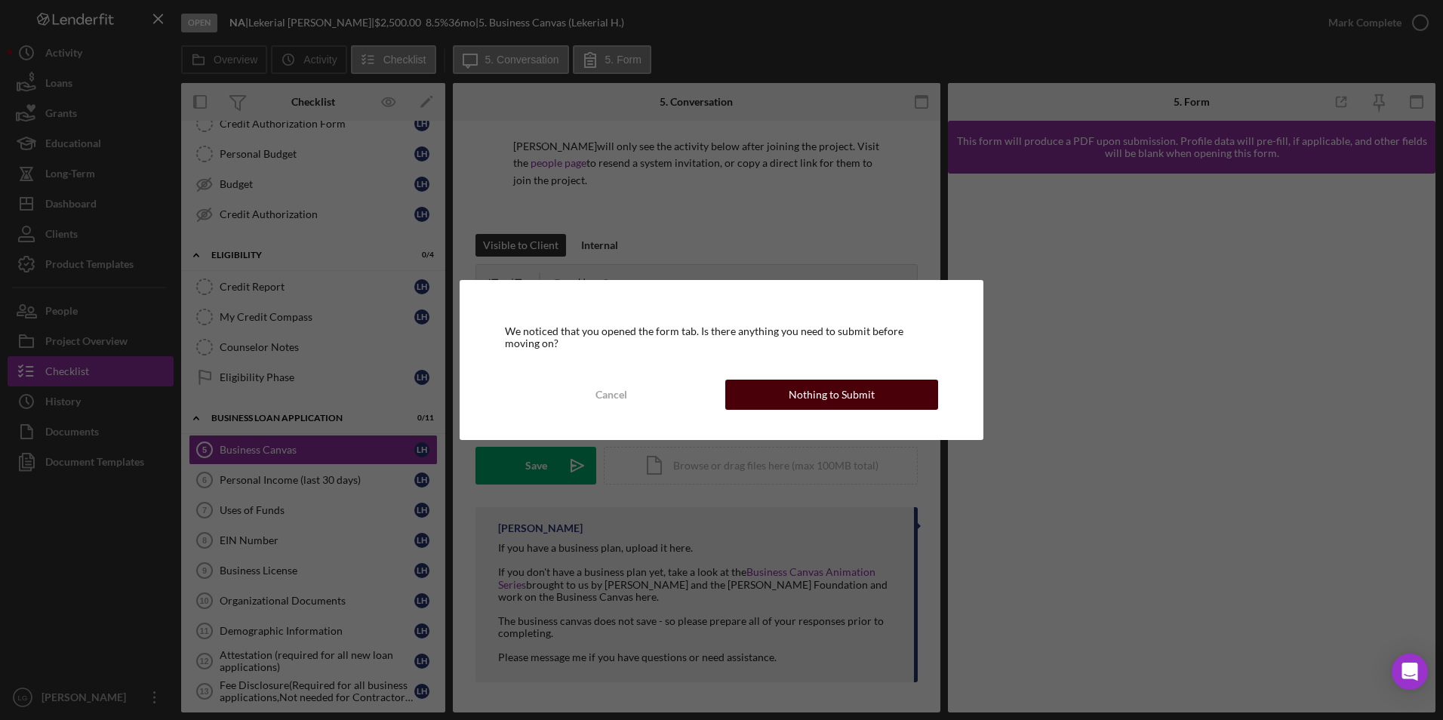
click at [781, 390] on button "Nothing to Submit" at bounding box center [832, 395] width 213 height 30
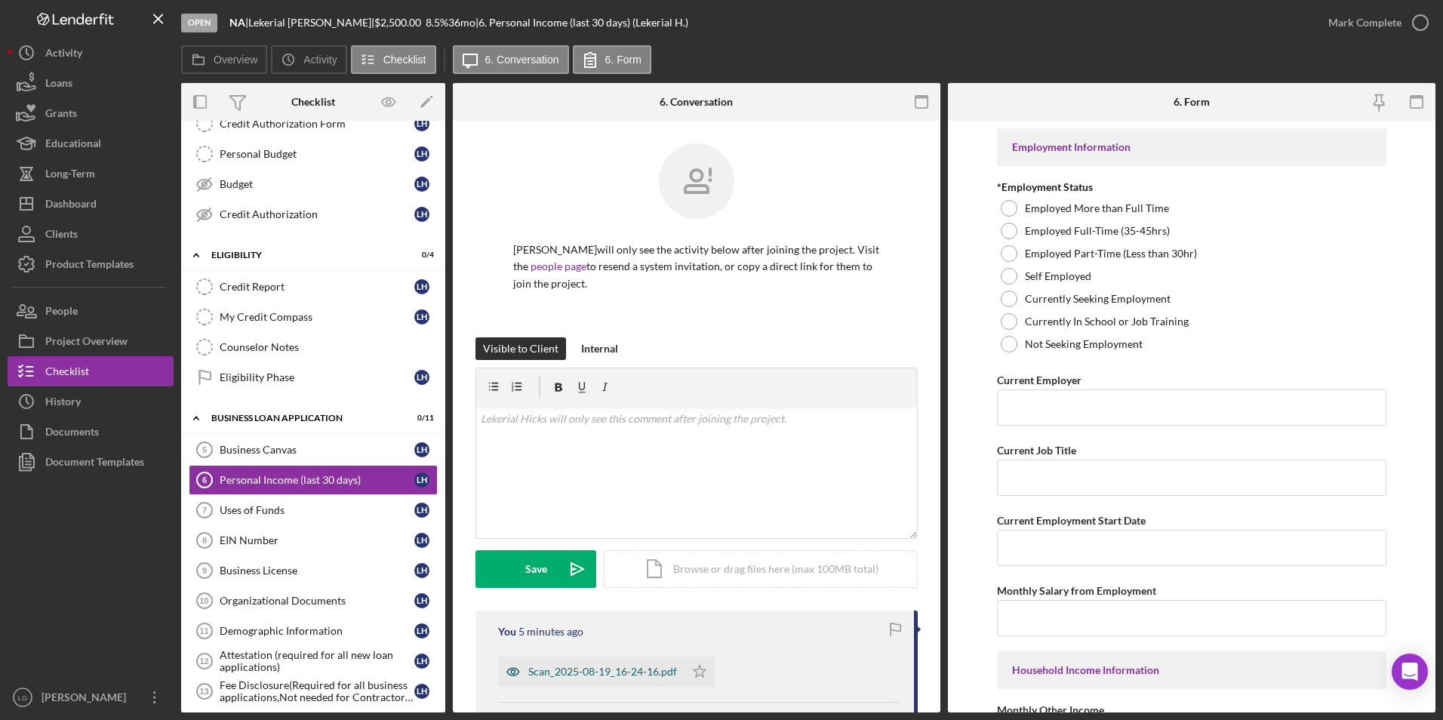
click at [555, 667] on div "Scan_2025-08-19_16-24-16.pdf" at bounding box center [602, 672] width 149 height 12
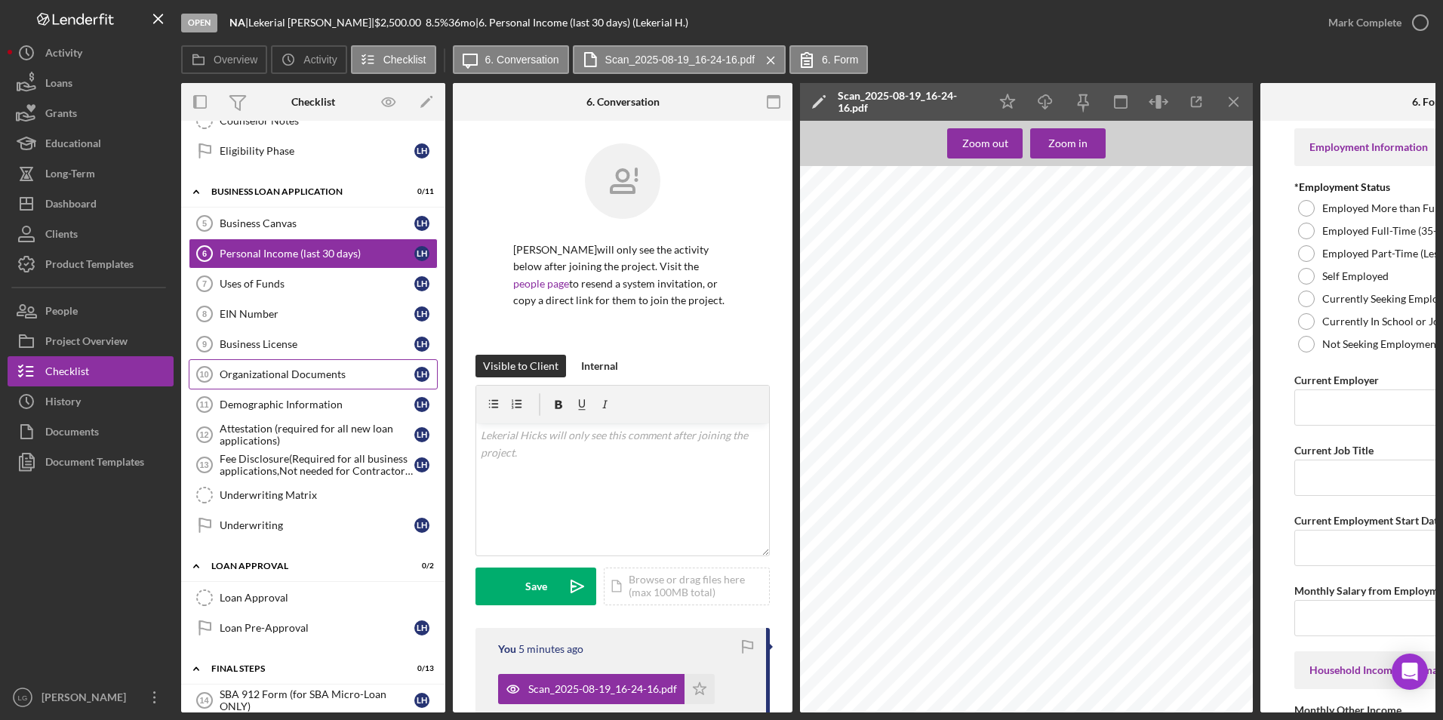
scroll to position [715, 0]
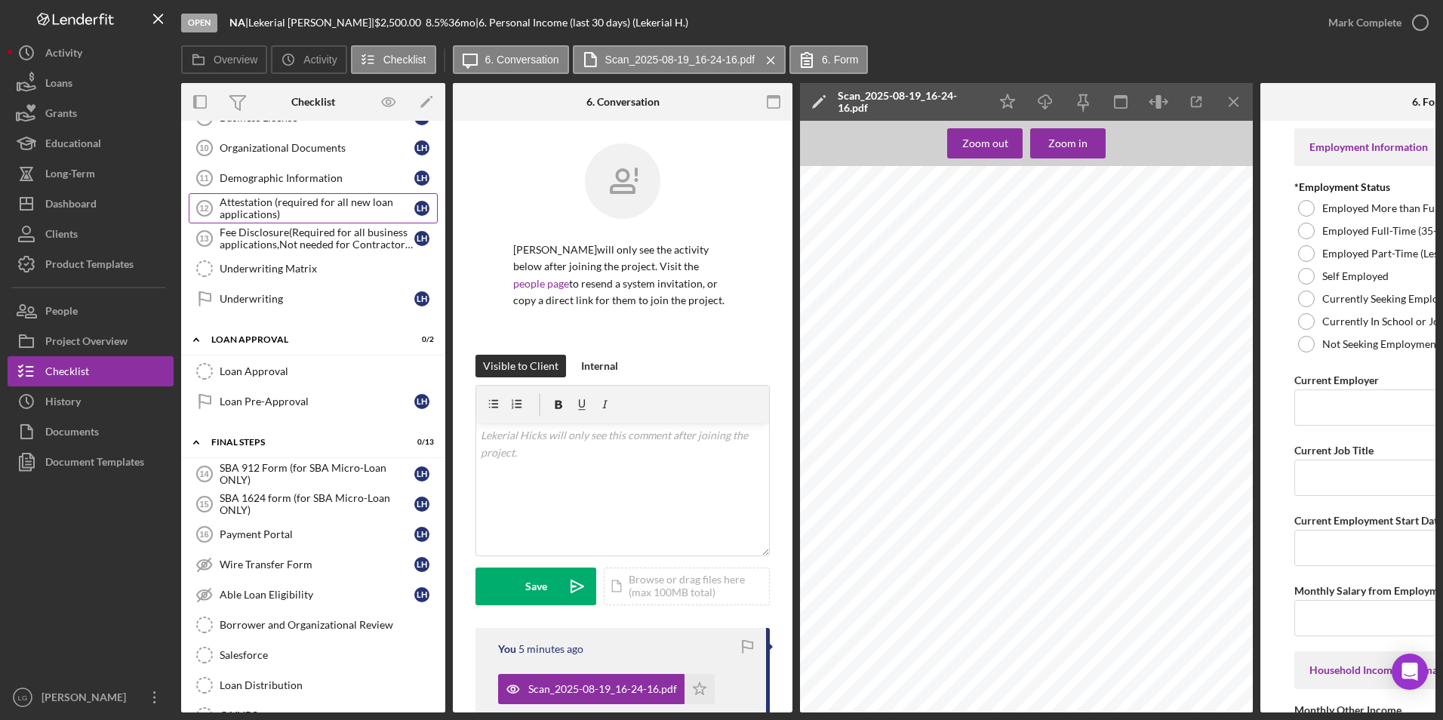
click at [331, 202] on div "Attestation (required for all new loan applications)" at bounding box center [317, 208] width 195 height 24
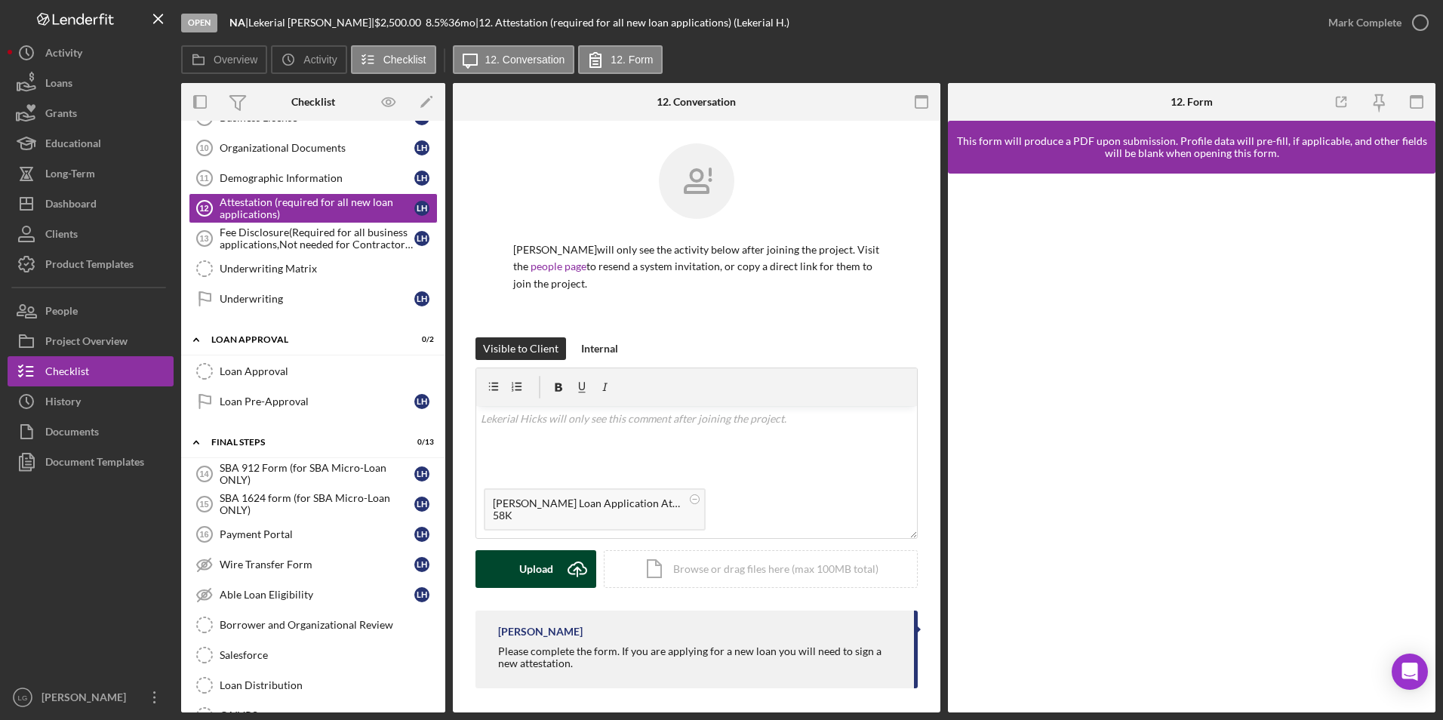
click at [547, 573] on div "Upload" at bounding box center [536, 569] width 34 height 38
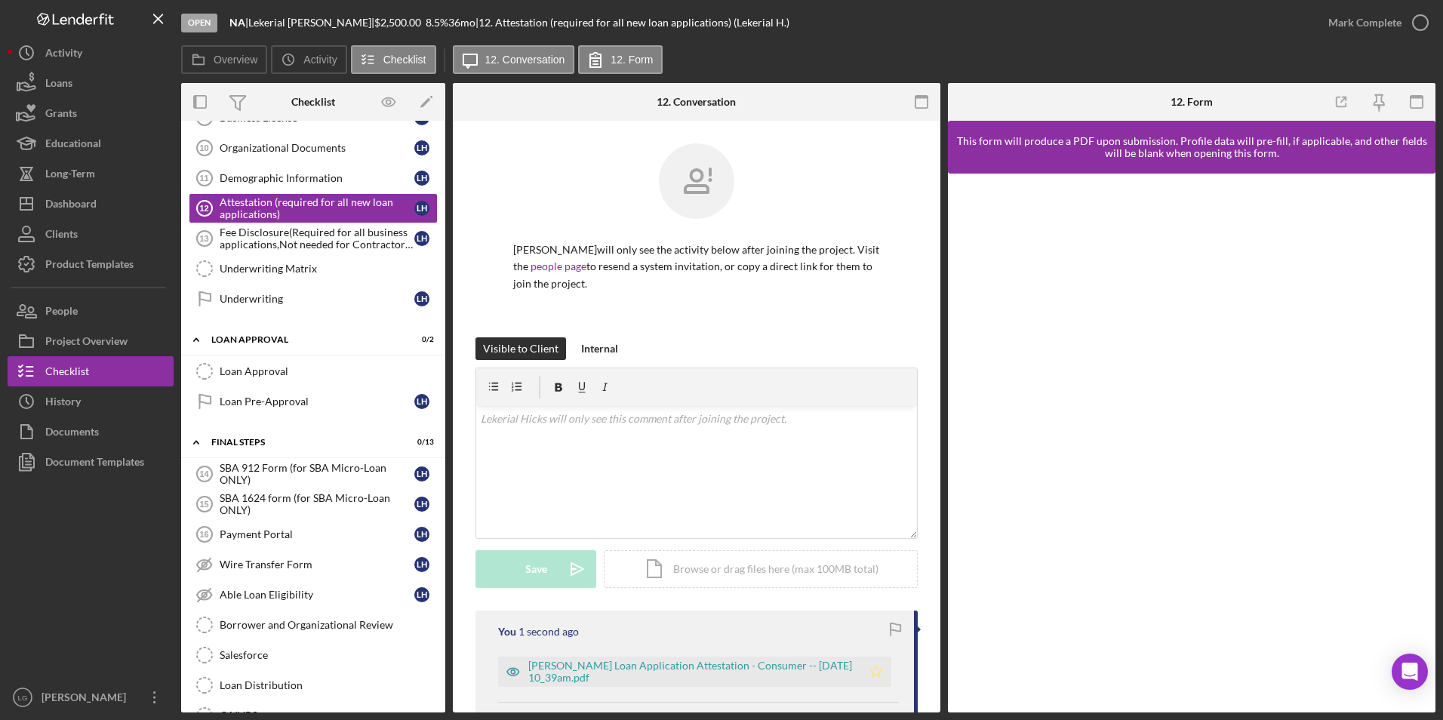
click at [870, 672] on polygon "button" at bounding box center [876, 671] width 13 height 12
click at [1373, 17] on div "Mark Complete" at bounding box center [1365, 23] width 73 height 30
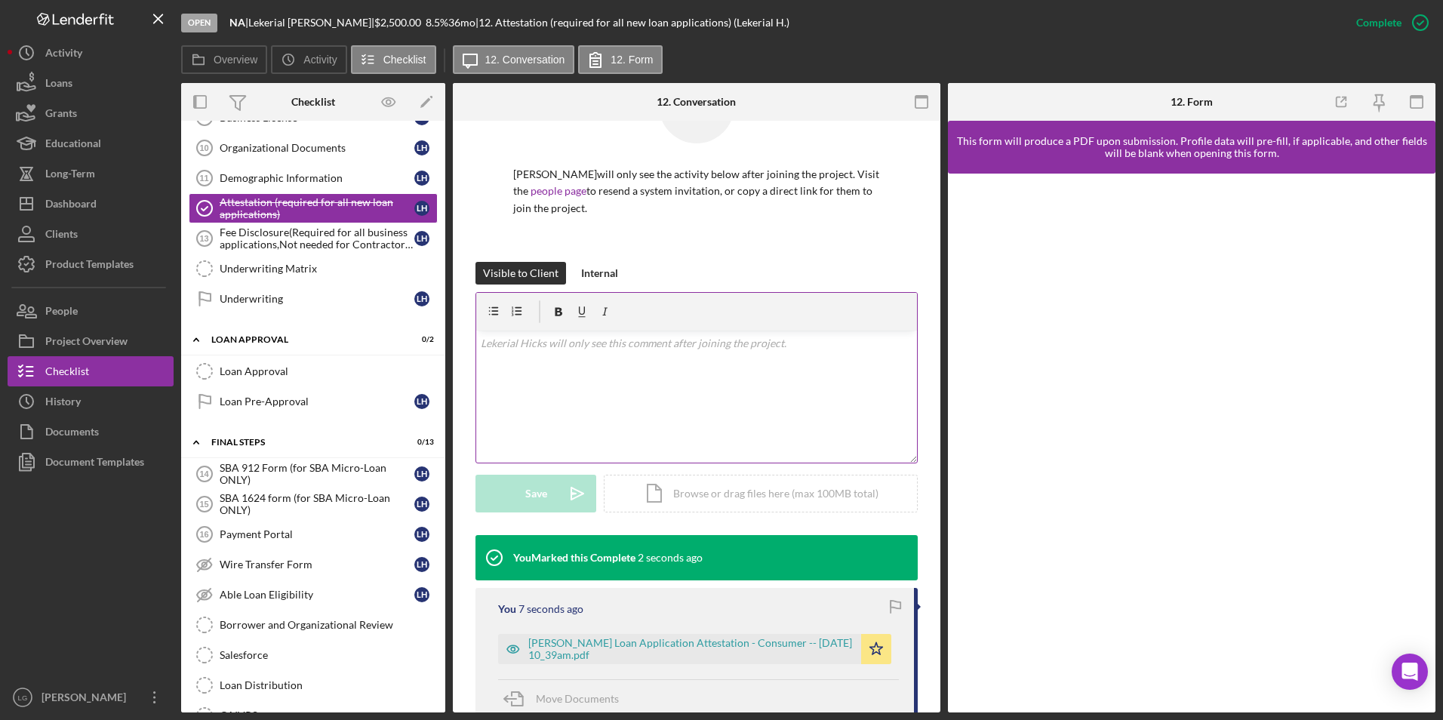
scroll to position [151, 0]
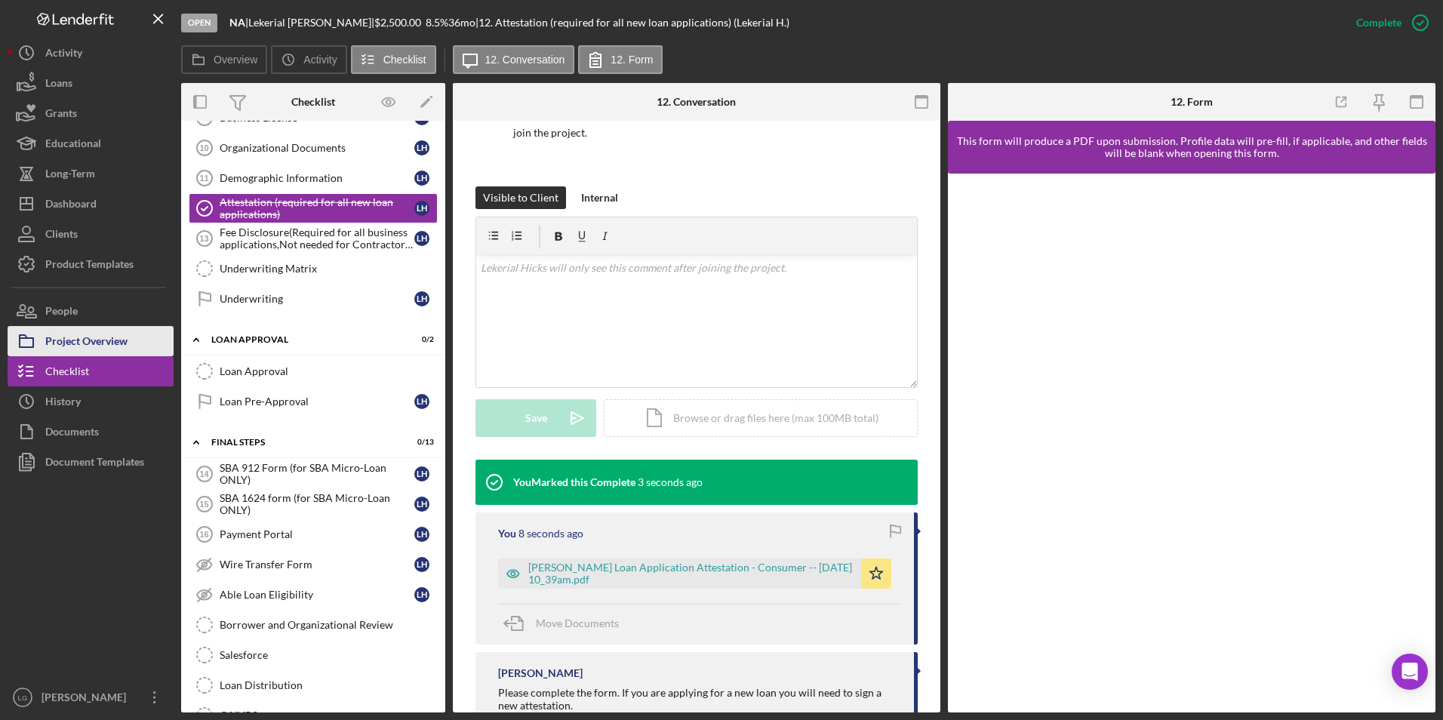
click at [112, 348] on div "Project Overview" at bounding box center [86, 343] width 82 height 34
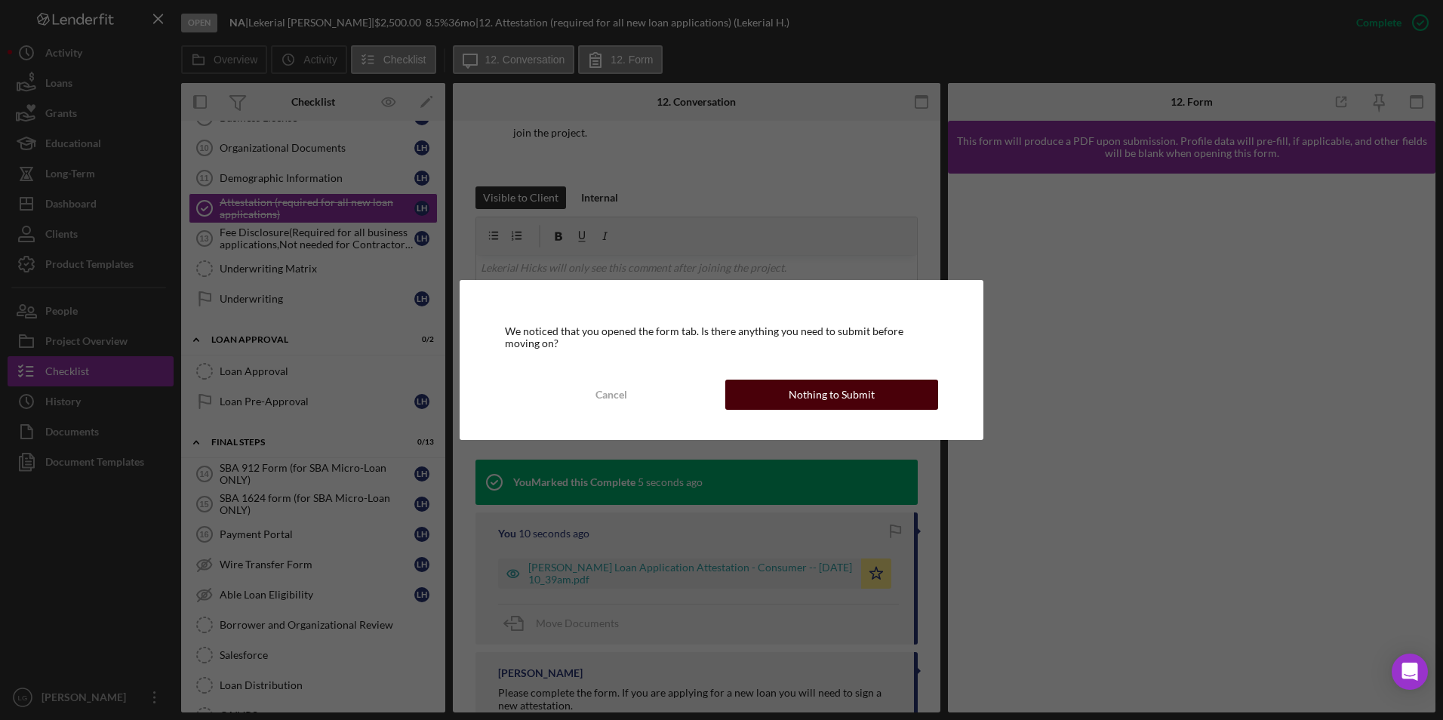
click at [763, 391] on button "Nothing to Submit" at bounding box center [832, 395] width 213 height 30
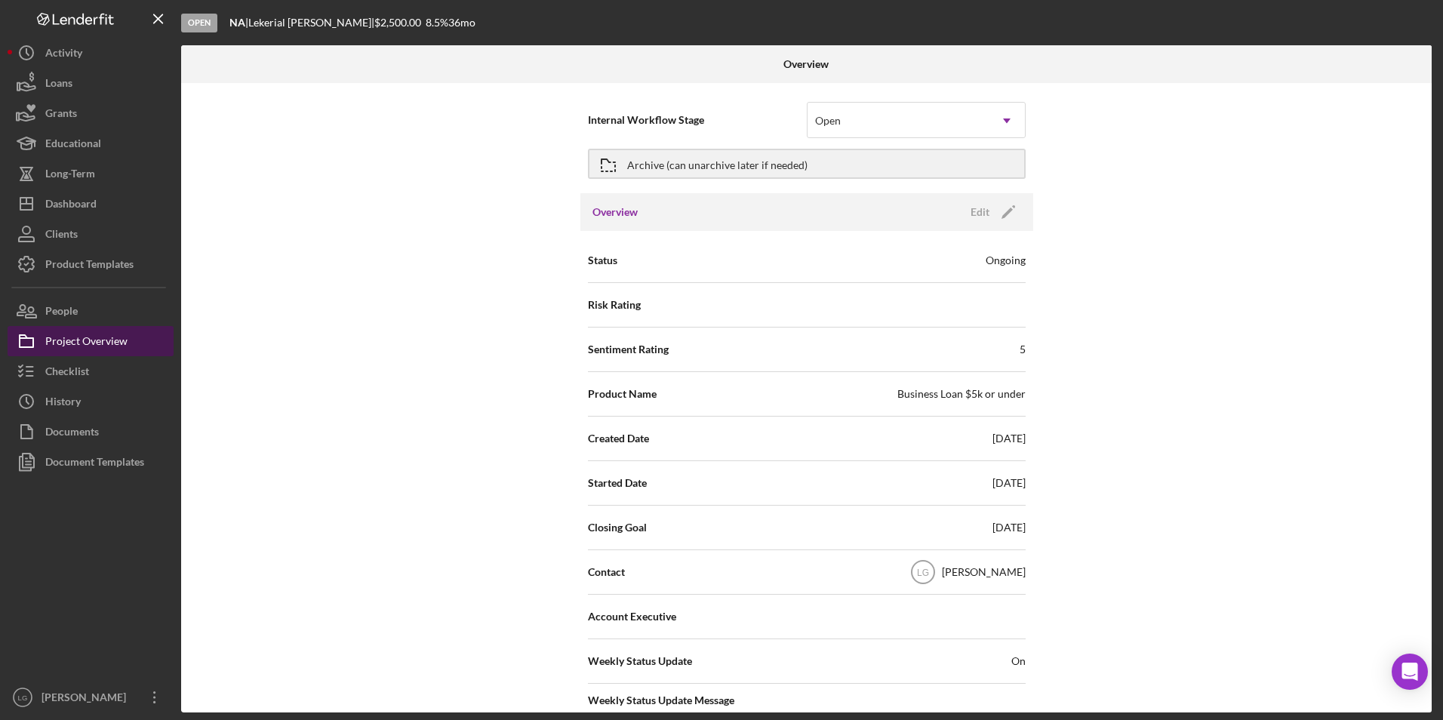
click at [70, 347] on div "Project Overview" at bounding box center [86, 343] width 82 height 34
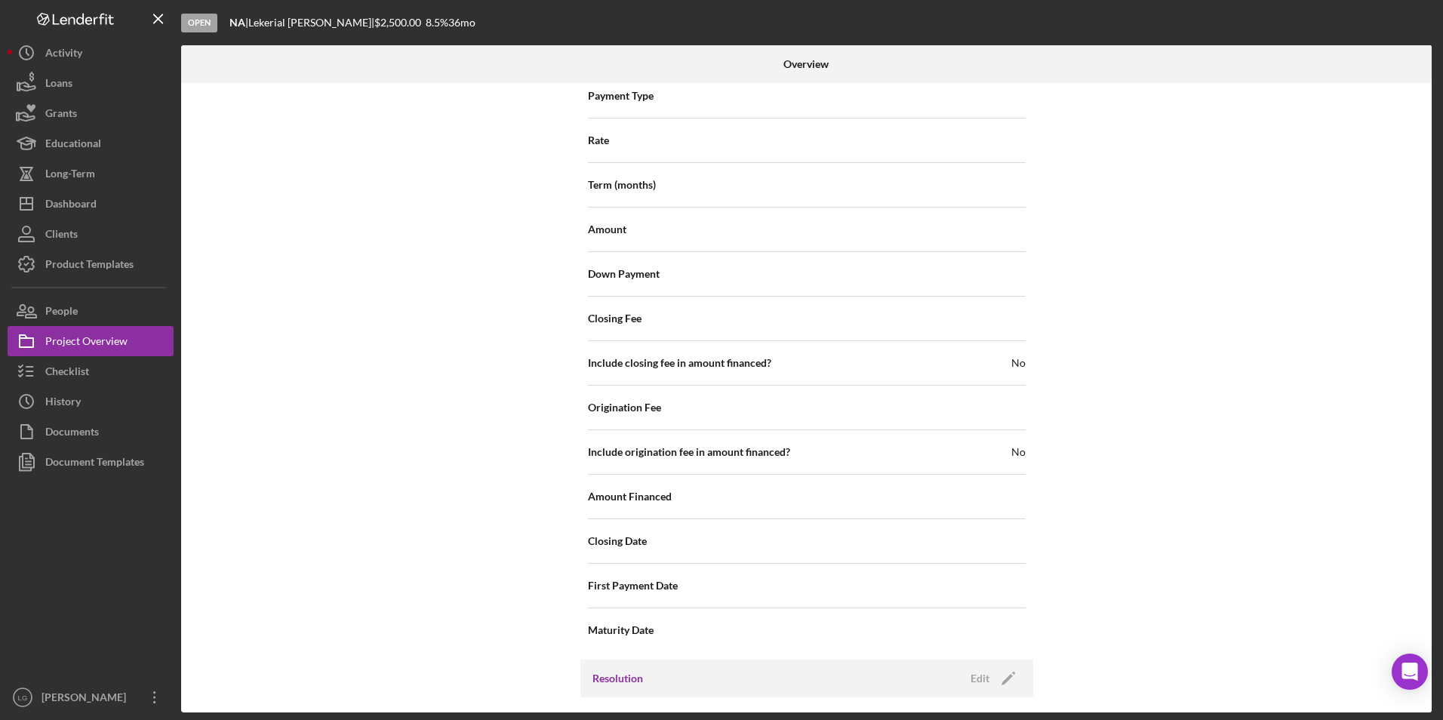
scroll to position [1530, 0]
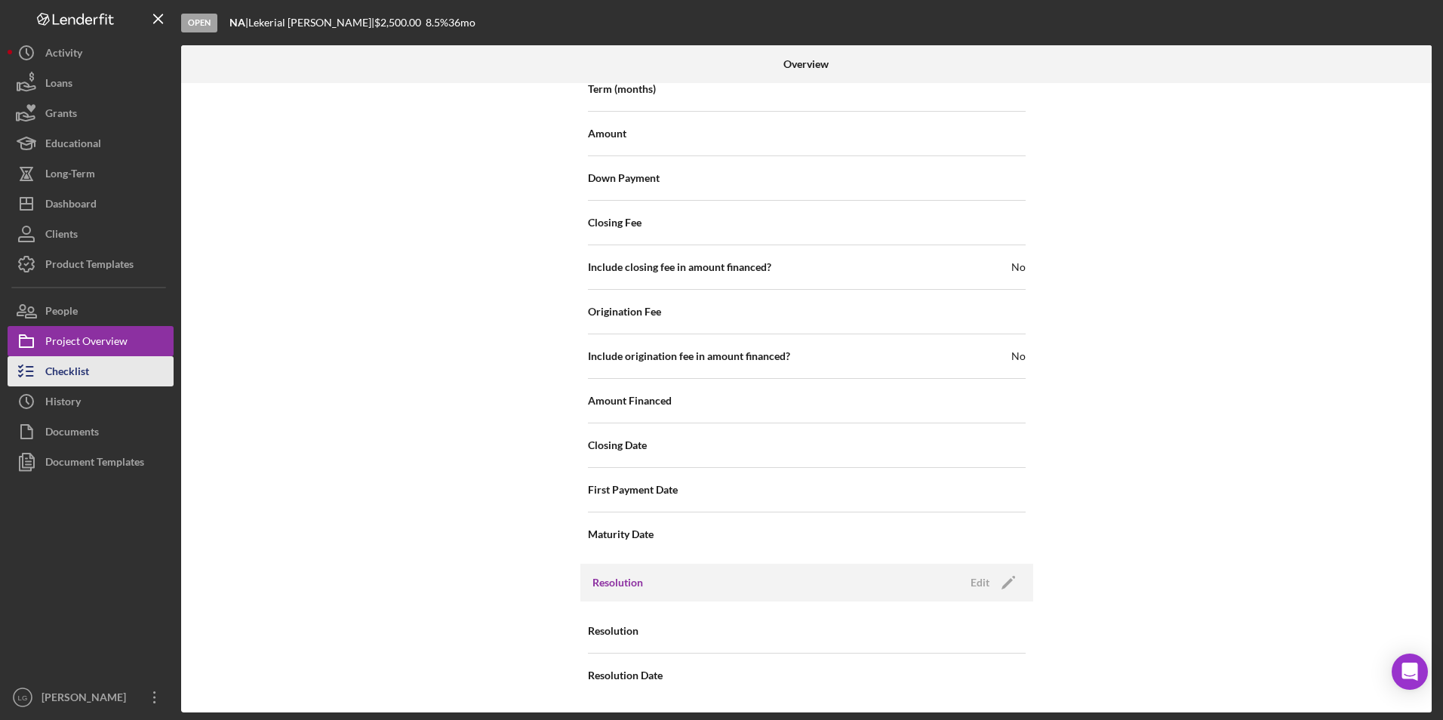
click at [91, 371] on button "Checklist" at bounding box center [91, 371] width 166 height 30
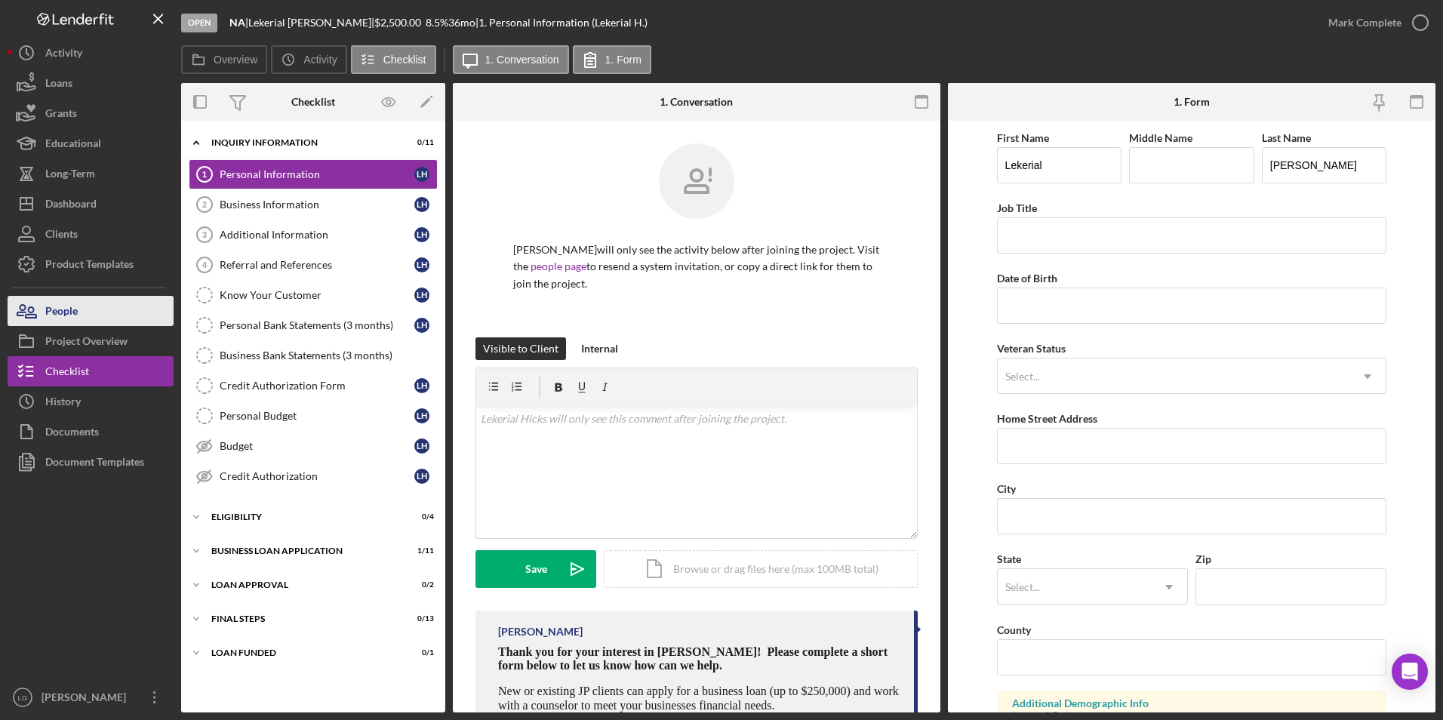
click at [90, 320] on button "People" at bounding box center [91, 311] width 166 height 30
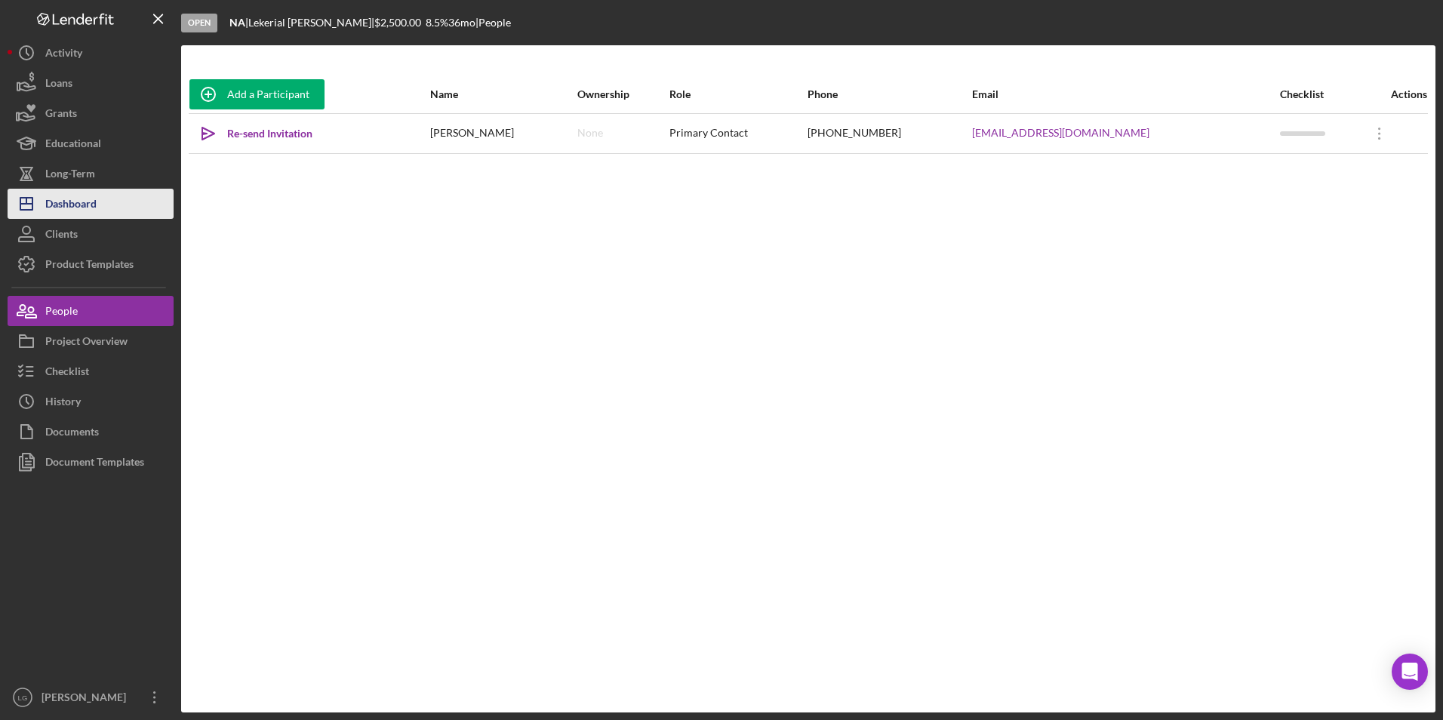
click at [87, 202] on div "Dashboard" at bounding box center [70, 206] width 51 height 34
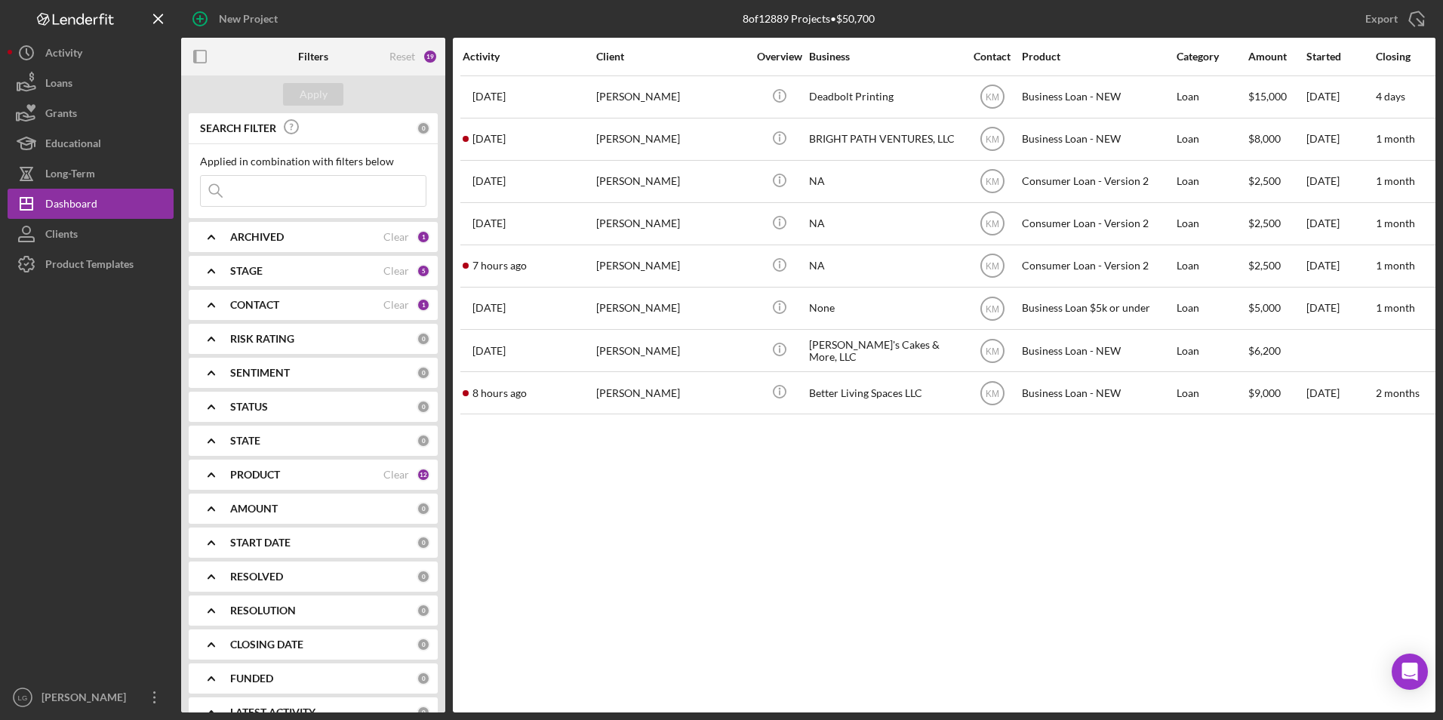
click at [294, 237] on div "ARCHIVED" at bounding box center [306, 237] width 153 height 12
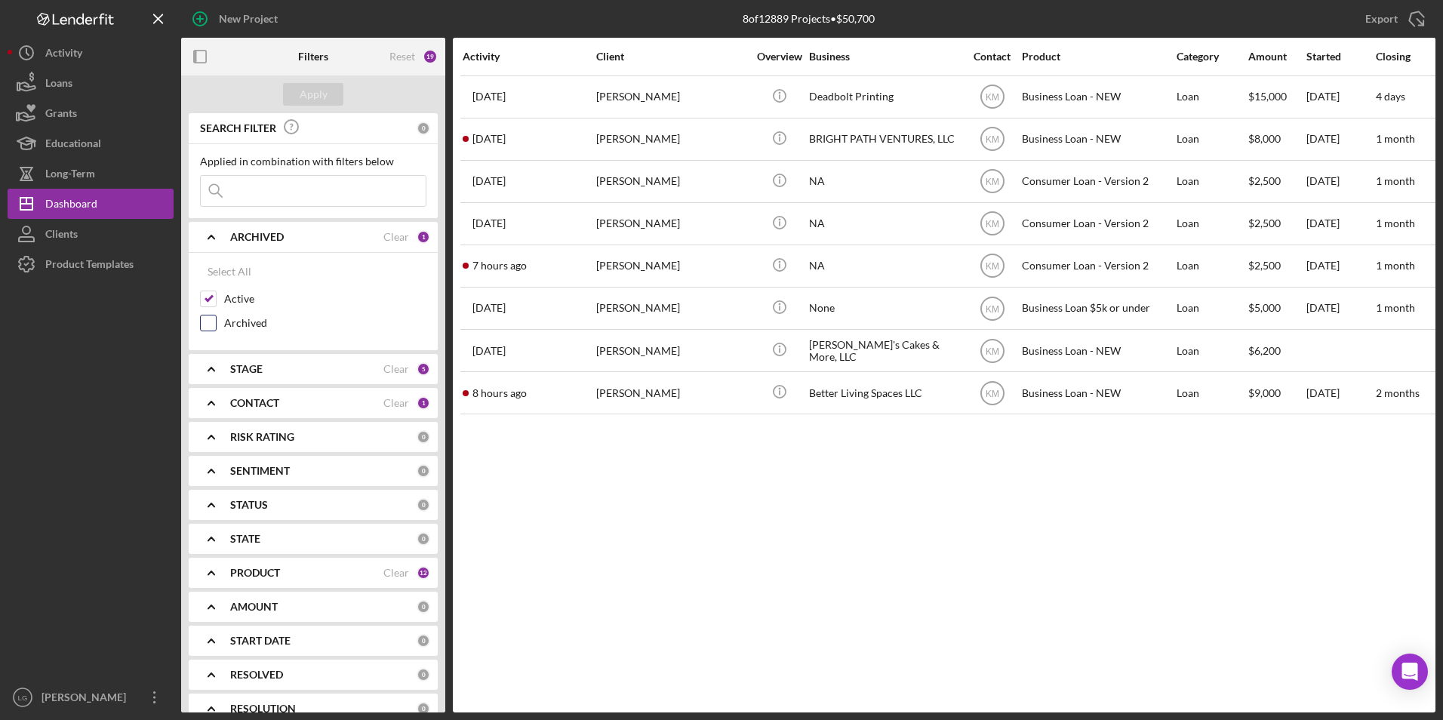
click at [209, 326] on input "Archived" at bounding box center [208, 323] width 15 height 15
click at [203, 325] on input "Archived" at bounding box center [208, 323] width 15 height 15
checkbox input "false"
click at [273, 171] on div "Applied in combination with filters below Icon/Menu Close" at bounding box center [313, 181] width 226 height 51
click at [271, 193] on input at bounding box center [313, 191] width 225 height 30
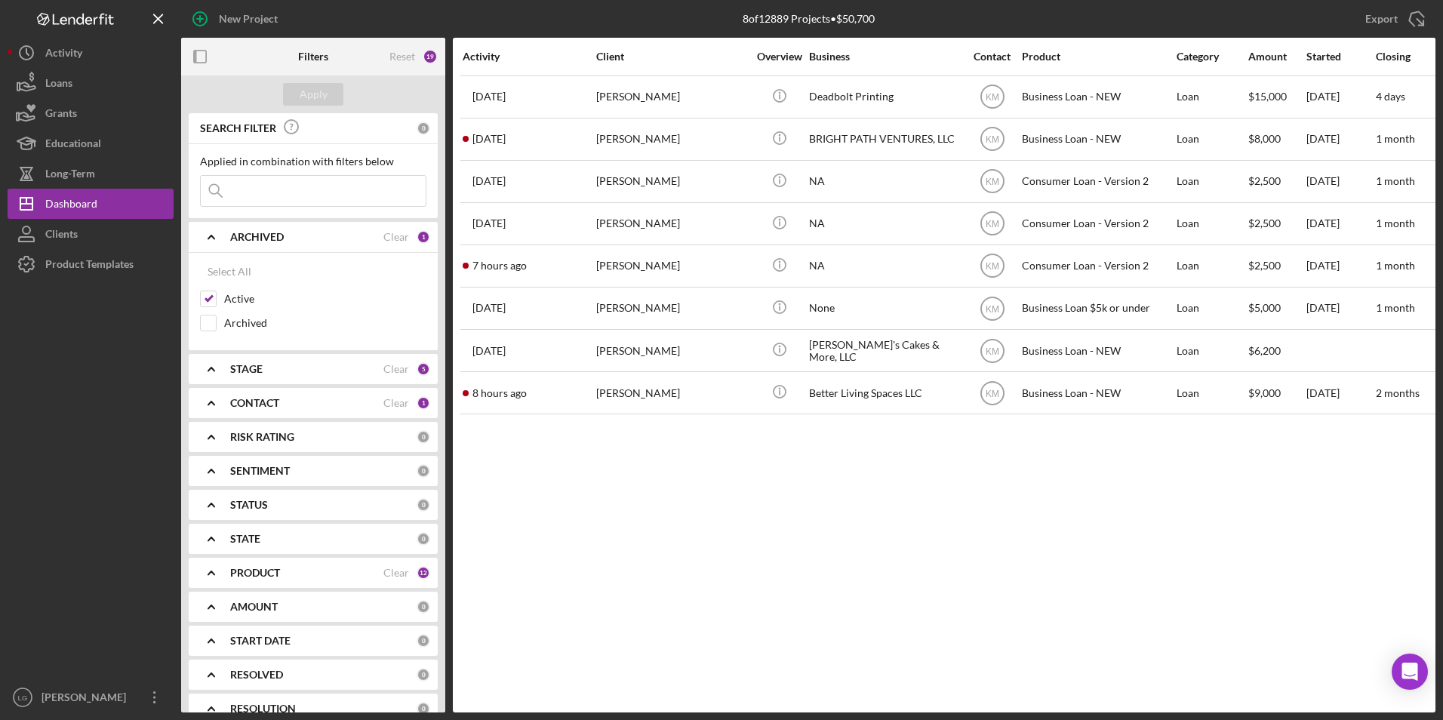
click at [277, 411] on div "CONTACT Clear 1" at bounding box center [330, 403] width 200 height 30
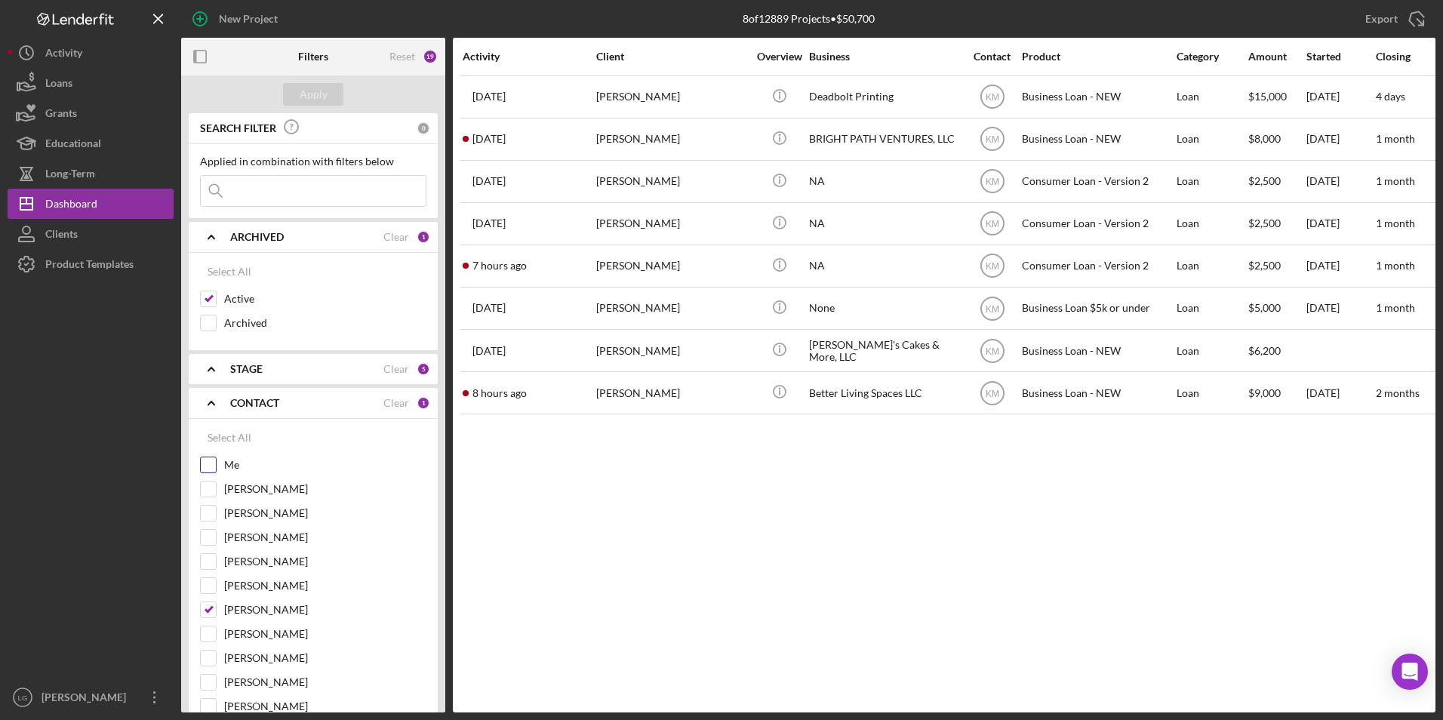
click at [211, 467] on input "Me" at bounding box center [208, 465] width 15 height 15
click at [308, 96] on div "Apply" at bounding box center [314, 94] width 28 height 23
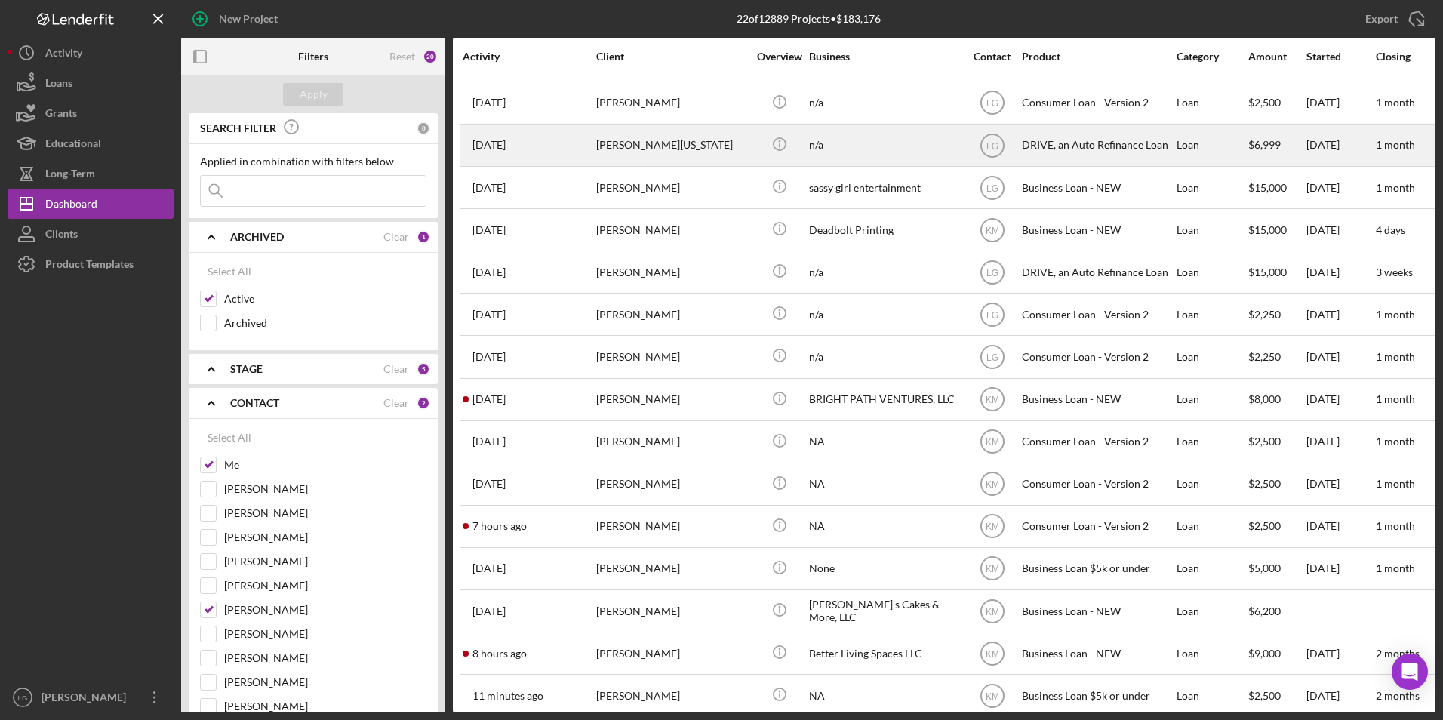
scroll to position [88, 0]
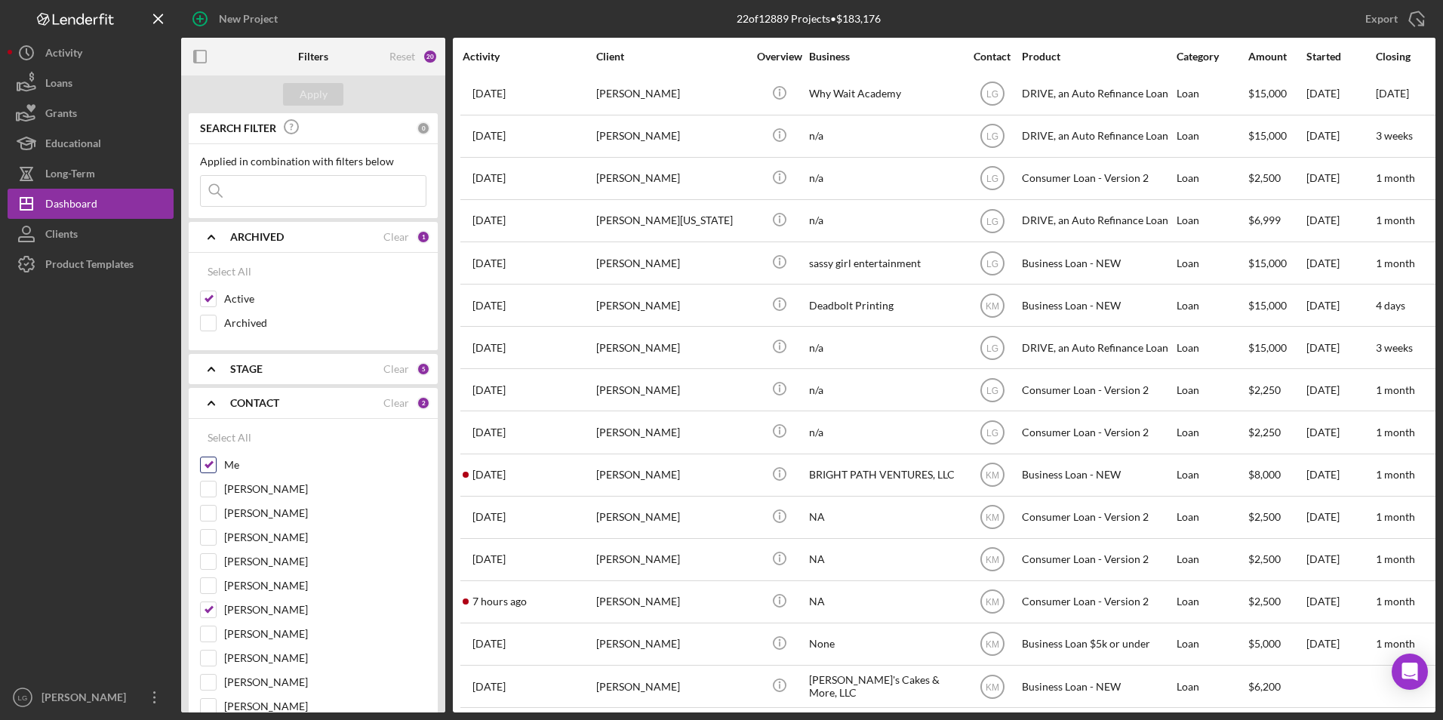
click at [208, 466] on input "Me" at bounding box center [208, 465] width 15 height 15
checkbox input "false"
click at [330, 93] on button "Apply" at bounding box center [313, 94] width 60 height 23
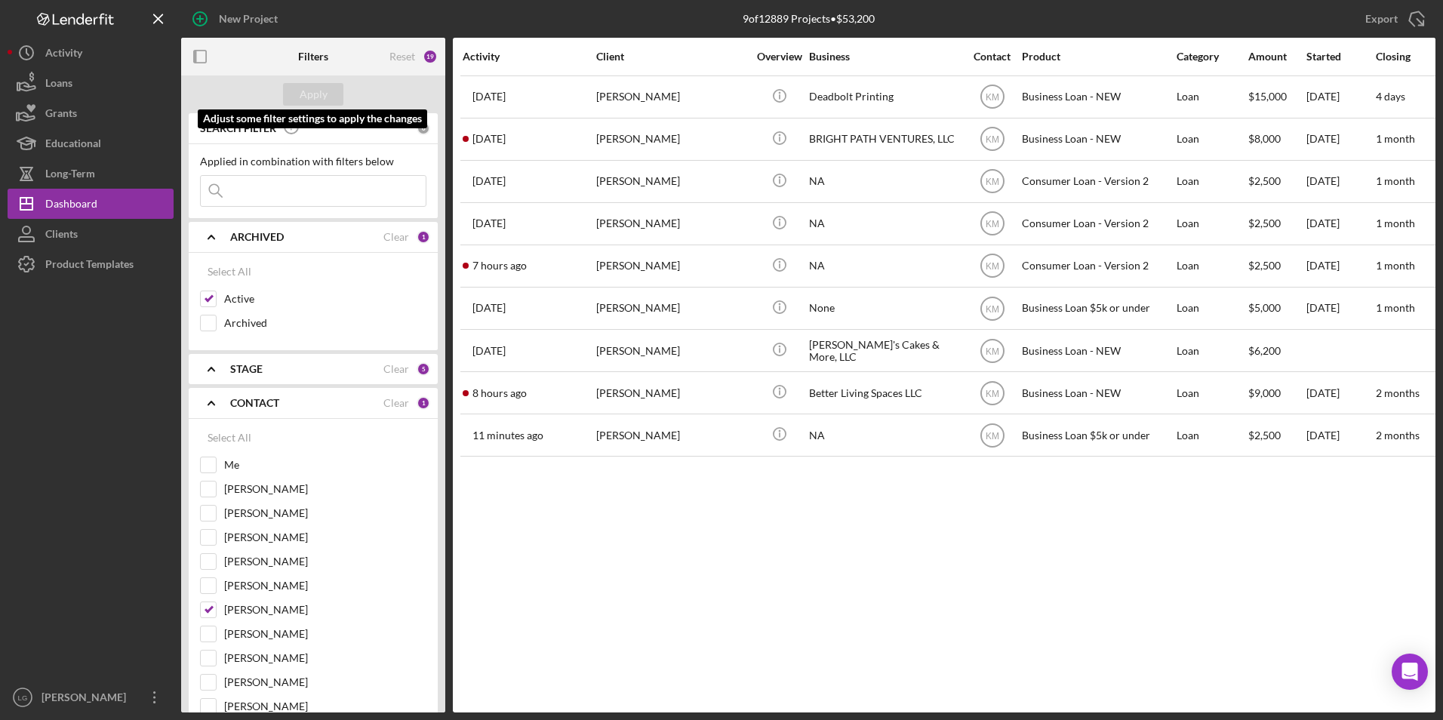
scroll to position [0, 0]
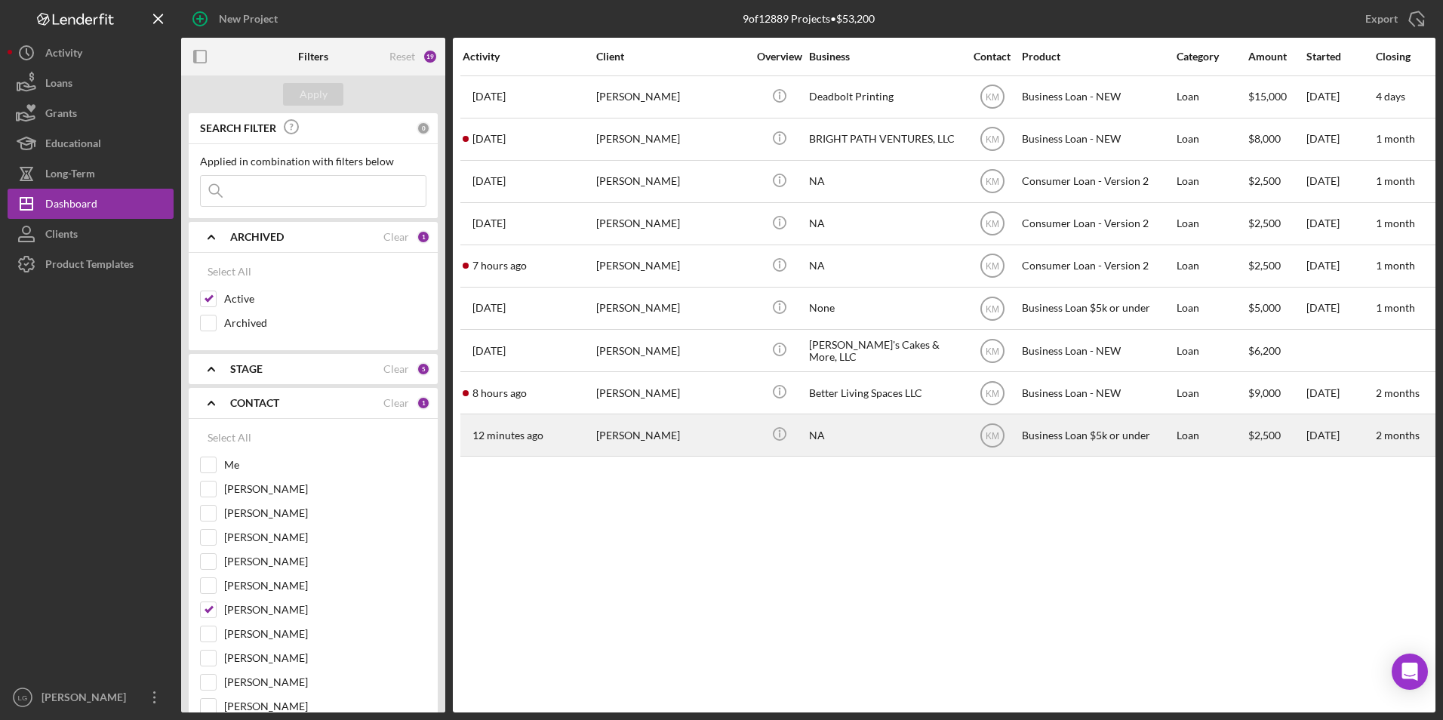
click at [605, 445] on div "[PERSON_NAME]" at bounding box center [671, 435] width 151 height 40
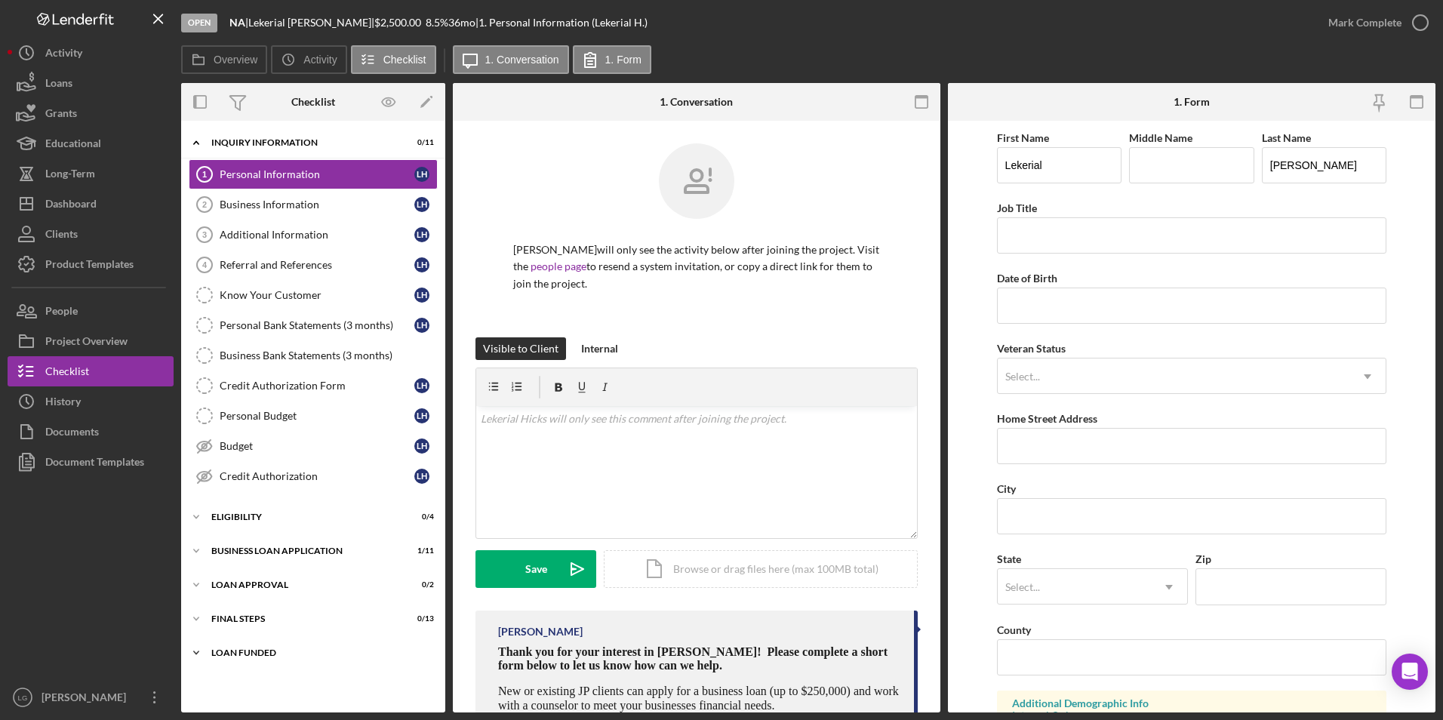
click at [236, 651] on div "LOAN FUNDED" at bounding box center [318, 653] width 215 height 9
click at [239, 618] on div "Final Steps" at bounding box center [318, 619] width 215 height 9
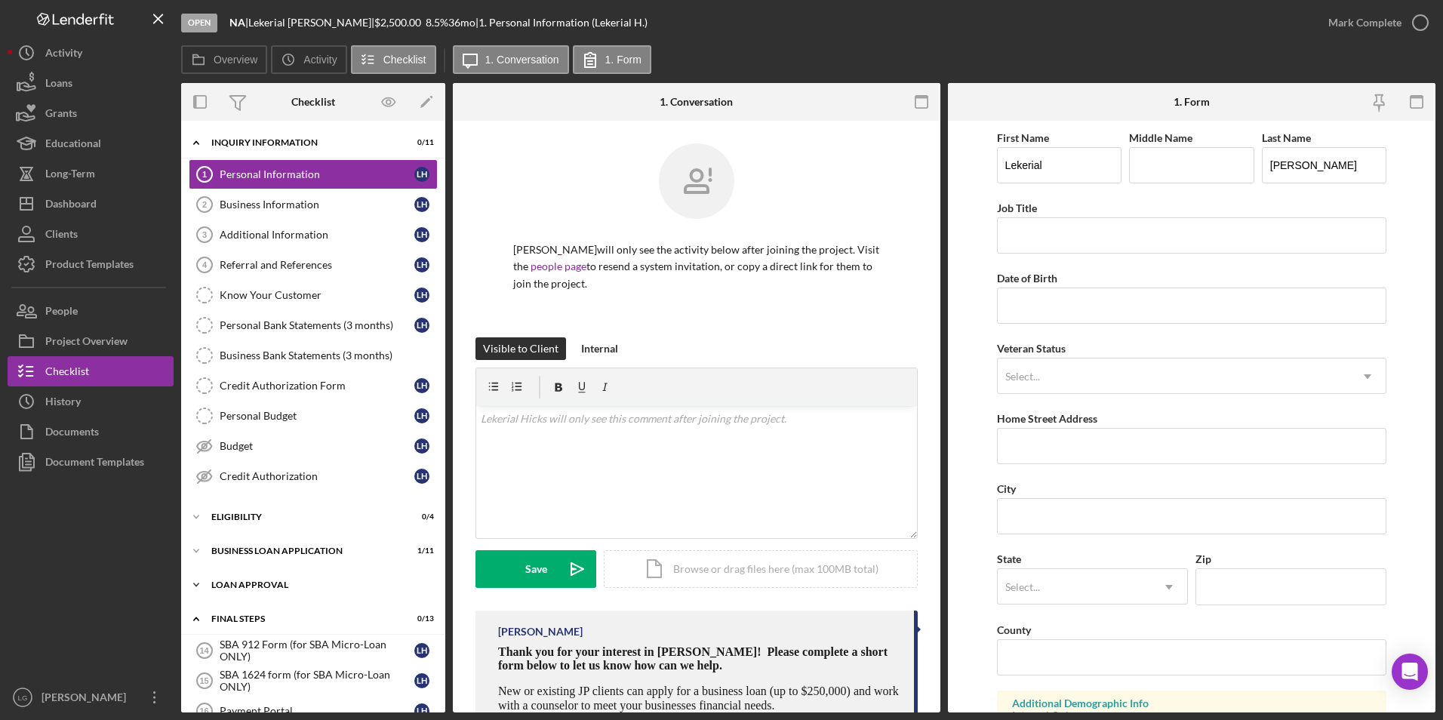
click at [242, 577] on div "Icon/Expander Loan Approval 0 / 2" at bounding box center [313, 585] width 264 height 30
click at [242, 552] on div "BUSINESS LOAN APPLICATION" at bounding box center [318, 551] width 215 height 9
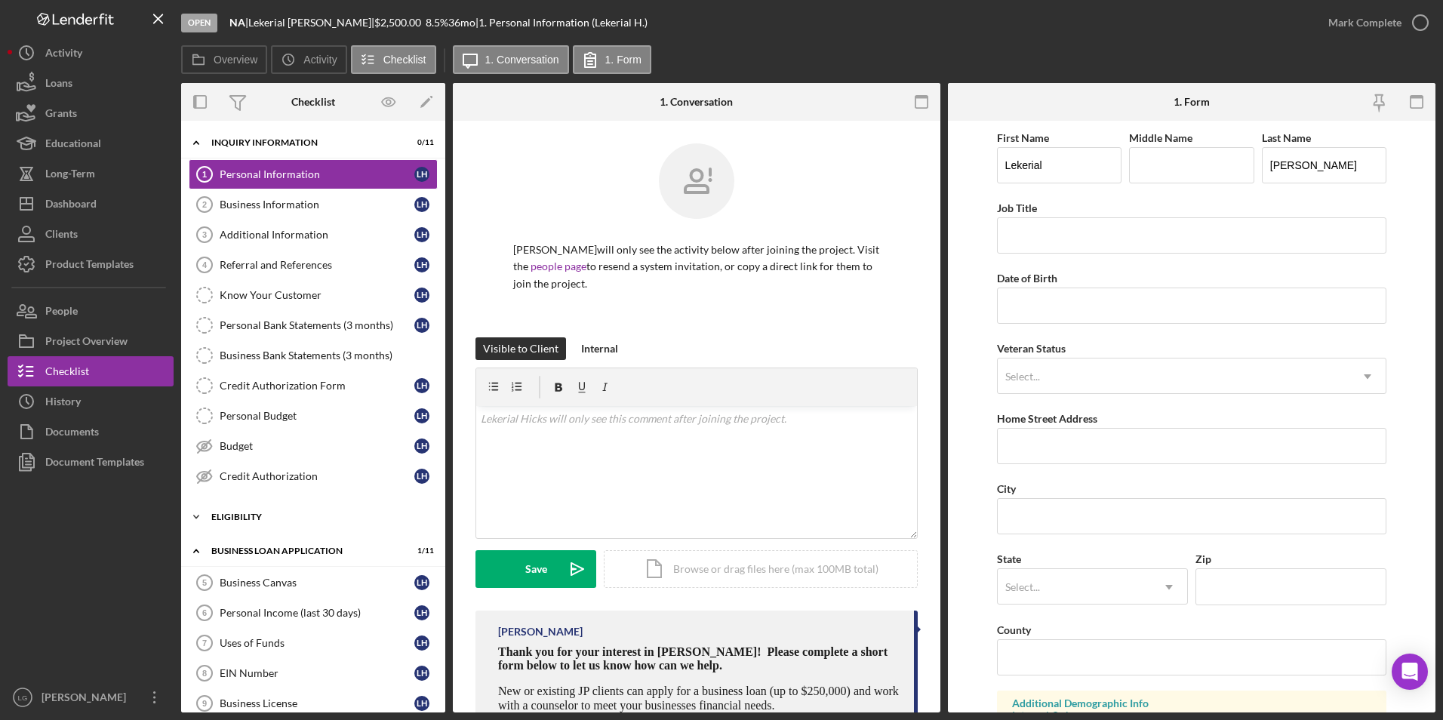
click at [239, 521] on div "Eligibility" at bounding box center [318, 517] width 215 height 9
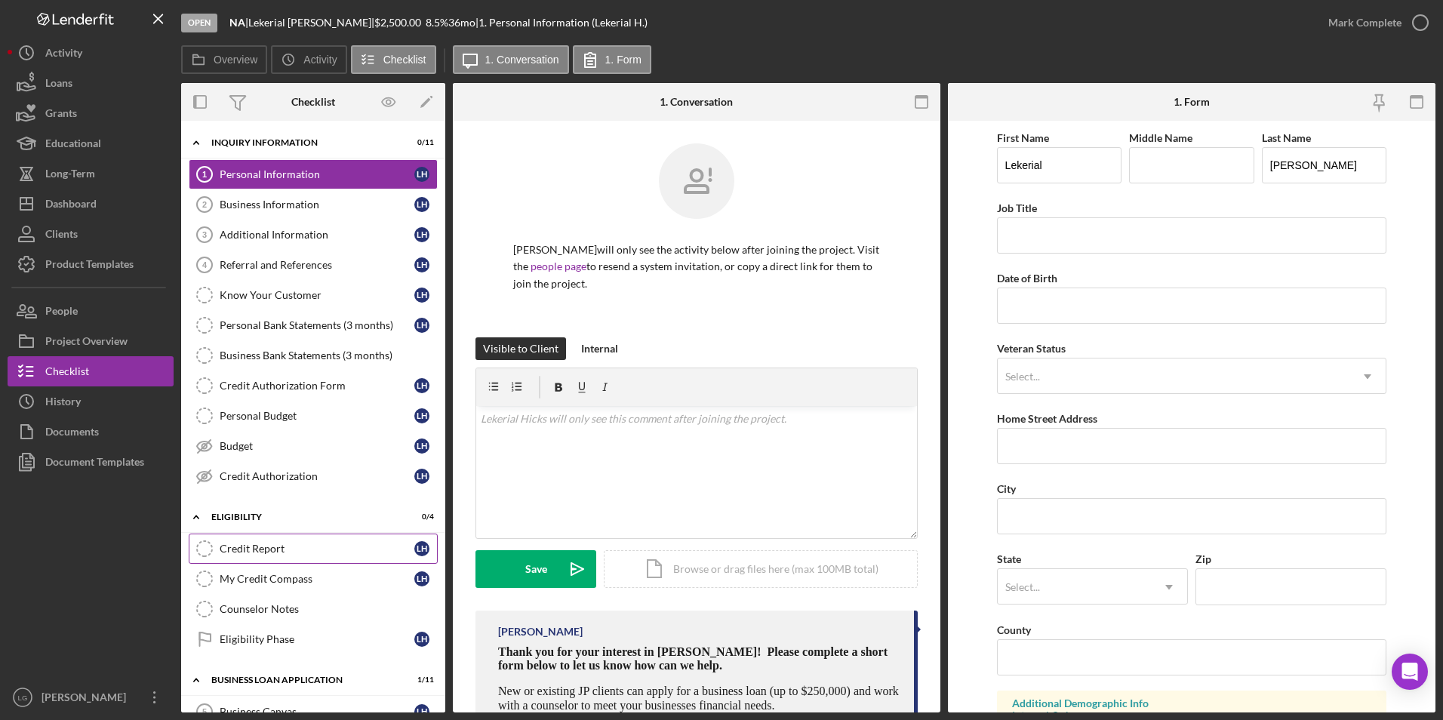
scroll to position [151, 0]
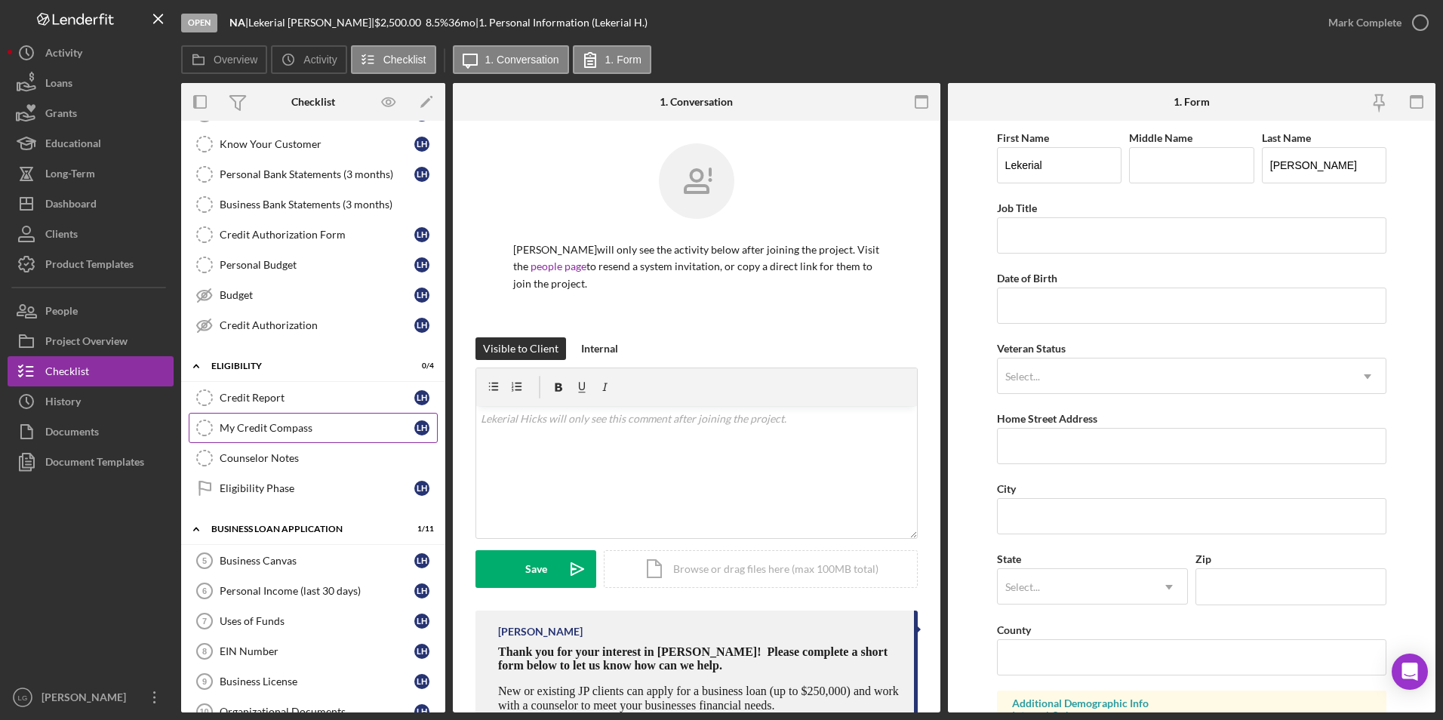
click at [283, 417] on link "My Credit Compass My Credit Compass L H" at bounding box center [313, 428] width 249 height 30
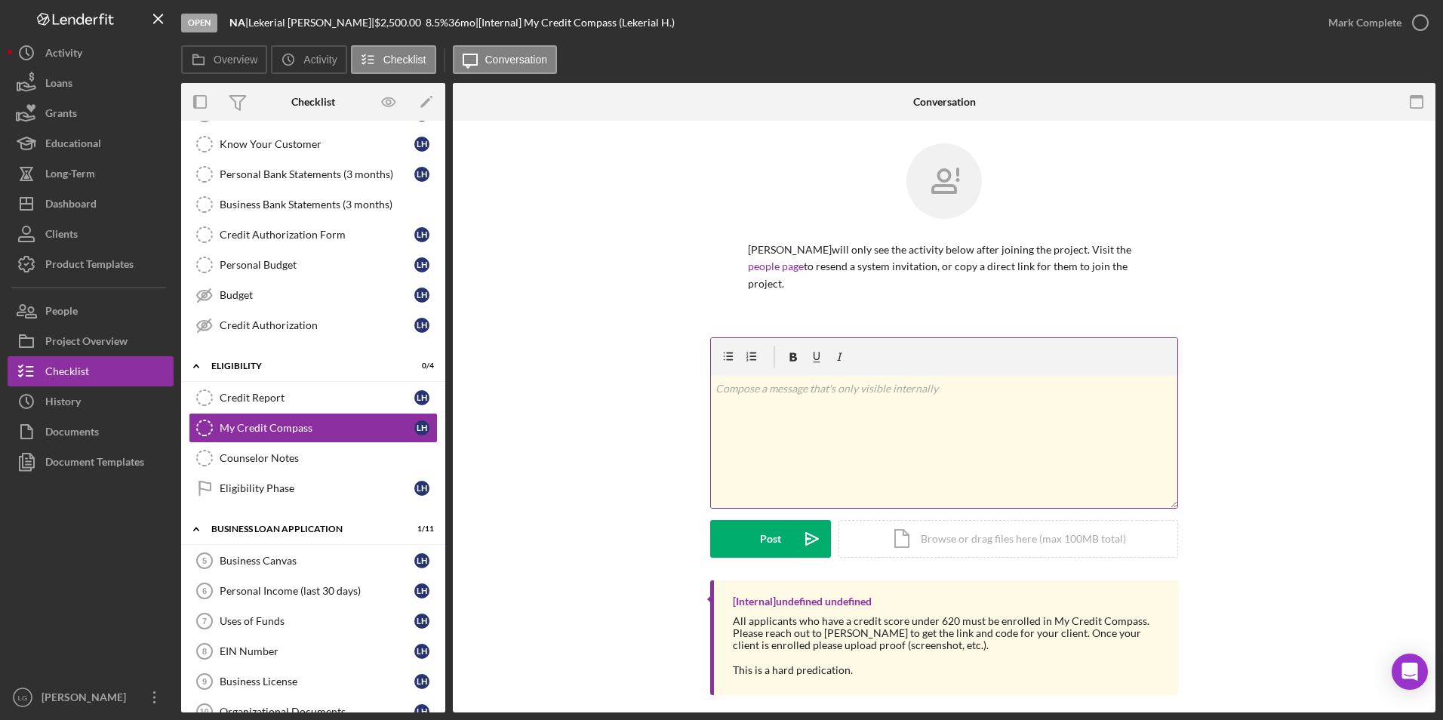
click at [774, 427] on div "v Color teal Color pink Remove color Add row above Add row below Add column bef…" at bounding box center [944, 442] width 467 height 132
click at [742, 525] on button "Post Icon/icon-invite-send" at bounding box center [770, 539] width 121 height 38
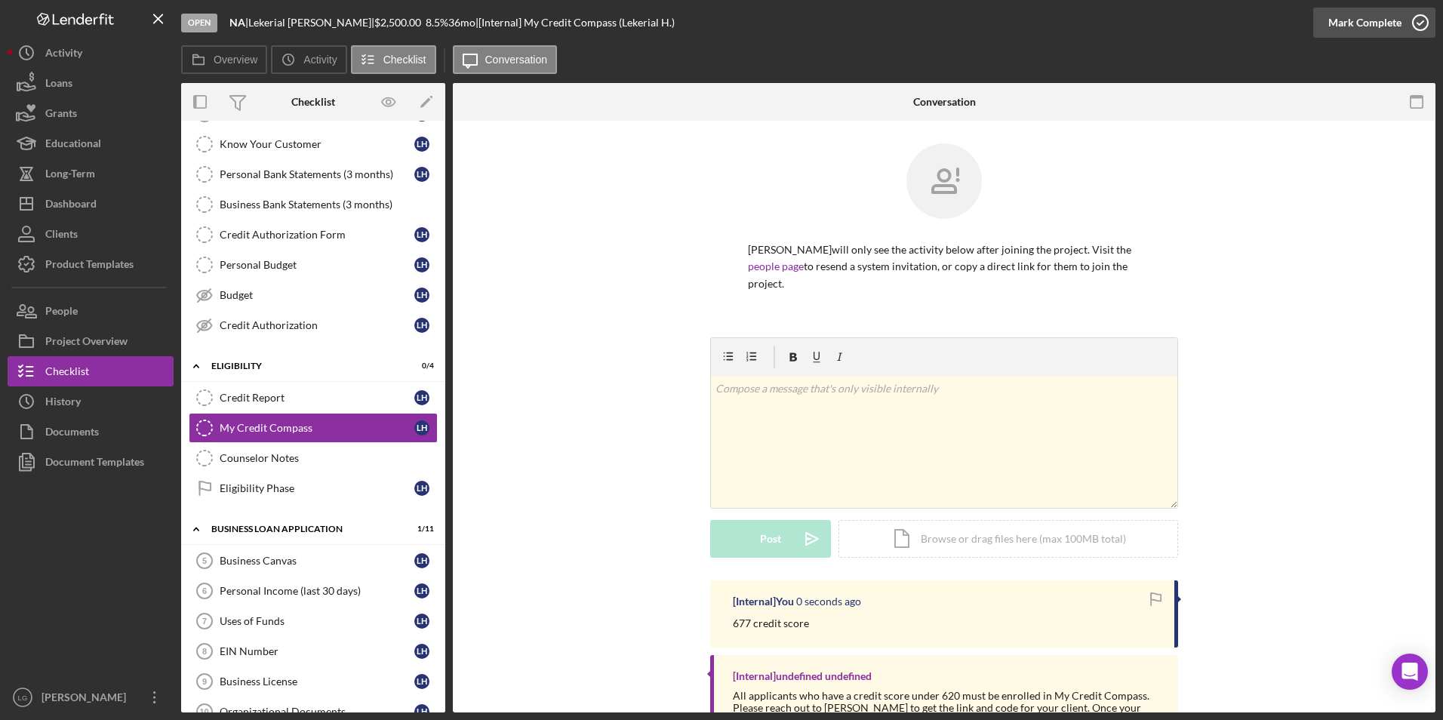
click at [1342, 17] on div "Mark Complete" at bounding box center [1365, 23] width 73 height 30
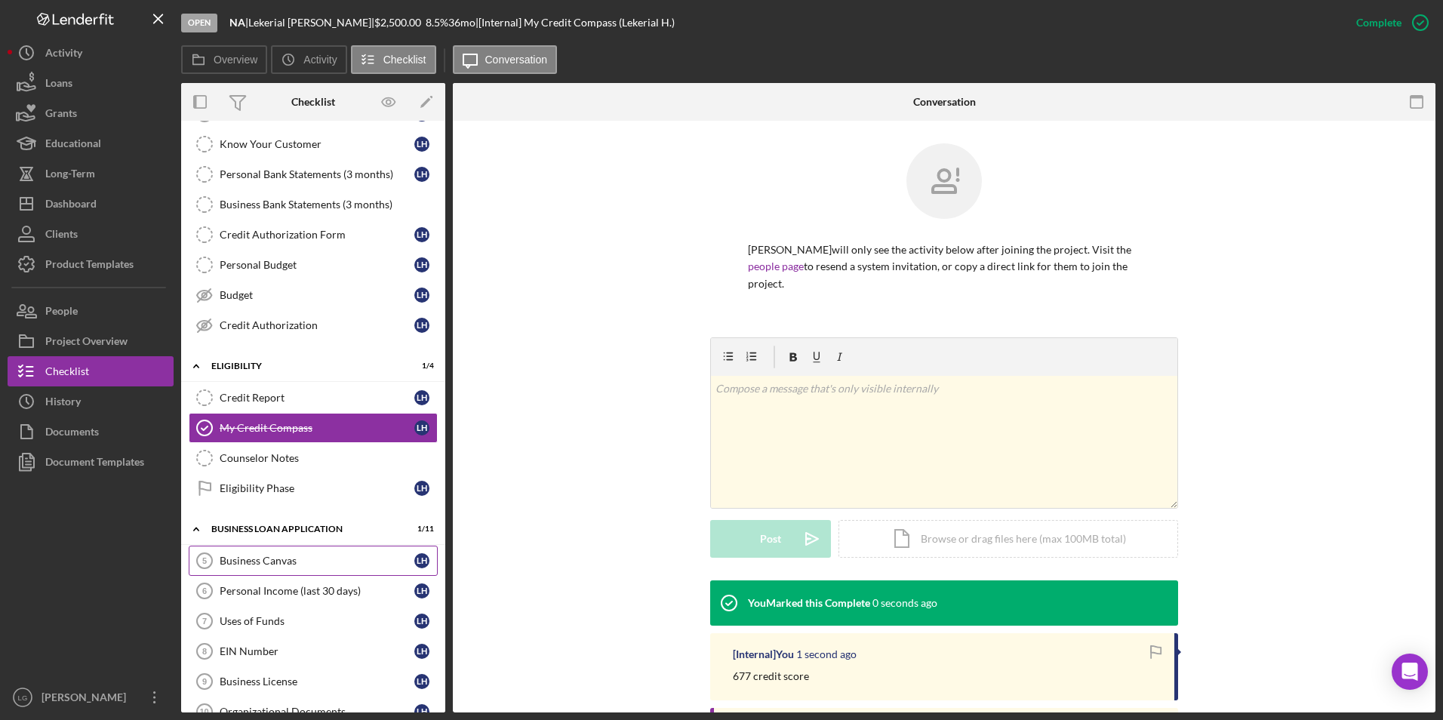
scroll to position [377, 0]
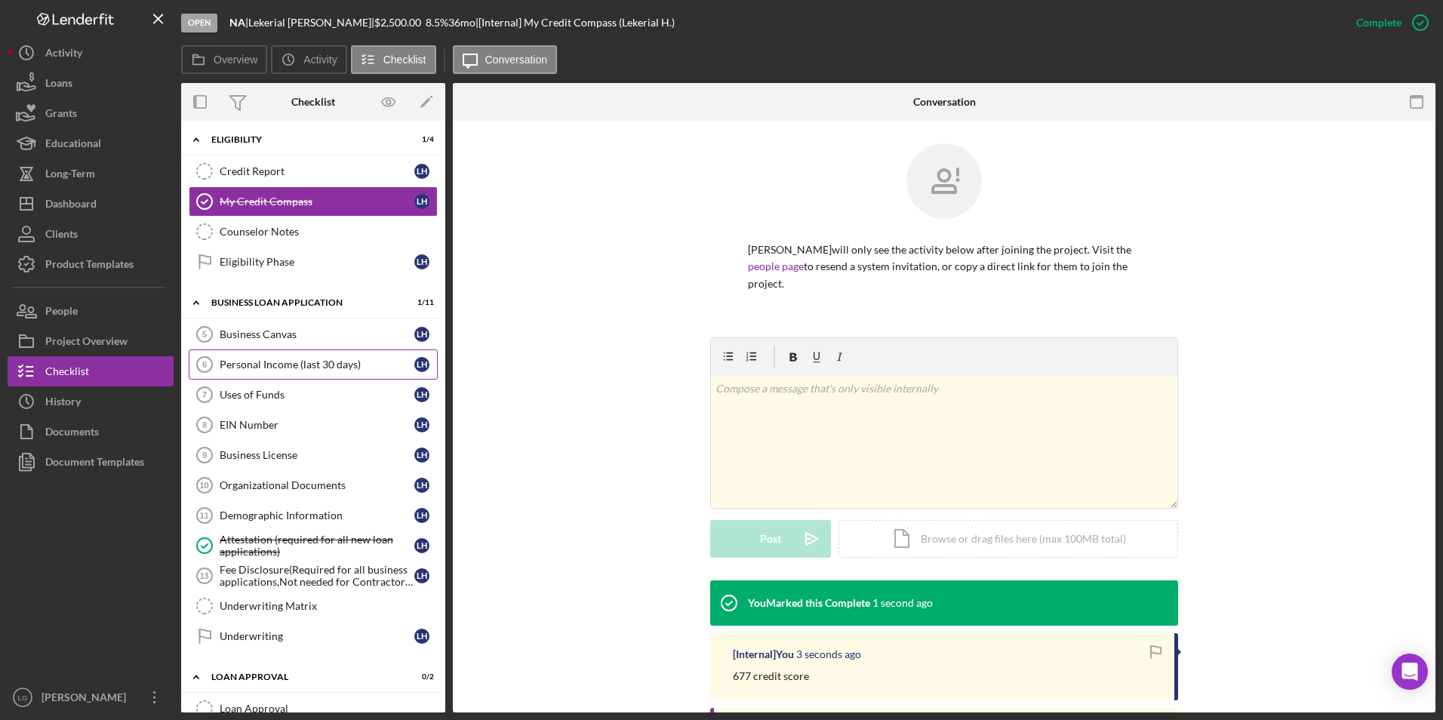
click at [292, 357] on link "Personal Income (last 30 days) 6 Personal Income (last 30 days) L H" at bounding box center [313, 365] width 249 height 30
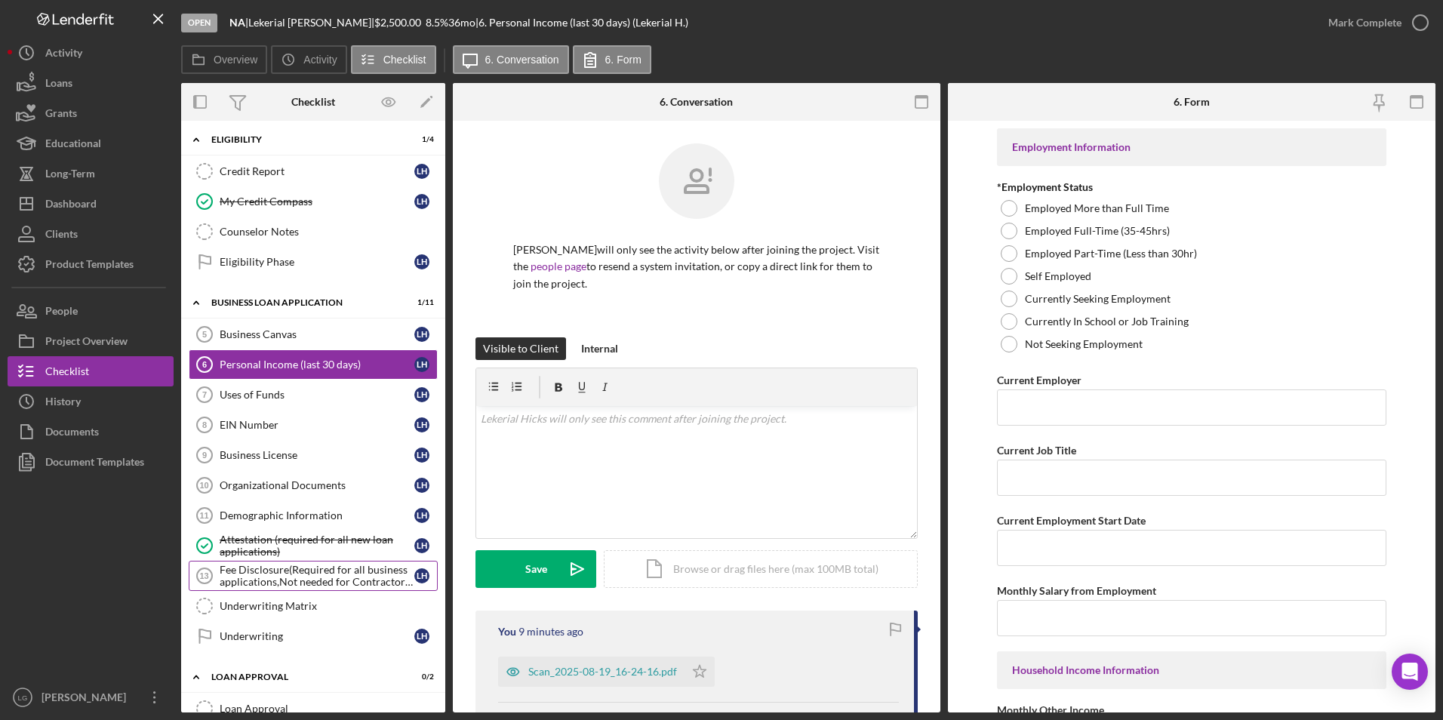
click at [286, 580] on div "Fee Disclosure(Required for all business applications,Not needed for Contractor…" at bounding box center [317, 576] width 195 height 24
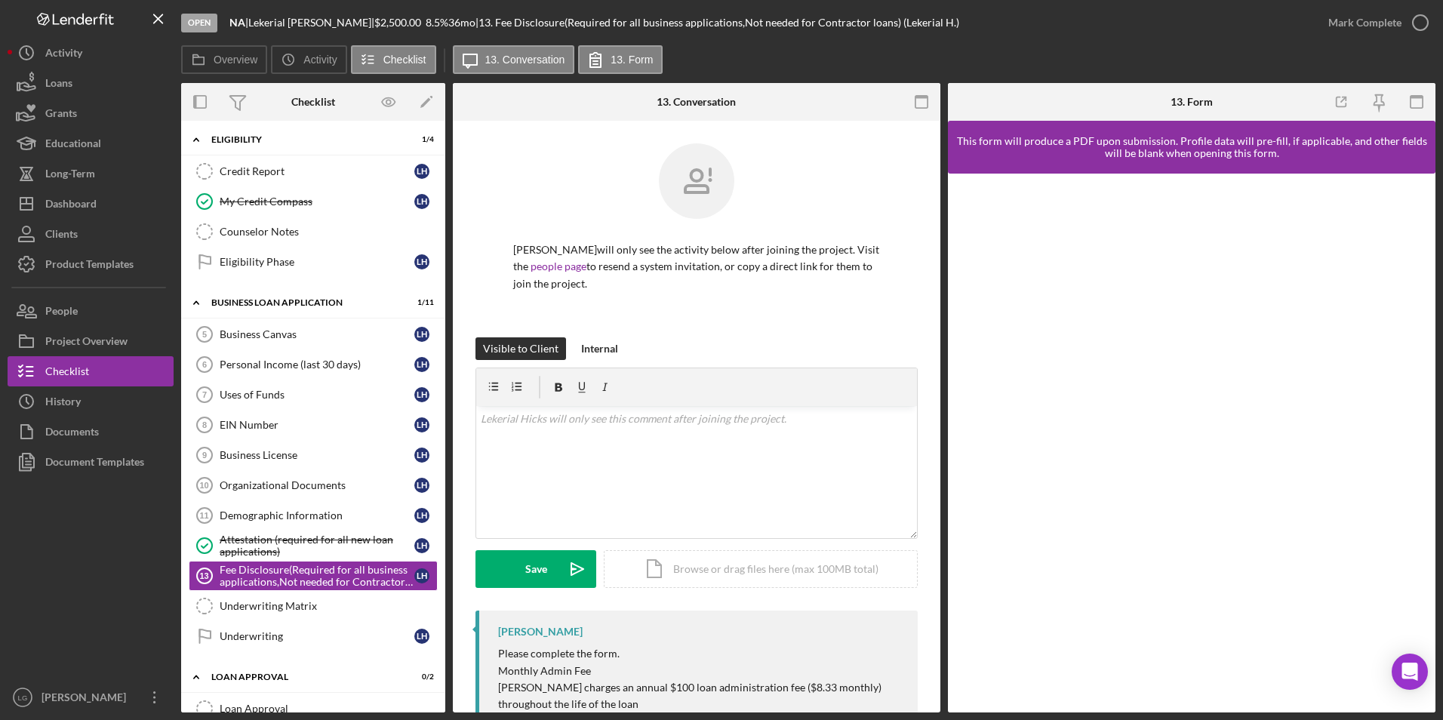
scroll to position [50, 0]
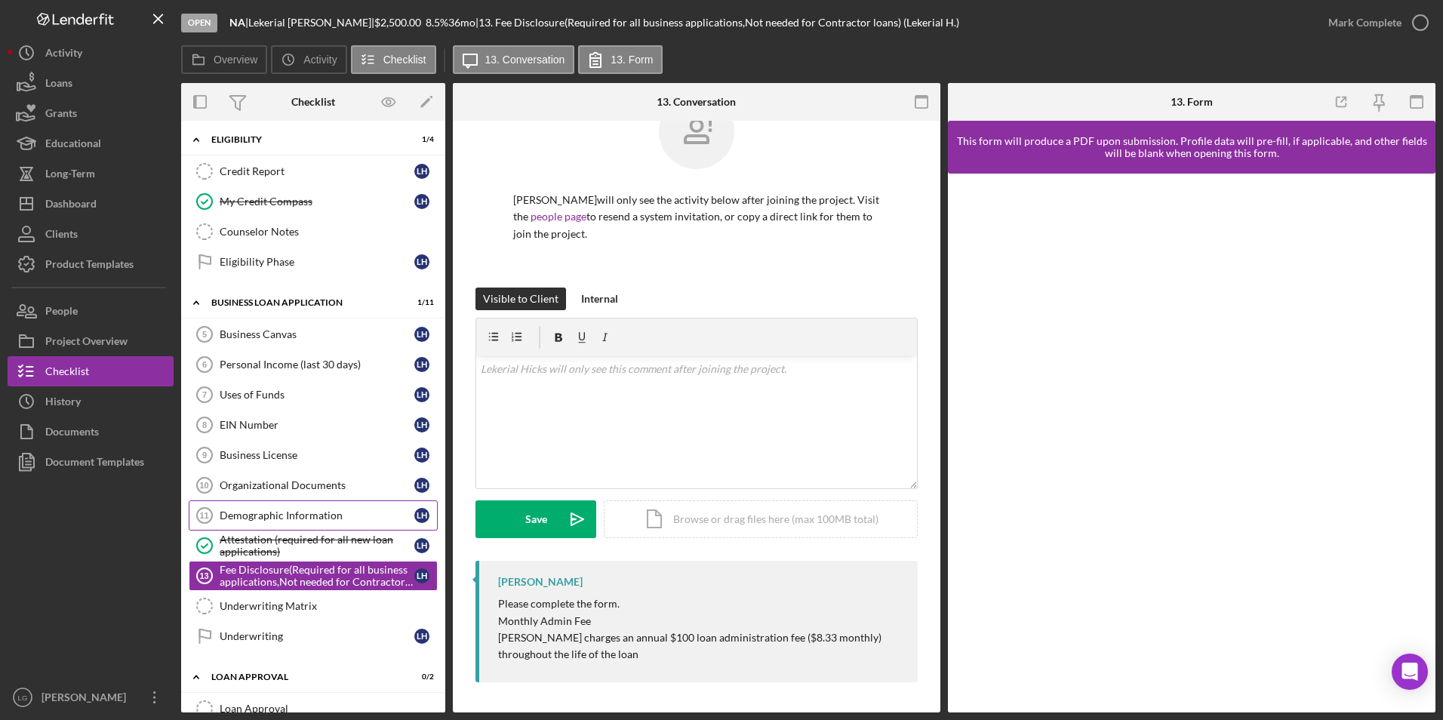
click at [273, 518] on div "Demographic Information" at bounding box center [317, 516] width 195 height 12
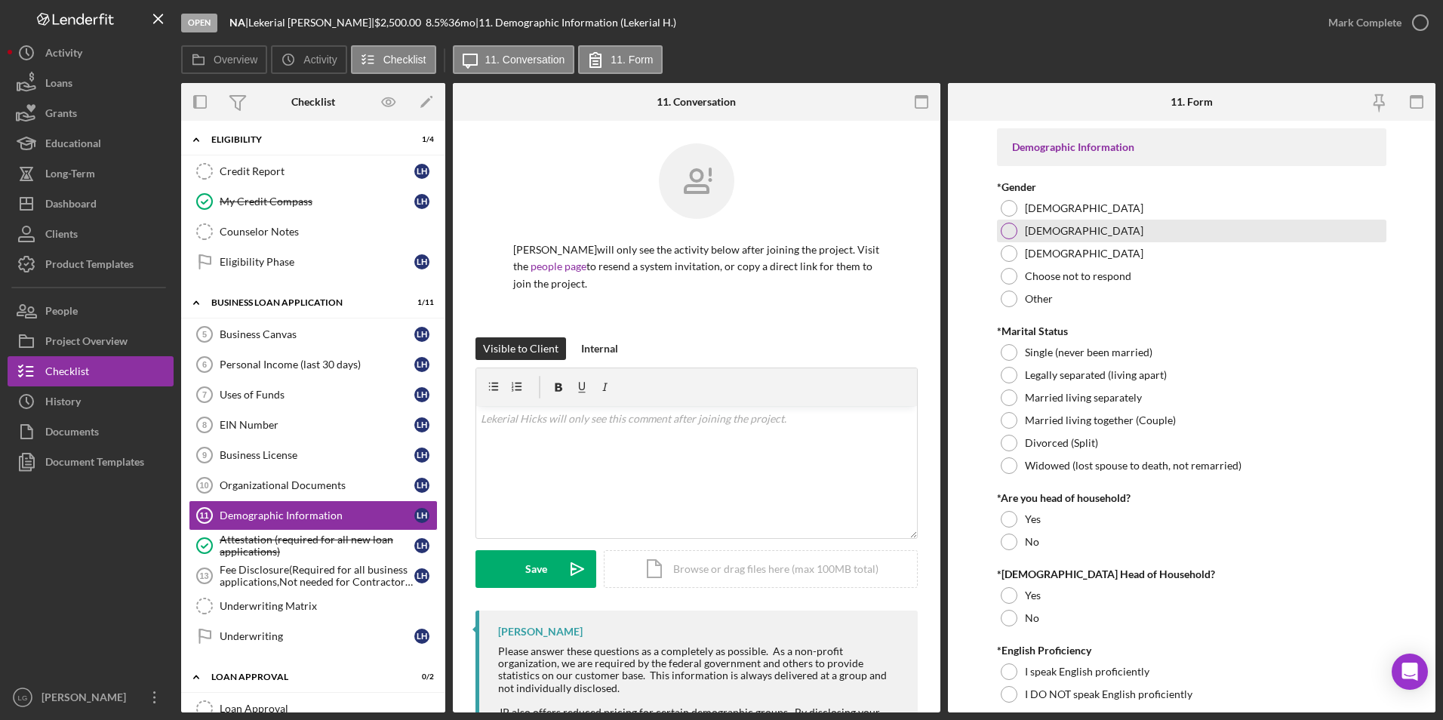
click at [1009, 228] on div at bounding box center [1009, 231] width 17 height 17
click at [1007, 350] on div at bounding box center [1009, 352] width 17 height 17
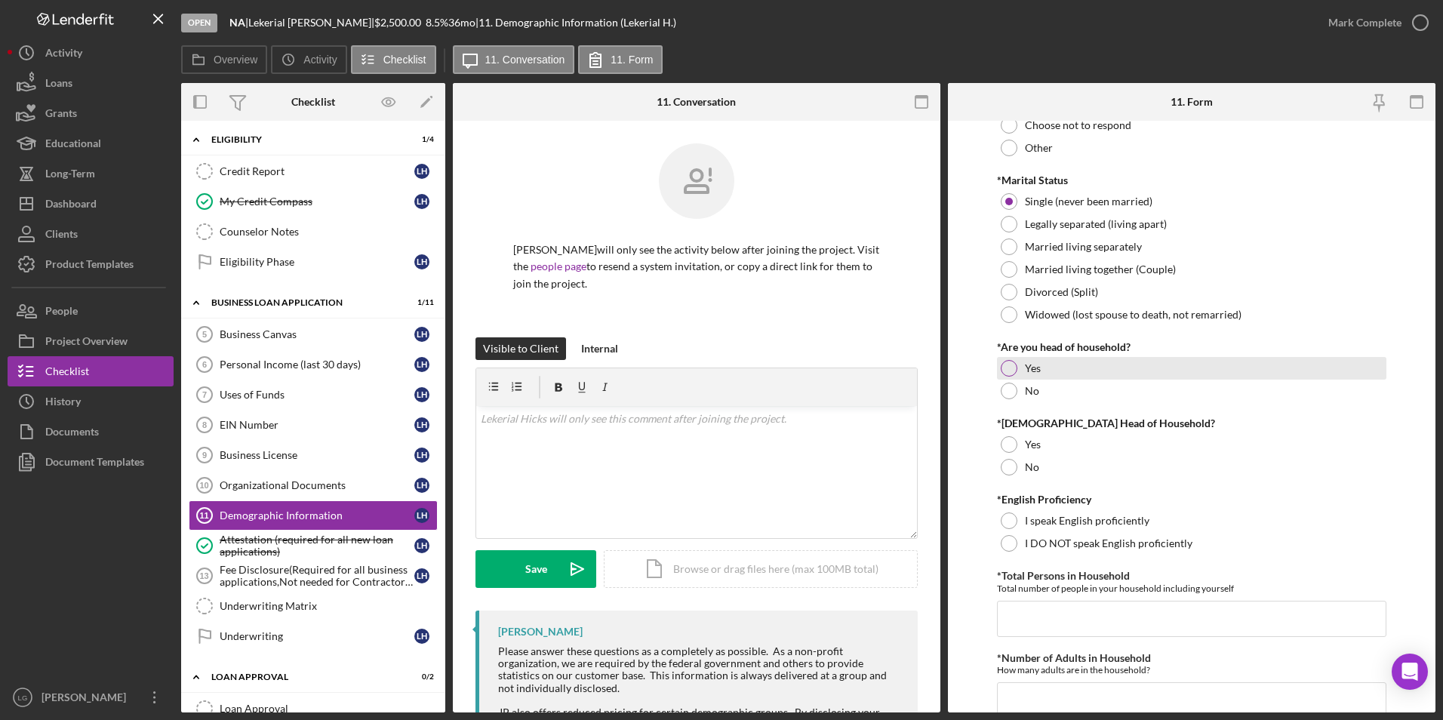
click at [1007, 379] on div "Yes" at bounding box center [1192, 368] width 390 height 23
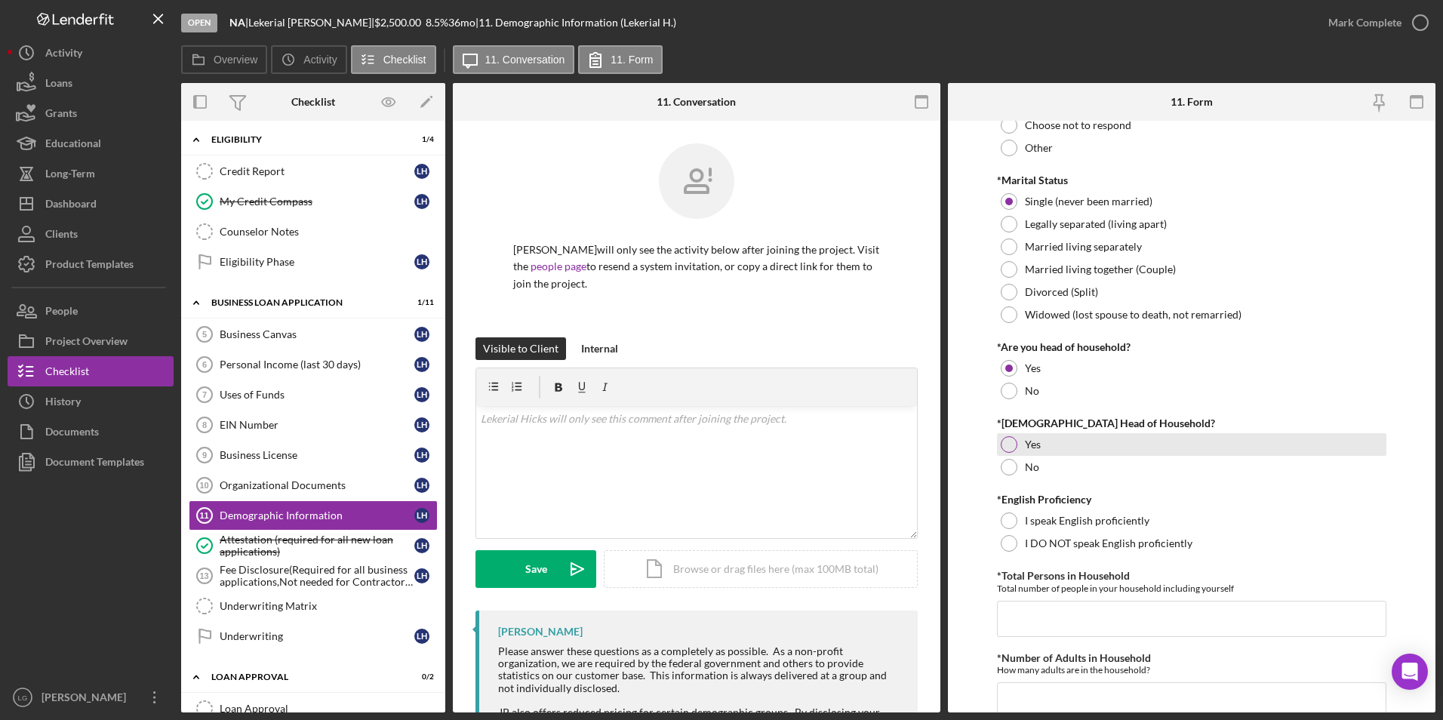
click at [1004, 444] on div at bounding box center [1009, 444] width 17 height 17
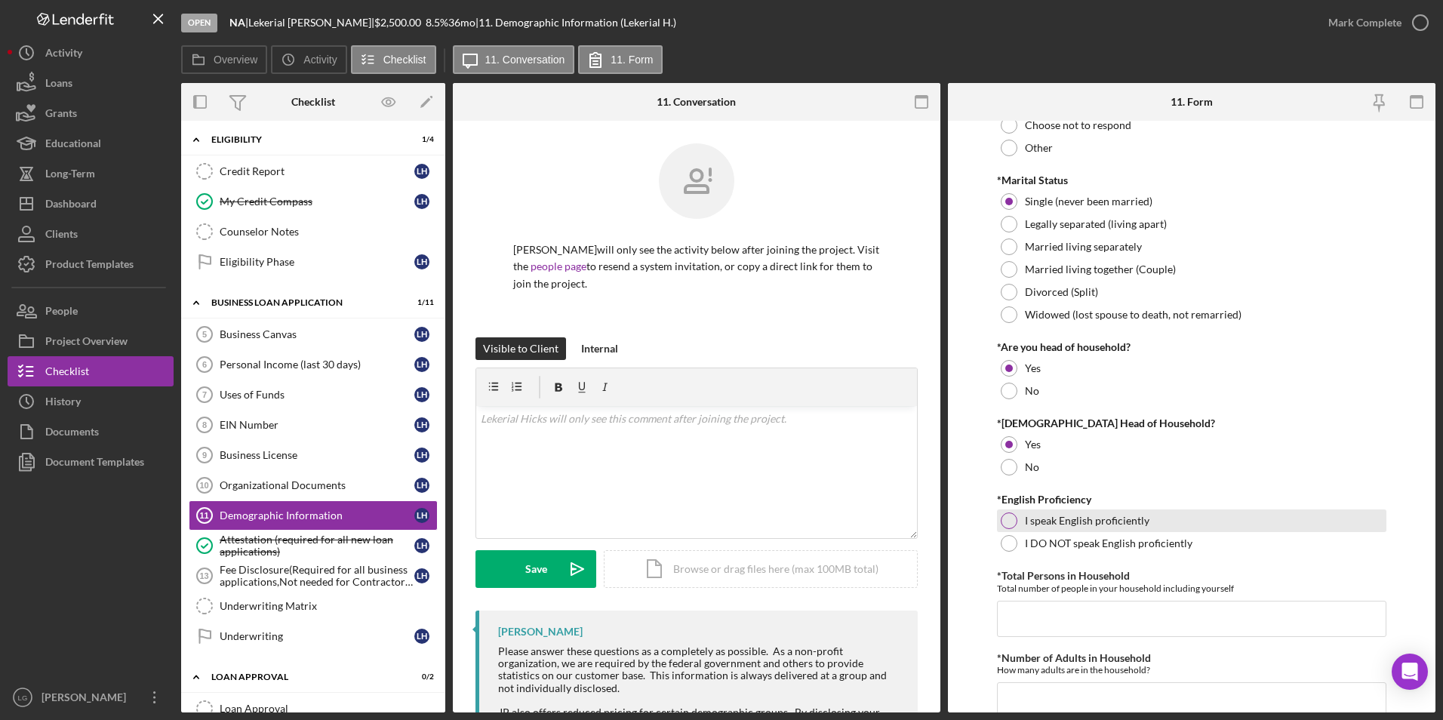
click at [1006, 522] on div at bounding box center [1009, 521] width 17 height 17
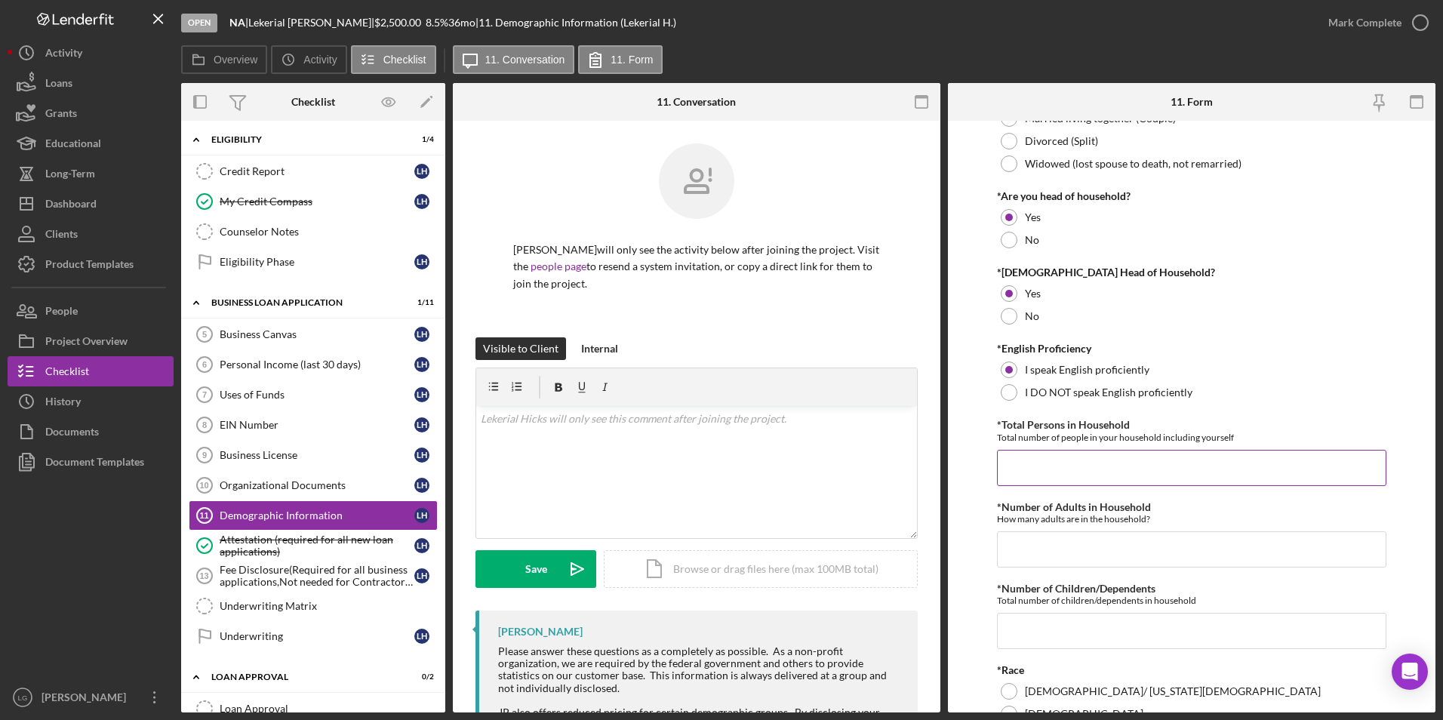
click at [1115, 472] on input "*Total Persons in Household" at bounding box center [1192, 468] width 390 height 36
type input "1"
click at [1095, 548] on input "*Number of Adults in Household" at bounding box center [1192, 549] width 390 height 36
type input "1"
click at [1089, 612] on div "*Number of Children/Dependents Total number of children/dependents in household…" at bounding box center [1192, 616] width 390 height 66
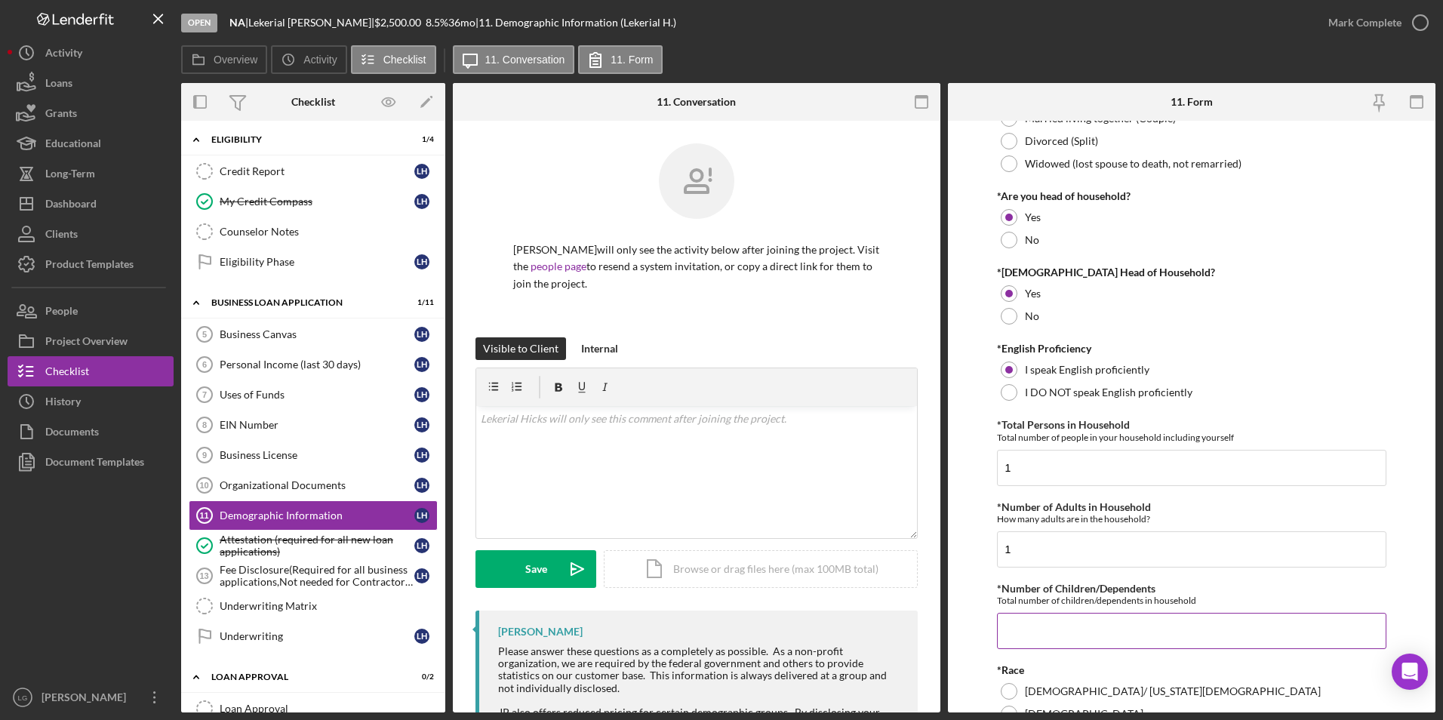
click at [1079, 633] on input "*Number of Children/Dependents" at bounding box center [1192, 631] width 390 height 36
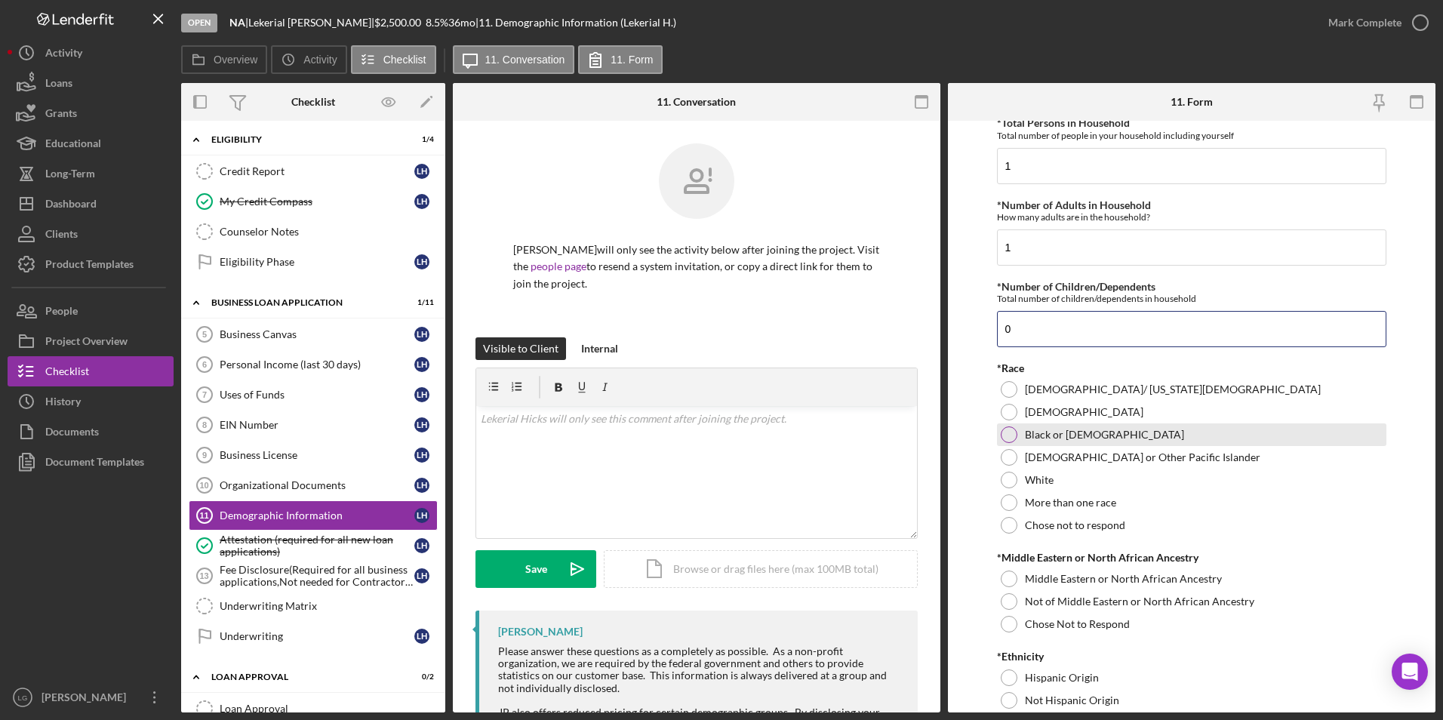
type input "0"
click at [1006, 434] on div at bounding box center [1009, 435] width 17 height 17
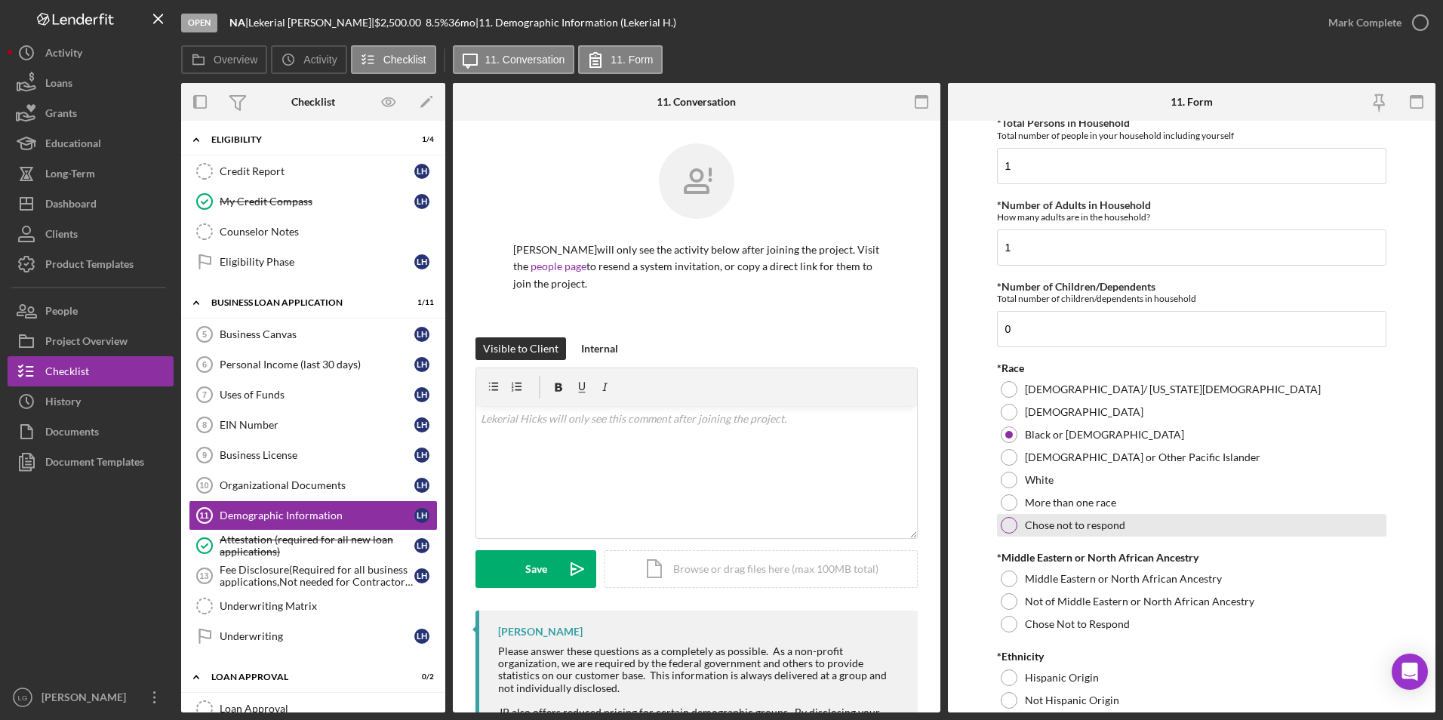
scroll to position [755, 0]
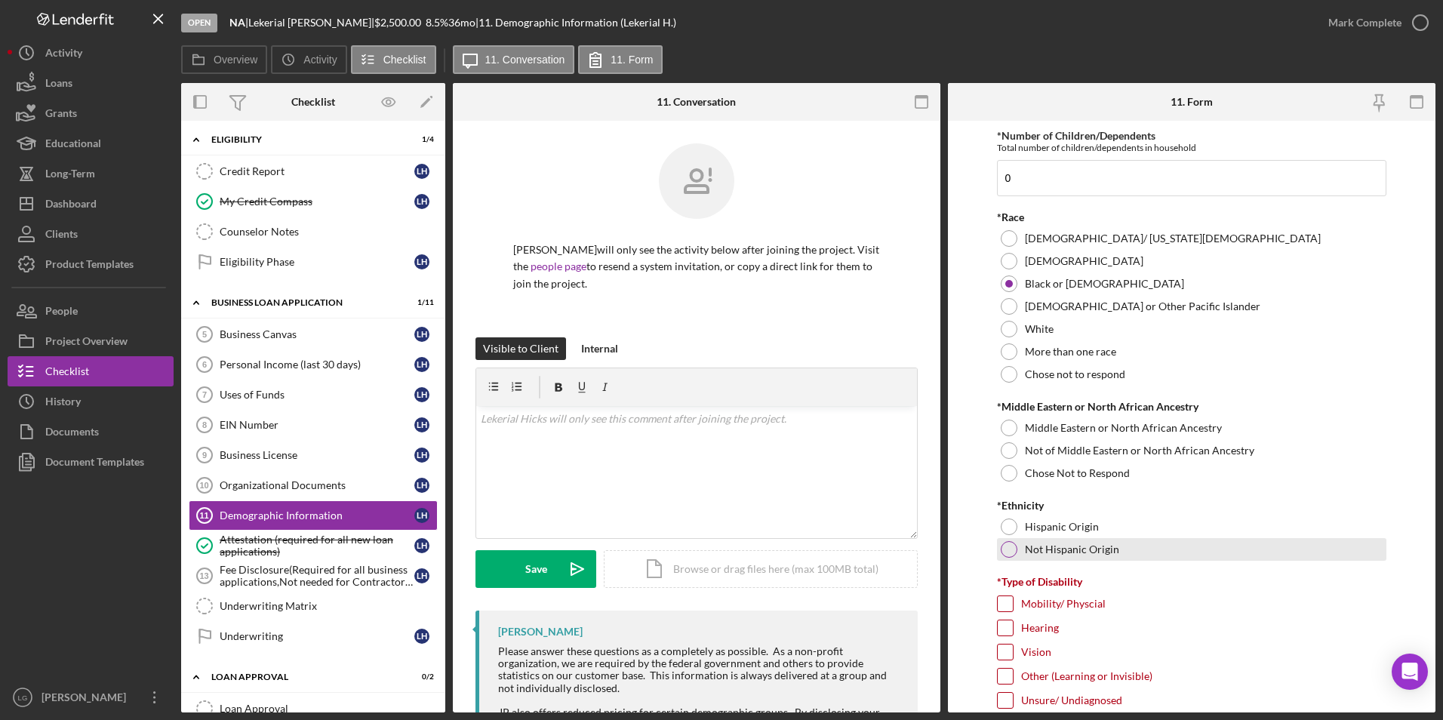
click at [1004, 547] on div at bounding box center [1009, 549] width 17 height 17
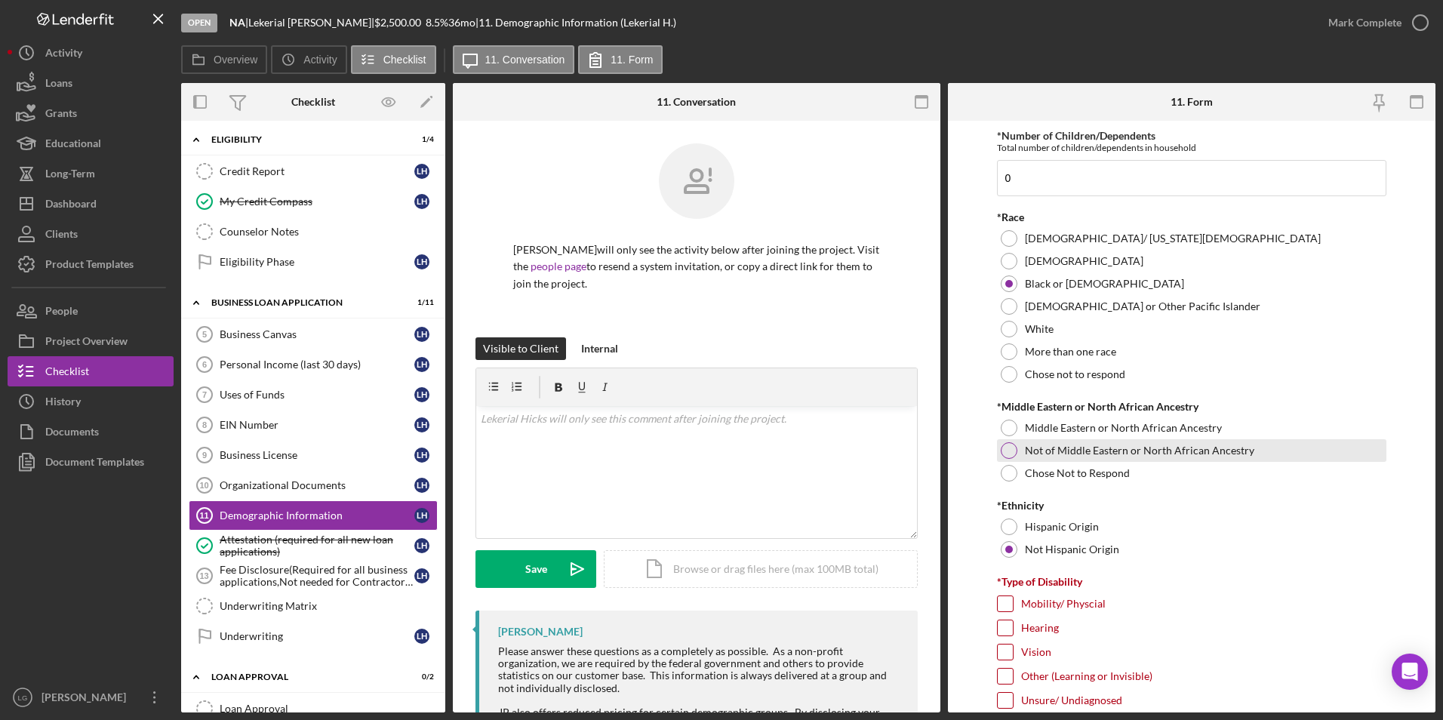
click at [1009, 459] on div at bounding box center [1009, 450] width 17 height 17
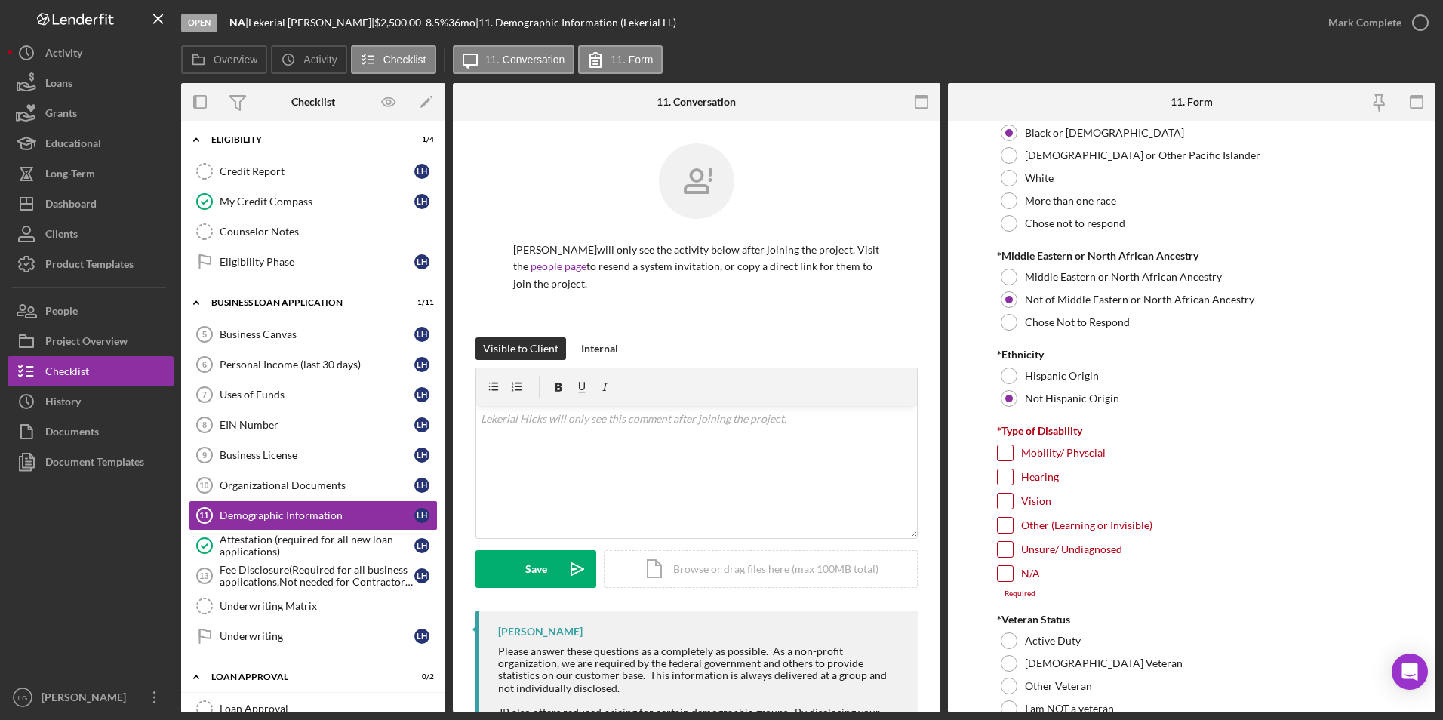
drag, startPoint x: 1009, startPoint y: 567, endPoint x: 1003, endPoint y: 578, distance: 11.8
click at [1004, 575] on div at bounding box center [1005, 573] width 17 height 17
click at [1003, 578] on input "N/A" at bounding box center [1005, 573] width 15 height 15
checkbox input "true"
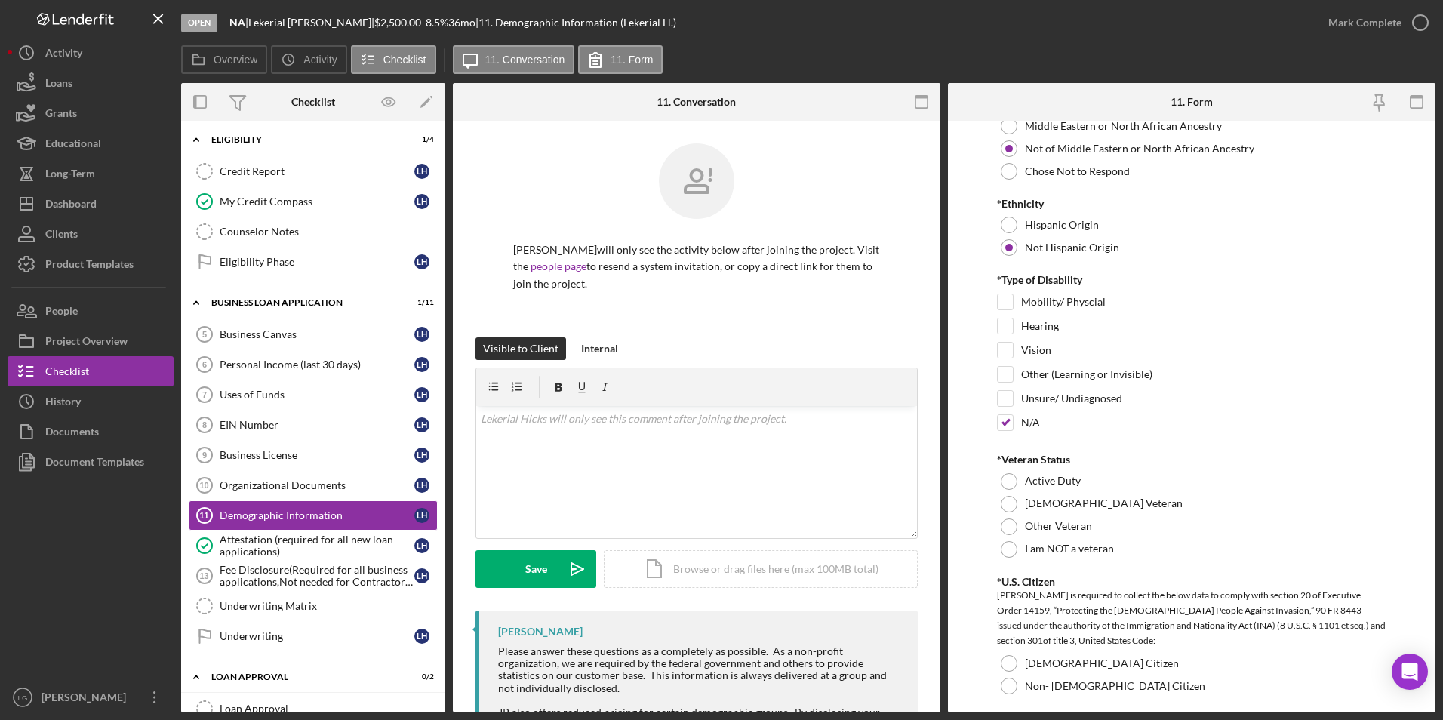
scroll to position [1283, 0]
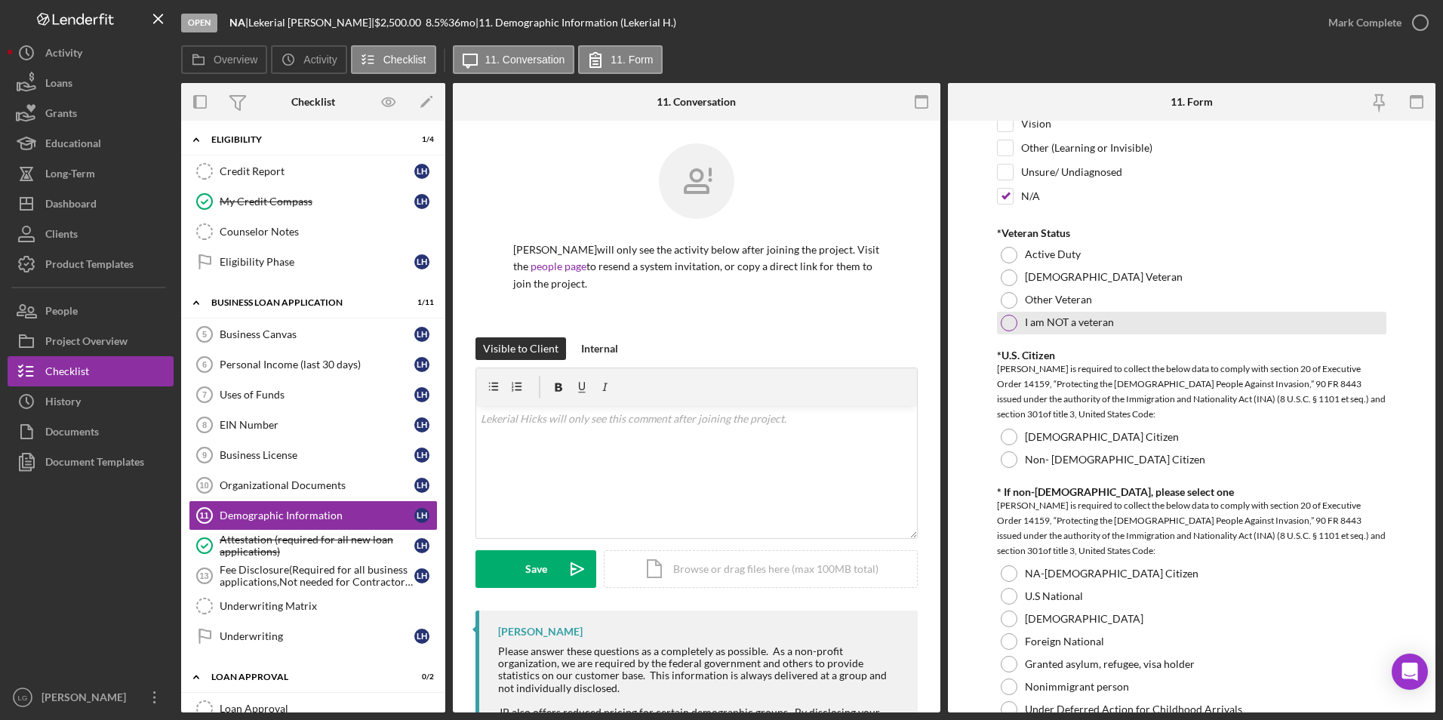
click at [1004, 324] on div at bounding box center [1009, 323] width 17 height 17
click at [995, 436] on form "Demographic Information *Gender Female Male Nonbinary Choose not to respond Oth…" at bounding box center [1192, 417] width 488 height 592
drag, startPoint x: 1007, startPoint y: 572, endPoint x: 1018, endPoint y: 498, distance: 74.0
click at [1007, 565] on div "NA-US Citizen" at bounding box center [1192, 573] width 390 height 23
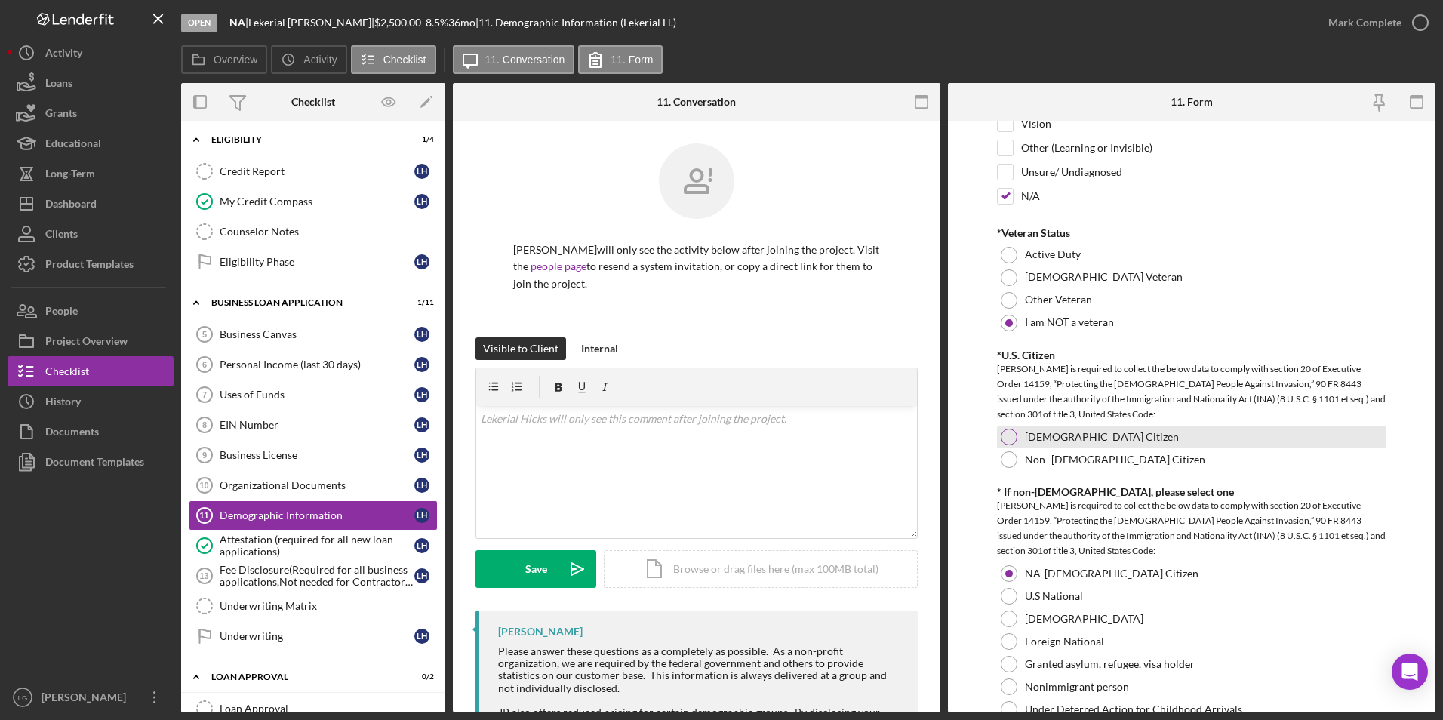
click at [1009, 439] on div at bounding box center [1009, 437] width 17 height 17
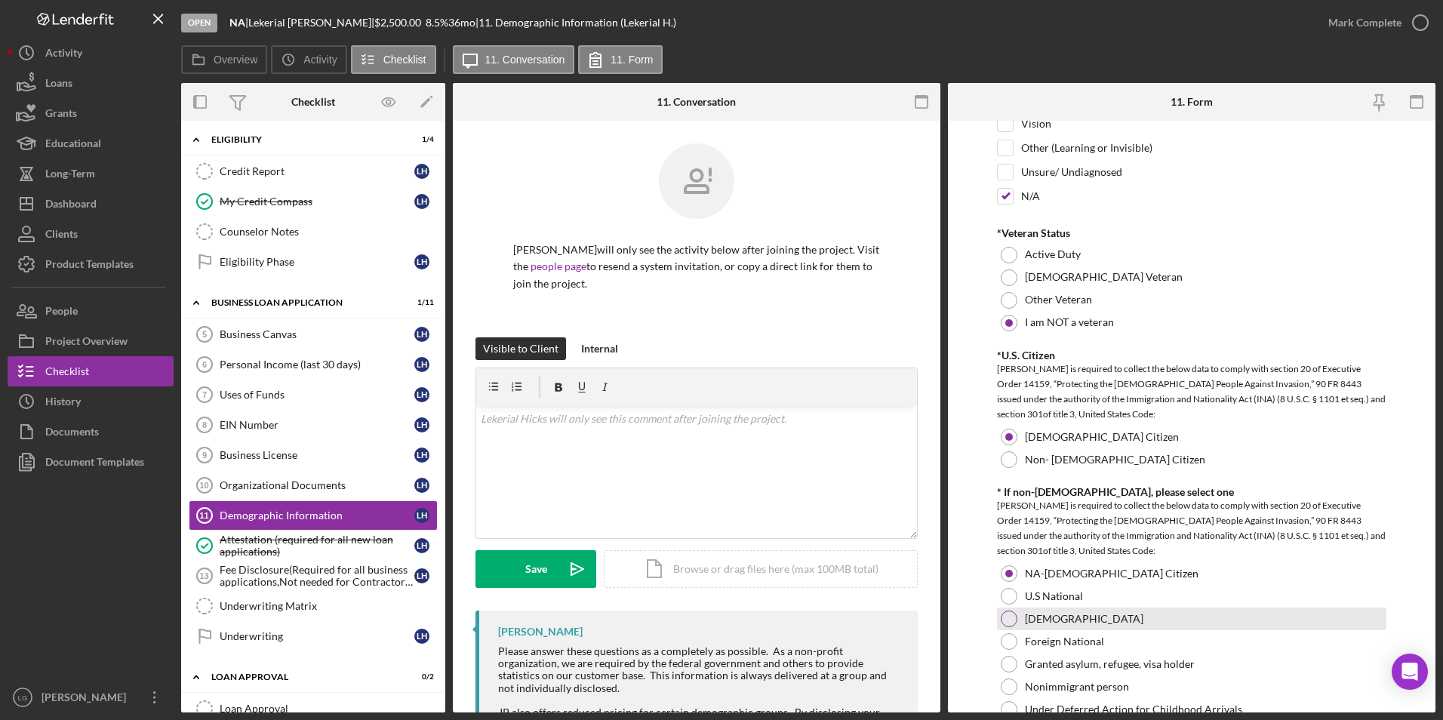
scroll to position [1510, 0]
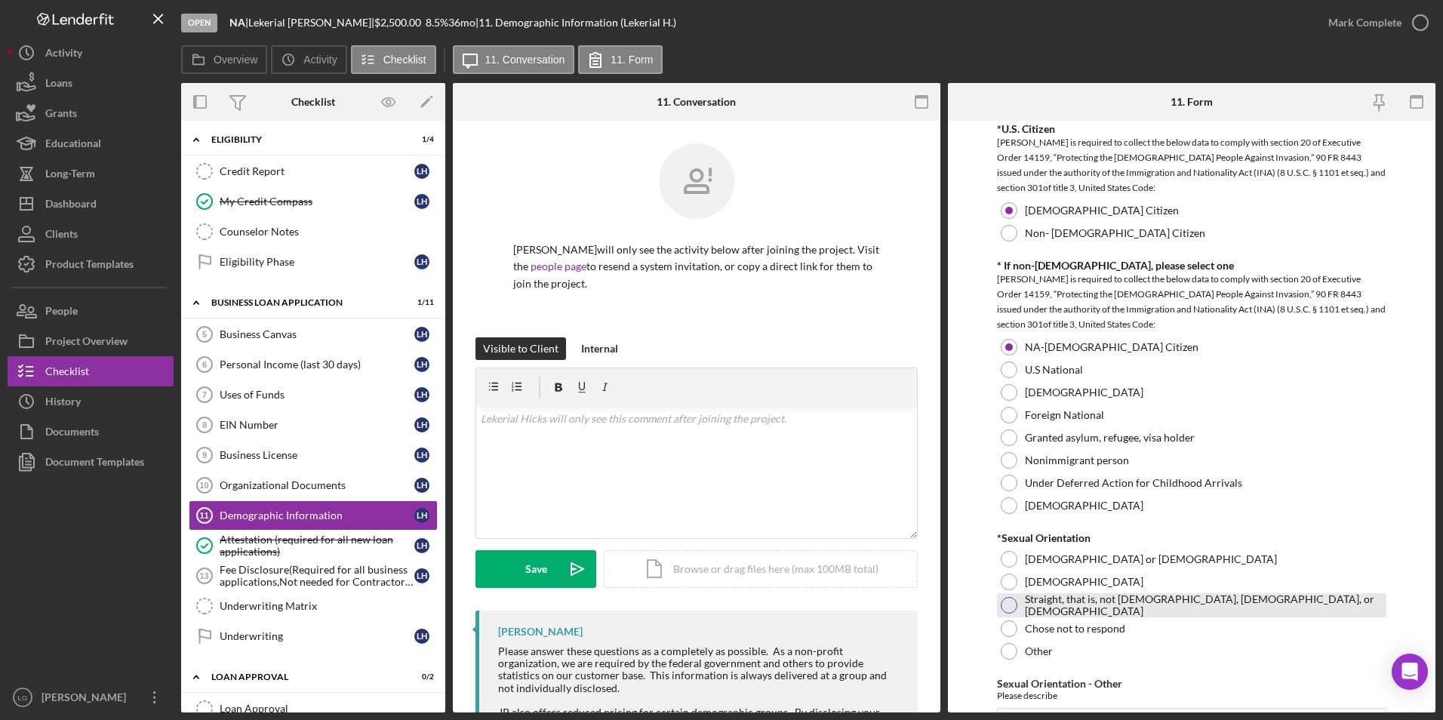
click at [1001, 608] on div at bounding box center [1009, 605] width 17 height 17
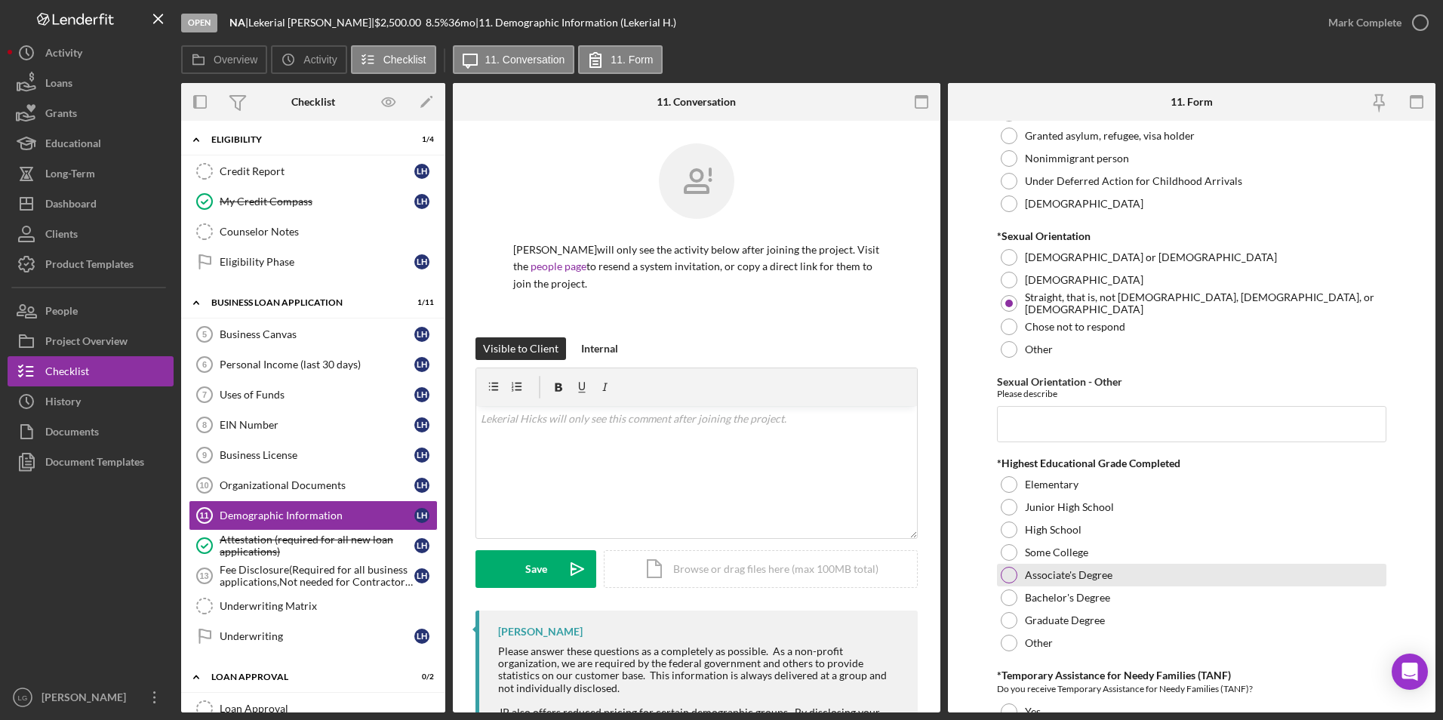
click at [1011, 574] on div at bounding box center [1009, 575] width 17 height 17
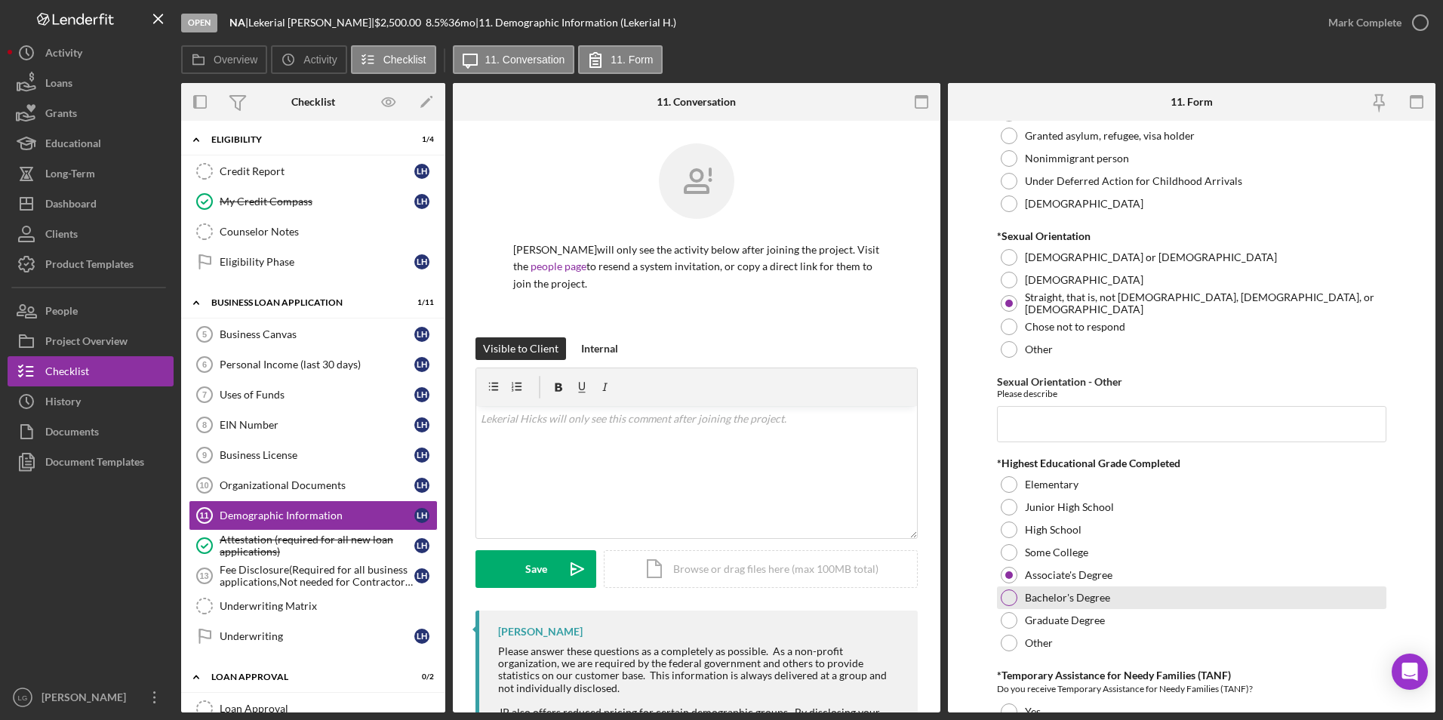
scroll to position [2038, 0]
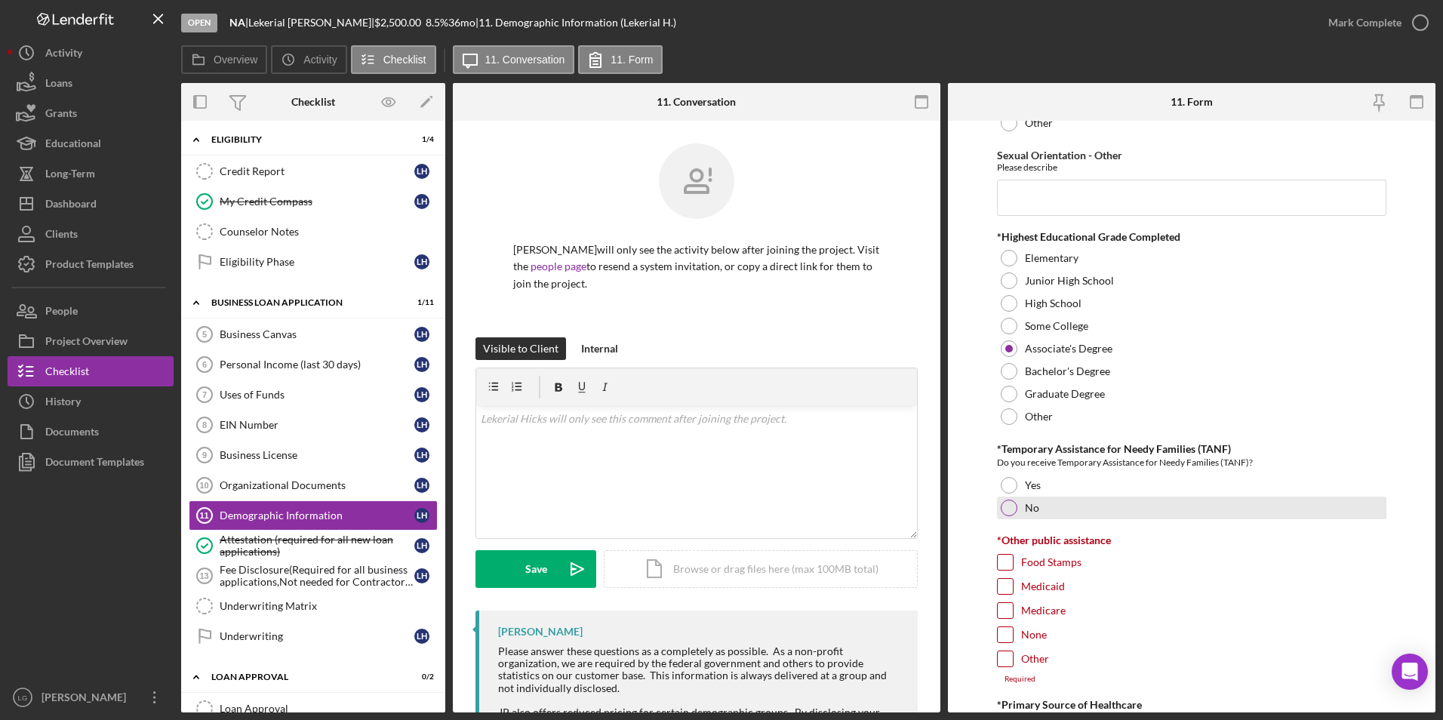
click at [1003, 507] on div at bounding box center [1009, 508] width 17 height 17
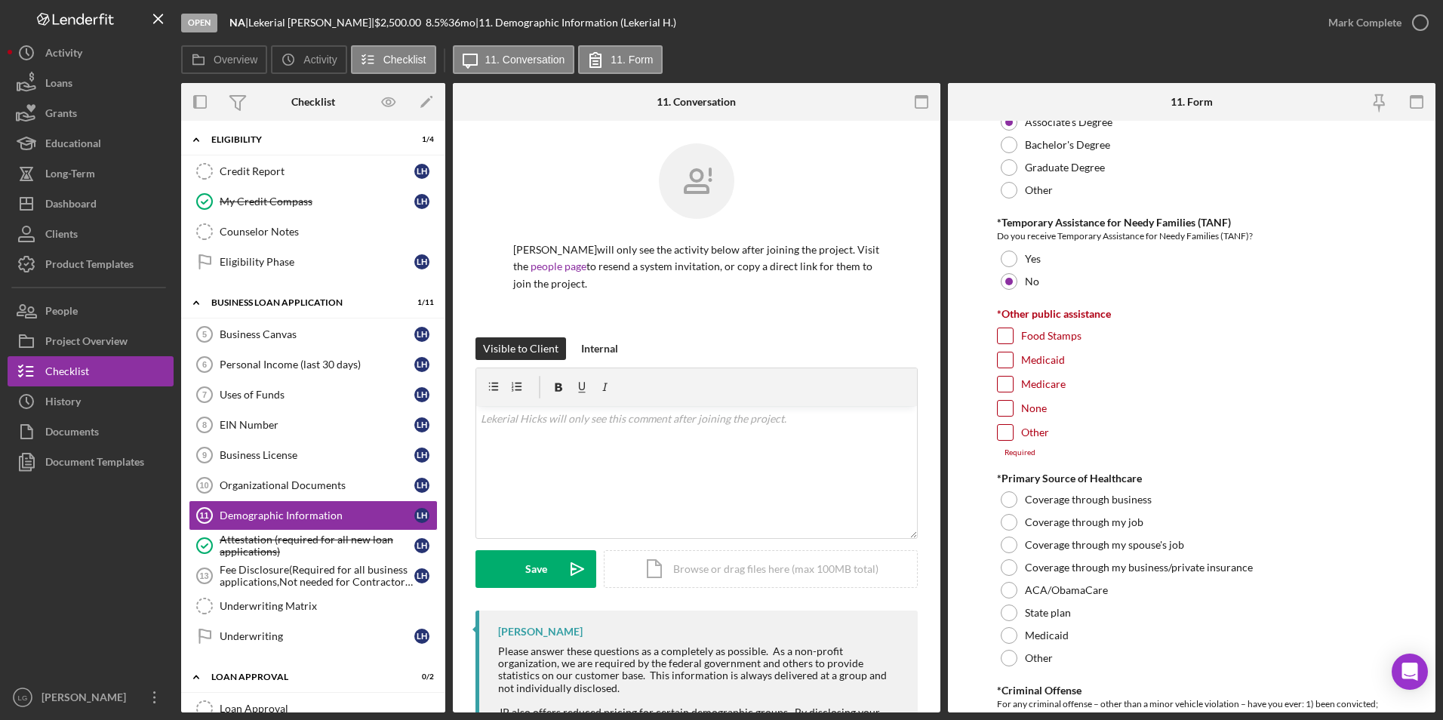
click at [994, 427] on form "Demographic Information *Gender Female Male Nonbinary Choose not to respond Oth…" at bounding box center [1192, 417] width 488 height 592
click at [1007, 430] on input "Other" at bounding box center [1005, 432] width 15 height 15
checkbox input "true"
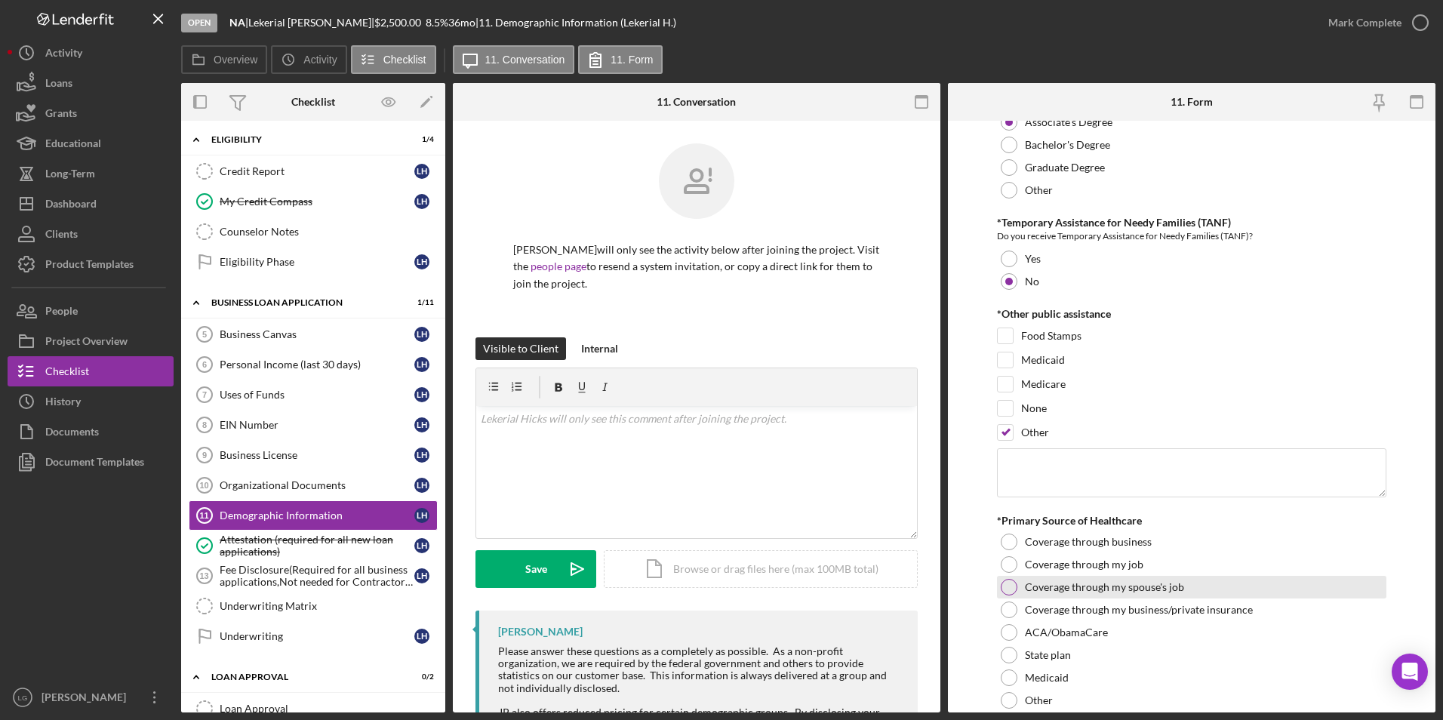
scroll to position [2491, 0]
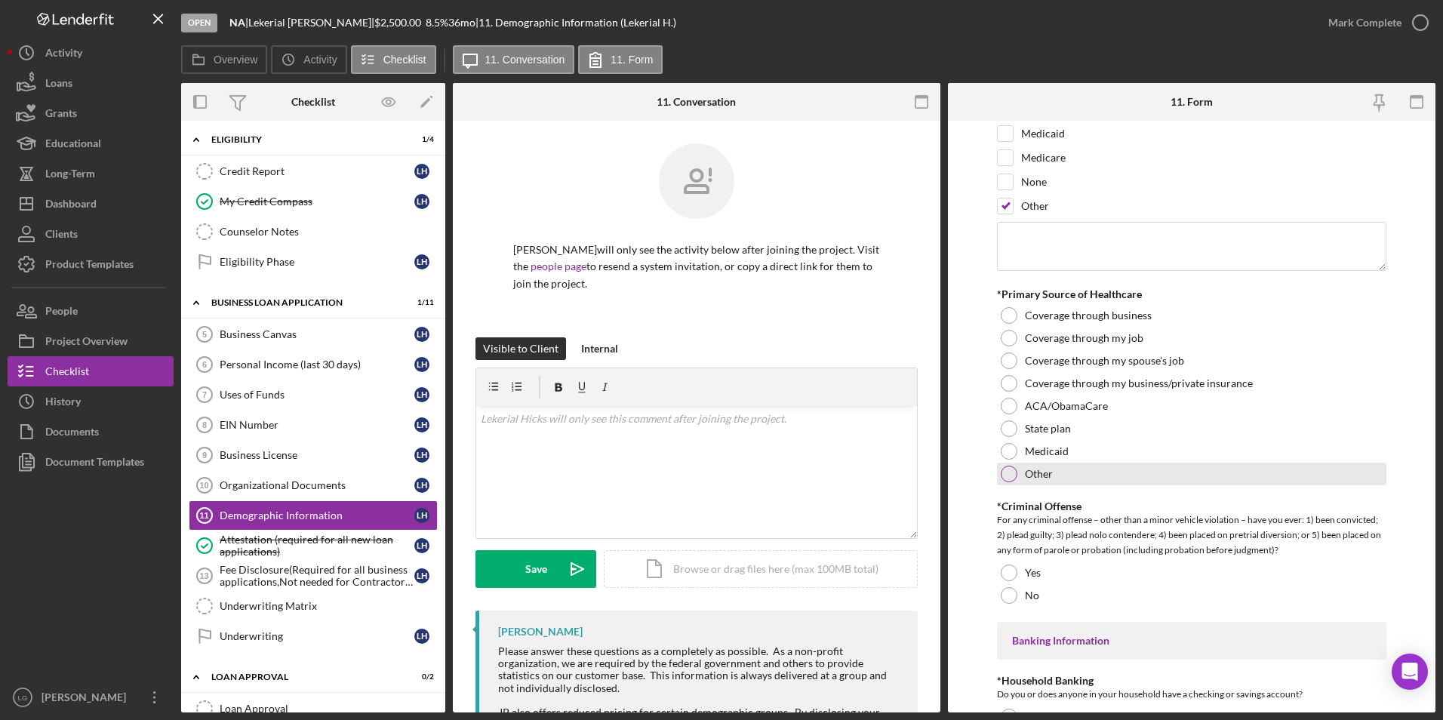
click at [1012, 476] on div at bounding box center [1009, 474] width 17 height 17
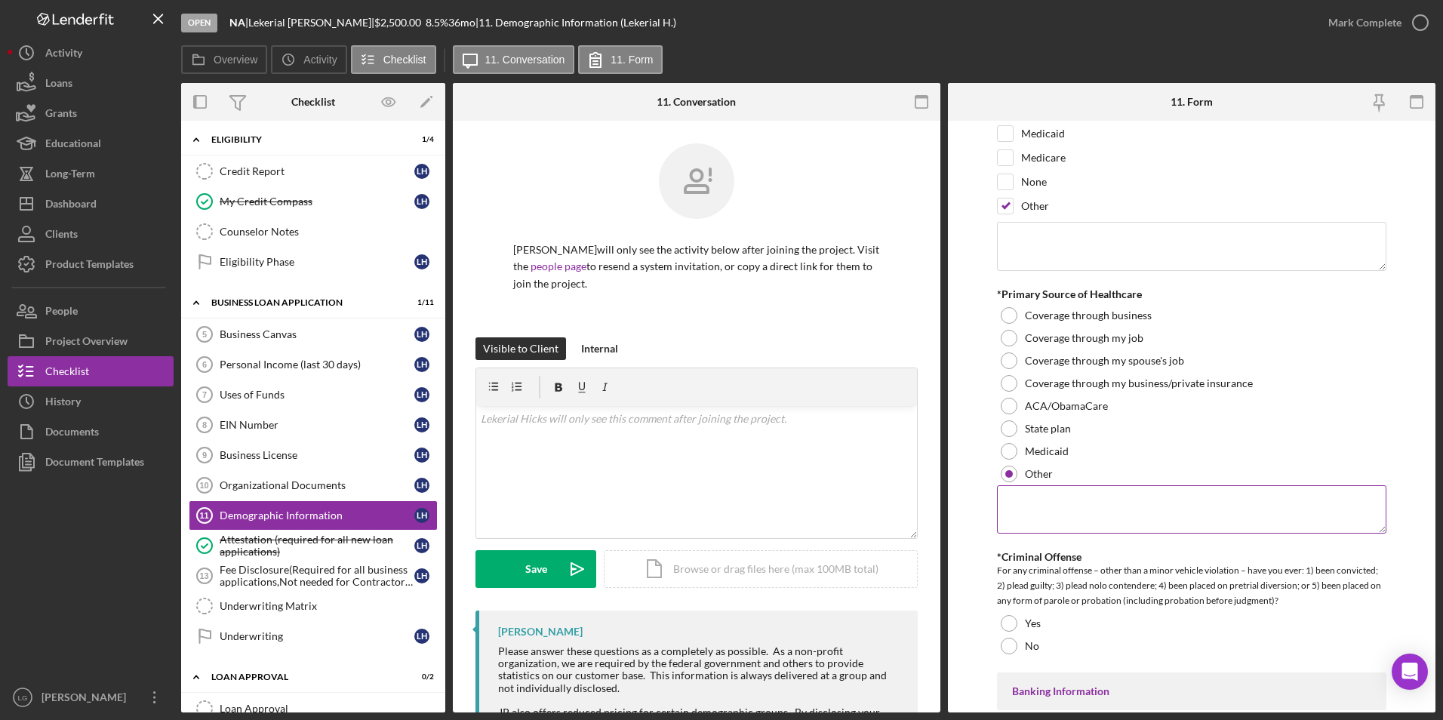
scroll to position [2642, 0]
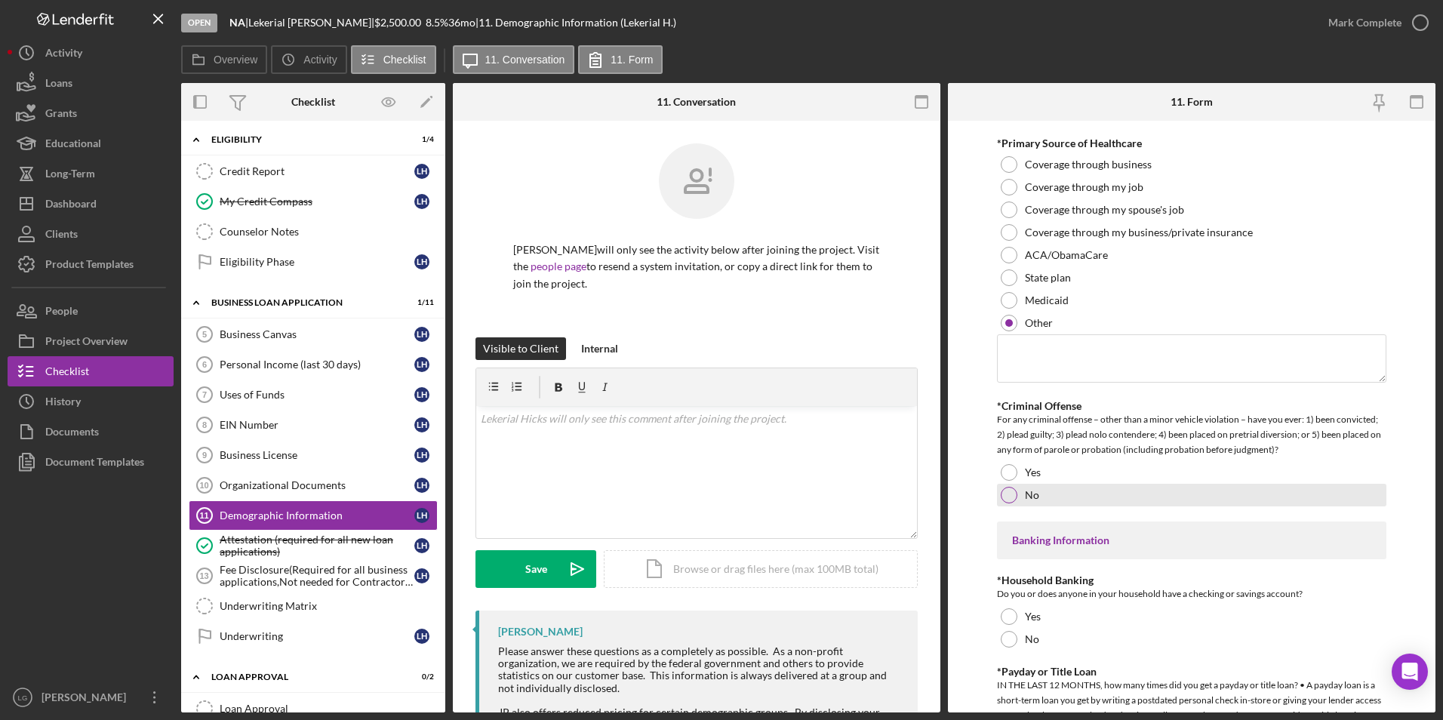
click at [1006, 491] on div at bounding box center [1009, 495] width 17 height 17
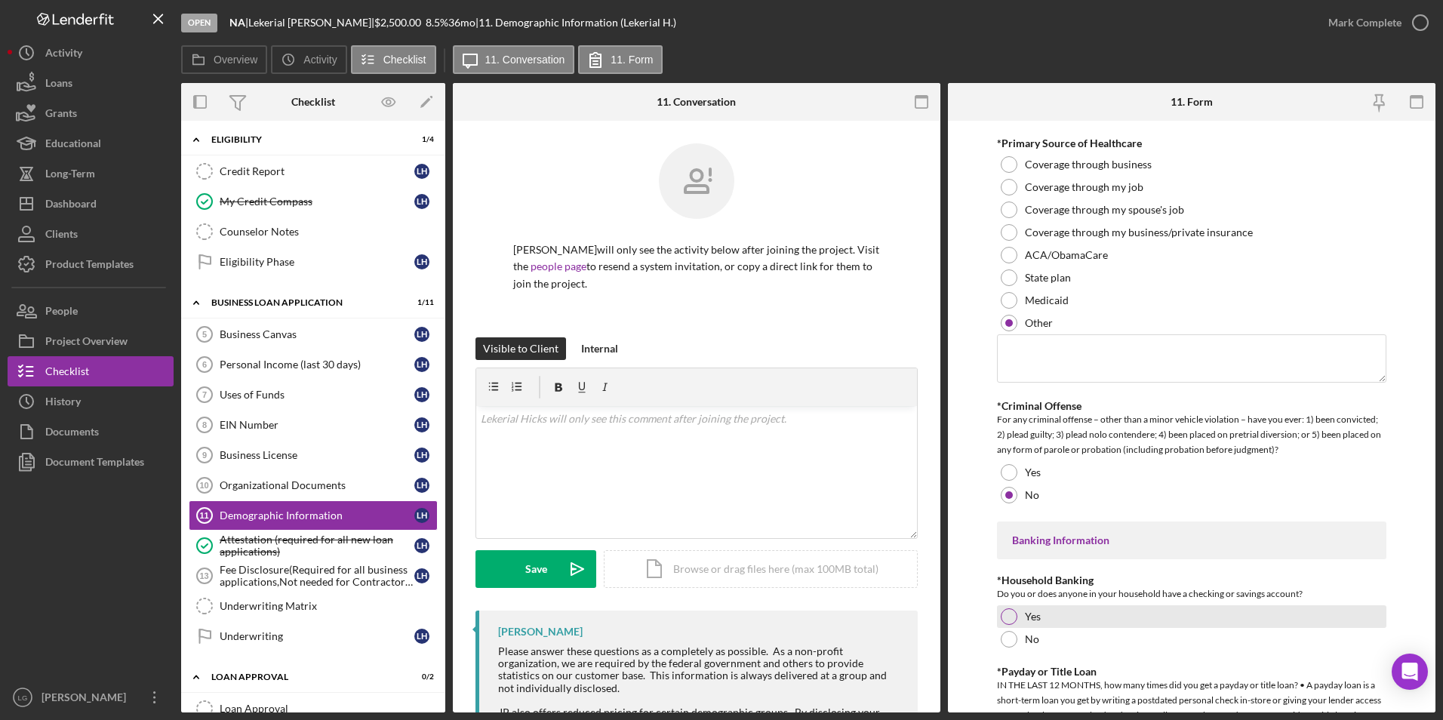
click at [1006, 611] on div at bounding box center [1009, 616] width 17 height 17
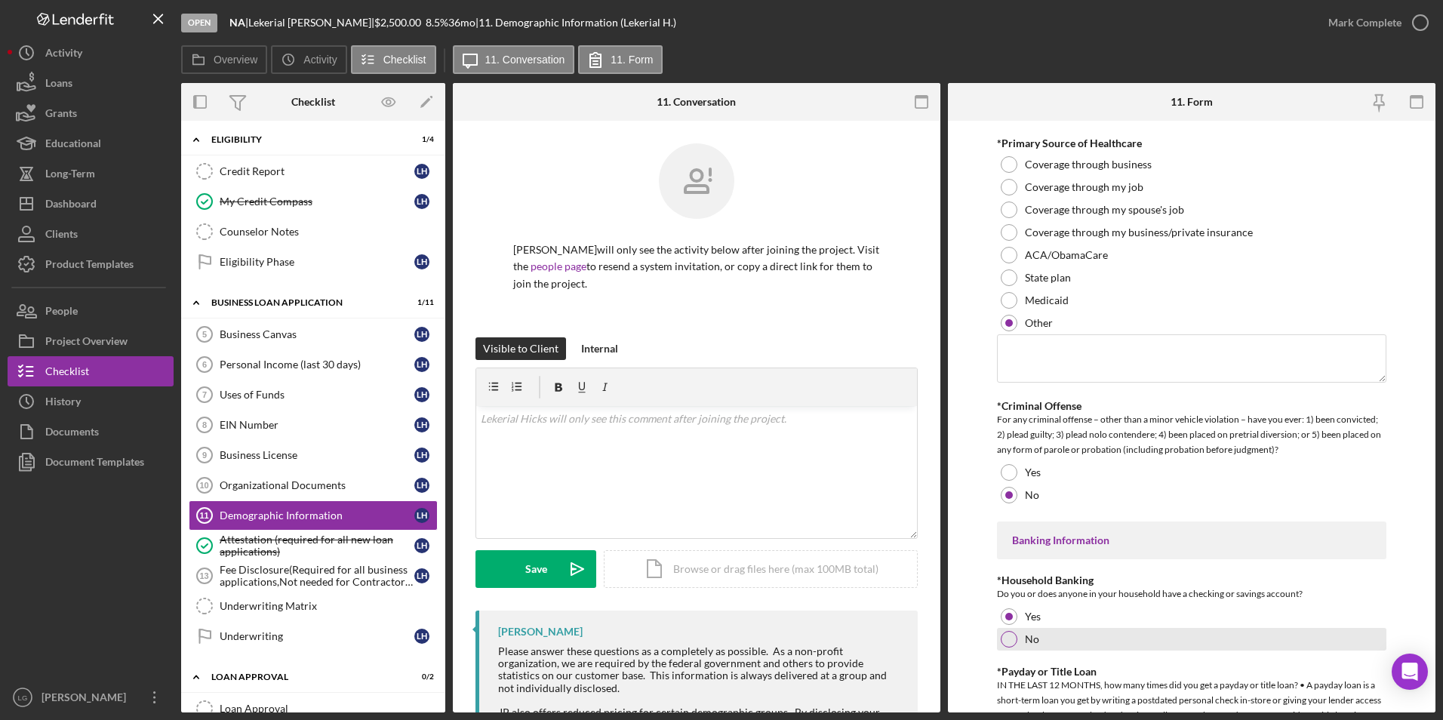
click at [1012, 633] on div at bounding box center [1009, 639] width 17 height 17
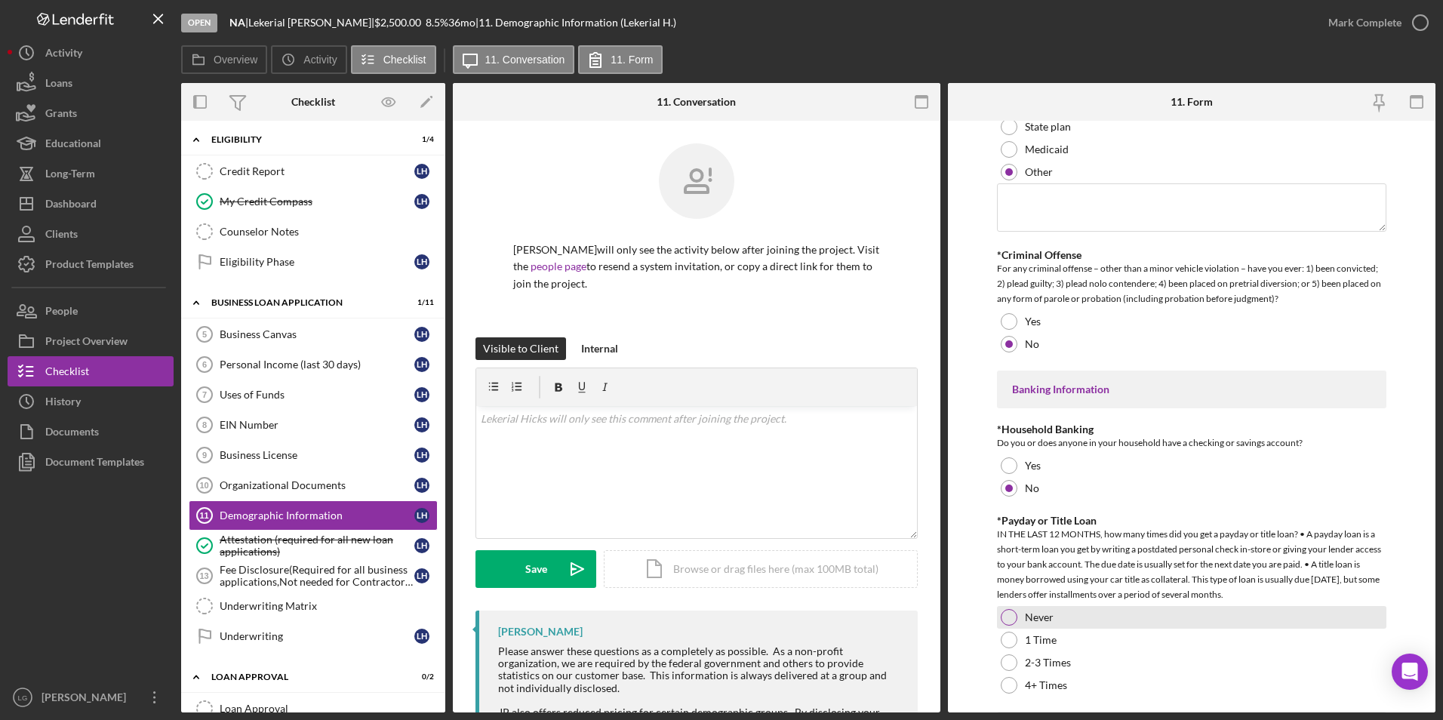
click at [1003, 615] on div at bounding box center [1009, 617] width 17 height 17
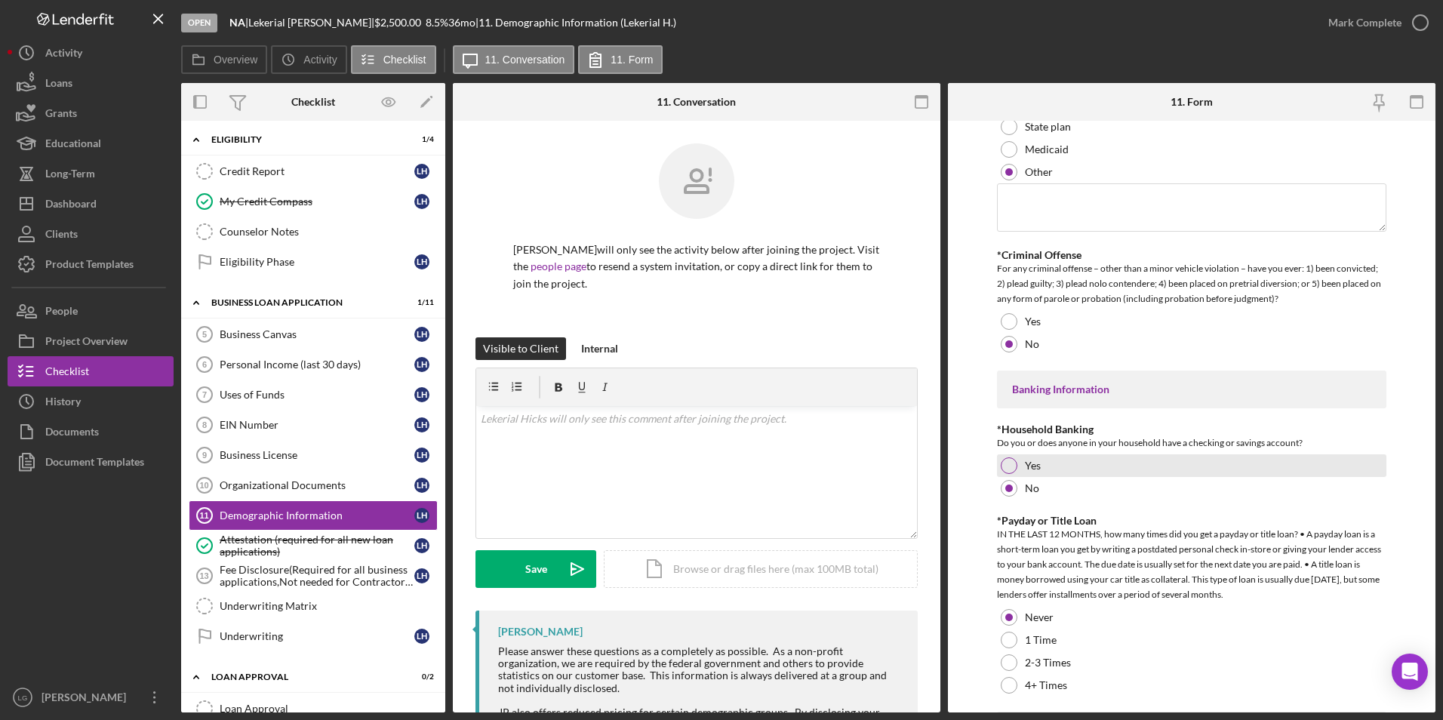
click at [1003, 458] on div at bounding box center [1009, 466] width 17 height 17
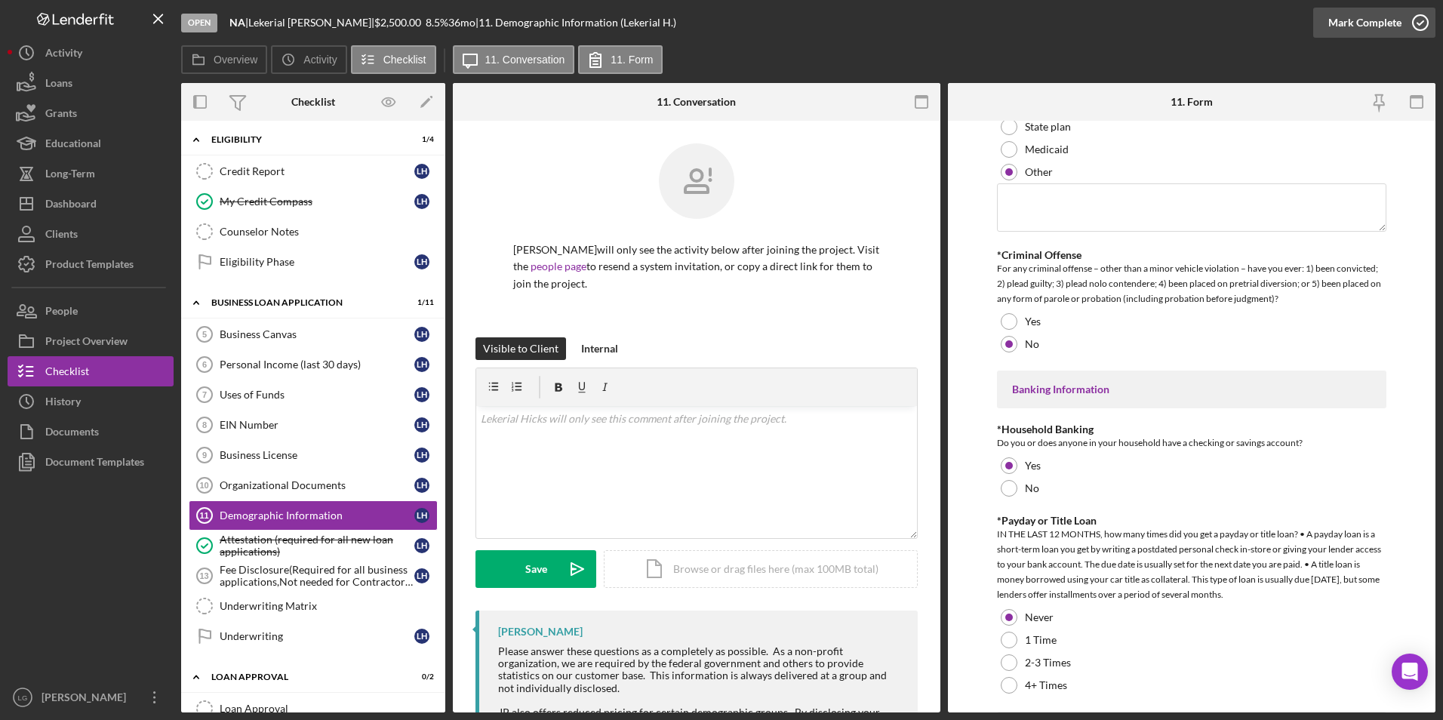
click at [1380, 20] on div "Mark Complete" at bounding box center [1365, 23] width 73 height 30
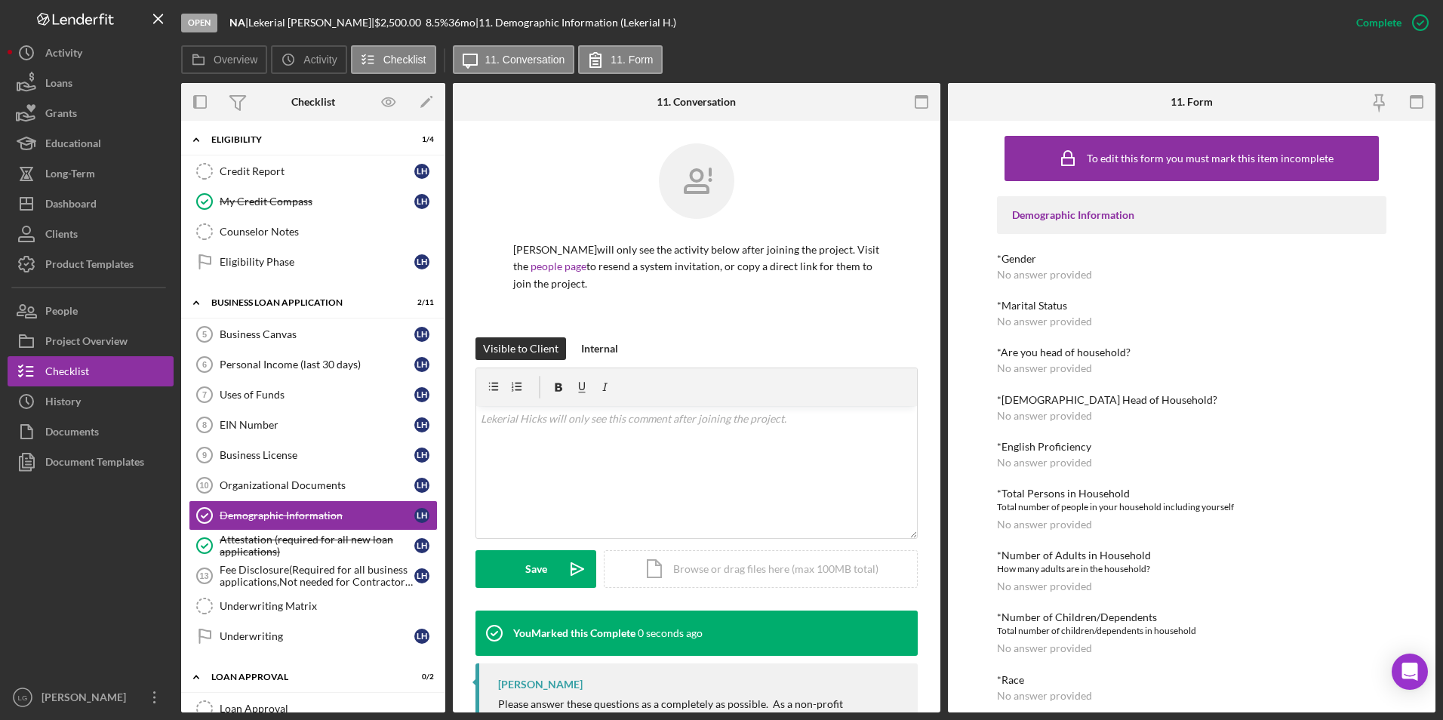
scroll to position [302, 0]
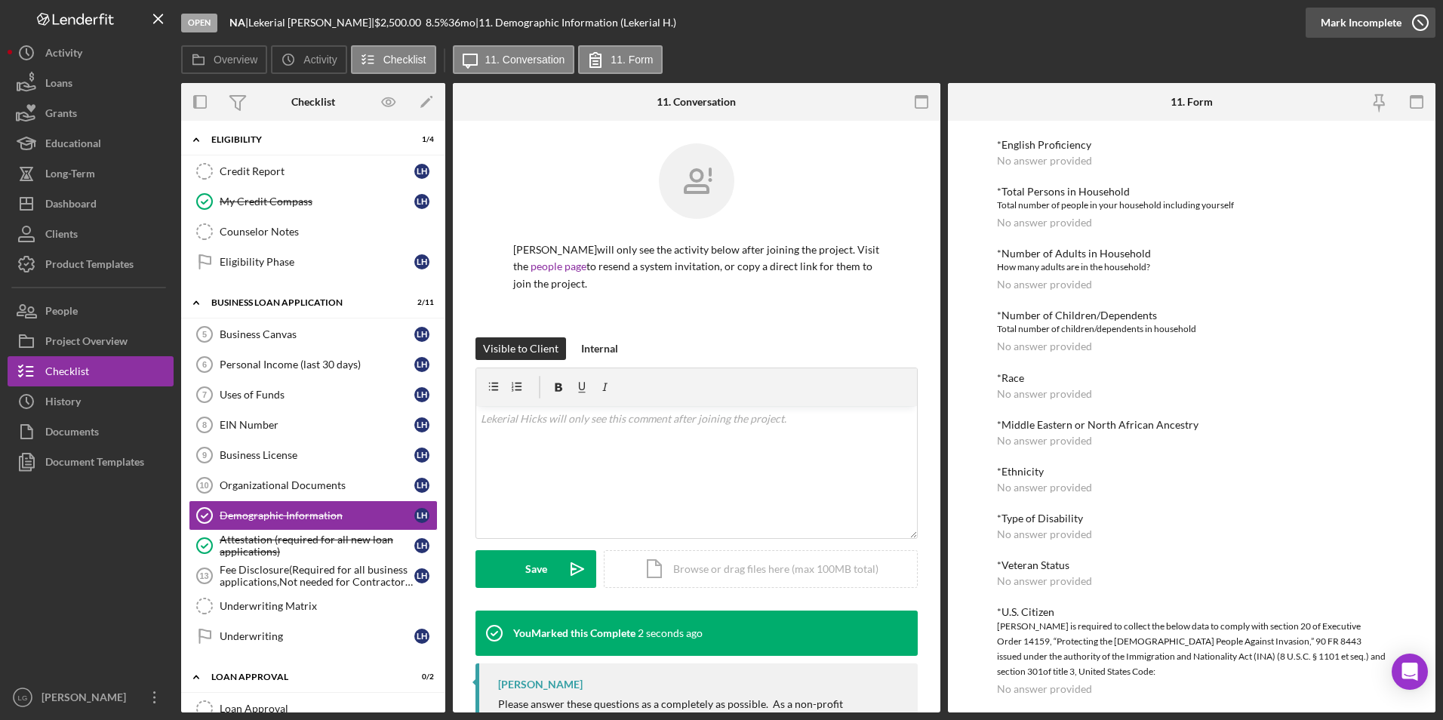
click at [1377, 20] on div "Mark Incomplete" at bounding box center [1361, 23] width 81 height 30
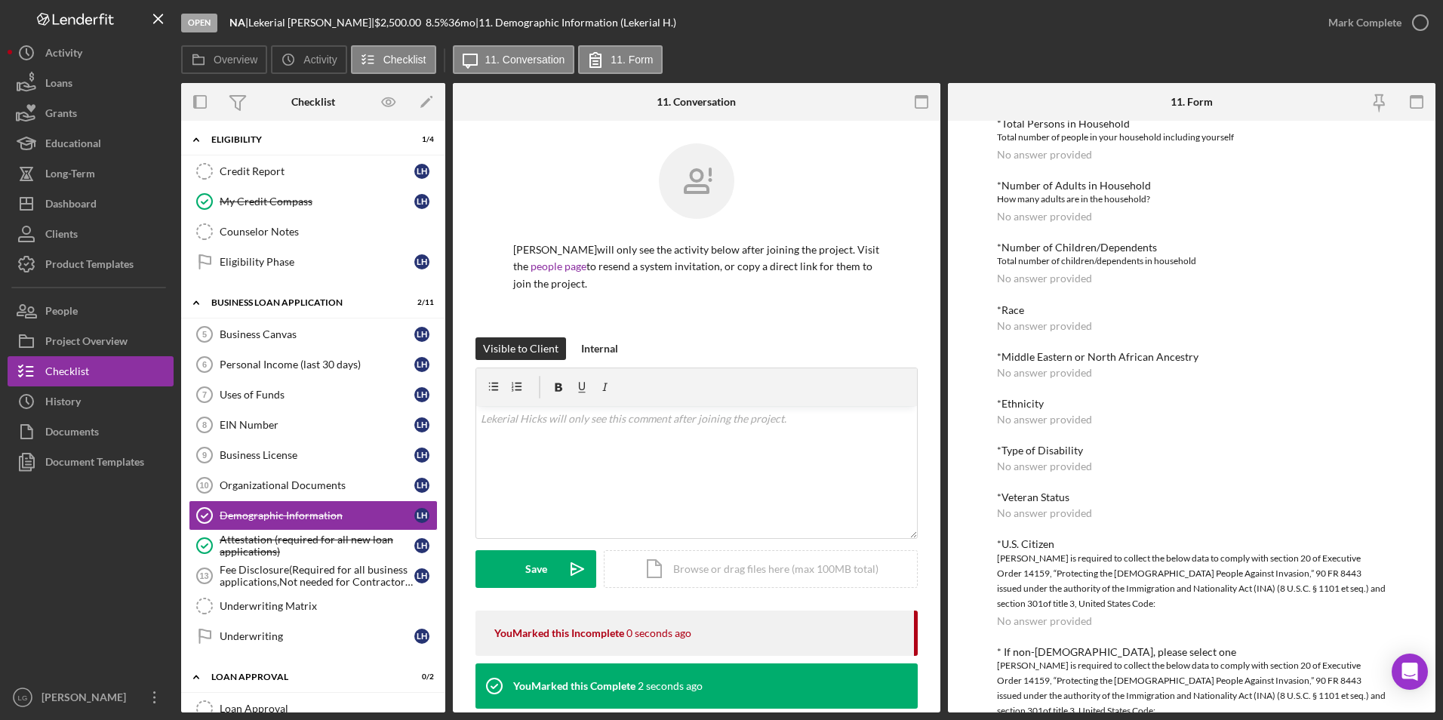
scroll to position [234, 0]
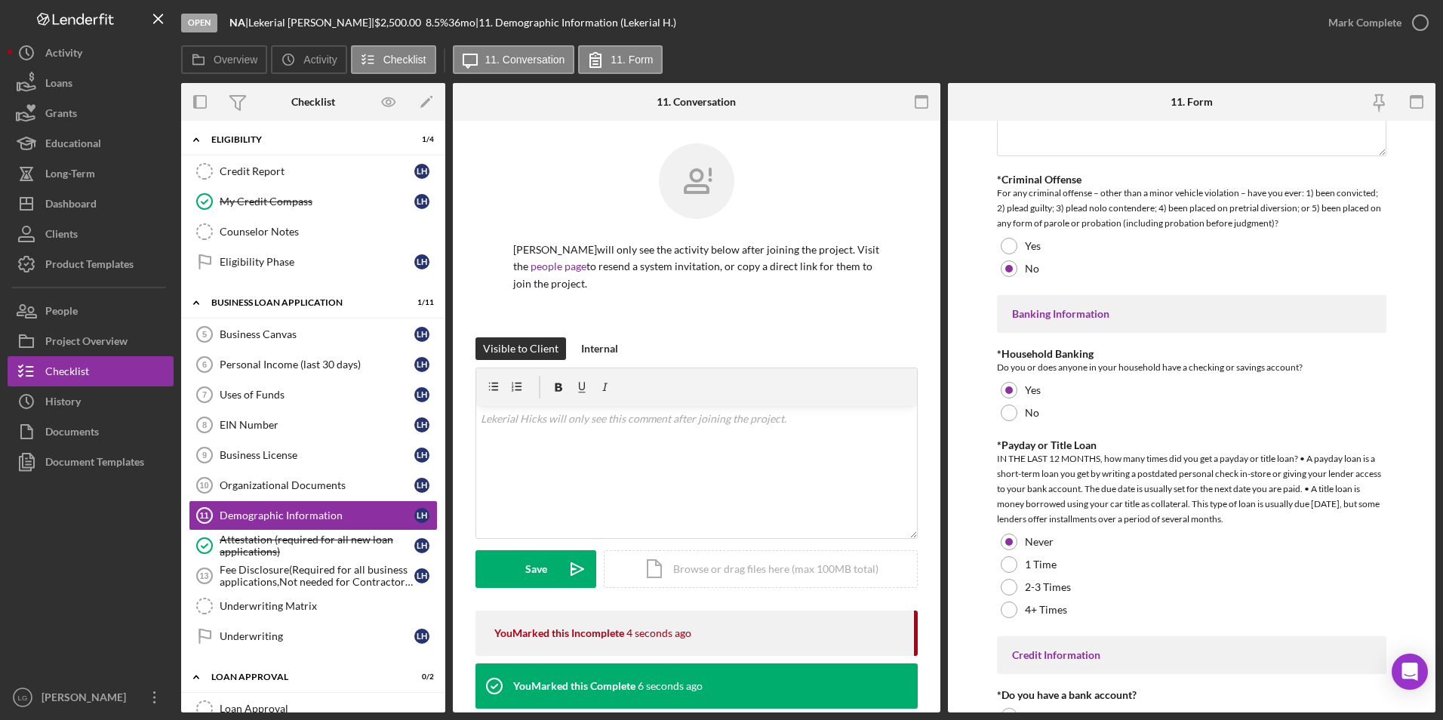
scroll to position [3036, 0]
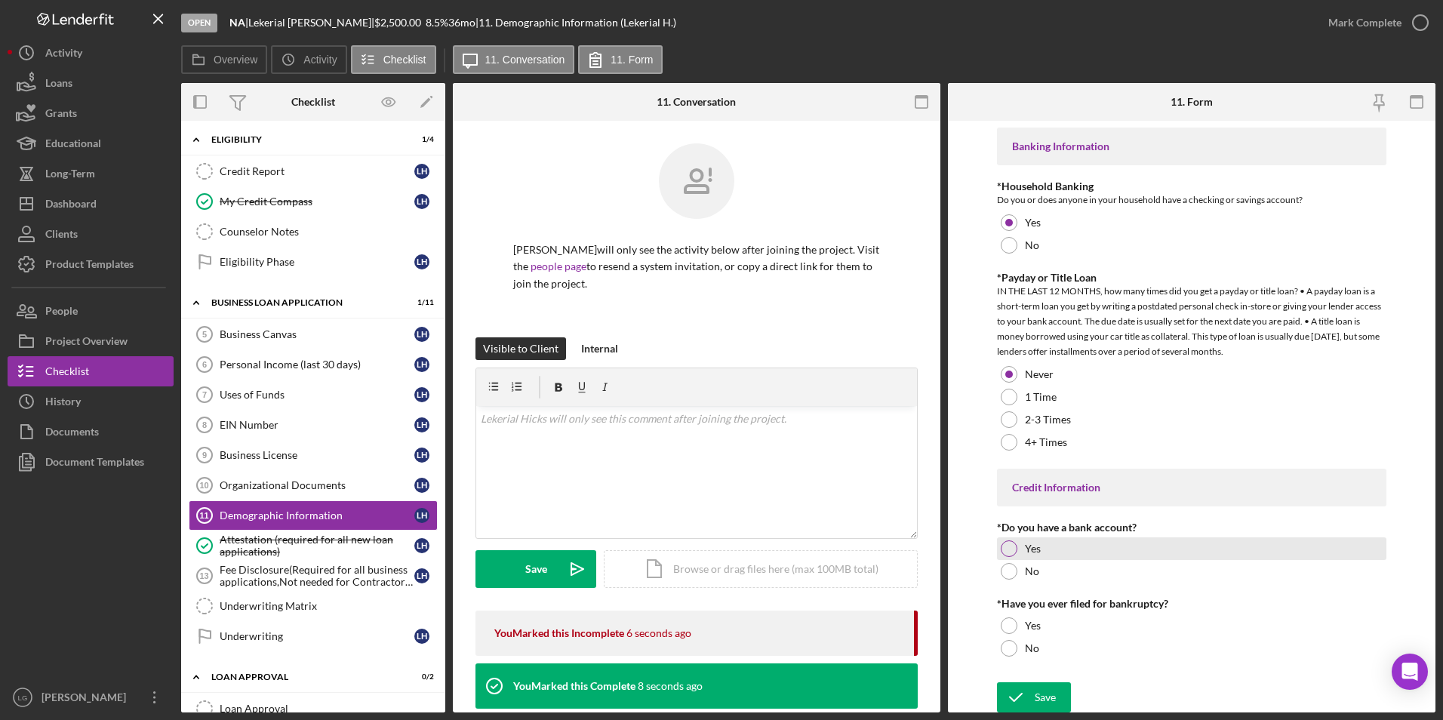
click at [1007, 543] on div at bounding box center [1009, 549] width 17 height 17
drag, startPoint x: 1007, startPoint y: 649, endPoint x: 1019, endPoint y: 676, distance: 30.4
click at [1007, 649] on div at bounding box center [1009, 648] width 17 height 17
click at [1027, 687] on icon "submit" at bounding box center [1016, 698] width 38 height 38
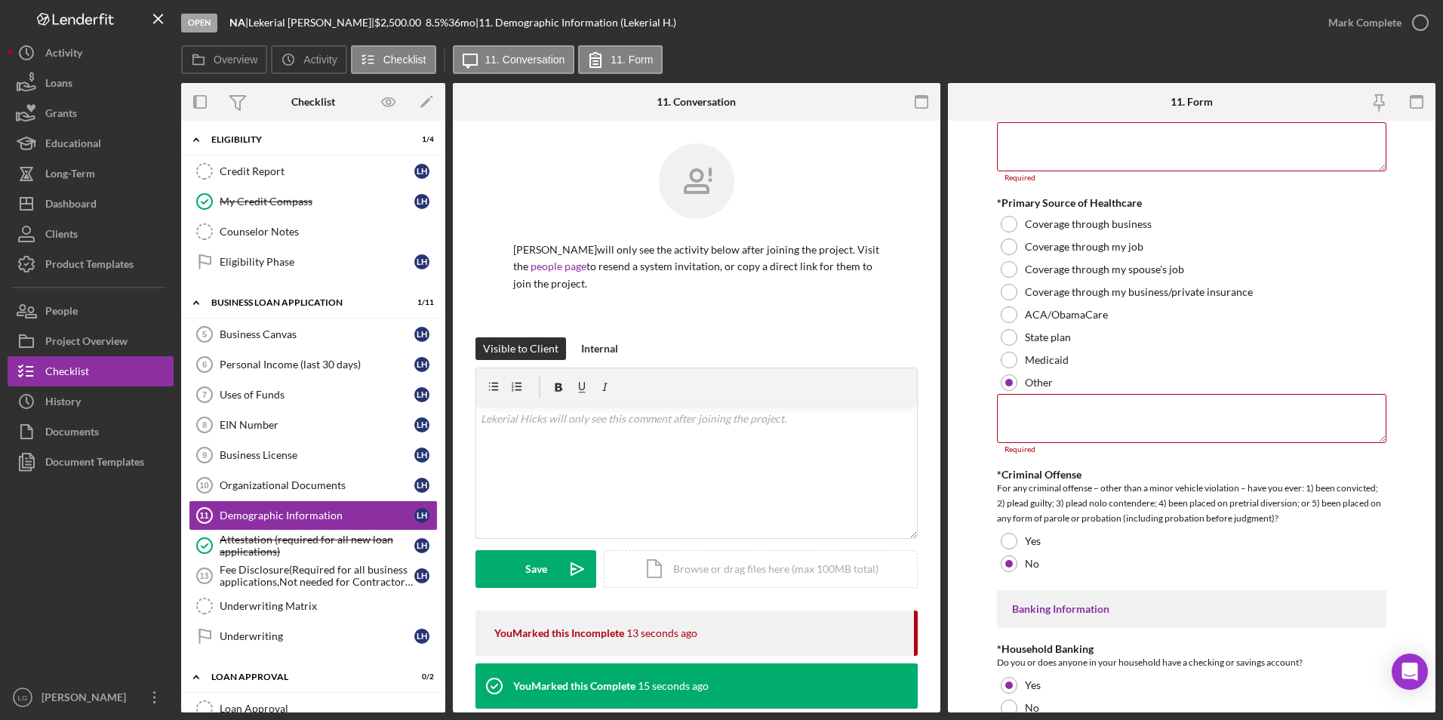
scroll to position [2365, 0]
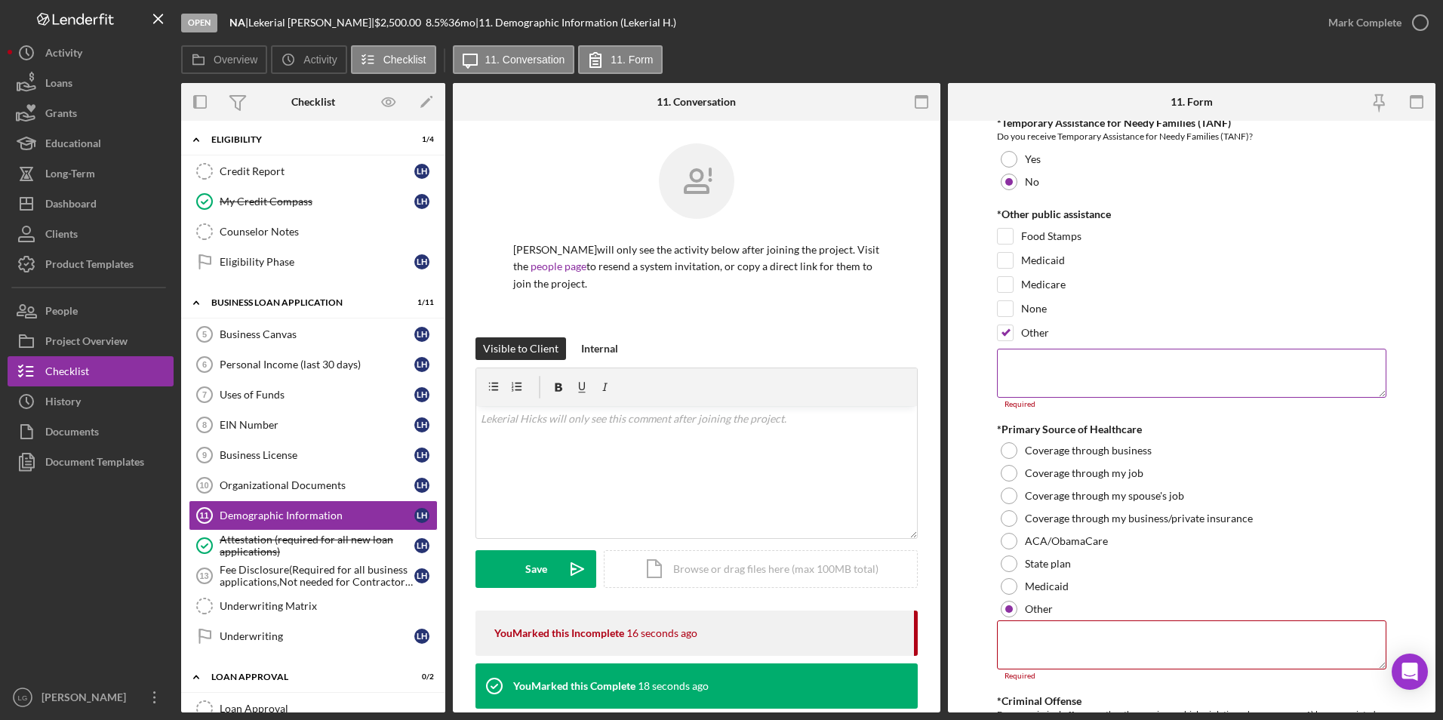
click at [1048, 370] on textarea at bounding box center [1192, 373] width 390 height 48
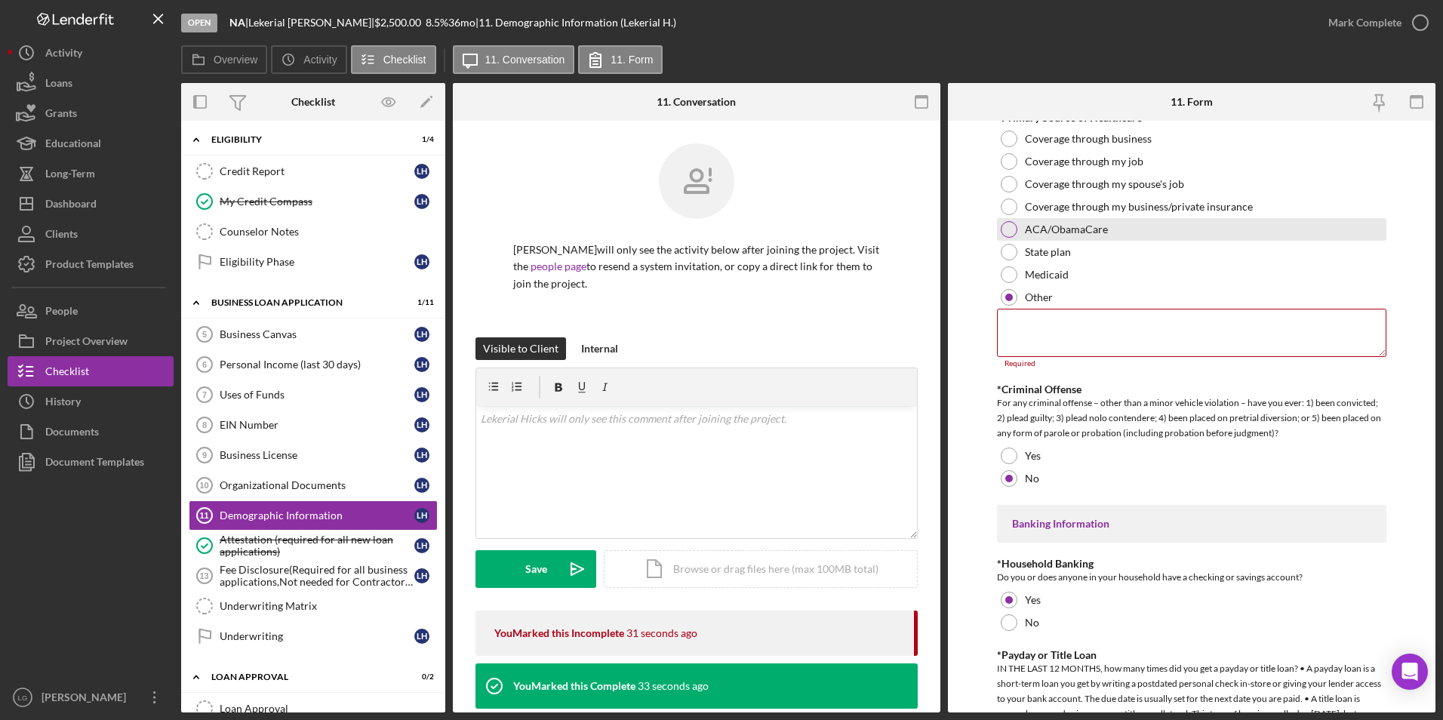
scroll to position [2366, 0]
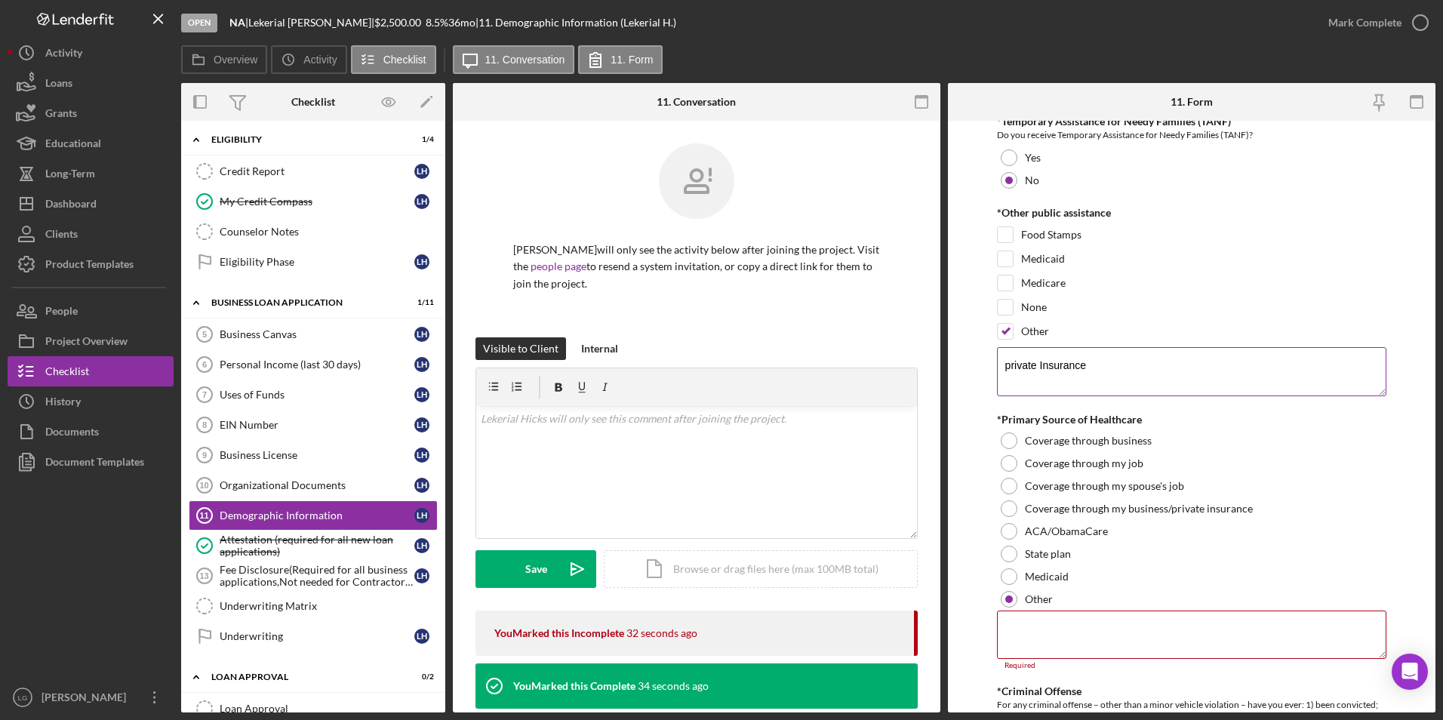
drag, startPoint x: 1094, startPoint y: 362, endPoint x: 1003, endPoint y: 366, distance: 90.7
click at [1003, 366] on textarea "private Insurance" at bounding box center [1192, 371] width 390 height 48
type textarea "private Insurance"
click at [1043, 626] on textarea at bounding box center [1192, 635] width 390 height 48
paste textarea "private Insurance"
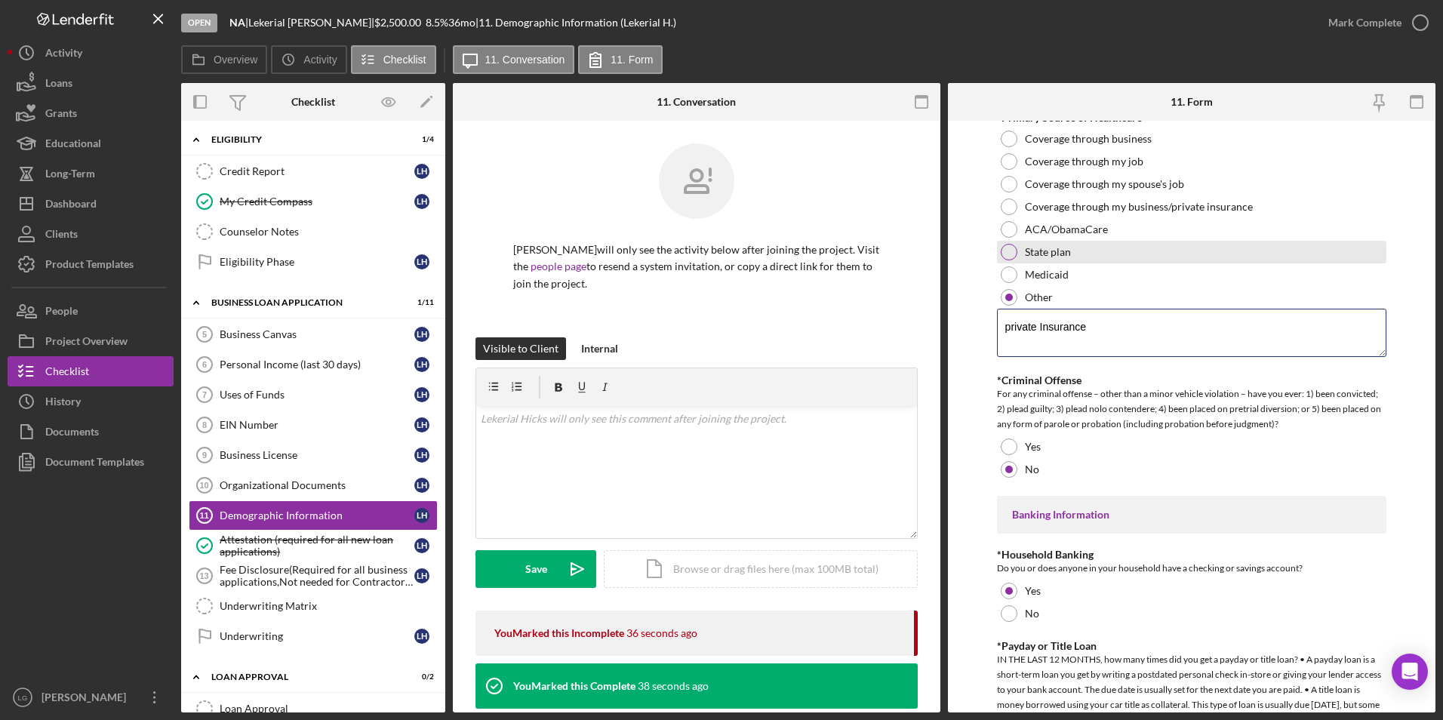
scroll to position [3036, 0]
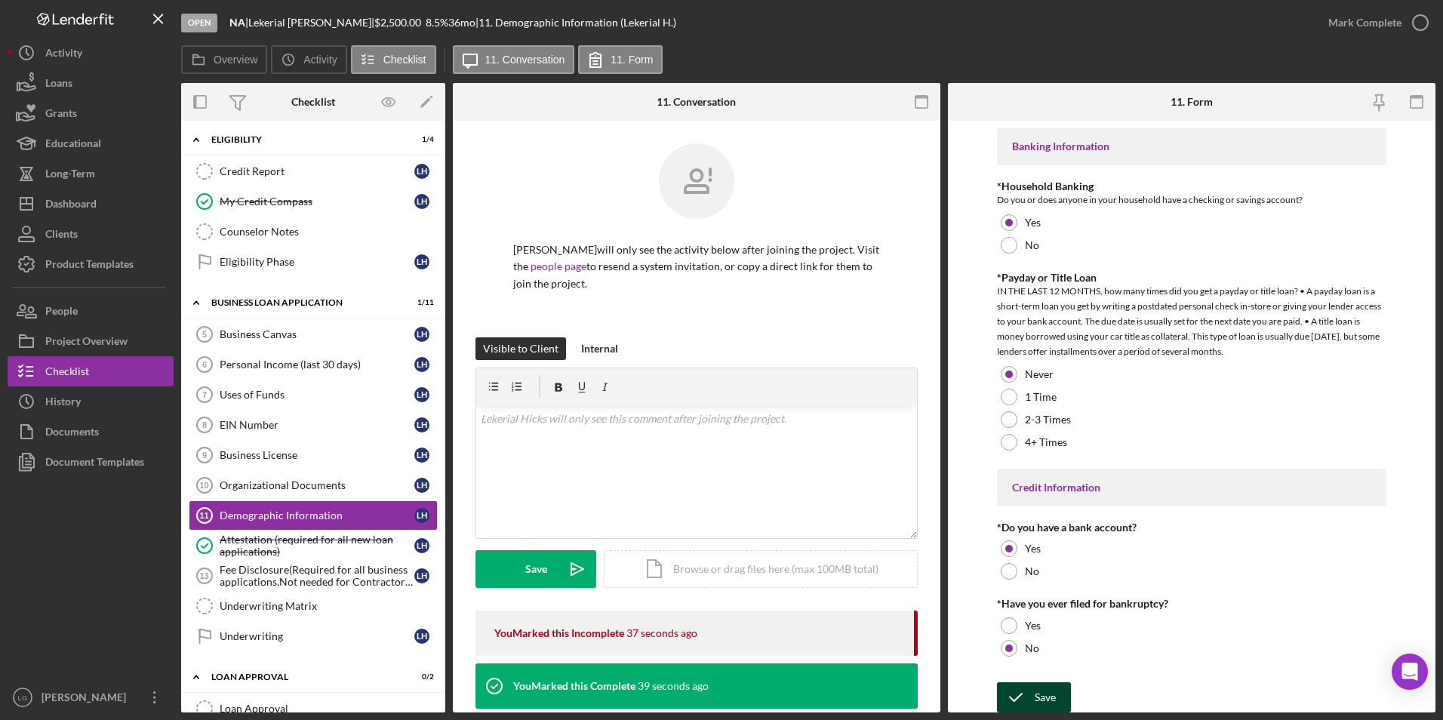
type textarea "private Insurance"
click at [1043, 695] on div "Save" at bounding box center [1045, 697] width 21 height 30
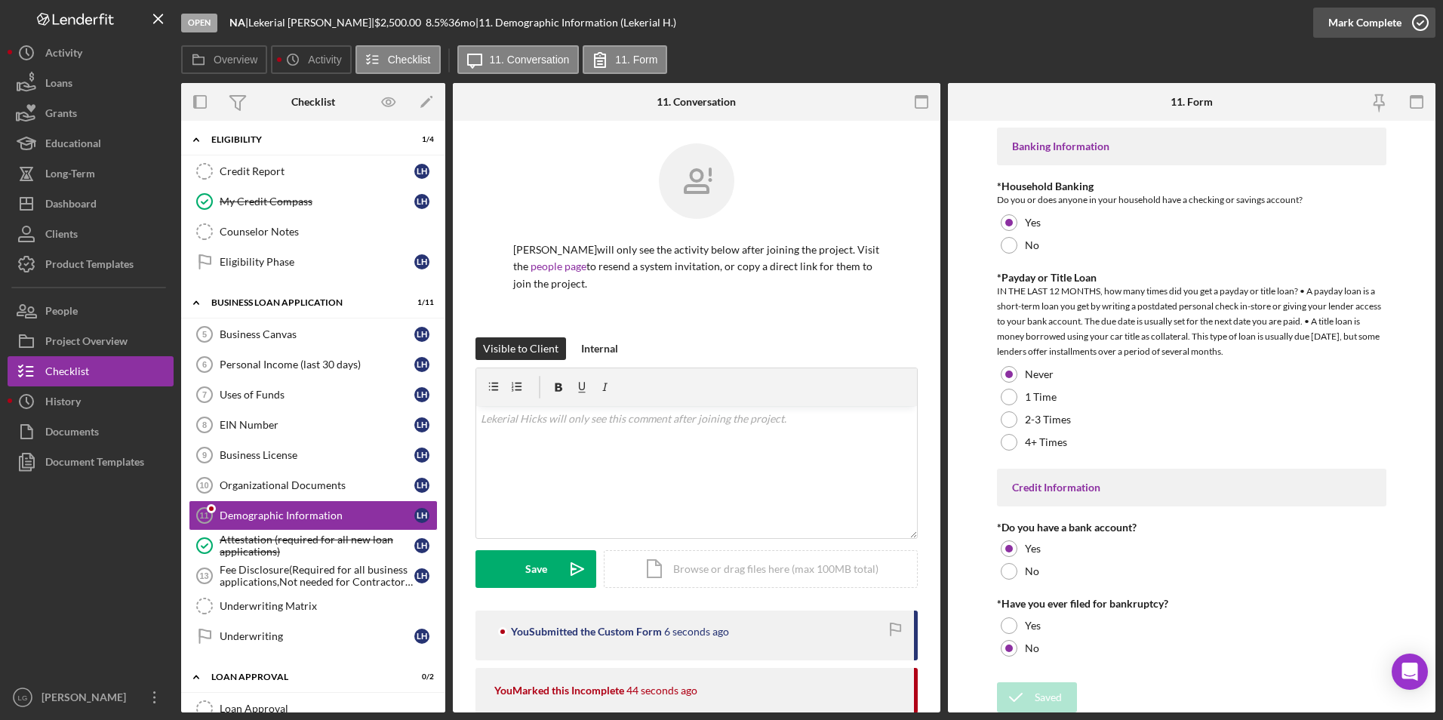
click at [1339, 26] on div "Mark Complete" at bounding box center [1365, 23] width 73 height 30
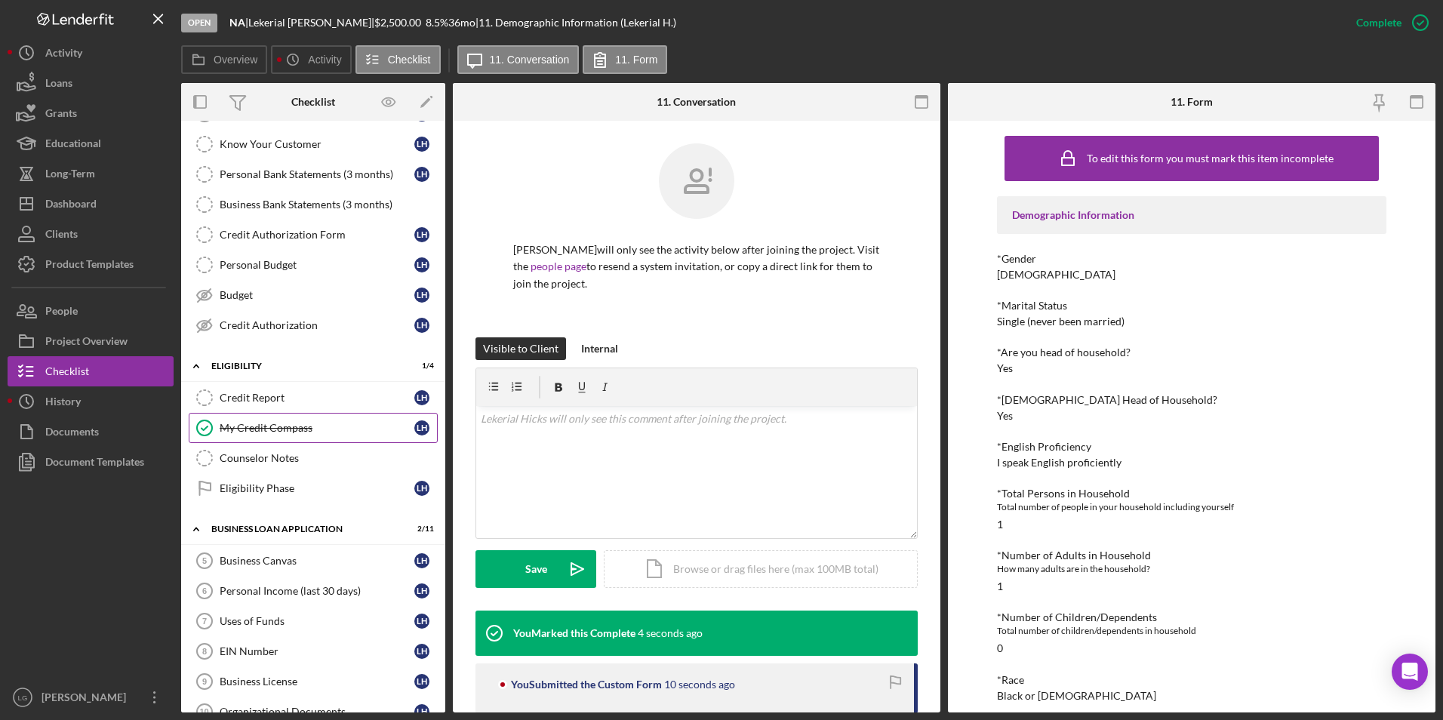
scroll to position [0, 0]
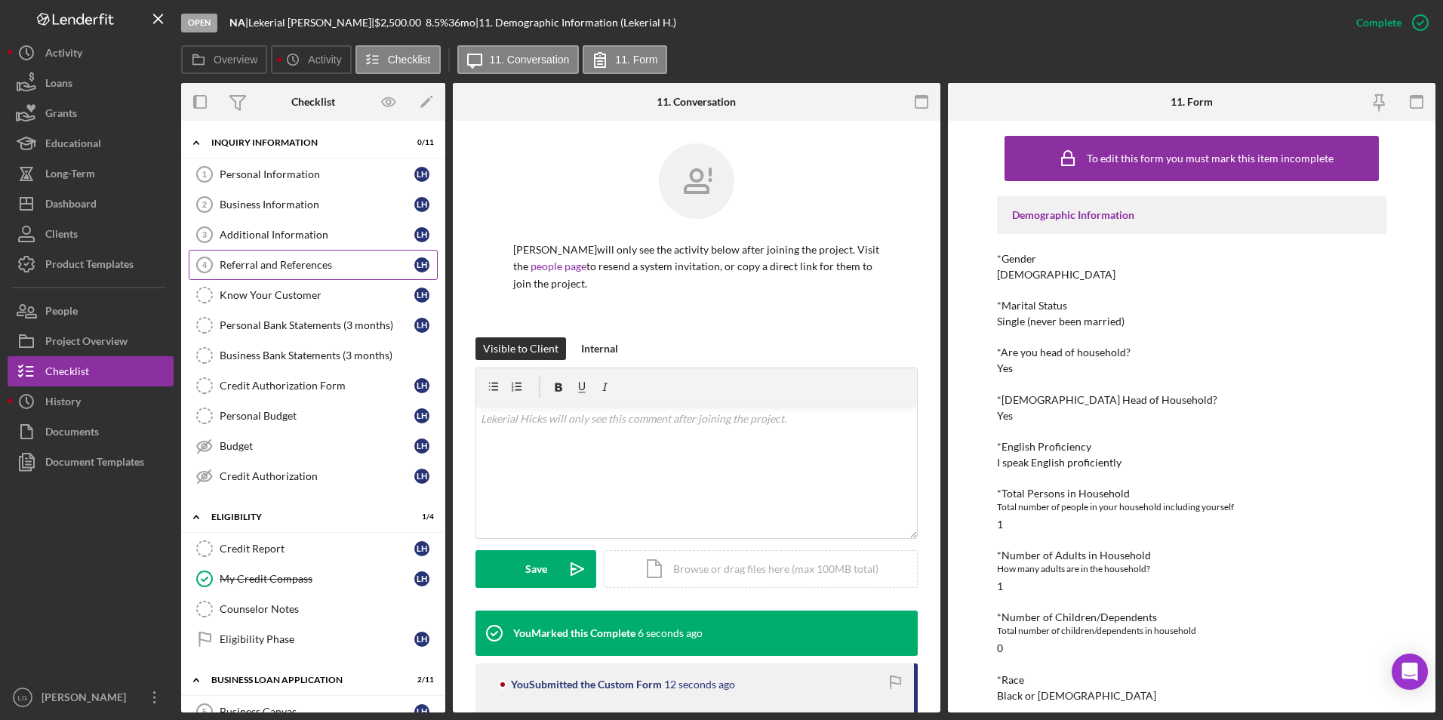
click at [263, 267] on div "Referral and References" at bounding box center [317, 265] width 195 height 12
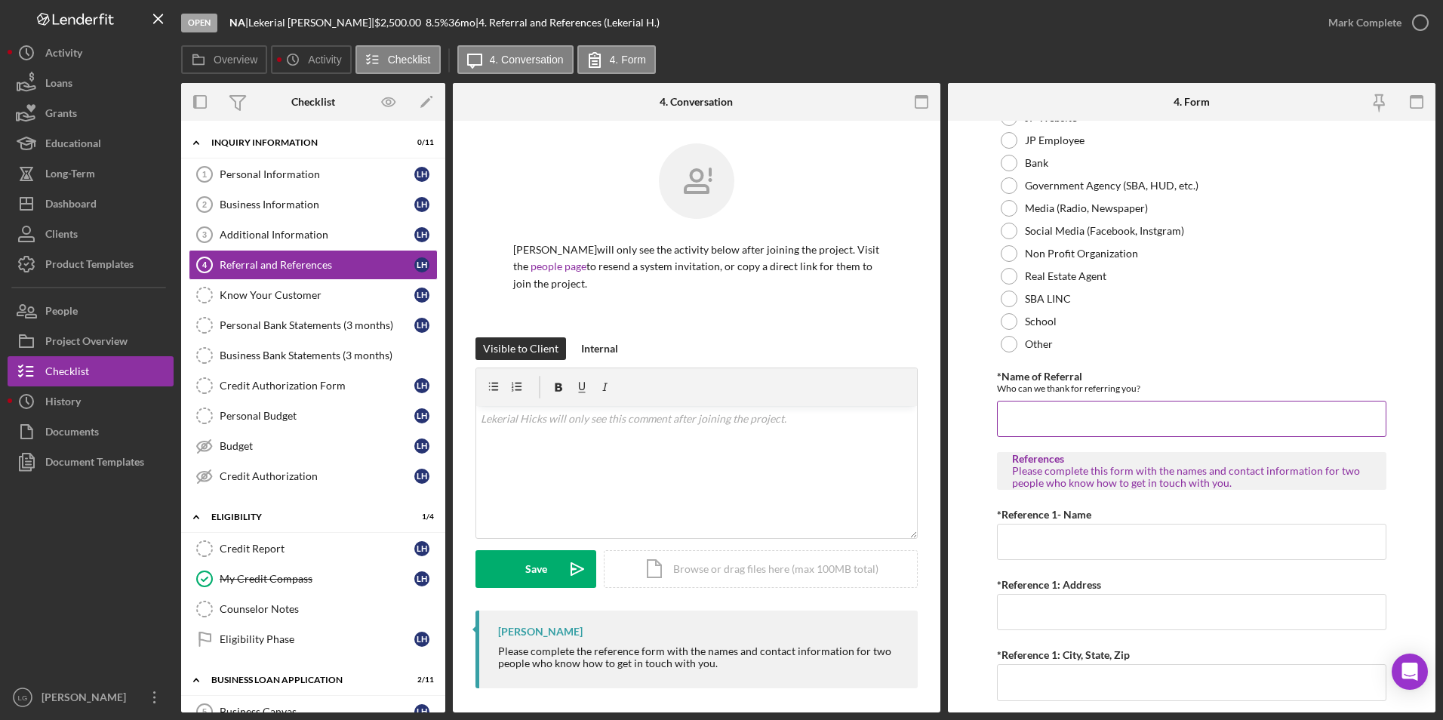
scroll to position [377, 0]
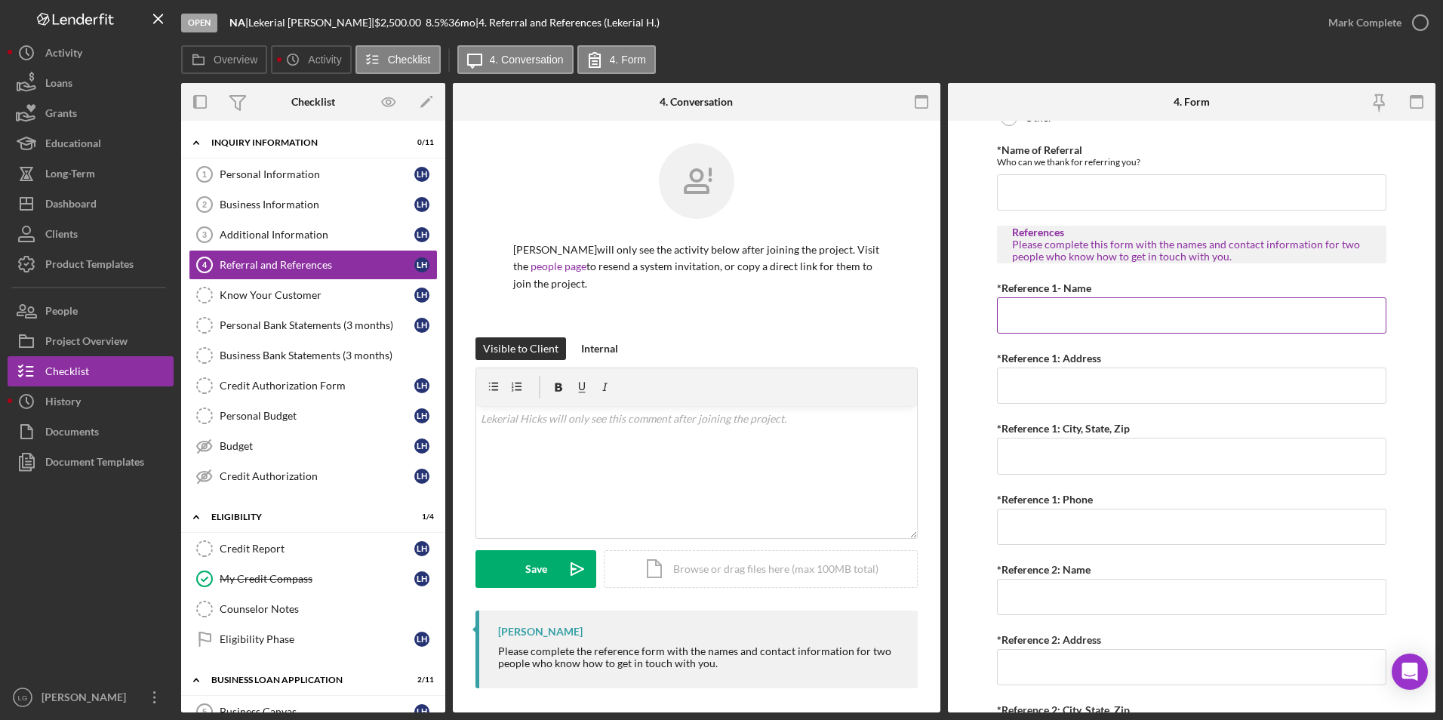
click at [1056, 322] on input "*Reference 1- Name" at bounding box center [1192, 315] width 390 height 36
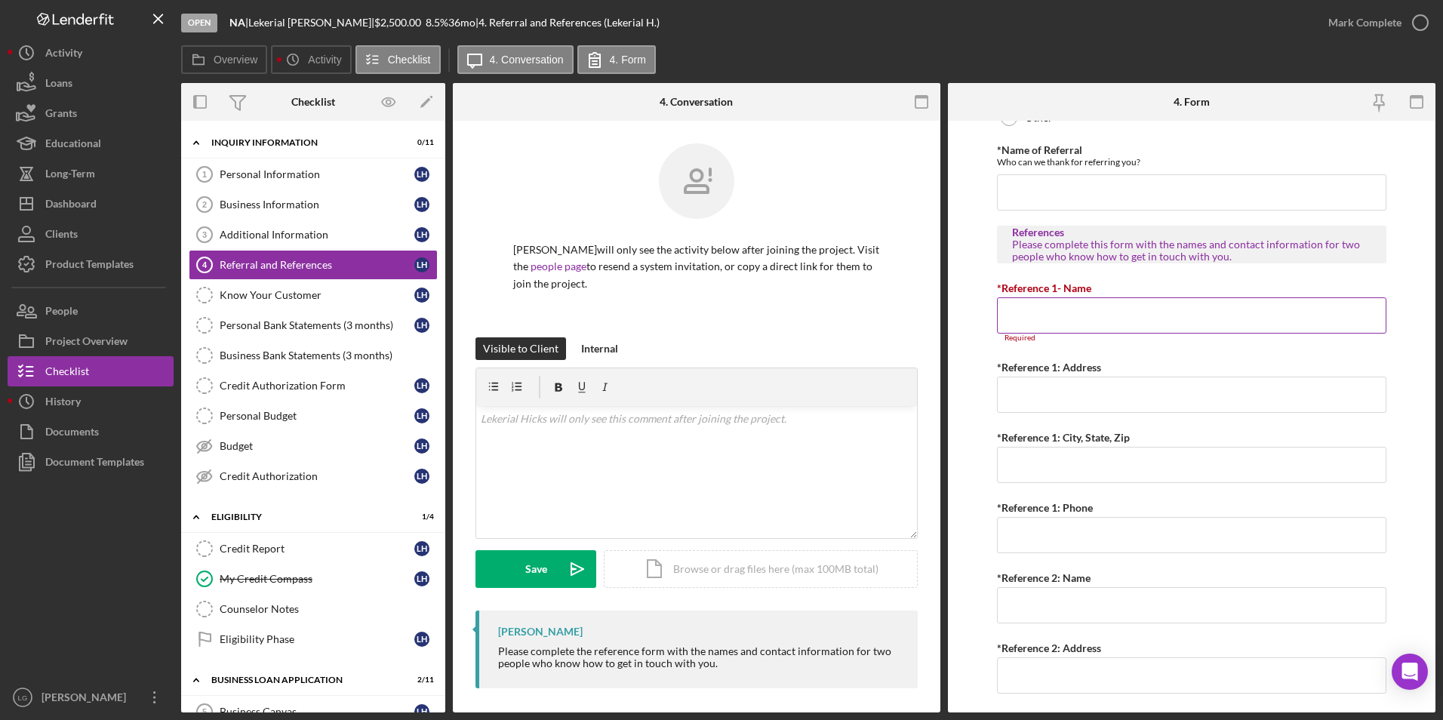
click at [1034, 299] on input "*Reference 1- Name" at bounding box center [1192, 315] width 390 height 36
paste input "[PERSON_NAME]"
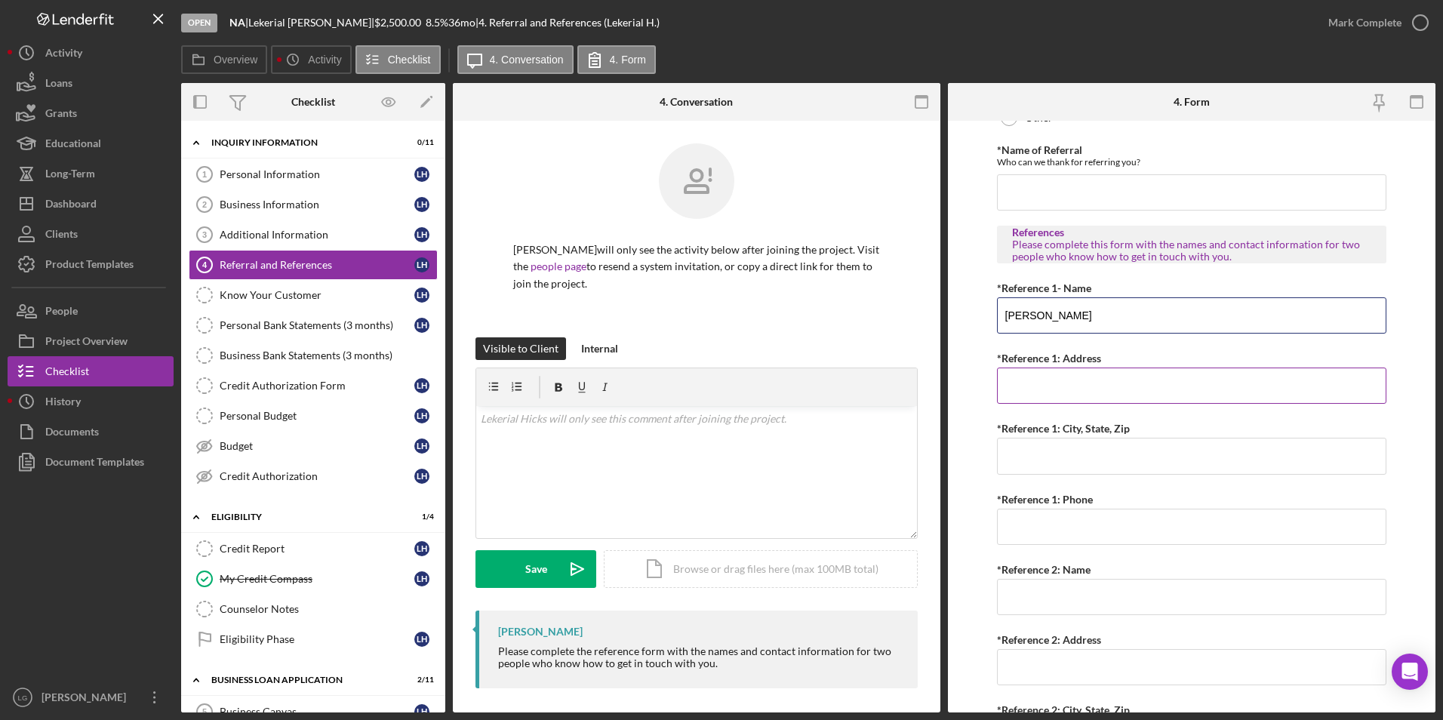
type input "[PERSON_NAME]"
drag, startPoint x: 1062, startPoint y: 384, endPoint x: 1140, endPoint y: 369, distance: 79.2
click at [1062, 384] on input "*Reference 1: Address" at bounding box center [1192, 386] width 390 height 36
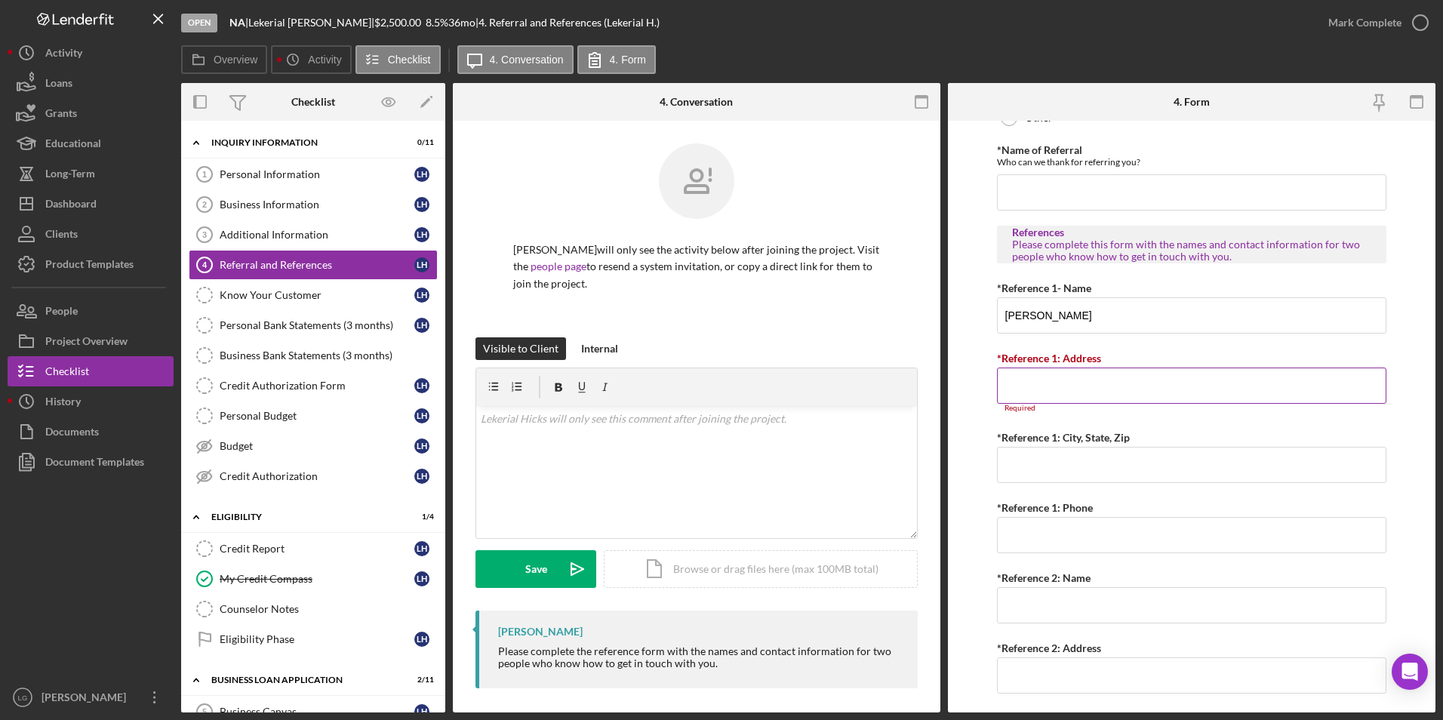
click at [1057, 385] on input "*Reference 1: Address" at bounding box center [1192, 386] width 390 height 36
paste input "[STREET_ADDRESS][PERSON_NAME]"
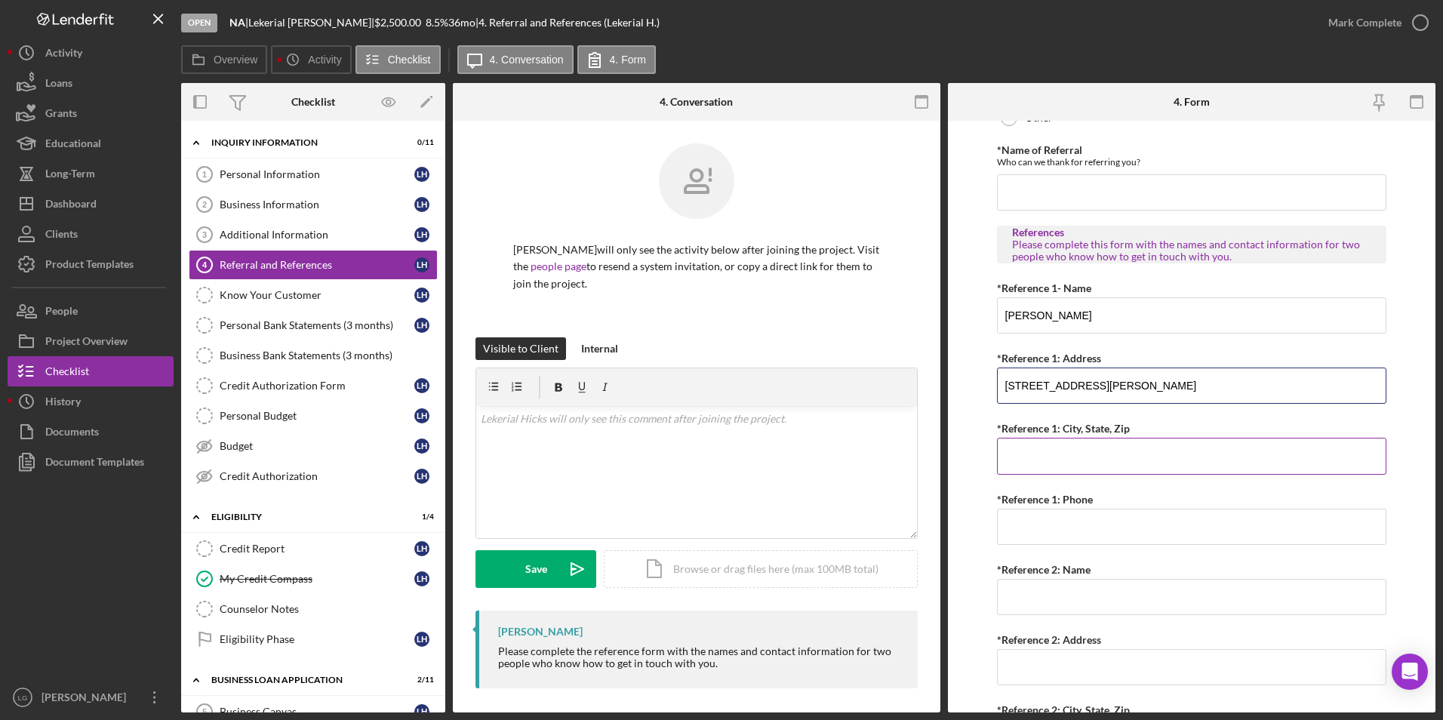
type input "[STREET_ADDRESS][PERSON_NAME]"
drag, startPoint x: 1072, startPoint y: 459, endPoint x: 1139, endPoint y: 434, distance: 71.7
click at [1072, 459] on input "*Reference 1: City, State, Zip" at bounding box center [1192, 456] width 390 height 36
click at [1066, 454] on input "*Reference 1: City, State, Zip" at bounding box center [1192, 456] width 390 height 36
paste input "[GEOGRAPHIC_DATA]"
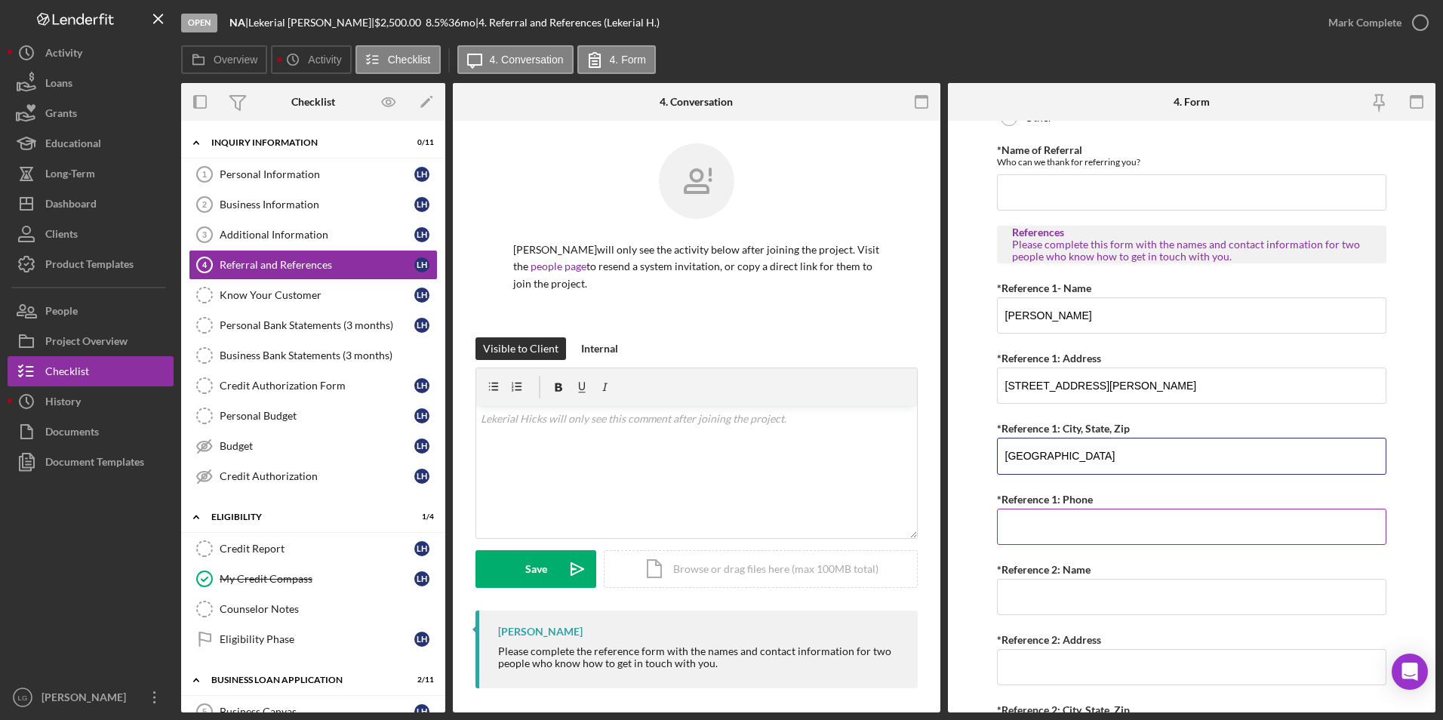
type input "[GEOGRAPHIC_DATA]"
click at [1042, 538] on input "*Reference 1: Phone" at bounding box center [1192, 527] width 390 height 36
click at [1318, 445] on input "[GEOGRAPHIC_DATA]" at bounding box center [1192, 456] width 390 height 36
click at [1095, 526] on input "*Reference 1: Phone" at bounding box center [1192, 527] width 390 height 36
paste input "(618) 600-7635"
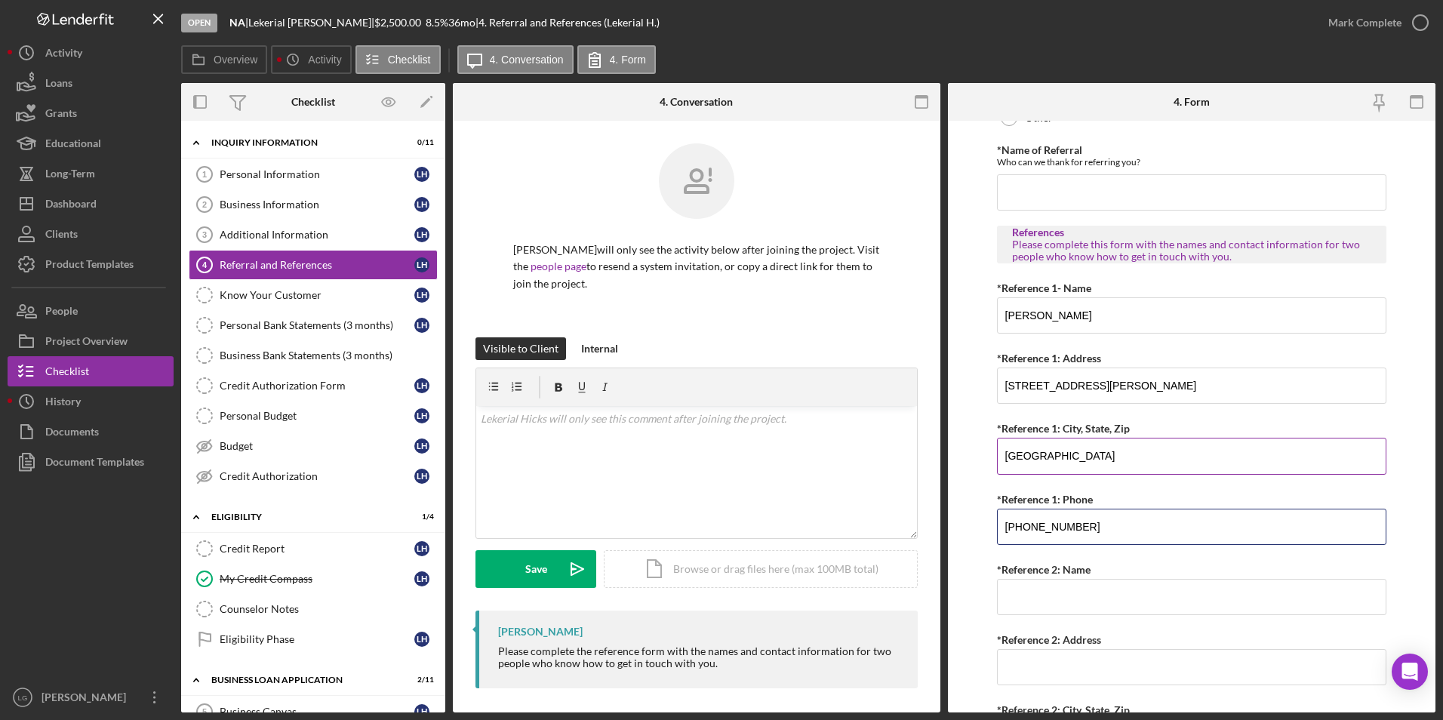
scroll to position [546, 0]
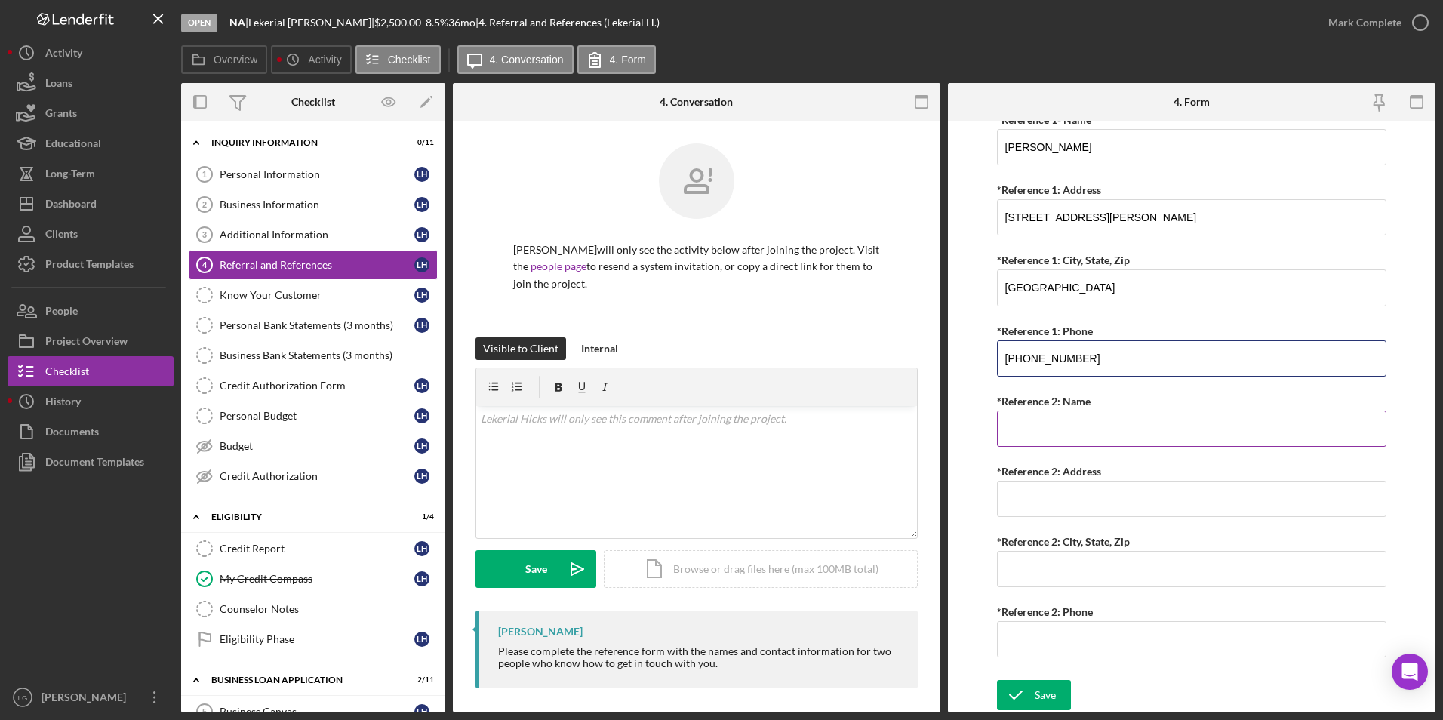
type input "(618) 600-7635"
click at [1074, 435] on input "*Reference 2: Name" at bounding box center [1192, 429] width 390 height 36
paste input "[PERSON_NAME]"
type input "[PERSON_NAME]"
click at [1104, 515] on input "*Reference 2: Address" at bounding box center [1192, 499] width 390 height 36
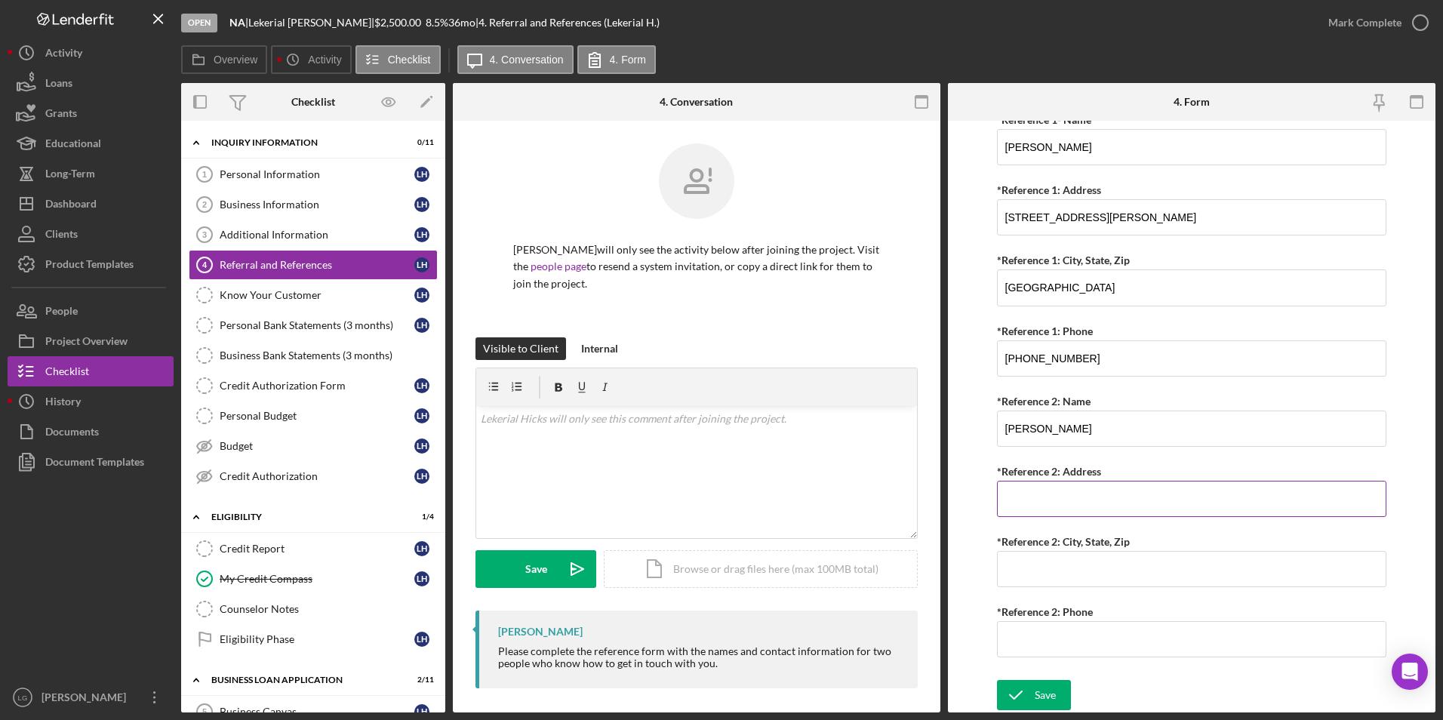
click at [1064, 504] on input "*Reference 2: Address" at bounding box center [1192, 499] width 390 height 36
paste input "[PERSON_NAME]"
type input "[PERSON_NAME]"
click at [1042, 568] on input "*Reference 2: City, State, Zip" at bounding box center [1192, 569] width 390 height 36
click at [1074, 556] on input "*Reference 2: City, State, Zip" at bounding box center [1192, 569] width 390 height 36
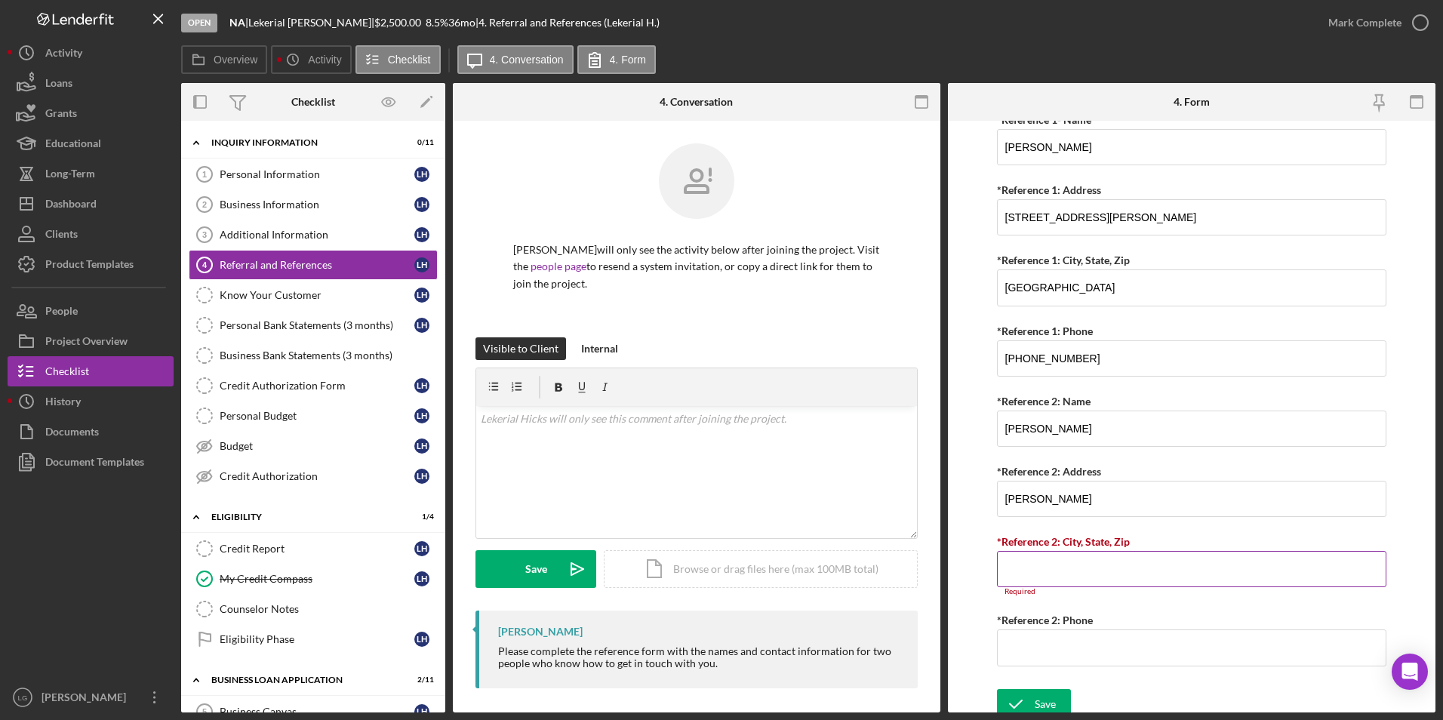
paste input "[STREET_ADDRESS][PERSON_NAME]"
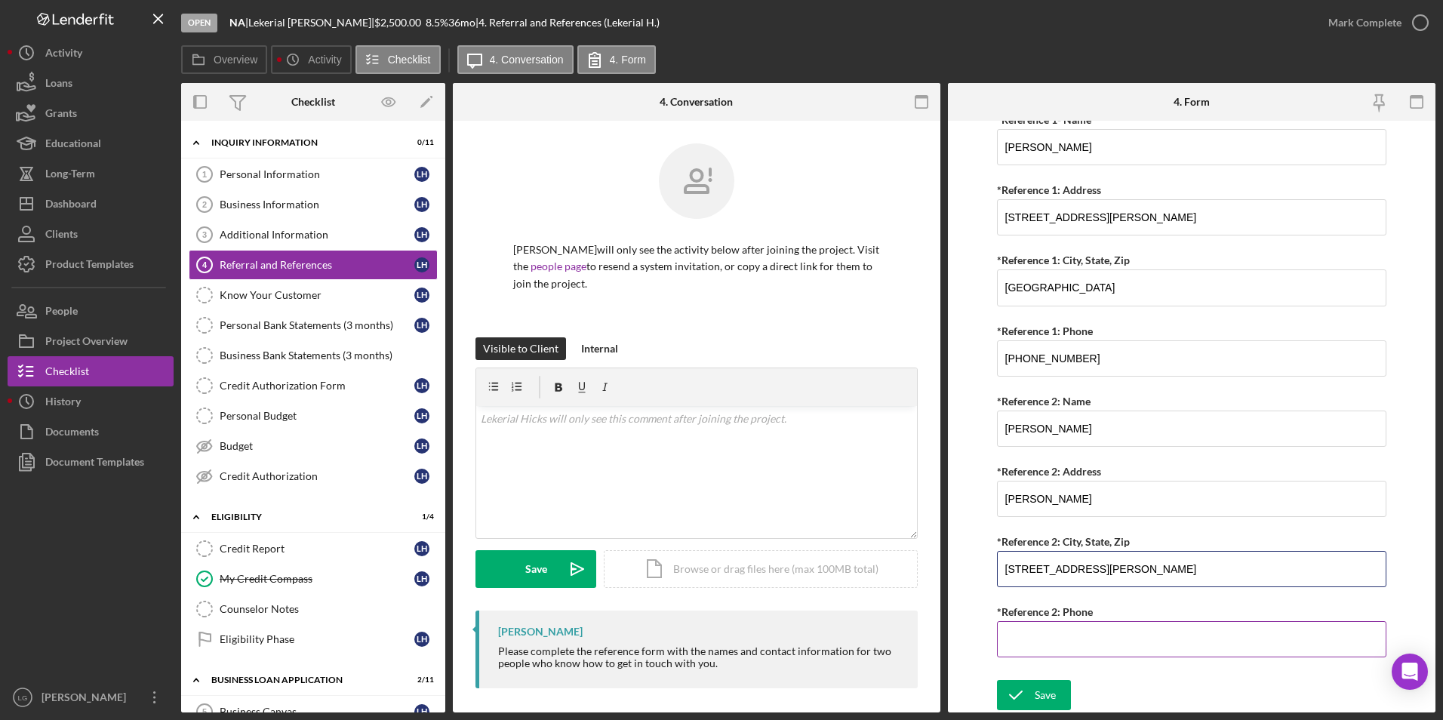
type input "[STREET_ADDRESS][PERSON_NAME]"
click at [1073, 649] on input "*Reference 2: Phone" at bounding box center [1192, 639] width 390 height 36
click at [1029, 639] on input "*Reference 2: Phone" at bounding box center [1192, 639] width 390 height 36
paste input "(631) 34#-####"
type input "(631) 34#-####"
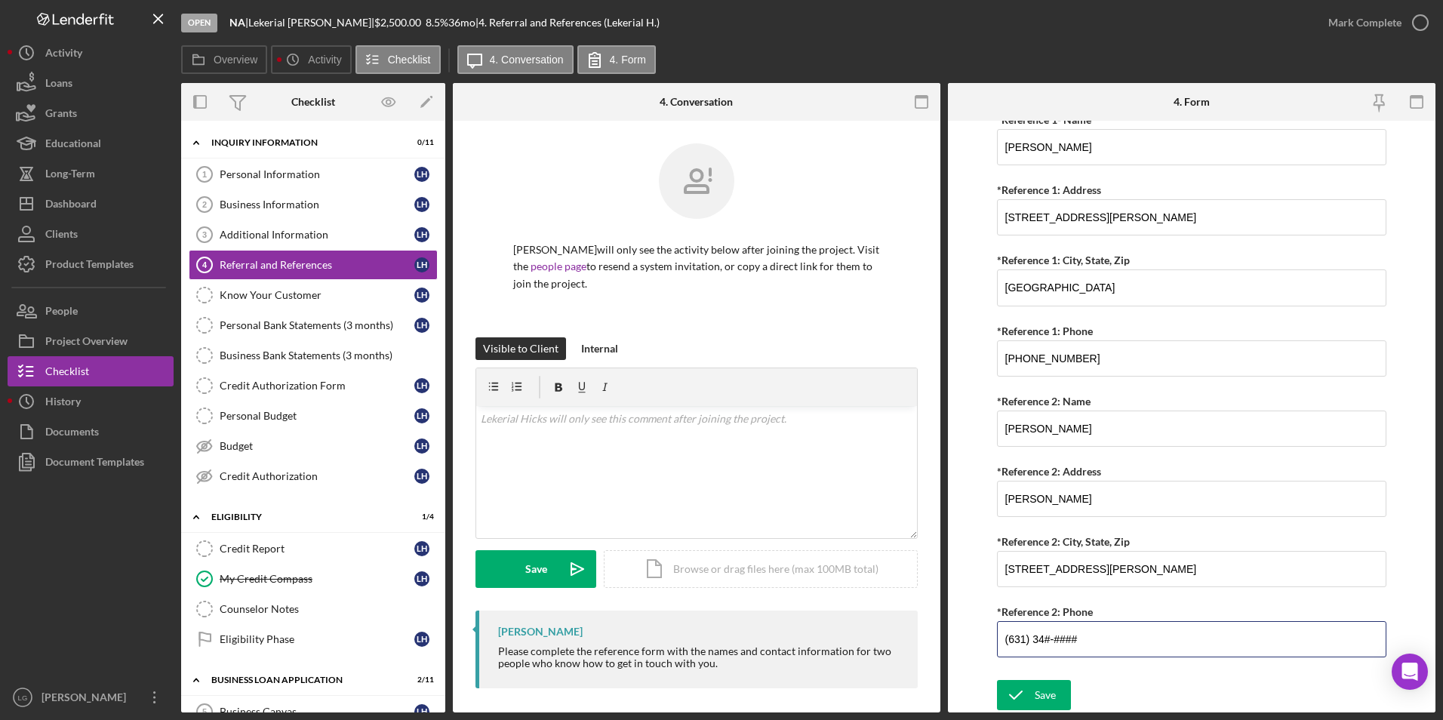
drag, startPoint x: 1084, startPoint y: 645, endPoint x: 901, endPoint y: 657, distance: 183.9
click at [901, 657] on div "Overview Internal Workflow Stage Open Icon/Dropdown Arrow Archive (can unarchiv…" at bounding box center [808, 398] width 1255 height 630
click at [1012, 633] on input "*Reference 2: Phone" at bounding box center [1192, 639] width 390 height 36
paste input "(314) 398-9187"
type input "(314) 398-9187"
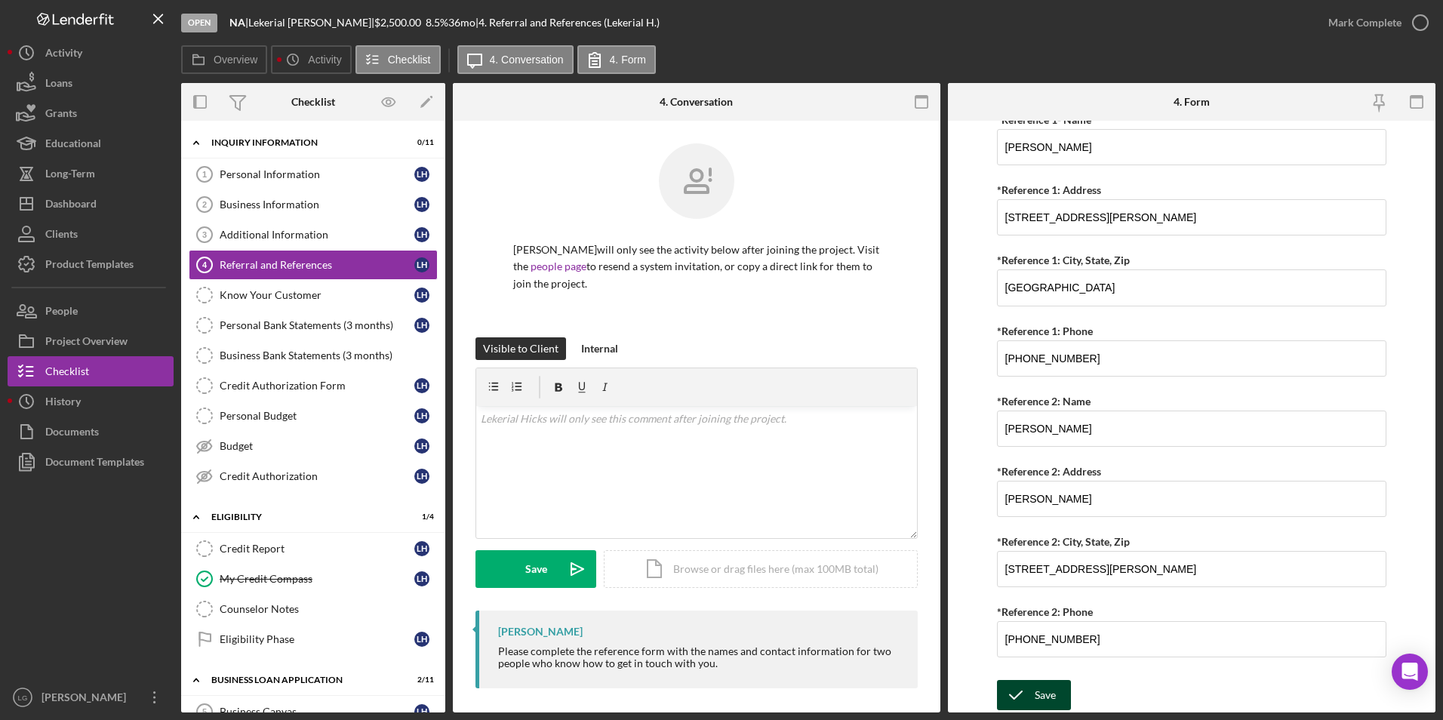
click at [1028, 695] on icon "submit" at bounding box center [1016, 695] width 38 height 38
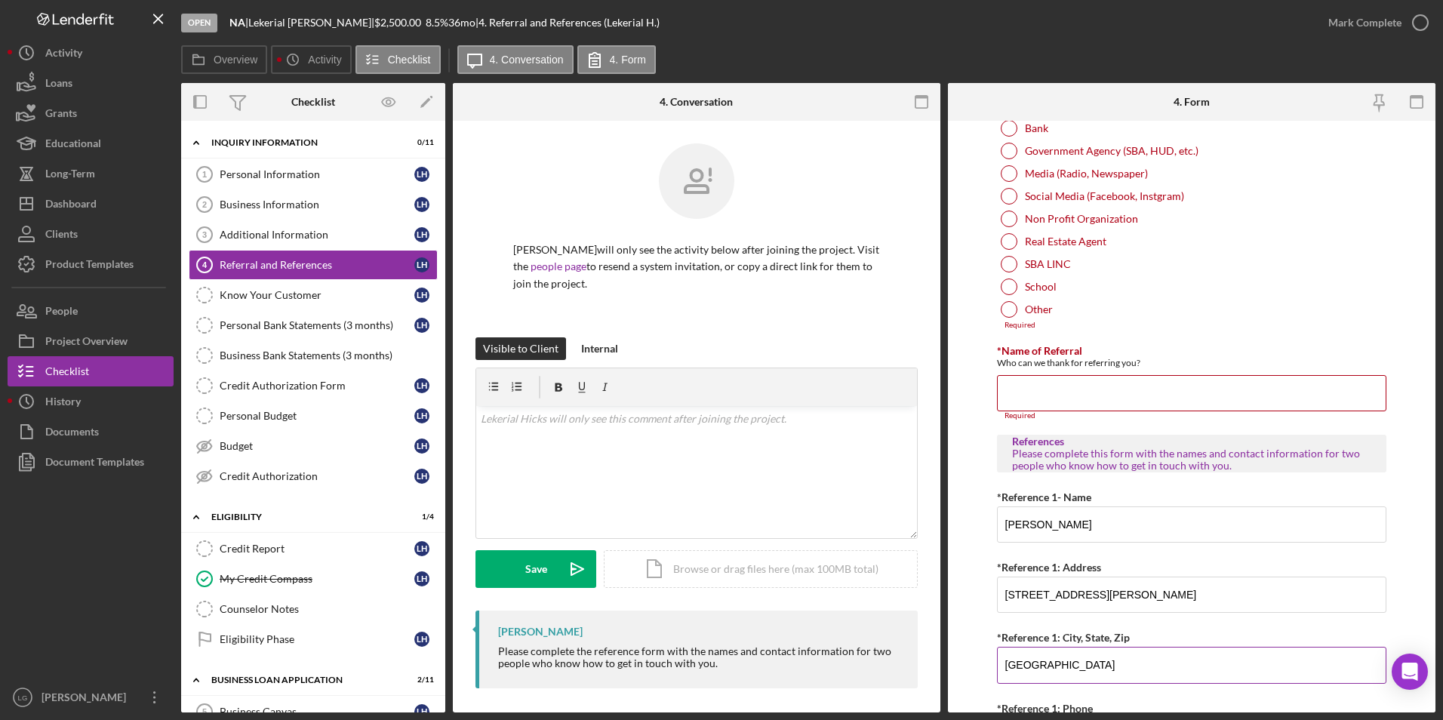
scroll to position [0, 0]
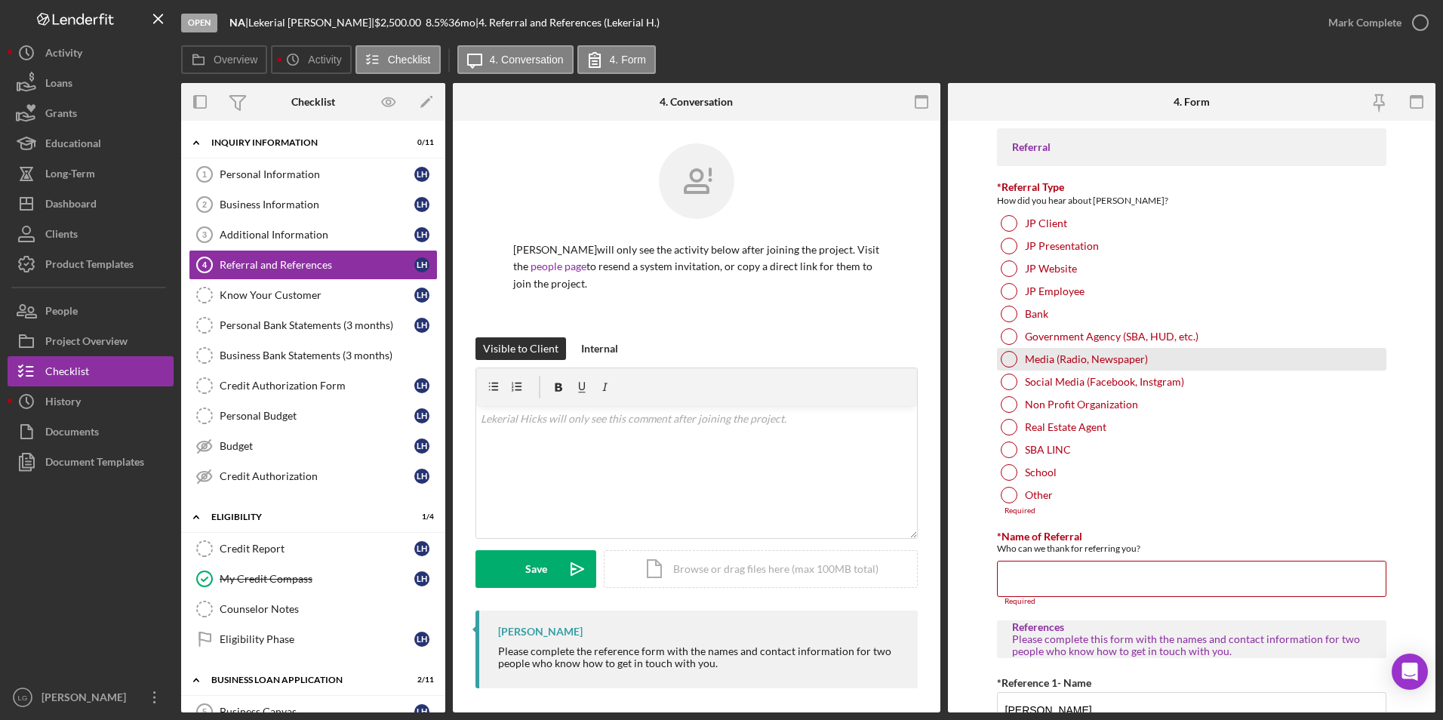
click at [1008, 359] on div at bounding box center [1009, 359] width 17 height 17
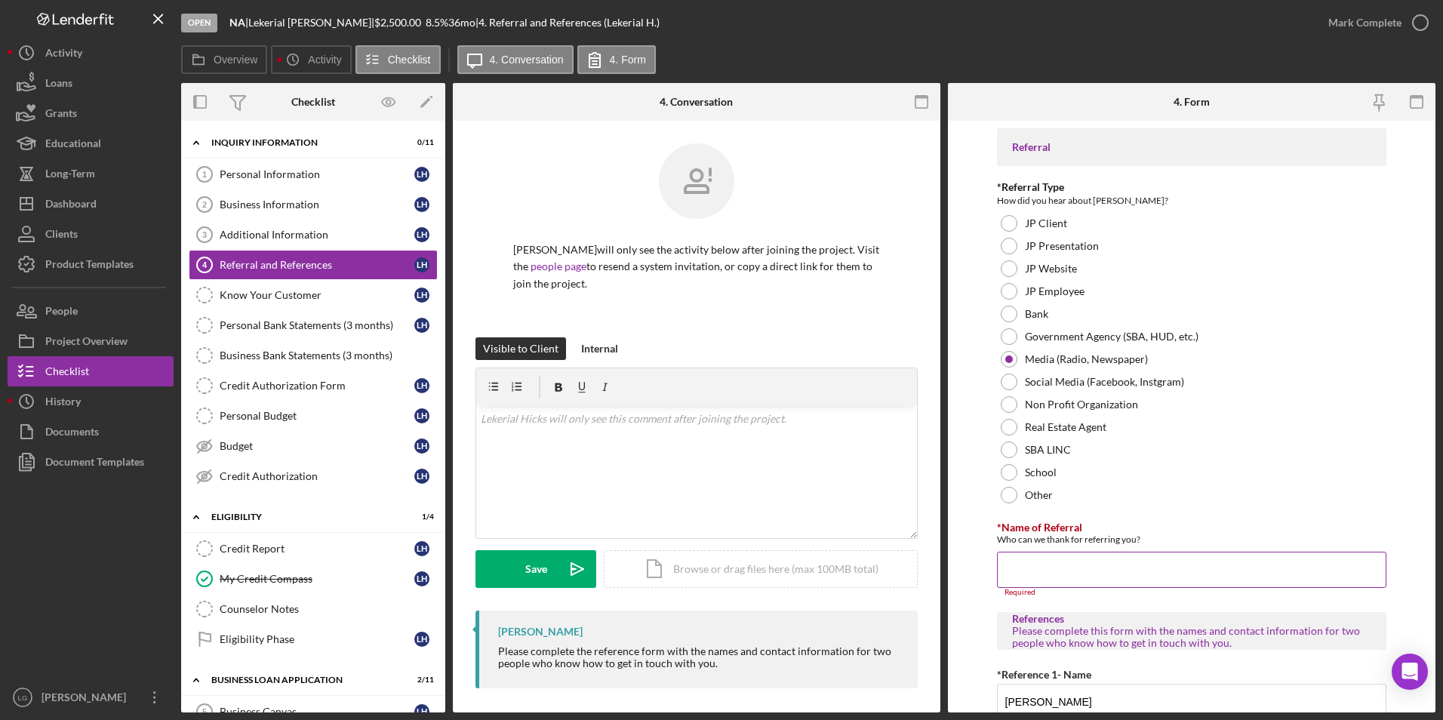
click at [1052, 561] on input "*Name of Referral" at bounding box center [1192, 570] width 390 height 36
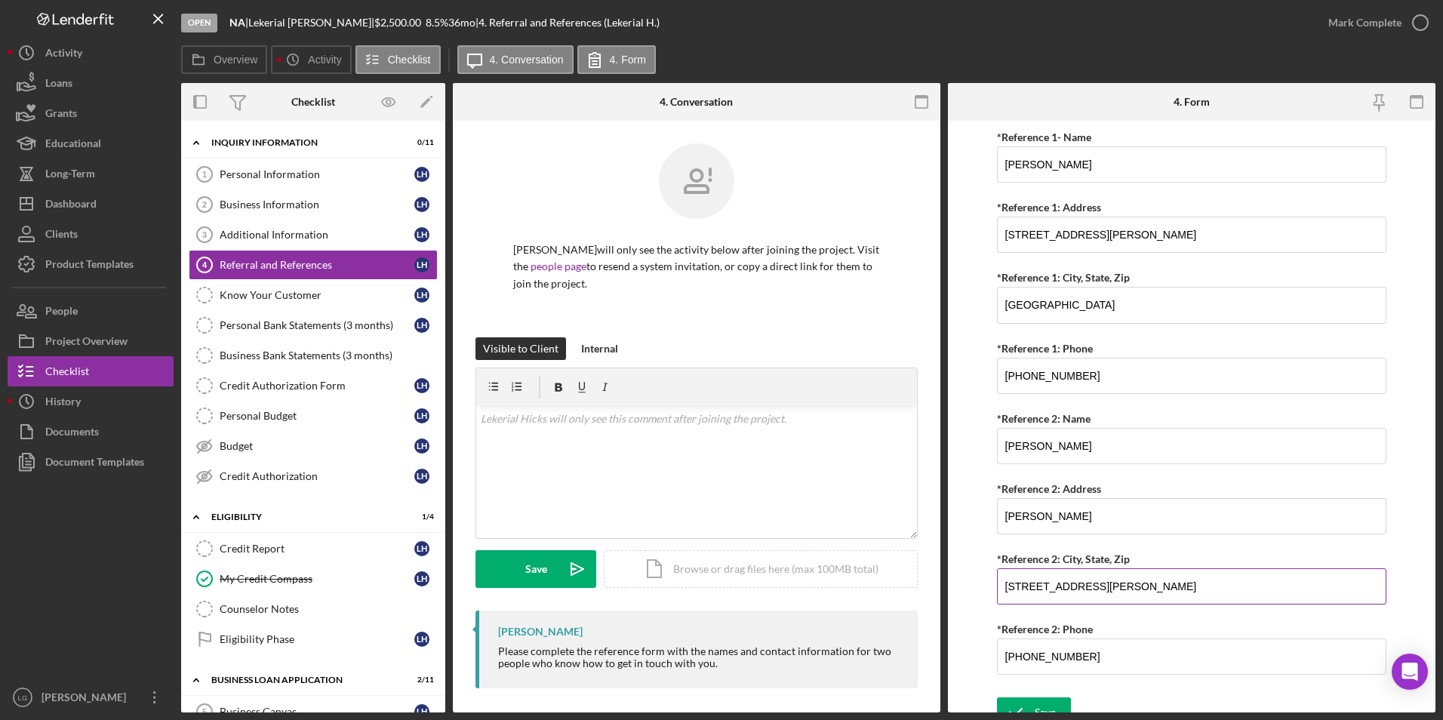
scroll to position [546, 0]
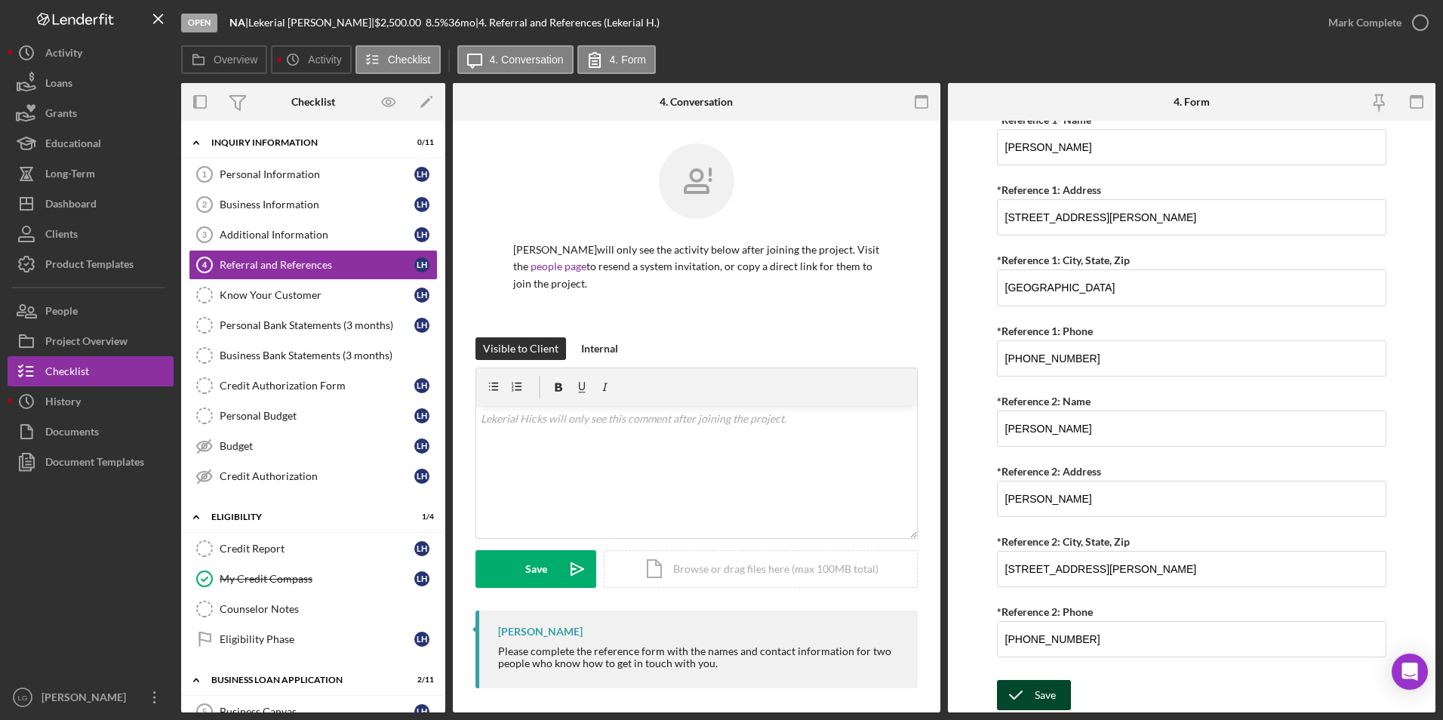
type input "News Channel 5"
click at [1014, 708] on icon "submit" at bounding box center [1016, 695] width 38 height 38
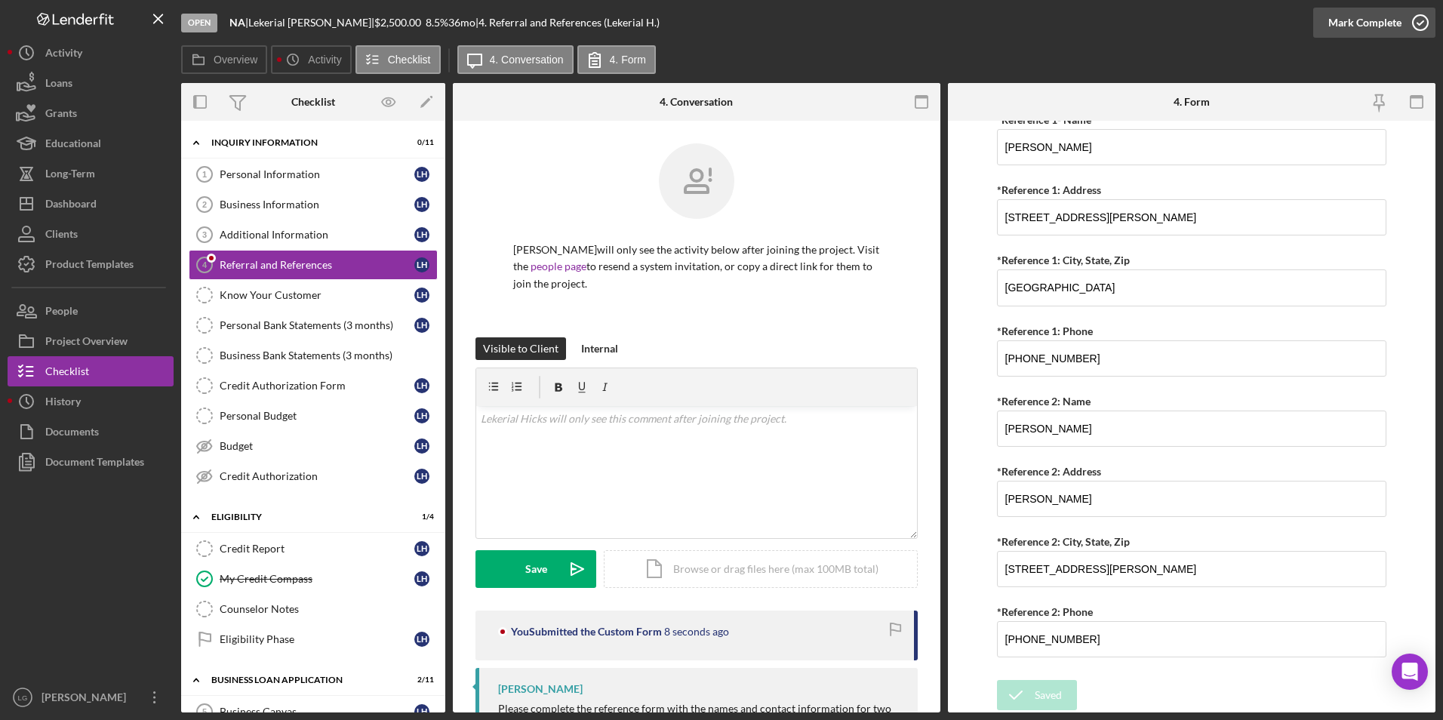
click at [1338, 25] on div "Mark Complete" at bounding box center [1365, 23] width 73 height 30
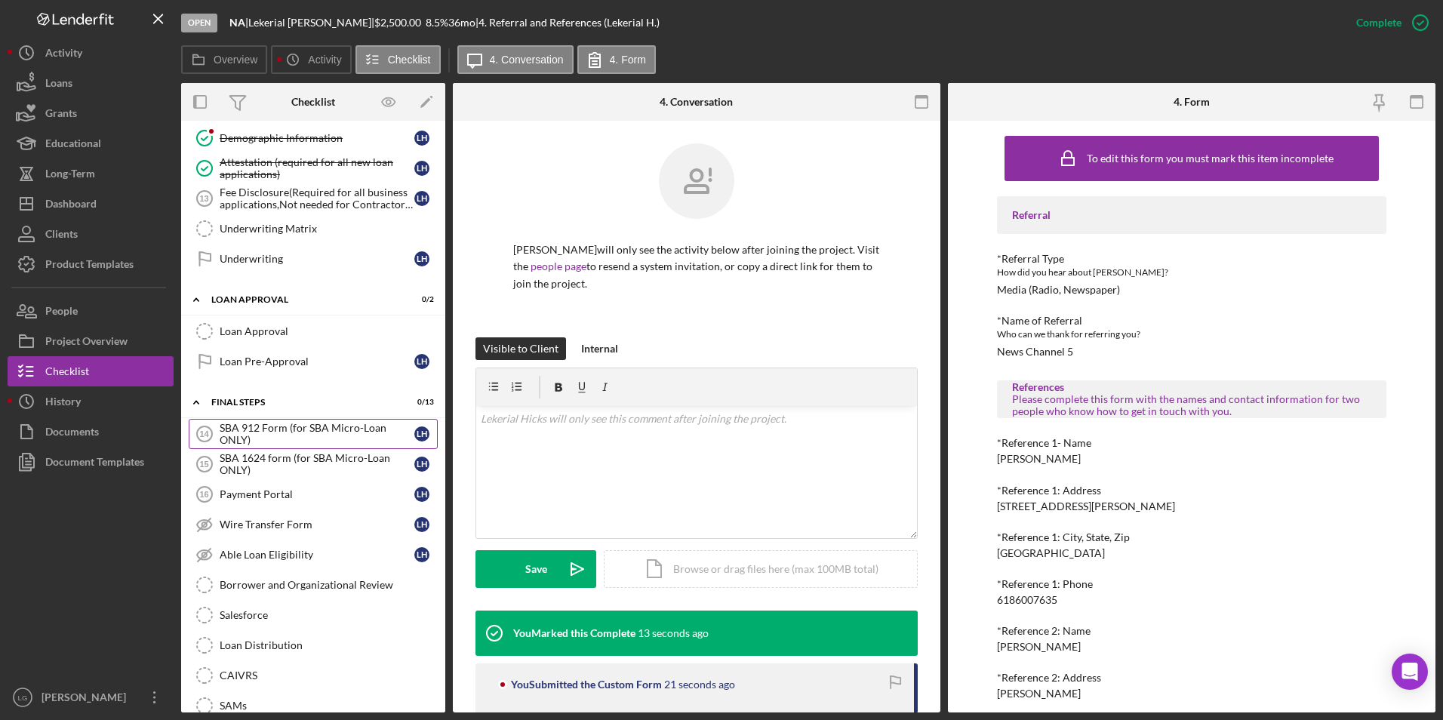
scroll to position [941, 0]
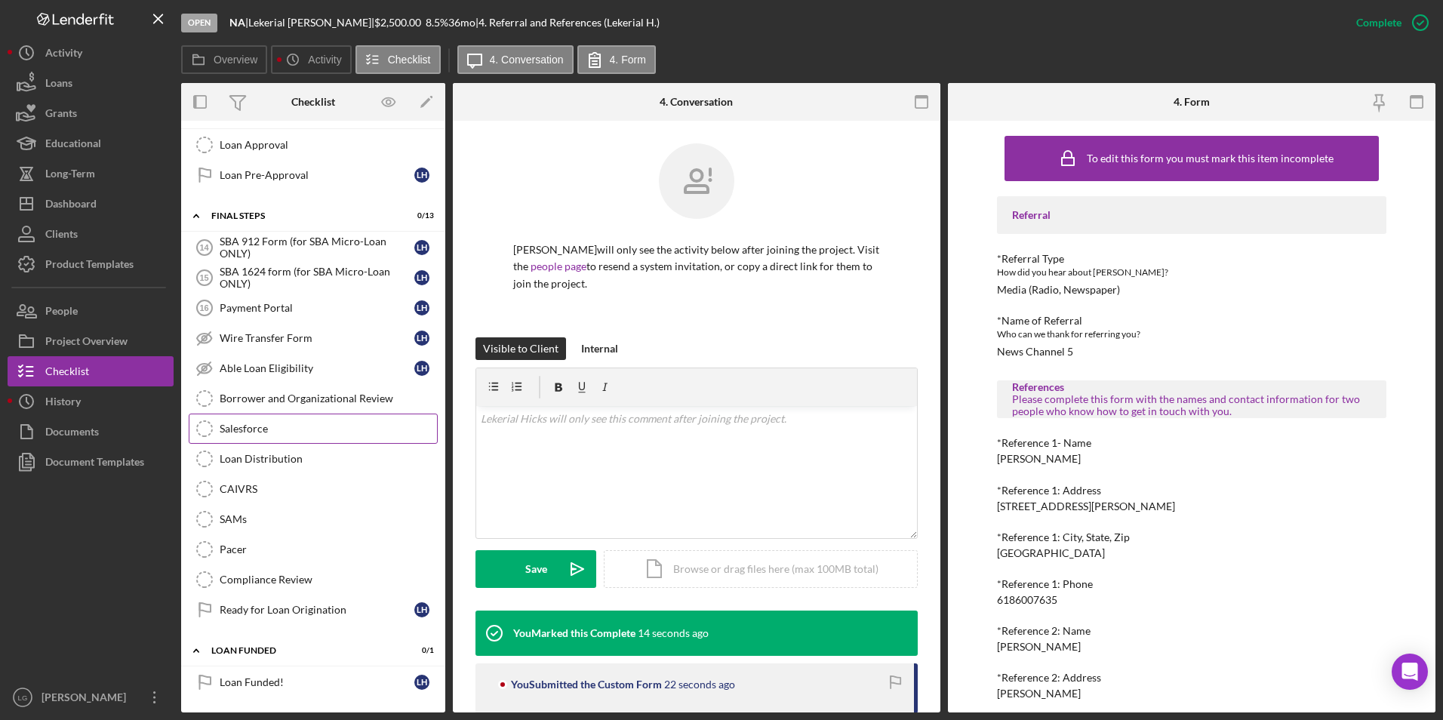
click at [322, 440] on link "Salesforce Salesforce" at bounding box center [313, 429] width 249 height 30
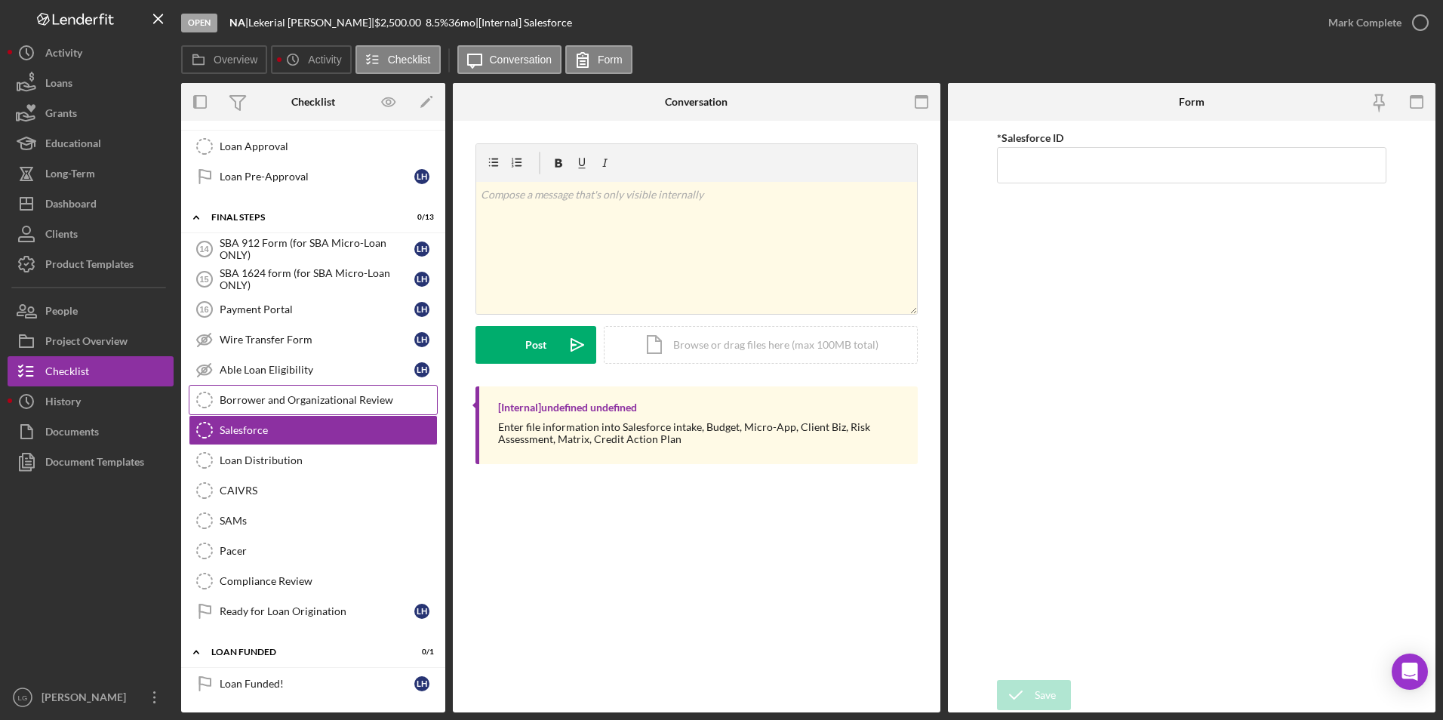
scroll to position [713, 0]
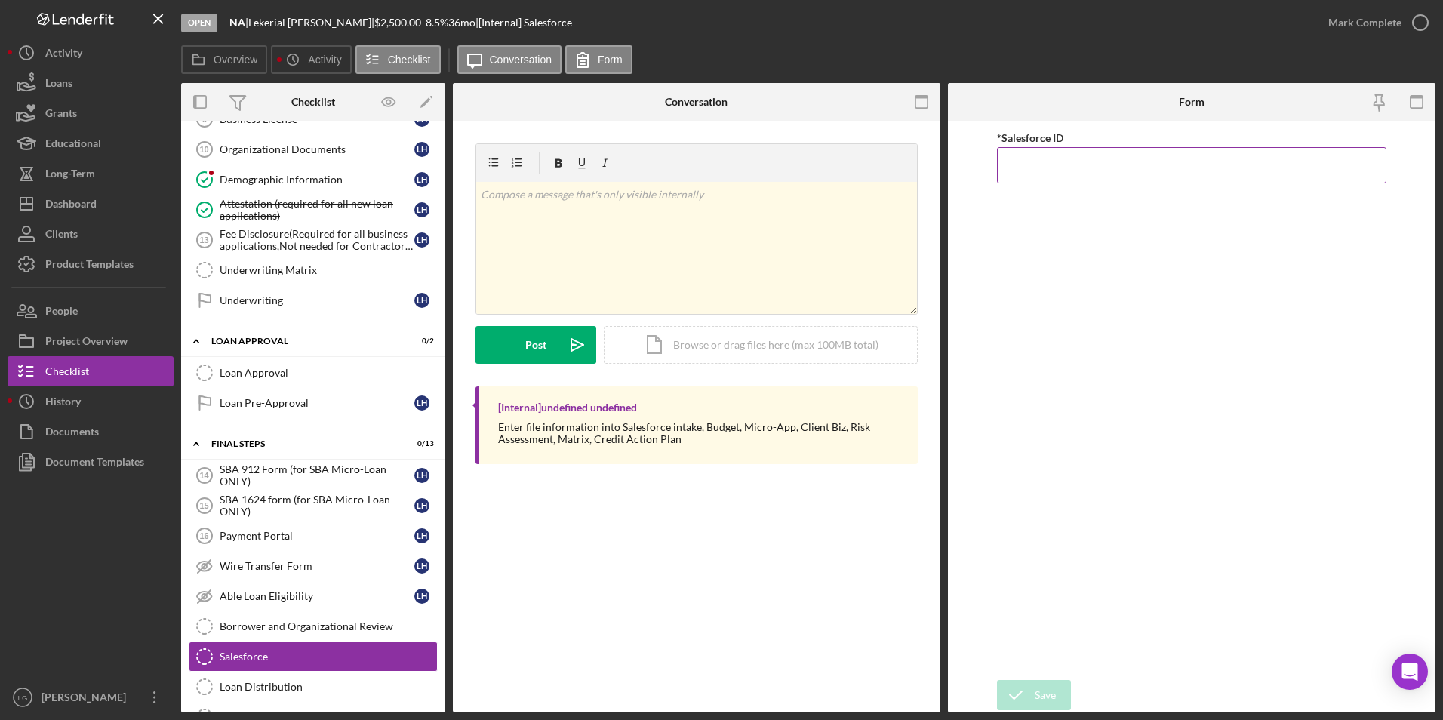
click at [1036, 166] on input "*Salesforce ID" at bounding box center [1192, 165] width 390 height 36
paste input "a0wPC0000028O0nYAE"
type input "a0wPC0000028O0nYAE"
click at [1041, 701] on div "Save" at bounding box center [1045, 695] width 21 height 30
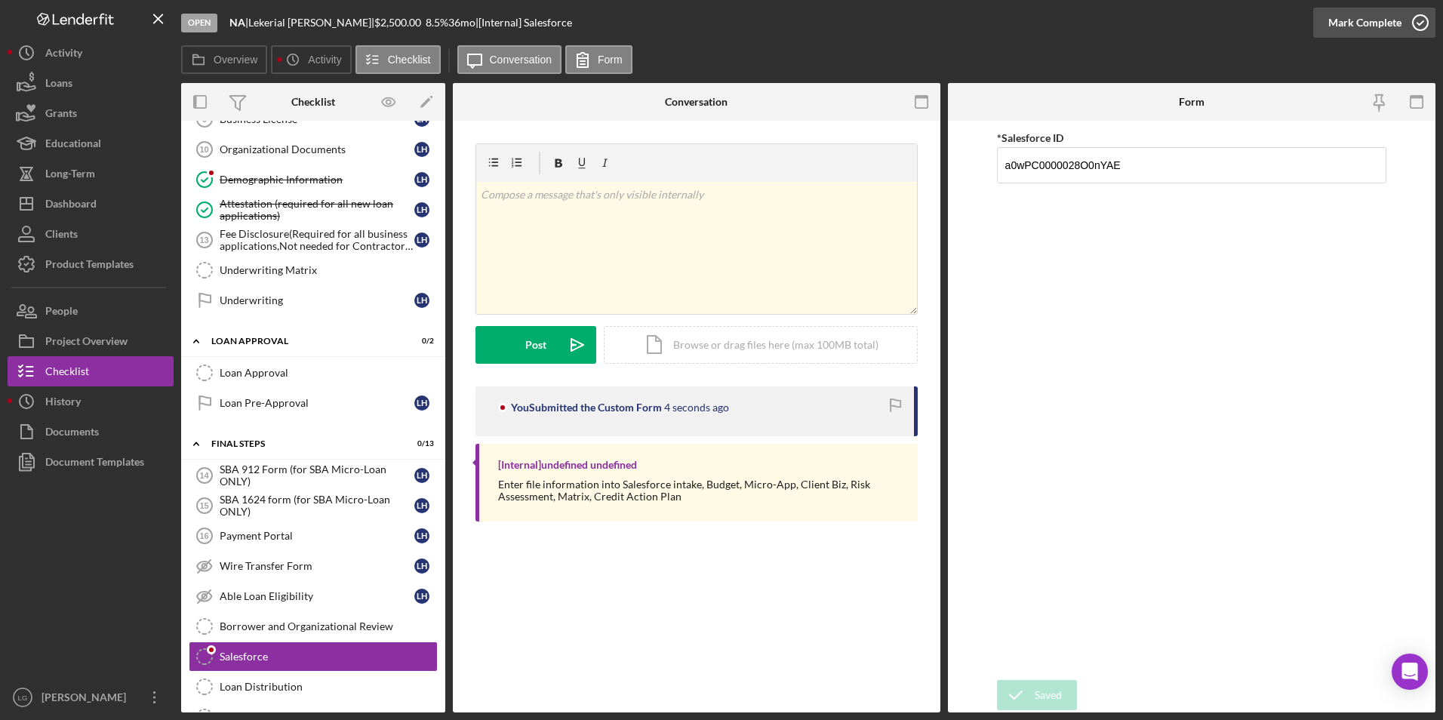
click at [1376, 13] on div "Mark Complete" at bounding box center [1365, 23] width 73 height 30
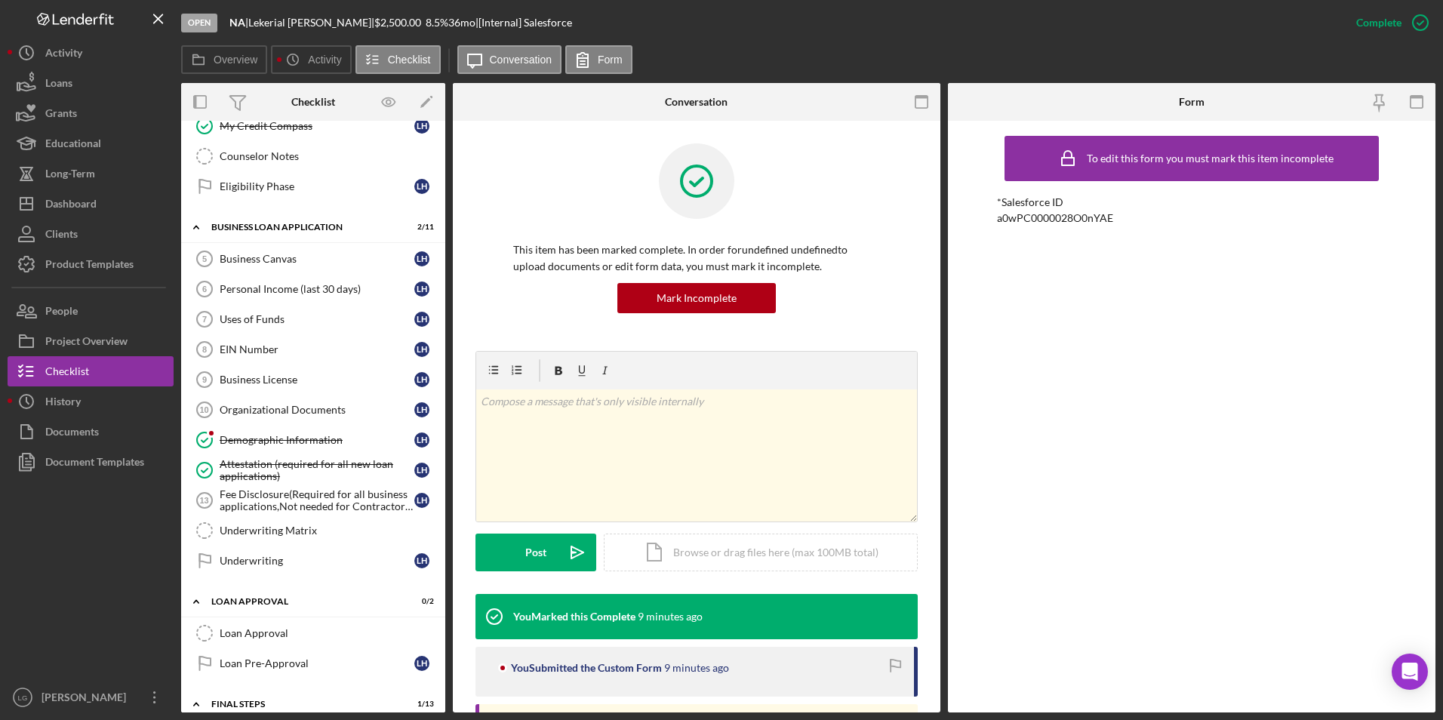
scroll to position [679, 0]
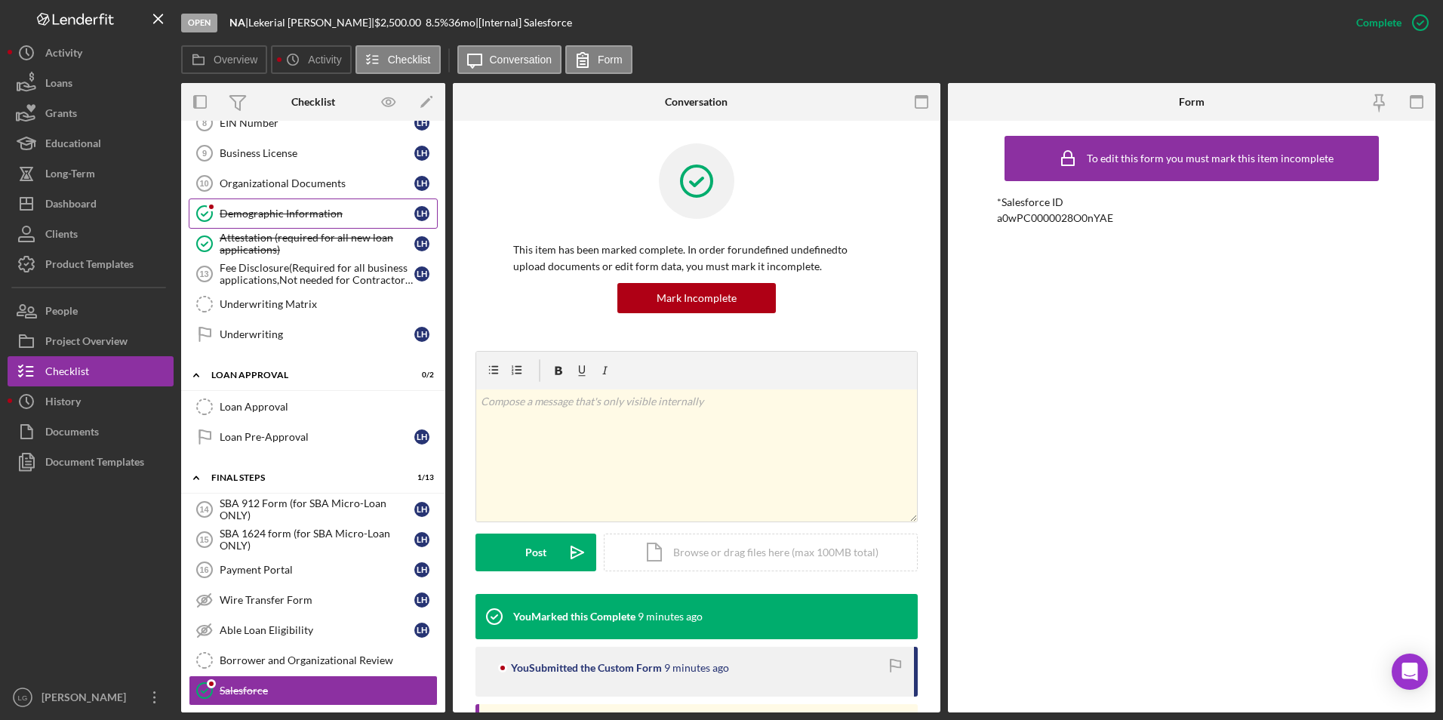
drag, startPoint x: 255, startPoint y: 211, endPoint x: 276, endPoint y: 209, distance: 20.4
click at [255, 211] on div "Demographic Information" at bounding box center [317, 214] width 195 height 12
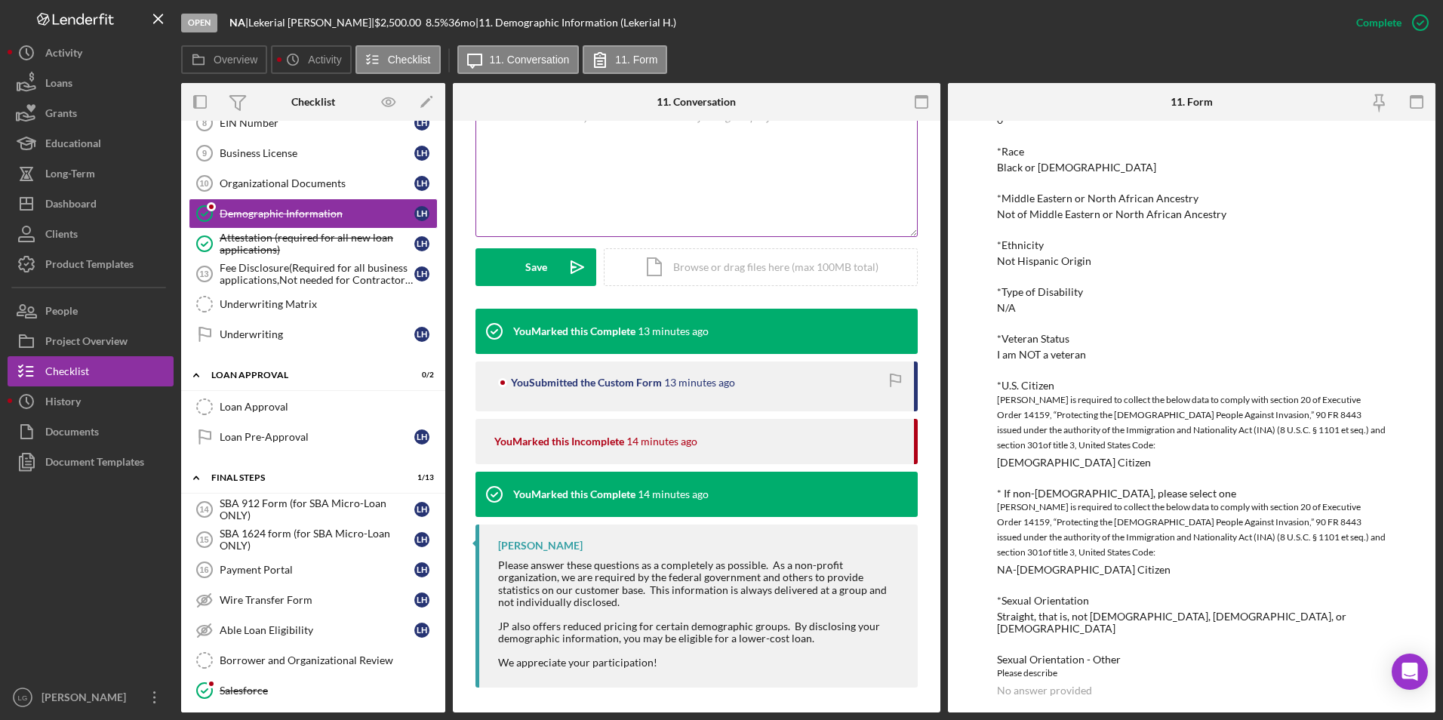
scroll to position [307, 0]
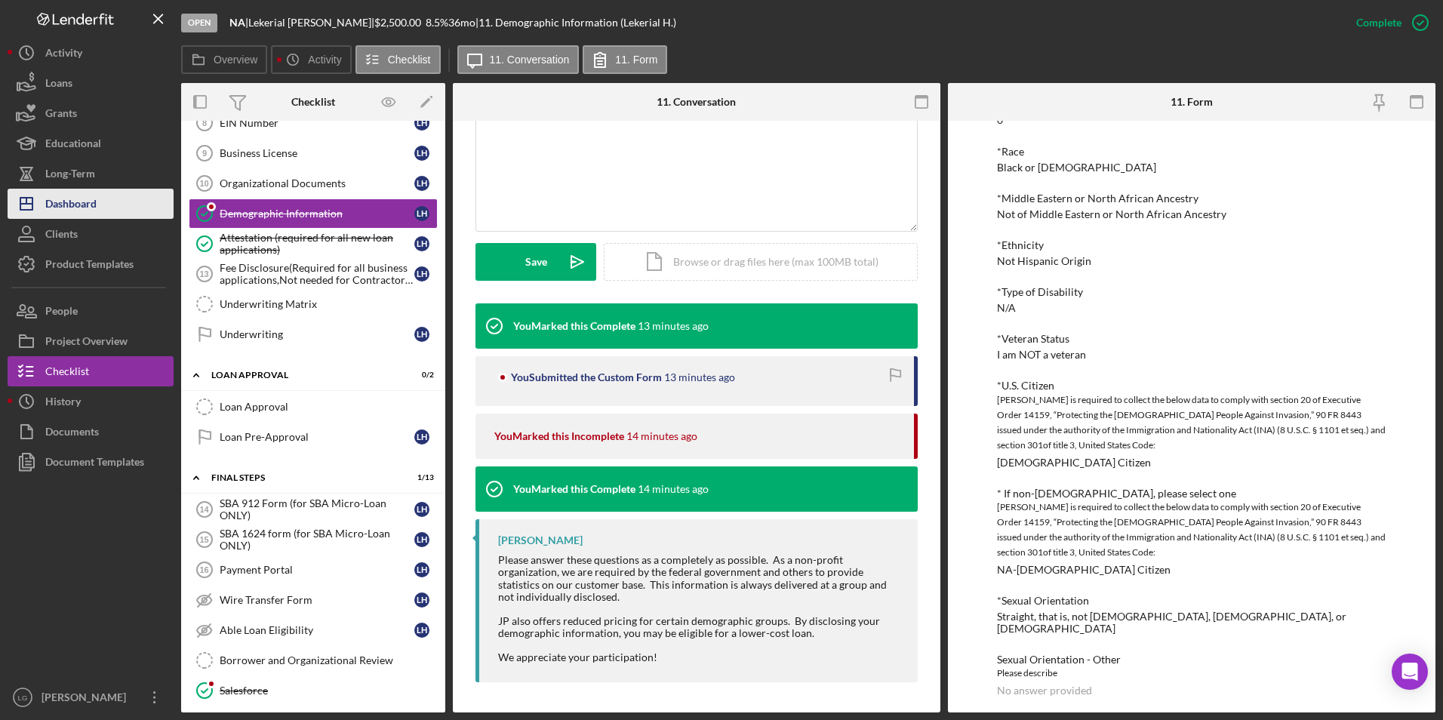
click at [75, 206] on div "Dashboard" at bounding box center [70, 206] width 51 height 34
